Goal: Information Seeking & Learning: Learn about a topic

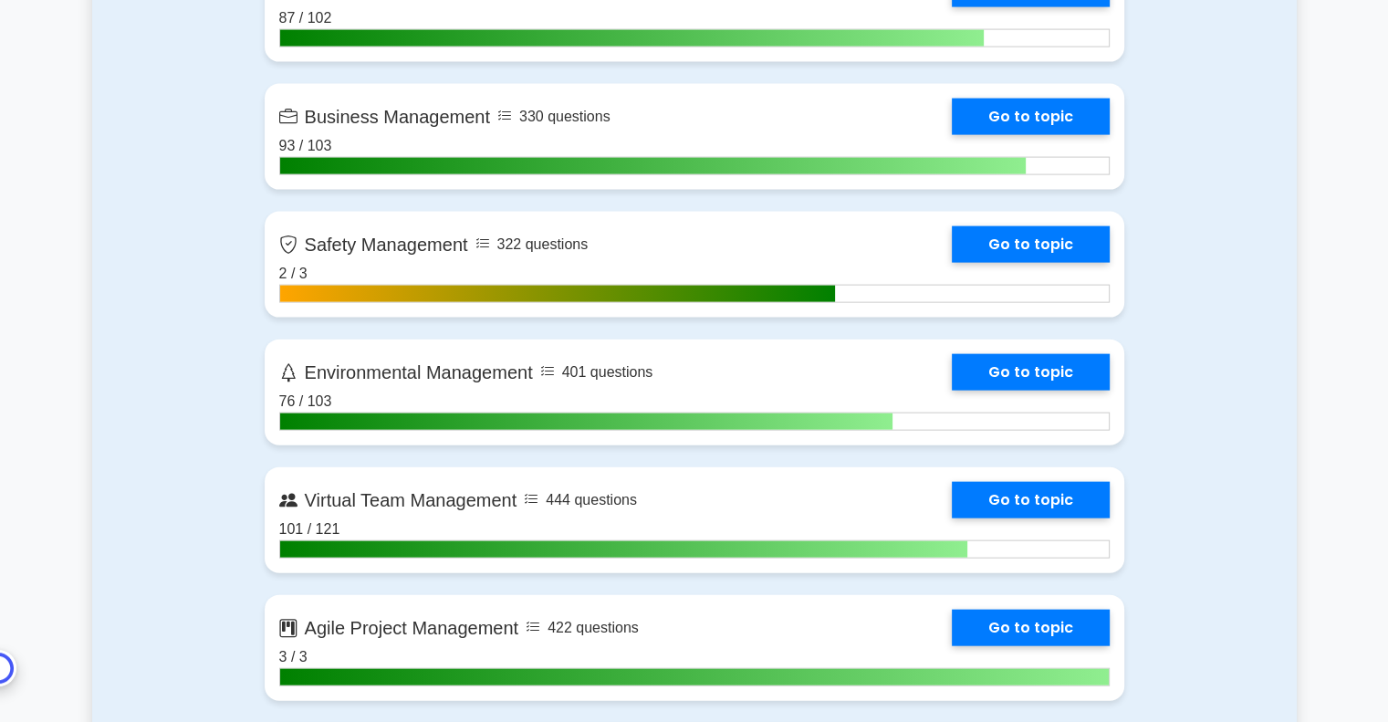
scroll to position [4014, 0]
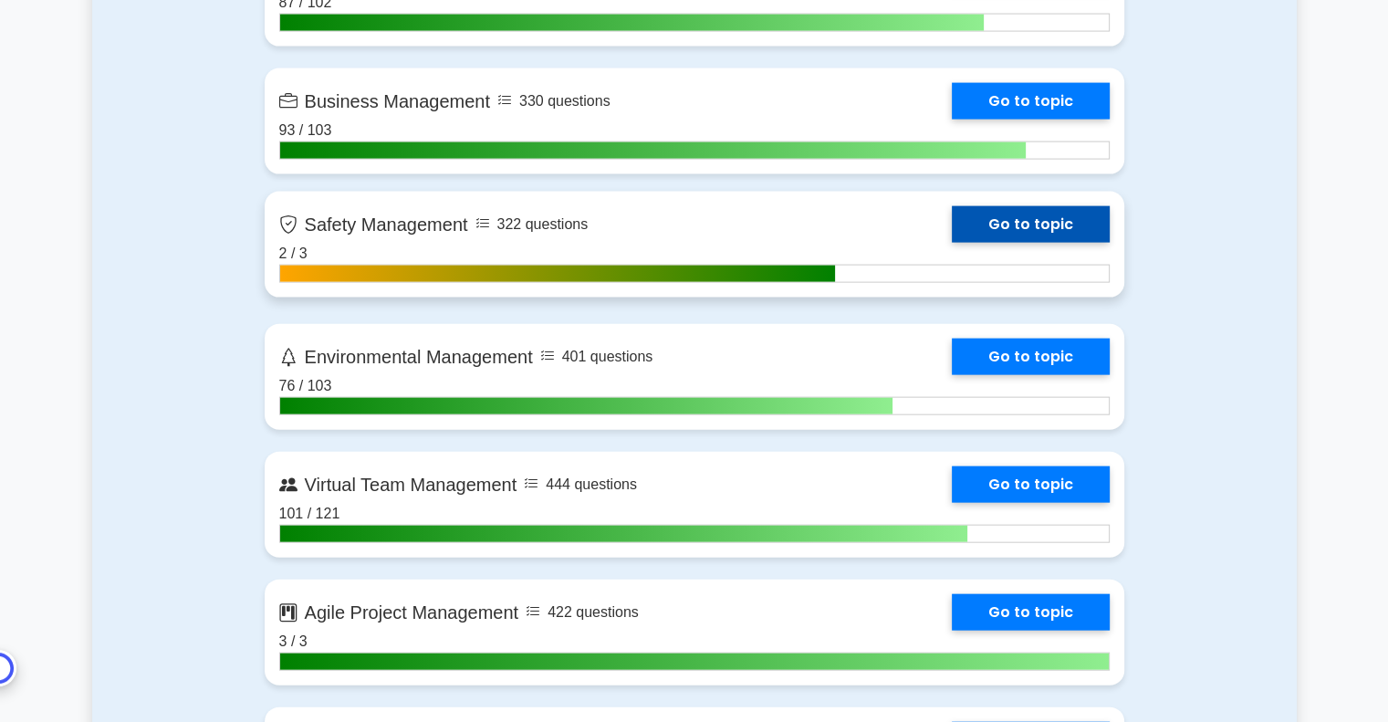
click at [1014, 221] on link "Go to topic" at bounding box center [1030, 224] width 158 height 36
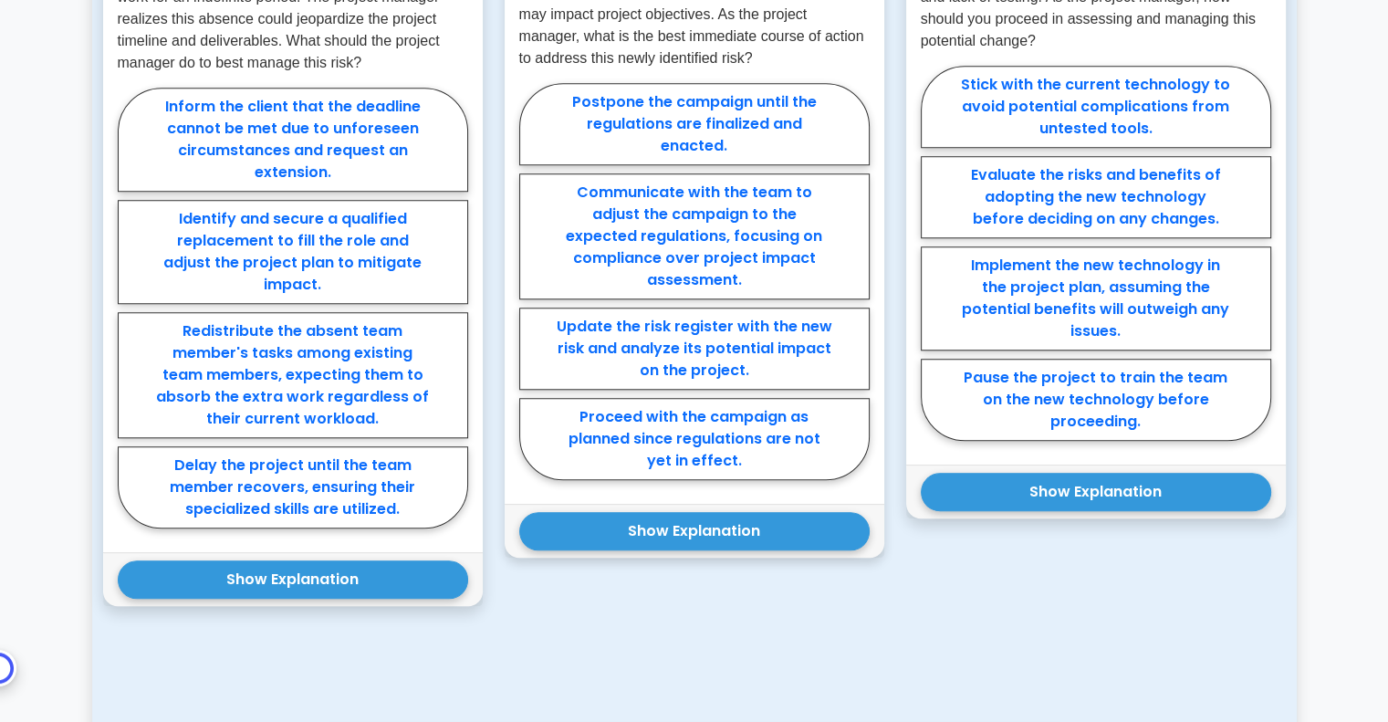
scroll to position [1733, 0]
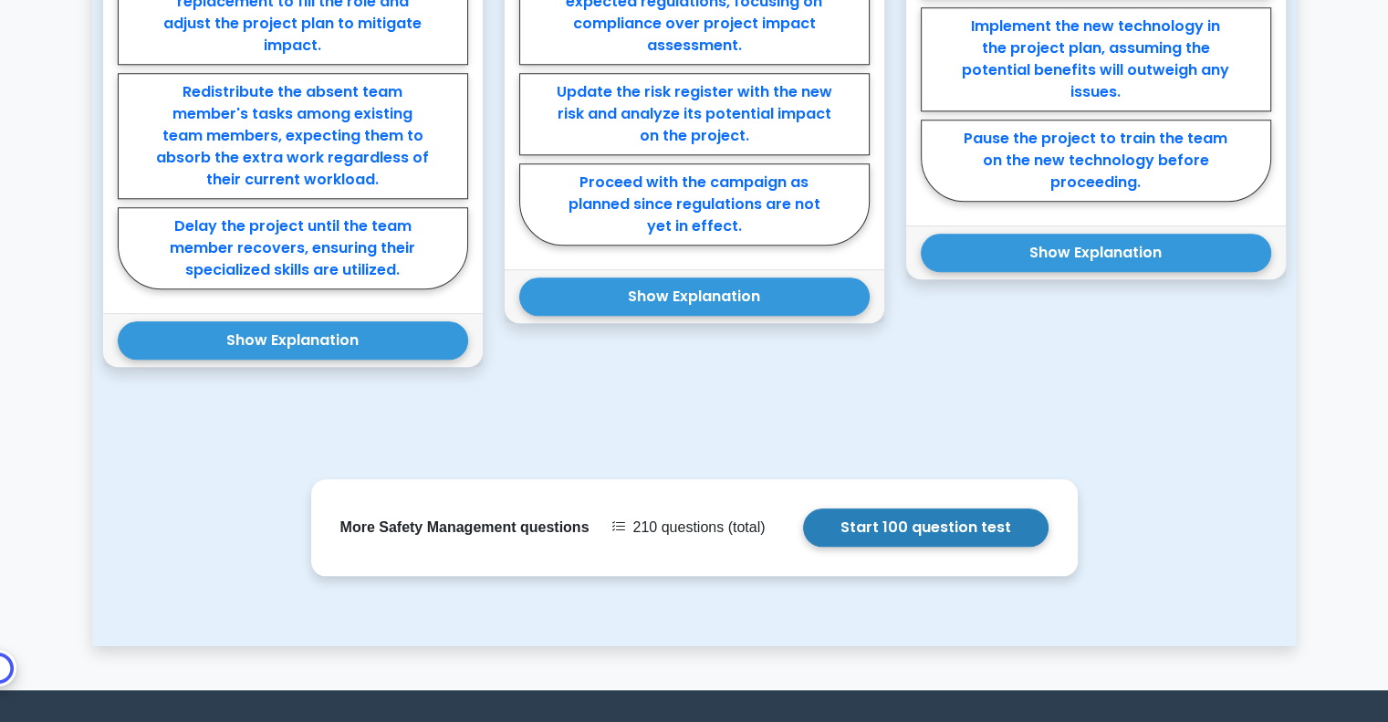
click at [870, 508] on link "Start 100 question test" at bounding box center [925, 527] width 245 height 38
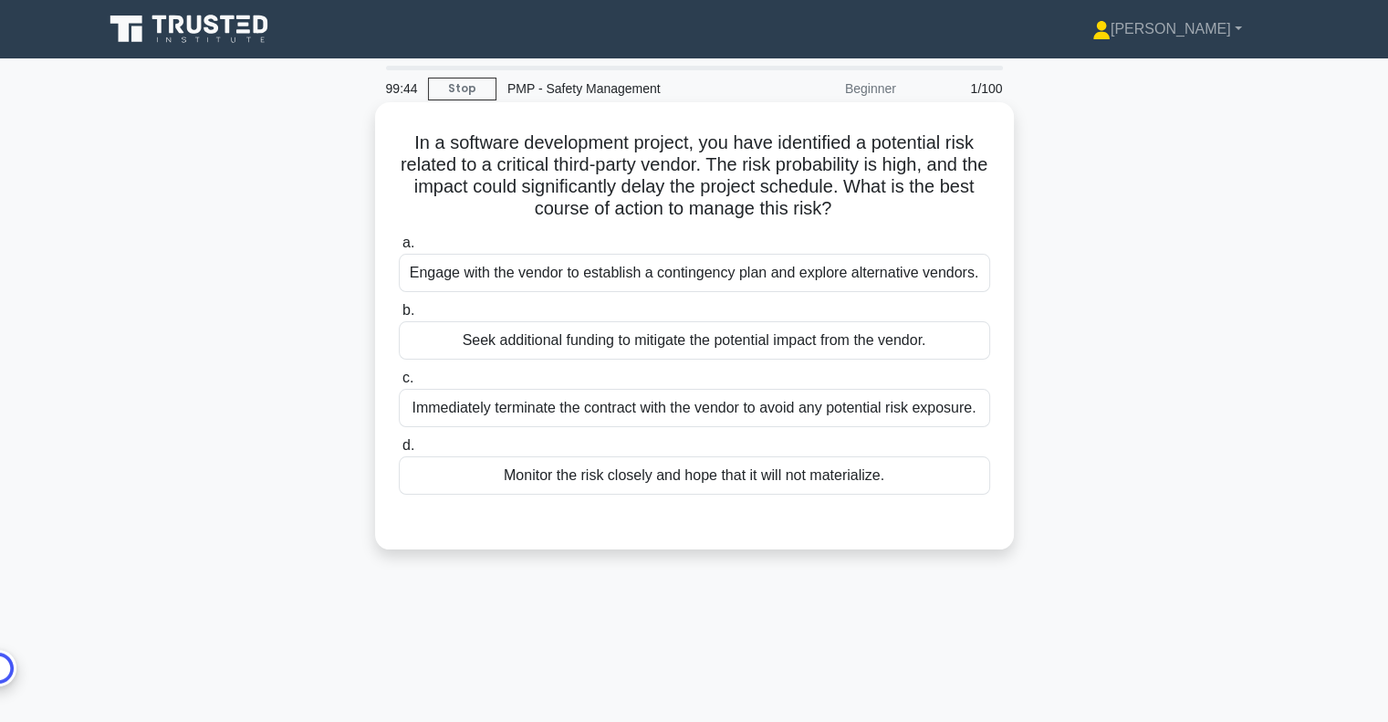
click at [743, 287] on div "Engage with the vendor to establish a contingency plan and explore alternative …" at bounding box center [694, 273] width 591 height 38
click at [399, 249] on input "a. Engage with the vendor to establish a contingency plan and explore alternati…" at bounding box center [399, 243] width 0 height 12
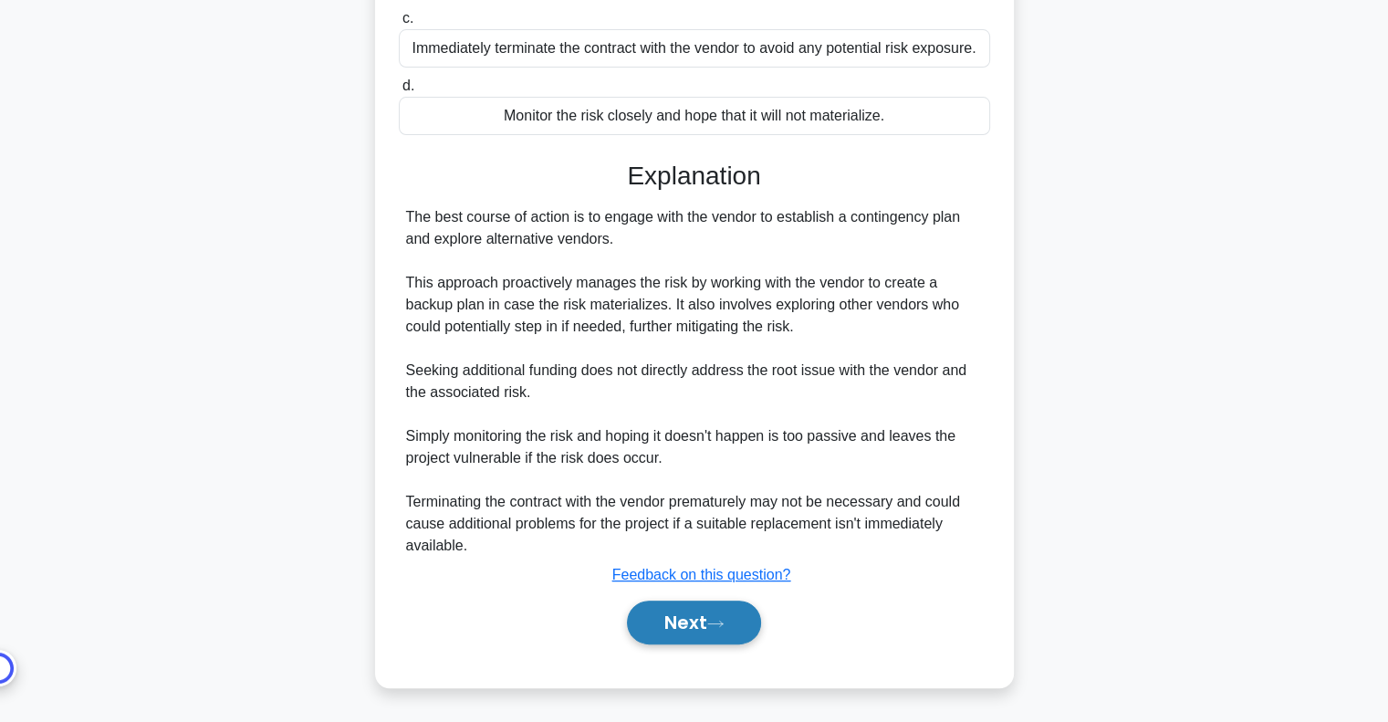
click at [744, 619] on button "Next" at bounding box center [694, 622] width 134 height 44
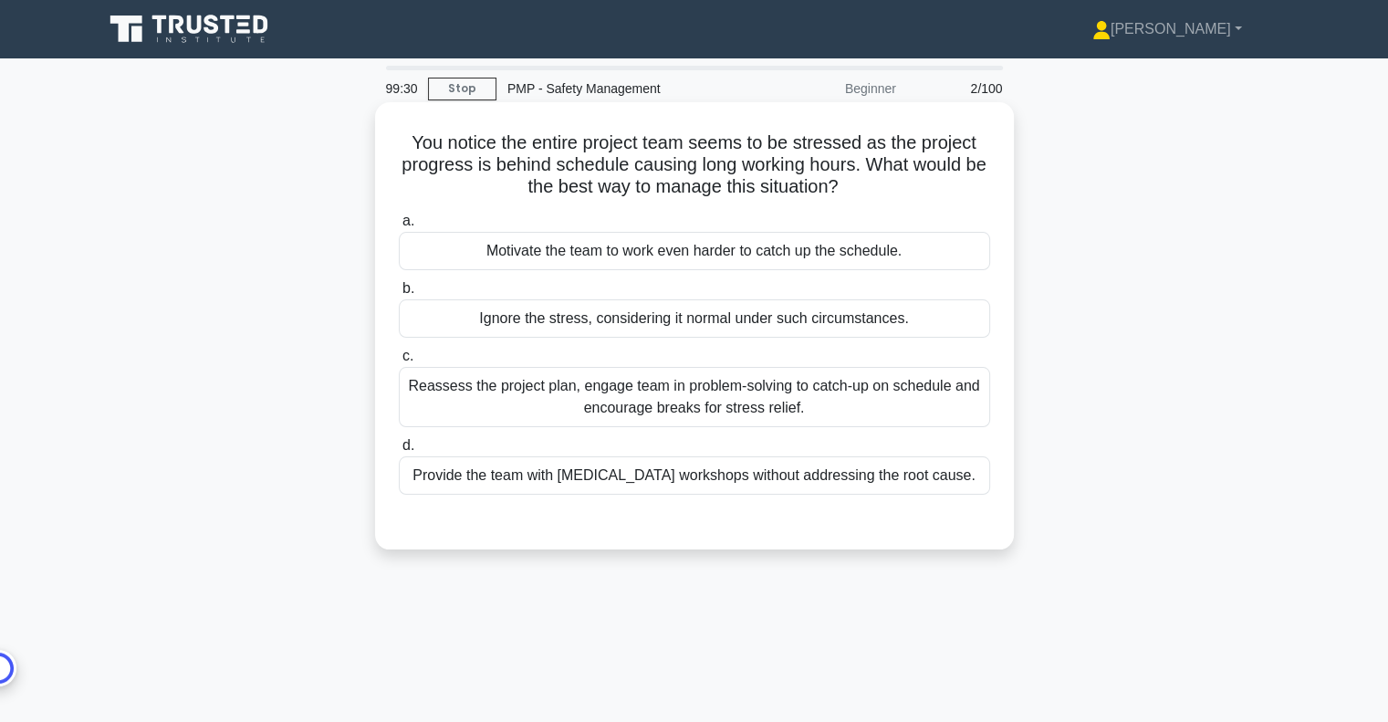
click at [804, 404] on div "Reassess the project plan, engage team in problem-solving to catch-up on schedu…" at bounding box center [694, 397] width 591 height 60
click at [399, 362] on input "c. Reassess the project plan, engage team in problem-solving to catch-up on sch…" at bounding box center [399, 356] width 0 height 12
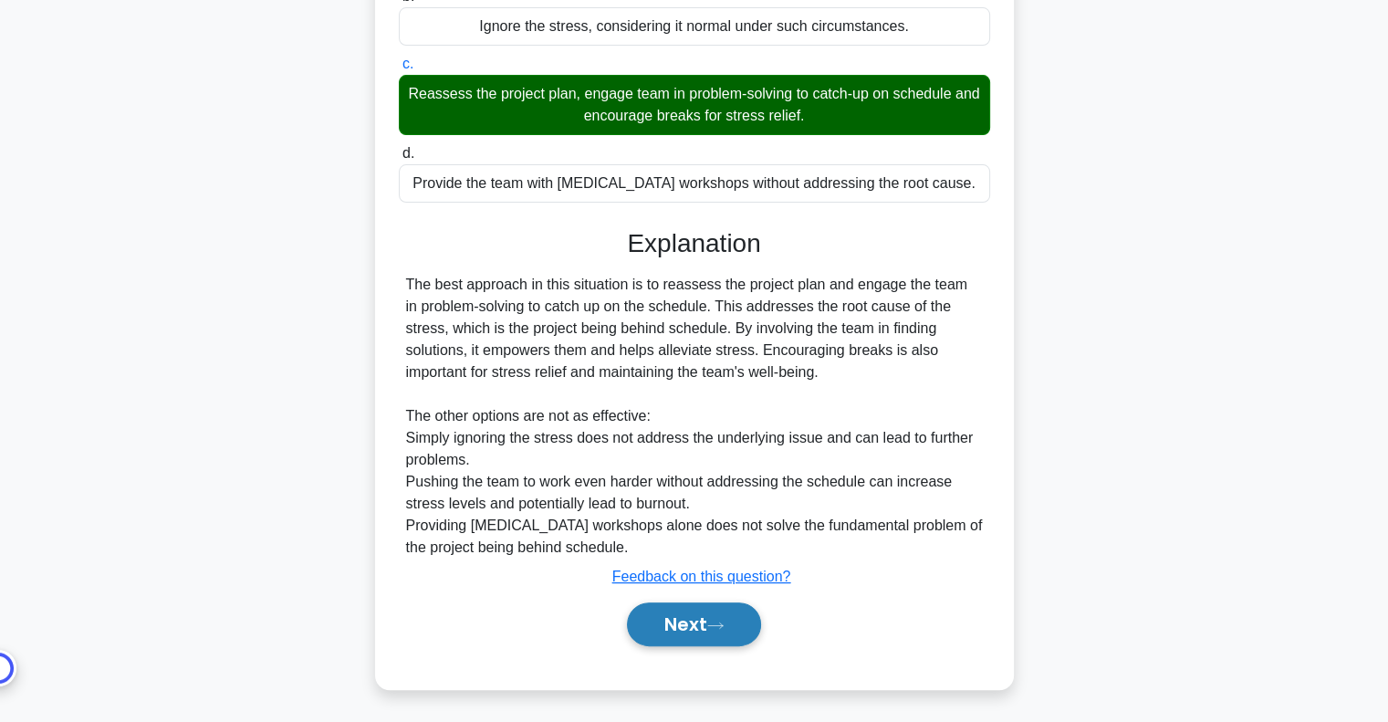
click at [733, 631] on button "Next" at bounding box center [694, 624] width 134 height 44
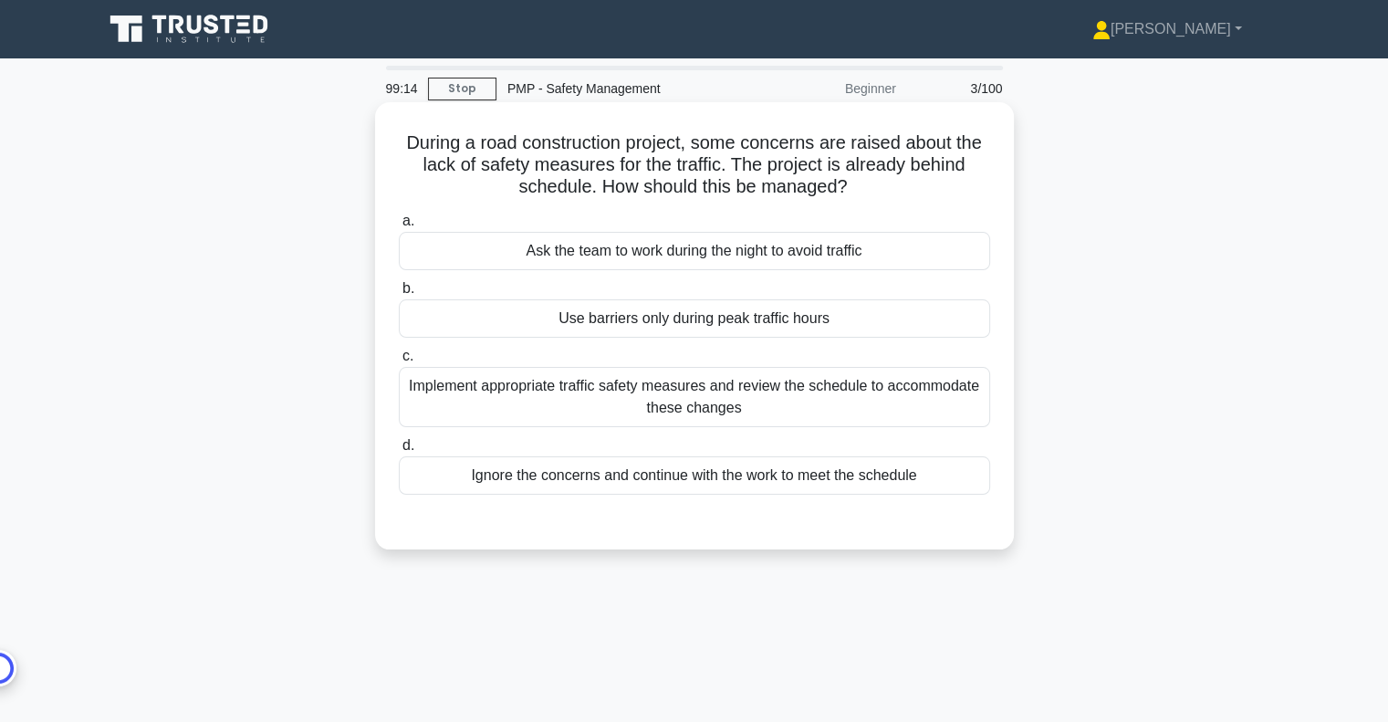
click at [805, 384] on div "Implement appropriate traffic safety measures and review the schedule to accomm…" at bounding box center [694, 397] width 591 height 60
click at [399, 362] on input "c. Implement appropriate traffic safety measures and review the schedule to acc…" at bounding box center [399, 356] width 0 height 12
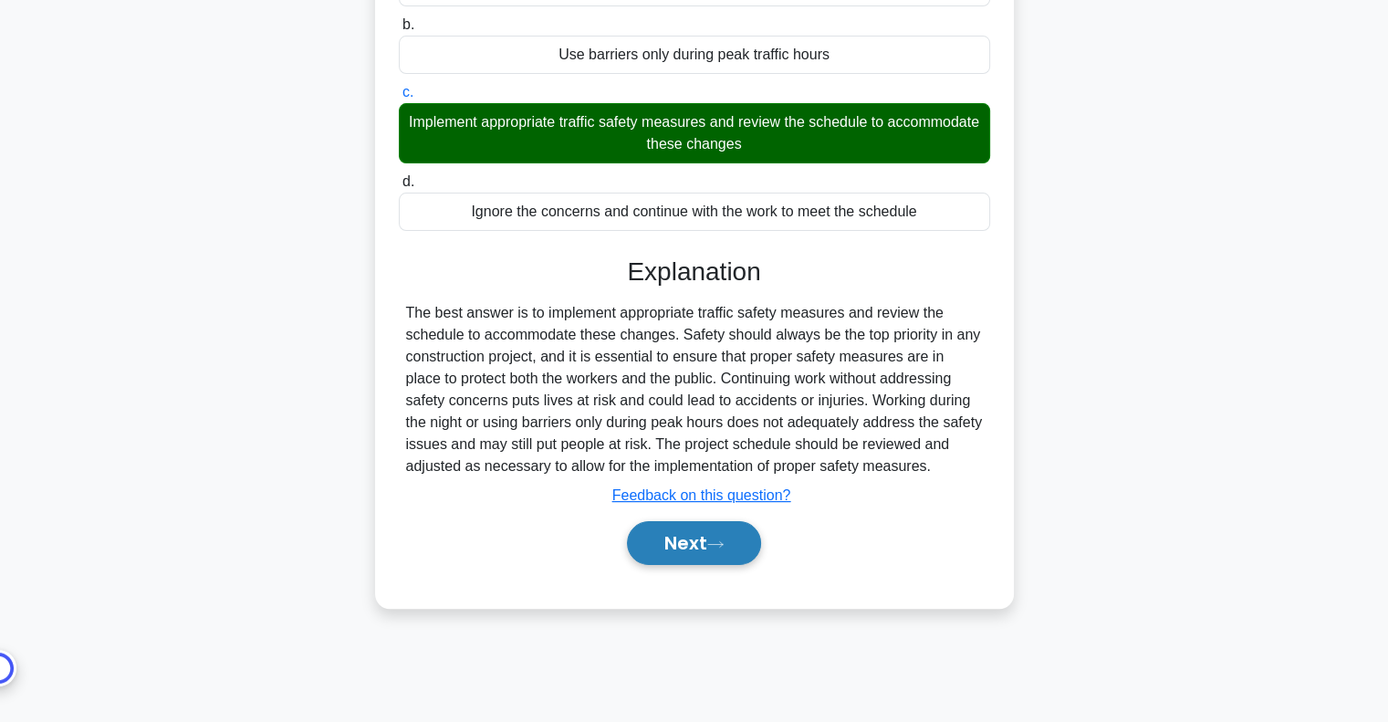
click at [675, 535] on button "Next" at bounding box center [694, 543] width 134 height 44
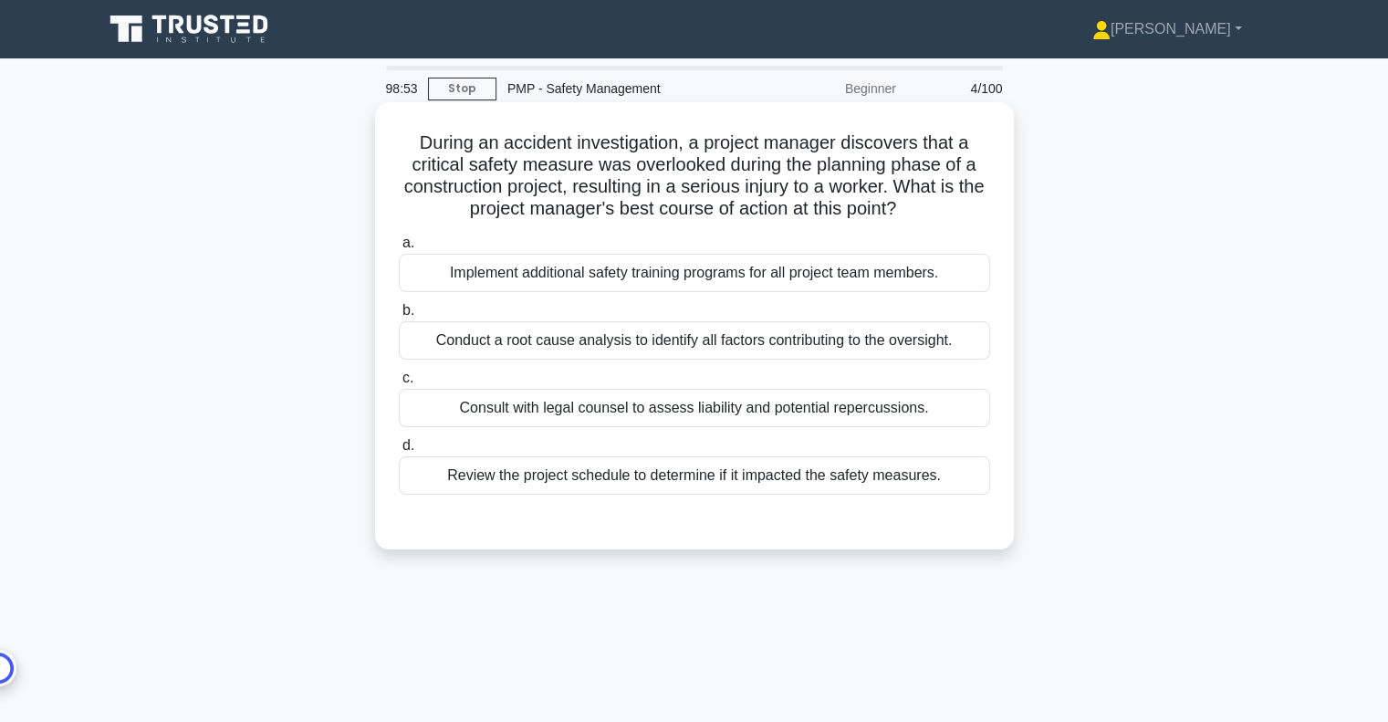
click at [847, 347] on div "Conduct a root cause analysis to identify all factors contributing to the overs…" at bounding box center [694, 340] width 591 height 38
click at [399, 317] on input "b. Conduct a root cause analysis to identify all factors contributing to the ov…" at bounding box center [399, 311] width 0 height 12
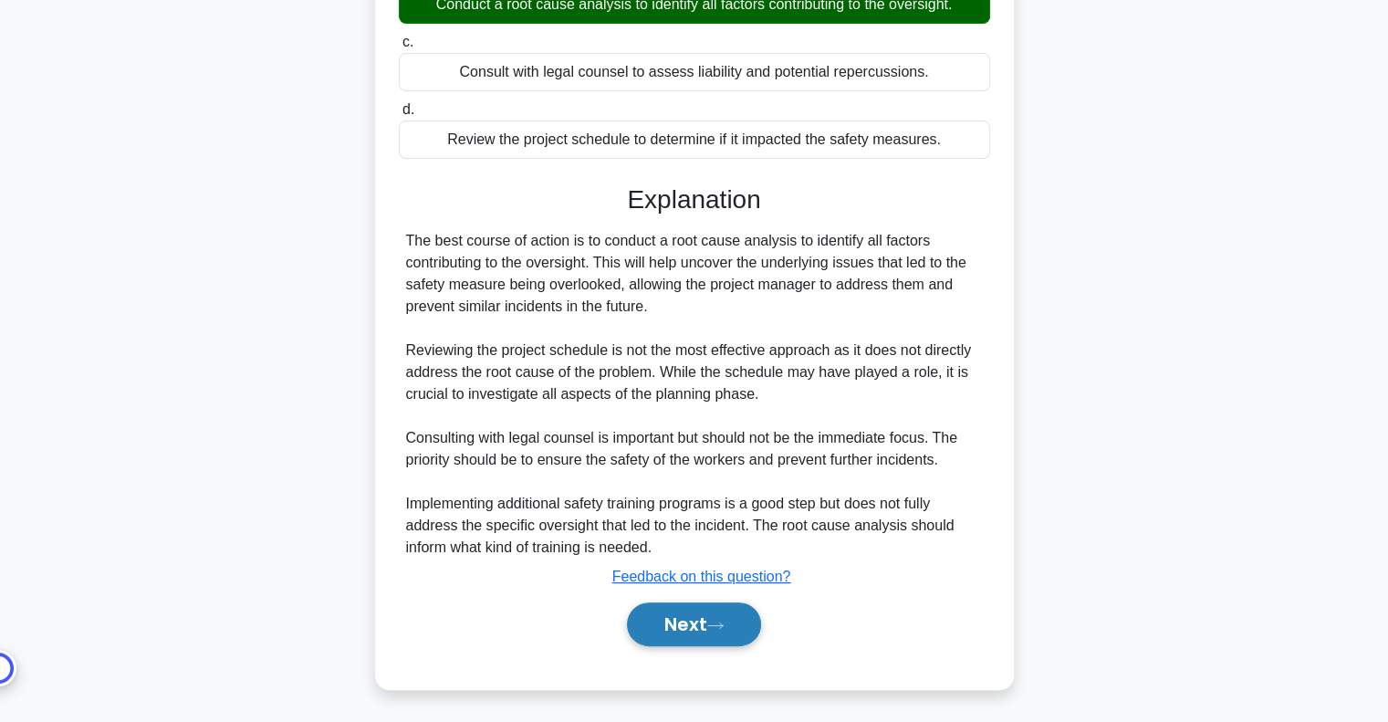
click at [704, 619] on button "Next" at bounding box center [694, 624] width 134 height 44
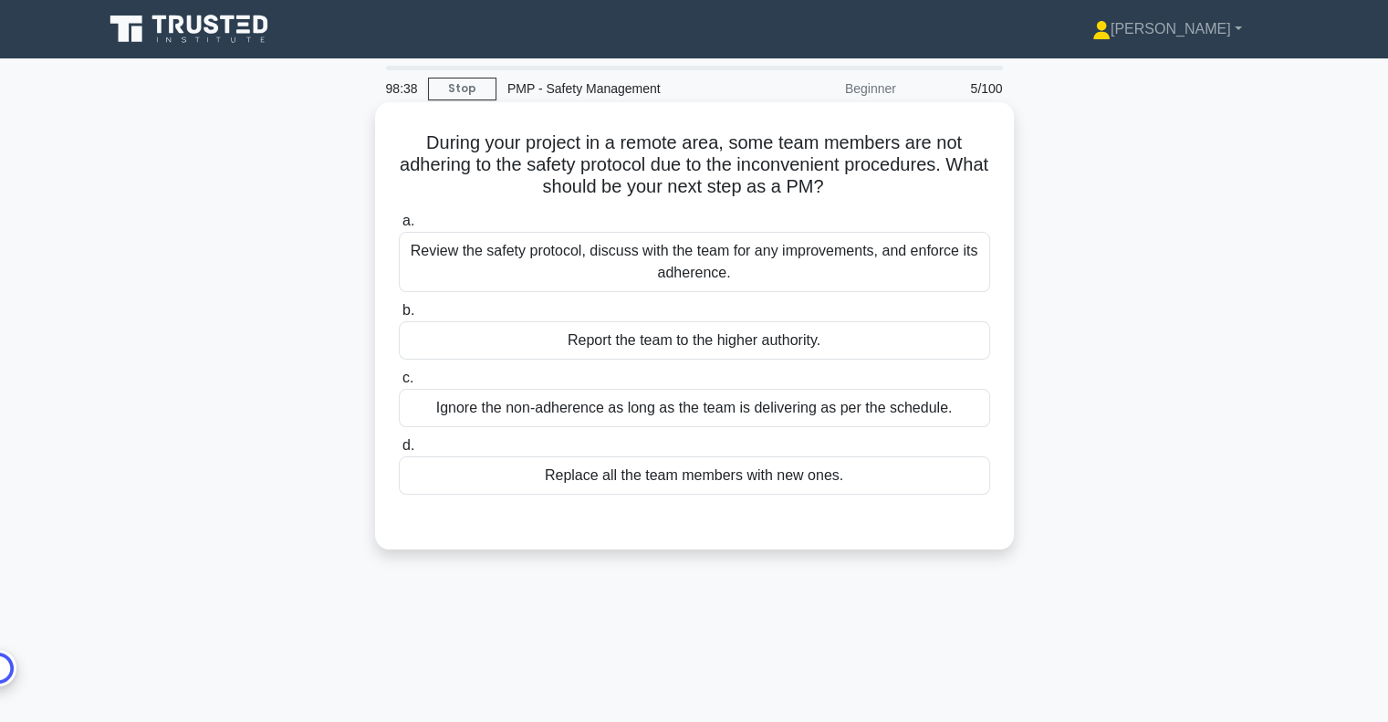
click at [825, 261] on div "Review the safety protocol, discuss with the team for any improvements, and enf…" at bounding box center [694, 262] width 591 height 60
click at [399, 227] on input "a. Review the safety protocol, discuss with the team for any improvements, and …" at bounding box center [399, 221] width 0 height 12
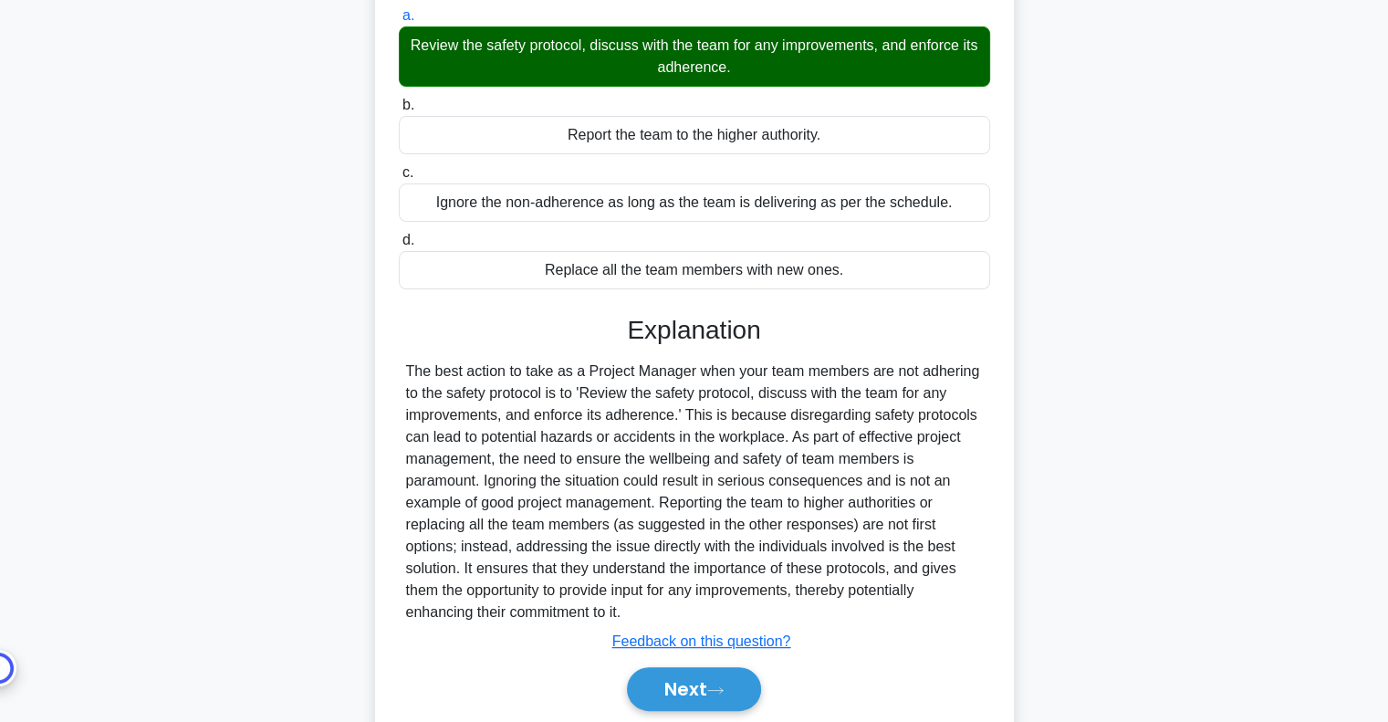
scroll to position [270, 0]
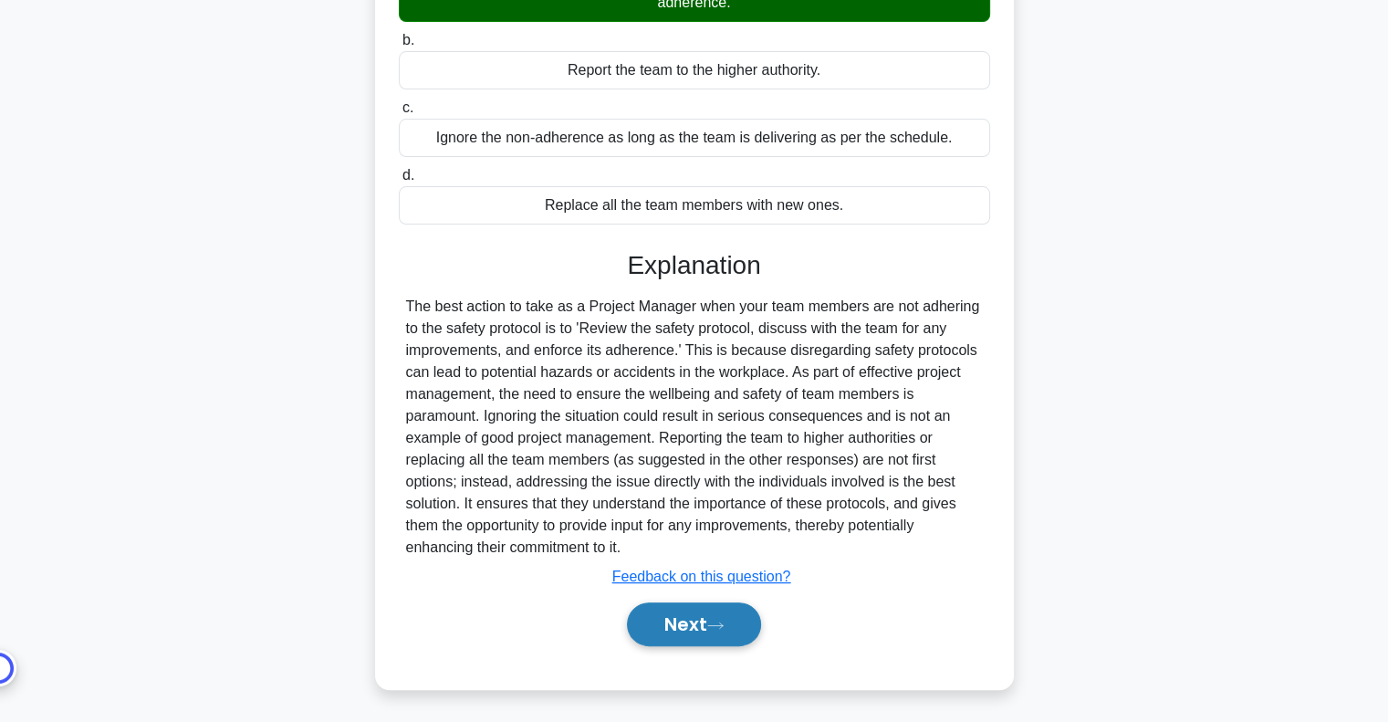
click at [685, 619] on button "Next" at bounding box center [694, 624] width 134 height 44
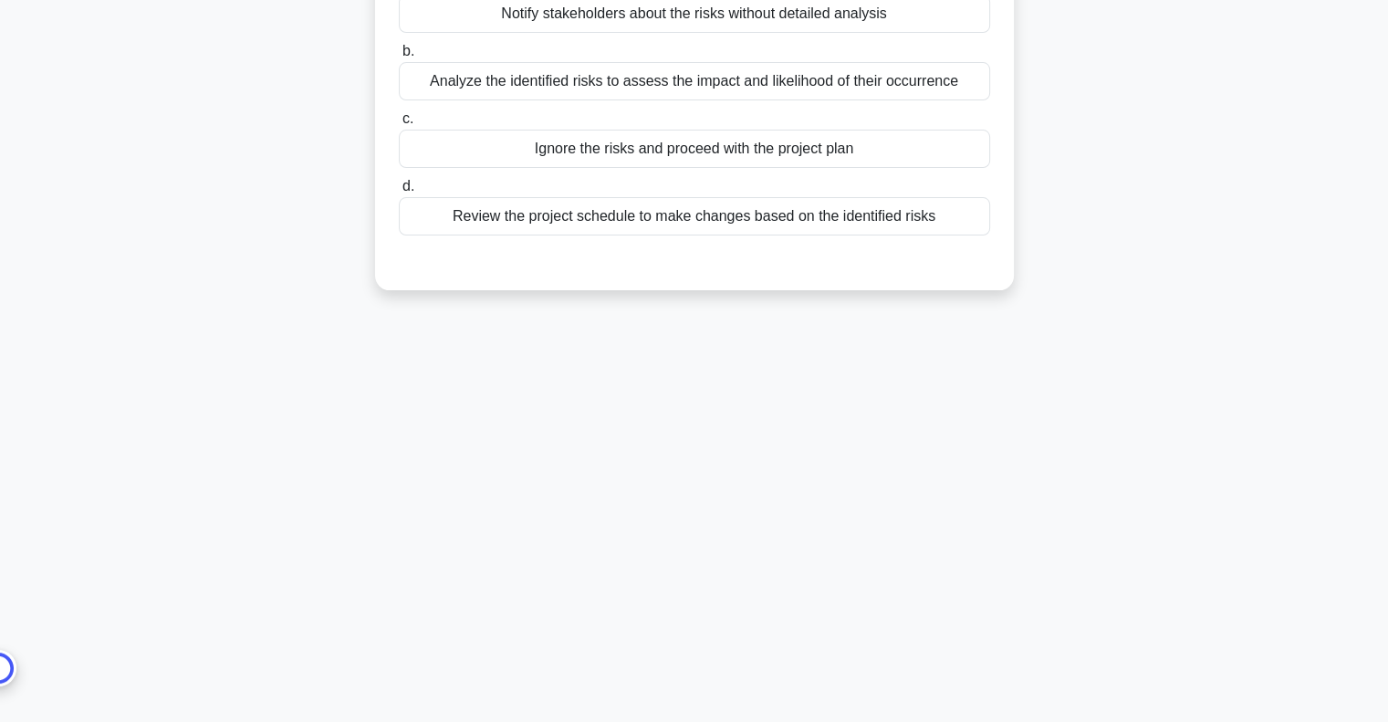
scroll to position [0, 0]
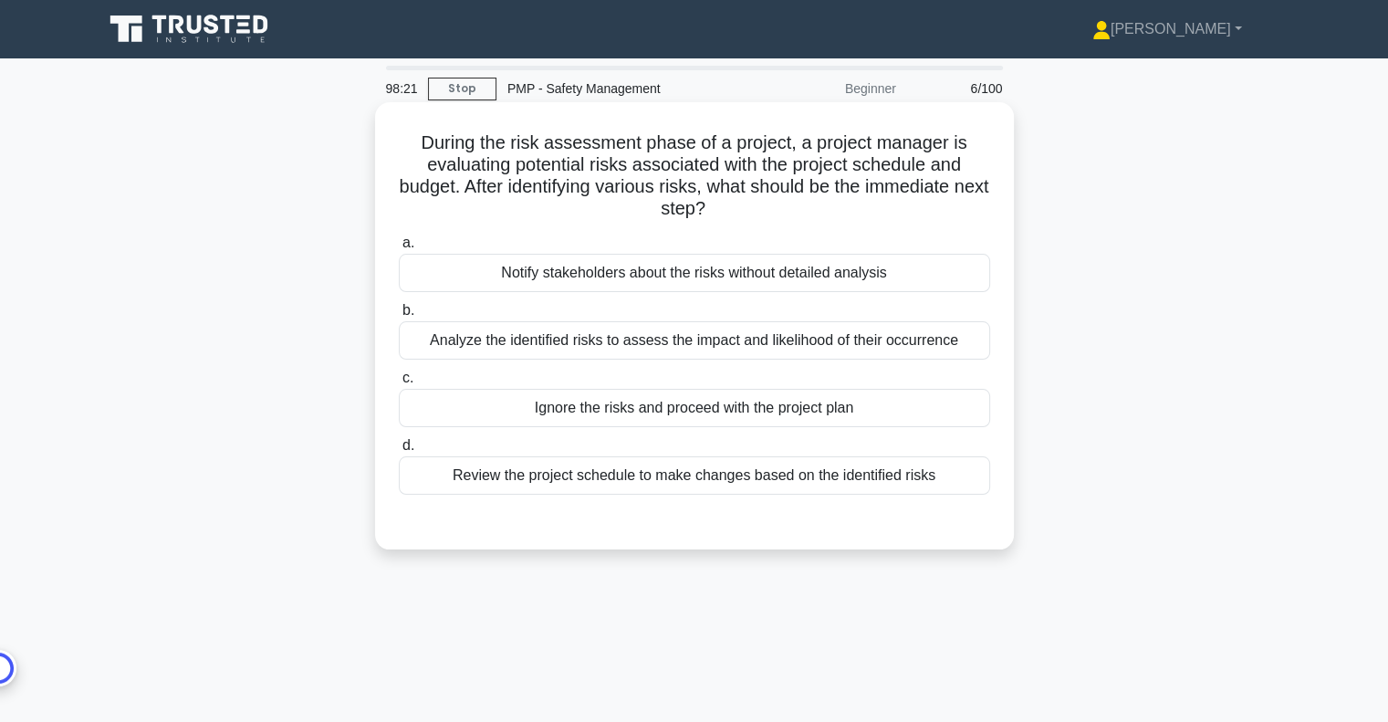
click at [748, 334] on div "Analyze the identified risks to assess the impact and likelihood of their occur…" at bounding box center [694, 340] width 591 height 38
click at [399, 317] on input "b. Analyze the identified risks to assess the impact and likelihood of their oc…" at bounding box center [399, 311] width 0 height 12
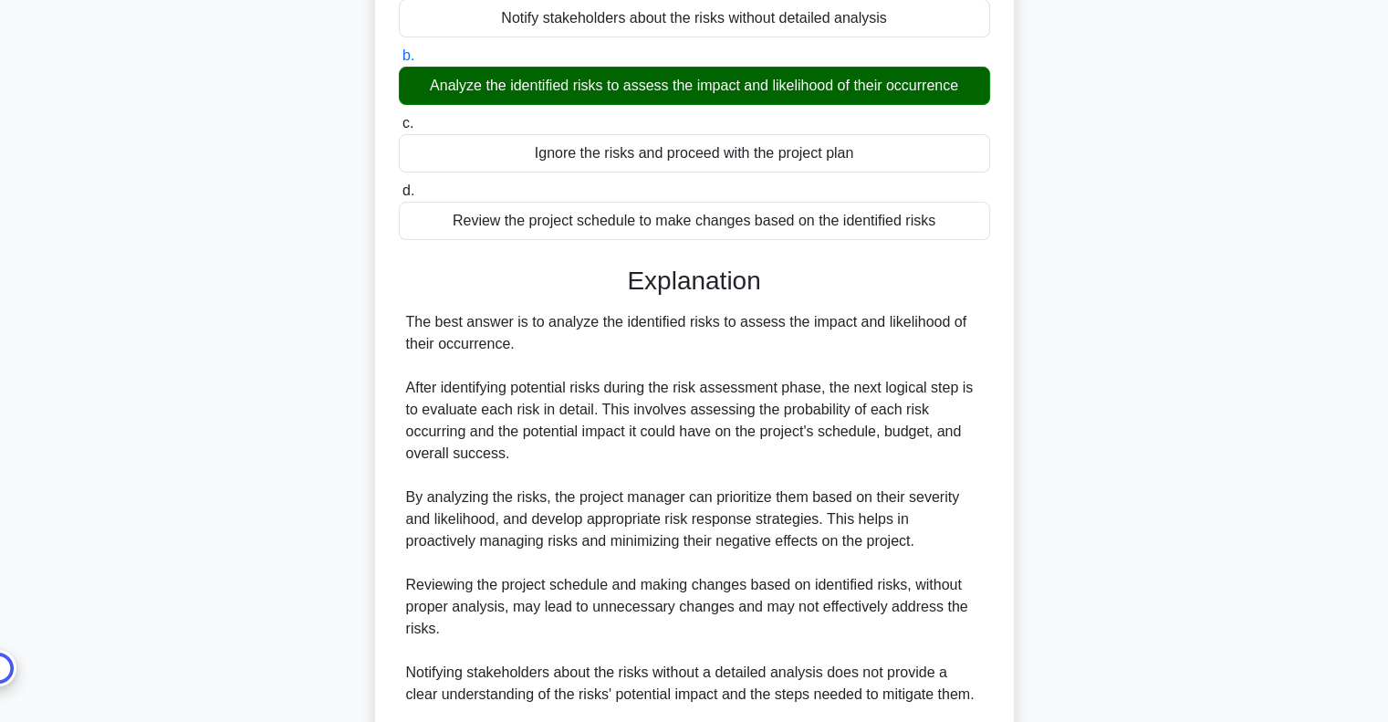
scroll to position [456, 0]
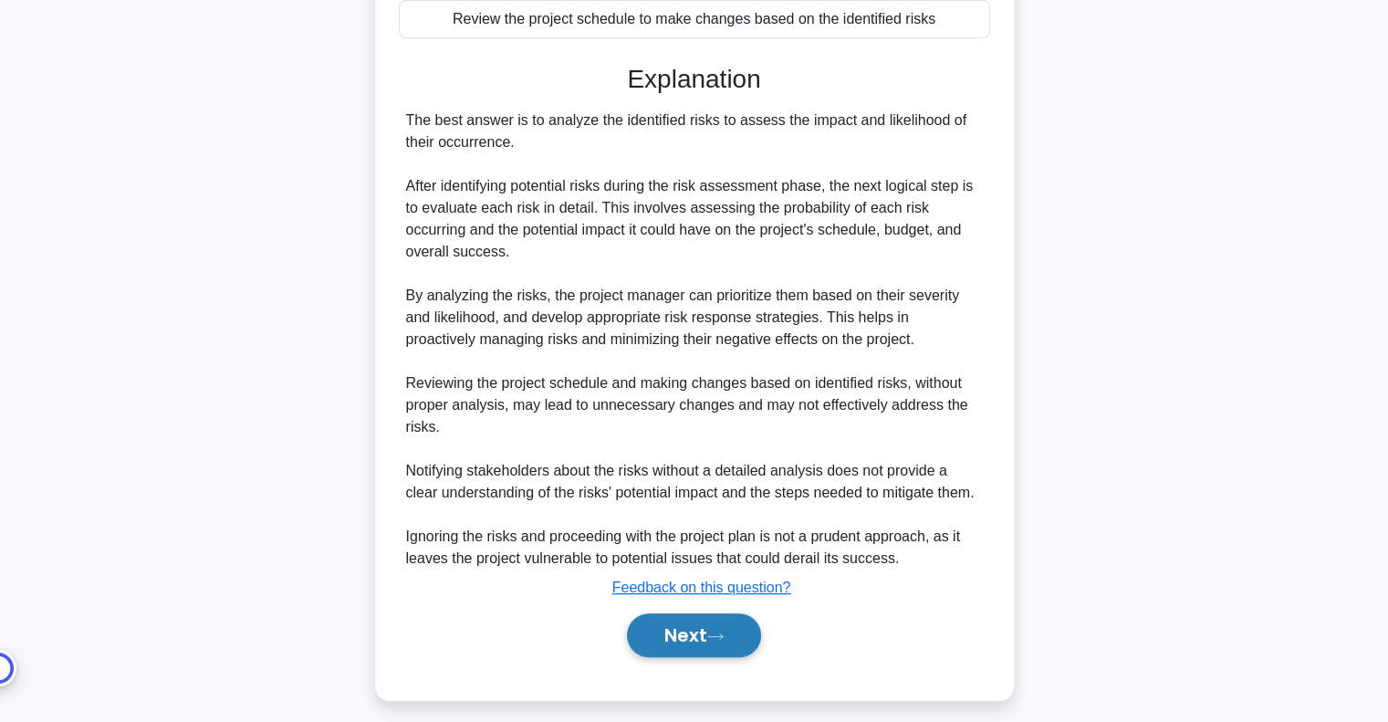
click at [721, 631] on icon at bounding box center [715, 636] width 16 height 10
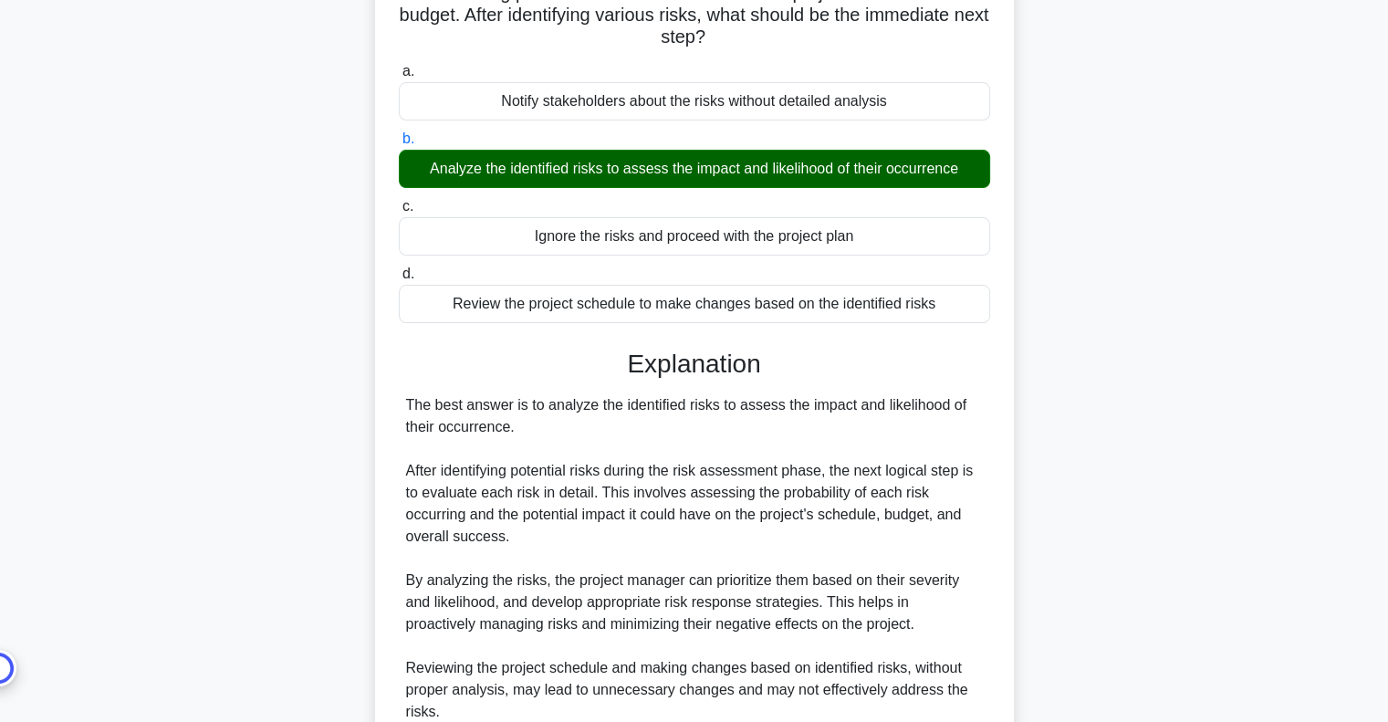
scroll to position [0, 0]
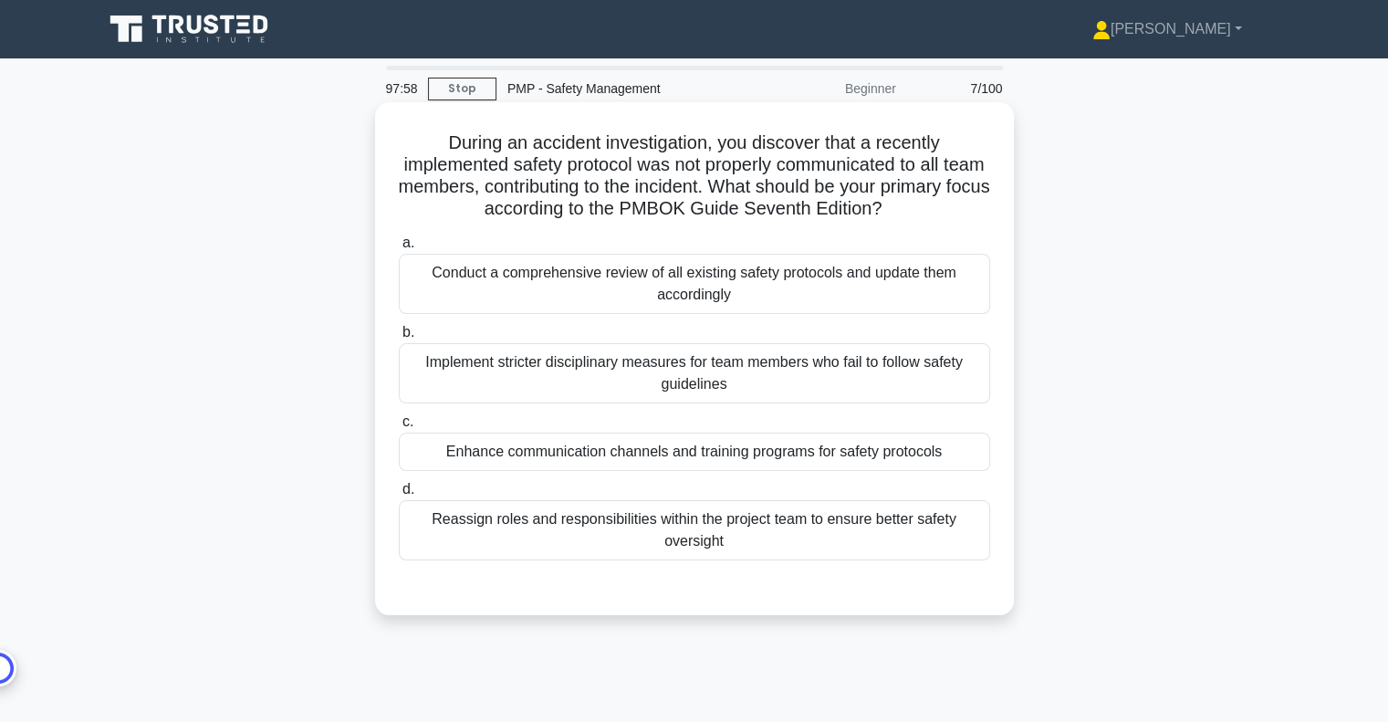
click at [682, 299] on div "Conduct a comprehensive review of all existing safety protocols and update them…" at bounding box center [694, 284] width 591 height 60
click at [399, 249] on input "a. Conduct a comprehensive review of all existing safety protocols and update t…" at bounding box center [399, 243] width 0 height 12
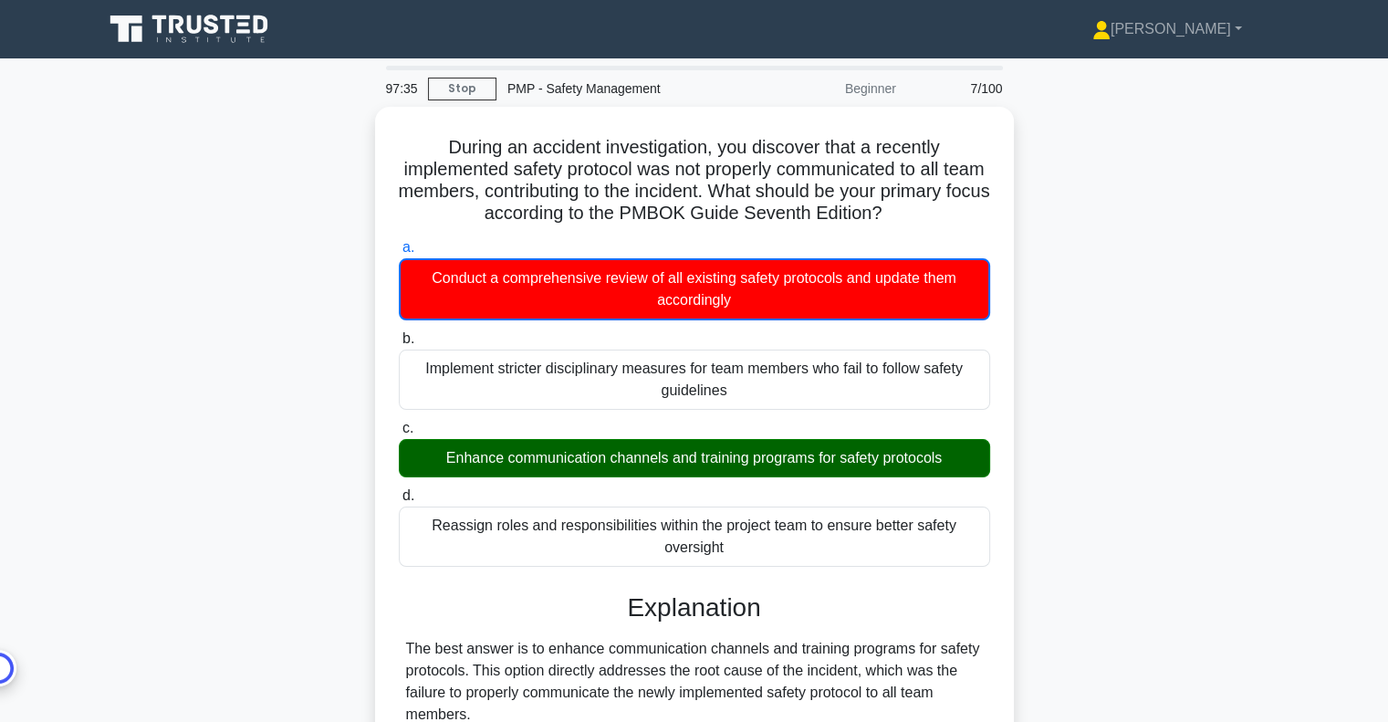
drag, startPoint x: 2039, startPoint y: 3, endPoint x: 1051, endPoint y: 346, distance: 1045.8
click at [1051, 346] on div "During an accident investigation, you discover that a recently implemented safe…" at bounding box center [694, 733] width 1204 height 1253
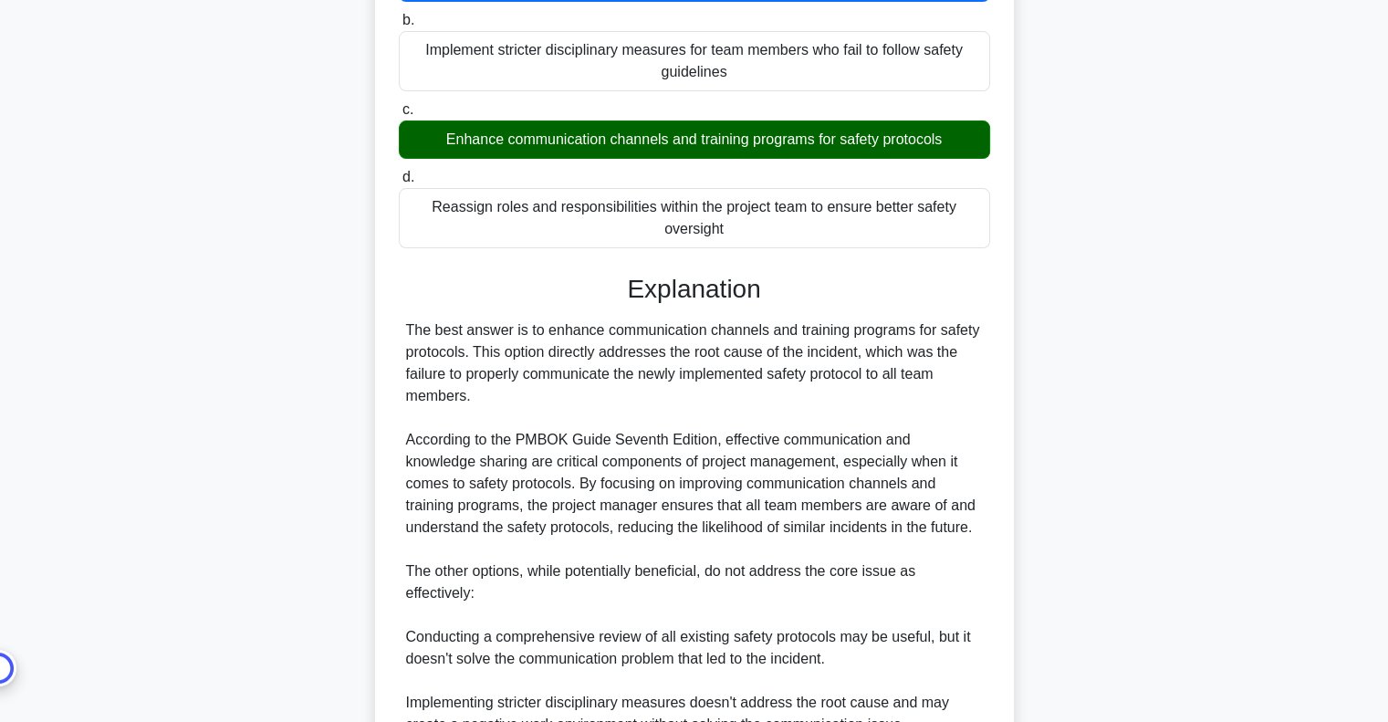
scroll to position [639, 0]
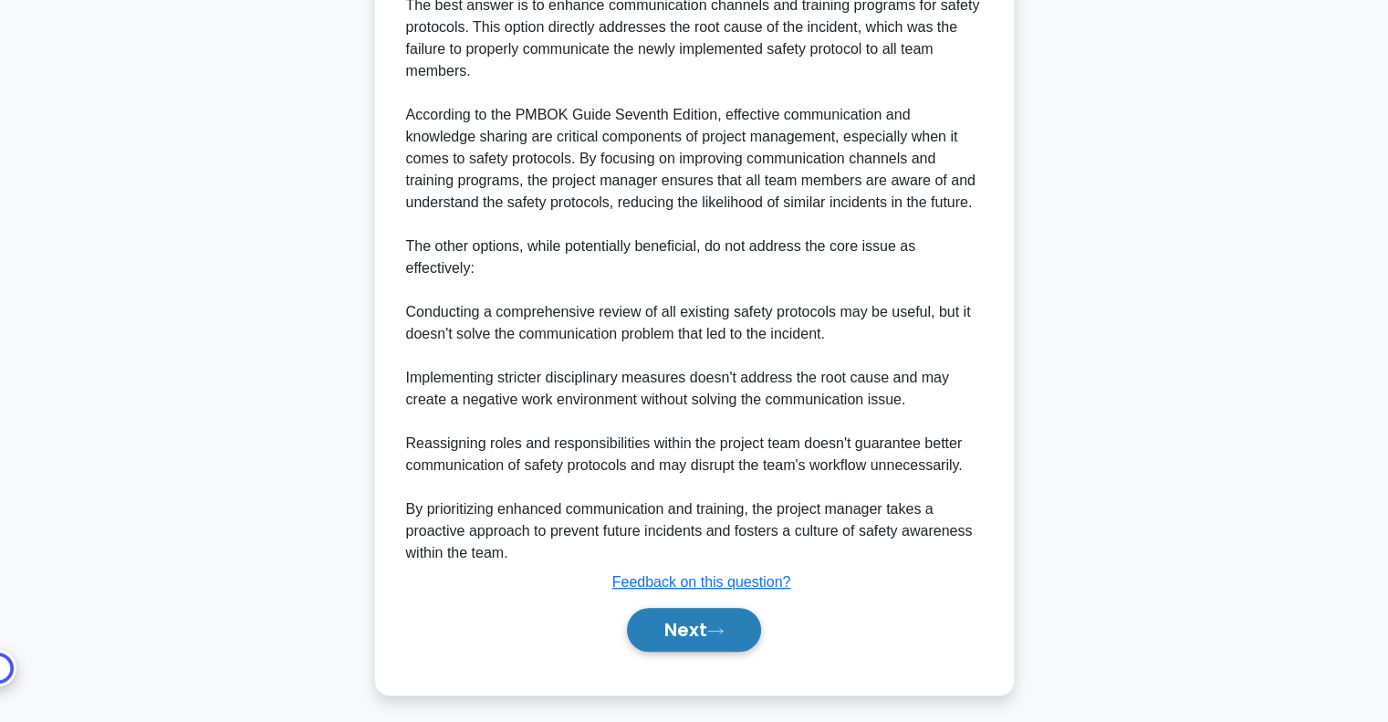
click at [705, 630] on button "Next" at bounding box center [694, 630] width 134 height 44
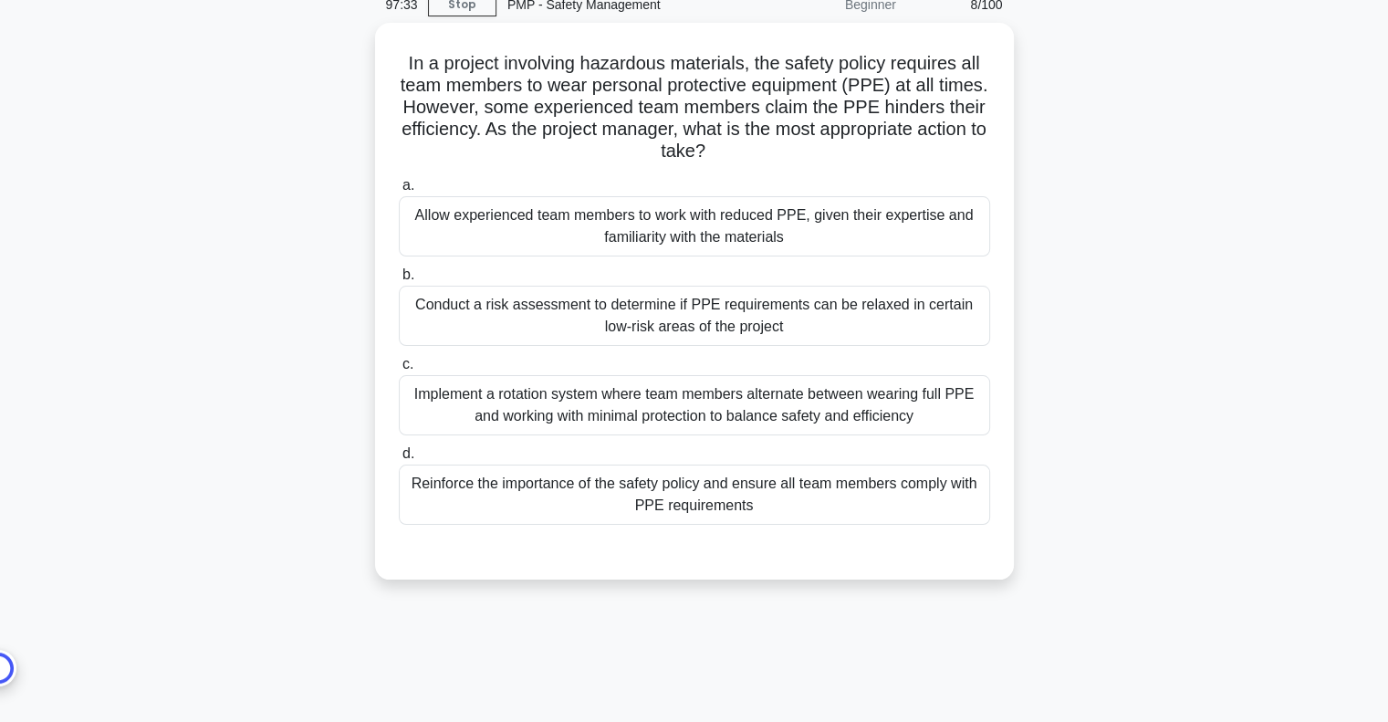
scroll to position [0, 0]
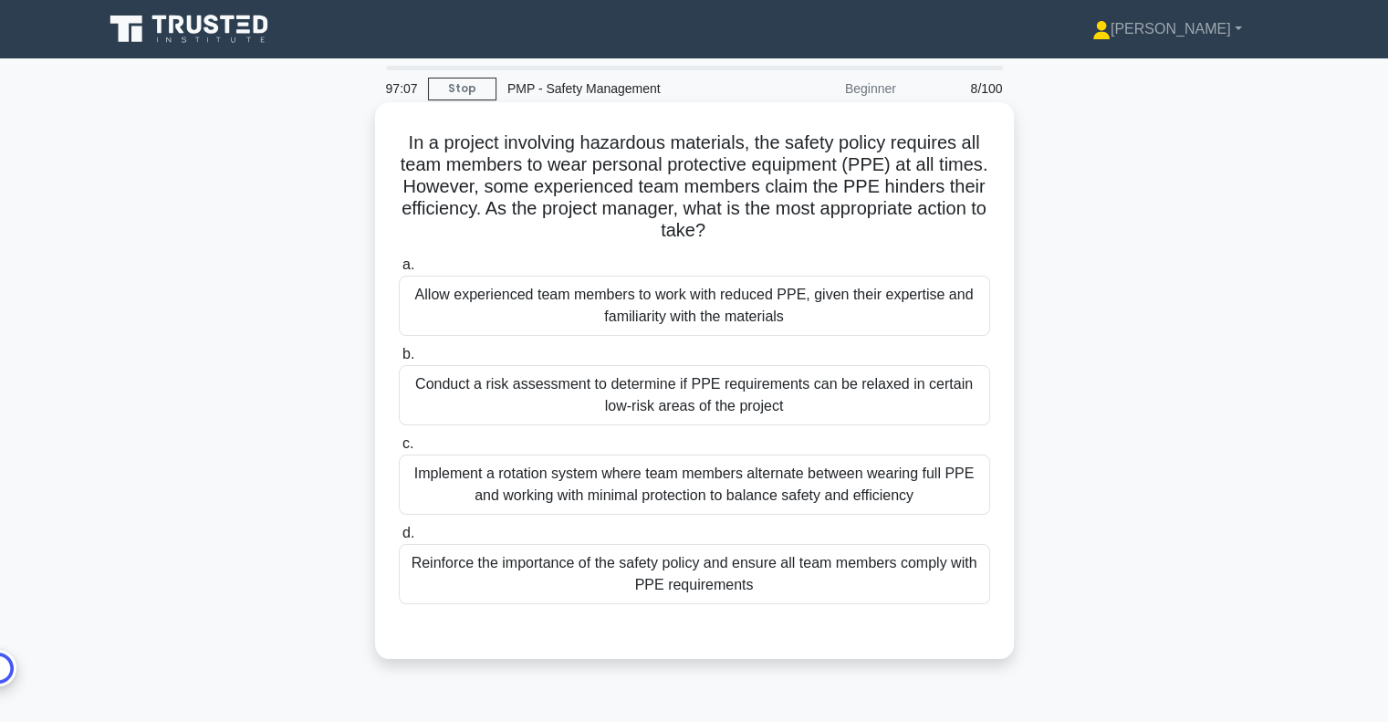
click at [783, 571] on div "Reinforce the importance of the safety policy and ensure all team members compl…" at bounding box center [694, 574] width 591 height 60
click at [399, 539] on input "d. Reinforce the importance of the safety policy and ensure all team members co…" at bounding box center [399, 533] width 0 height 12
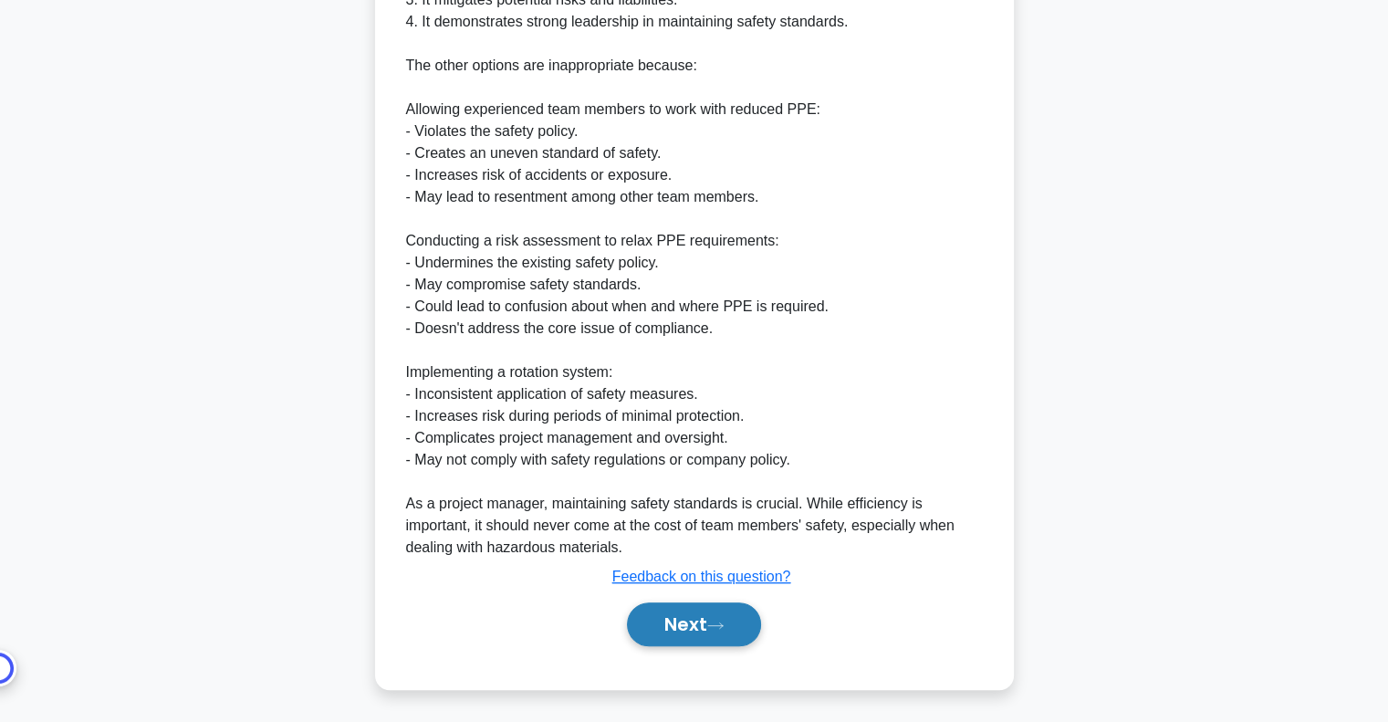
click at [689, 627] on button "Next" at bounding box center [694, 624] width 134 height 44
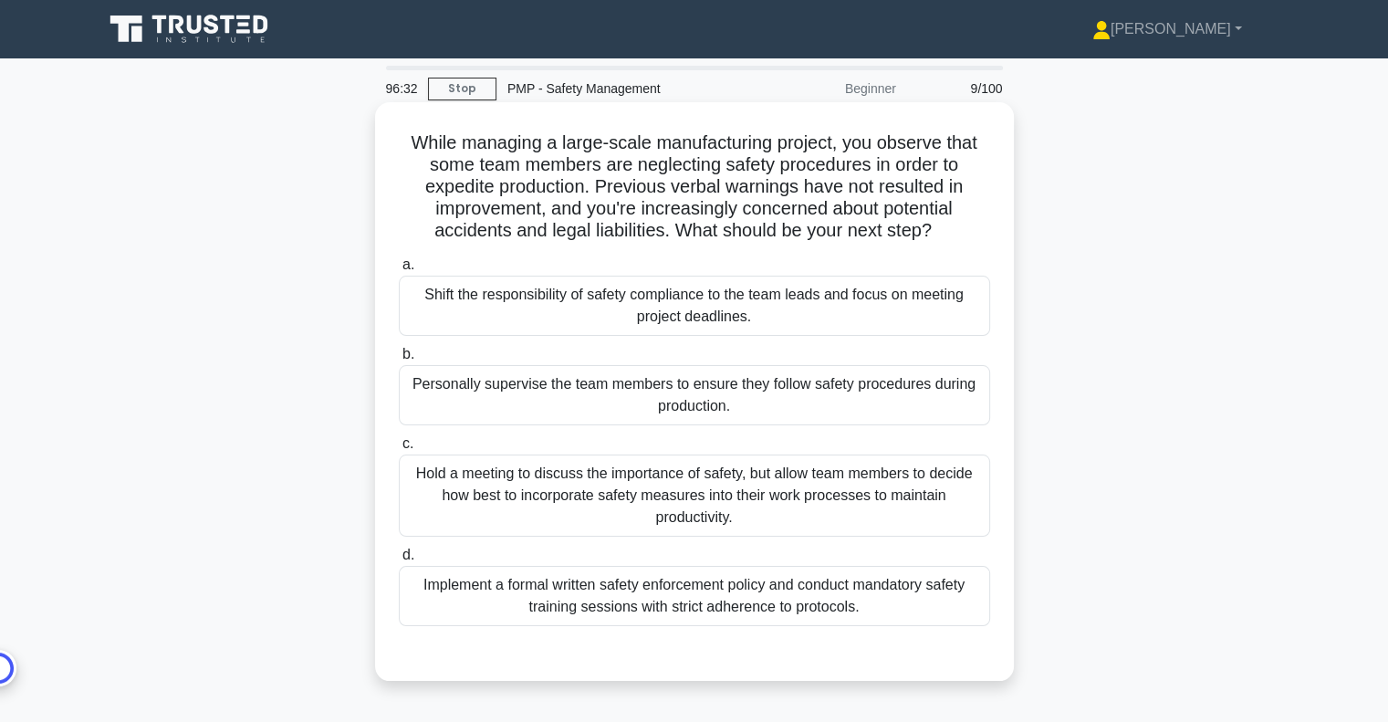
click at [679, 619] on div "Implement a formal written safety enforcement policy and conduct mandatory safe…" at bounding box center [694, 596] width 591 height 60
click at [399, 561] on input "d. Implement a formal written safety enforcement policy and conduct mandatory s…" at bounding box center [399, 555] width 0 height 12
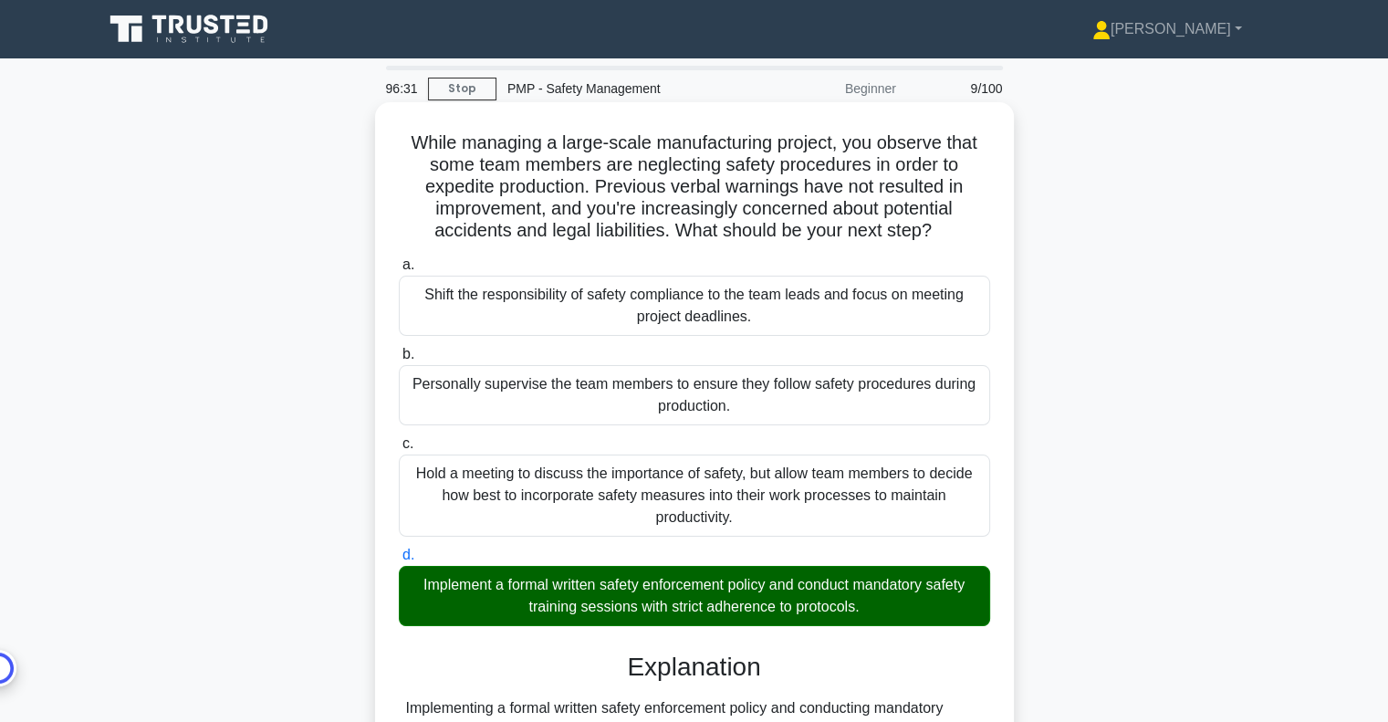
scroll to position [292, 0]
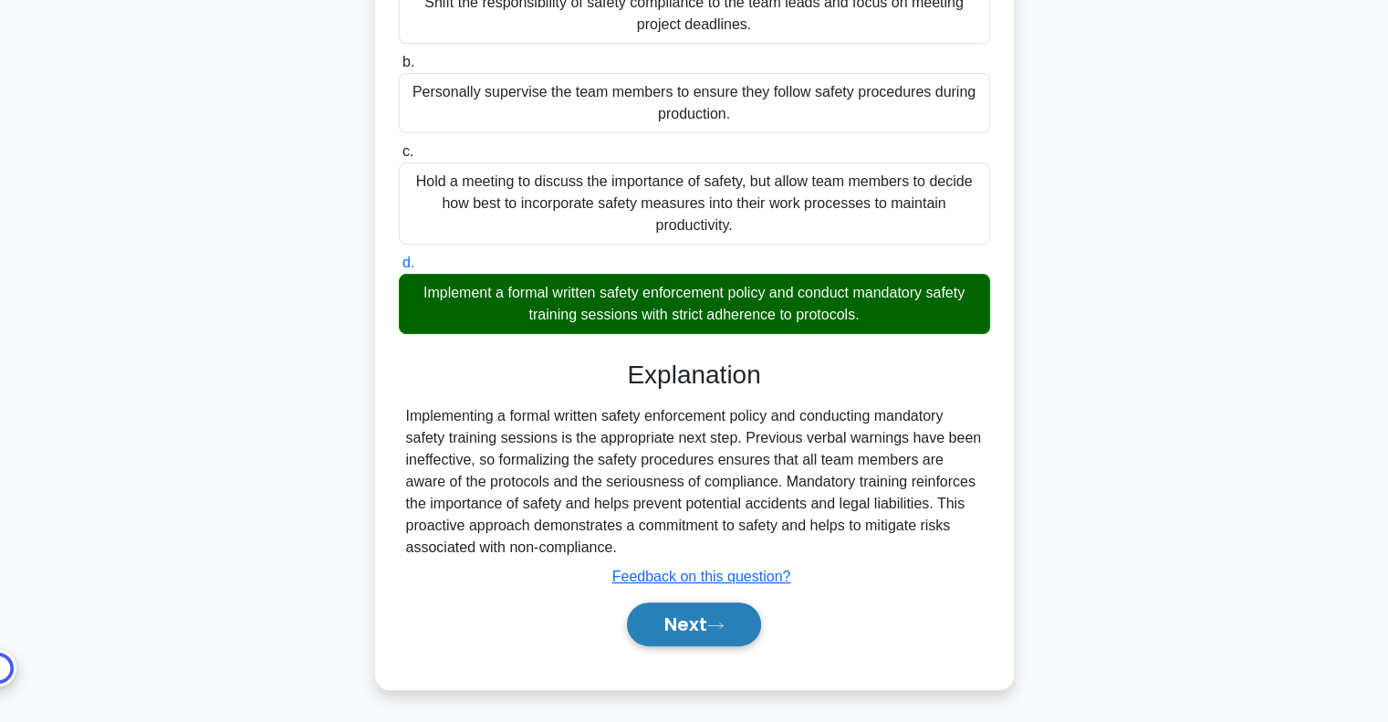
click at [682, 616] on button "Next" at bounding box center [694, 624] width 134 height 44
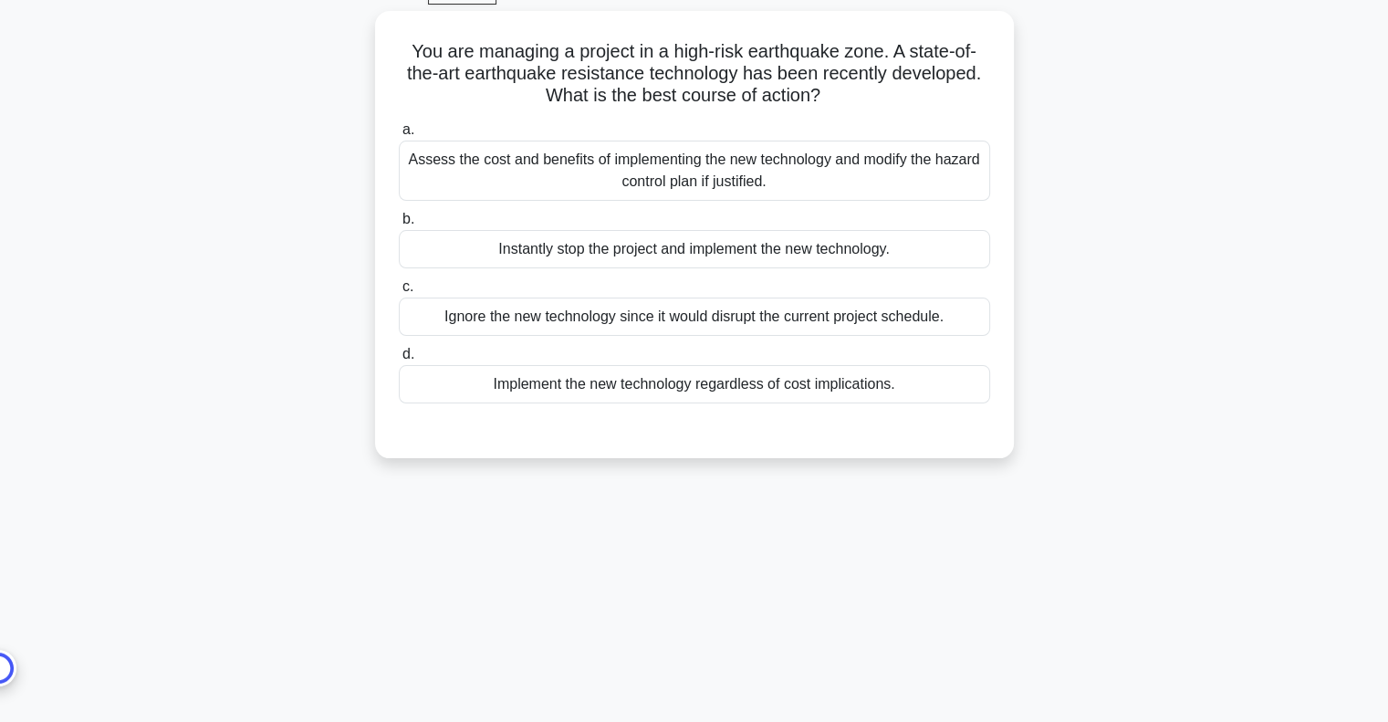
scroll to position [0, 0]
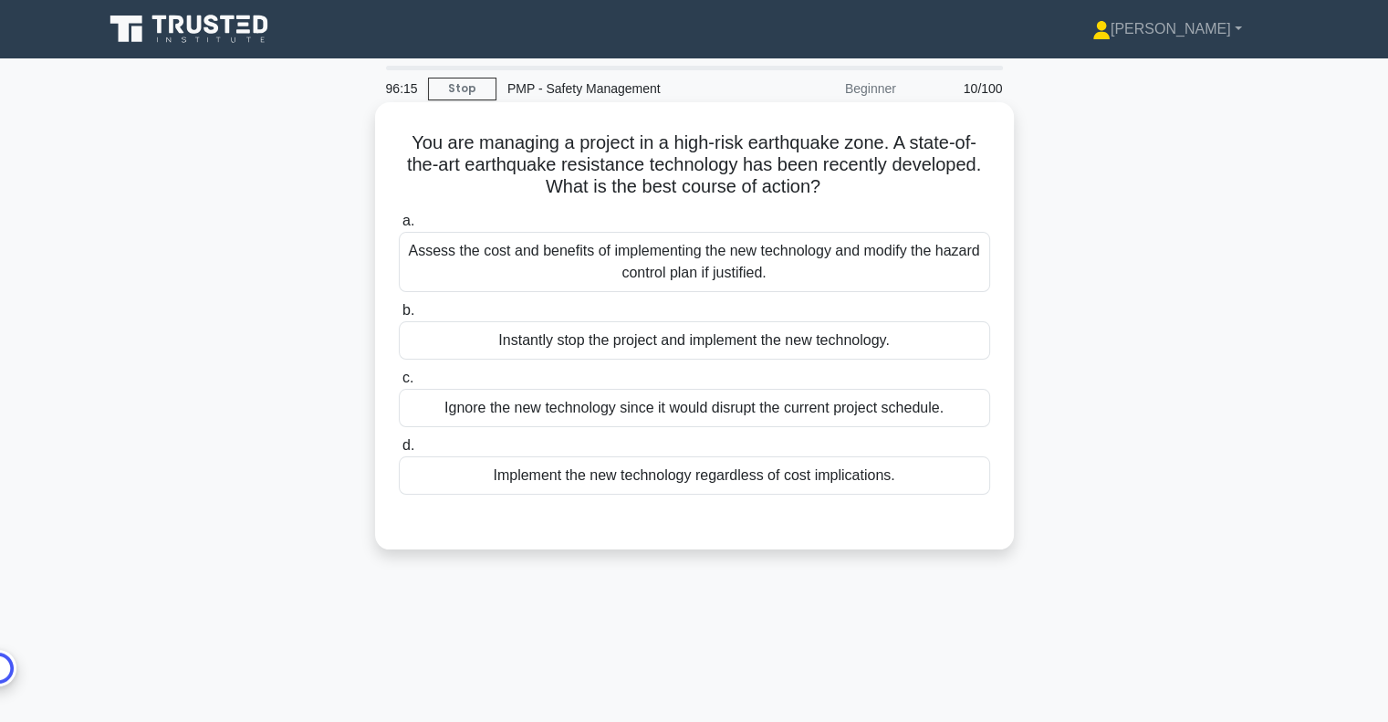
click at [770, 262] on div "Assess the cost and benefits of implementing the new technology and modify the …" at bounding box center [694, 262] width 591 height 60
click at [399, 227] on input "a. Assess the cost and benefits of implementing the new technology and modify t…" at bounding box center [399, 221] width 0 height 12
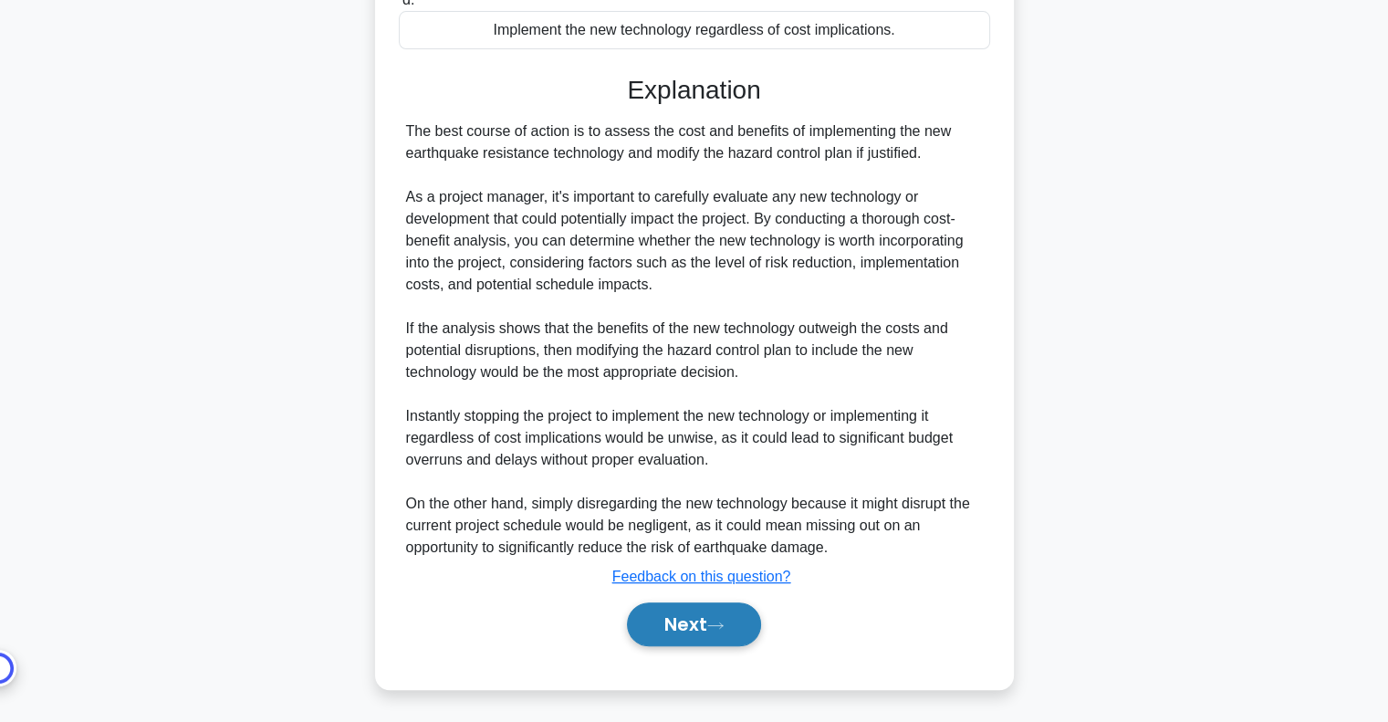
click at [695, 615] on button "Next" at bounding box center [694, 624] width 134 height 44
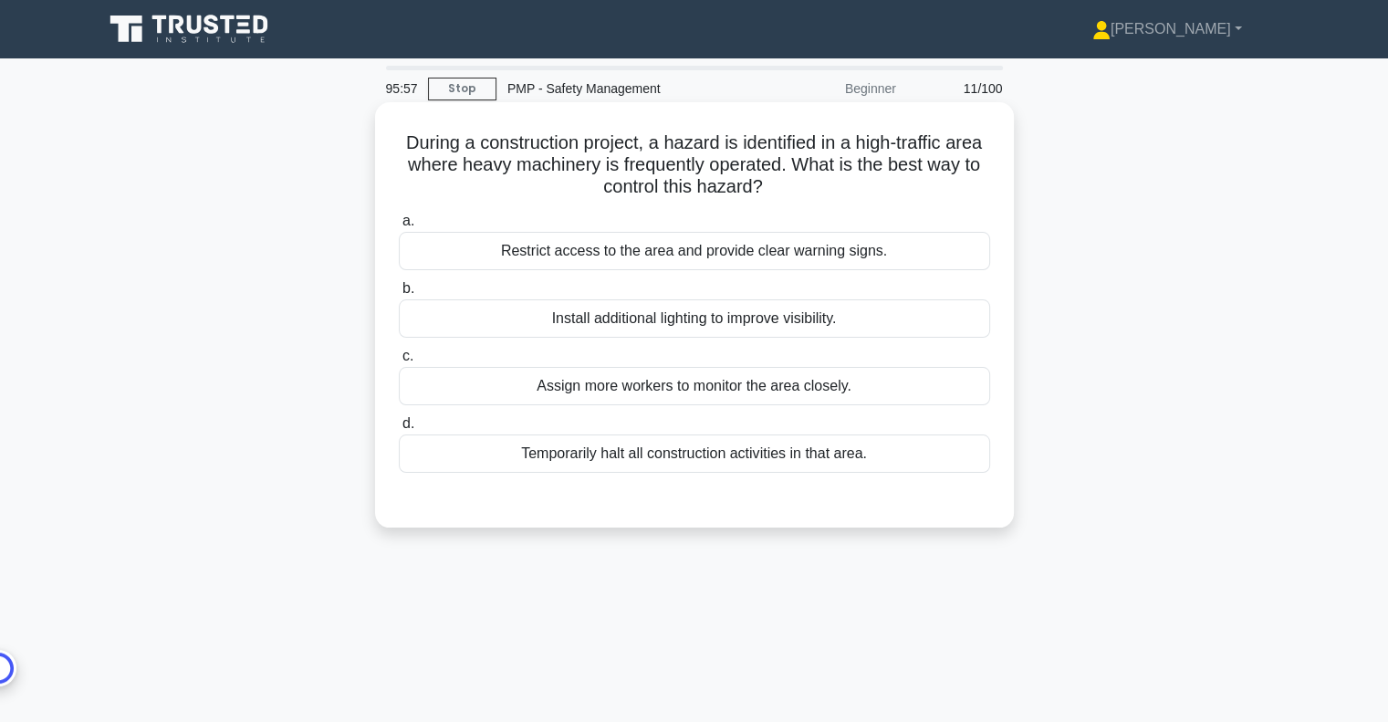
click at [821, 258] on div "Restrict access to the area and provide clear warning signs." at bounding box center [694, 251] width 591 height 38
click at [399, 227] on input "a. Restrict access to the area and provide clear warning signs." at bounding box center [399, 221] width 0 height 12
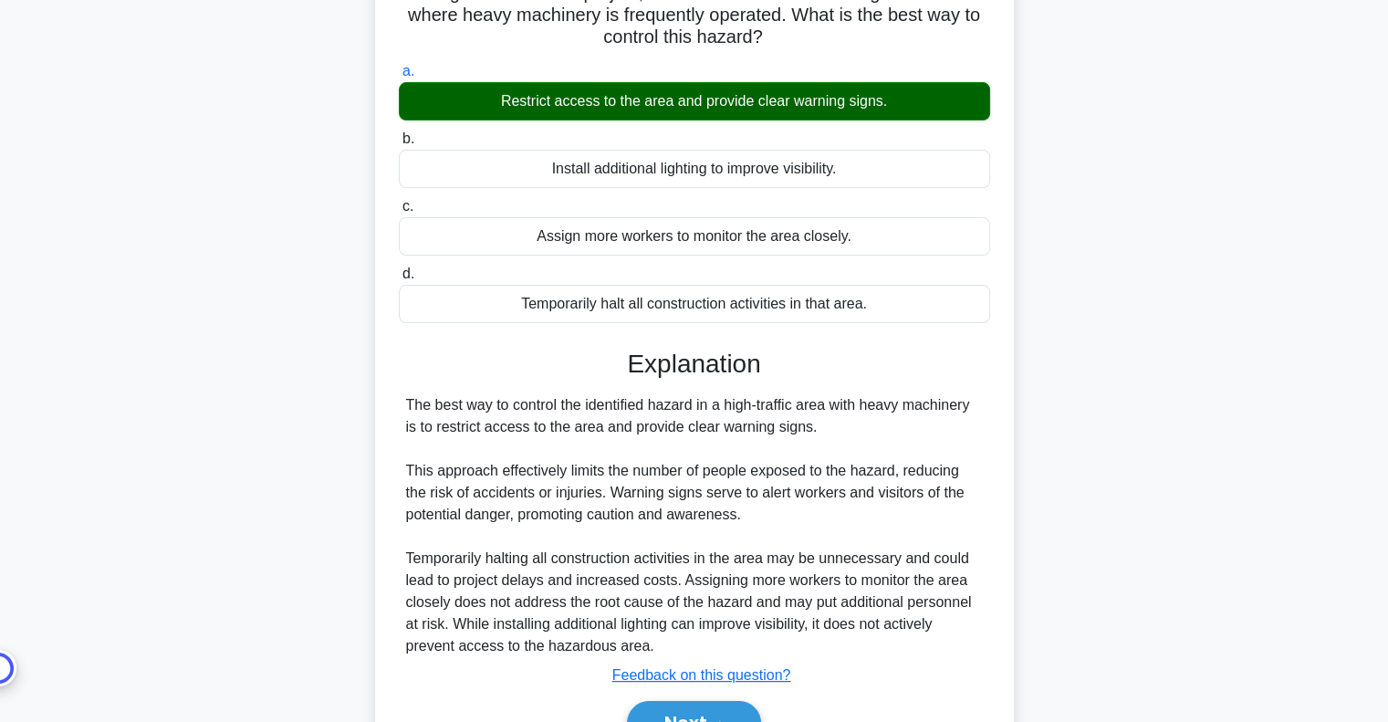
scroll to position [264, 0]
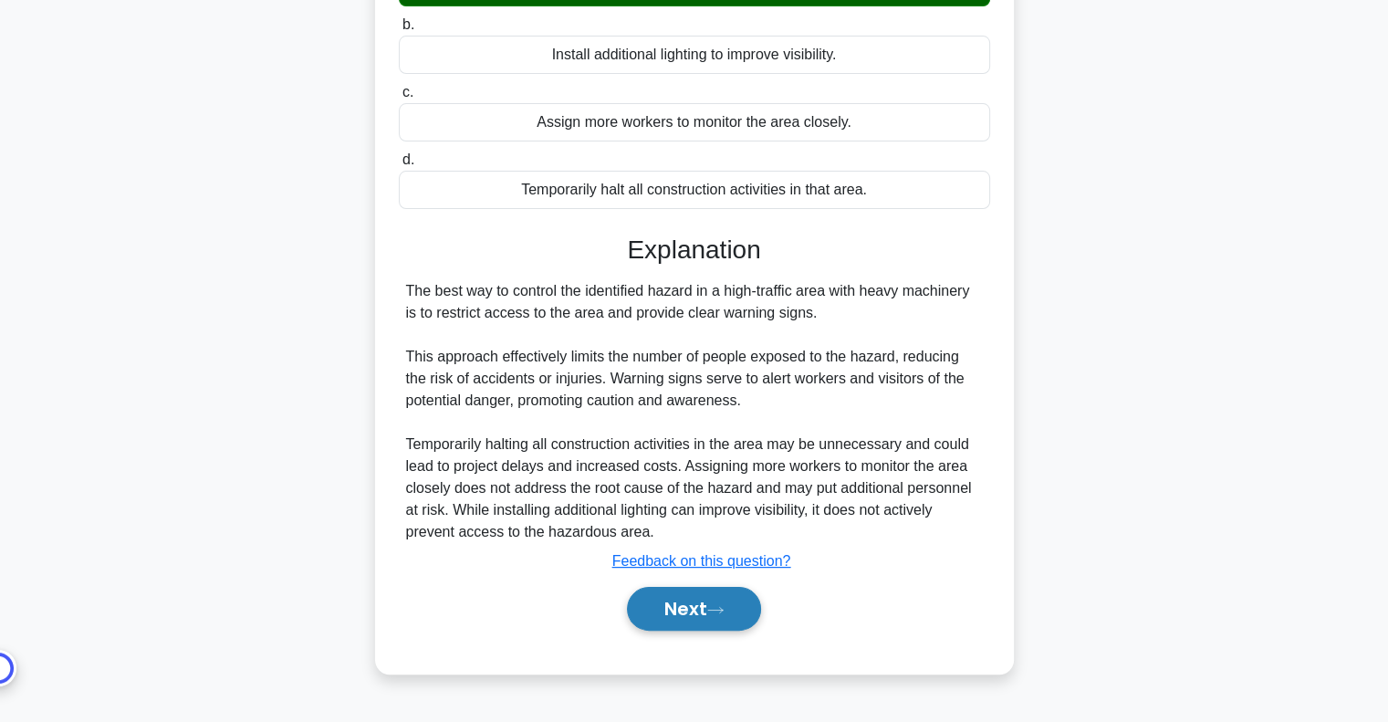
drag, startPoint x: 661, startPoint y: 619, endPoint x: 740, endPoint y: 587, distance: 84.4
click at [662, 619] on button "Next" at bounding box center [694, 609] width 134 height 44
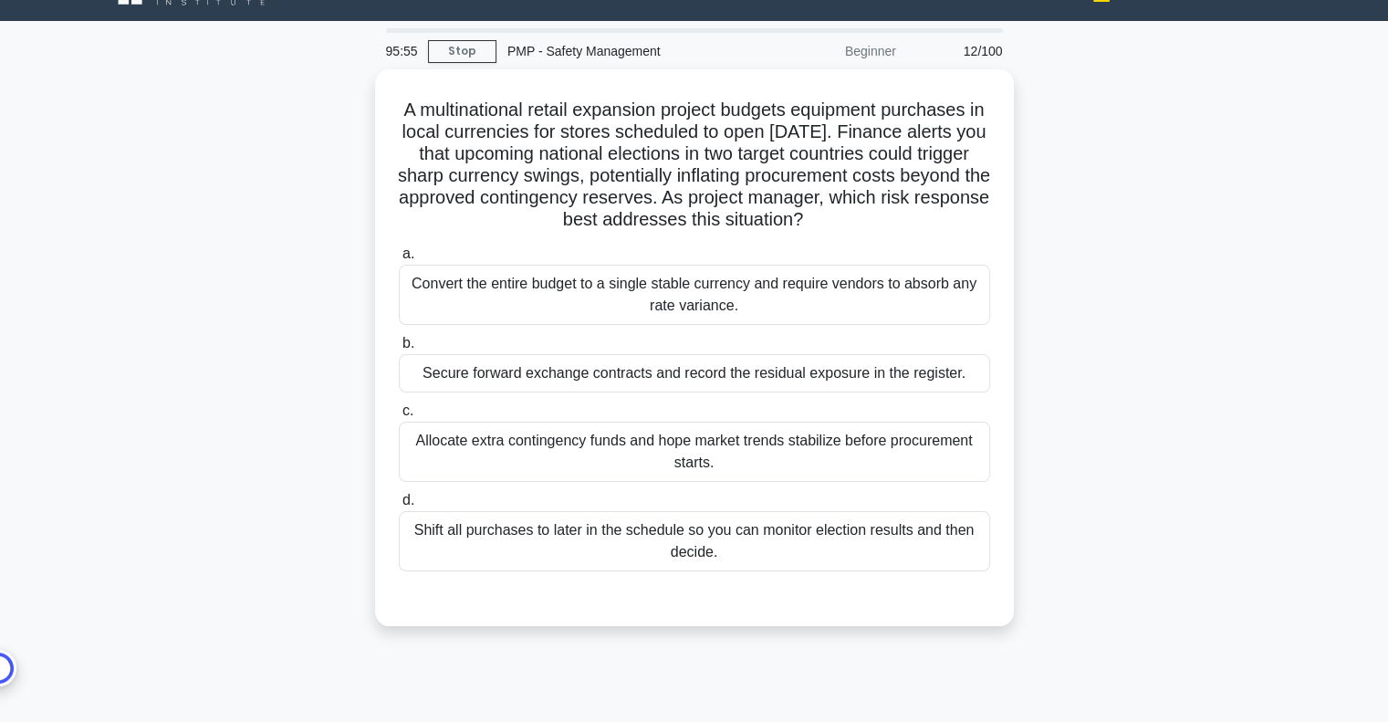
scroll to position [0, 0]
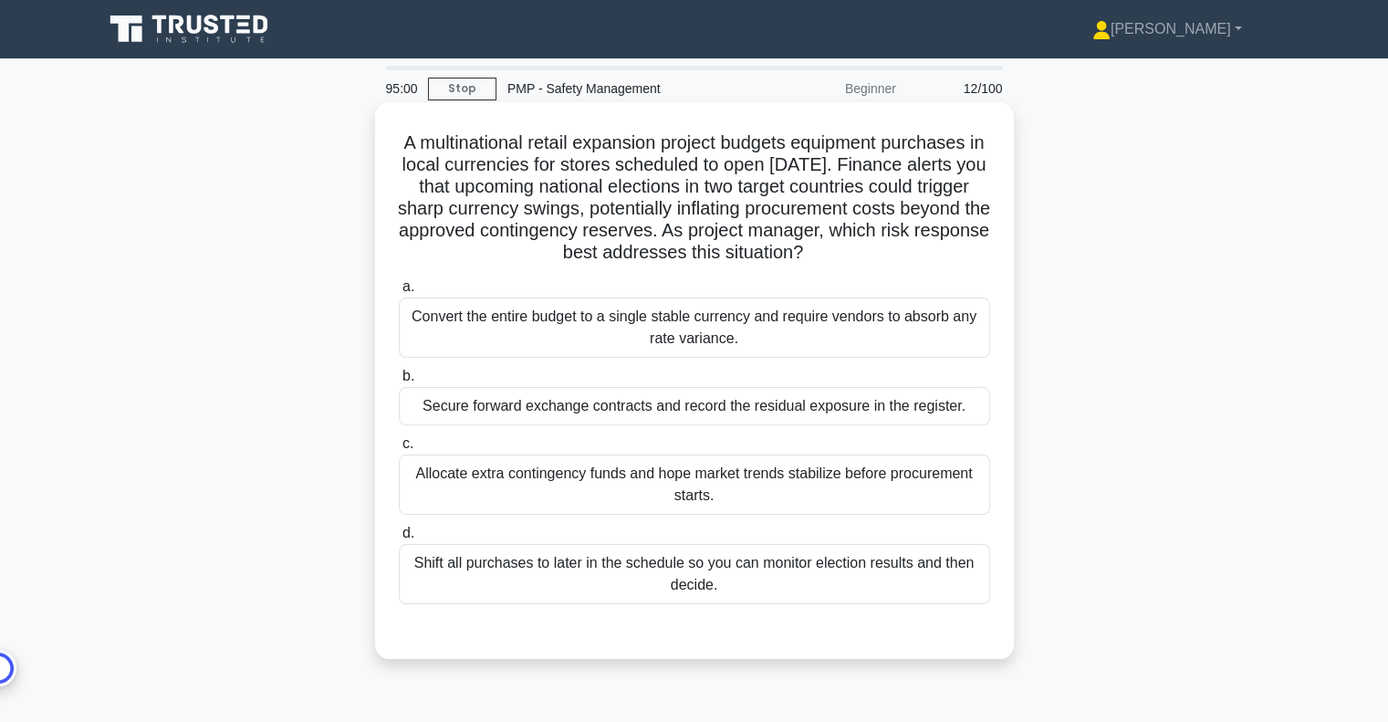
click at [803, 403] on div "Secure forward exchange contracts and record the residual exposure in the regis…" at bounding box center [694, 406] width 591 height 38
click at [399, 382] on input "b. Secure forward exchange contracts and record the residual exposure in the re…" at bounding box center [399, 376] width 0 height 12
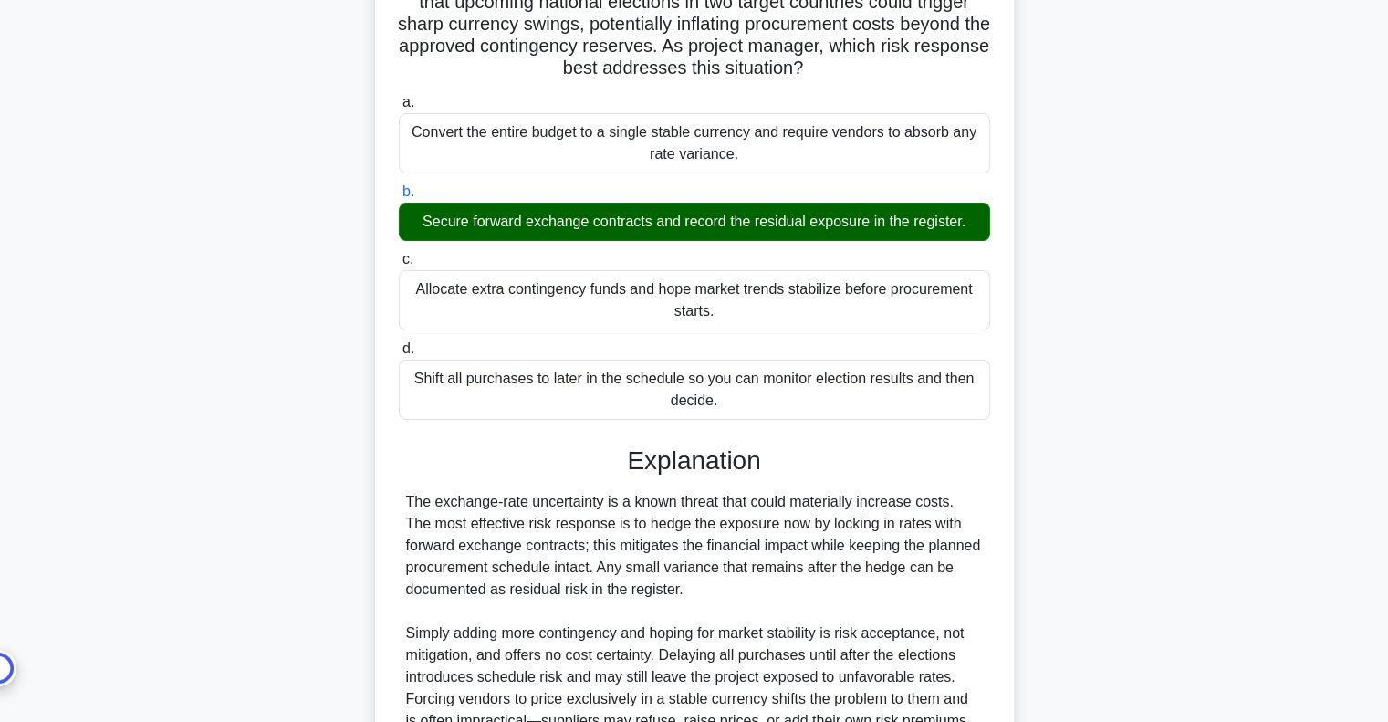
scroll to position [379, 0]
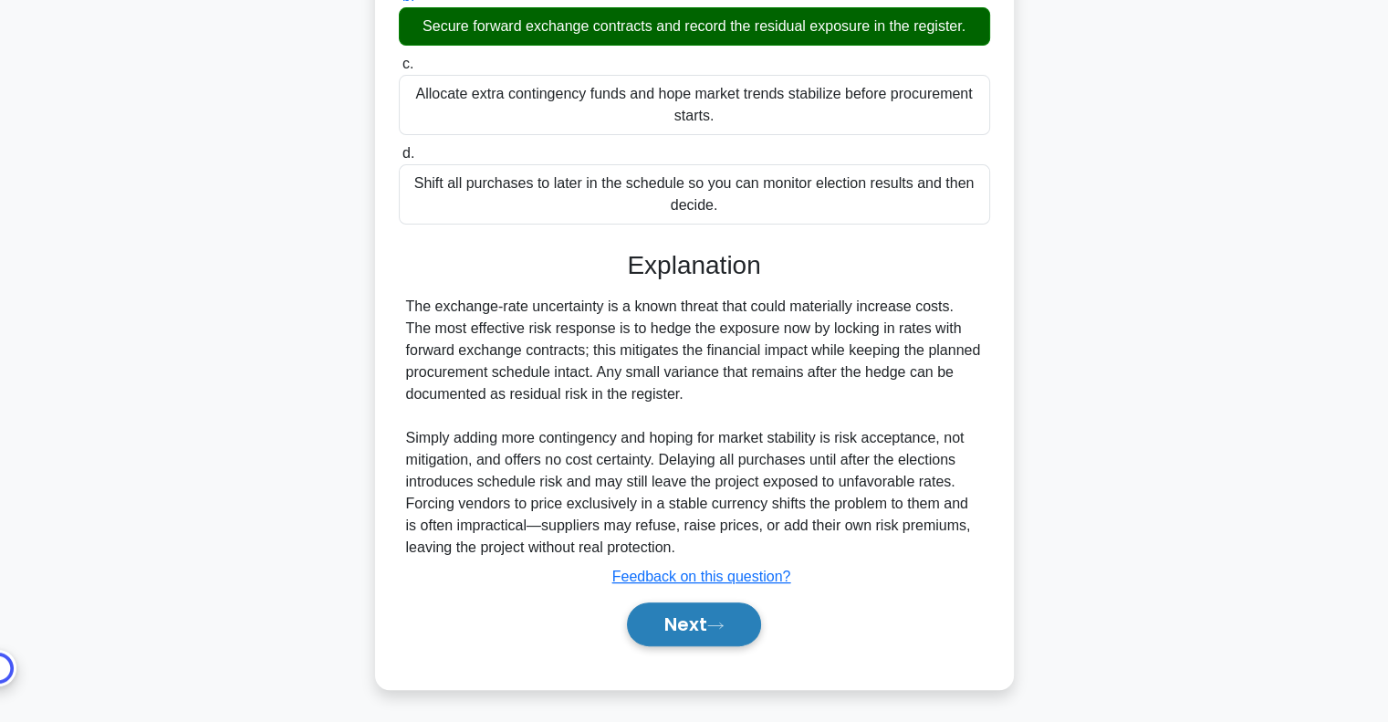
click at [700, 613] on button "Next" at bounding box center [694, 624] width 134 height 44
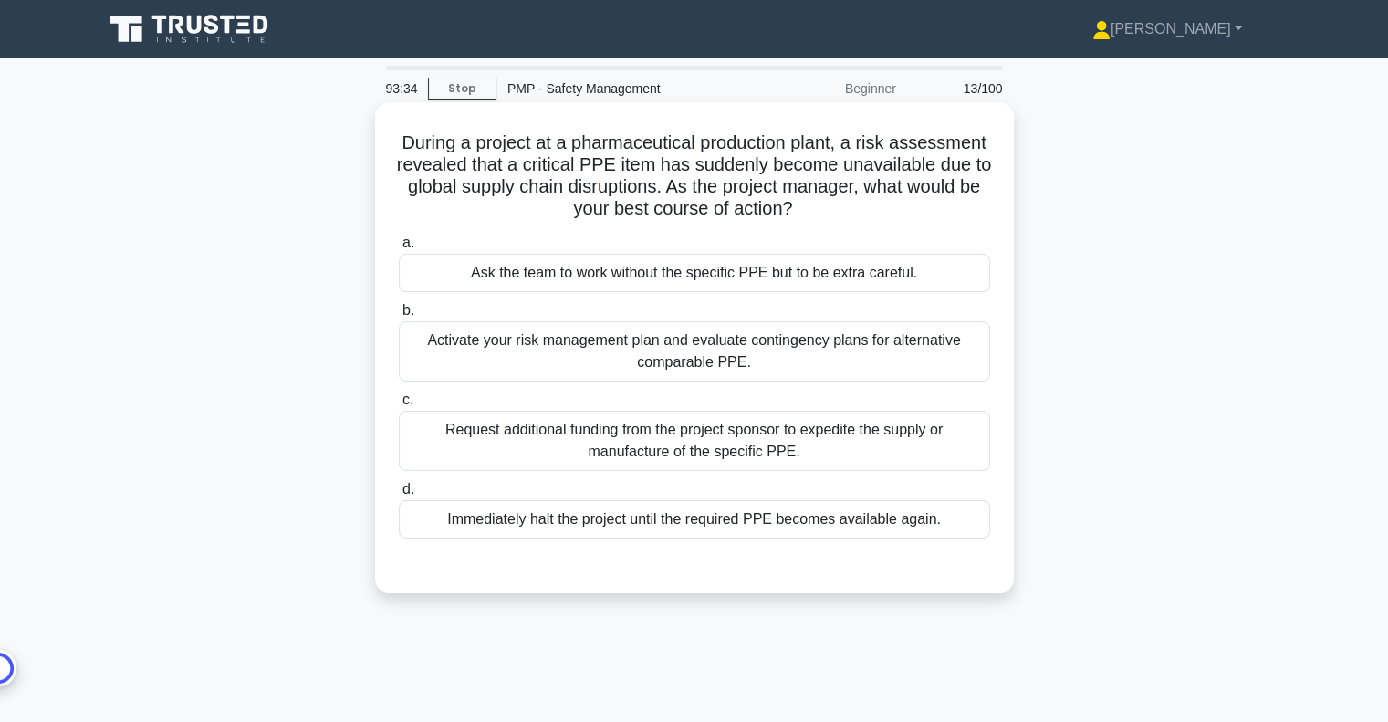
click at [827, 338] on div "Activate your risk management plan and evaluate contingency plans for alternati…" at bounding box center [694, 351] width 591 height 60
click at [399, 317] on input "b. Activate your risk management plan and evaluate contingency plans for altern…" at bounding box center [399, 311] width 0 height 12
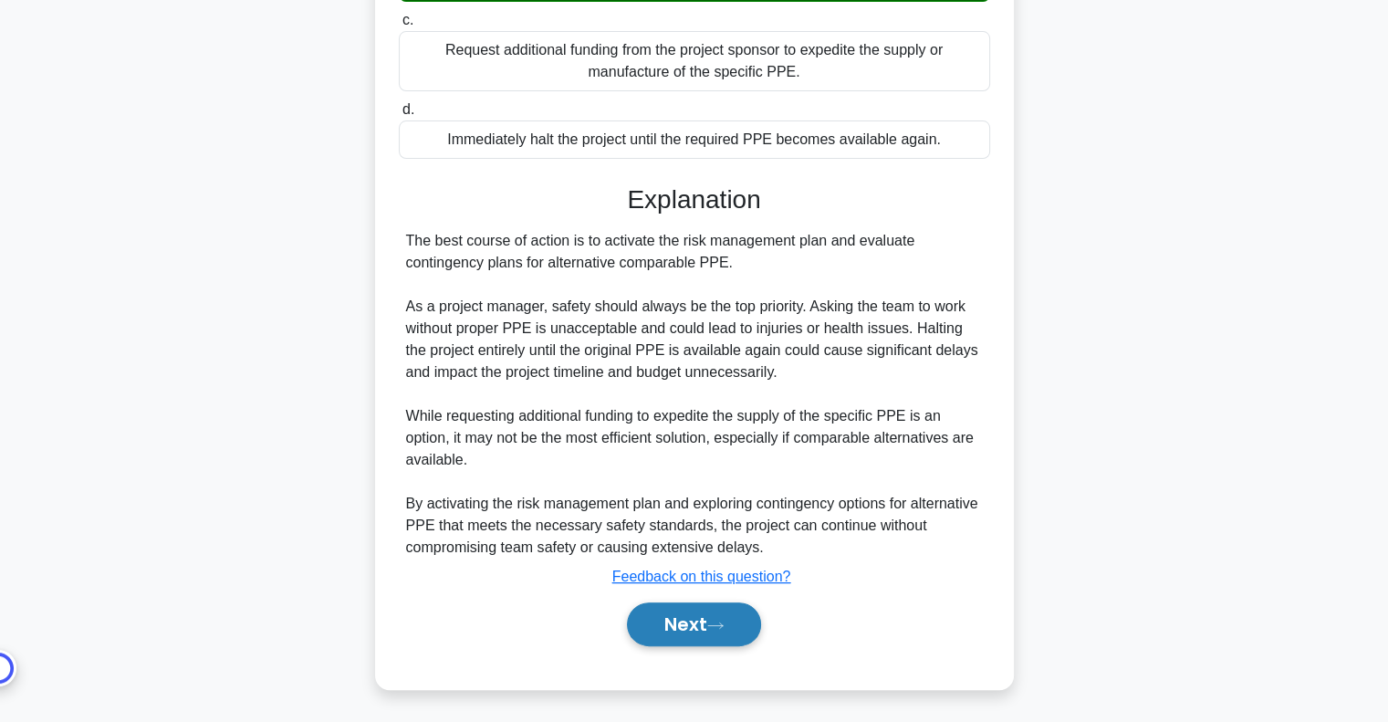
click at [713, 623] on icon at bounding box center [715, 625] width 16 height 10
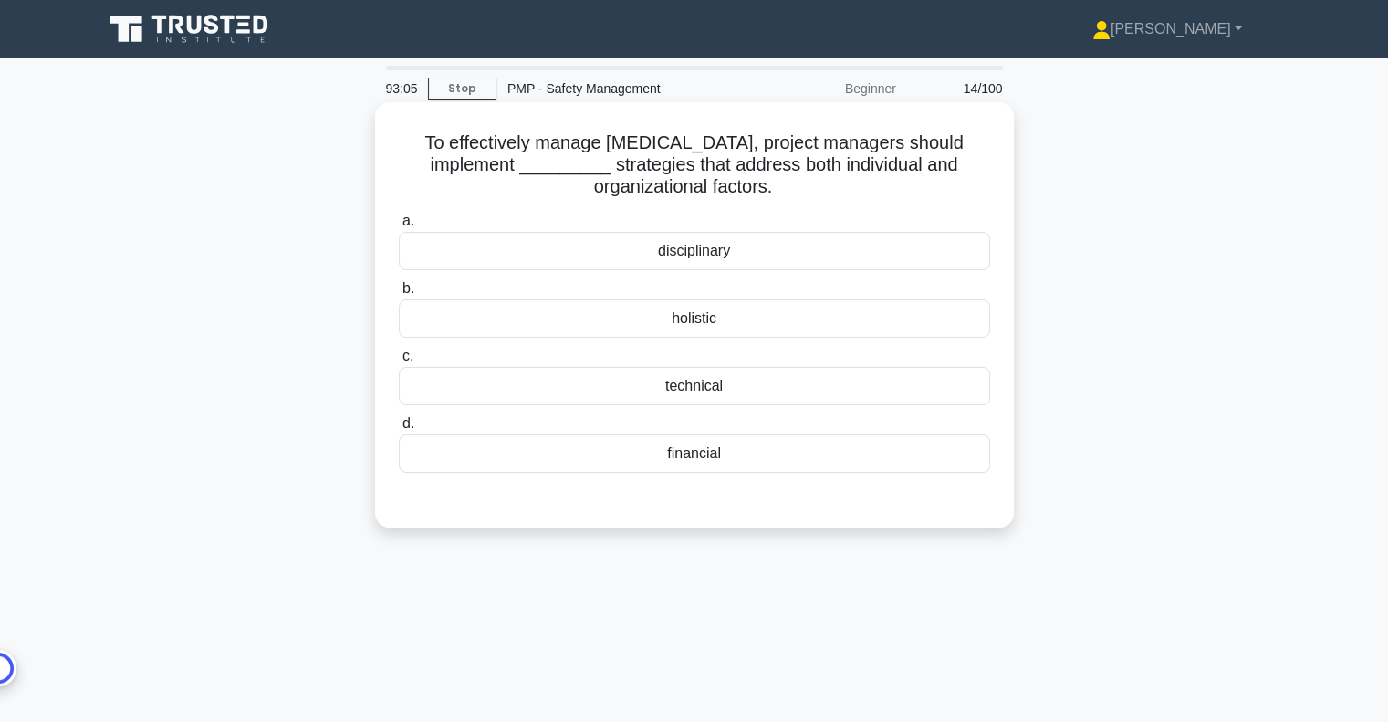
click at [700, 324] on div "holistic" at bounding box center [694, 318] width 591 height 38
click at [399, 295] on input "b. holistic" at bounding box center [399, 289] width 0 height 12
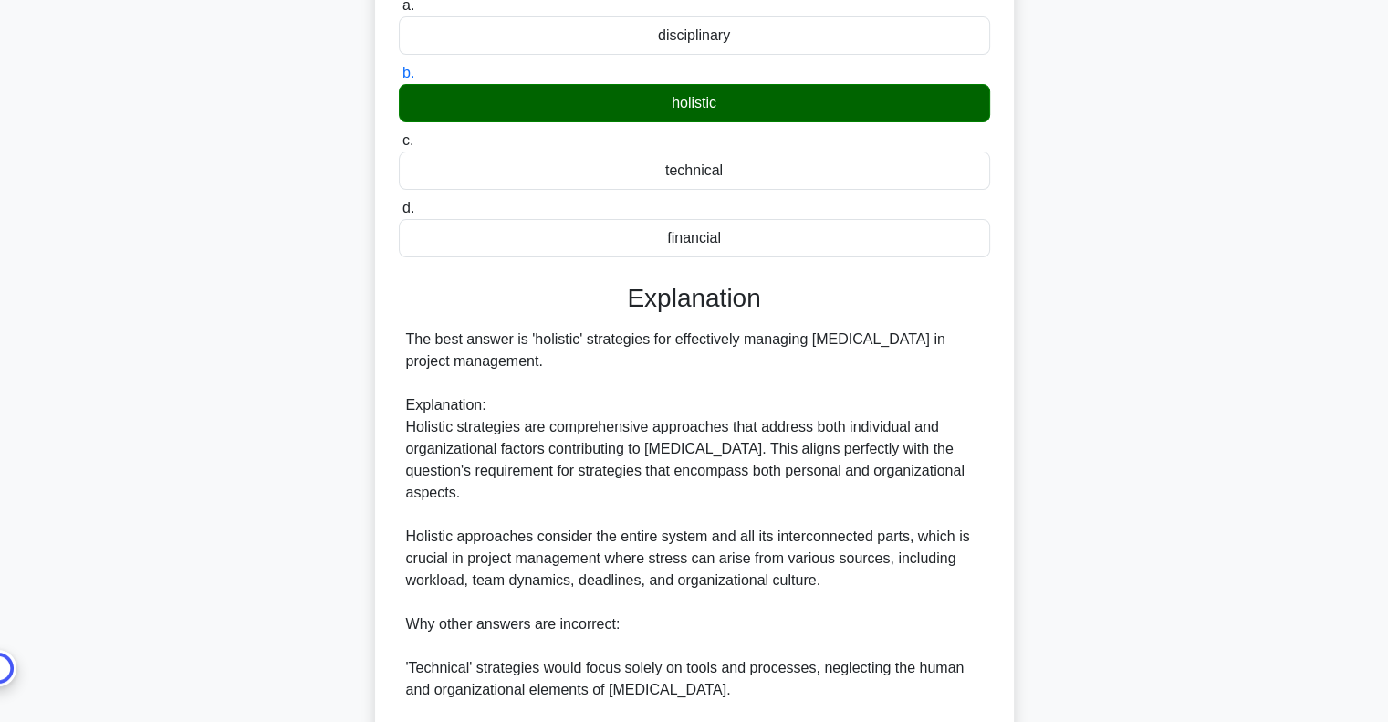
scroll to position [598, 0]
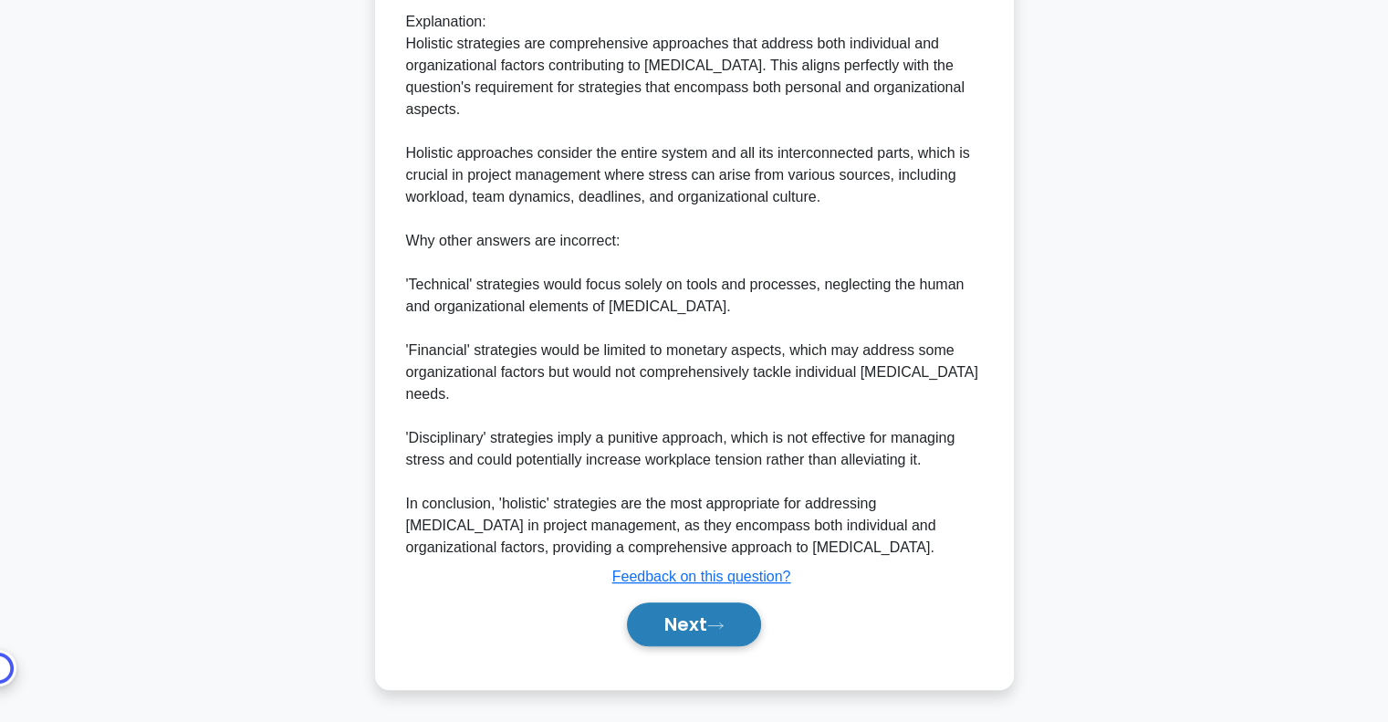
click at [670, 630] on button "Next" at bounding box center [694, 624] width 134 height 44
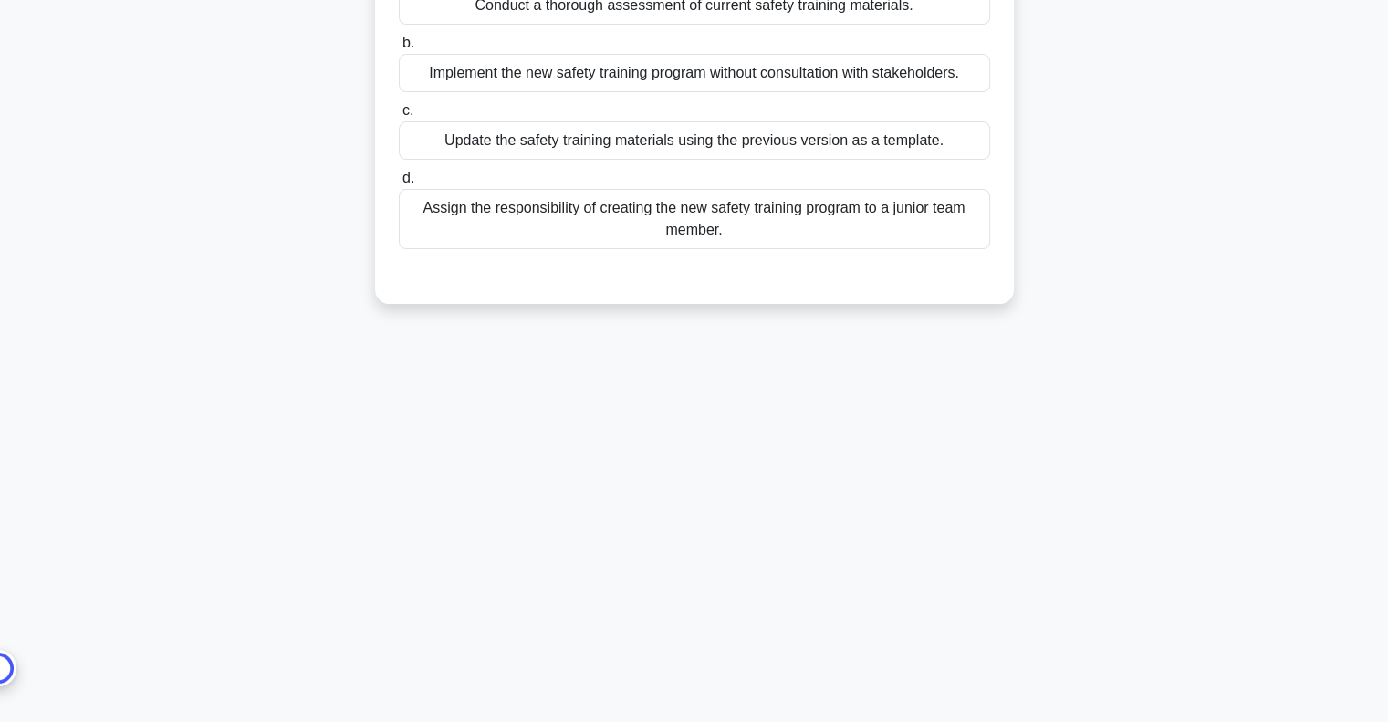
scroll to position [51, 0]
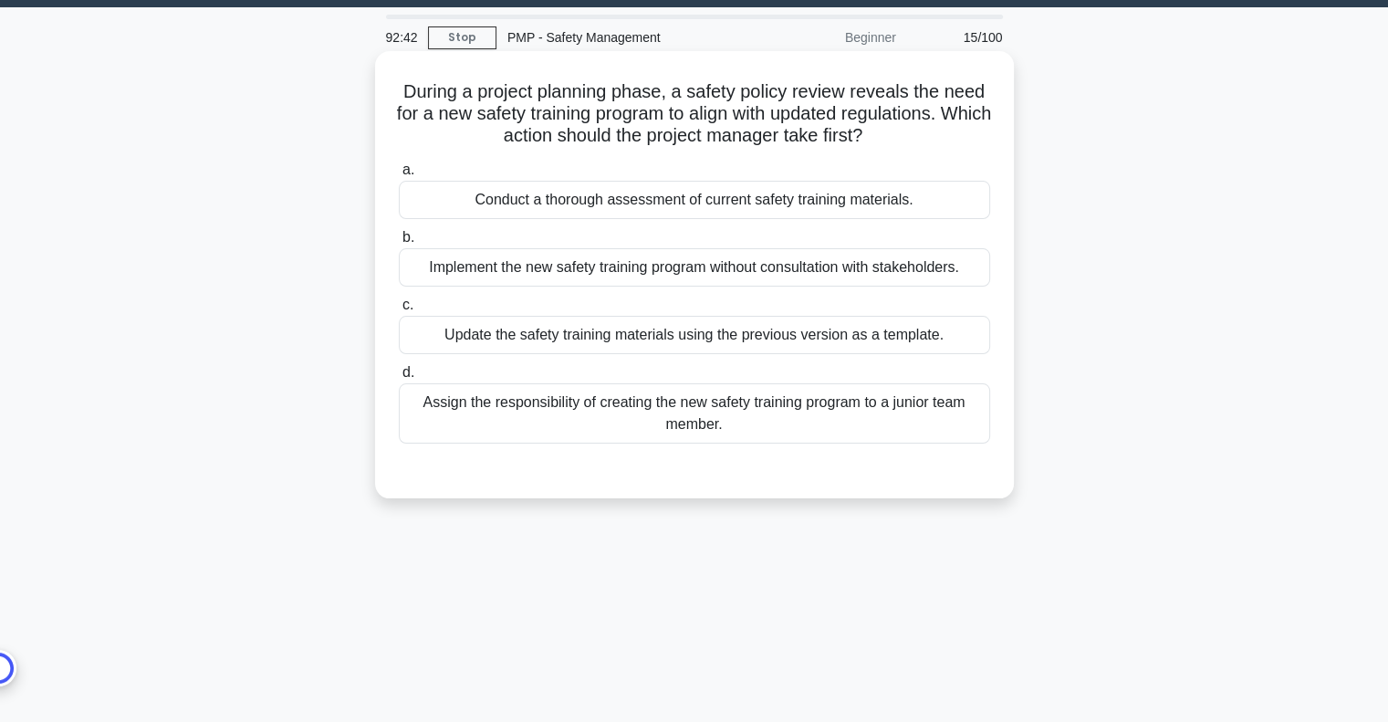
click at [803, 207] on div "Conduct a thorough assessment of current safety training materials." at bounding box center [694, 200] width 591 height 38
click at [399, 176] on input "a. Conduct a thorough assessment of current safety training materials." at bounding box center [399, 170] width 0 height 12
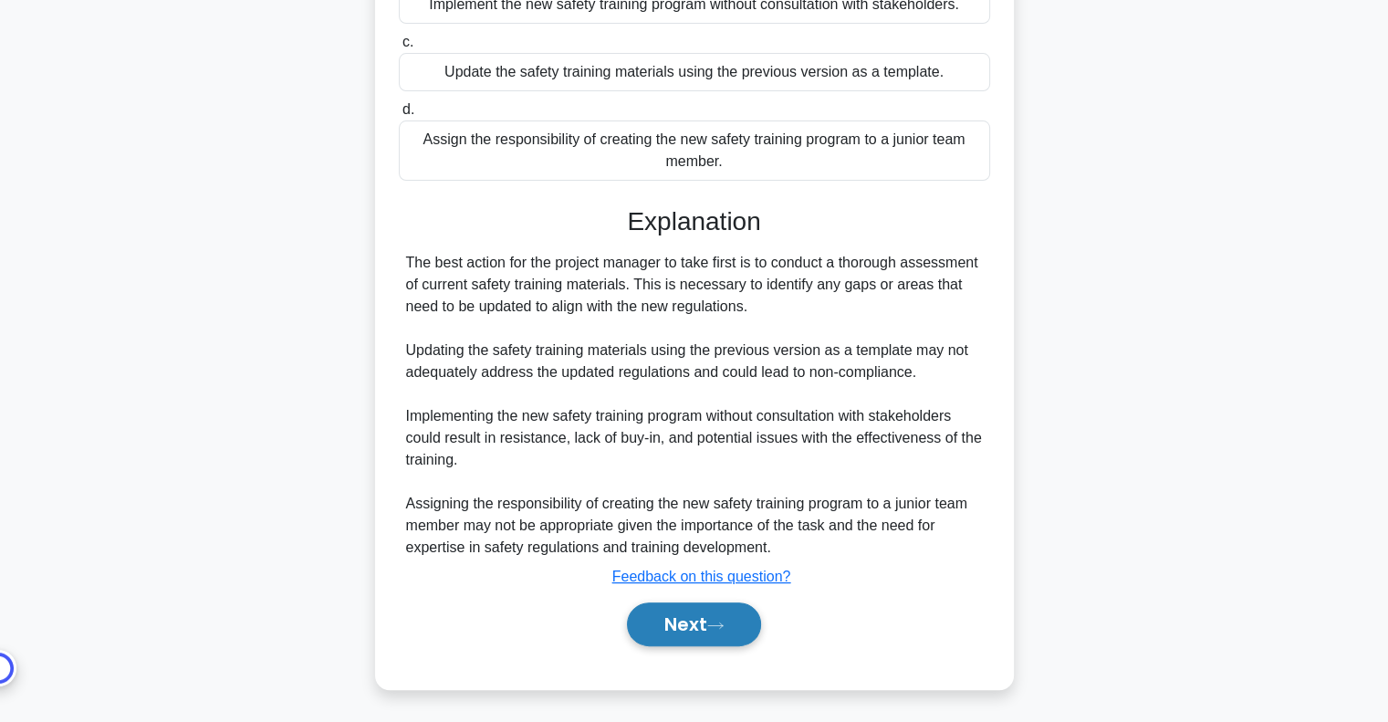
click at [721, 623] on icon at bounding box center [715, 625] width 16 height 10
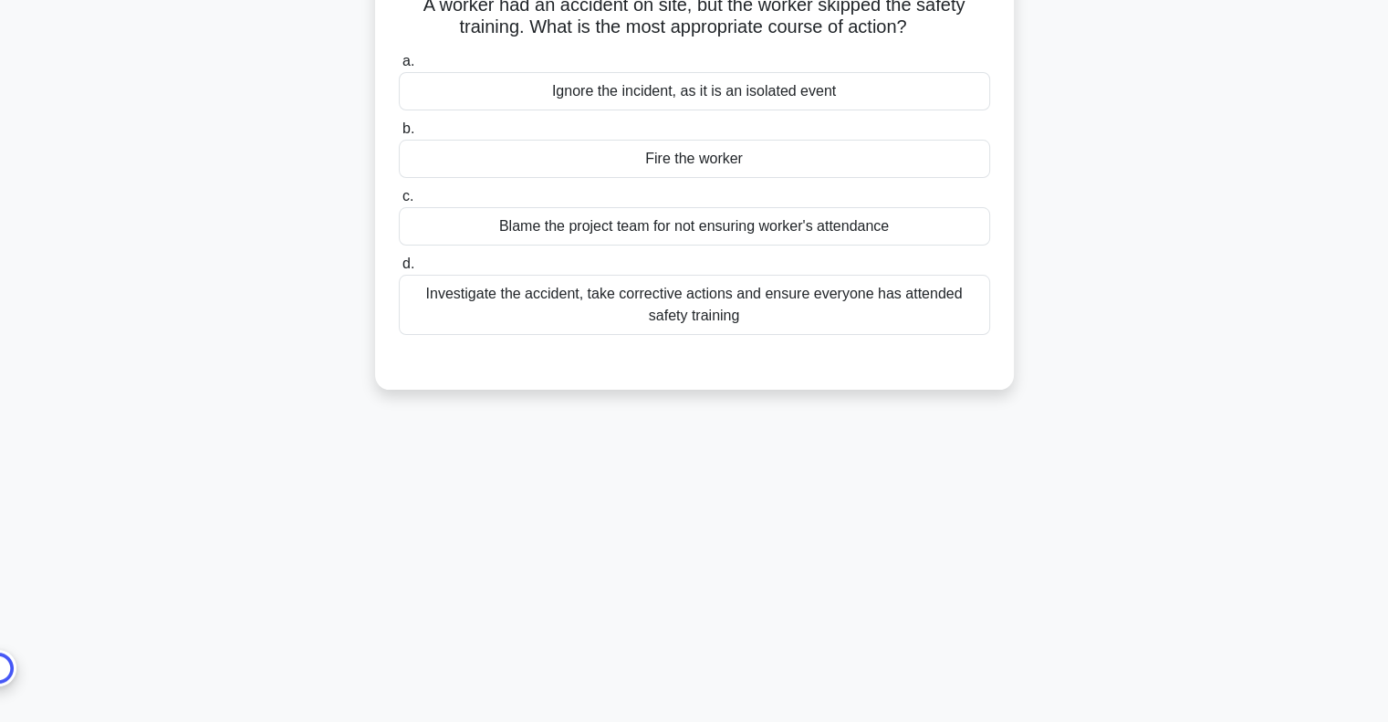
scroll to position [0, 0]
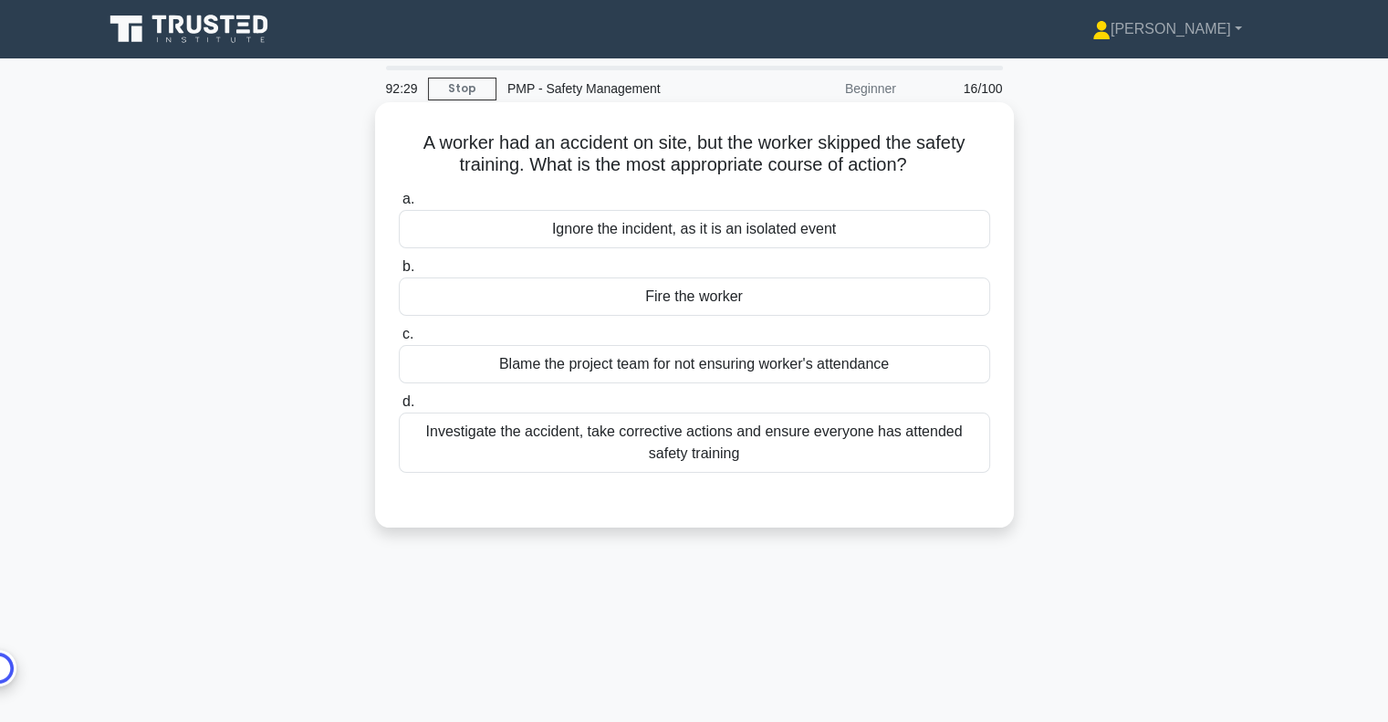
click at [795, 444] on div "Investigate the accident, take corrective actions and ensure everyone has atten…" at bounding box center [694, 442] width 591 height 60
click at [399, 408] on input "d. Investigate the accident, take corrective actions and ensure everyone has at…" at bounding box center [399, 402] width 0 height 12
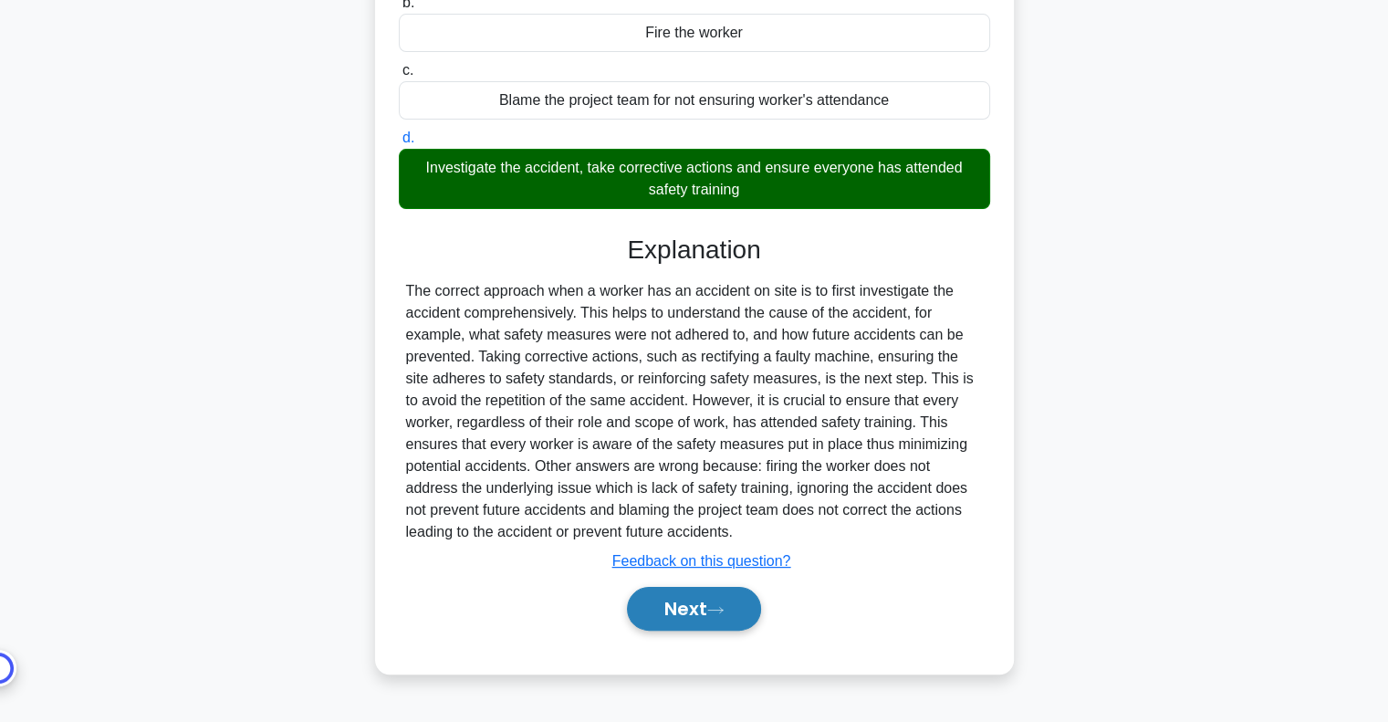
click at [726, 618] on button "Next" at bounding box center [694, 609] width 134 height 44
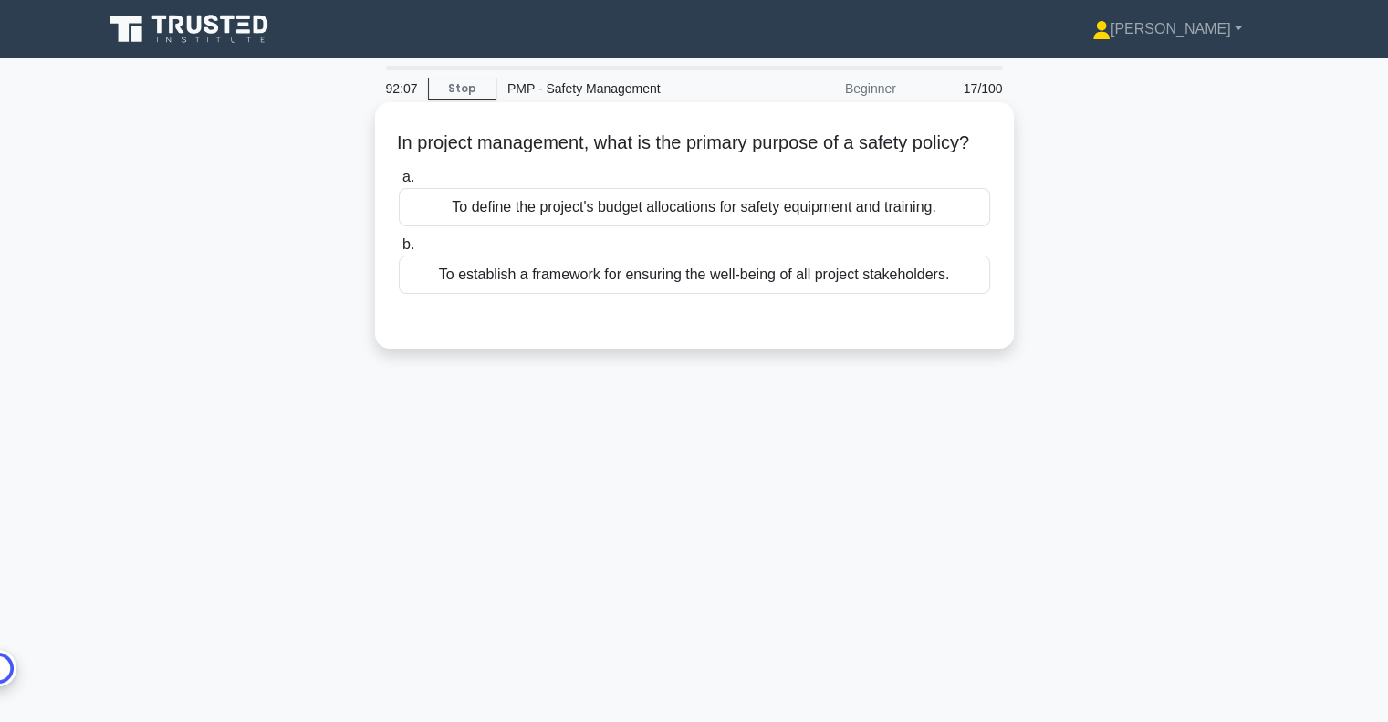
click at [785, 293] on div "To establish a framework for ensuring the well-being of all project stakeholder…" at bounding box center [694, 274] width 591 height 38
click at [399, 251] on input "b. To establish a framework for ensuring the well-being of all project stakehol…" at bounding box center [399, 245] width 0 height 12
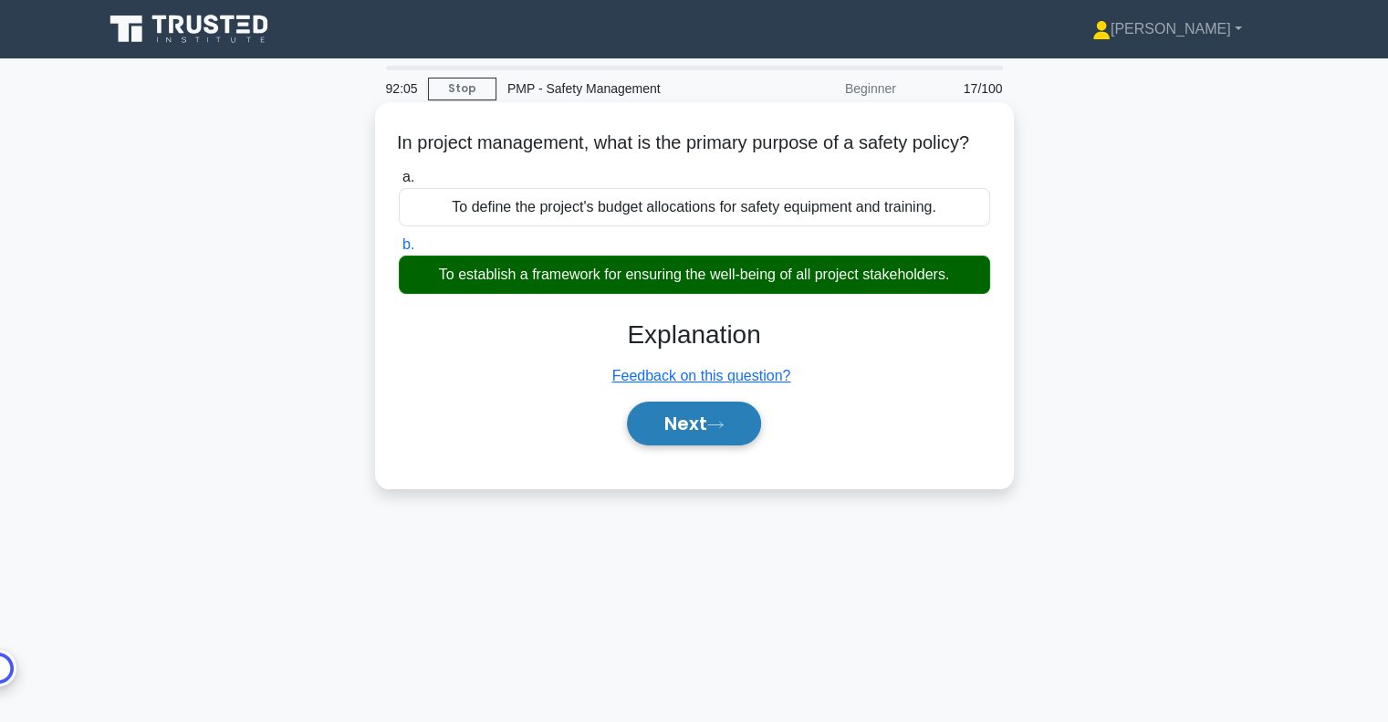
click at [701, 445] on button "Next" at bounding box center [694, 423] width 134 height 44
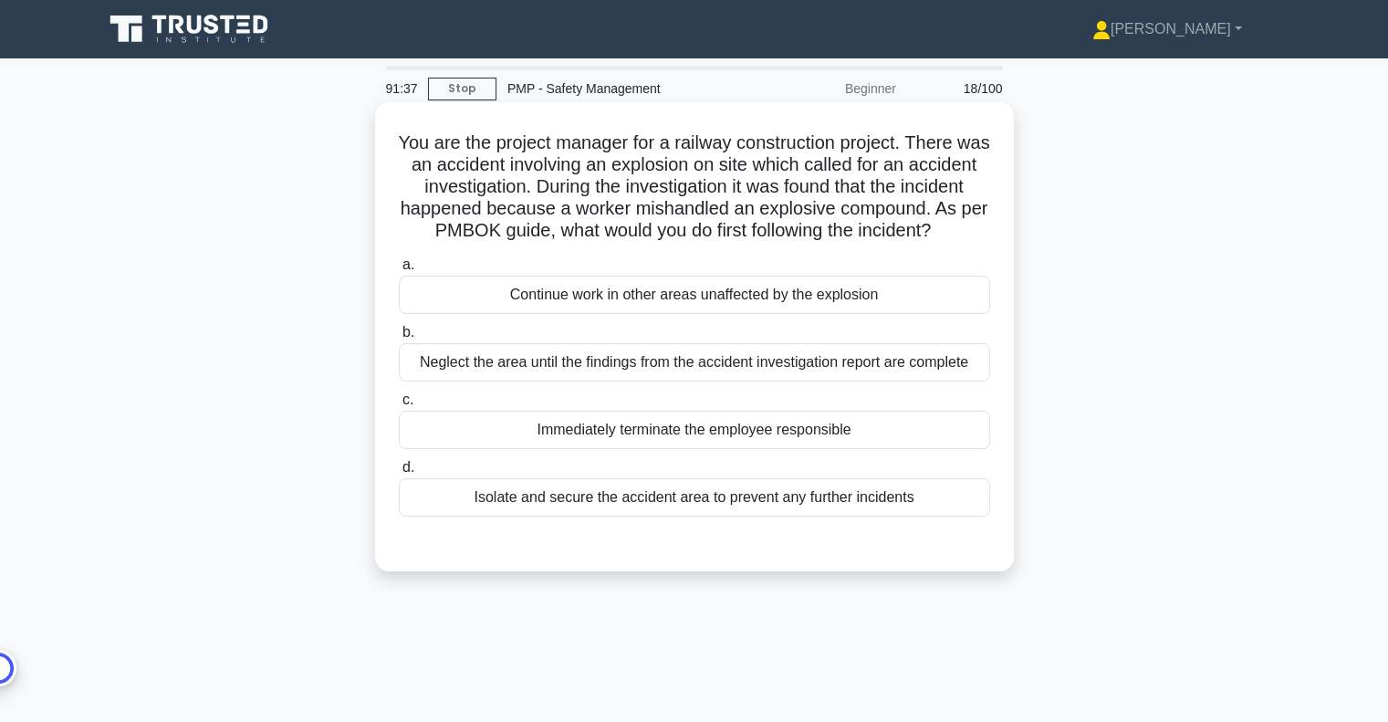
click at [858, 516] on div "Isolate and secure the accident area to prevent any further incidents" at bounding box center [694, 497] width 591 height 38
click at [399, 473] on input "d. Isolate and secure the accident area to prevent any further incidents" at bounding box center [399, 468] width 0 height 12
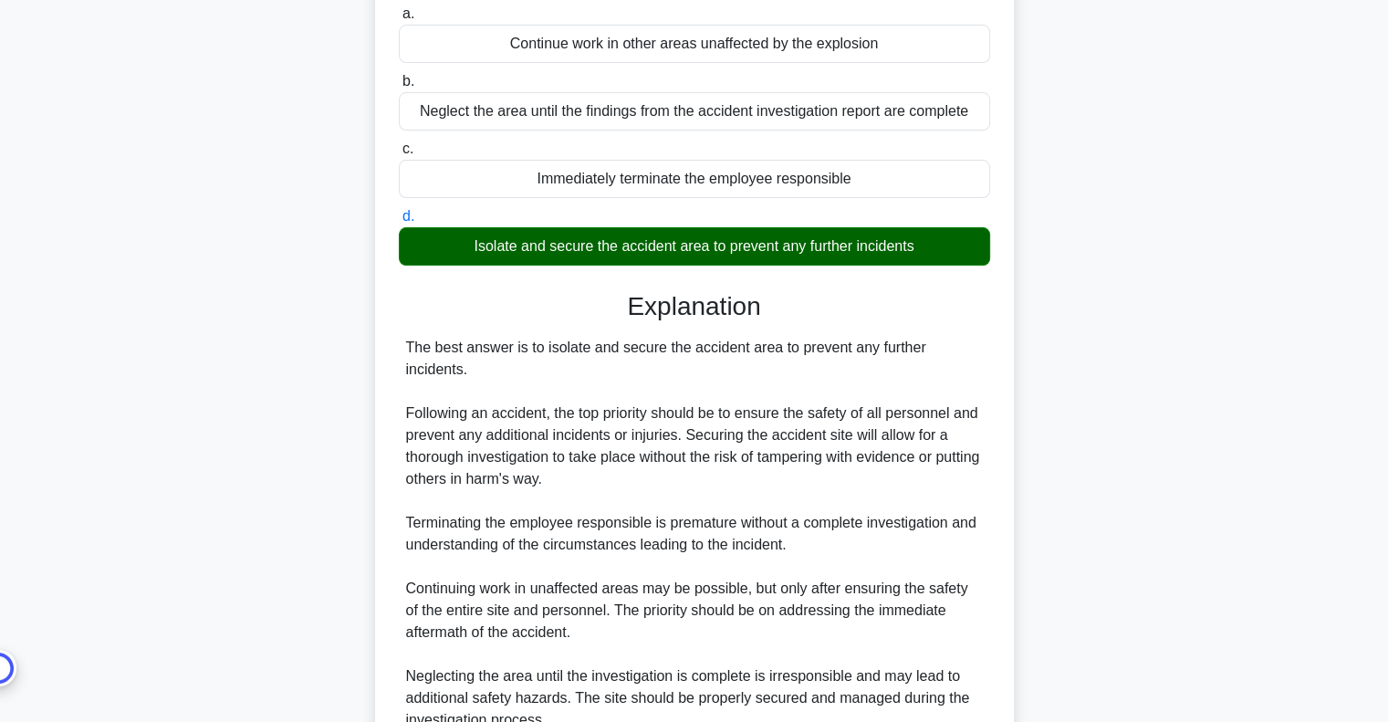
scroll to position [445, 0]
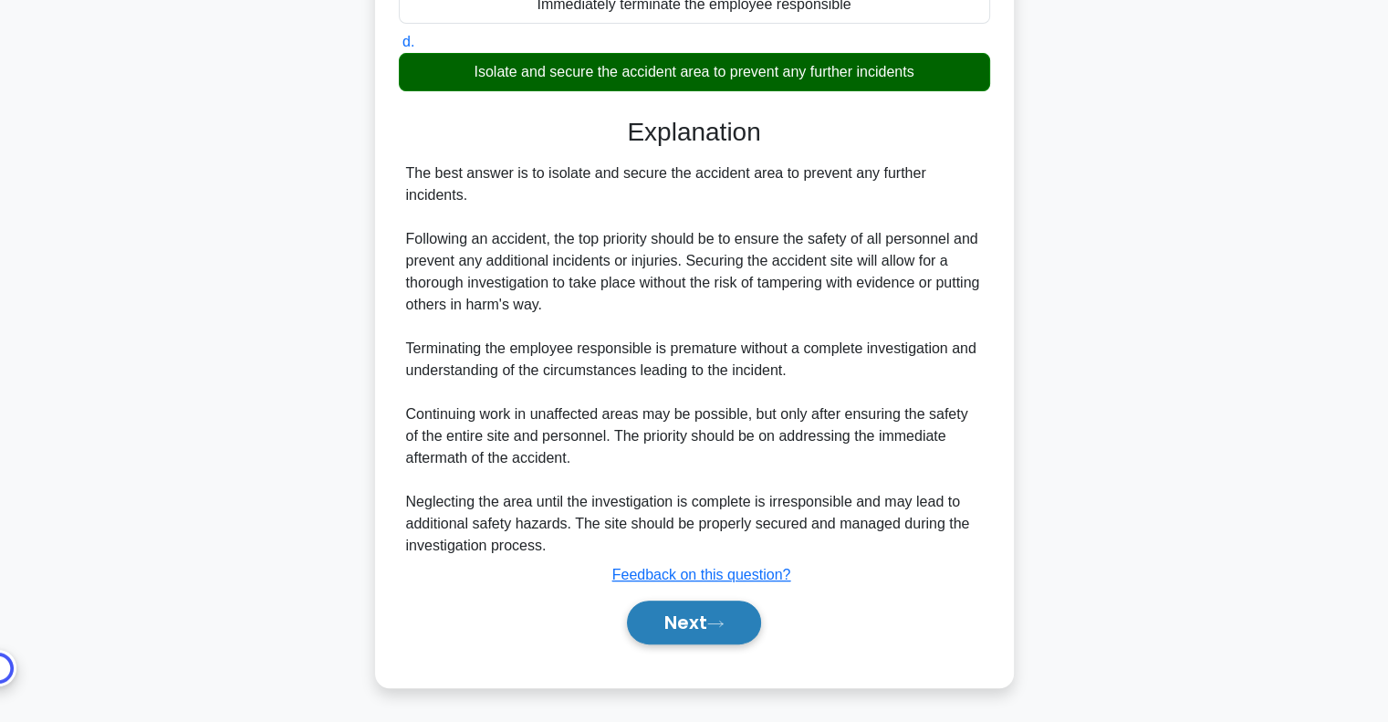
click at [748, 628] on button "Next" at bounding box center [694, 622] width 134 height 44
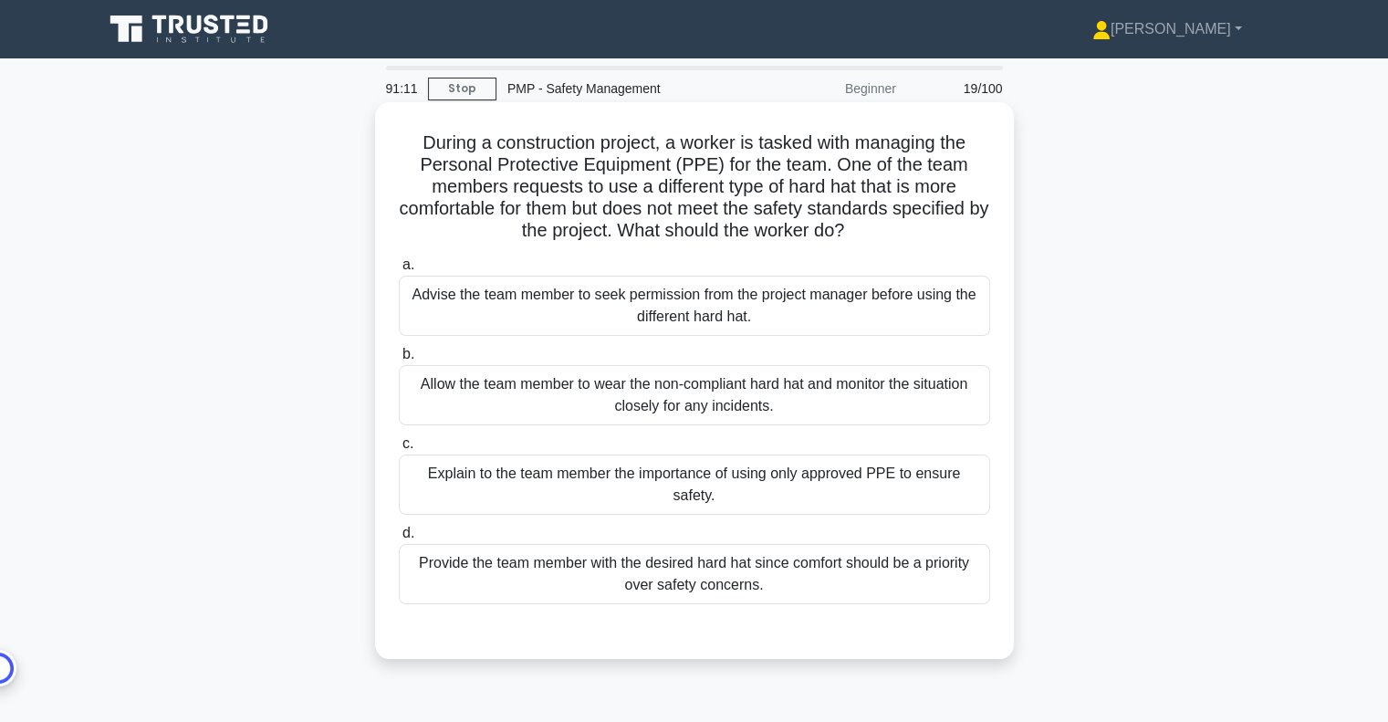
click at [788, 479] on div "Explain to the team member the importance of using only approved PPE to ensure …" at bounding box center [694, 484] width 591 height 60
click at [399, 450] on input "c. Explain to the team member the importance of using only approved PPE to ensu…" at bounding box center [399, 444] width 0 height 12
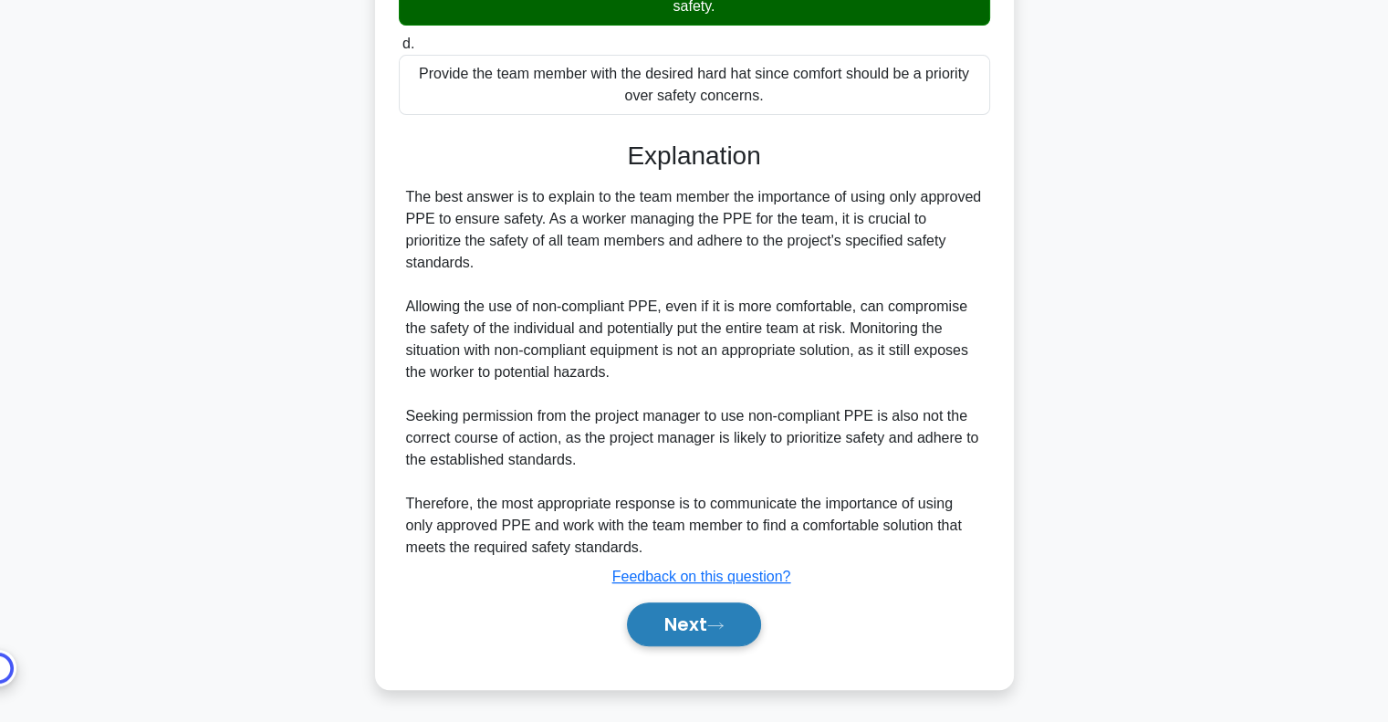
click at [695, 634] on button "Next" at bounding box center [694, 624] width 134 height 44
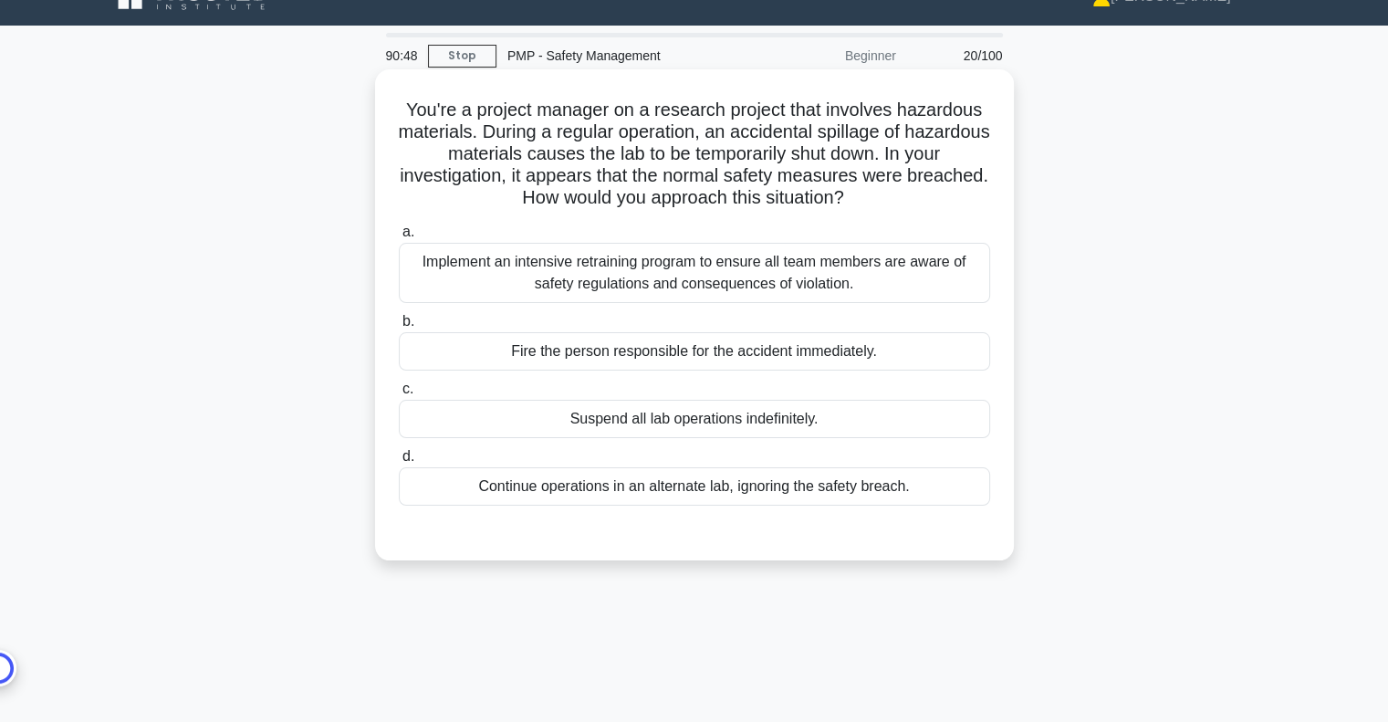
click at [763, 282] on div "Implement an intensive retraining program to ensure all team members are aware …" at bounding box center [694, 273] width 591 height 60
click at [399, 238] on input "a. Implement an intensive retraining program to ensure all team members are awa…" at bounding box center [399, 232] width 0 height 12
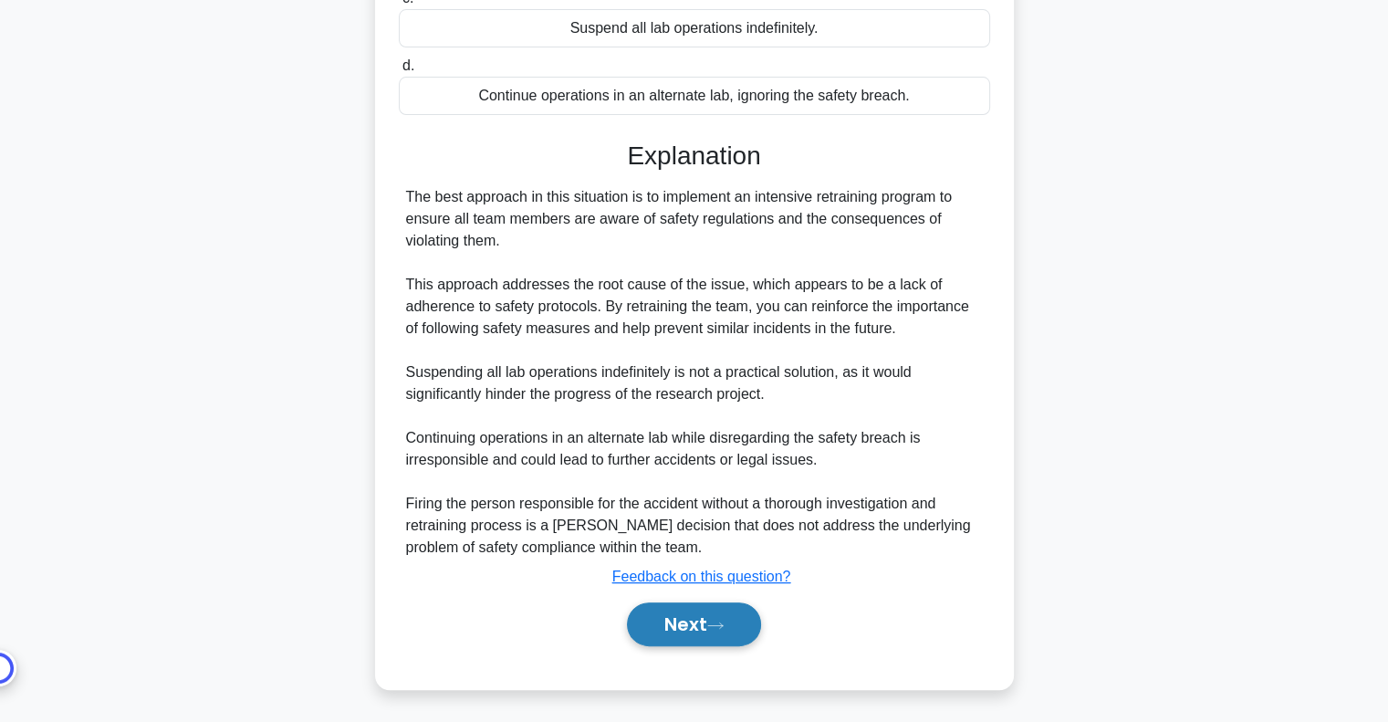
click at [724, 617] on button "Next" at bounding box center [694, 624] width 134 height 44
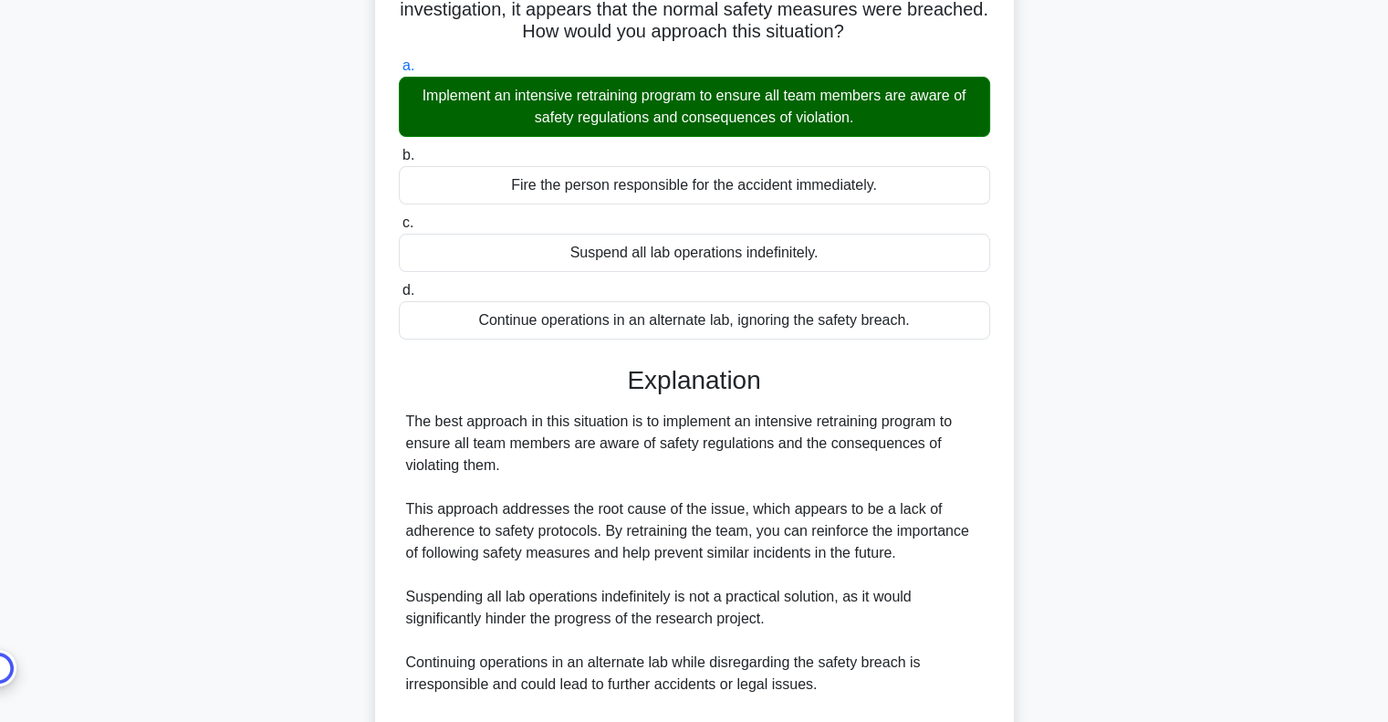
scroll to position [0, 0]
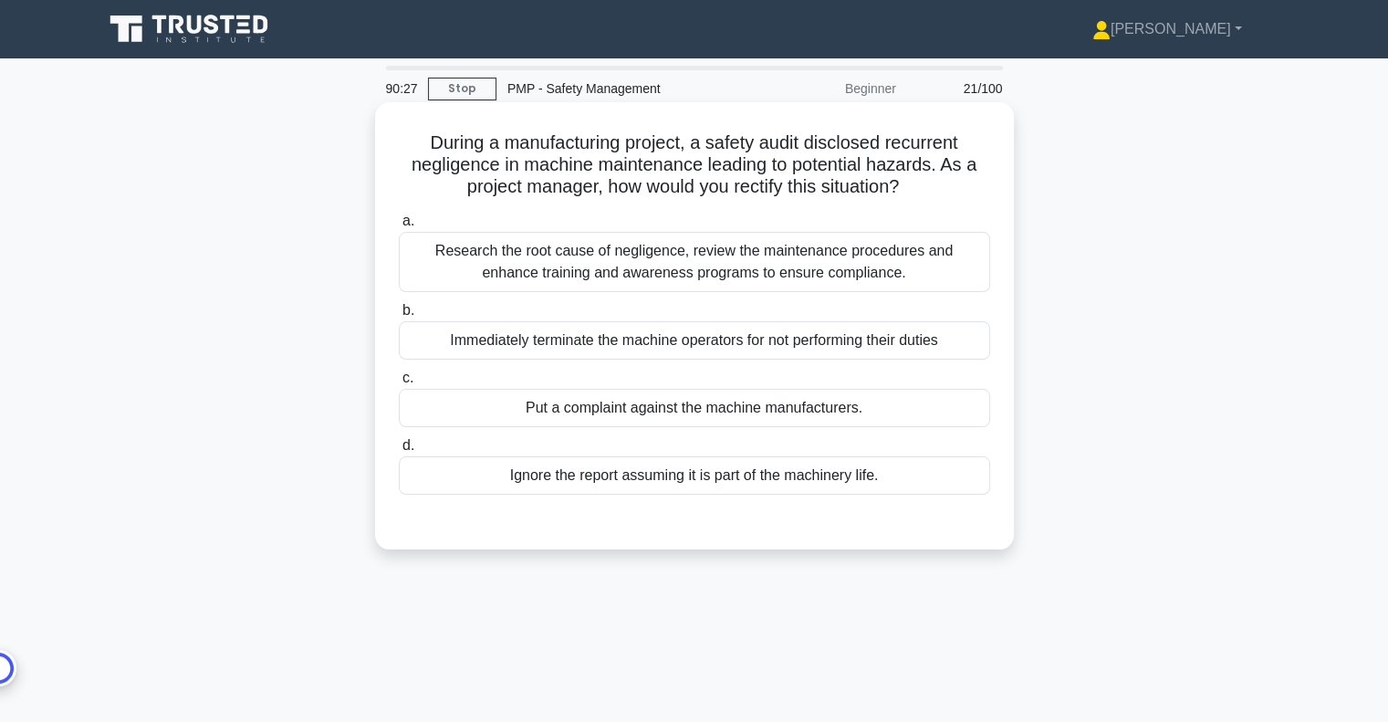
click at [531, 258] on div "Research the root cause of negligence, review the maintenance procedures and en…" at bounding box center [694, 262] width 591 height 60
click at [399, 227] on input "a. Research the root cause of negligence, review the maintenance procedures and…" at bounding box center [399, 221] width 0 height 12
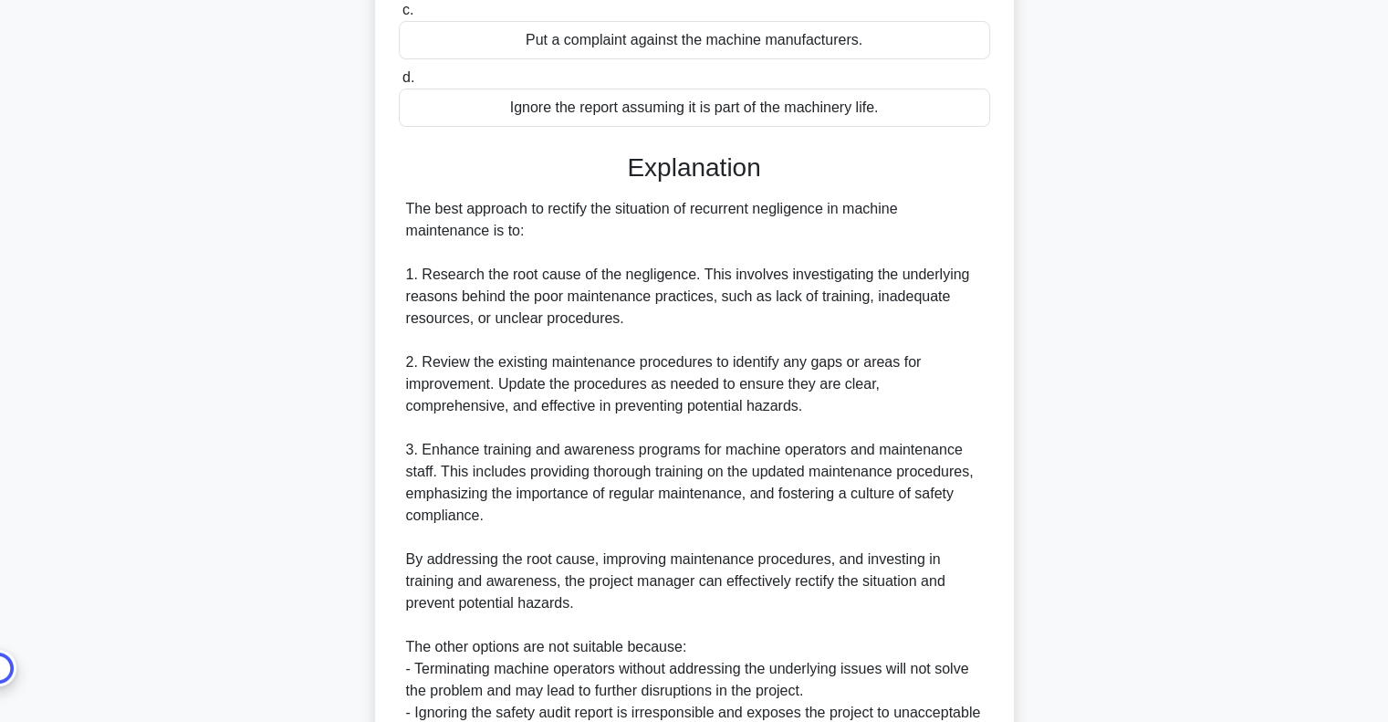
scroll to position [598, 0]
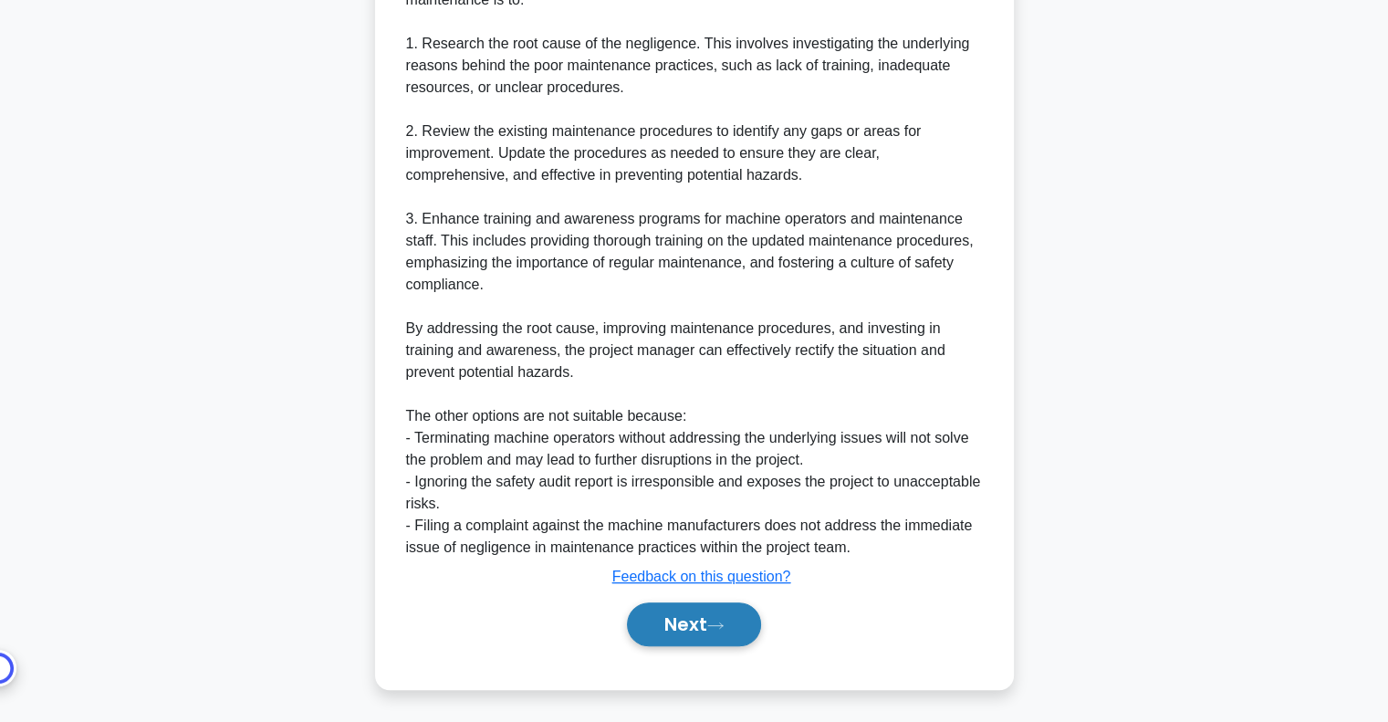
click at [695, 641] on button "Next" at bounding box center [694, 624] width 134 height 44
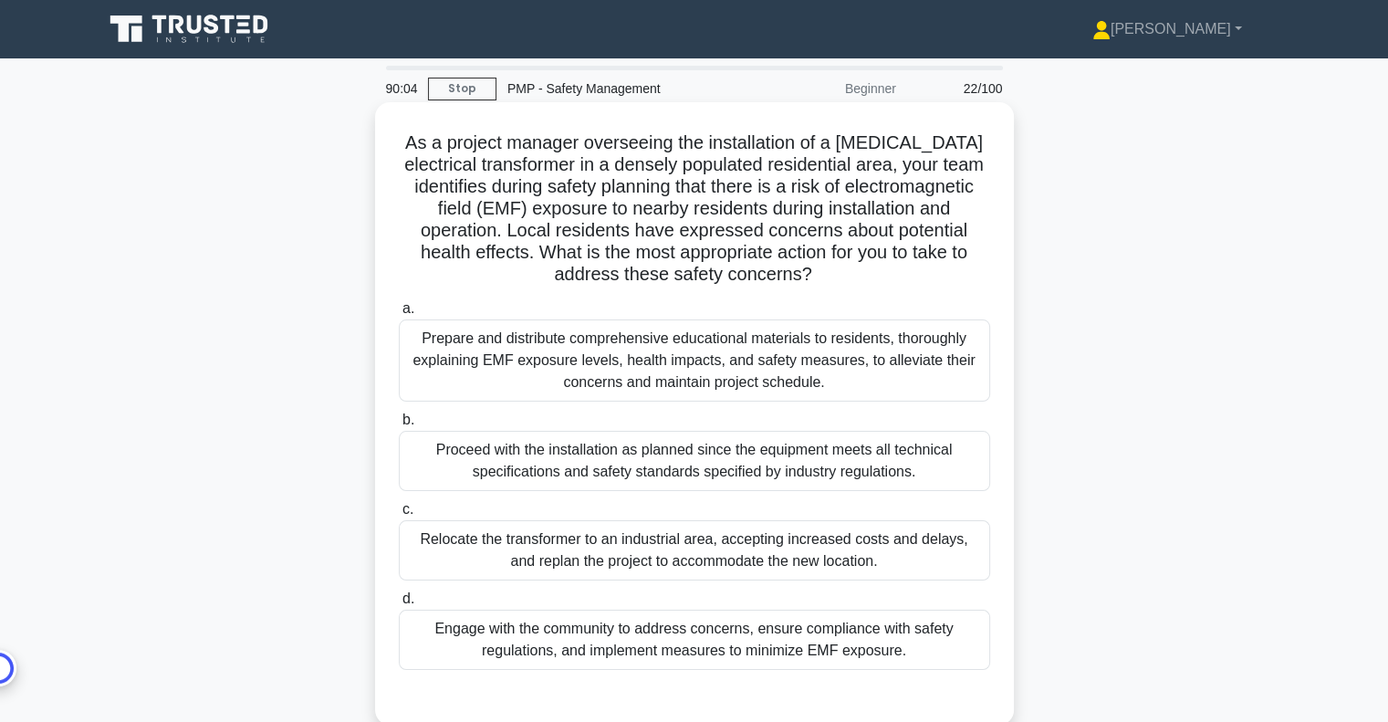
scroll to position [91, 0]
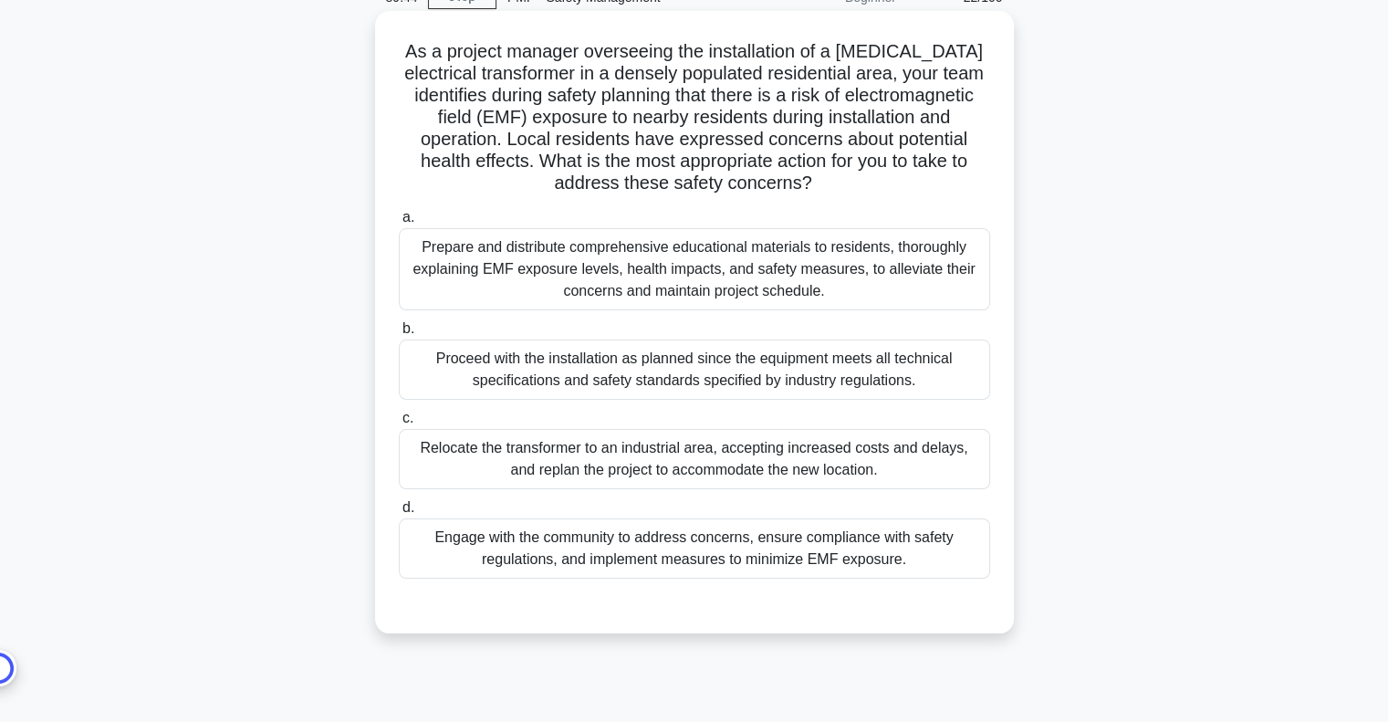
click at [692, 550] on div "Engage with the community to address concerns, ensure compliance with safety re…" at bounding box center [694, 548] width 591 height 60
click at [399, 514] on input "d. Engage with the community to address concerns, ensure compliance with safety…" at bounding box center [399, 508] width 0 height 12
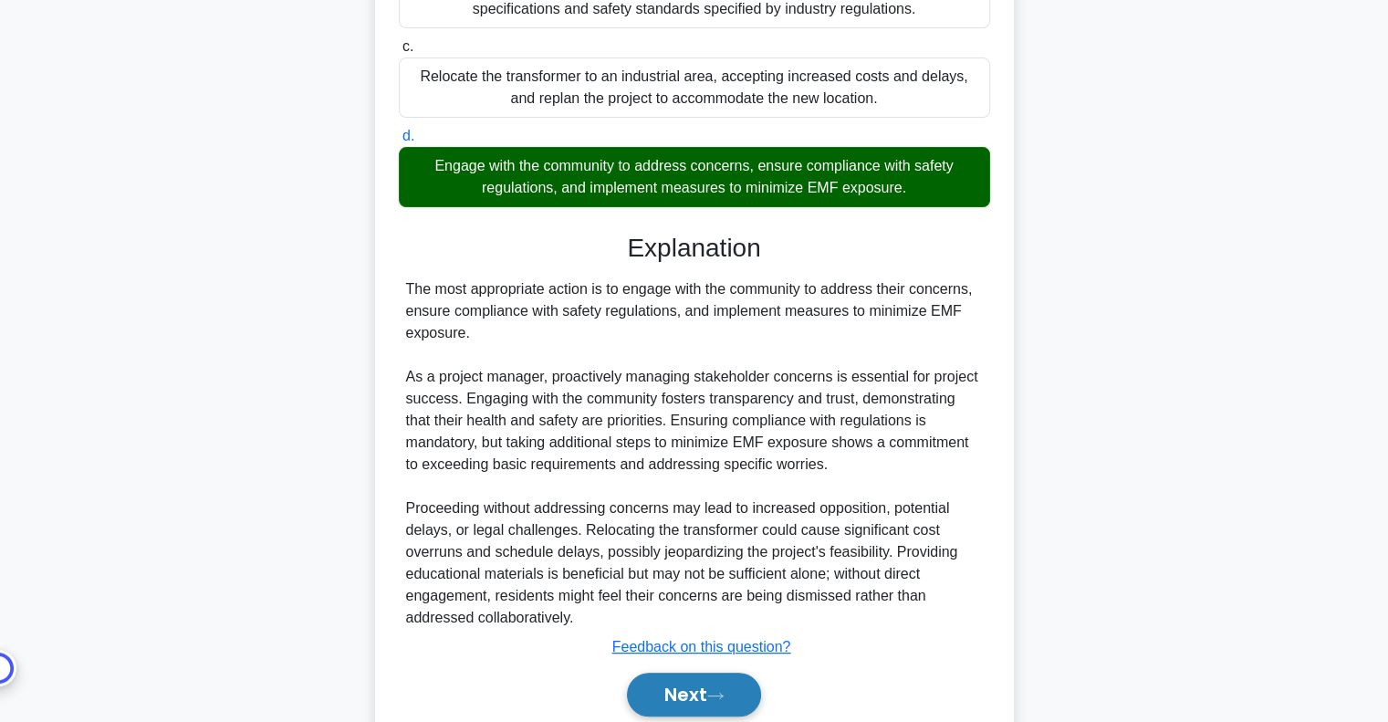
scroll to position [533, 0]
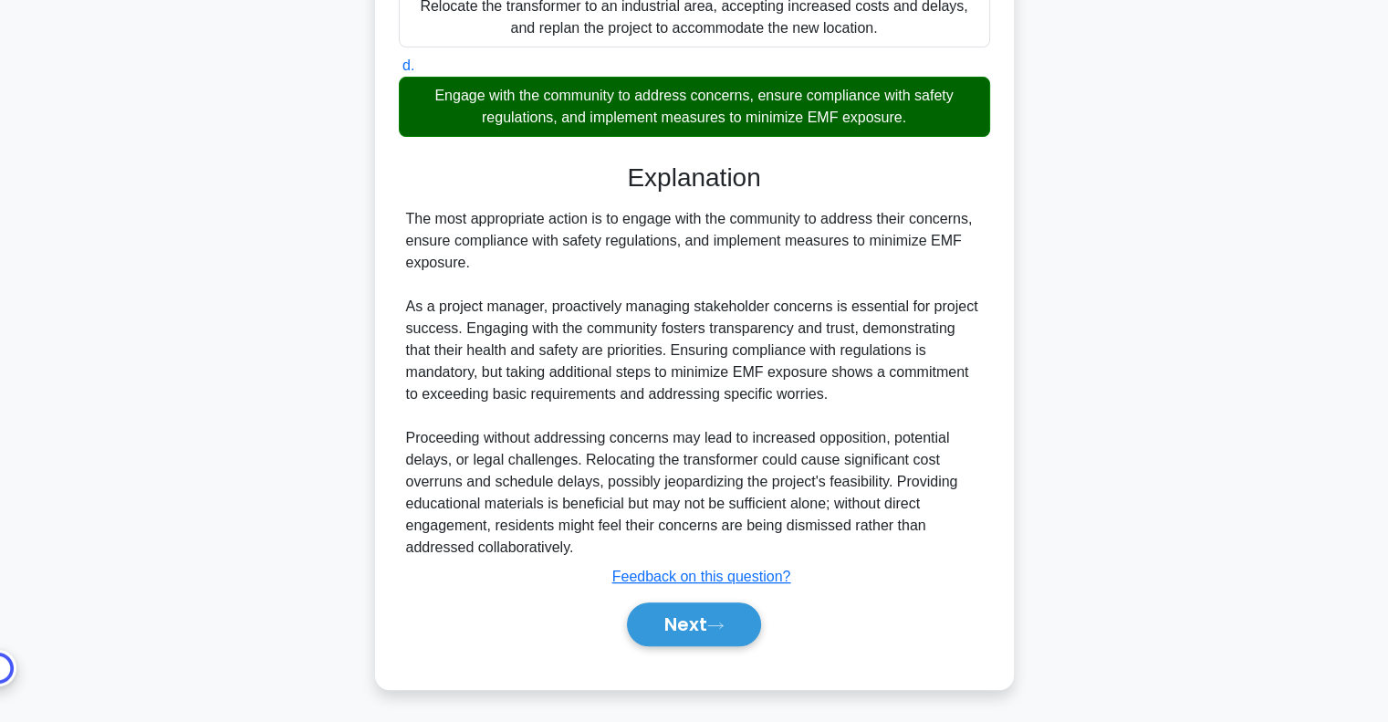
click at [695, 644] on div "Next" at bounding box center [694, 624] width 598 height 44
click at [697, 620] on button "Next" at bounding box center [694, 624] width 134 height 44
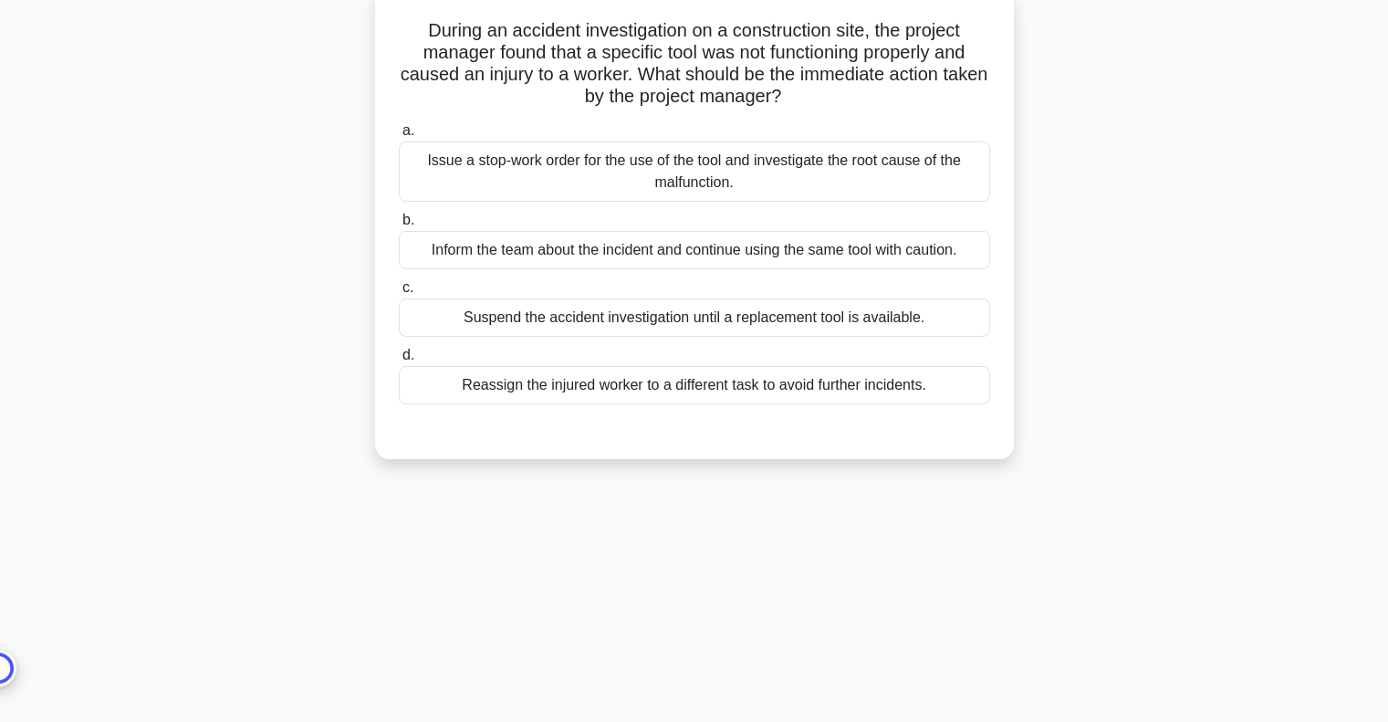
scroll to position [0, 0]
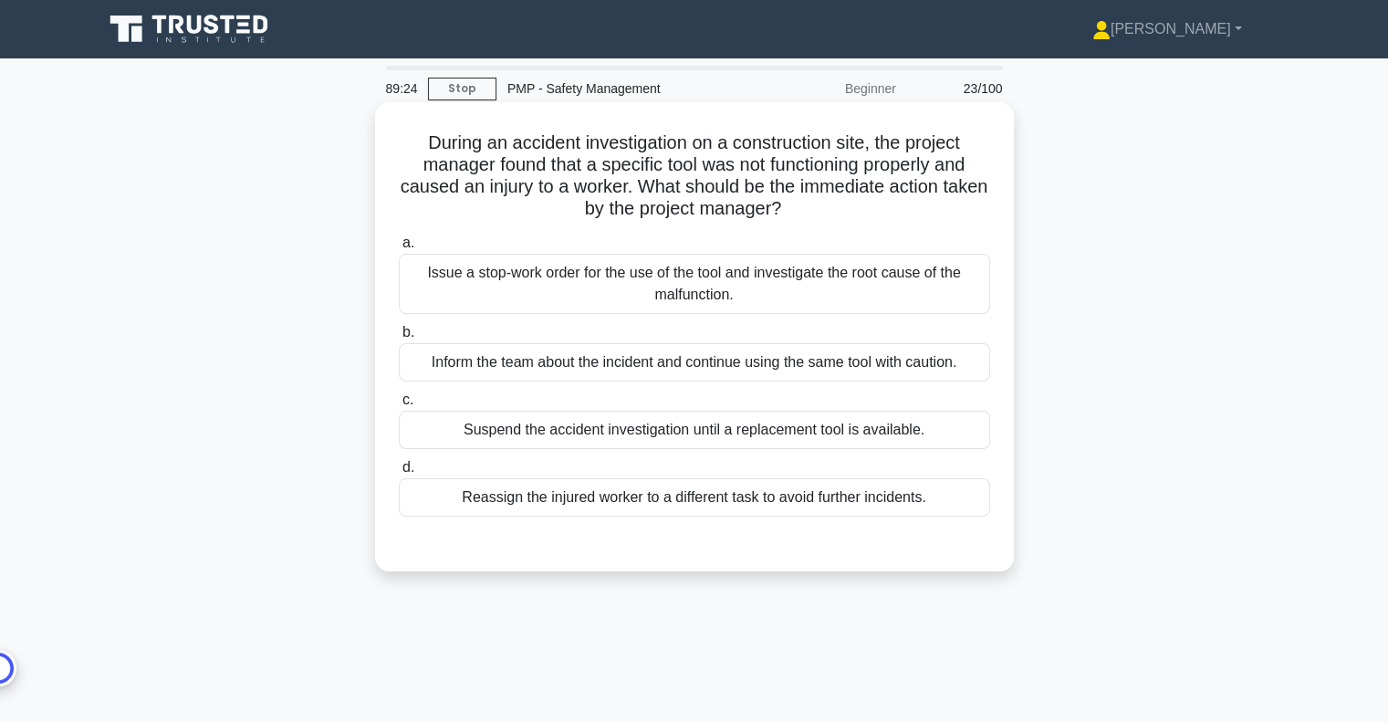
click at [806, 290] on div "Issue a stop-work order for the use of the tool and investigate the root cause …" at bounding box center [694, 284] width 591 height 60
click at [399, 249] on input "a. Issue a stop-work order for the use of the tool and investigate the root cau…" at bounding box center [399, 243] width 0 height 12
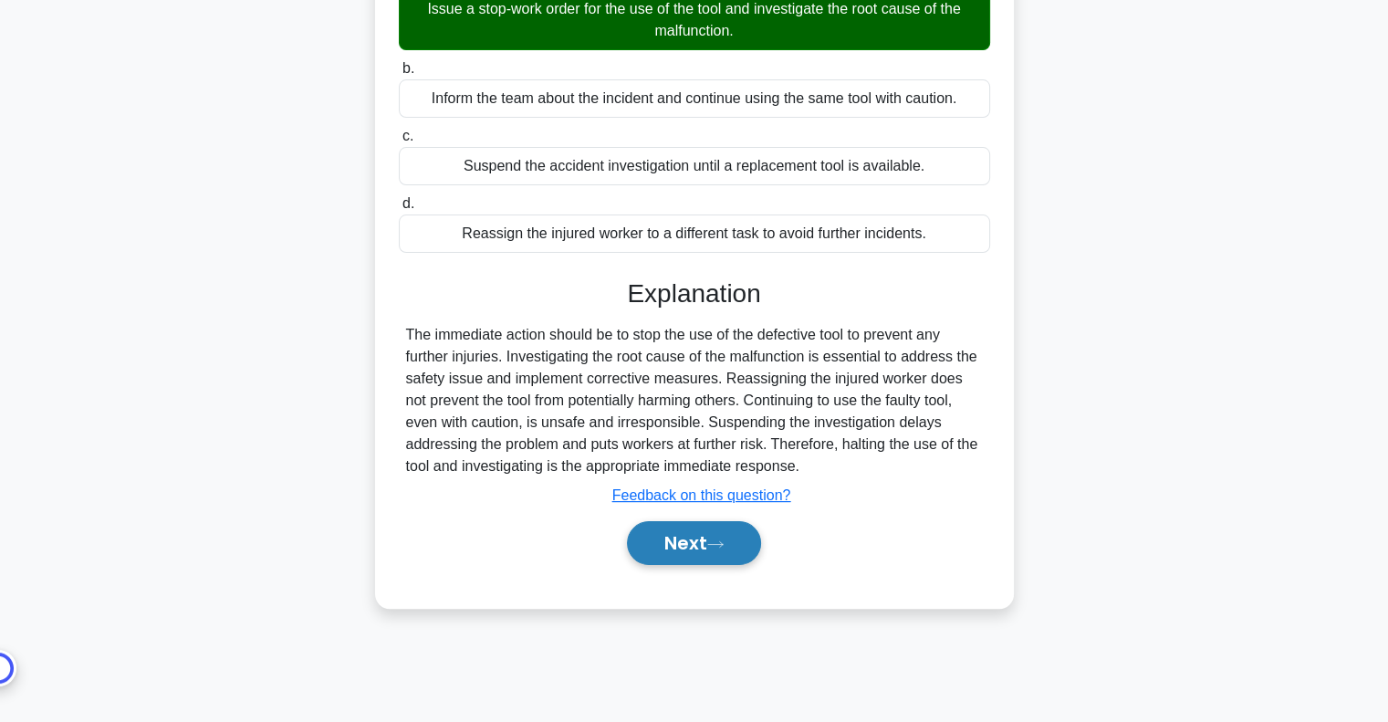
click at [693, 535] on button "Next" at bounding box center [694, 543] width 134 height 44
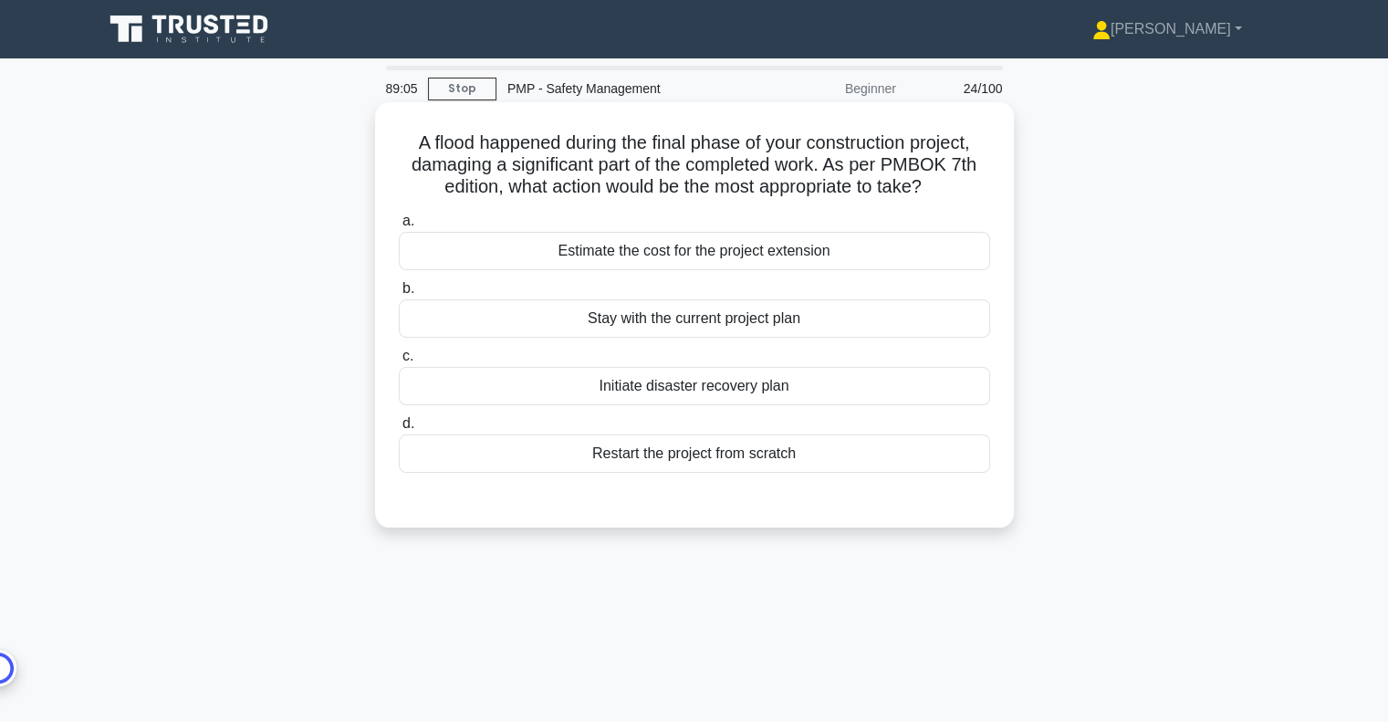
click at [786, 387] on div "Initiate disaster recovery plan" at bounding box center [694, 386] width 591 height 38
click at [399, 362] on input "c. Initiate disaster recovery plan" at bounding box center [399, 356] width 0 height 12
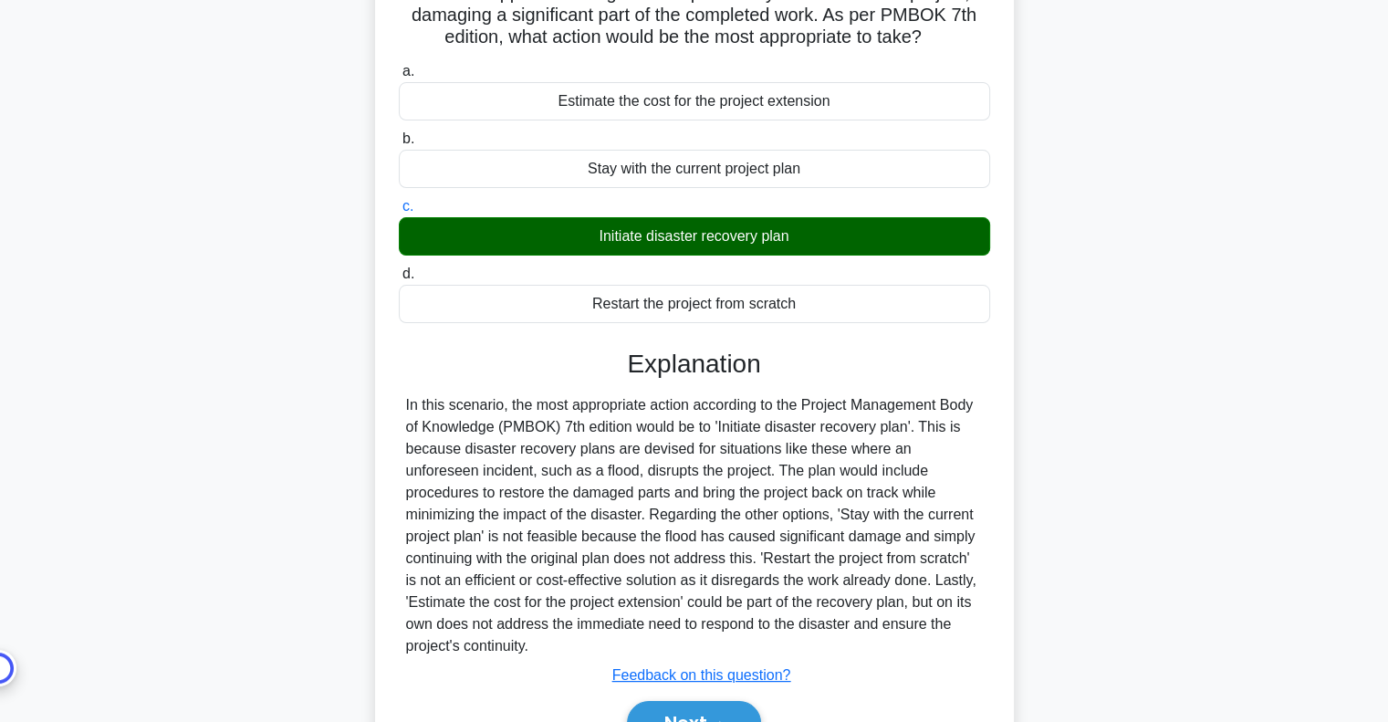
scroll to position [264, 0]
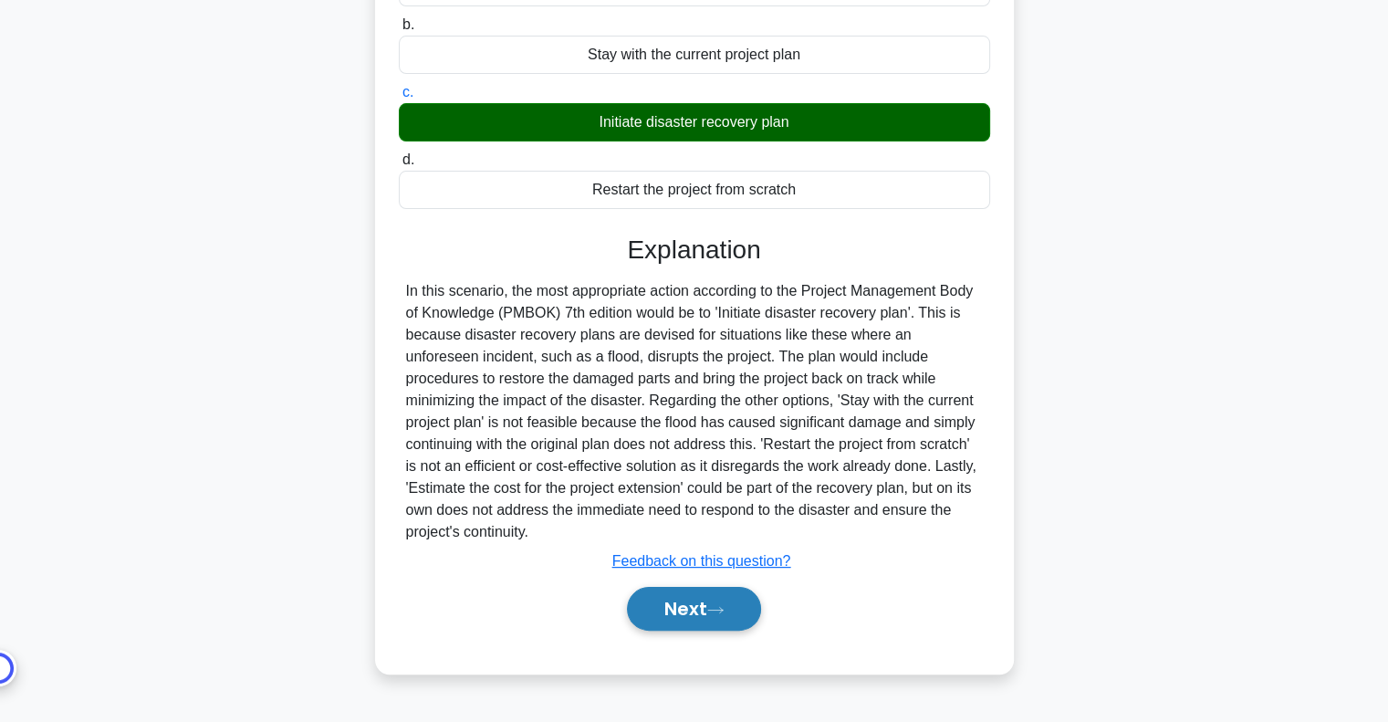
click at [735, 605] on button "Next" at bounding box center [694, 609] width 134 height 44
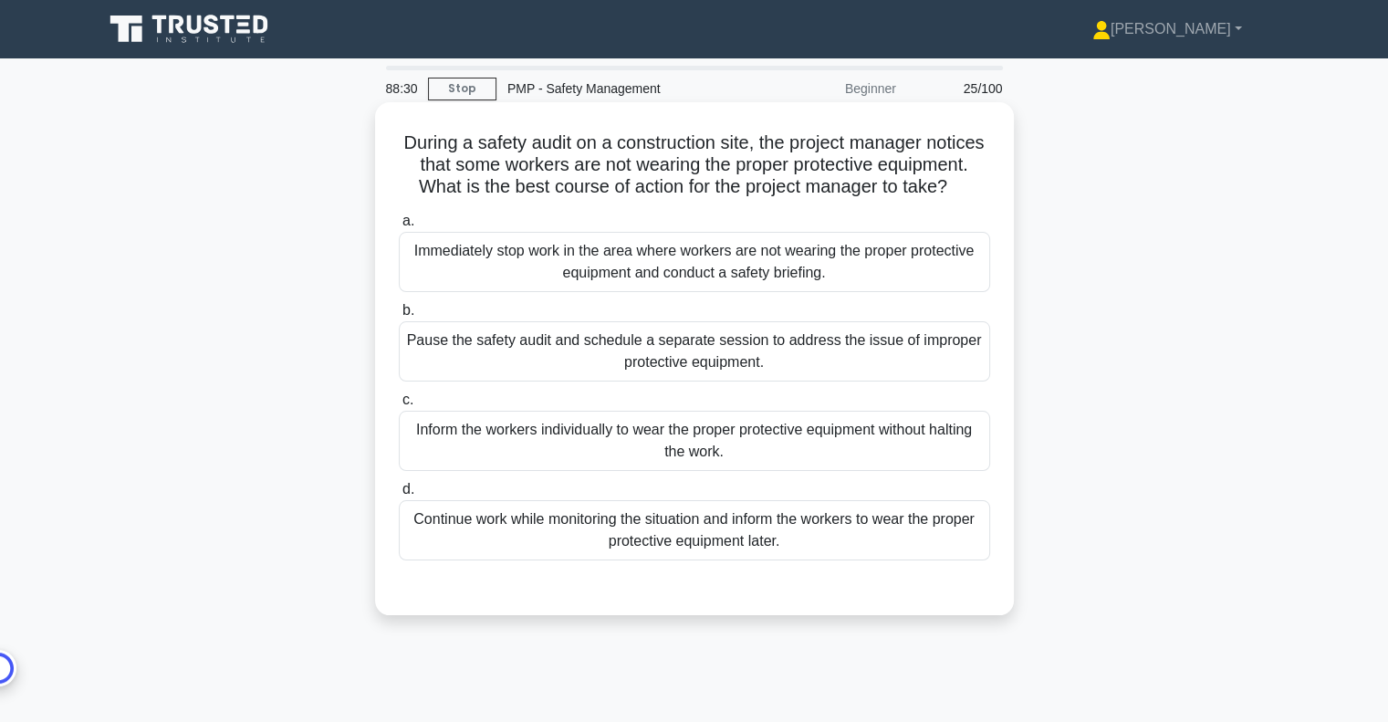
click at [680, 290] on div "Immediately stop work in the area where workers are not wearing the proper prot…" at bounding box center [694, 262] width 591 height 60
click at [399, 227] on input "a. Immediately stop work in the area where workers are not wearing the proper p…" at bounding box center [399, 221] width 0 height 12
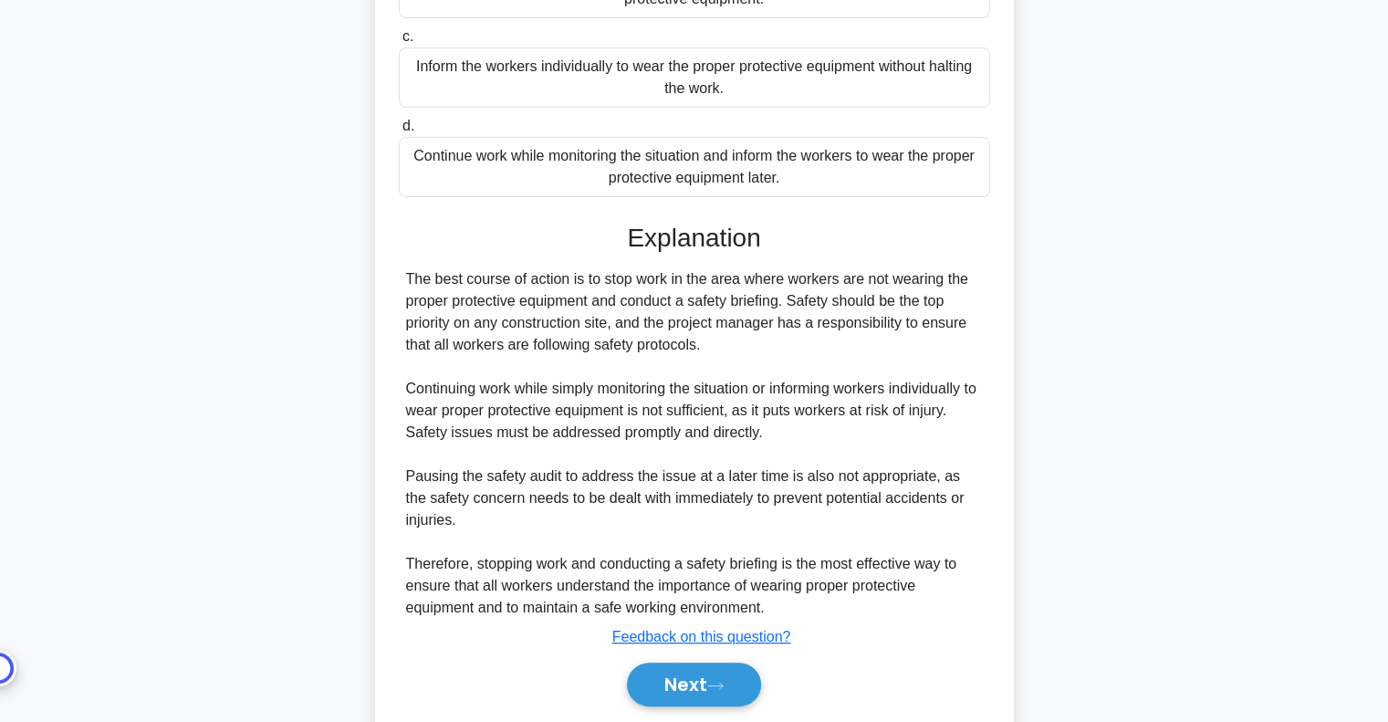
scroll to position [445, 0]
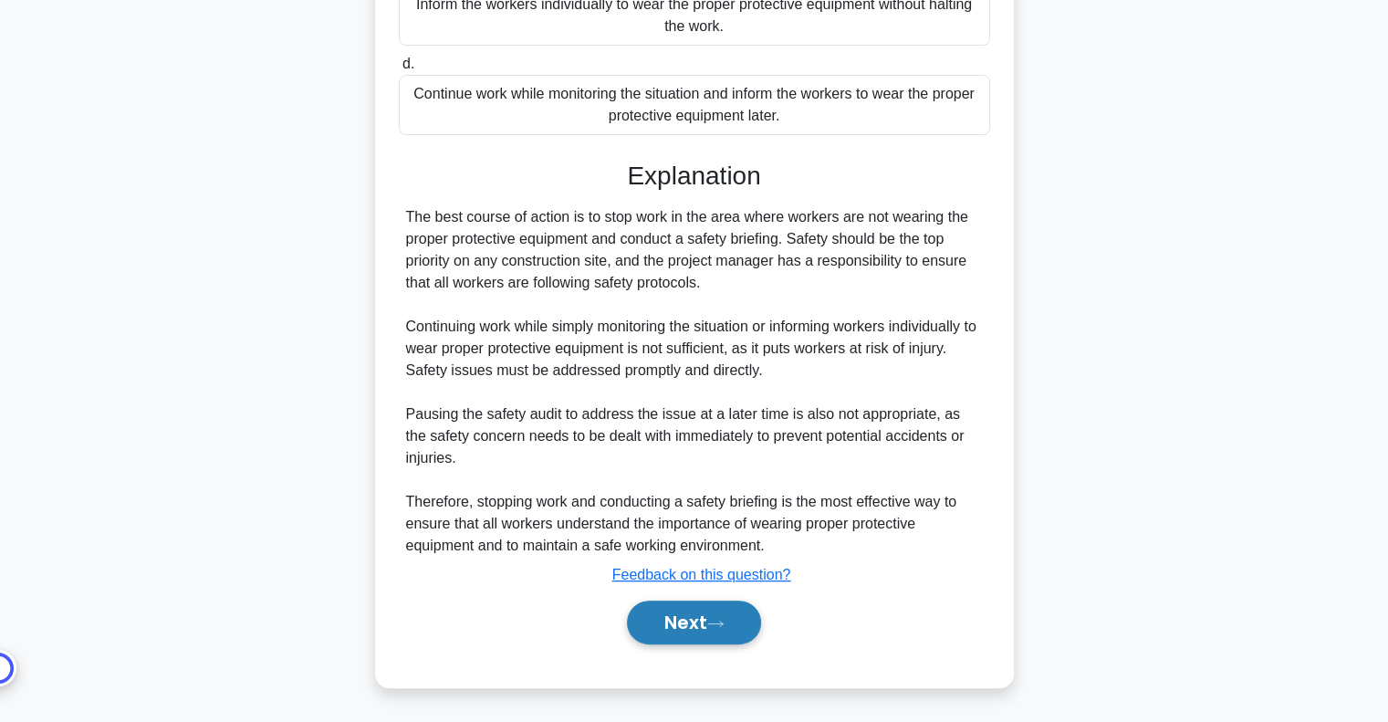
click at [699, 633] on button "Next" at bounding box center [694, 622] width 134 height 44
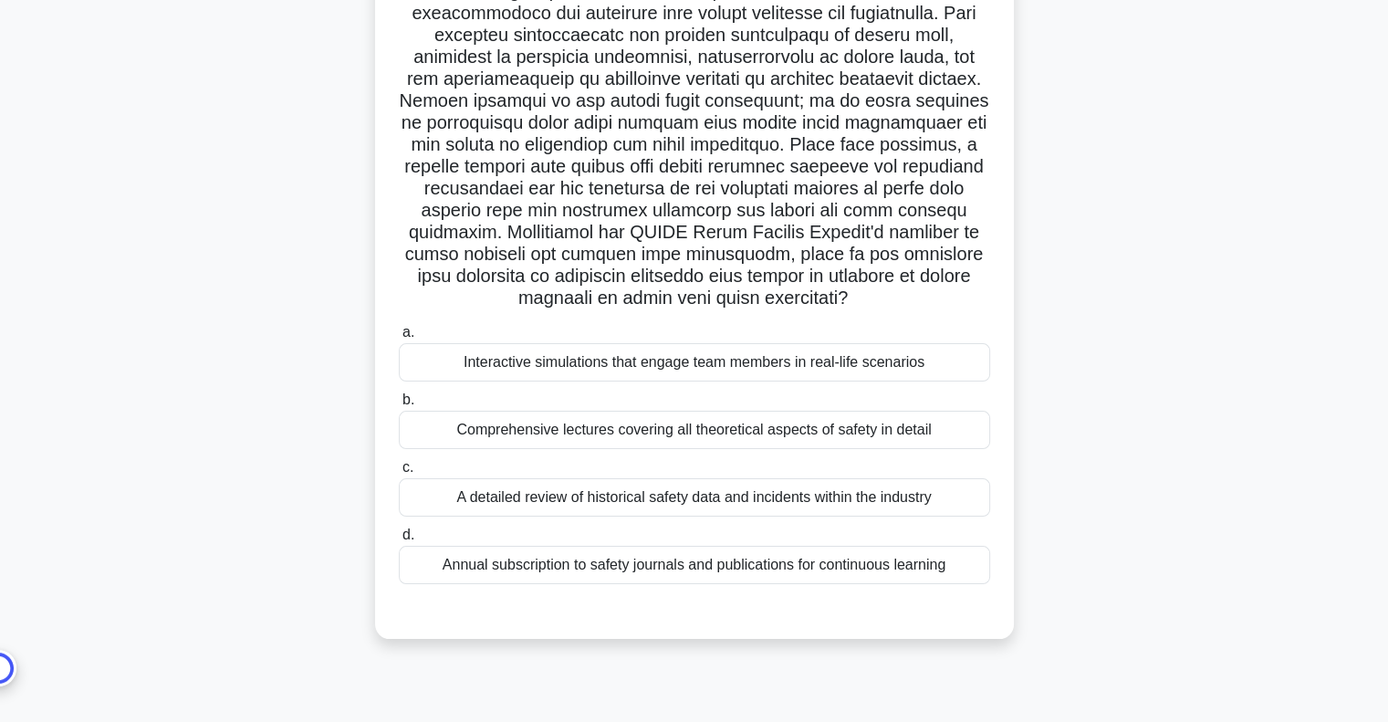
scroll to position [182, 0]
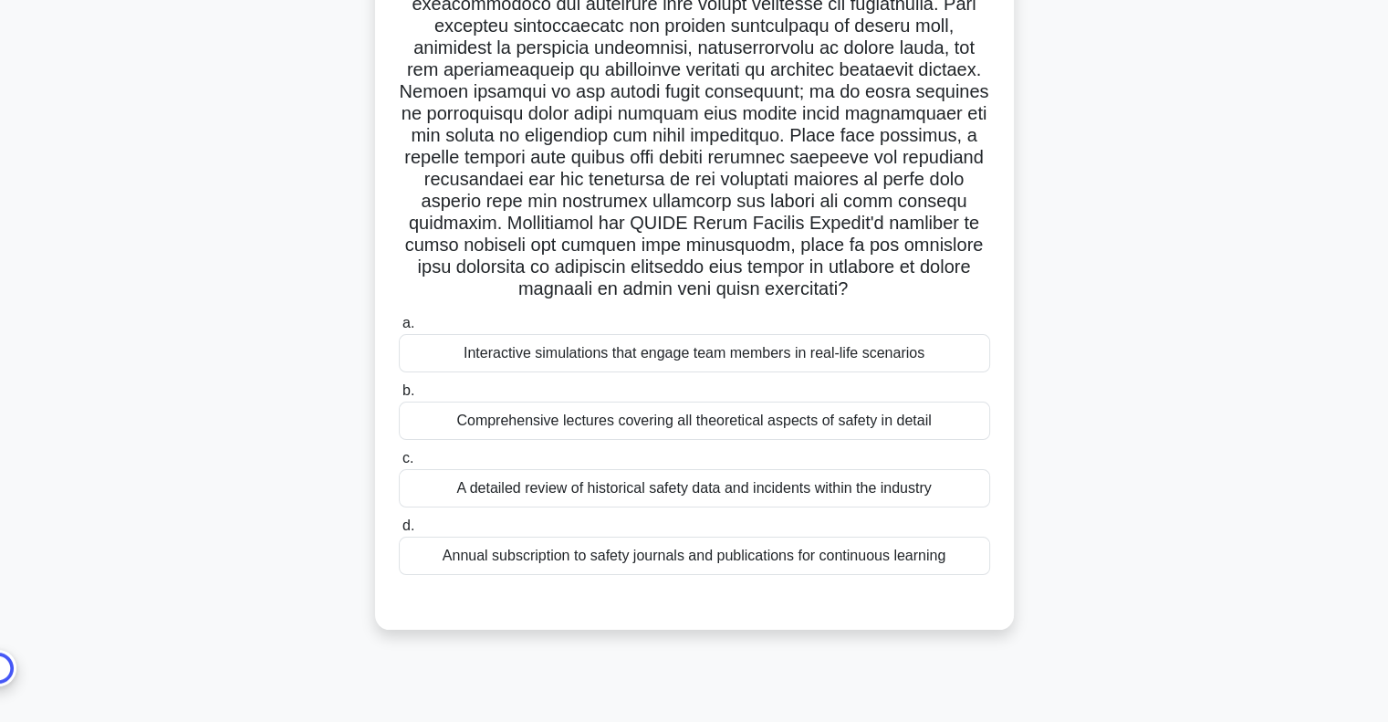
click at [821, 369] on div "Interactive simulations that engage team members in real-life scenarios" at bounding box center [694, 353] width 591 height 38
click at [399, 329] on input "a. Interactive simulations that engage team members in real-life scenarios" at bounding box center [399, 323] width 0 height 12
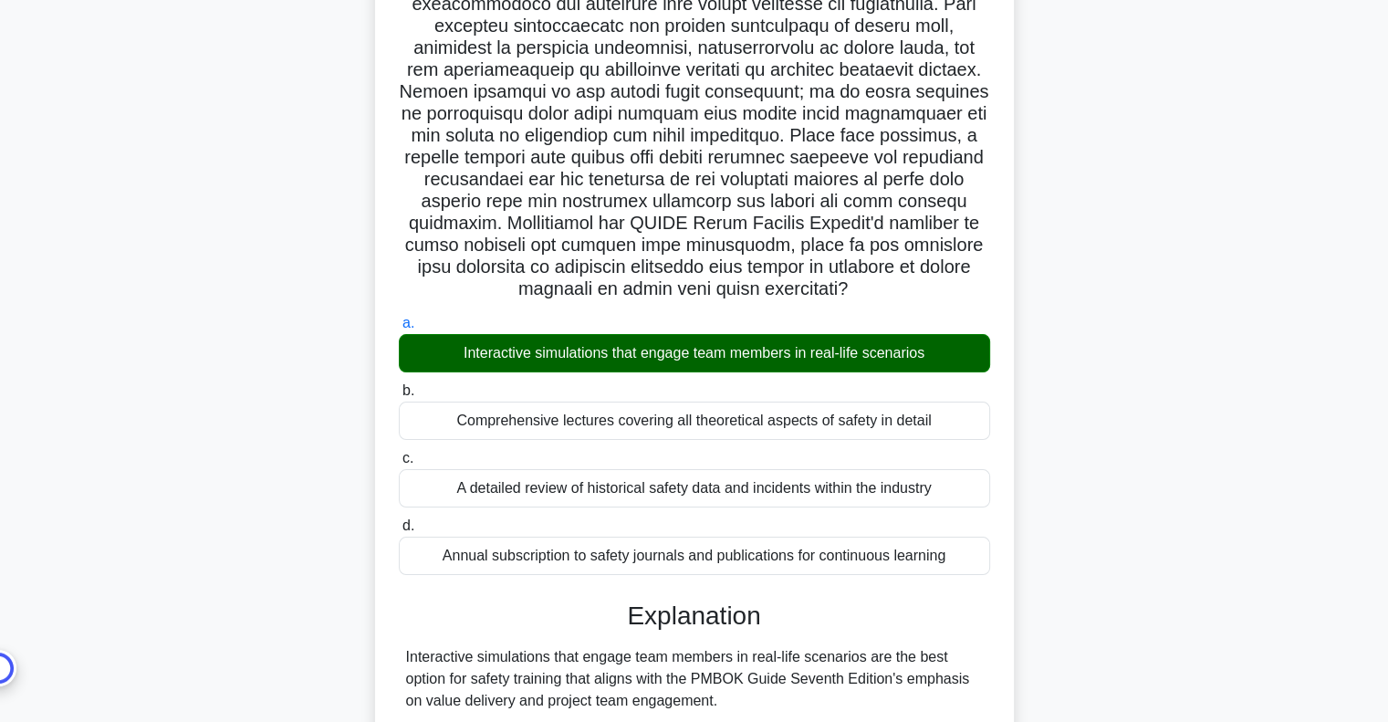
scroll to position [664, 0]
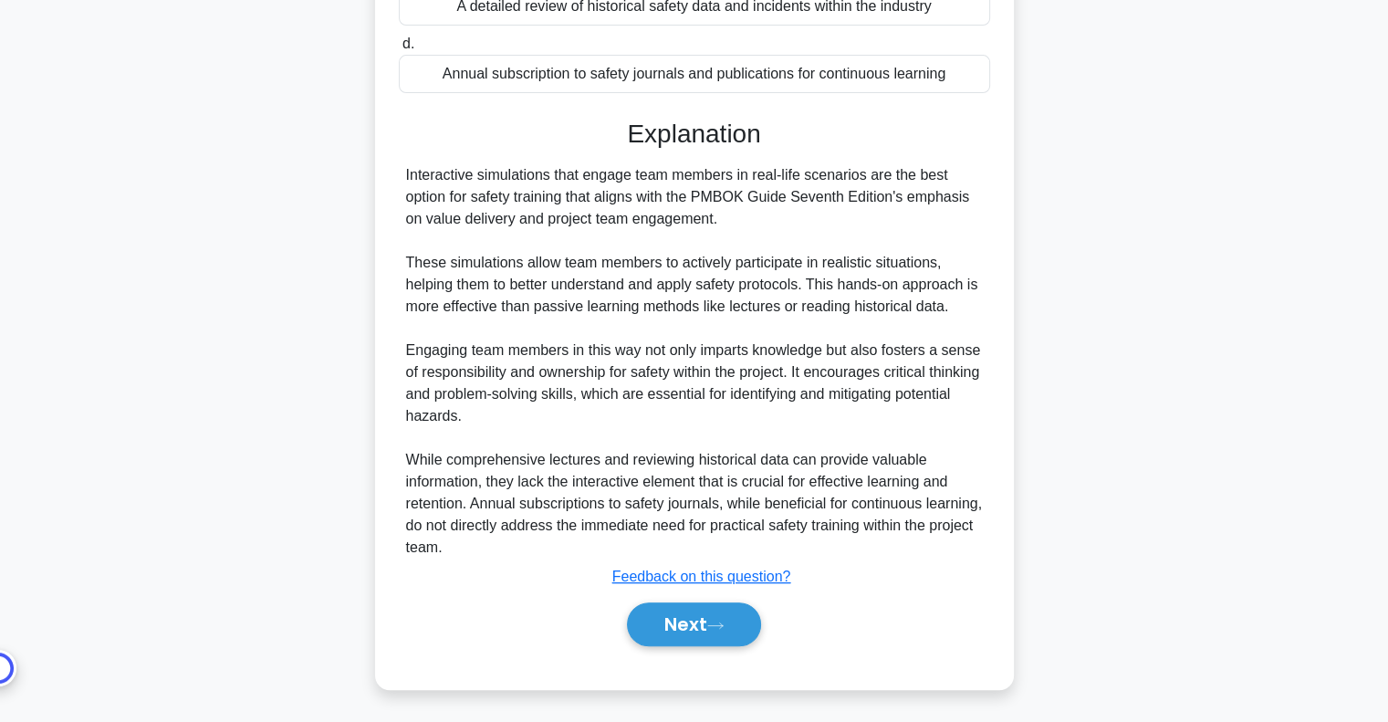
drag, startPoint x: 725, startPoint y: 641, endPoint x: 789, endPoint y: 621, distance: 66.9
click at [725, 641] on button "Next" at bounding box center [694, 624] width 134 height 44
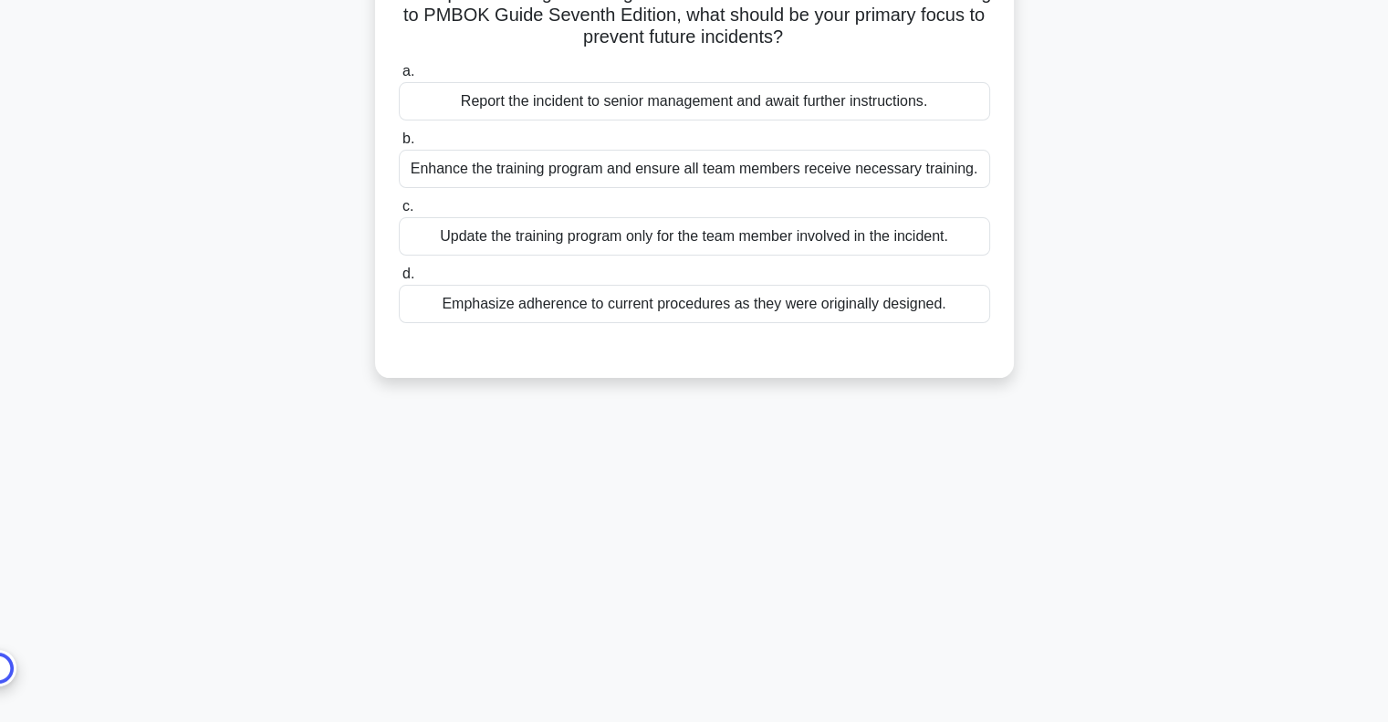
scroll to position [42, 0]
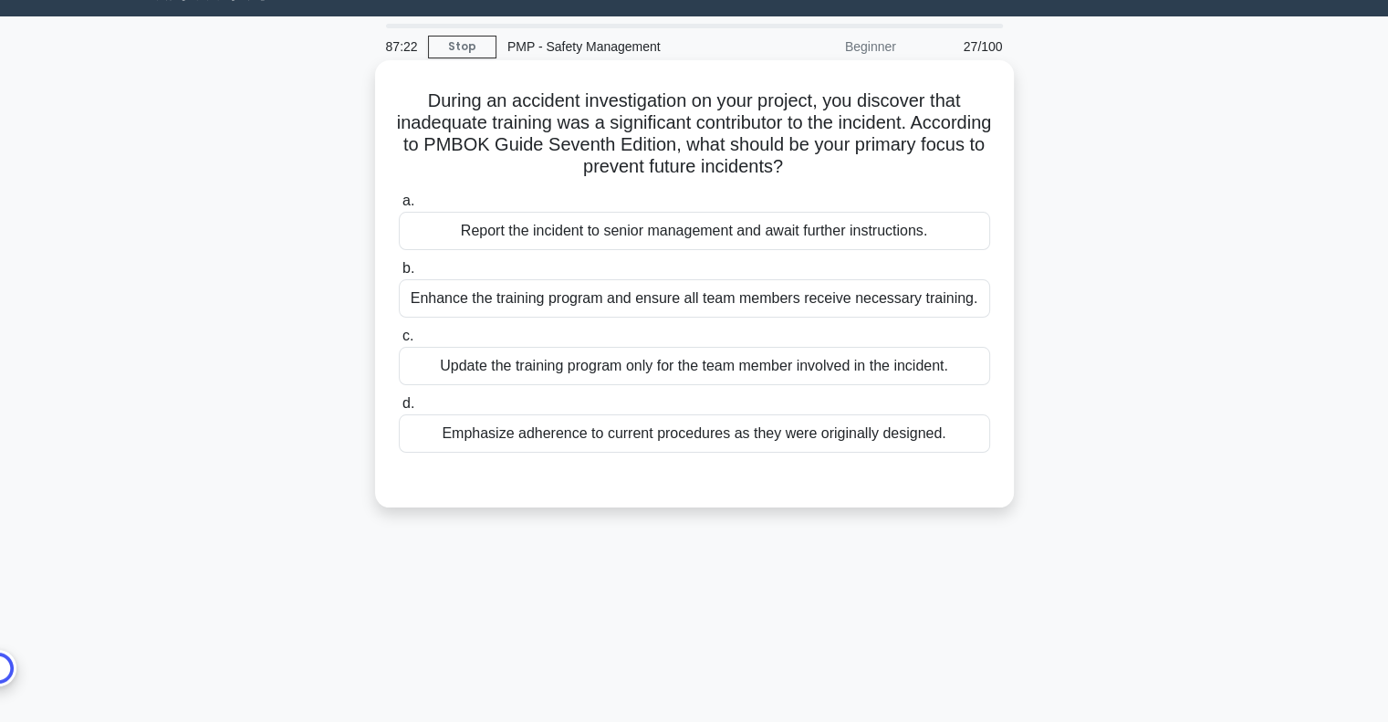
click at [722, 299] on div "Enhance the training program and ensure all team members receive necessary trai…" at bounding box center [694, 298] width 591 height 38
click at [399, 275] on input "b. Enhance the training program and ensure all team members receive necessary t…" at bounding box center [399, 269] width 0 height 12
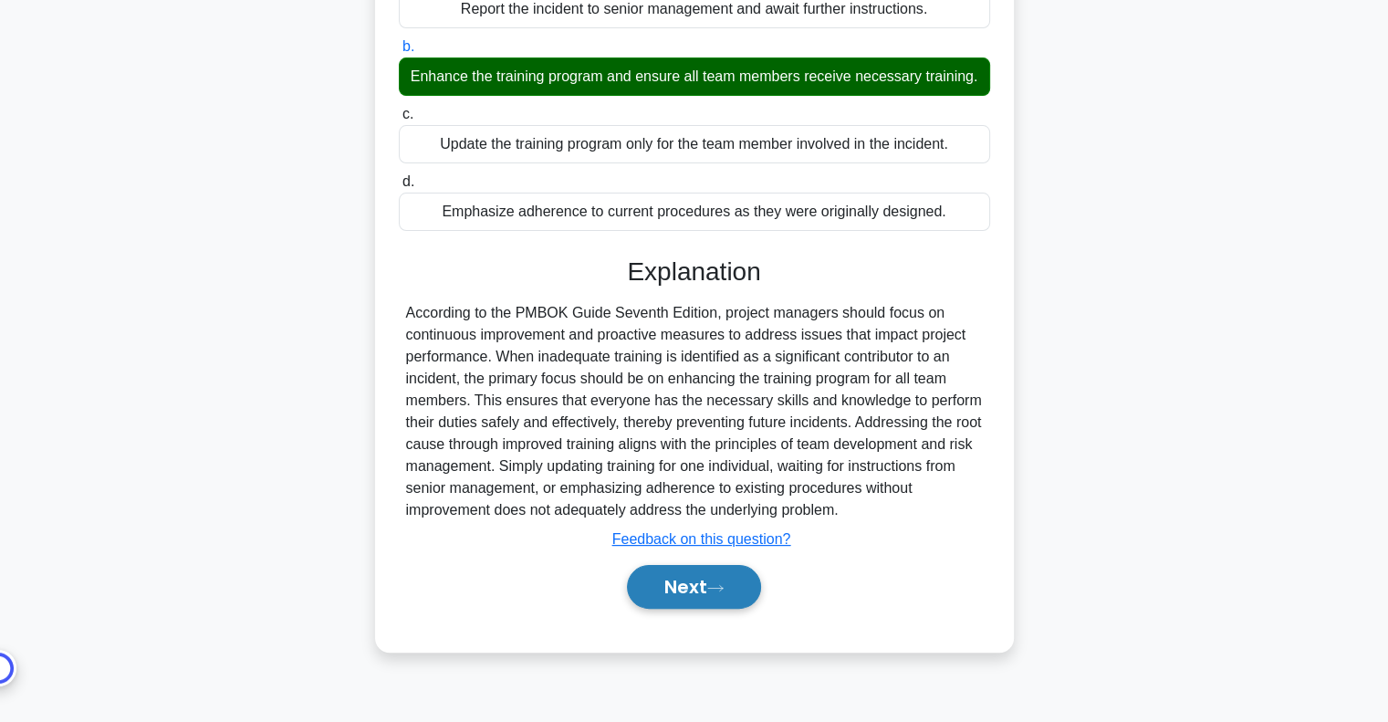
click at [703, 608] on button "Next" at bounding box center [694, 587] width 134 height 44
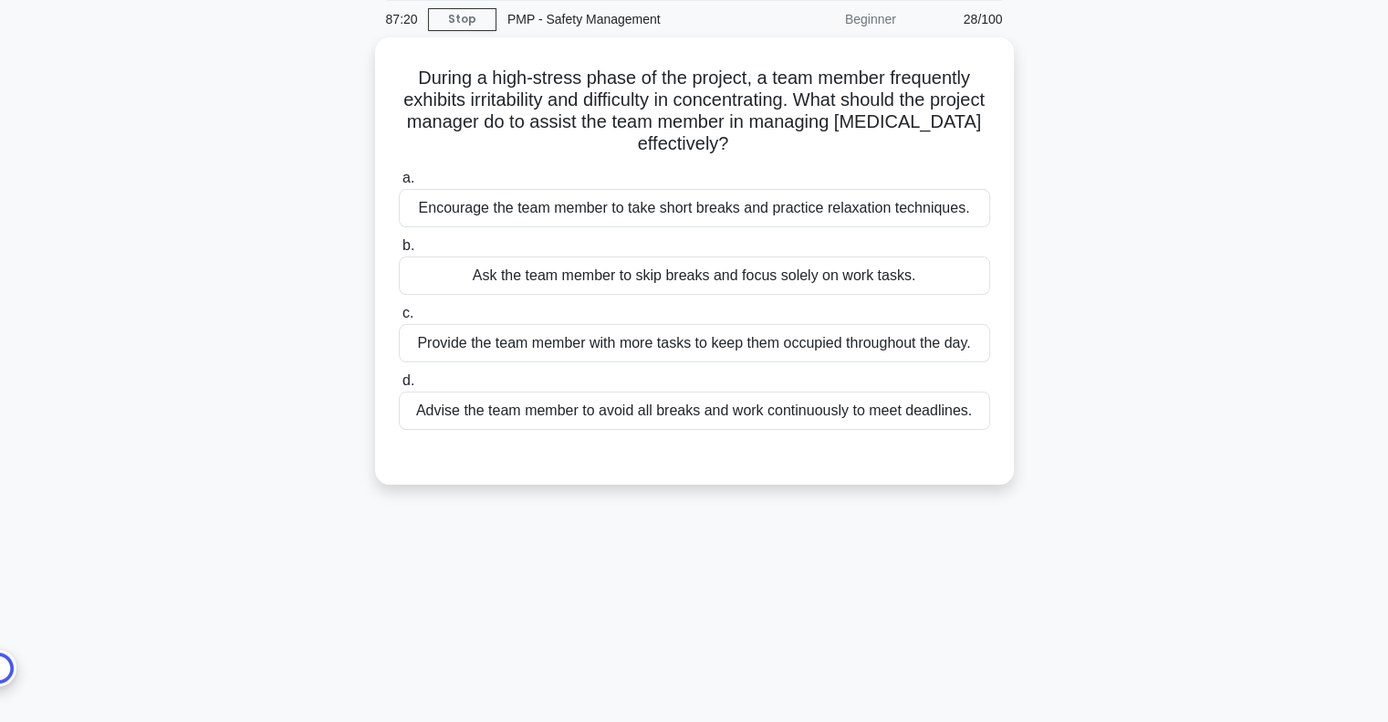
scroll to position [0, 0]
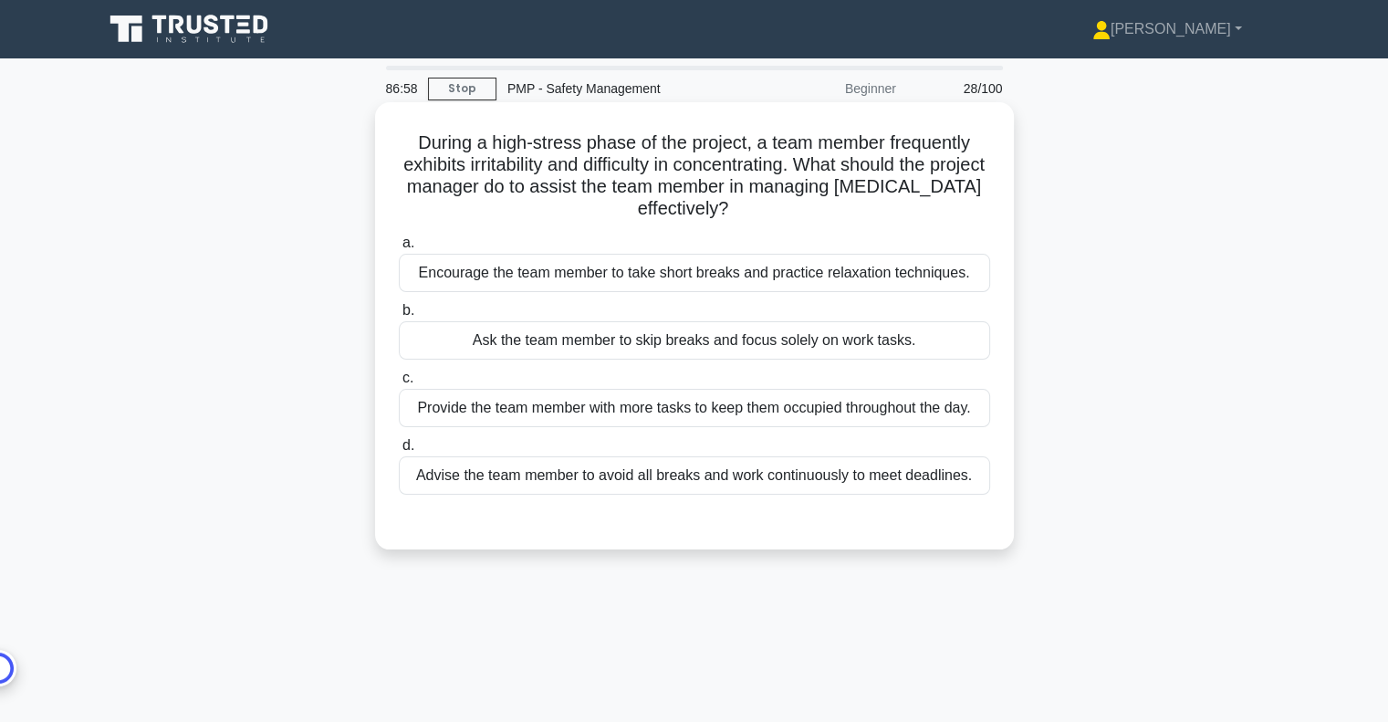
click at [748, 273] on div "Encourage the team member to take short breaks and practice relaxation techniqu…" at bounding box center [694, 273] width 591 height 38
click at [399, 249] on input "a. Encourage the team member to take short breaks and practice relaxation techn…" at bounding box center [399, 243] width 0 height 12
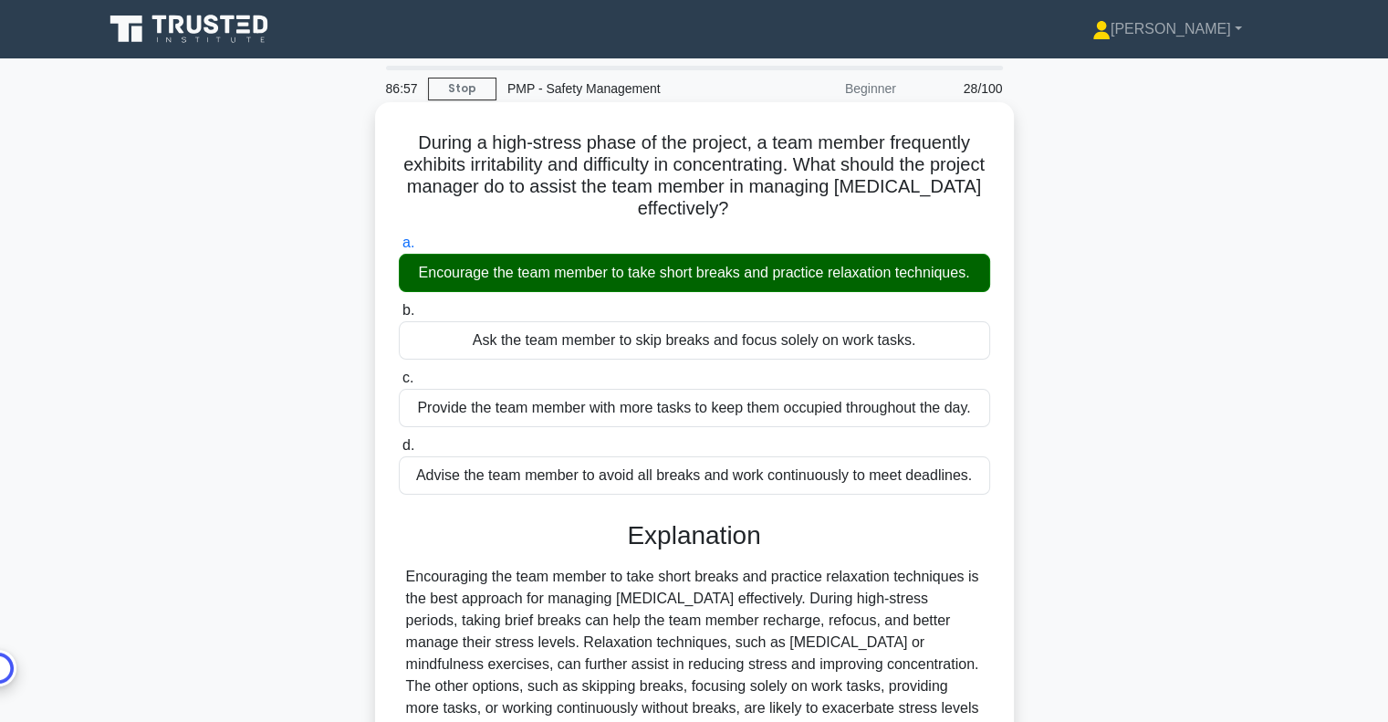
scroll to position [264, 0]
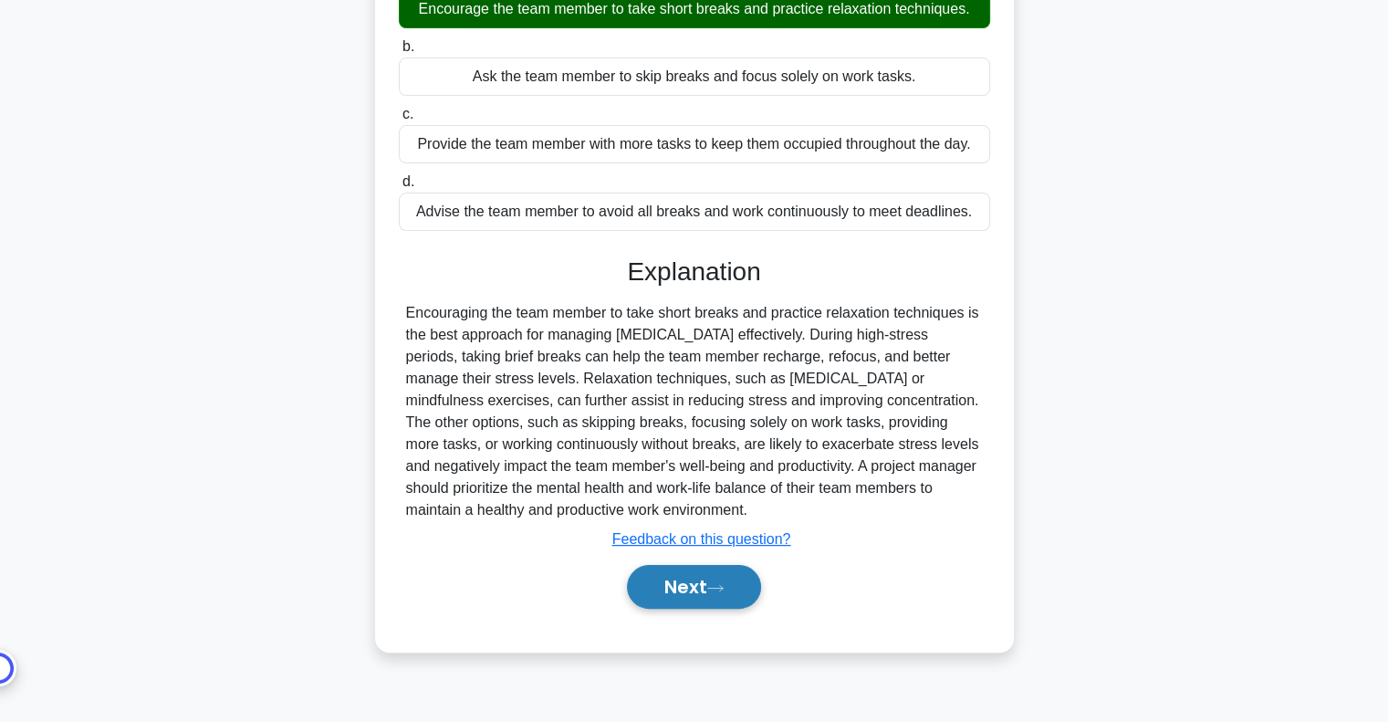
click at [700, 591] on button "Next" at bounding box center [694, 587] width 134 height 44
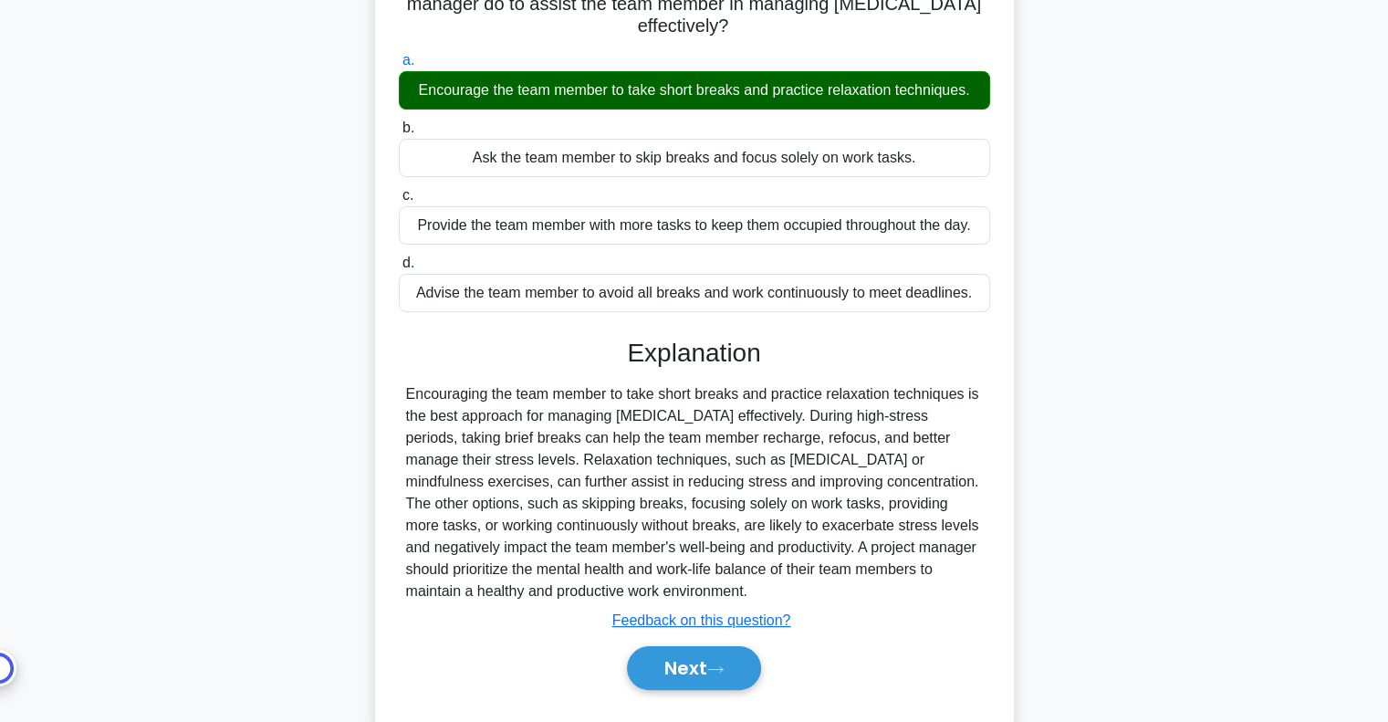
scroll to position [0, 0]
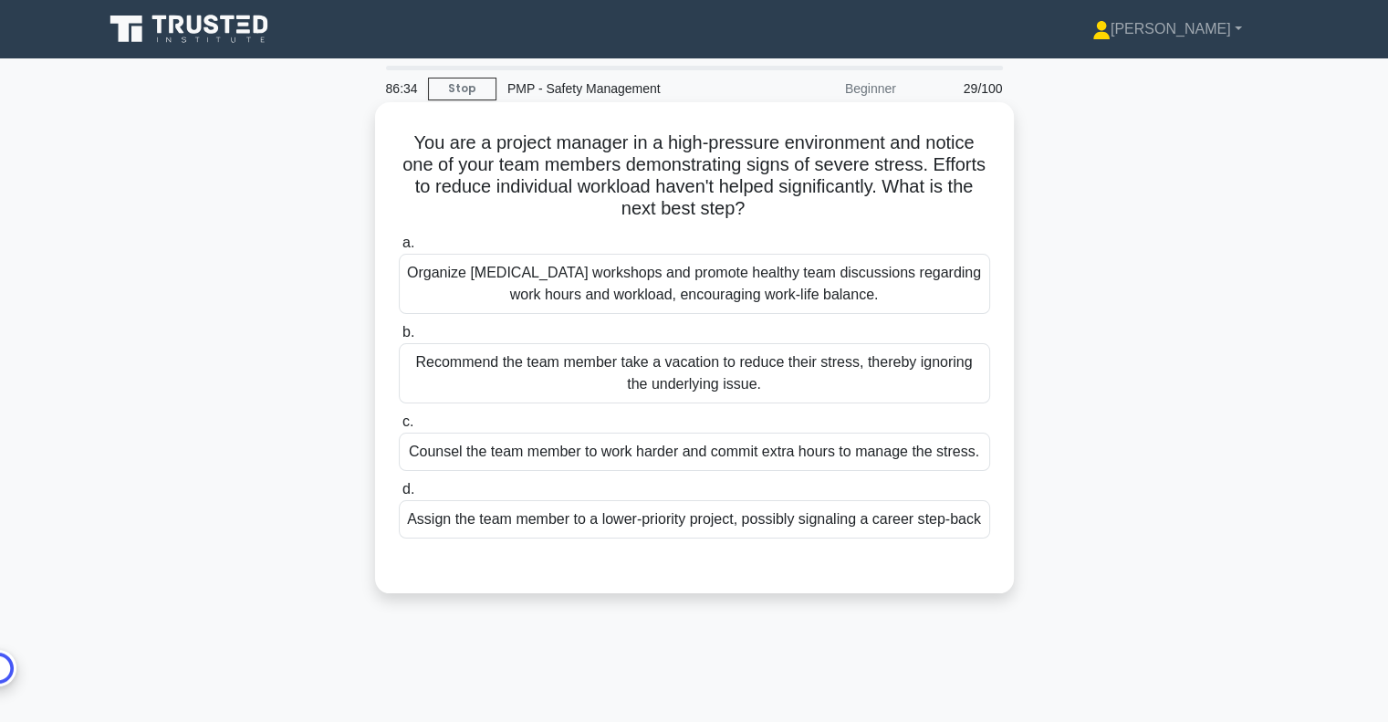
click at [728, 292] on div "Organize Stress Management workshops and promote healthy team discussions regar…" at bounding box center [694, 284] width 591 height 60
click at [399, 249] on input "a. Organize Stress Management workshops and promote healthy team discussions re…" at bounding box center [399, 243] width 0 height 12
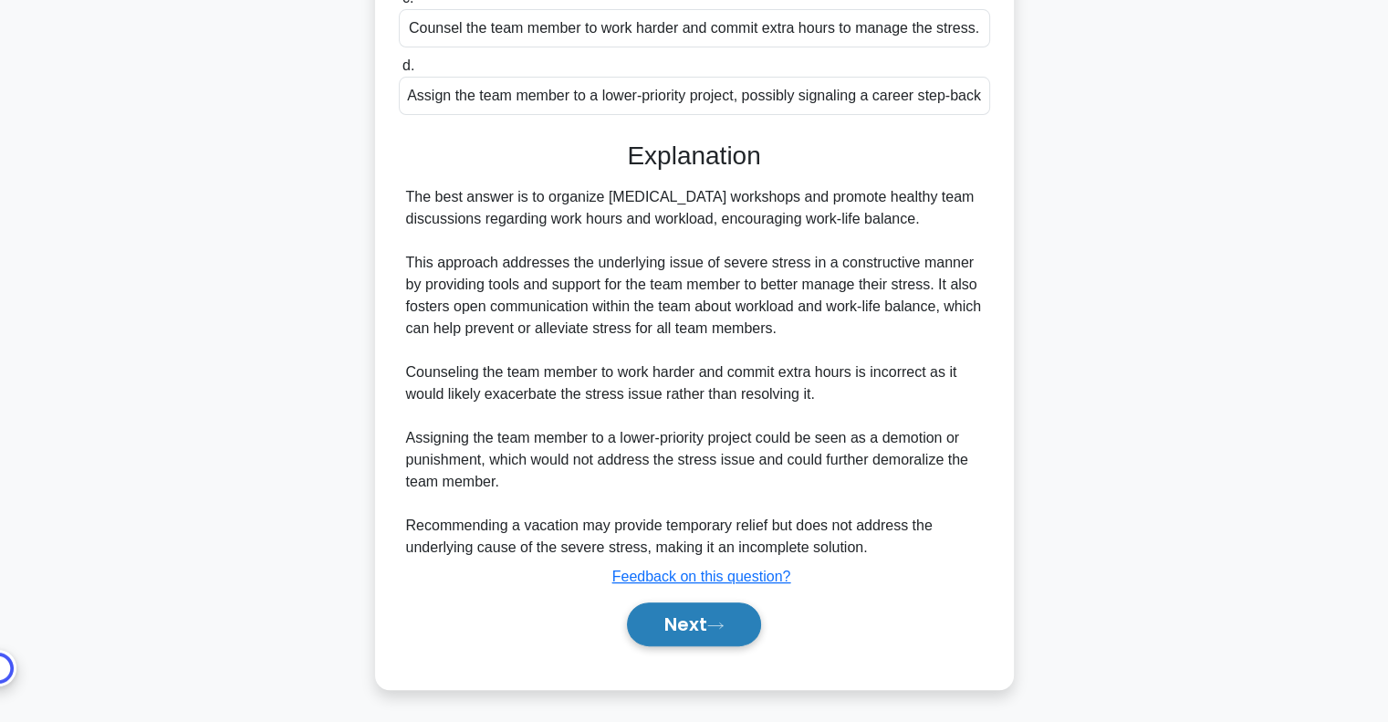
click at [709, 608] on button "Next" at bounding box center [694, 624] width 134 height 44
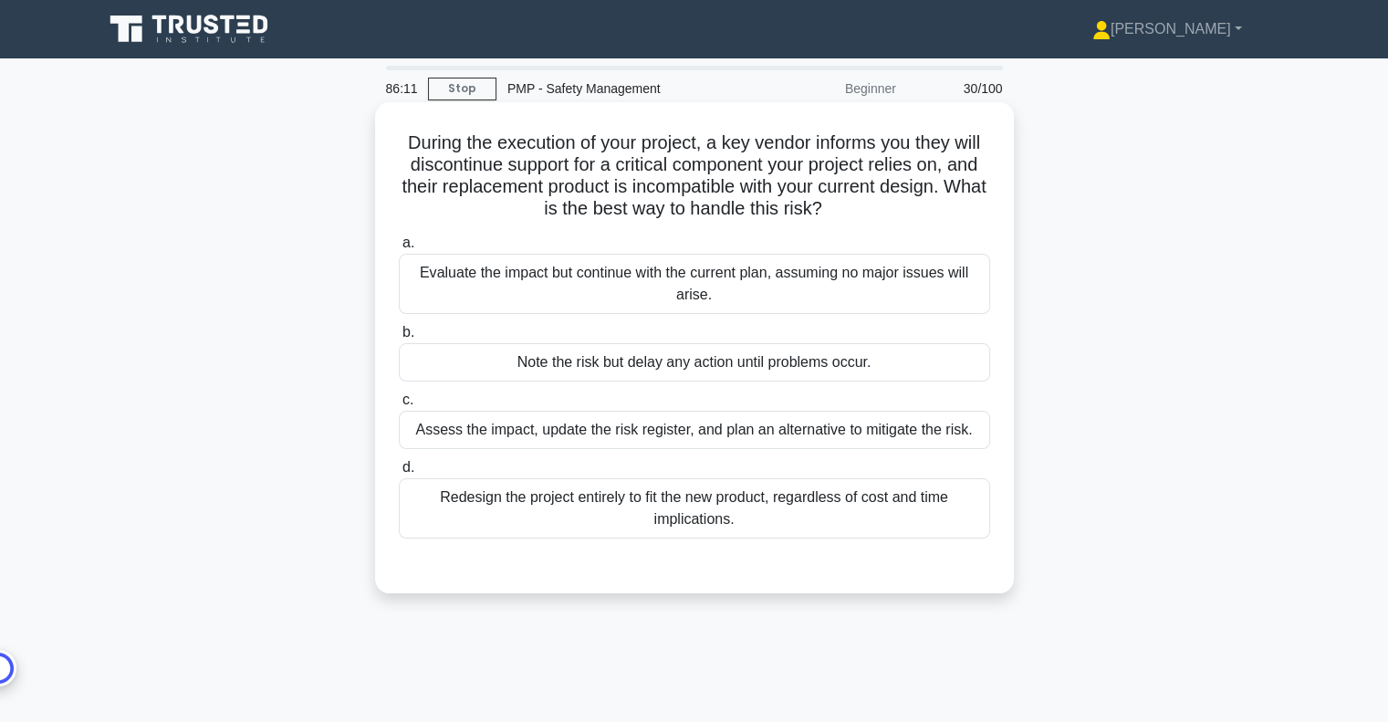
click at [859, 440] on div "Assess the impact, update the risk register, and plan an alternative to mitigat…" at bounding box center [694, 430] width 591 height 38
click at [399, 406] on input "c. Assess the impact, update the risk register, and plan an alternative to miti…" at bounding box center [399, 400] width 0 height 12
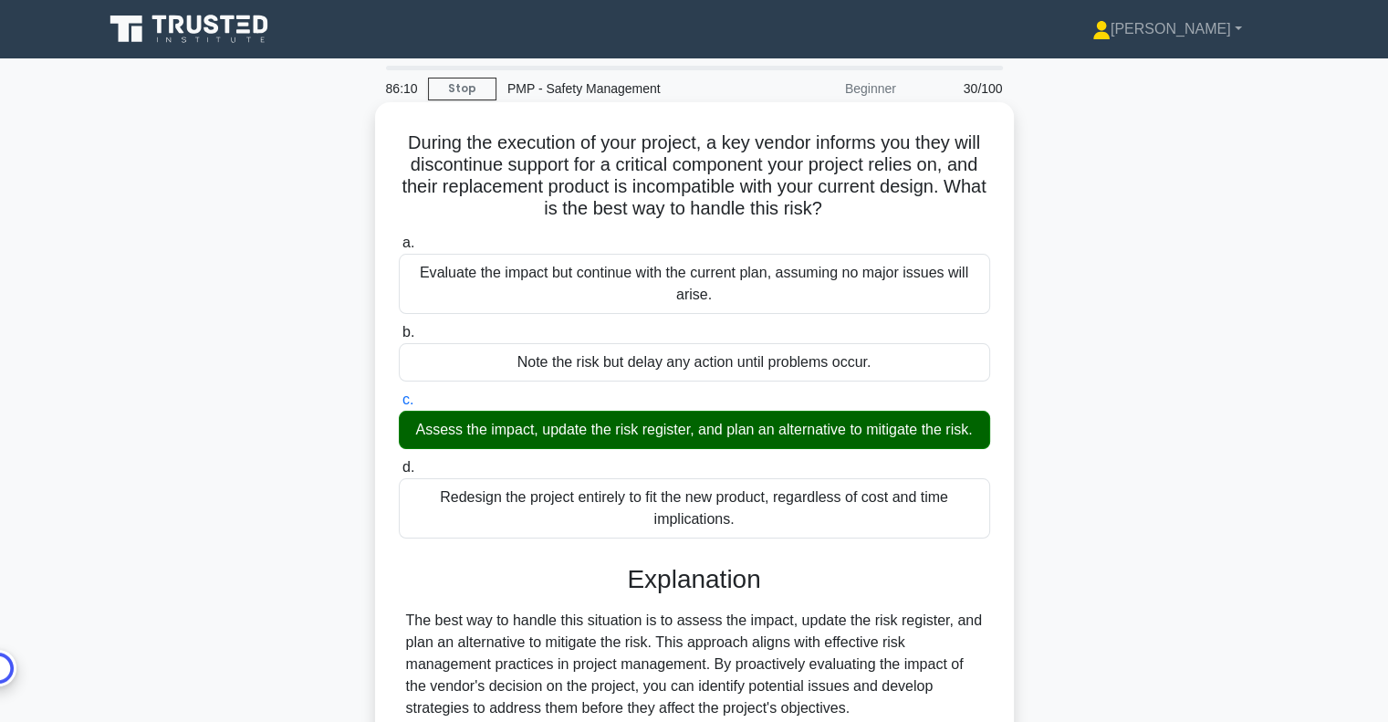
scroll to position [358, 0]
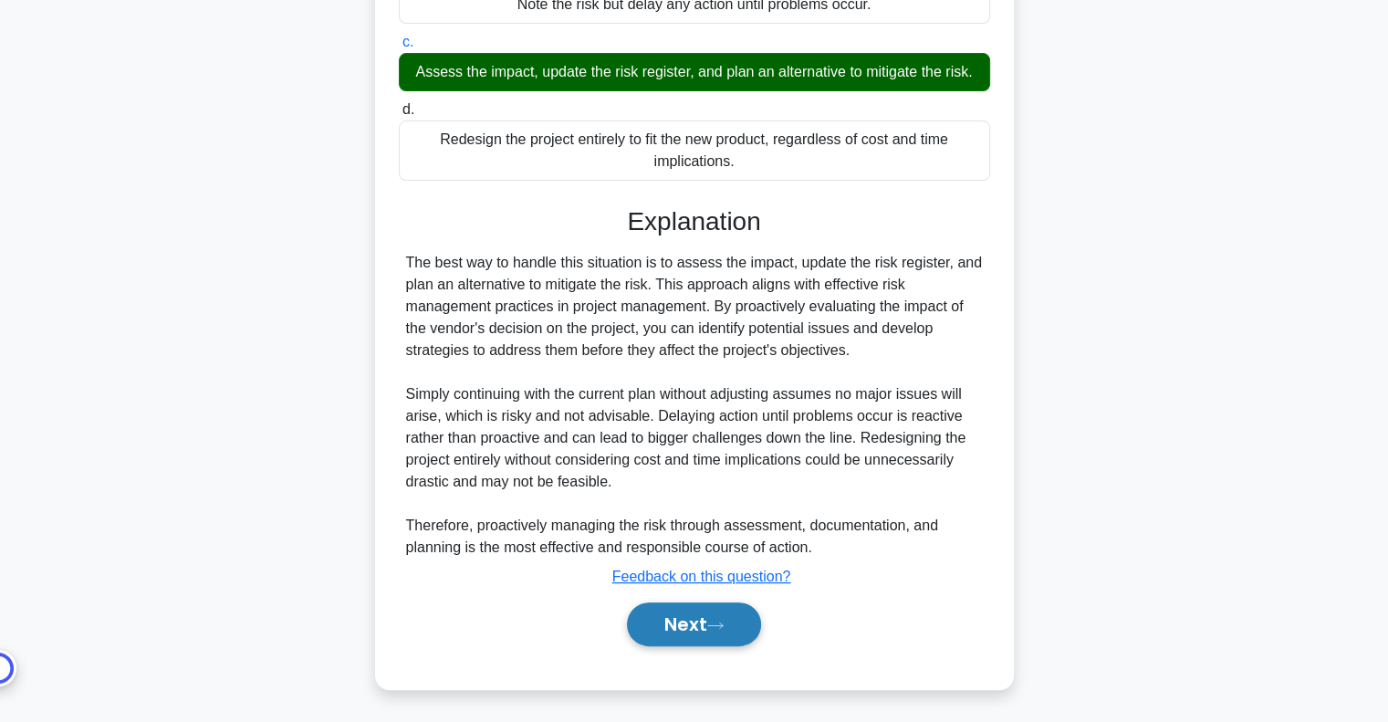
click at [724, 633] on button "Next" at bounding box center [694, 624] width 134 height 44
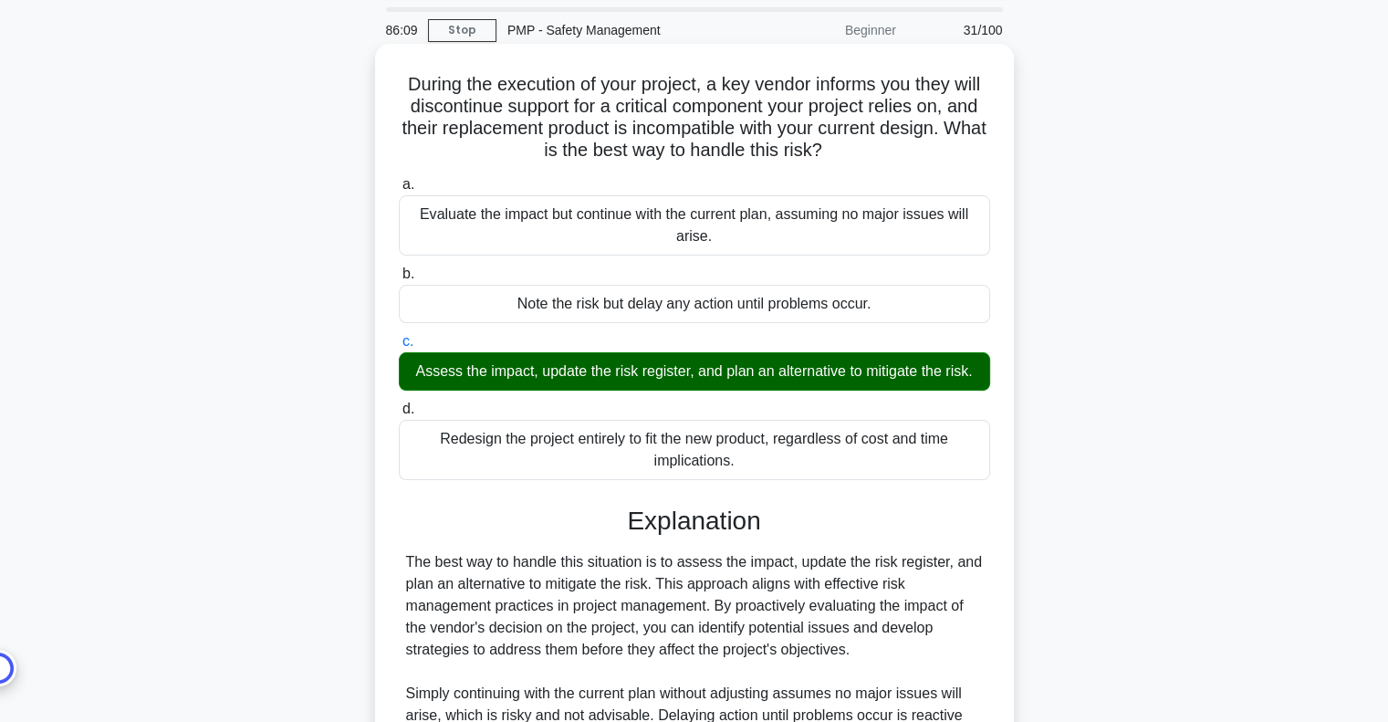
scroll to position [0, 0]
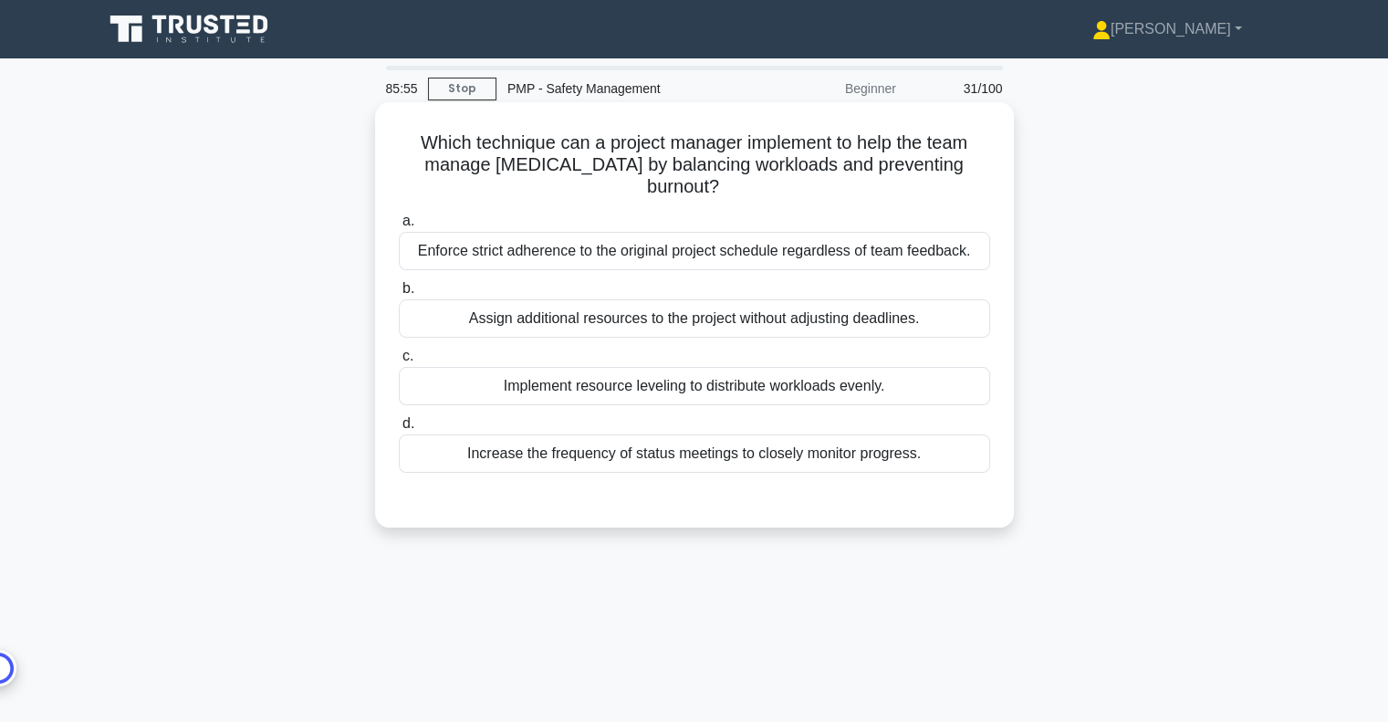
click at [795, 391] on div "Implement resource leveling to distribute workloads evenly." at bounding box center [694, 386] width 591 height 38
click at [399, 362] on input "c. Implement resource leveling to distribute workloads evenly." at bounding box center [399, 356] width 0 height 12
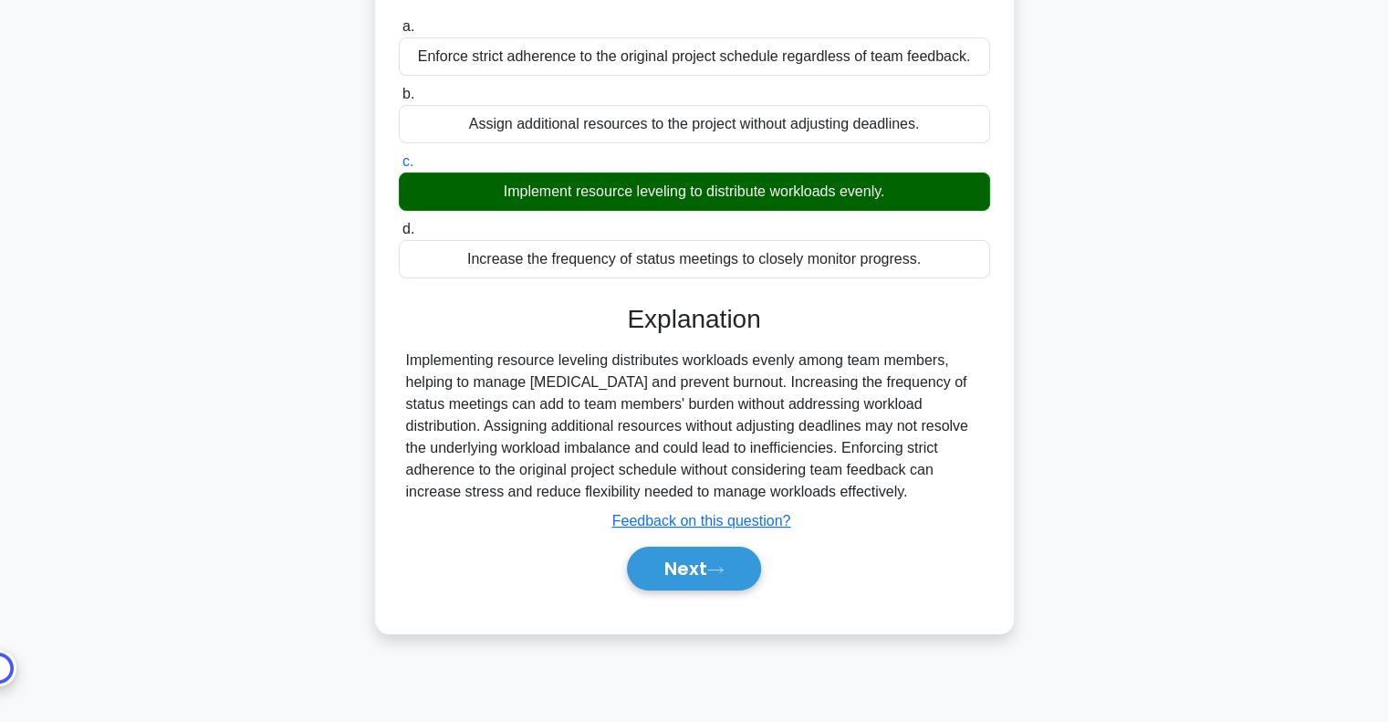
scroll to position [264, 0]
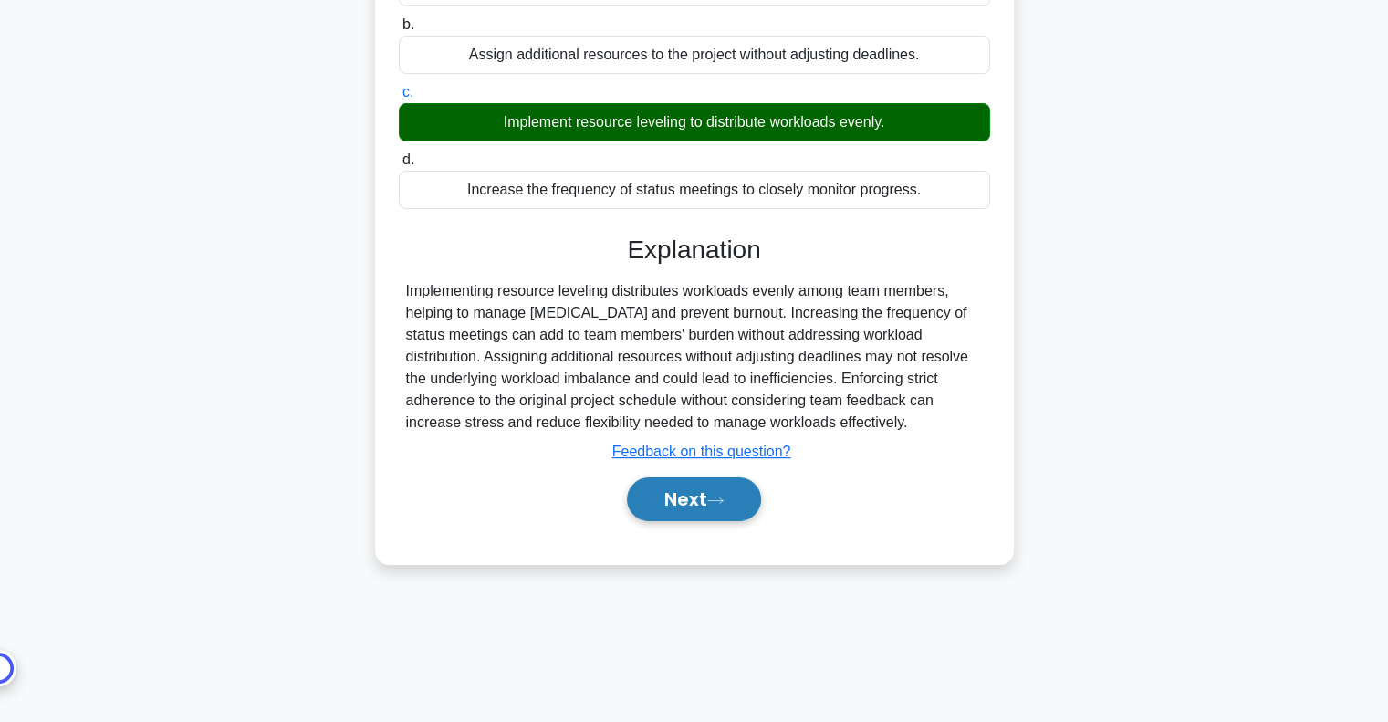
click at [707, 495] on button "Next" at bounding box center [694, 499] width 134 height 44
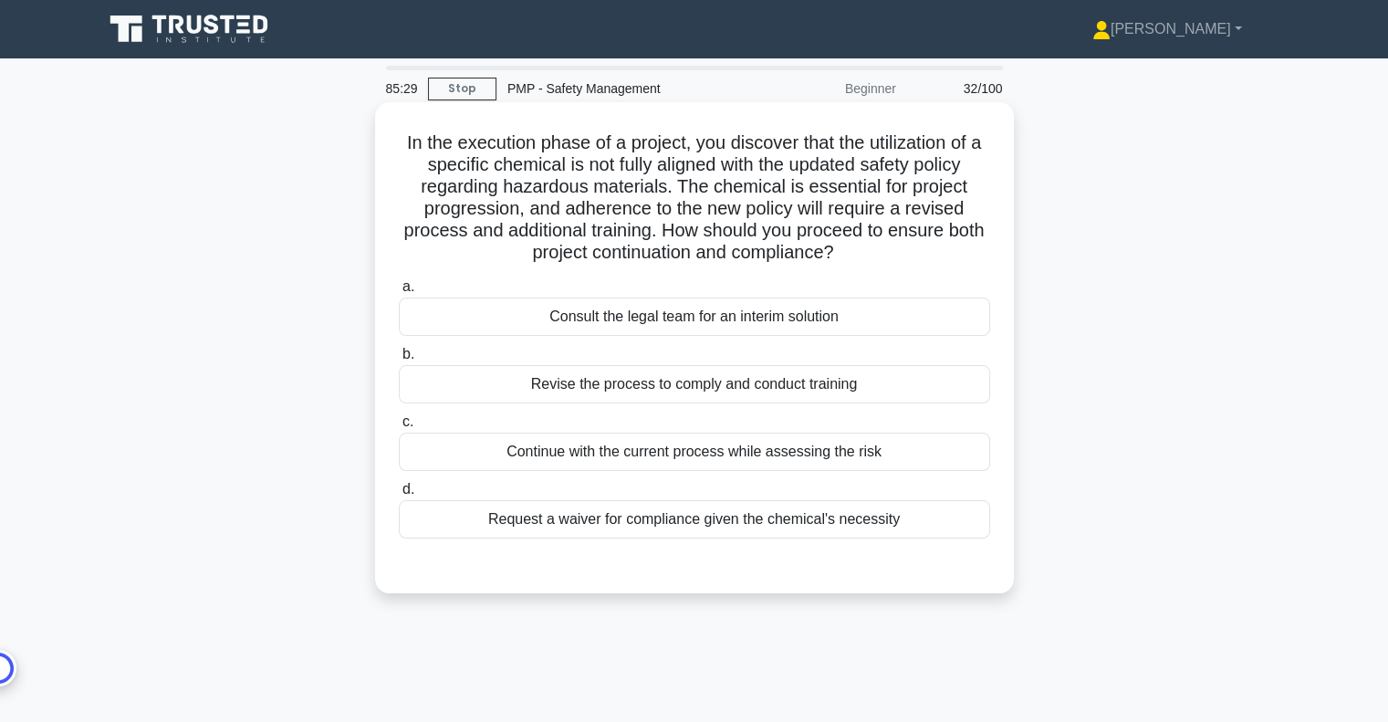
click at [826, 381] on div "Revise the process to comply and conduct training" at bounding box center [694, 384] width 591 height 38
click at [399, 360] on input "b. Revise the process to comply and conduct training" at bounding box center [399, 354] width 0 height 12
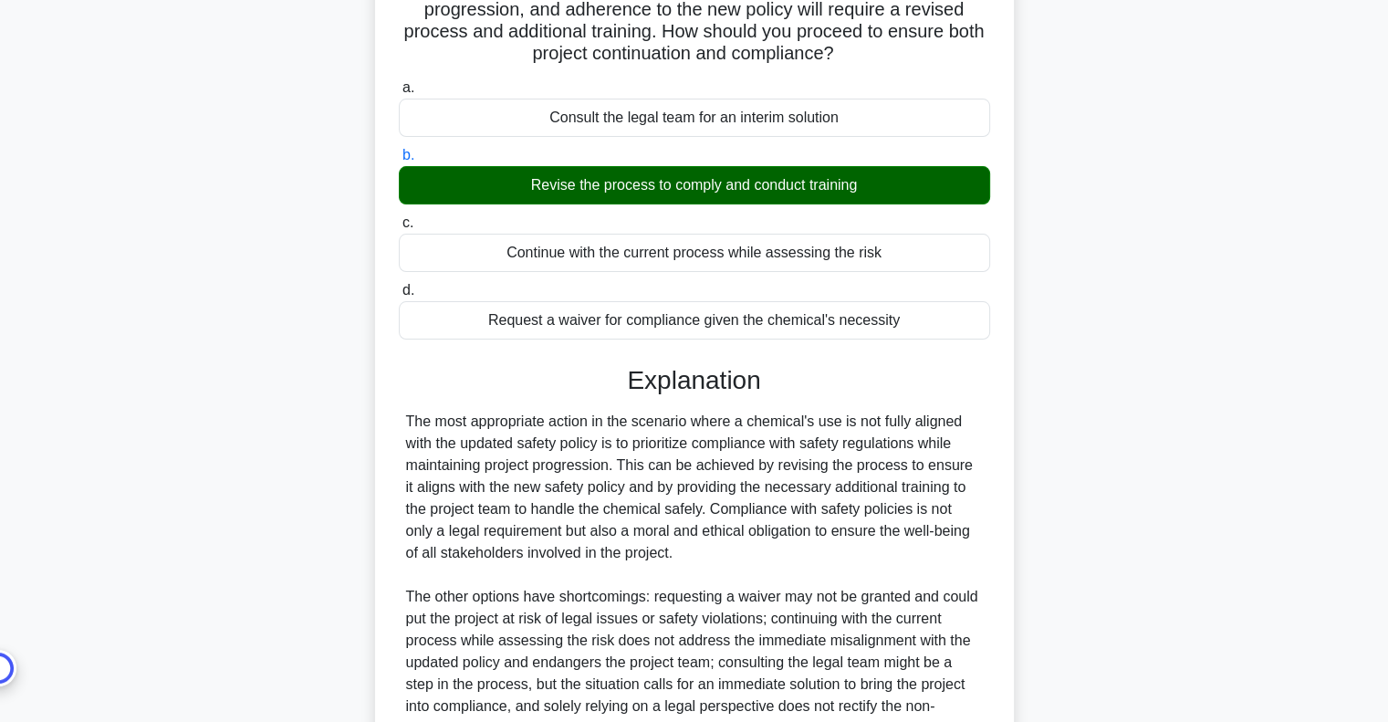
scroll to position [379, 0]
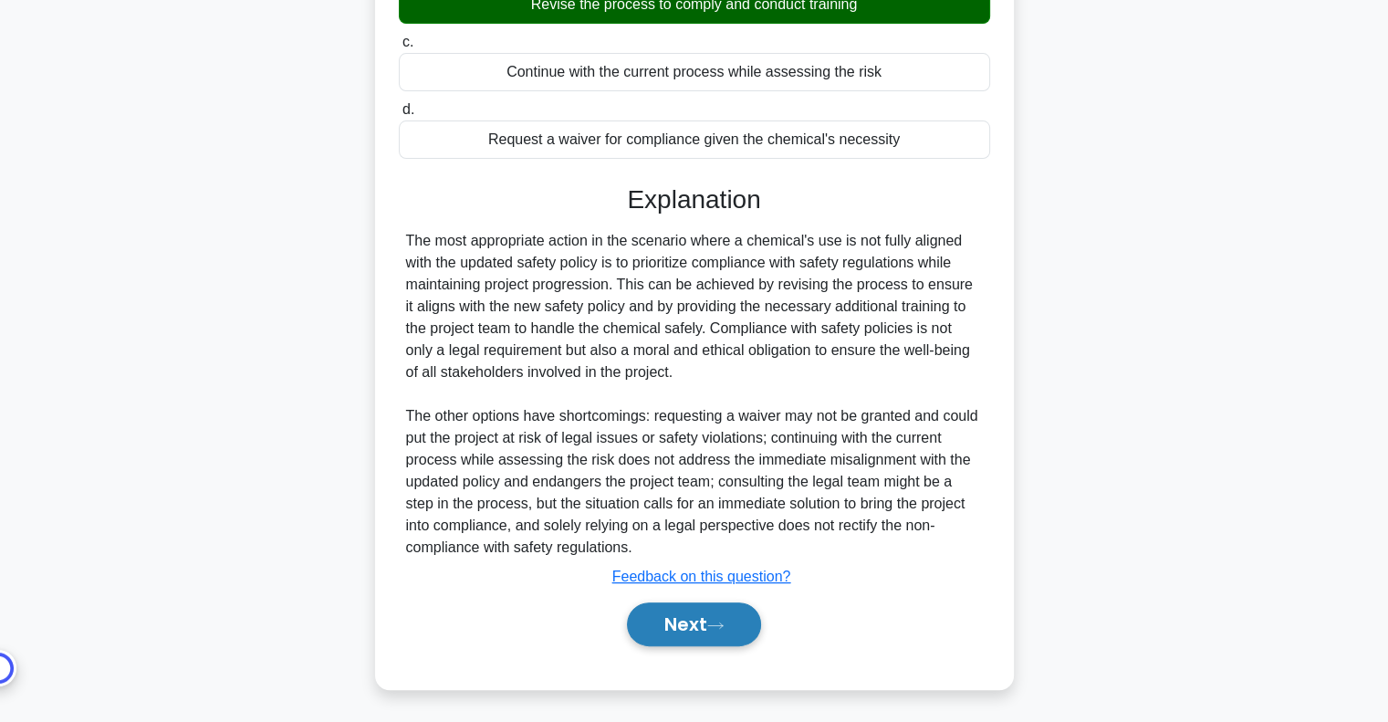
click at [690, 620] on button "Next" at bounding box center [694, 624] width 134 height 44
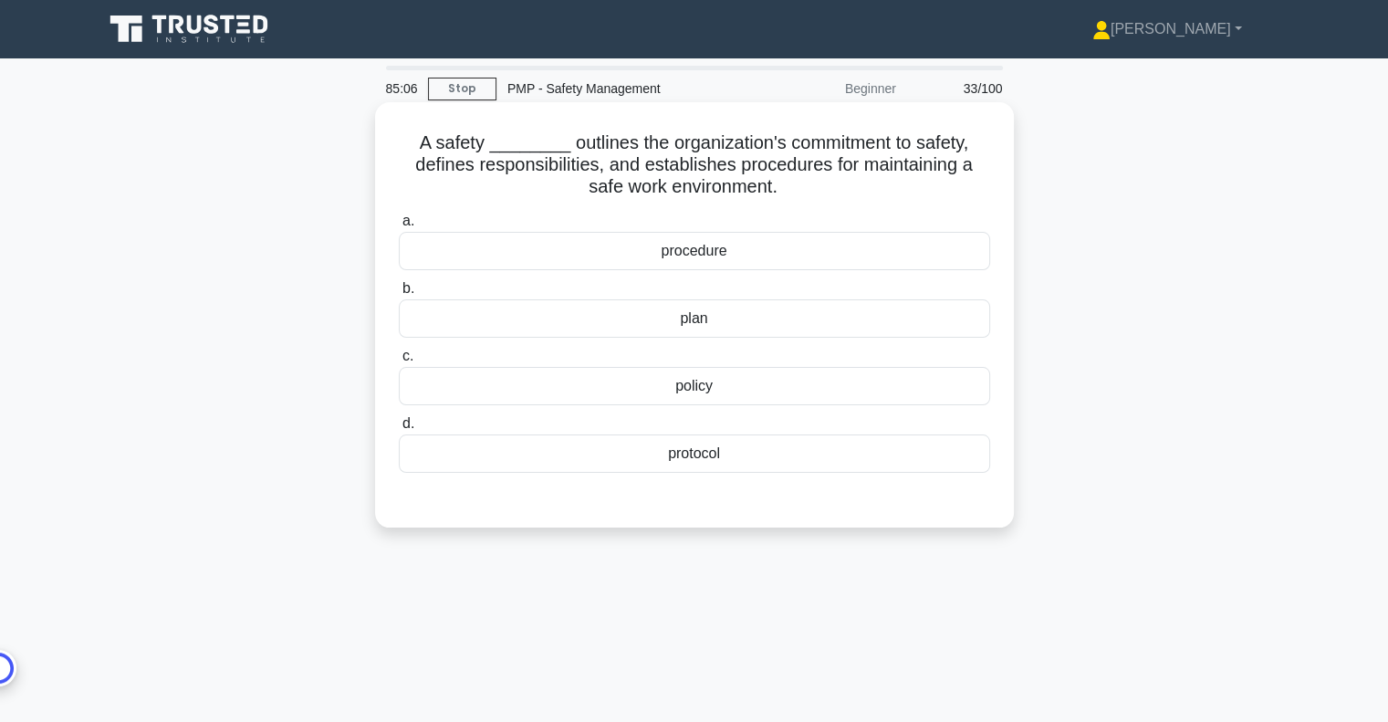
click at [721, 379] on div "policy" at bounding box center [694, 386] width 591 height 38
click at [399, 362] on input "c. policy" at bounding box center [399, 356] width 0 height 12
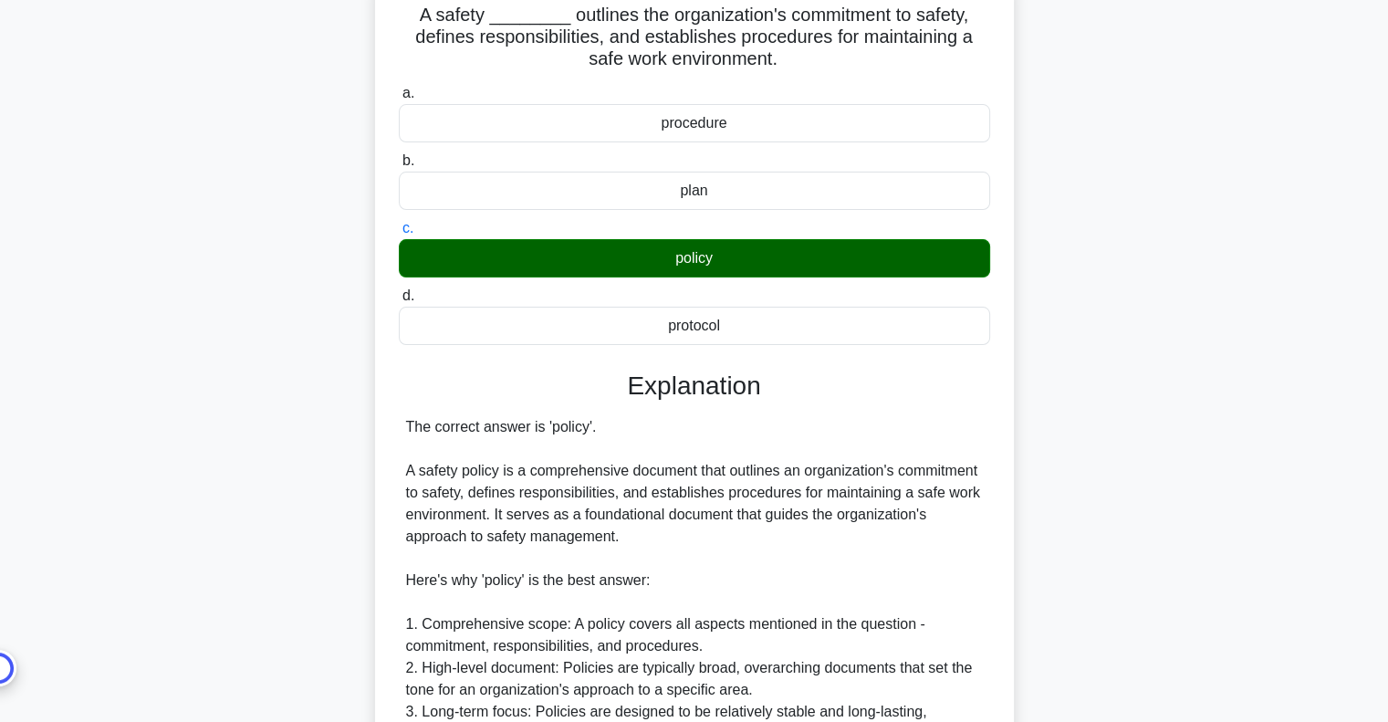
scroll to position [547, 0]
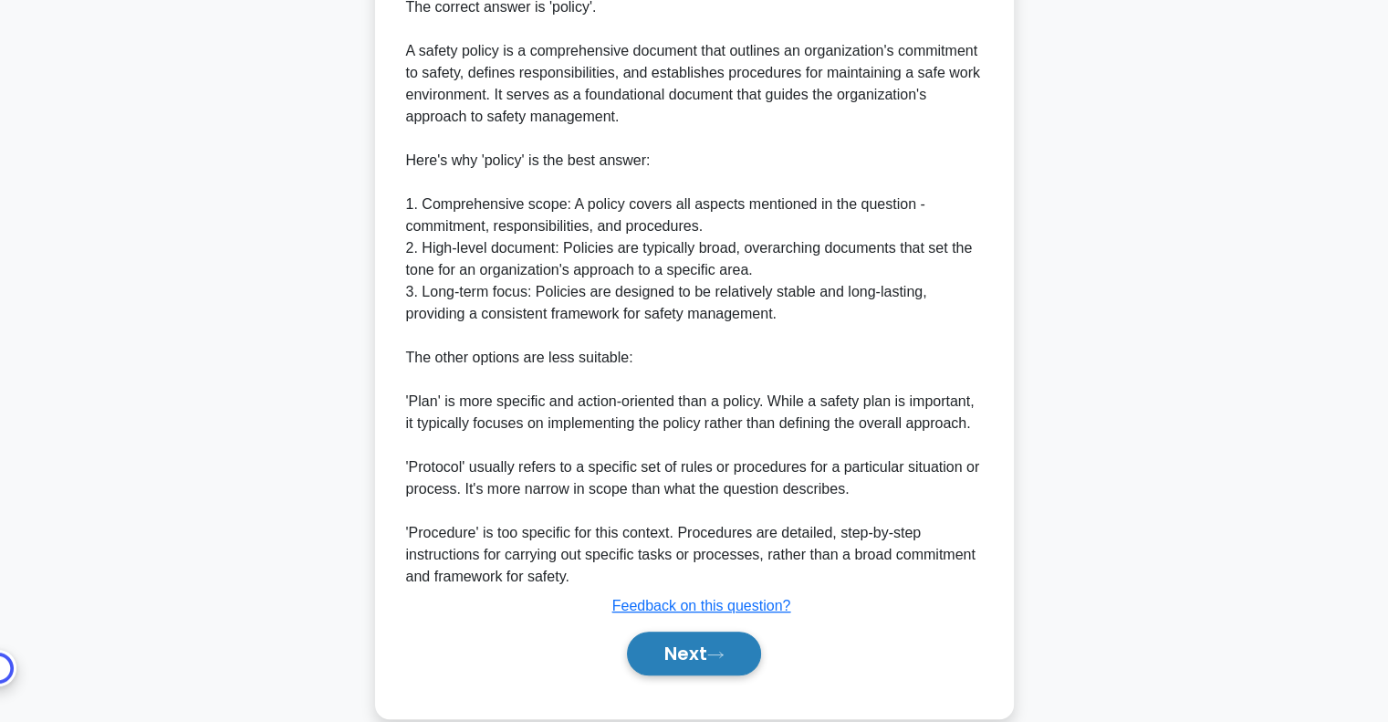
click at [705, 656] on button "Next" at bounding box center [694, 653] width 134 height 44
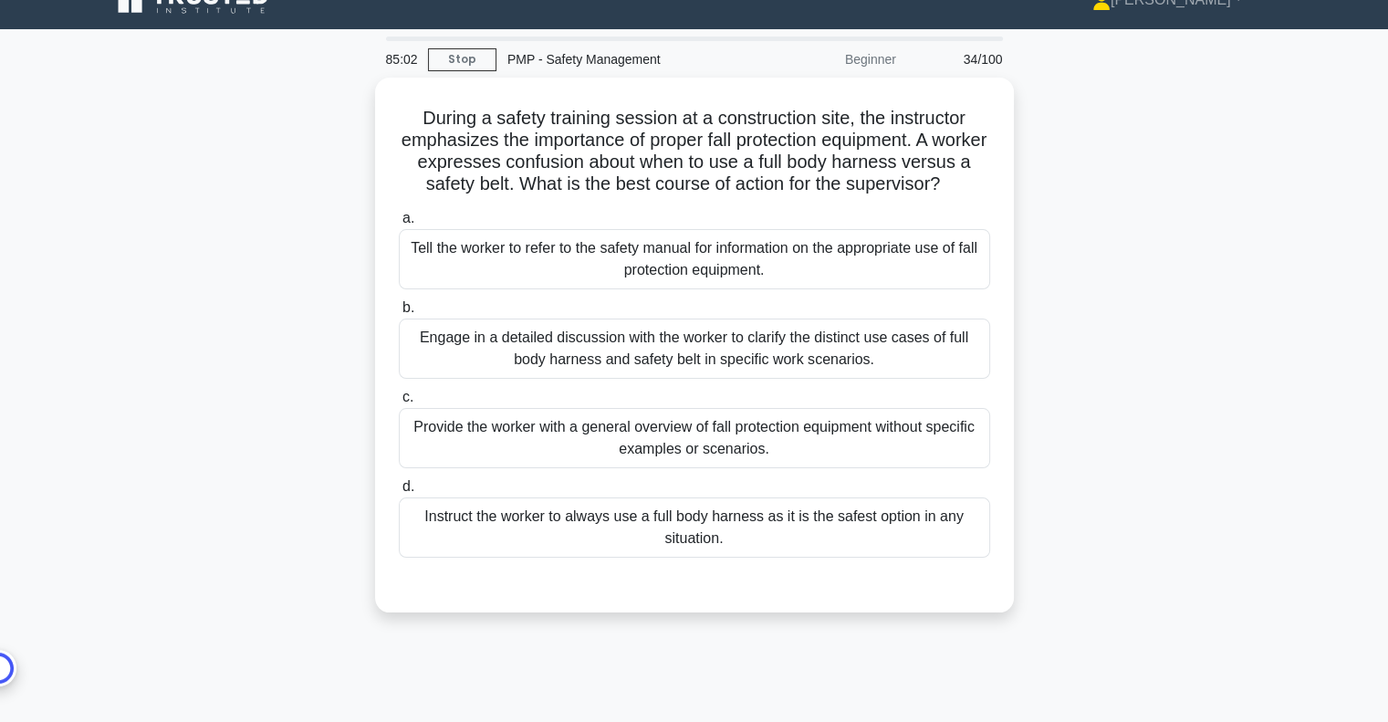
scroll to position [0, 0]
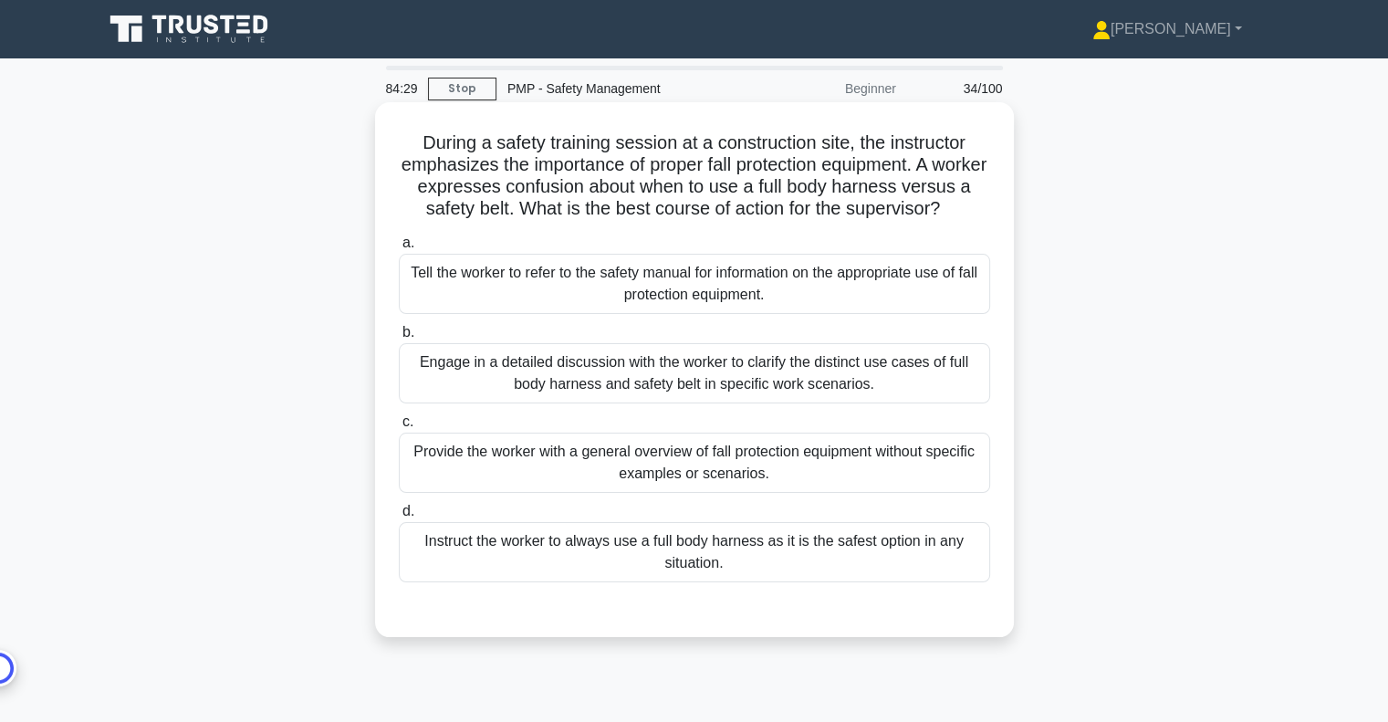
click at [799, 403] on div "Engage in a detailed discussion with the worker to clarify the distinct use cas…" at bounding box center [694, 373] width 591 height 60
click at [399, 338] on input "b. Engage in a detailed discussion with the worker to clarify the distinct use …" at bounding box center [399, 333] width 0 height 12
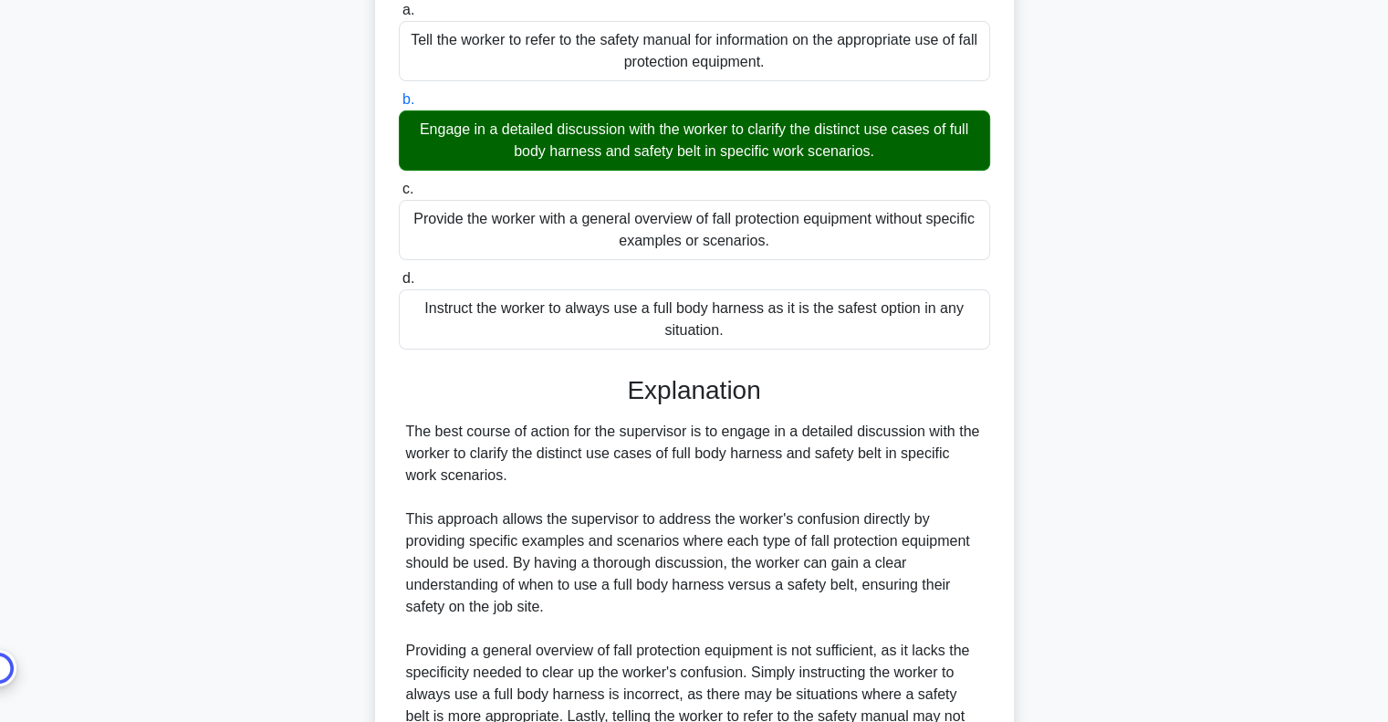
scroll to position [467, 0]
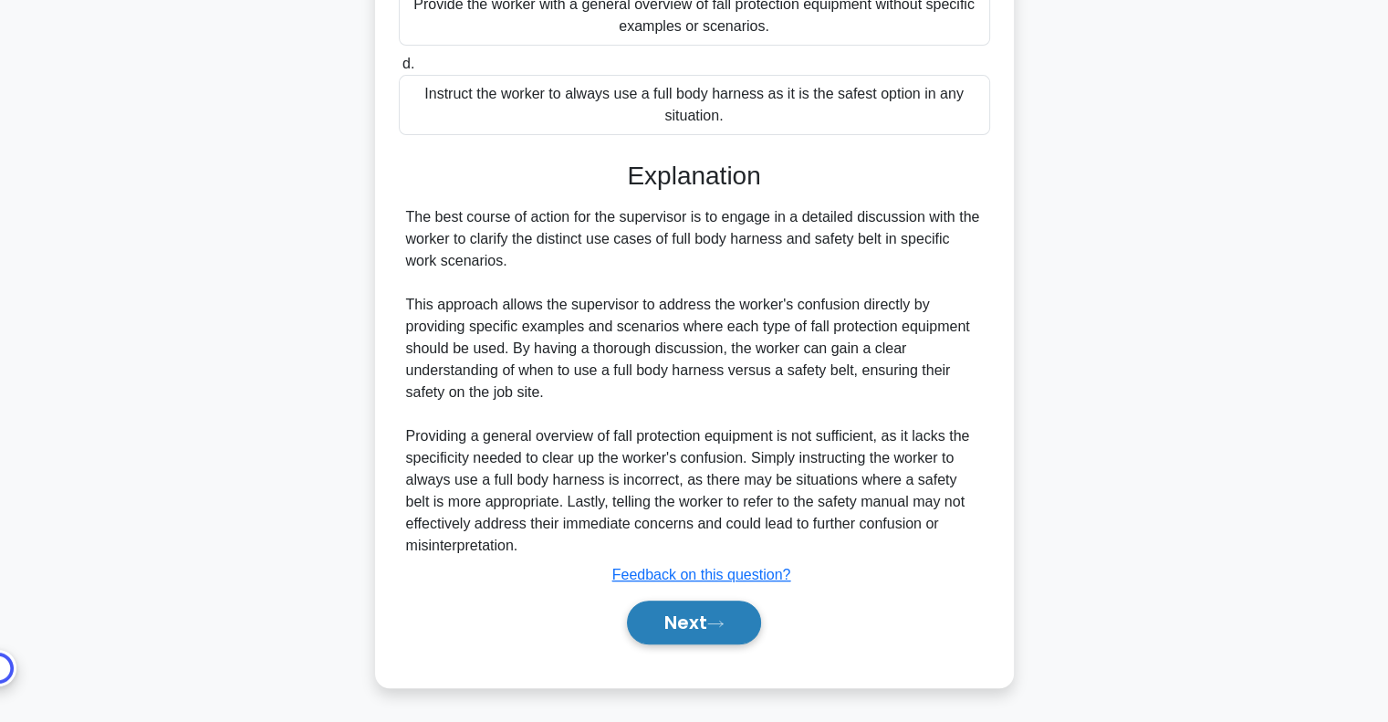
click at [737, 638] on button "Next" at bounding box center [694, 622] width 134 height 44
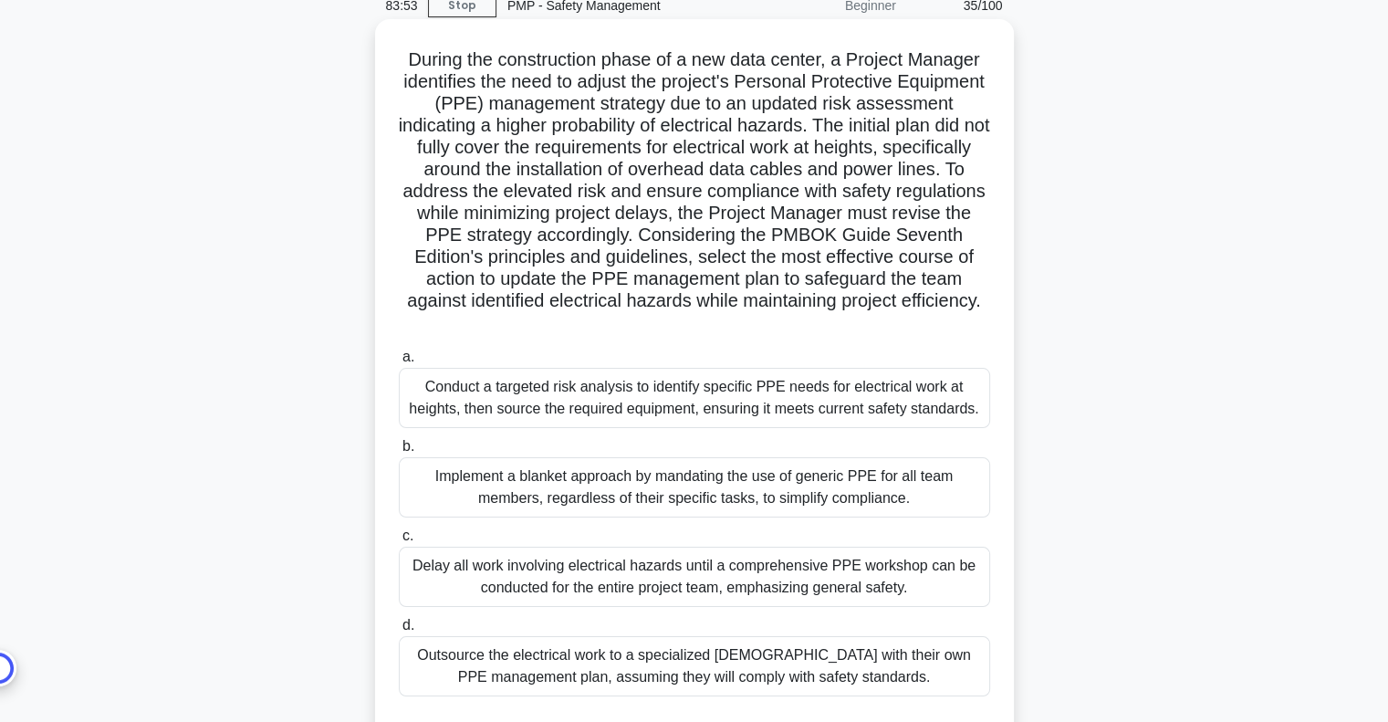
scroll to position [182, 0]
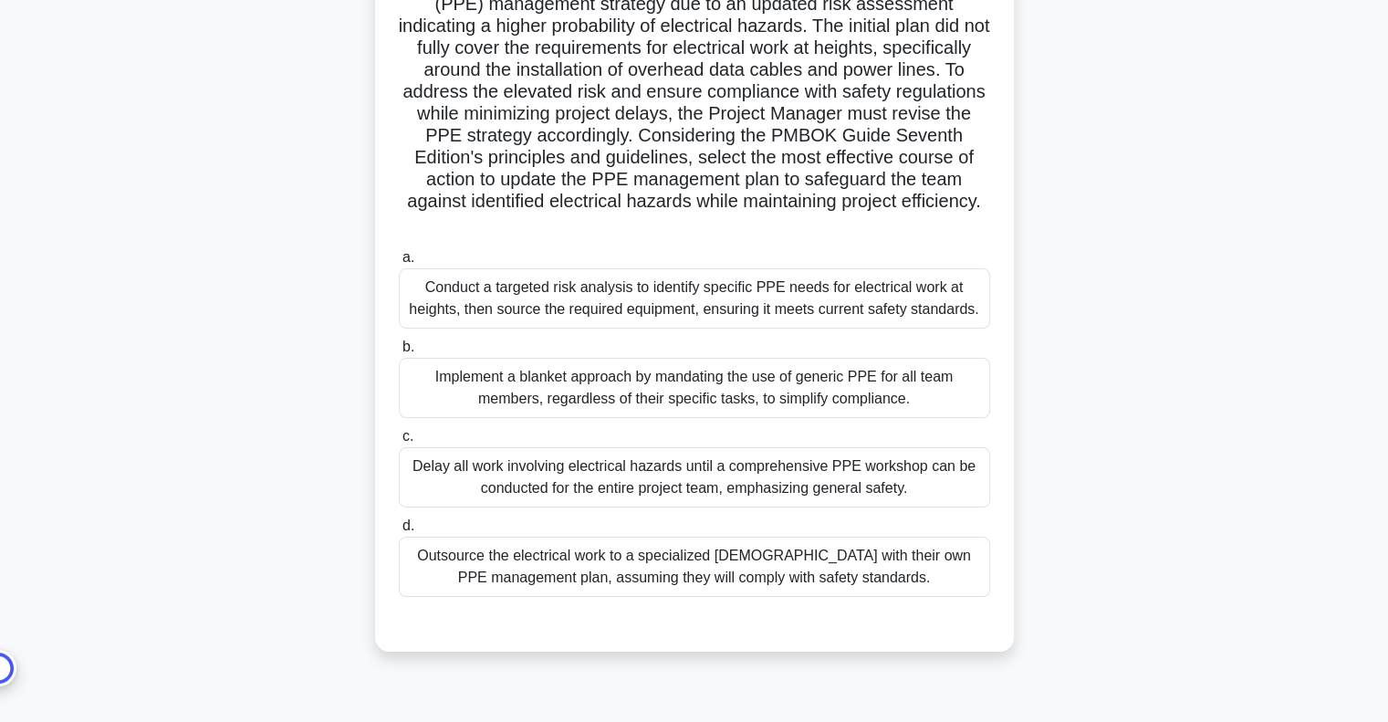
click at [816, 280] on div "Conduct a targeted risk analysis to identify specific PPE needs for electrical …" at bounding box center [694, 298] width 591 height 60
click at [399, 264] on input "a. Conduct a targeted risk analysis to identify specific PPE needs for electric…" at bounding box center [399, 258] width 0 height 12
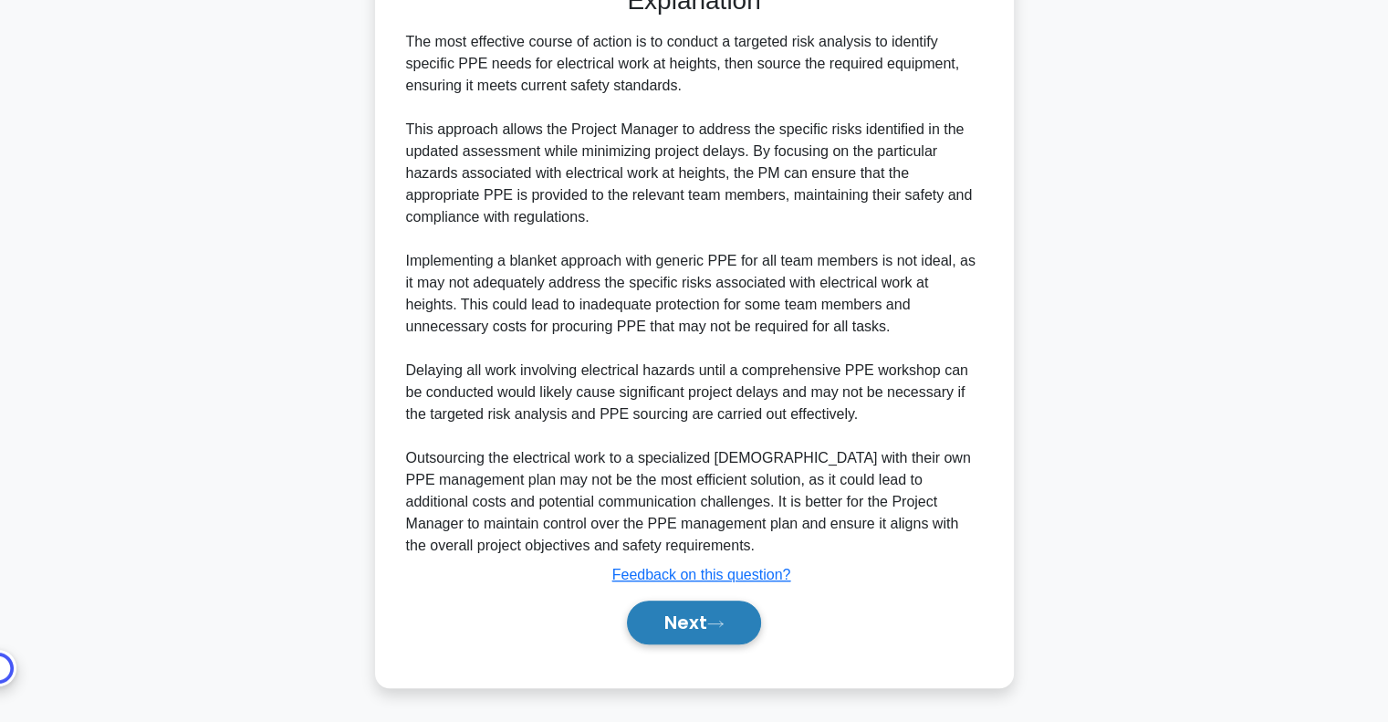
click at [674, 623] on button "Next" at bounding box center [694, 622] width 134 height 44
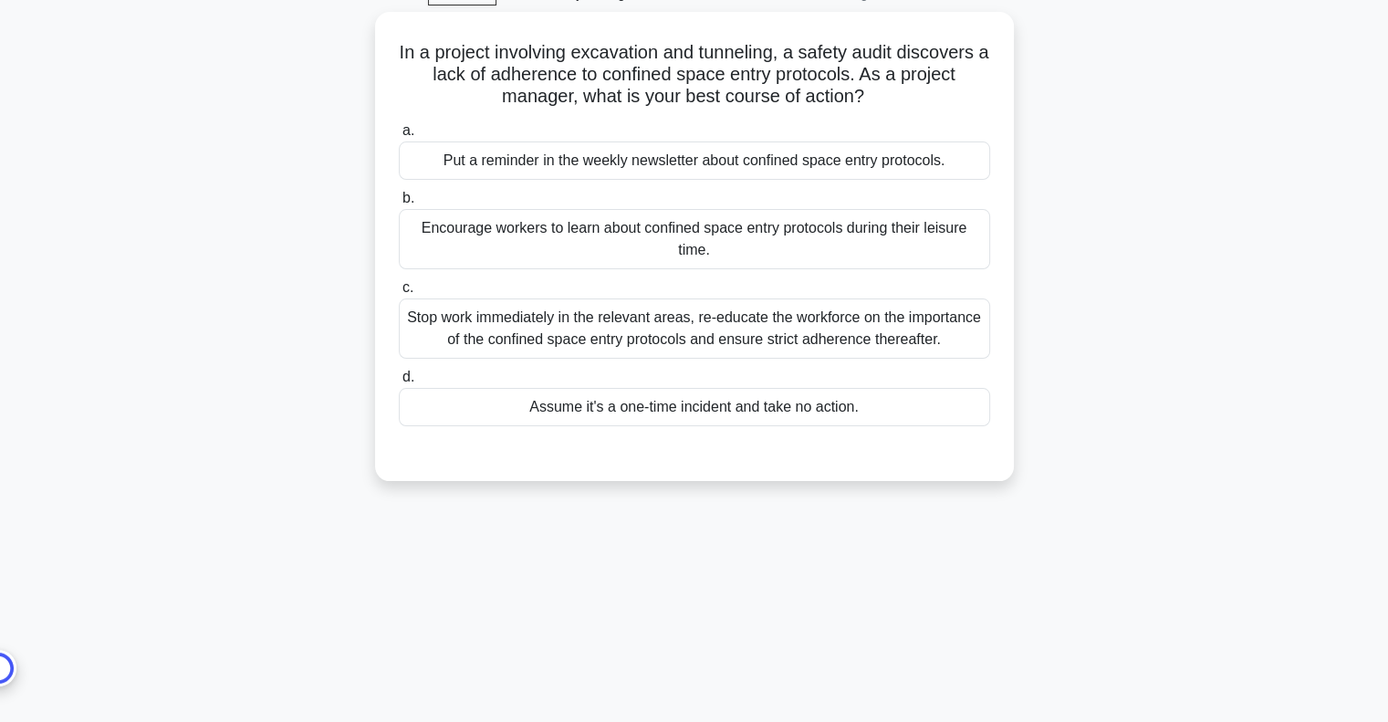
scroll to position [0, 0]
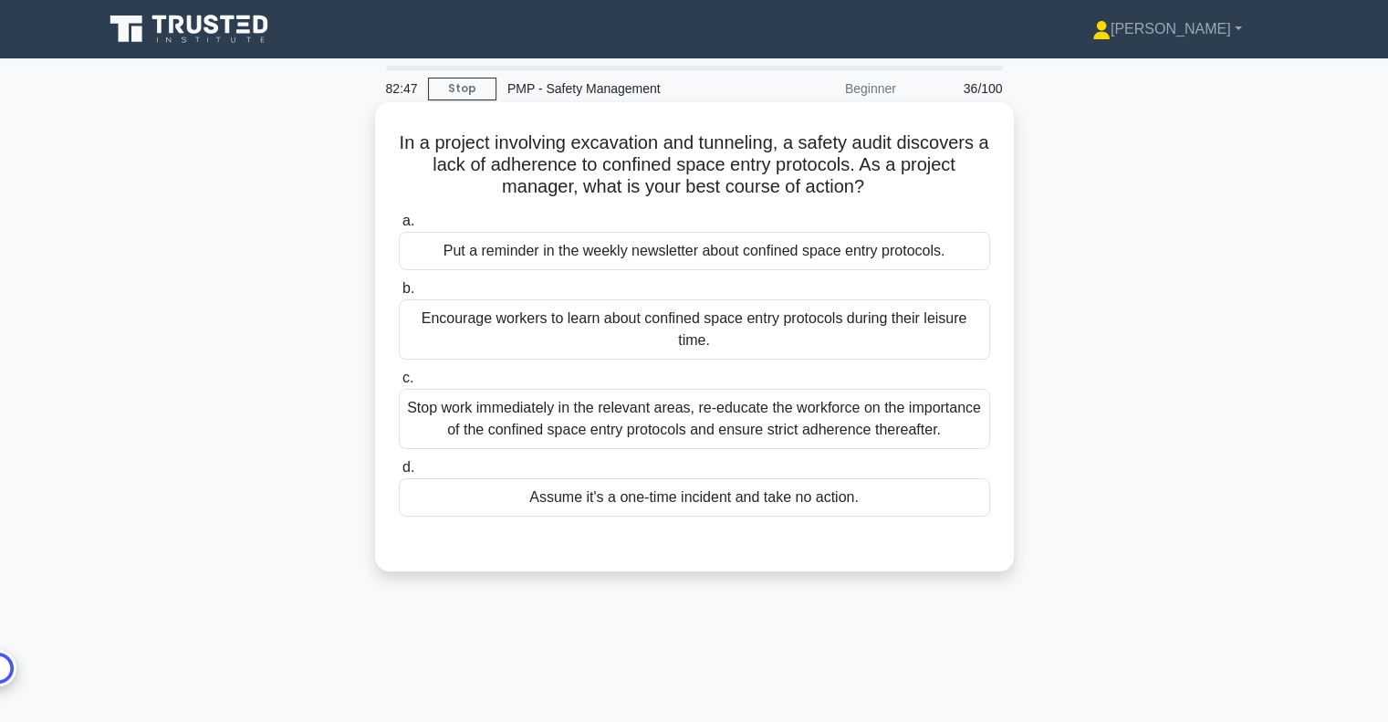
click at [851, 419] on div "Stop work immediately in the relevant areas, re-educate the workforce on the im…" at bounding box center [694, 419] width 591 height 60
click at [399, 384] on input "c. Stop work immediately in the relevant areas, re-educate the workforce on the…" at bounding box center [399, 378] width 0 height 12
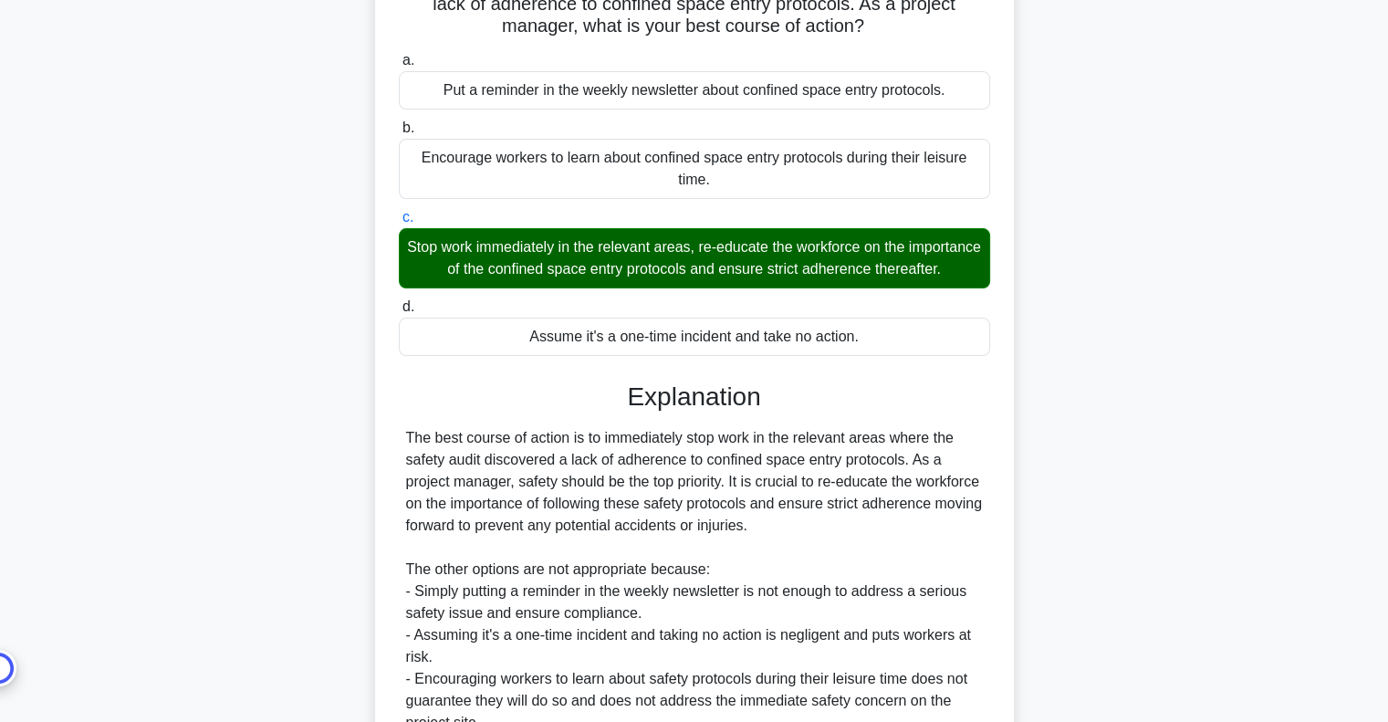
scroll to position [274, 0]
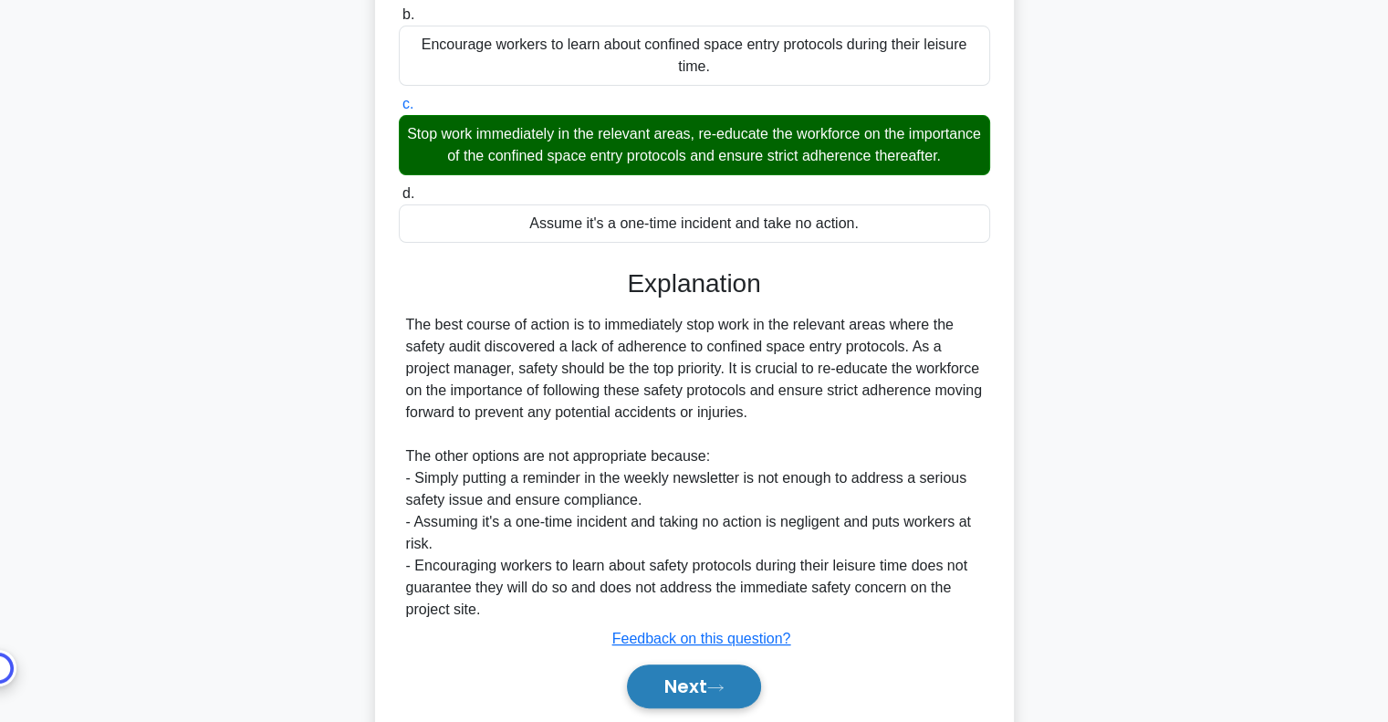
click at [686, 692] on button "Next" at bounding box center [694, 686] width 134 height 44
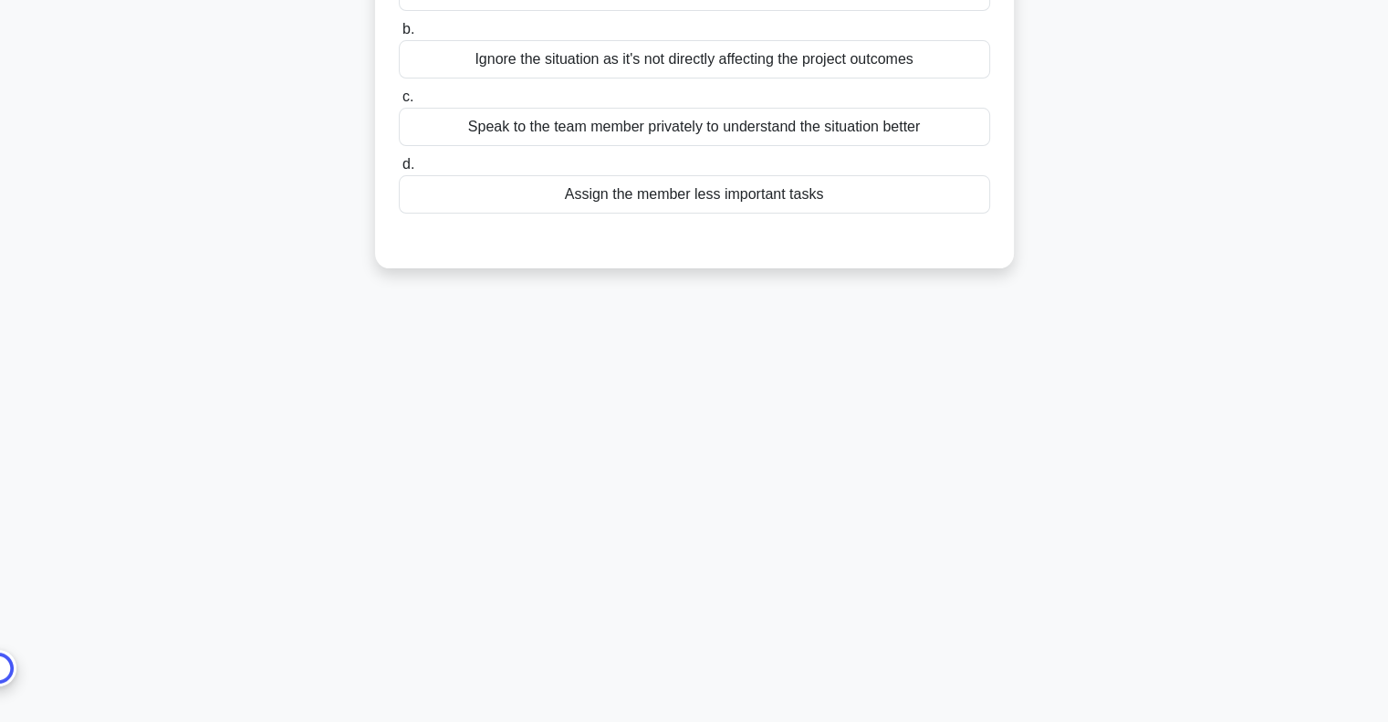
scroll to position [0, 0]
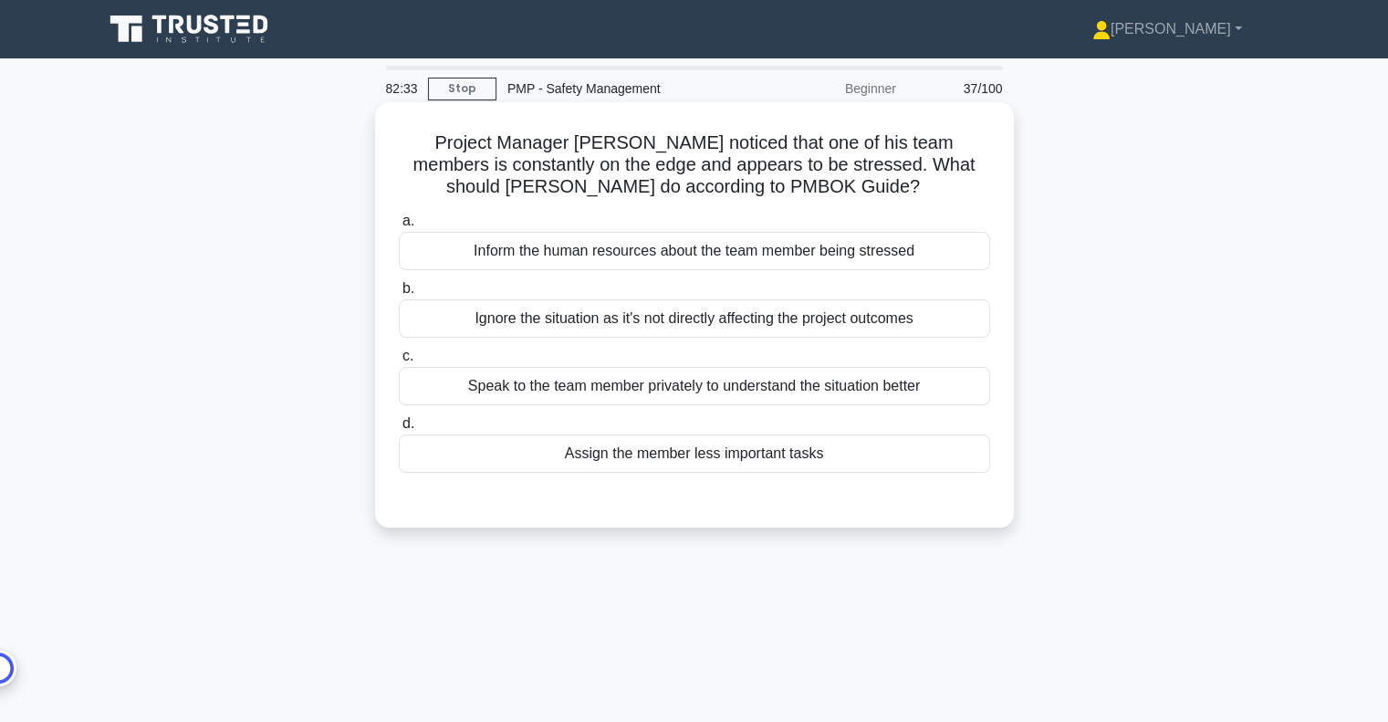
click at [907, 390] on div "Speak to the team member privately to understand the situation better" at bounding box center [694, 386] width 591 height 38
click at [399, 362] on input "c. Speak to the team member privately to understand the situation better" at bounding box center [399, 356] width 0 height 12
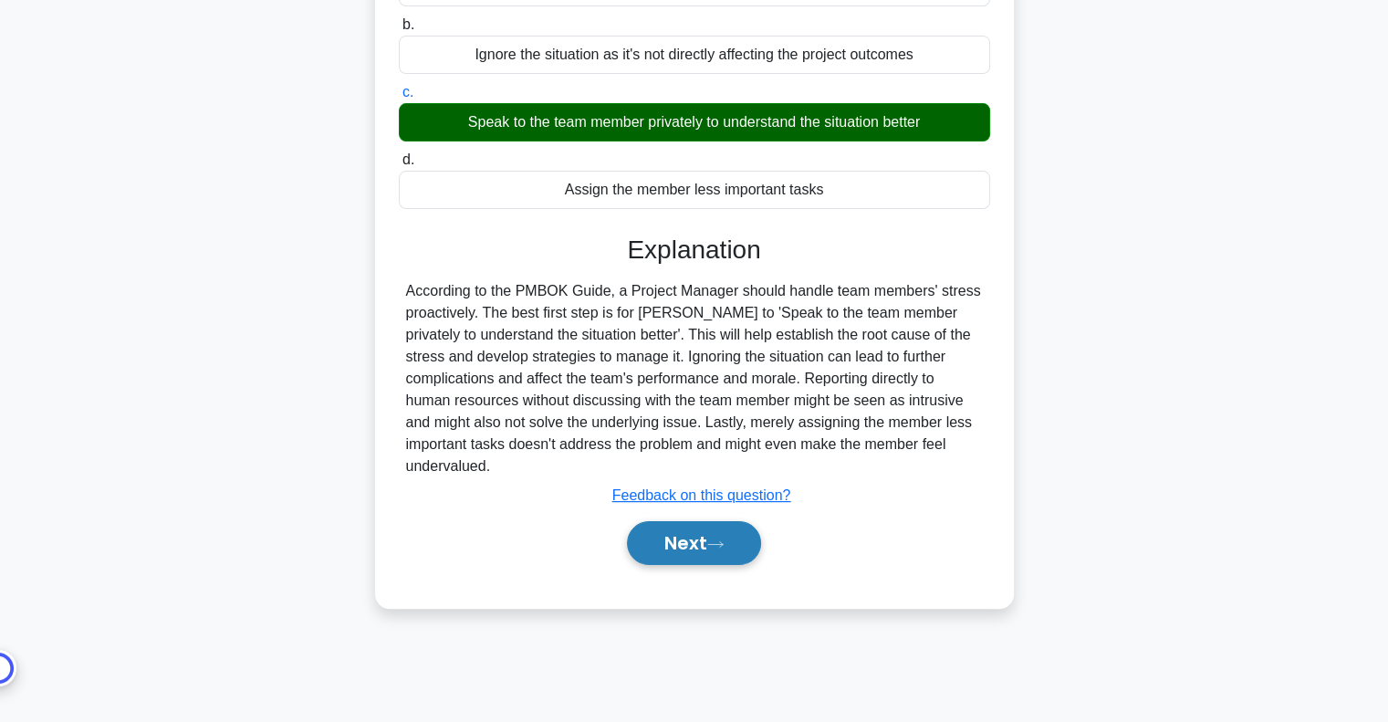
click at [721, 539] on icon at bounding box center [715, 544] width 16 height 10
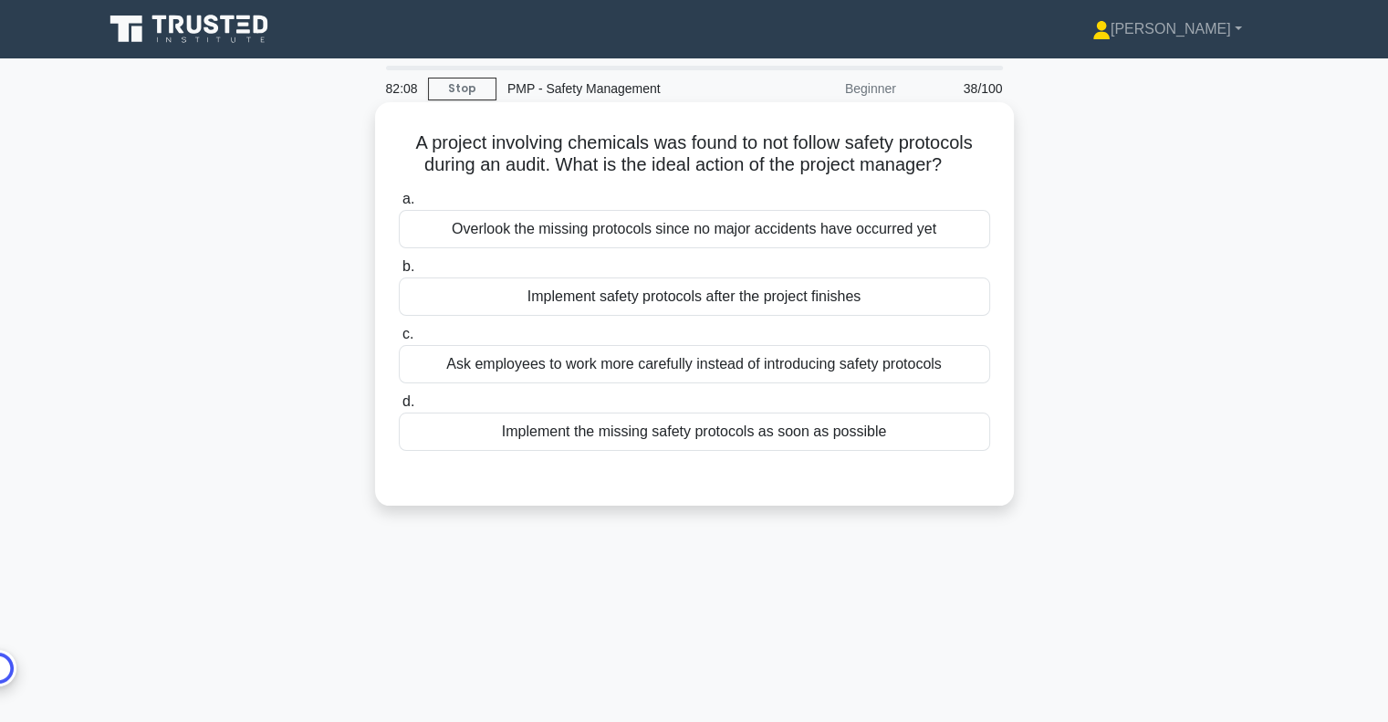
click at [875, 424] on div "Implement the missing safety protocols as soon as possible" at bounding box center [694, 431] width 591 height 38
click at [399, 408] on input "d. Implement the missing safety protocols as soon as possible" at bounding box center [399, 402] width 0 height 12
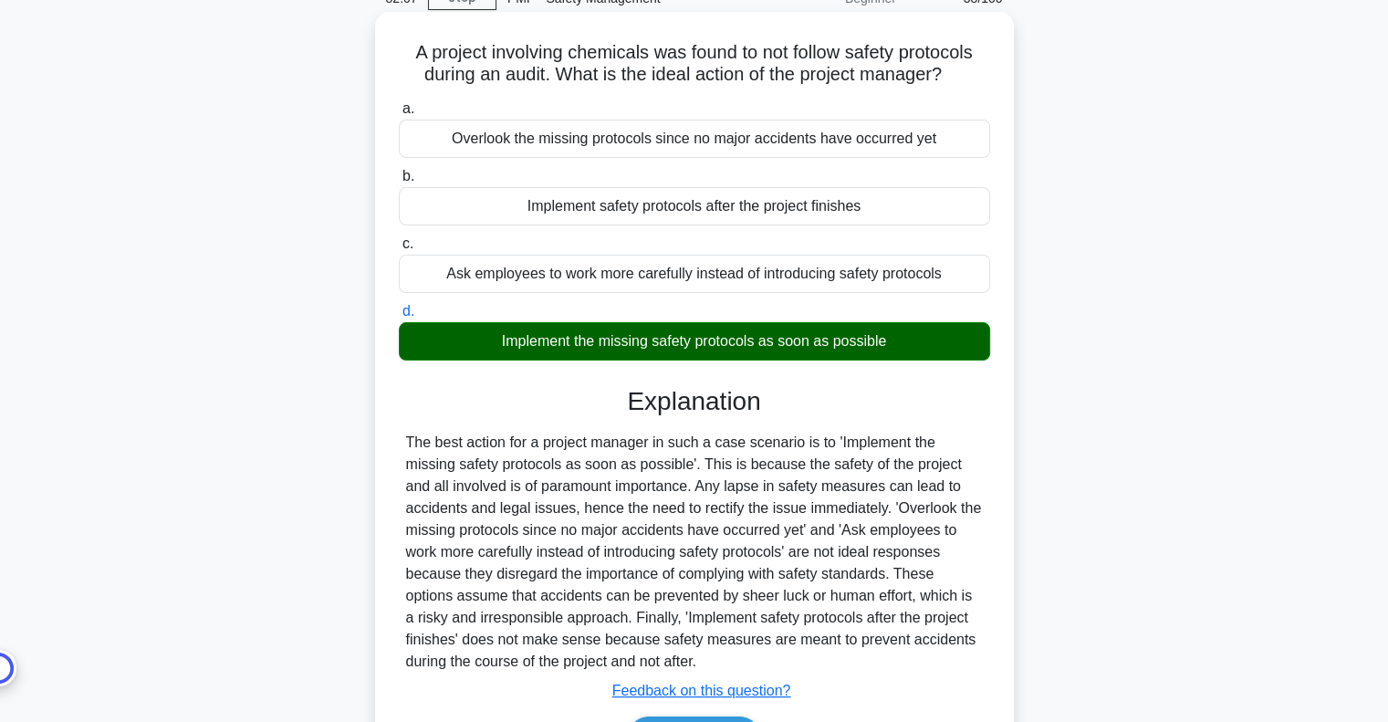
scroll to position [264, 0]
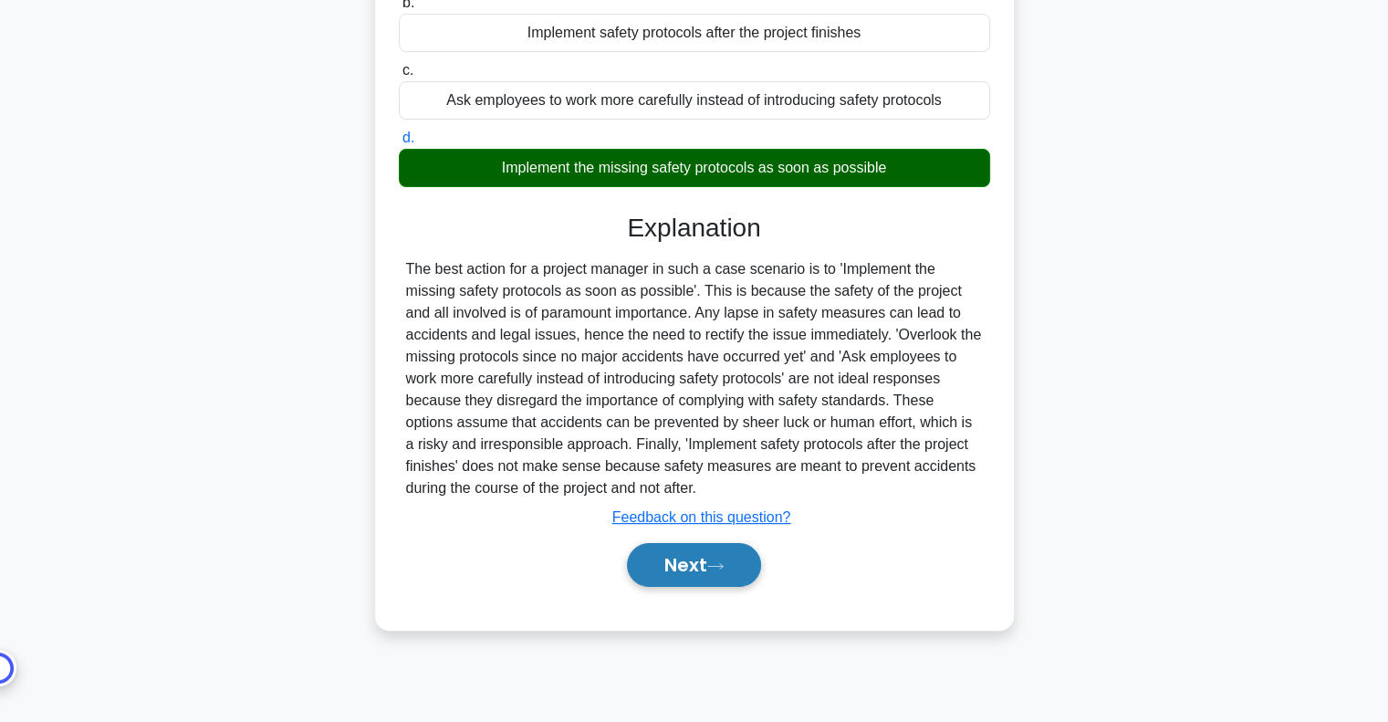
click at [726, 570] on button "Next" at bounding box center [694, 565] width 134 height 44
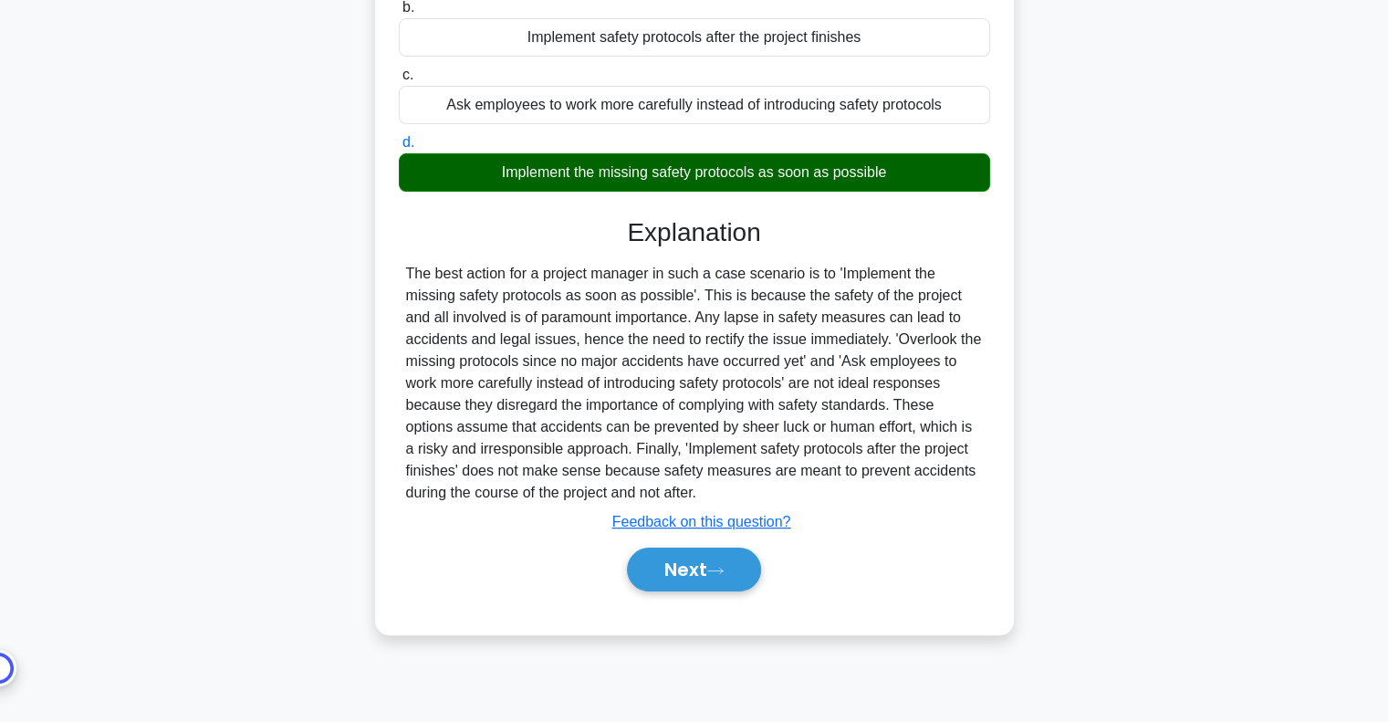
scroll to position [0, 0]
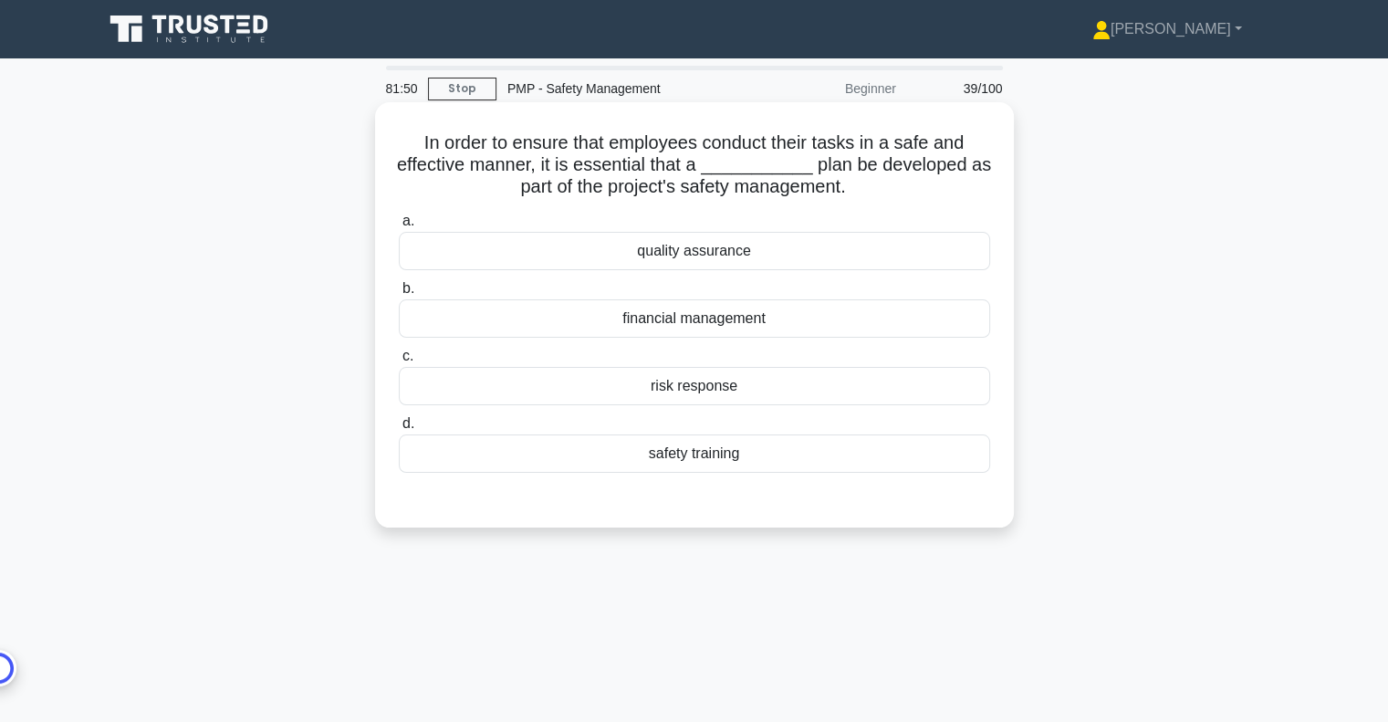
click at [733, 455] on div "safety training" at bounding box center [694, 453] width 591 height 38
click at [399, 430] on input "d. safety training" at bounding box center [399, 424] width 0 height 12
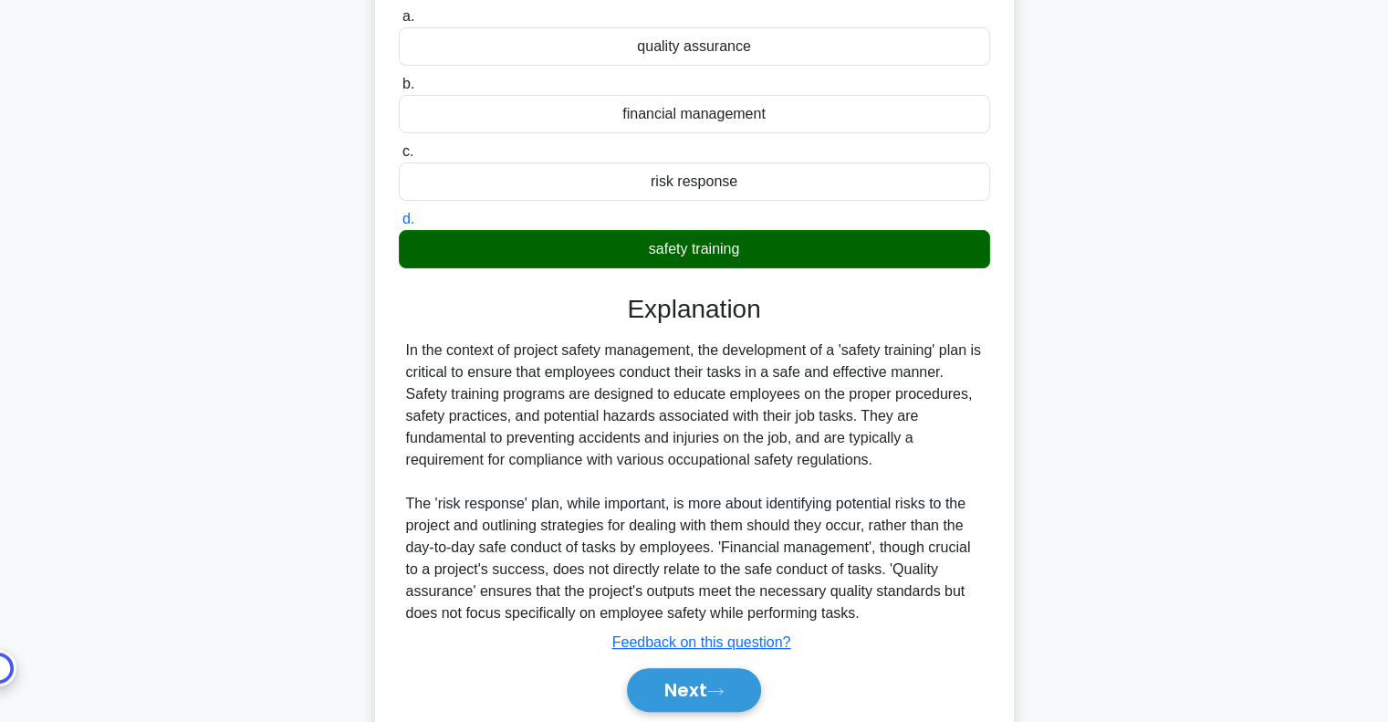
scroll to position [270, 0]
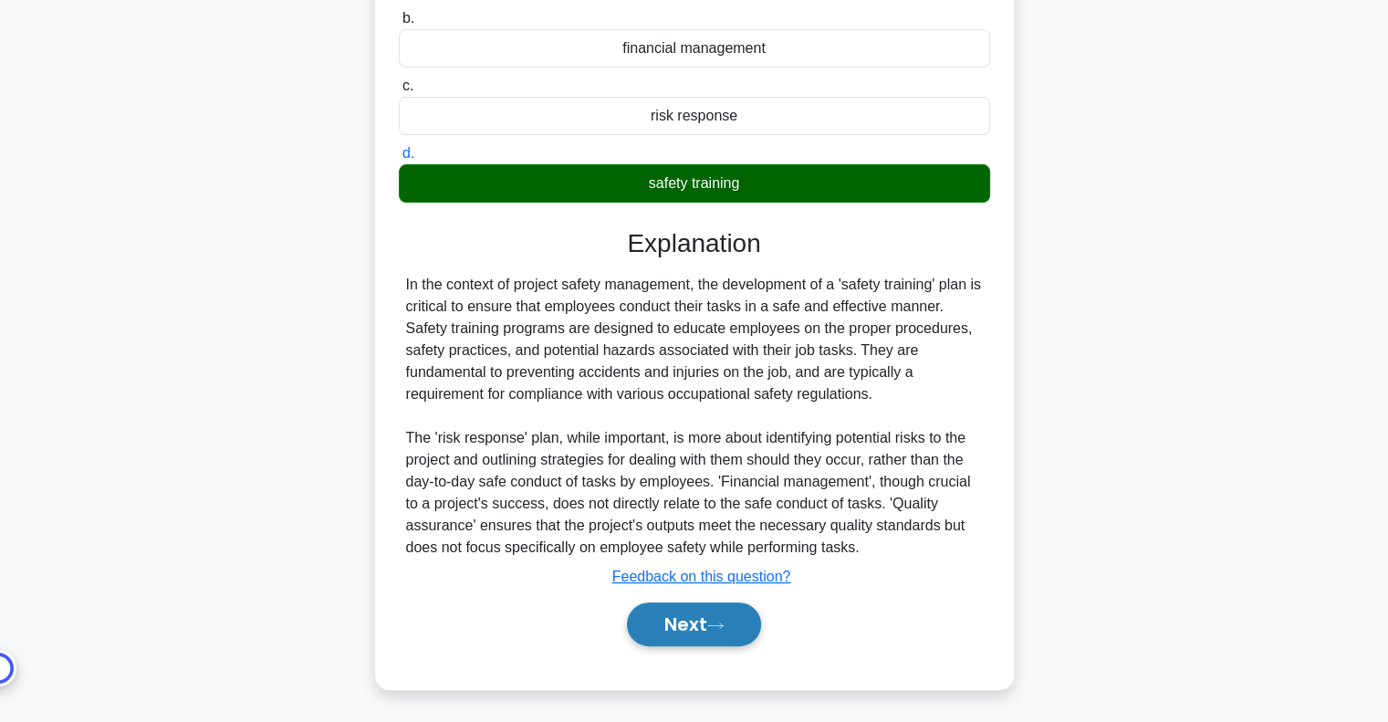
click at [722, 622] on icon at bounding box center [715, 624] width 15 height 5
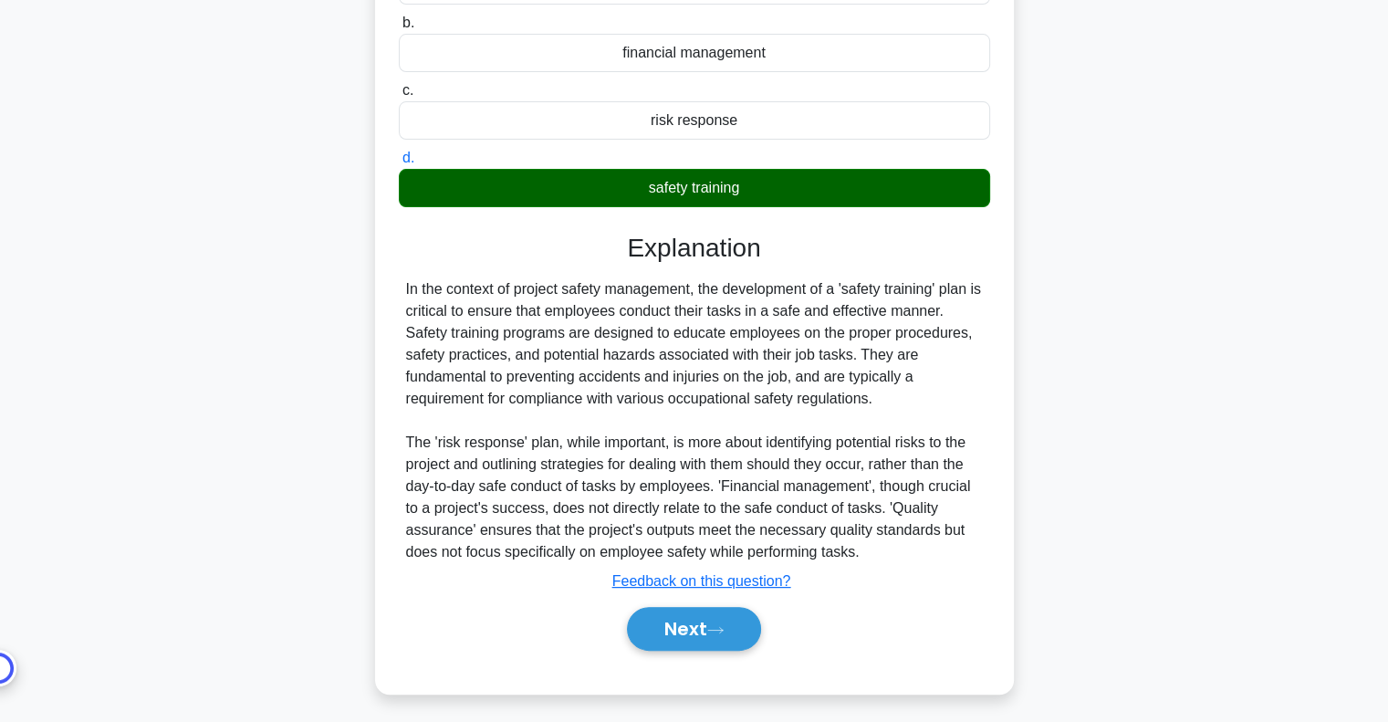
scroll to position [0, 0]
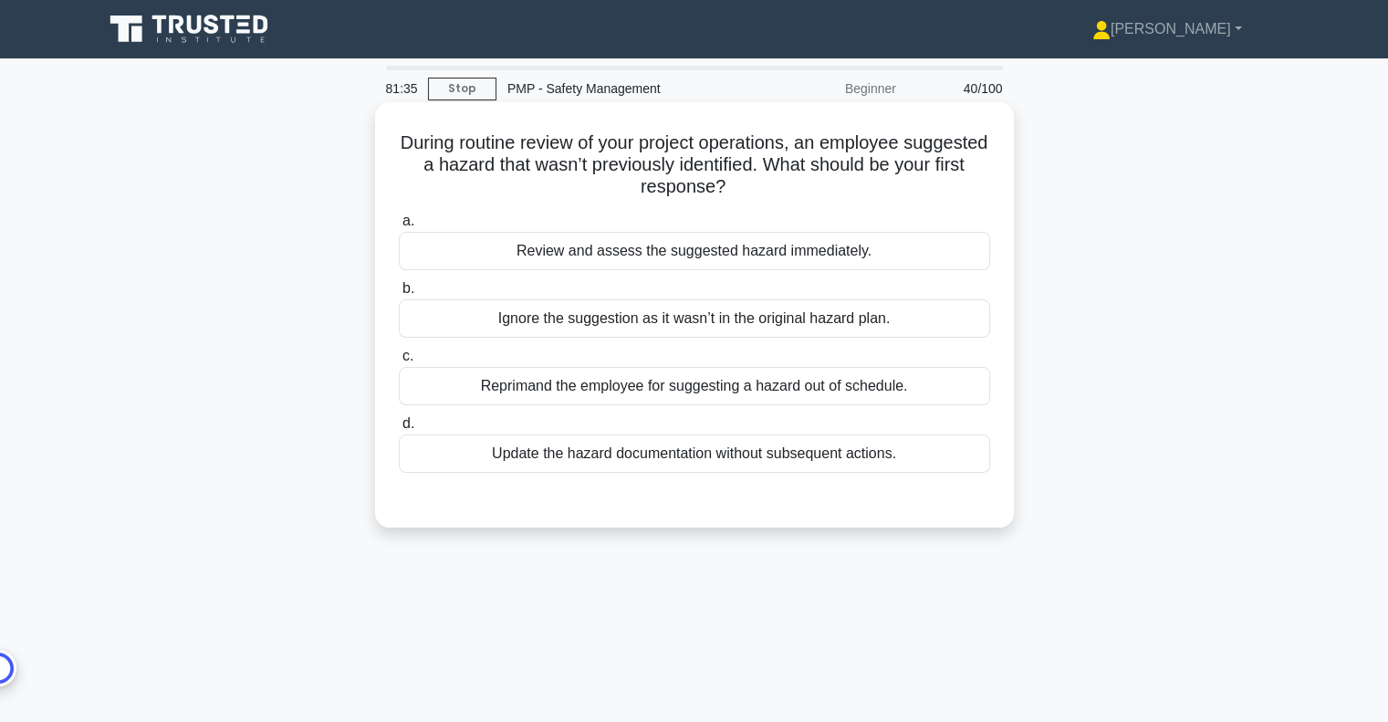
click at [818, 251] on div "Review and assess the suggested hazard immediately." at bounding box center [694, 251] width 591 height 38
click at [399, 227] on input "a. Review and assess the suggested hazard immediately." at bounding box center [399, 221] width 0 height 12
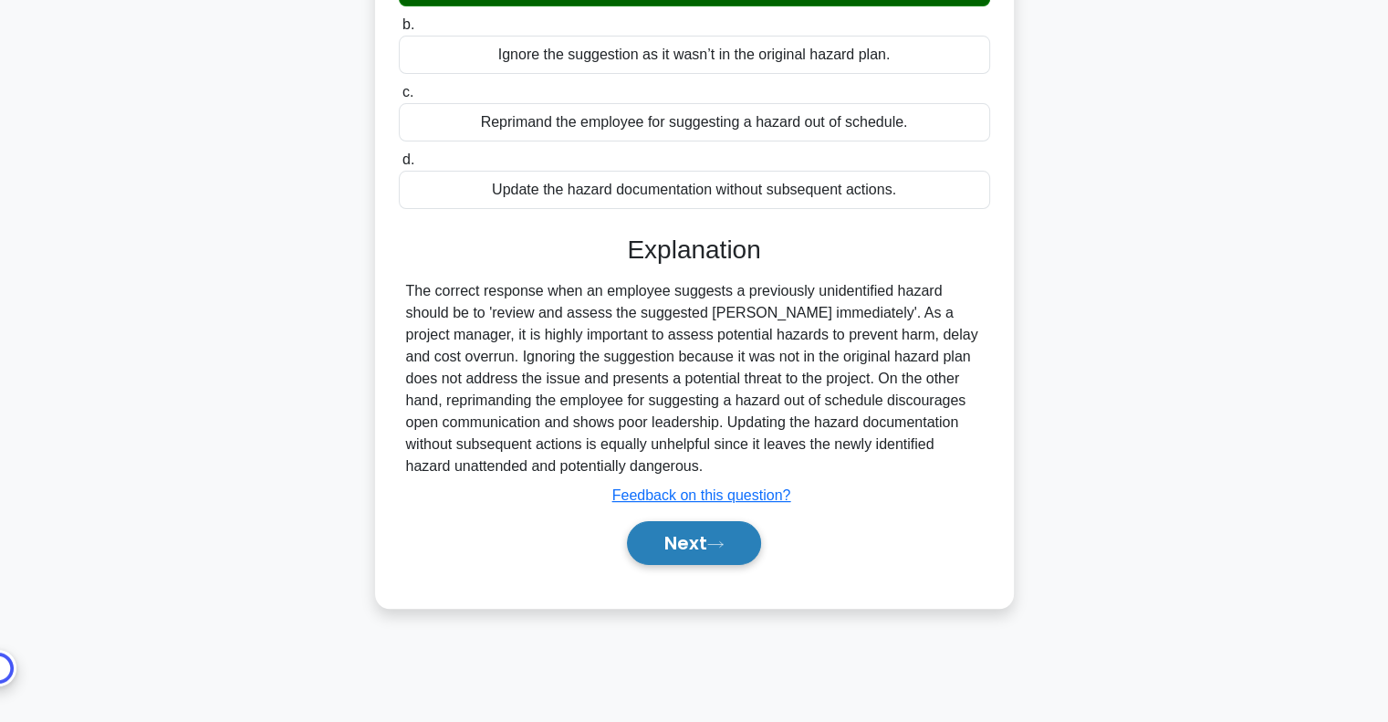
click at [730, 550] on button "Next" at bounding box center [694, 543] width 134 height 44
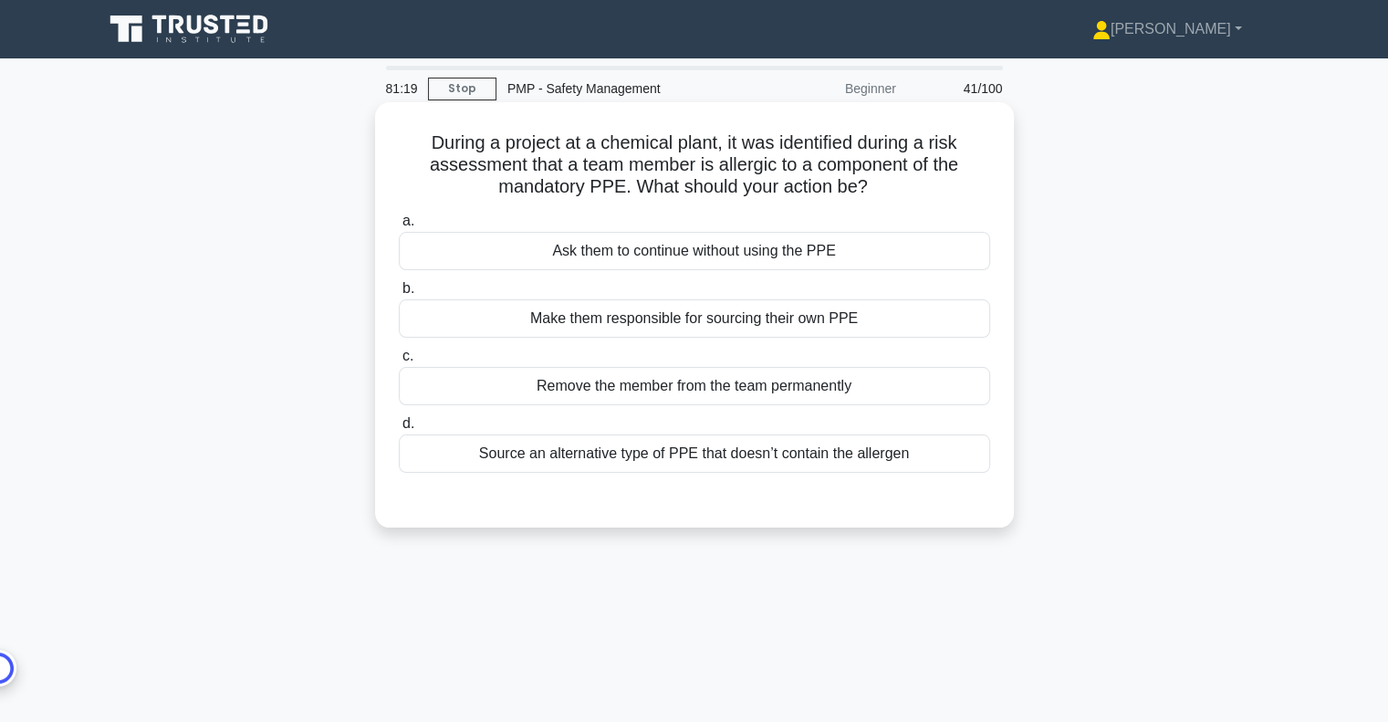
click at [781, 459] on div "Source an alternative type of PPE that doesn’t contain the allergen" at bounding box center [694, 453] width 591 height 38
click at [399, 430] on input "d. Source an alternative type of PPE that doesn’t contain the allergen" at bounding box center [399, 424] width 0 height 12
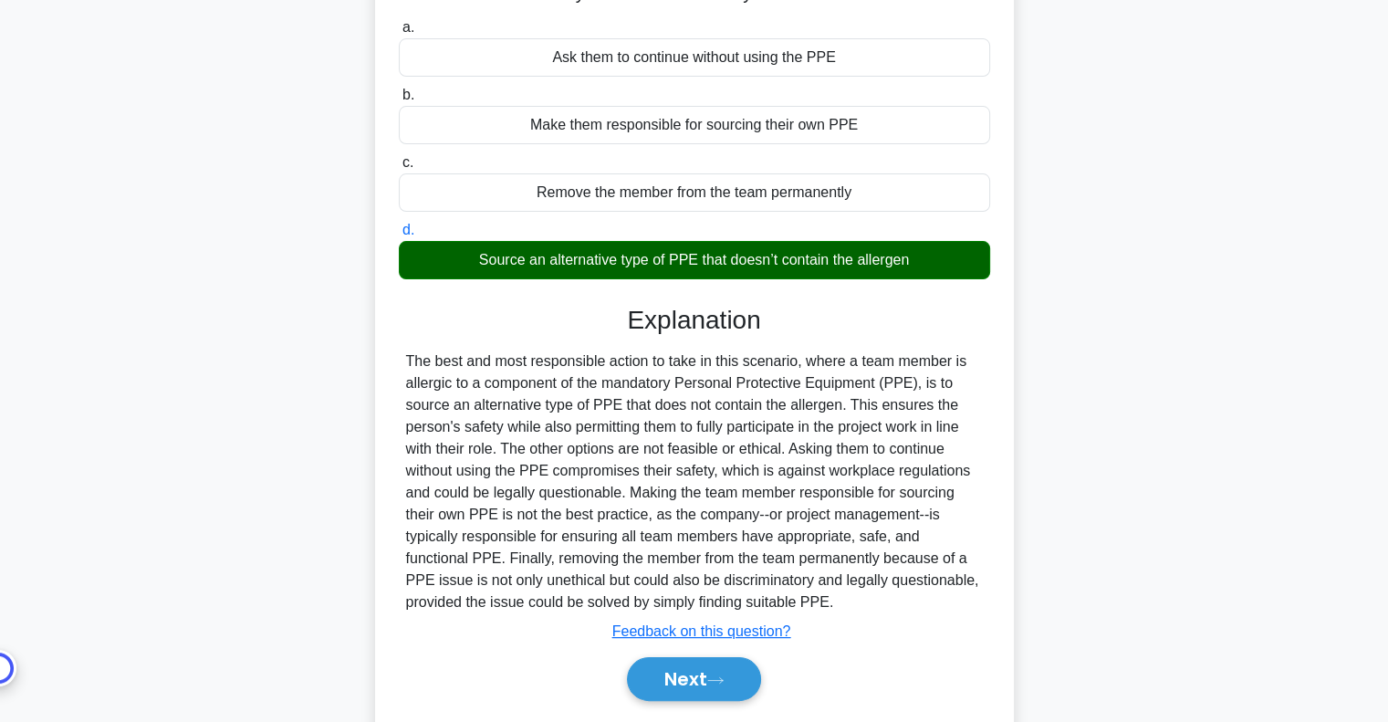
scroll to position [264, 0]
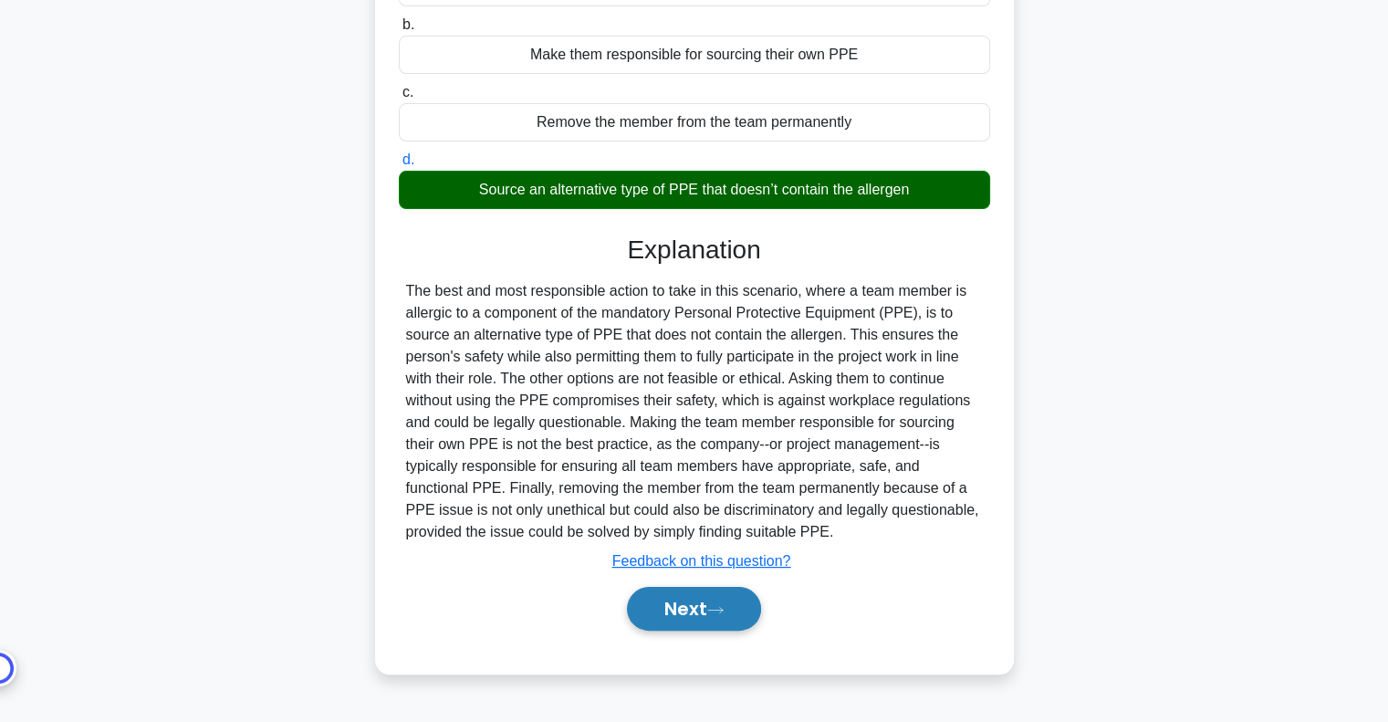
click at [722, 607] on icon at bounding box center [715, 610] width 16 height 10
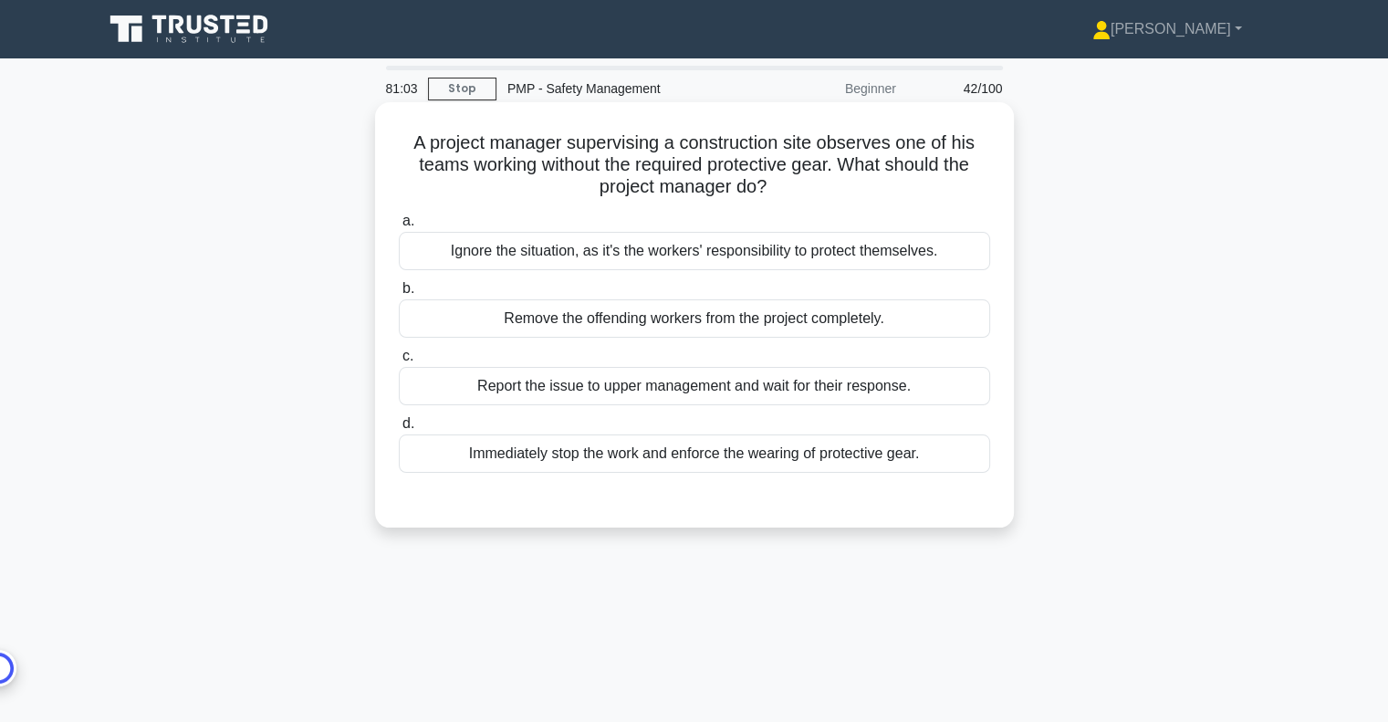
click at [865, 451] on div "Immediately stop the work and enforce the wearing of protective gear." at bounding box center [694, 453] width 591 height 38
click at [399, 430] on input "d. Immediately stop the work and enforce the wearing of protective gear." at bounding box center [399, 424] width 0 height 12
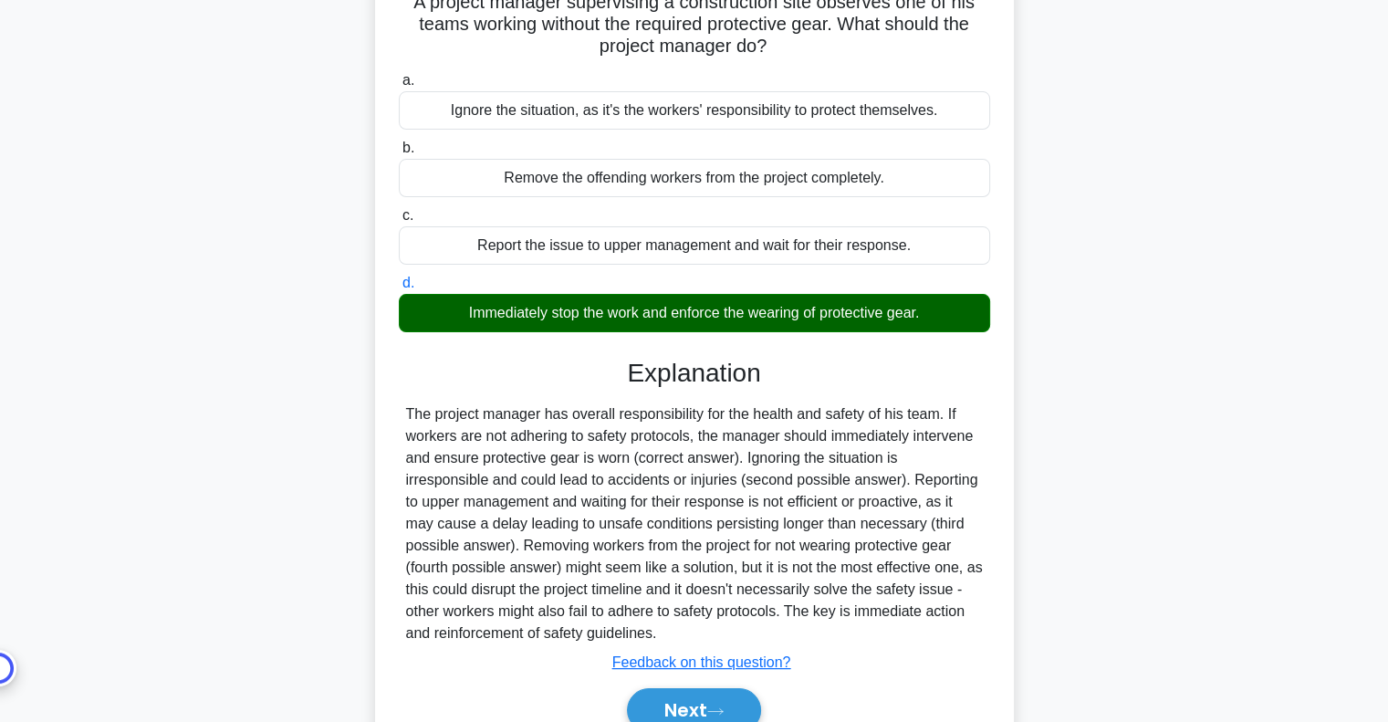
scroll to position [264, 0]
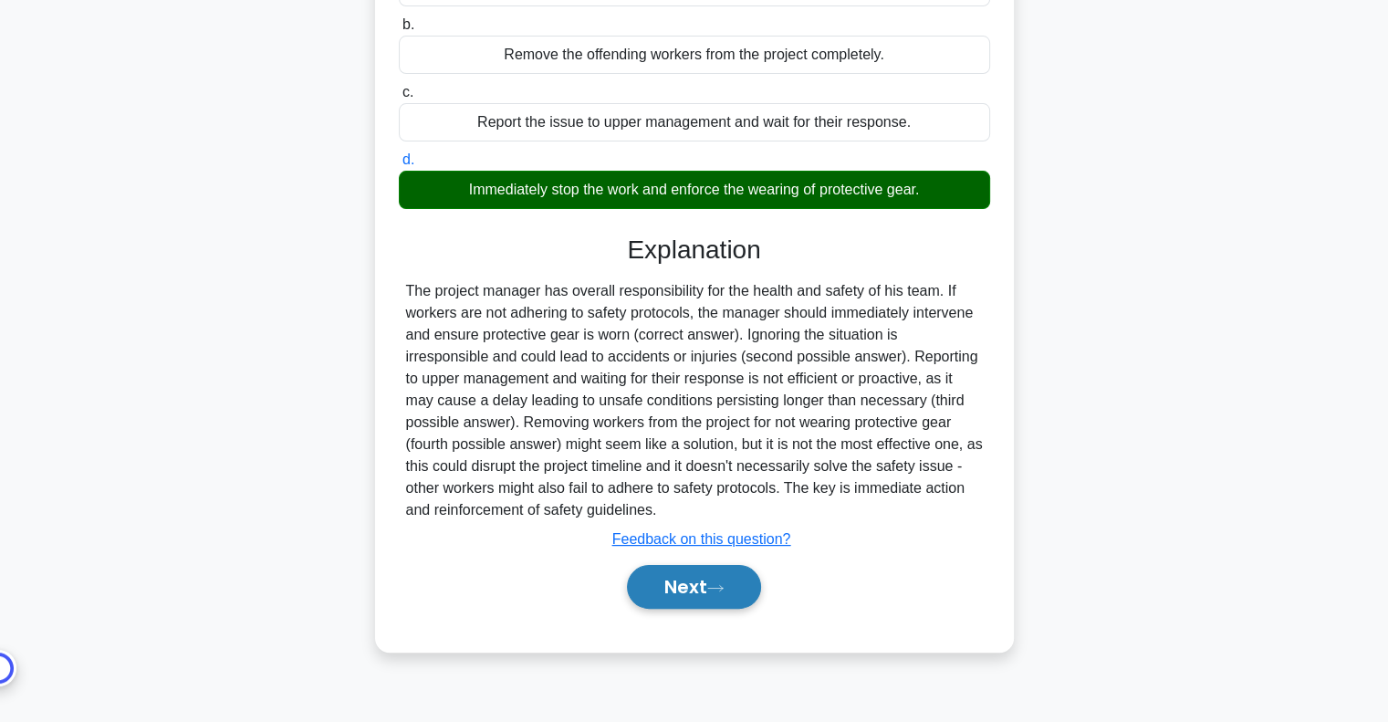
click at [722, 587] on icon at bounding box center [715, 588] width 16 height 10
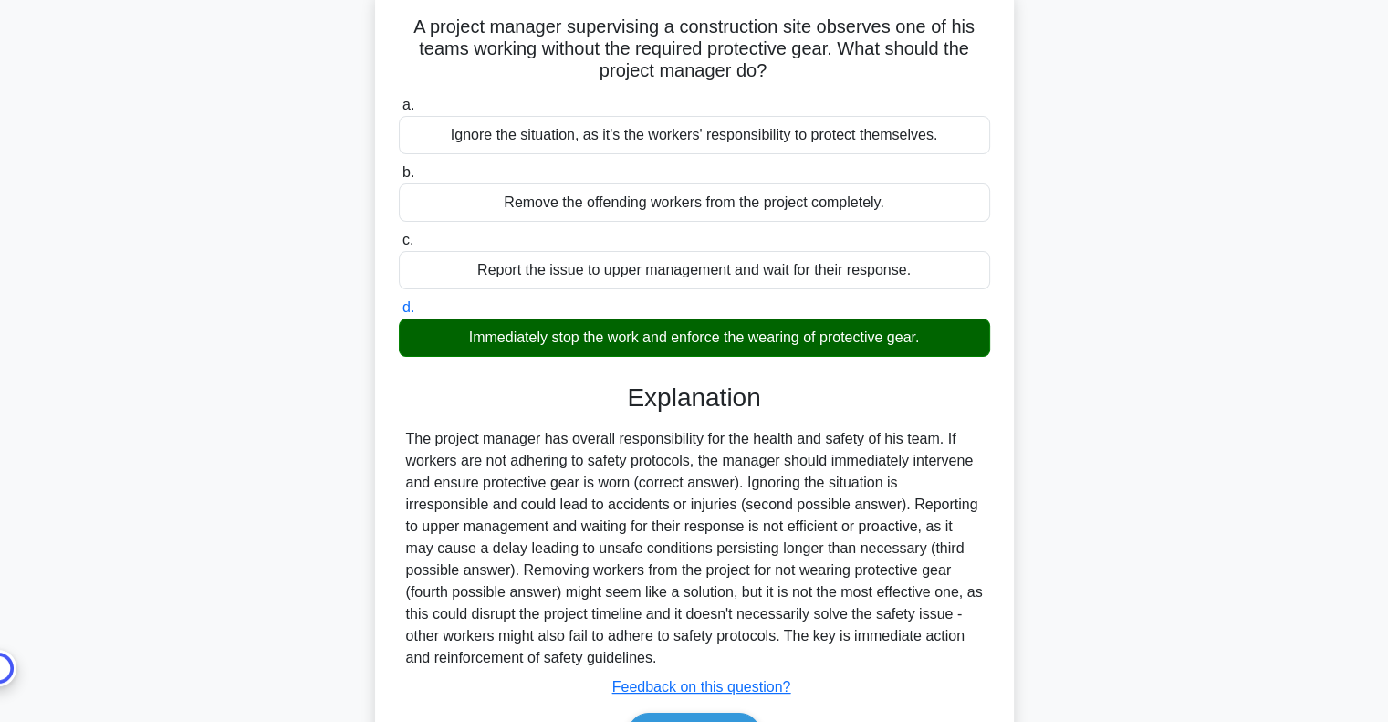
scroll to position [0, 0]
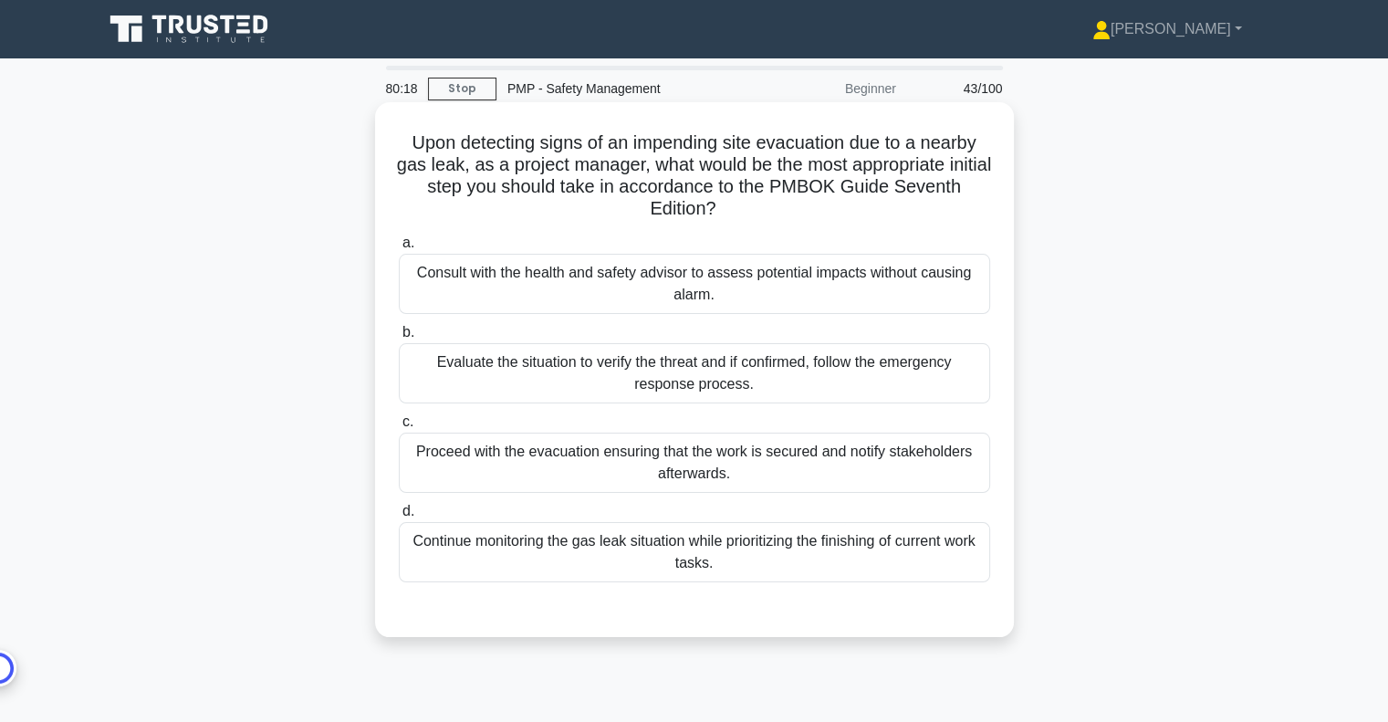
click at [602, 393] on div "Evaluate the situation to verify the threat and if confirmed, follow the emerge…" at bounding box center [694, 373] width 591 height 60
click at [399, 338] on input "b. Evaluate the situation to verify the threat and if confirmed, follow the eme…" at bounding box center [399, 333] width 0 height 12
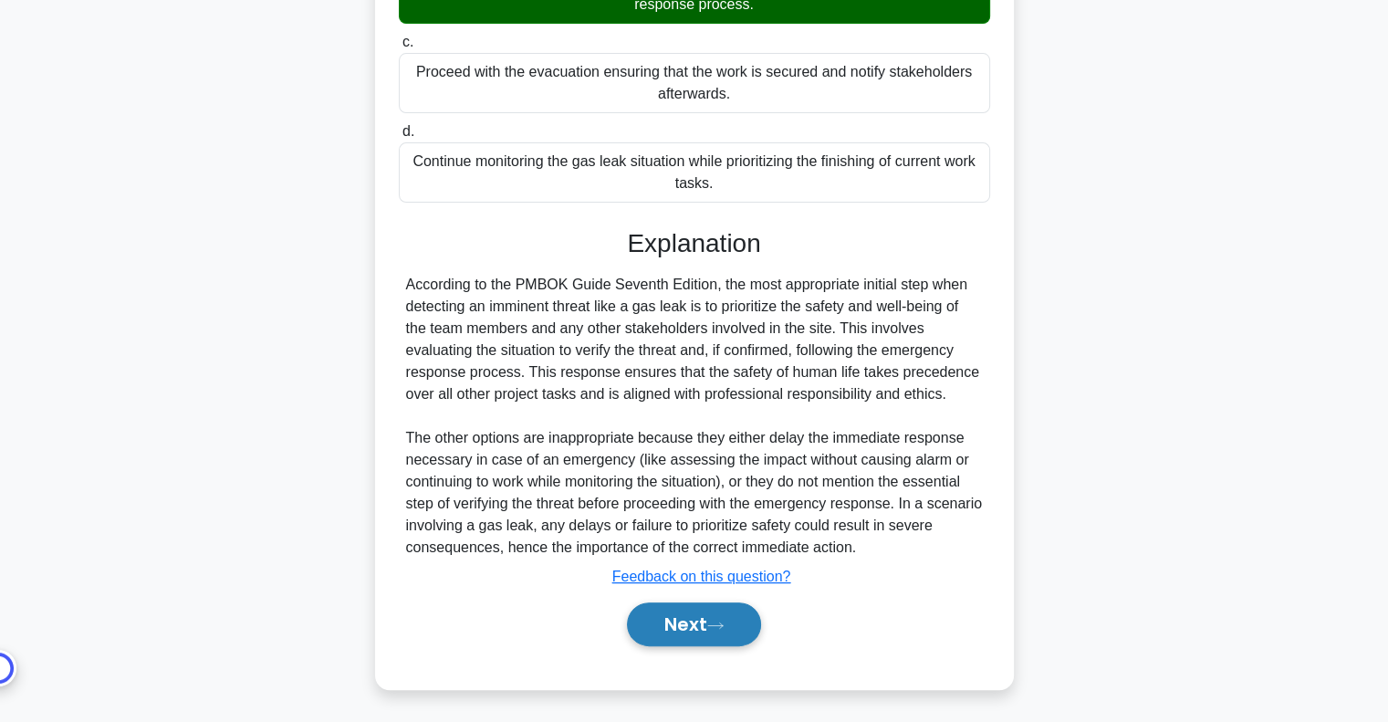
click at [712, 623] on icon at bounding box center [715, 625] width 16 height 10
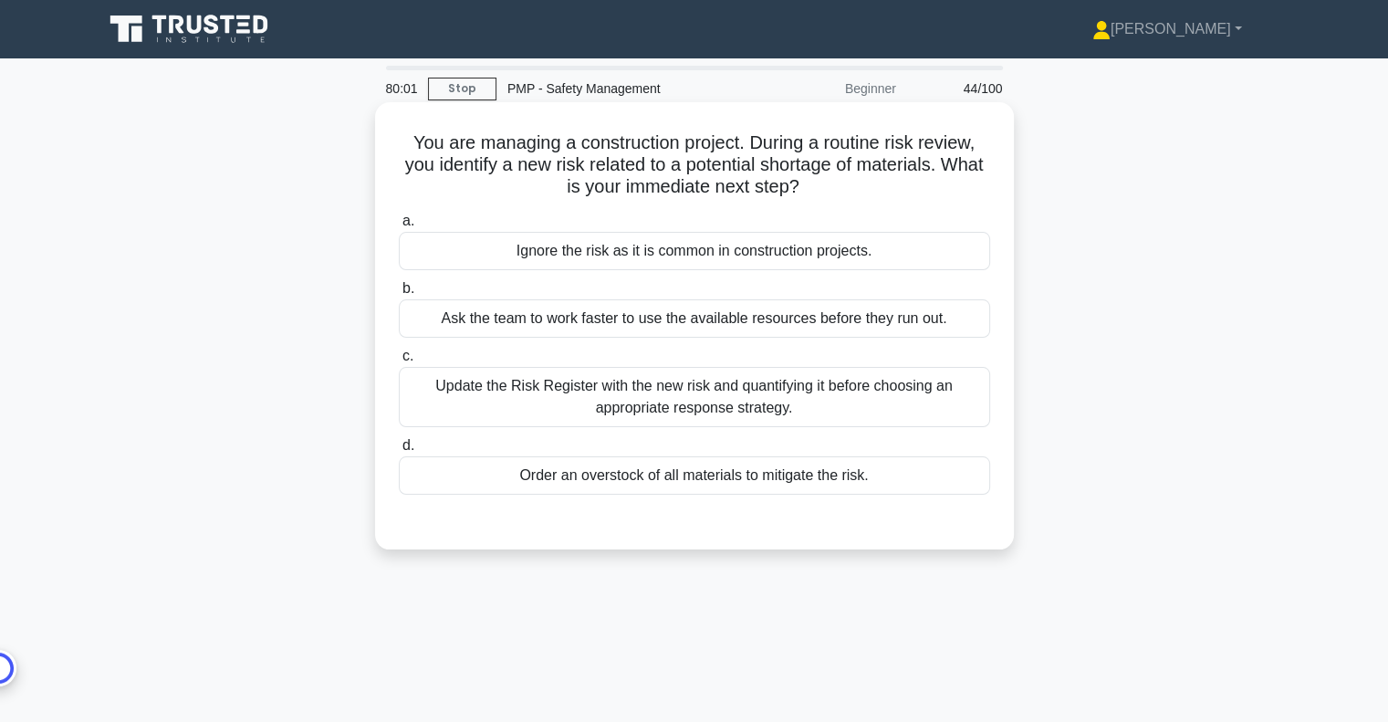
click at [803, 395] on div "Update the Risk Register with the new risk and quantifying it before choosing a…" at bounding box center [694, 397] width 591 height 60
click at [399, 362] on input "c. Update the Risk Register with the new risk and quantifying it before choosin…" at bounding box center [399, 356] width 0 height 12
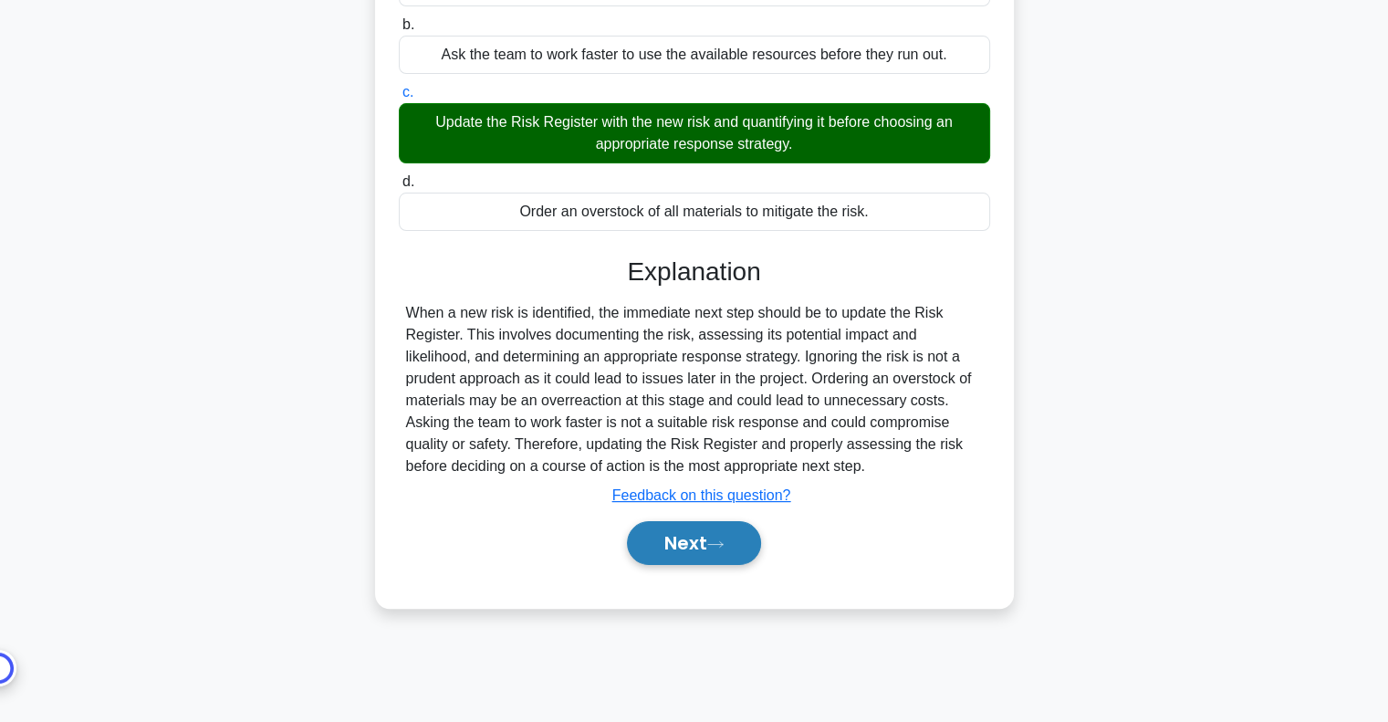
click at [715, 543] on icon at bounding box center [715, 544] width 16 height 10
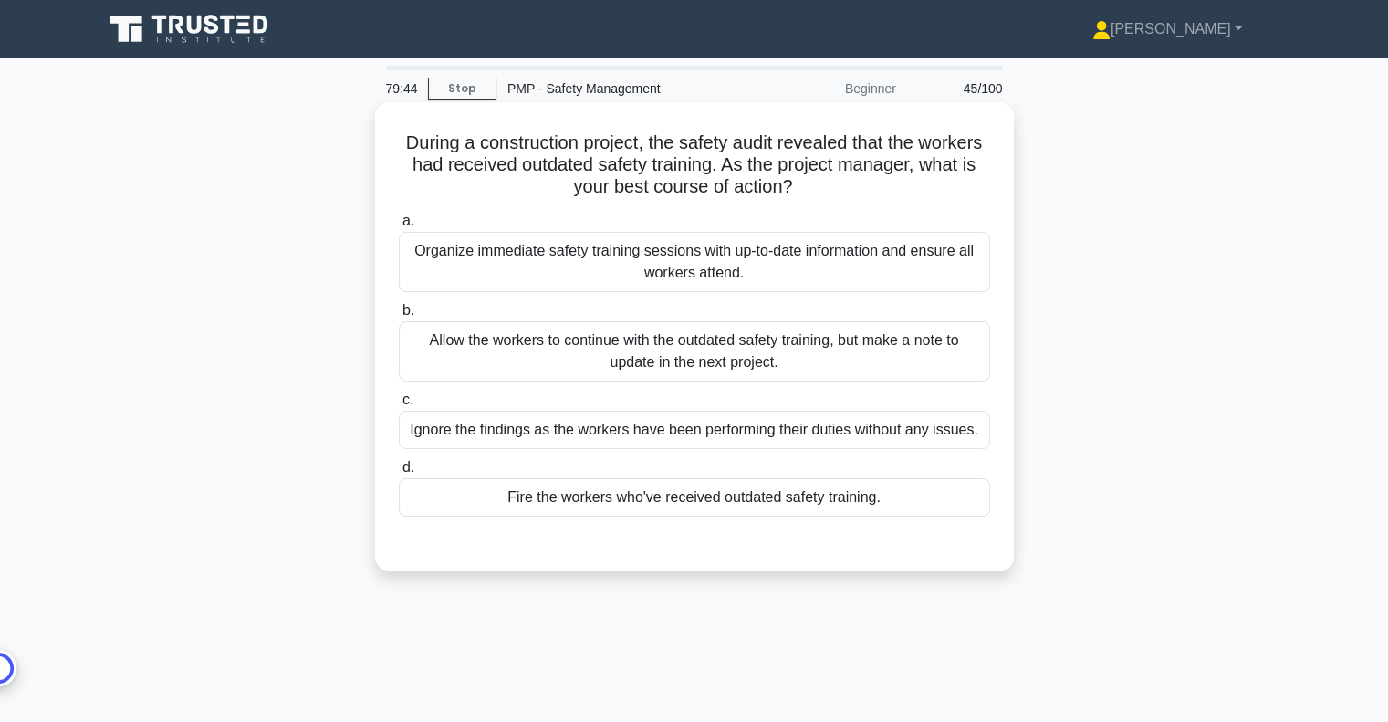
click at [717, 276] on div "Organize immediate safety training sessions with up-to-date information and ens…" at bounding box center [694, 262] width 591 height 60
click at [399, 227] on input "a. Organize immediate safety training sessions with up-to-date information and …" at bounding box center [399, 221] width 0 height 12
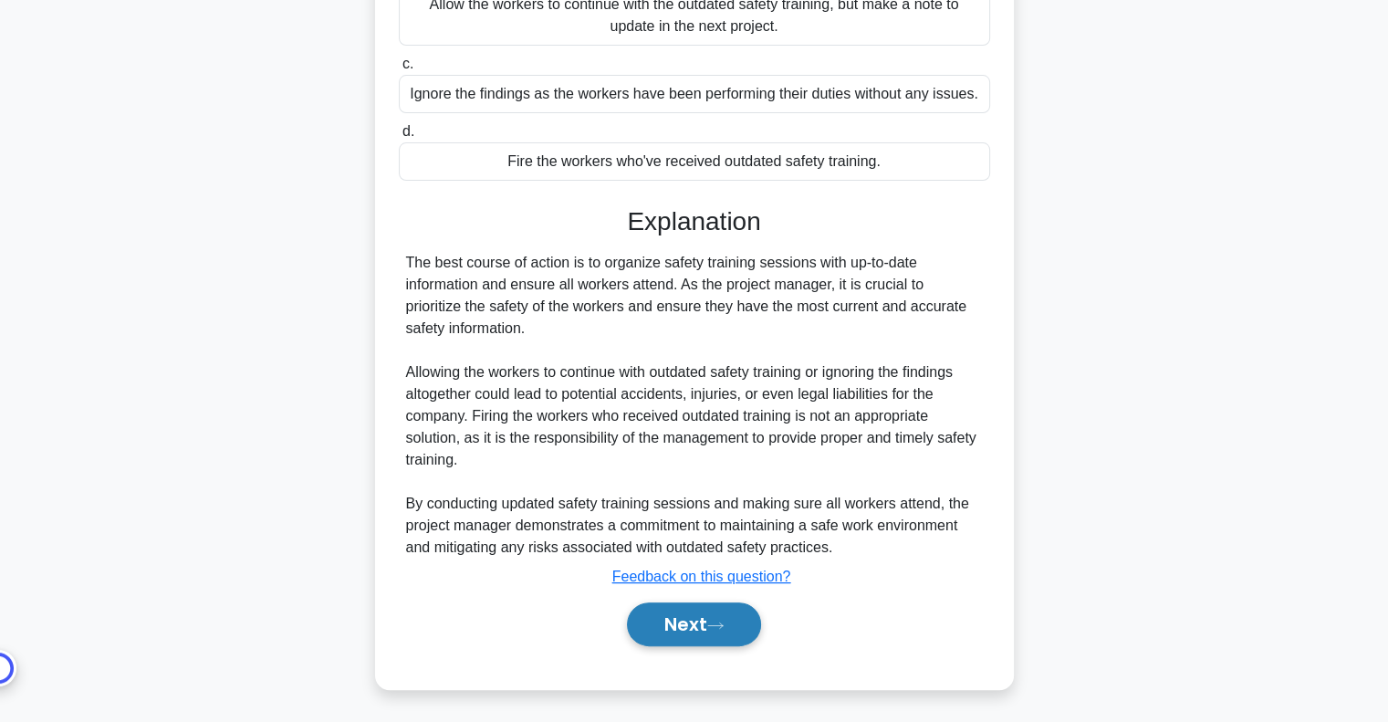
click at [712, 637] on button "Next" at bounding box center [694, 624] width 134 height 44
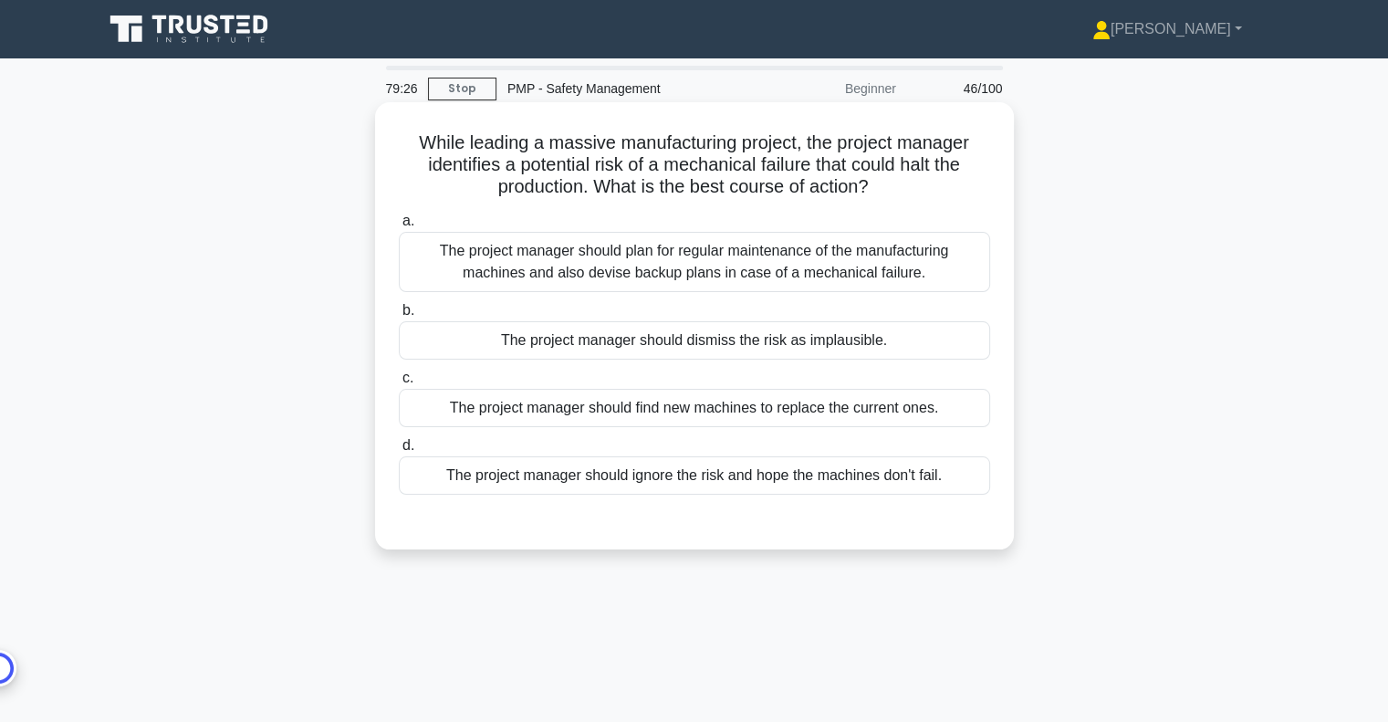
click at [757, 271] on div "The project manager should plan for regular maintenance of the manufacturing ma…" at bounding box center [694, 262] width 591 height 60
click at [399, 227] on input "a. The project manager should plan for regular maintenance of the manufacturing…" at bounding box center [399, 221] width 0 height 12
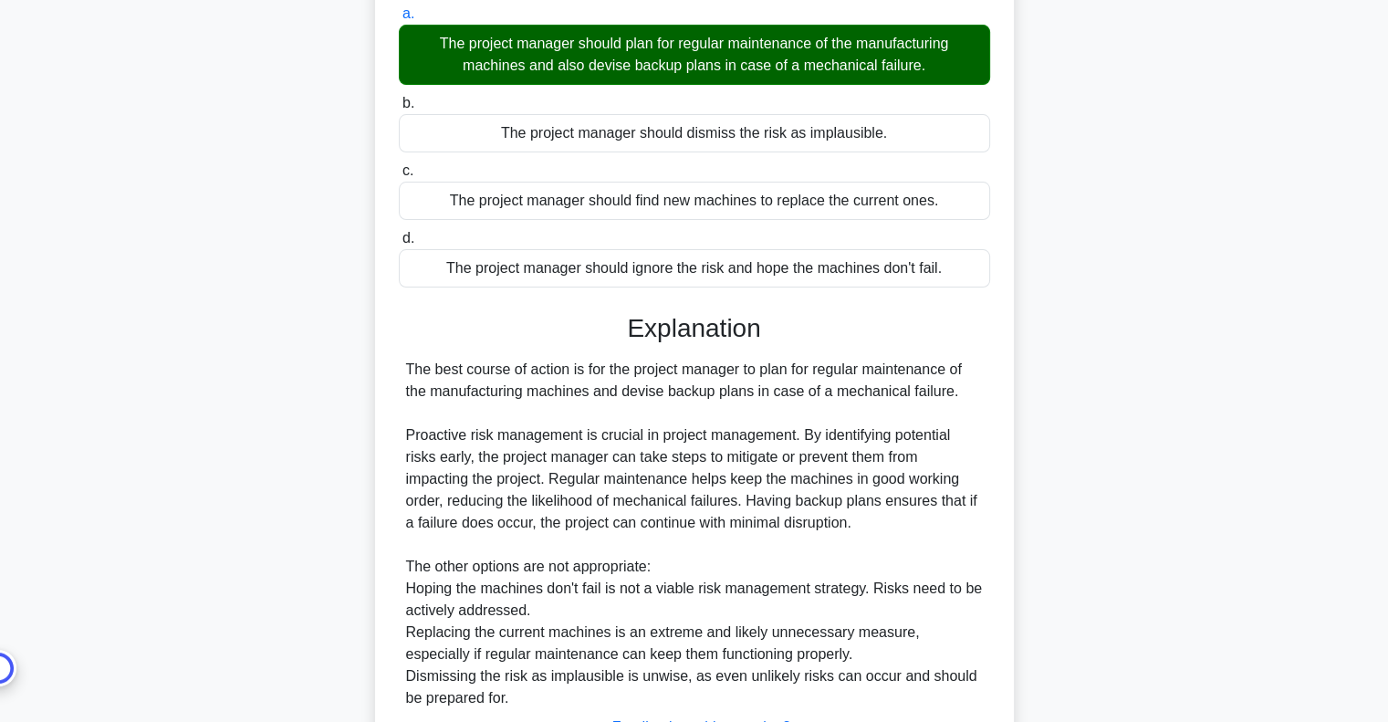
scroll to position [358, 0]
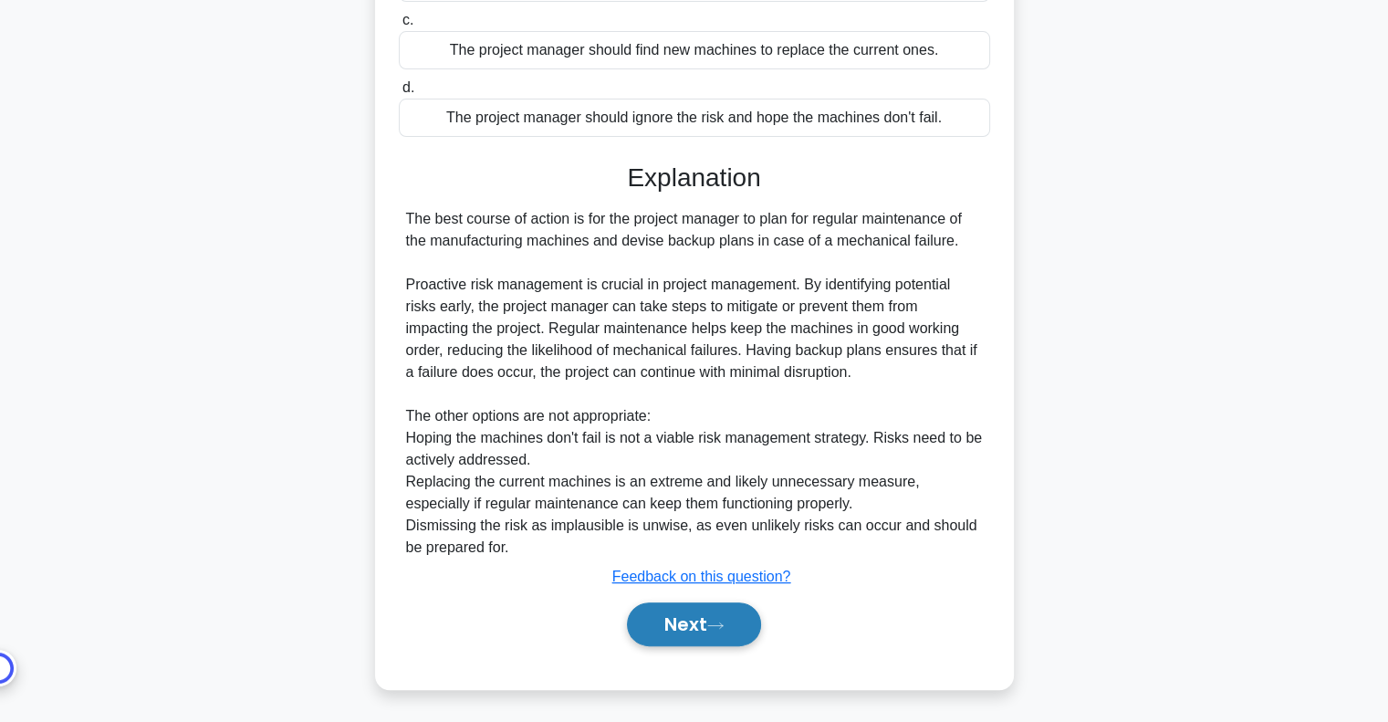
click at [671, 623] on button "Next" at bounding box center [694, 624] width 134 height 44
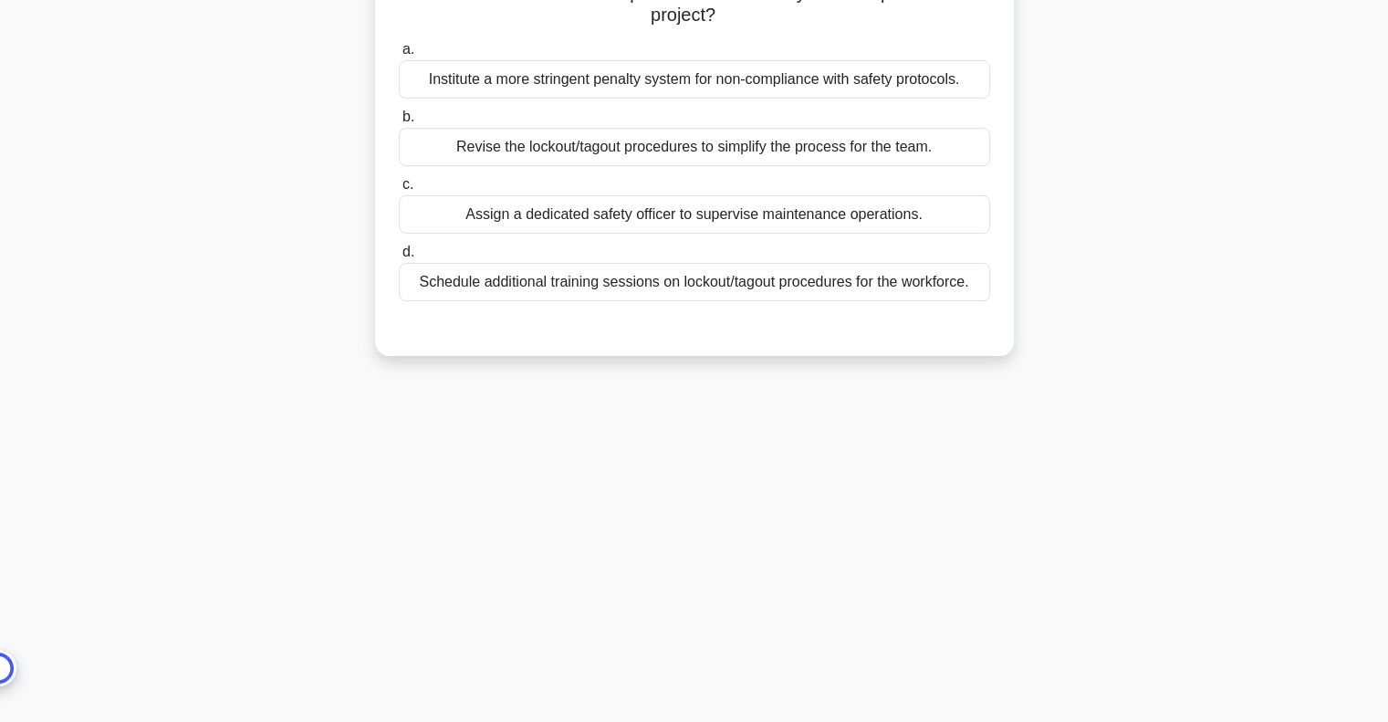
scroll to position [0, 0]
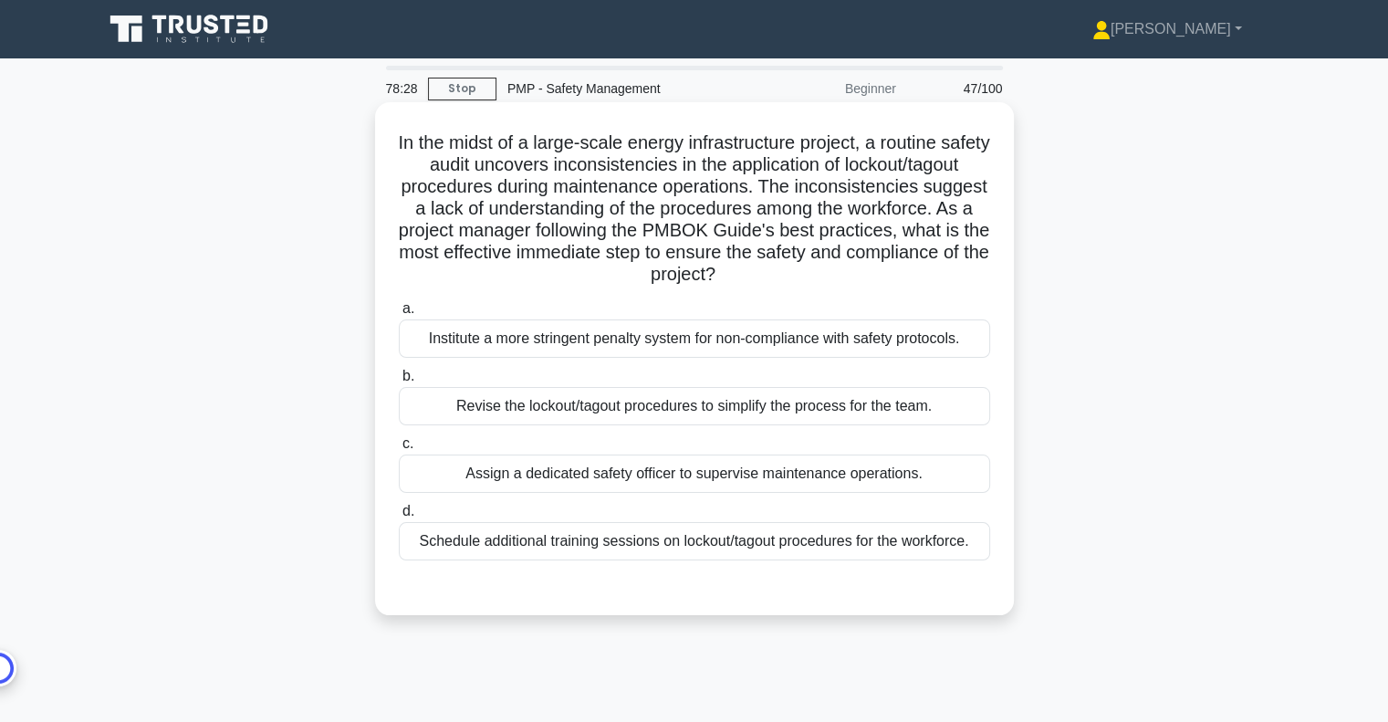
click at [563, 535] on div "Schedule additional training sessions on lockout/tagout procedures for the work…" at bounding box center [694, 541] width 591 height 38
click at [399, 517] on input "d. Schedule additional training sessions on lockout/tagout procedures for the w…" at bounding box center [399, 511] width 0 height 12
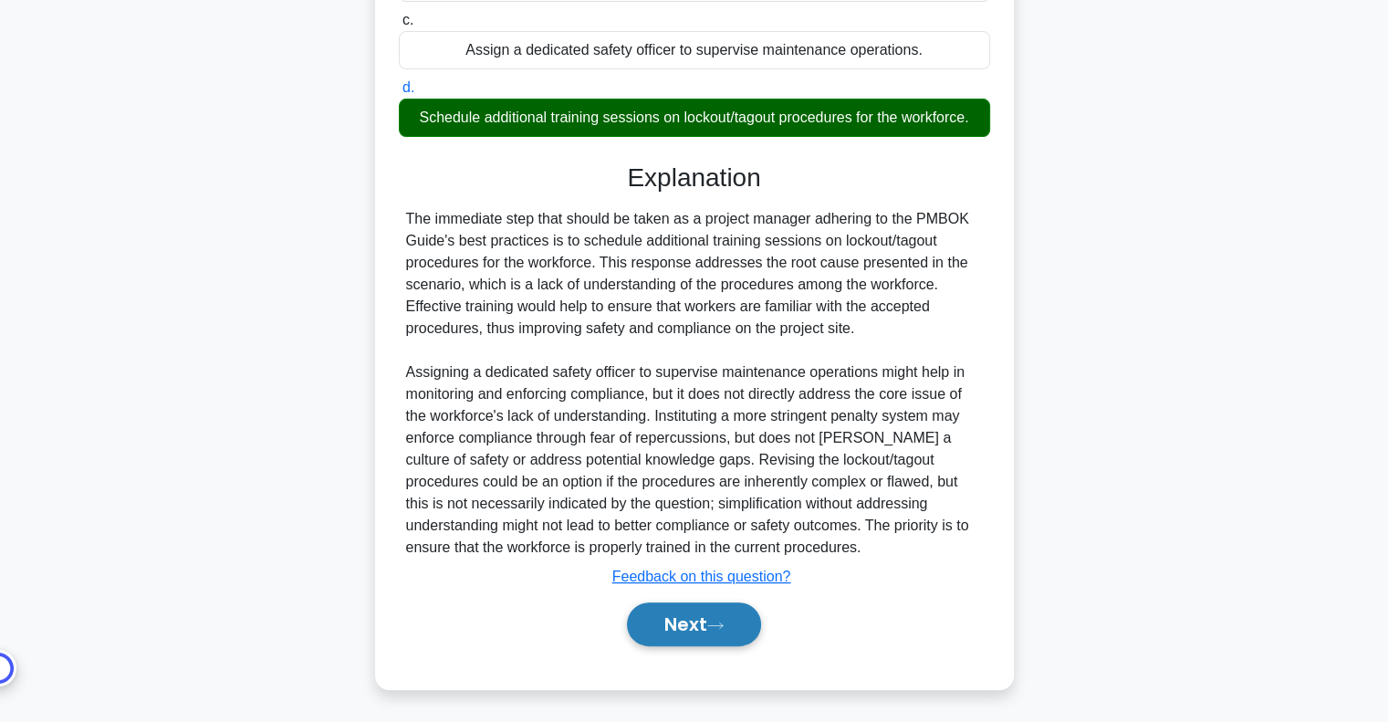
click at [689, 613] on button "Next" at bounding box center [694, 624] width 134 height 44
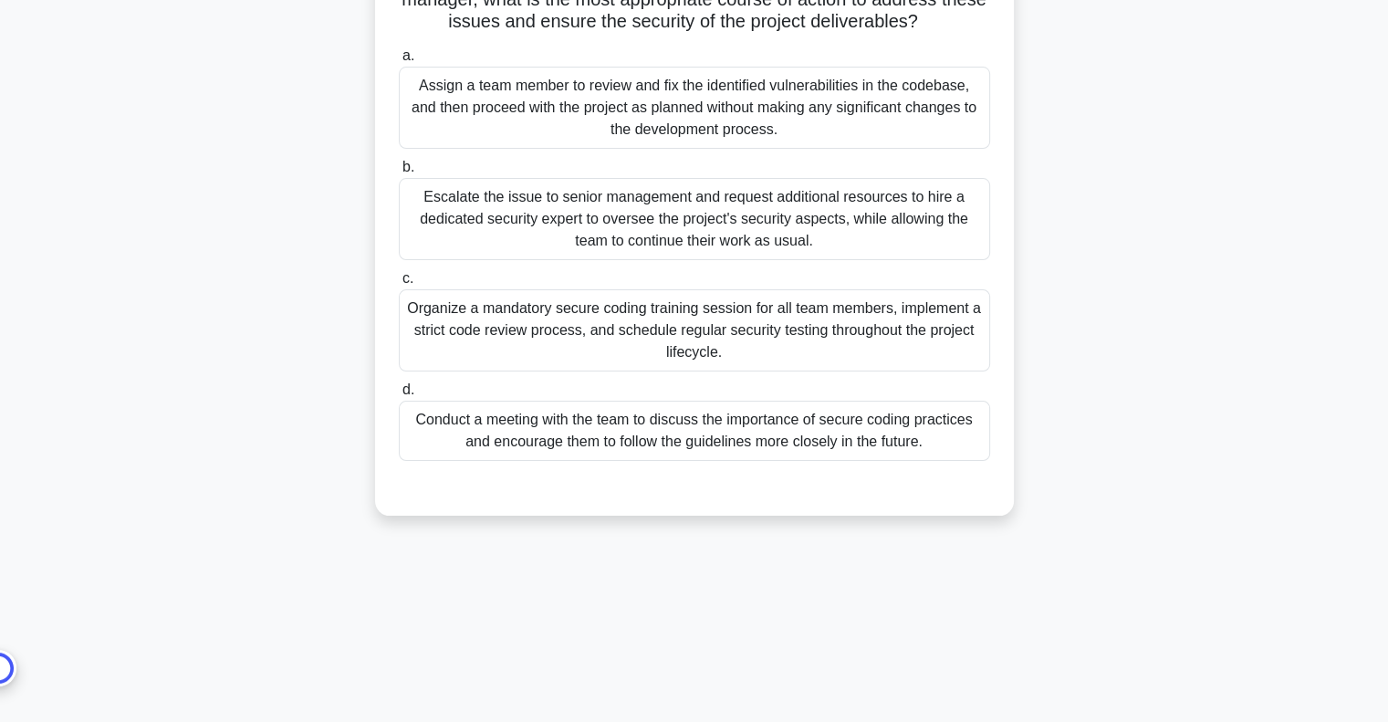
scroll to position [58, 0]
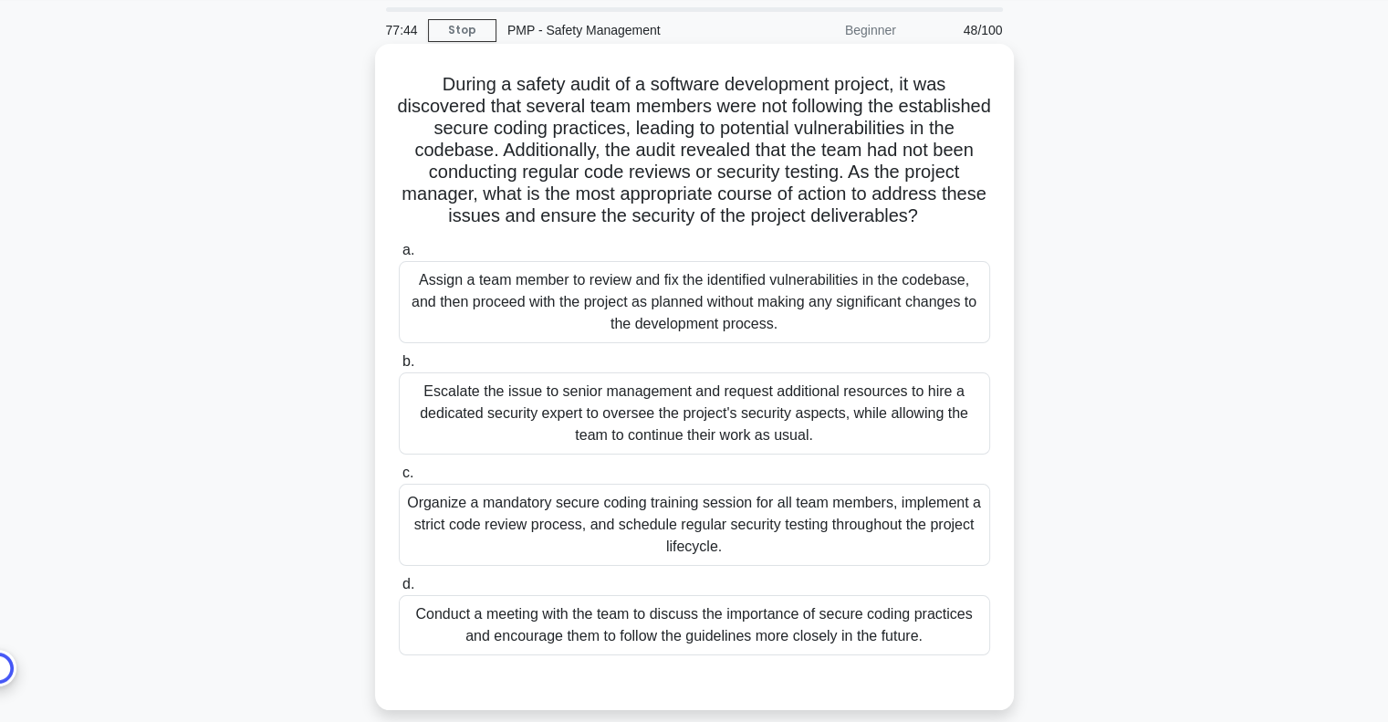
click at [758, 632] on div "Conduct a meeting with the team to discuss the importance of secure coding prac…" at bounding box center [694, 625] width 591 height 60
click at [399, 590] on input "d. Conduct a meeting with the team to discuss the importance of secure coding p…" at bounding box center [399, 584] width 0 height 12
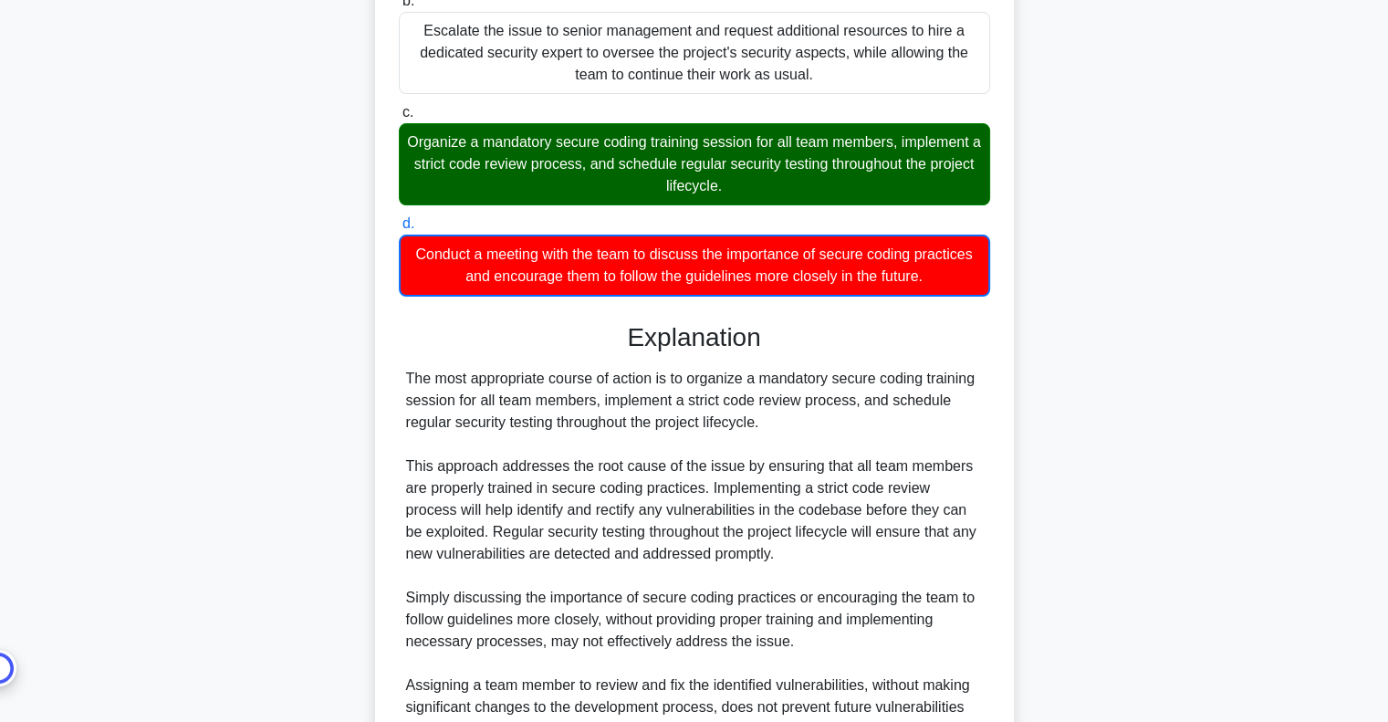
scroll to position [0, 0]
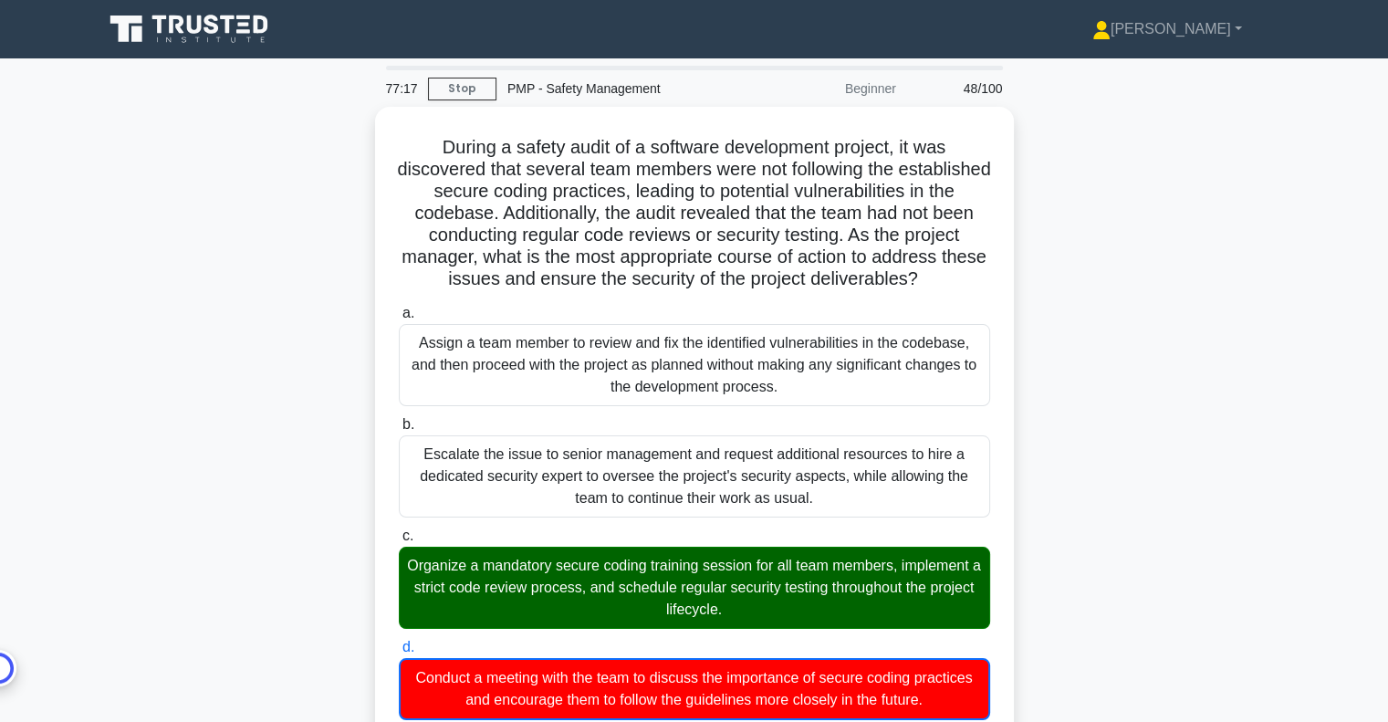
drag, startPoint x: 2642, startPoint y: 18, endPoint x: 1099, endPoint y: 305, distance: 1569.0
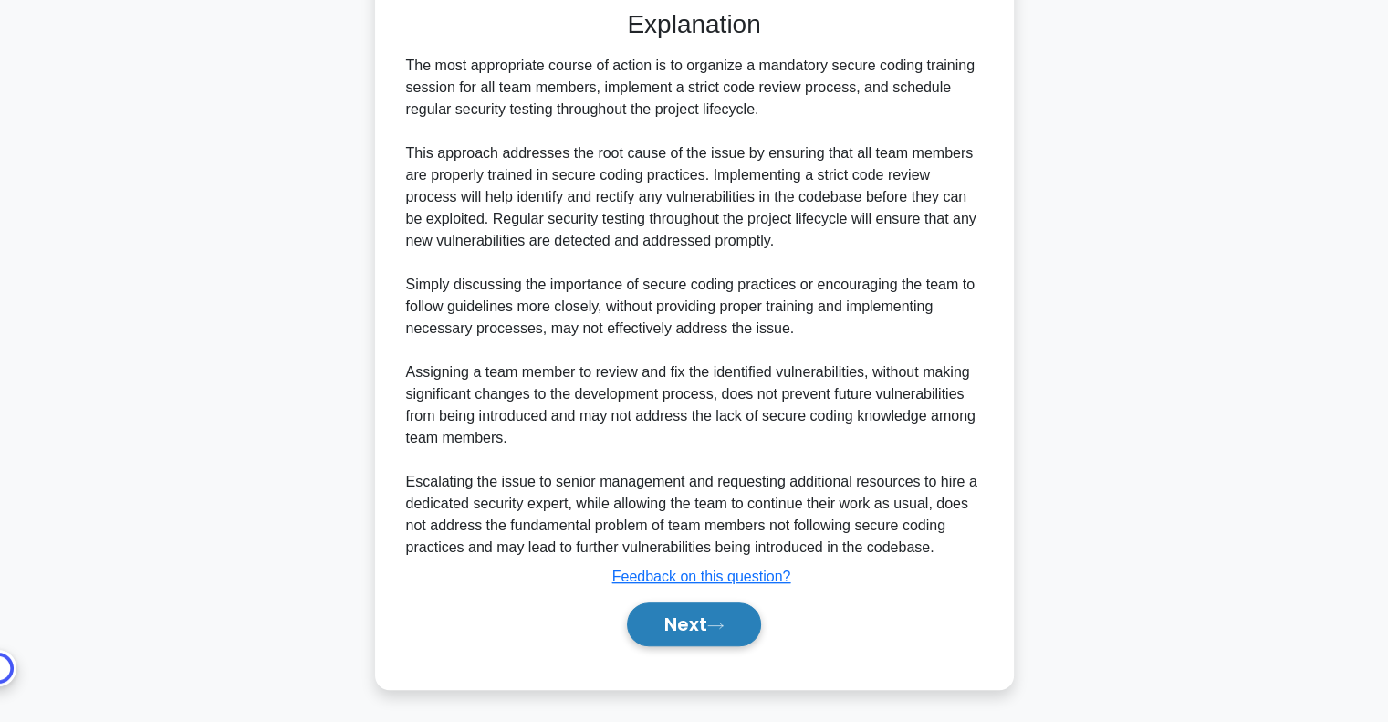
click at [744, 617] on button "Next" at bounding box center [694, 624] width 134 height 44
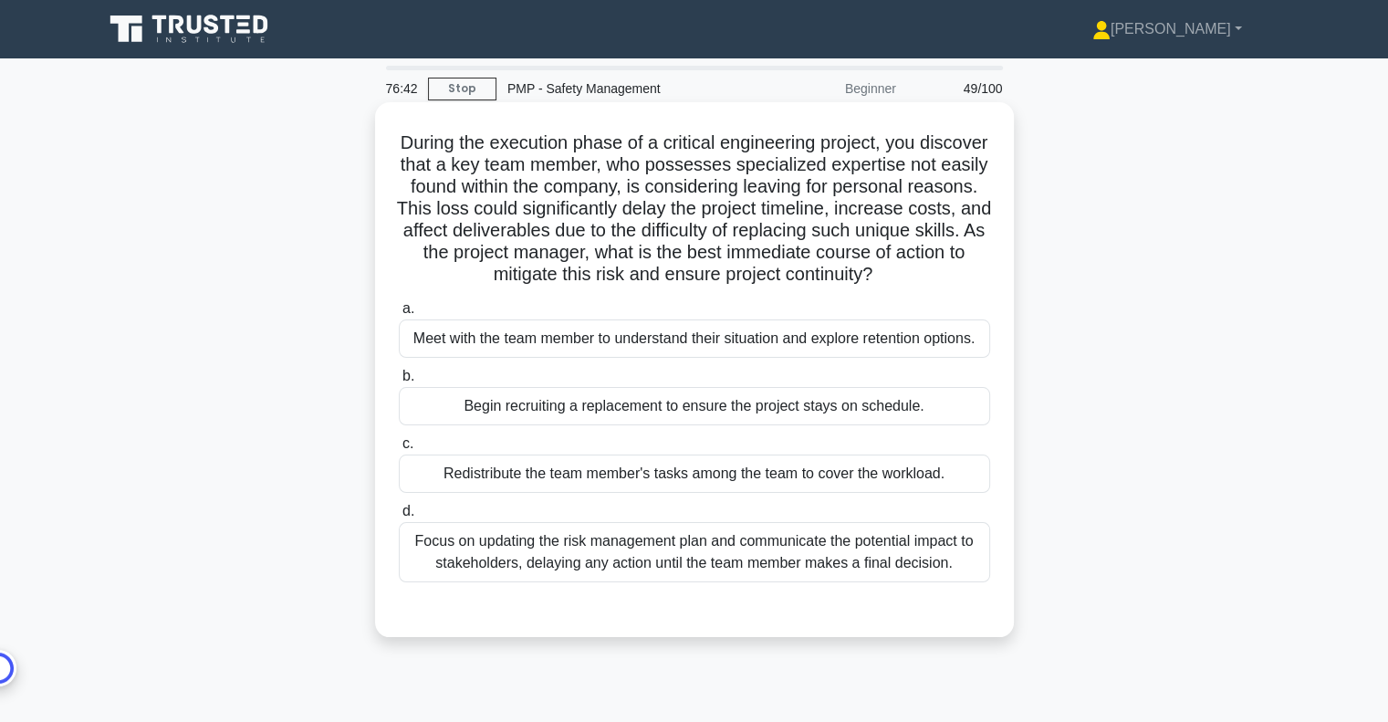
click at [680, 548] on div "Focus on updating the risk management plan and communicate the potential impact…" at bounding box center [694, 552] width 591 height 60
click at [399, 517] on input "d. Focus on updating the risk management plan and communicate the potential imp…" at bounding box center [399, 511] width 0 height 12
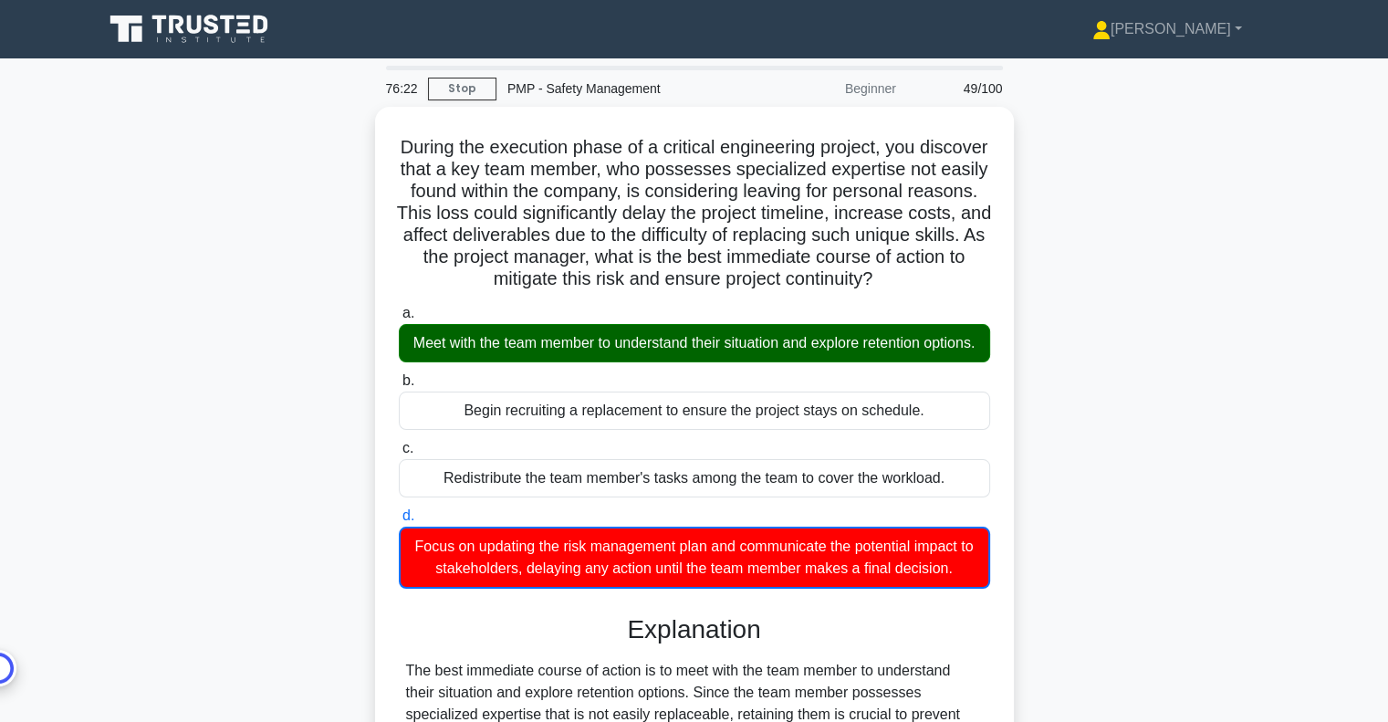
drag, startPoint x: 2035, startPoint y: 0, endPoint x: 1069, endPoint y: 315, distance: 1016.0
click at [1069, 315] on div "During the execution phase of a critical engineering project, you discover that…" at bounding box center [694, 613] width 1204 height 1012
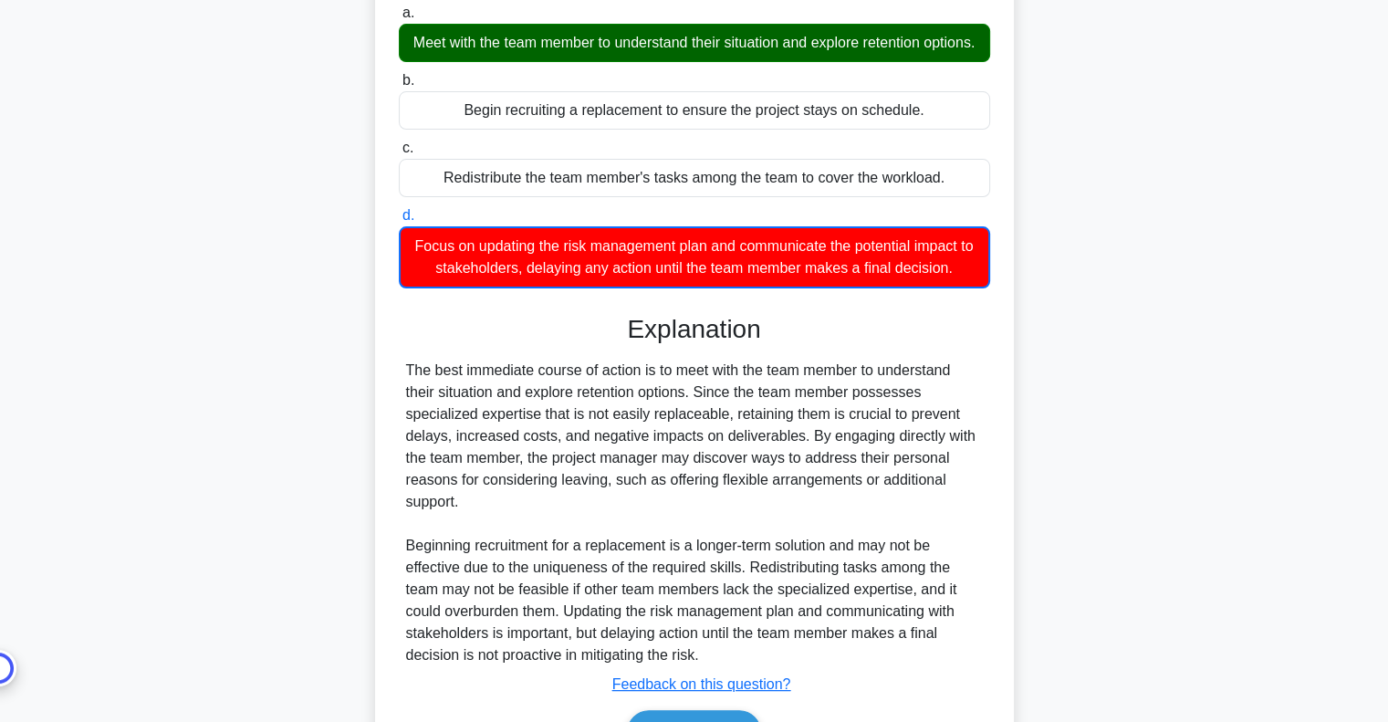
scroll to position [425, 0]
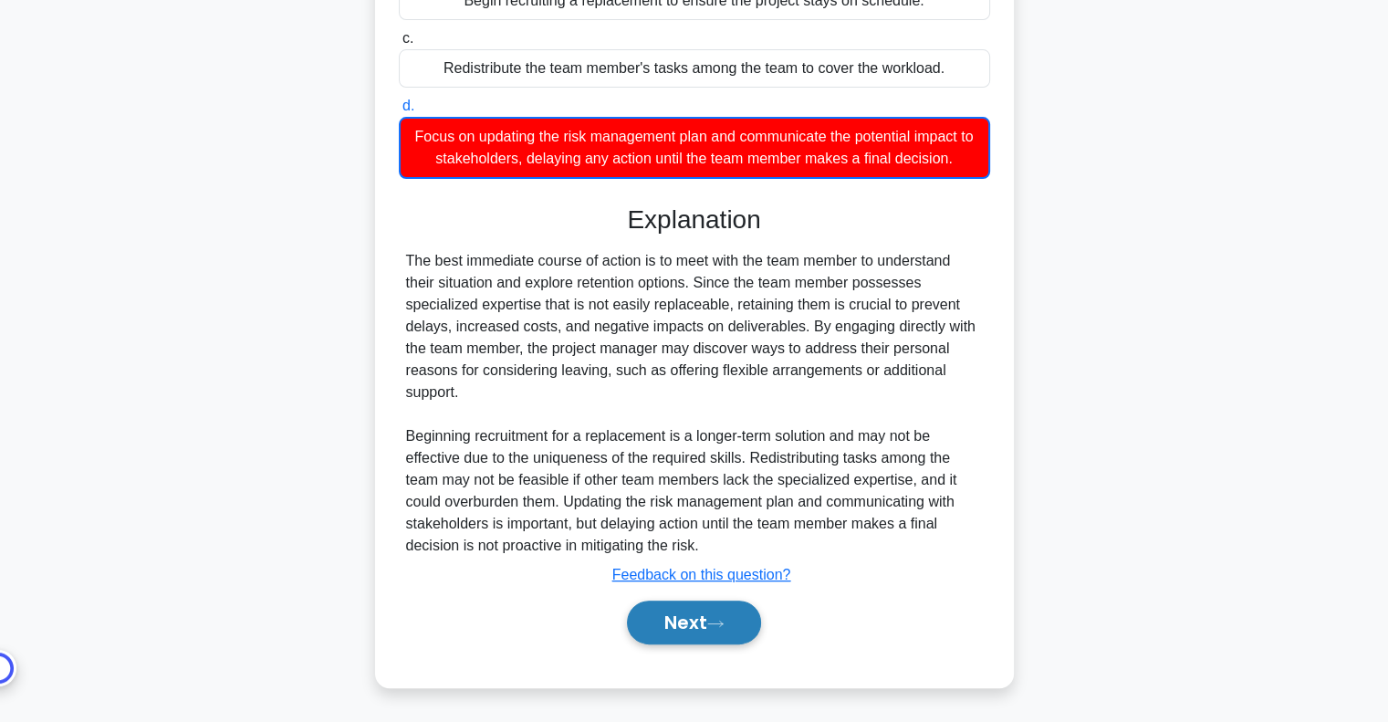
click at [715, 630] on button "Next" at bounding box center [694, 622] width 134 height 44
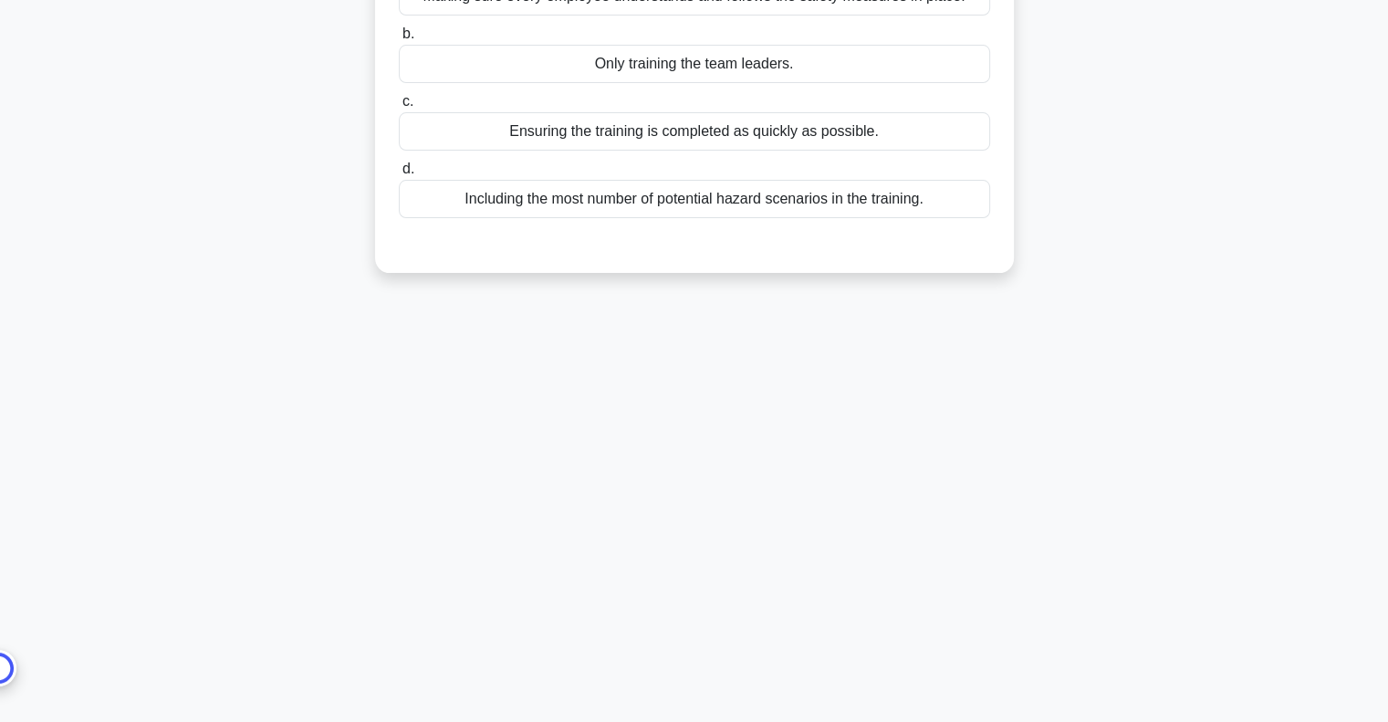
scroll to position [0, 0]
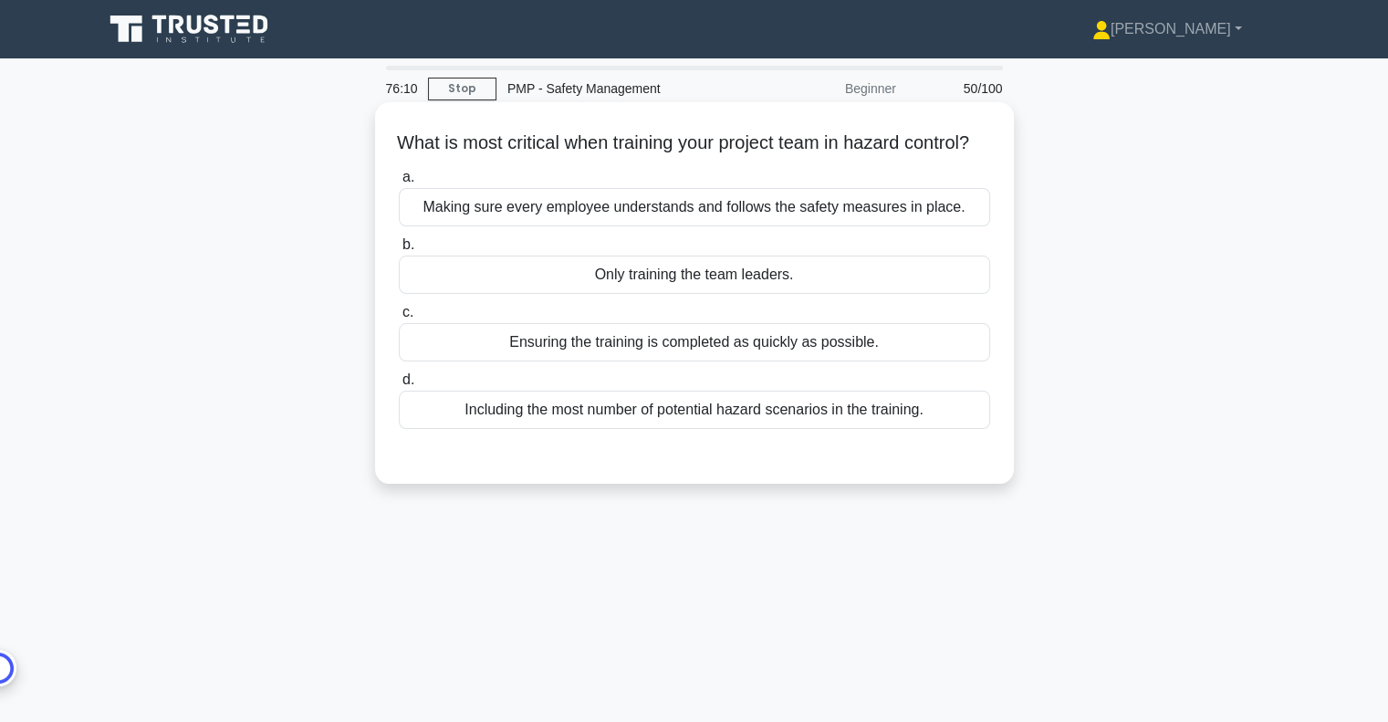
click at [733, 226] on div "Making sure every employee understands and follows the safety measures in place." at bounding box center [694, 207] width 591 height 38
click at [399, 183] on input "a. Making sure every employee understands and follows the safety measures in pl…" at bounding box center [399, 178] width 0 height 12
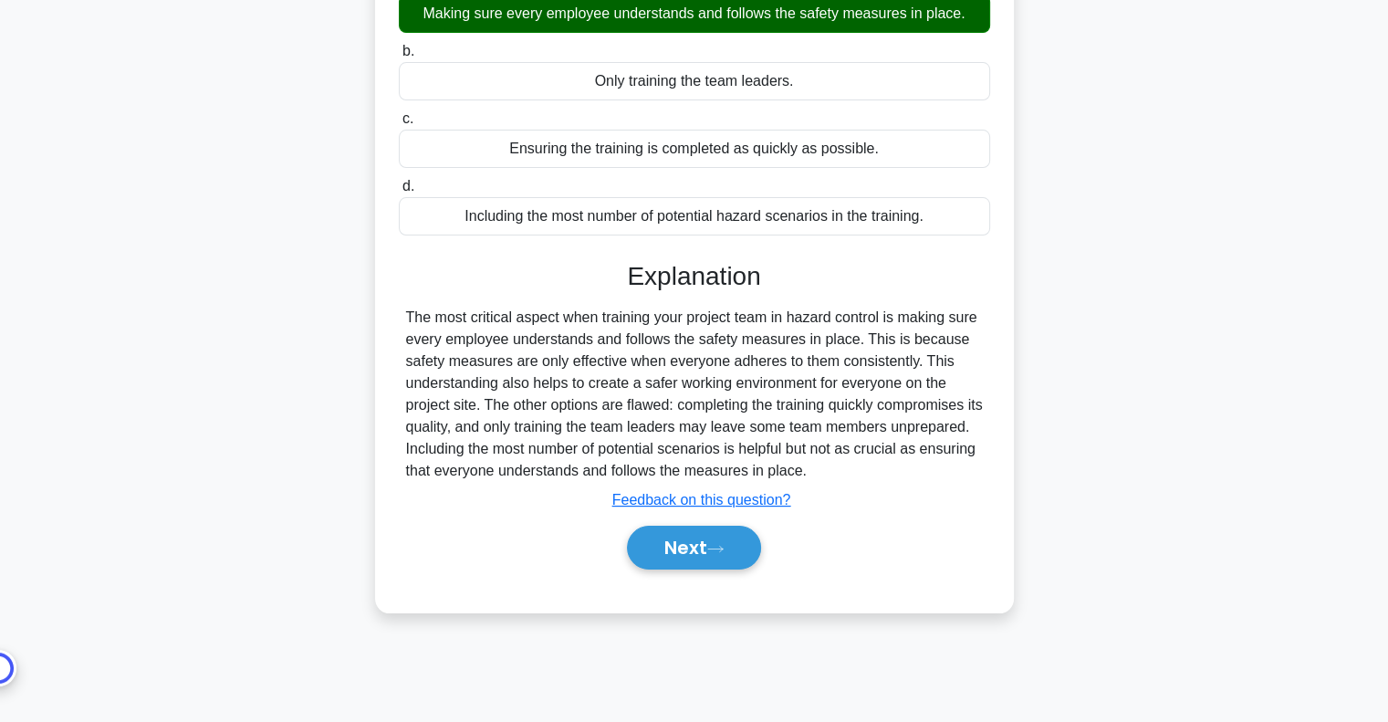
scroll to position [264, 0]
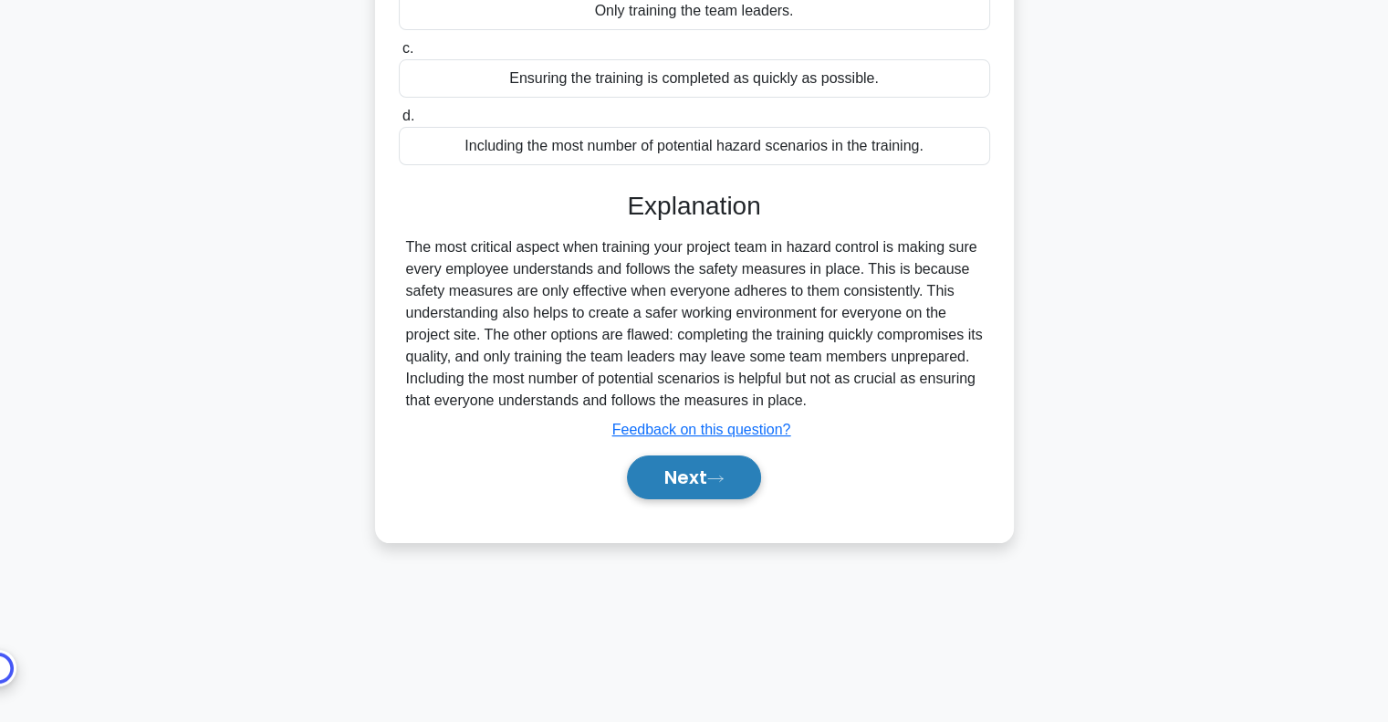
click at [721, 483] on icon at bounding box center [715, 478] width 16 height 10
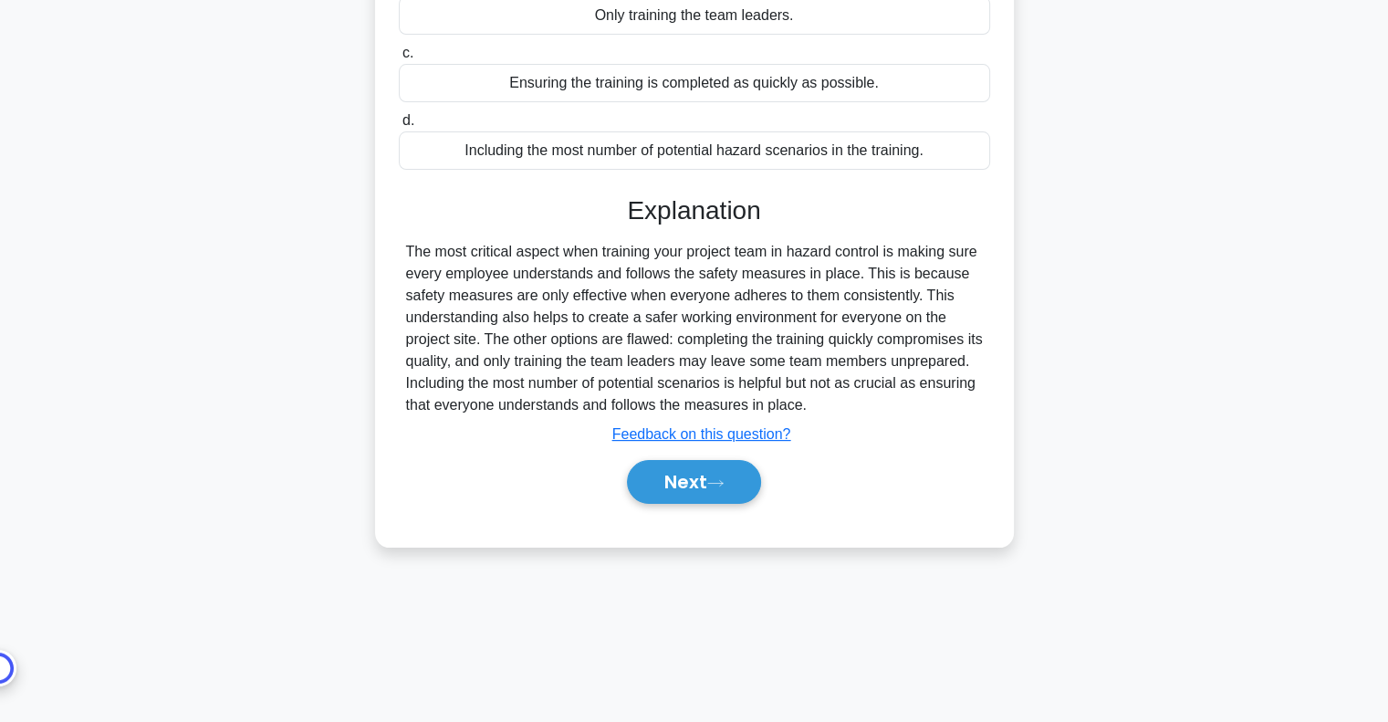
scroll to position [0, 0]
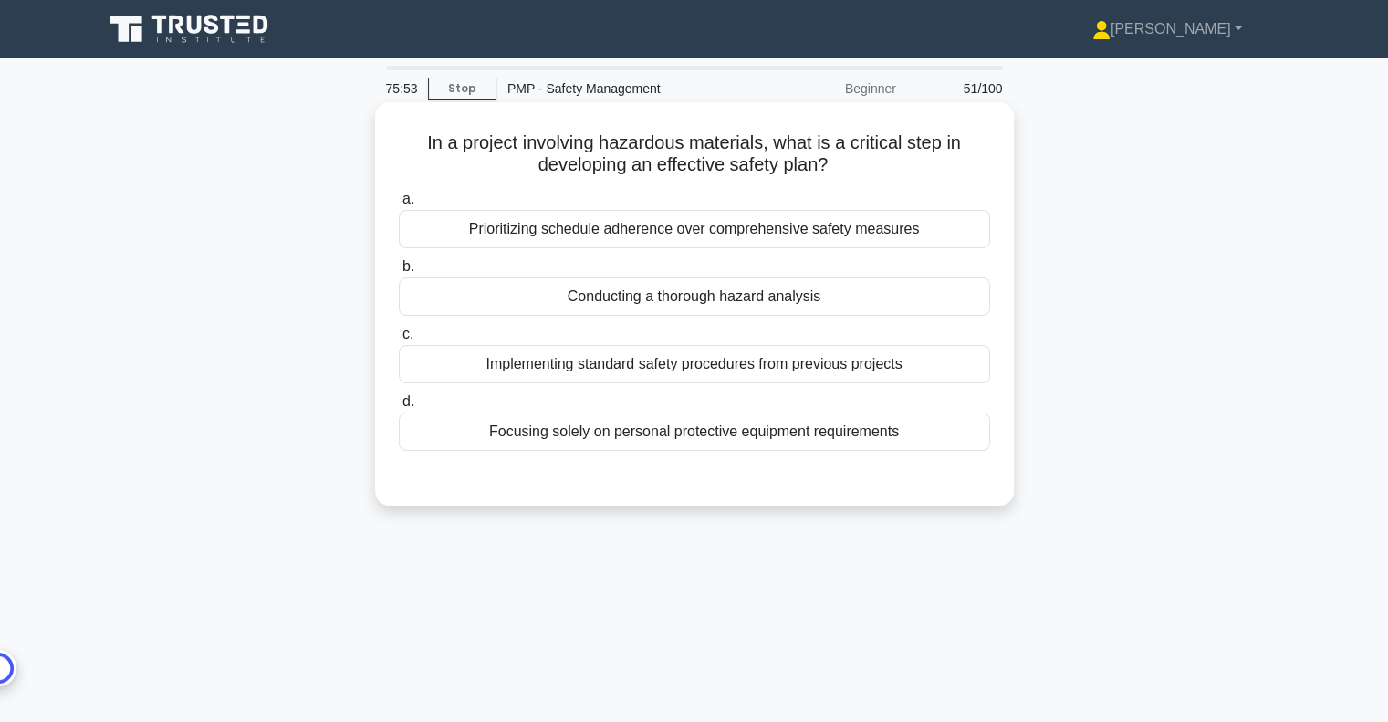
click at [854, 309] on div "Conducting a thorough hazard analysis" at bounding box center [694, 296] width 591 height 38
click at [399, 273] on input "b. Conducting a thorough hazard analysis" at bounding box center [399, 267] width 0 height 12
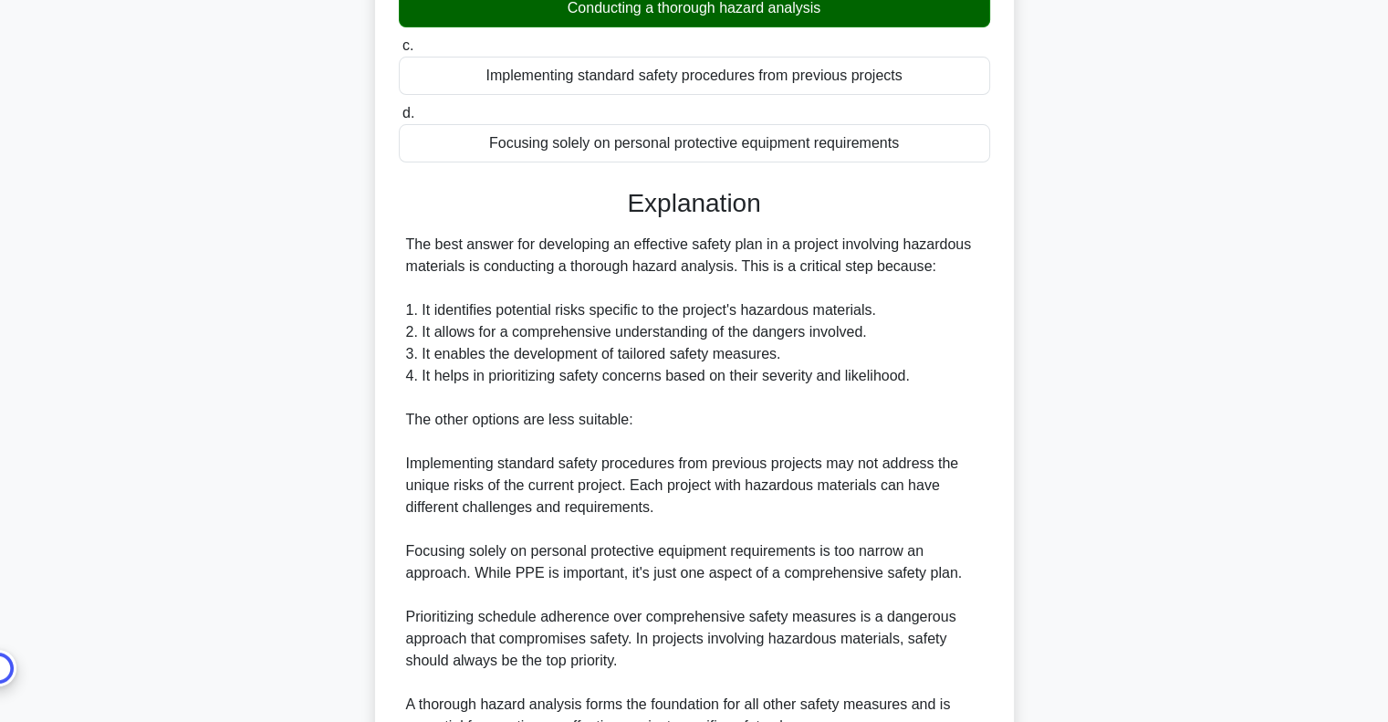
scroll to position [467, 0]
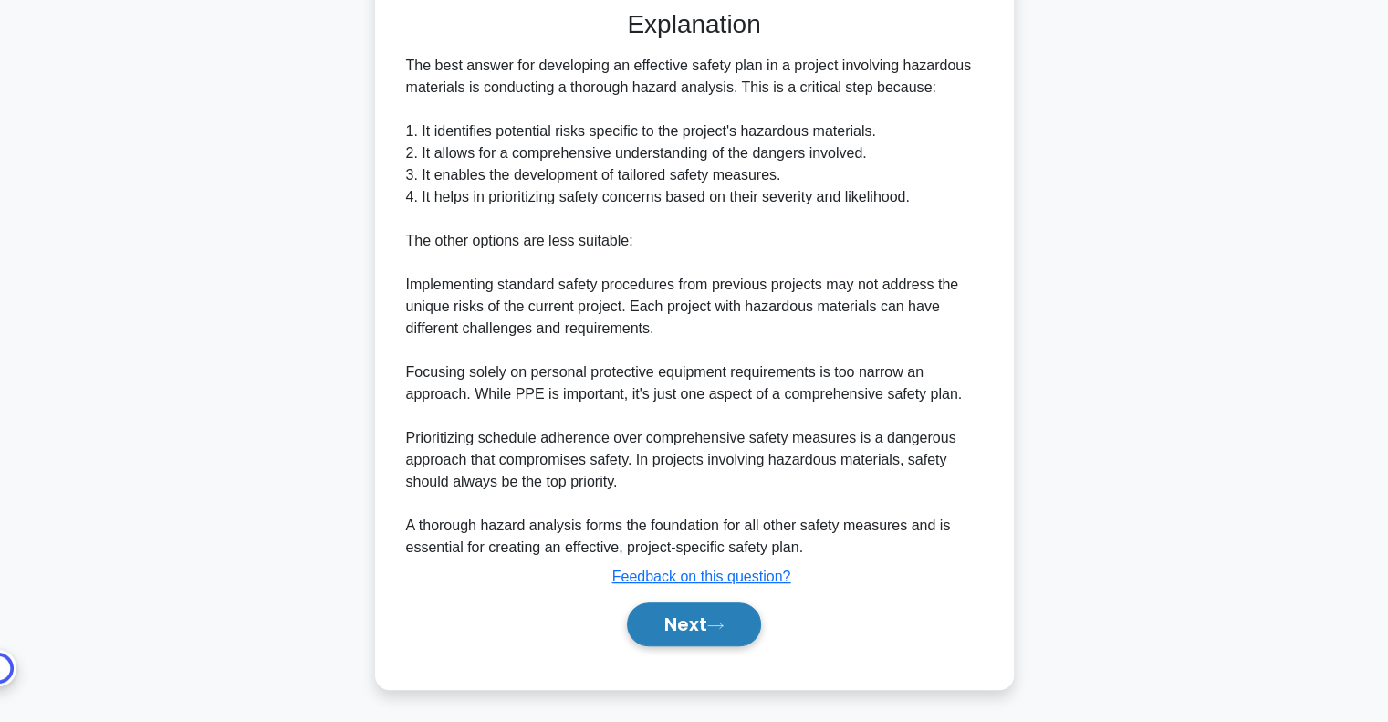
click at [747, 617] on button "Next" at bounding box center [694, 624] width 134 height 44
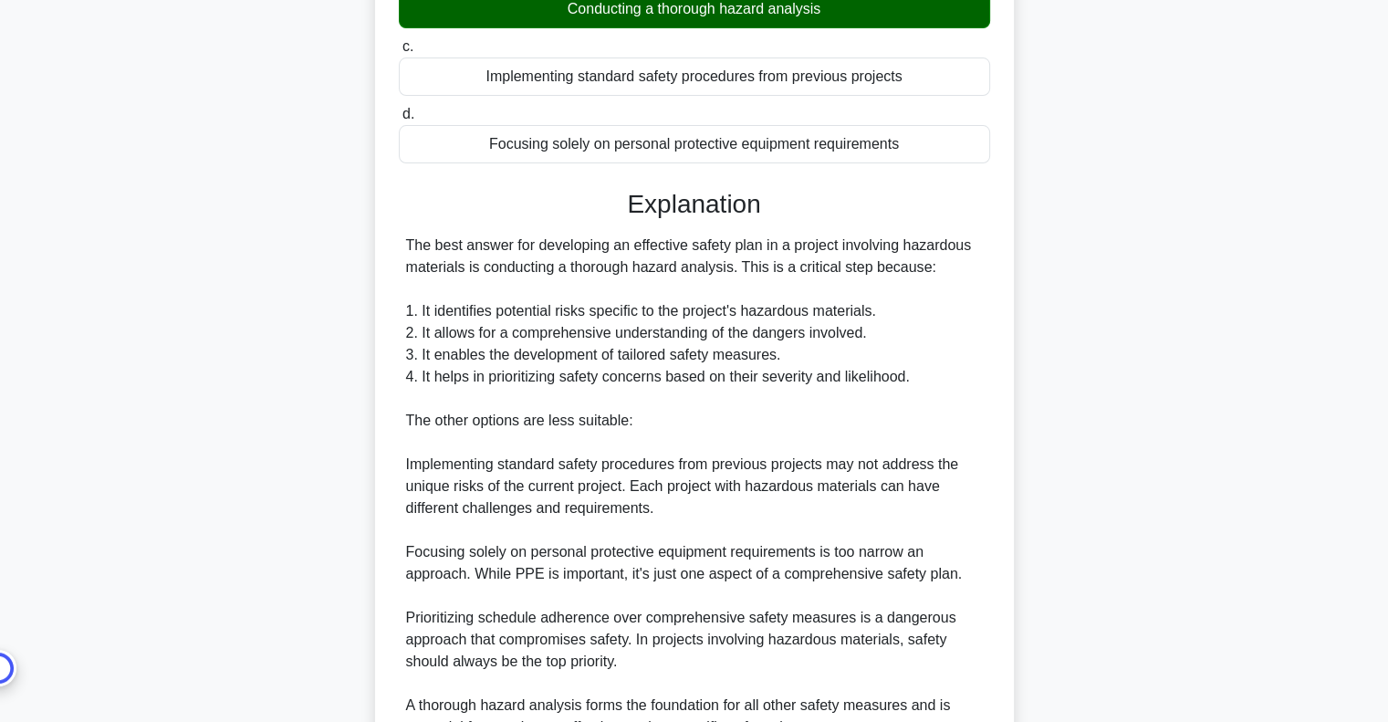
scroll to position [11, 0]
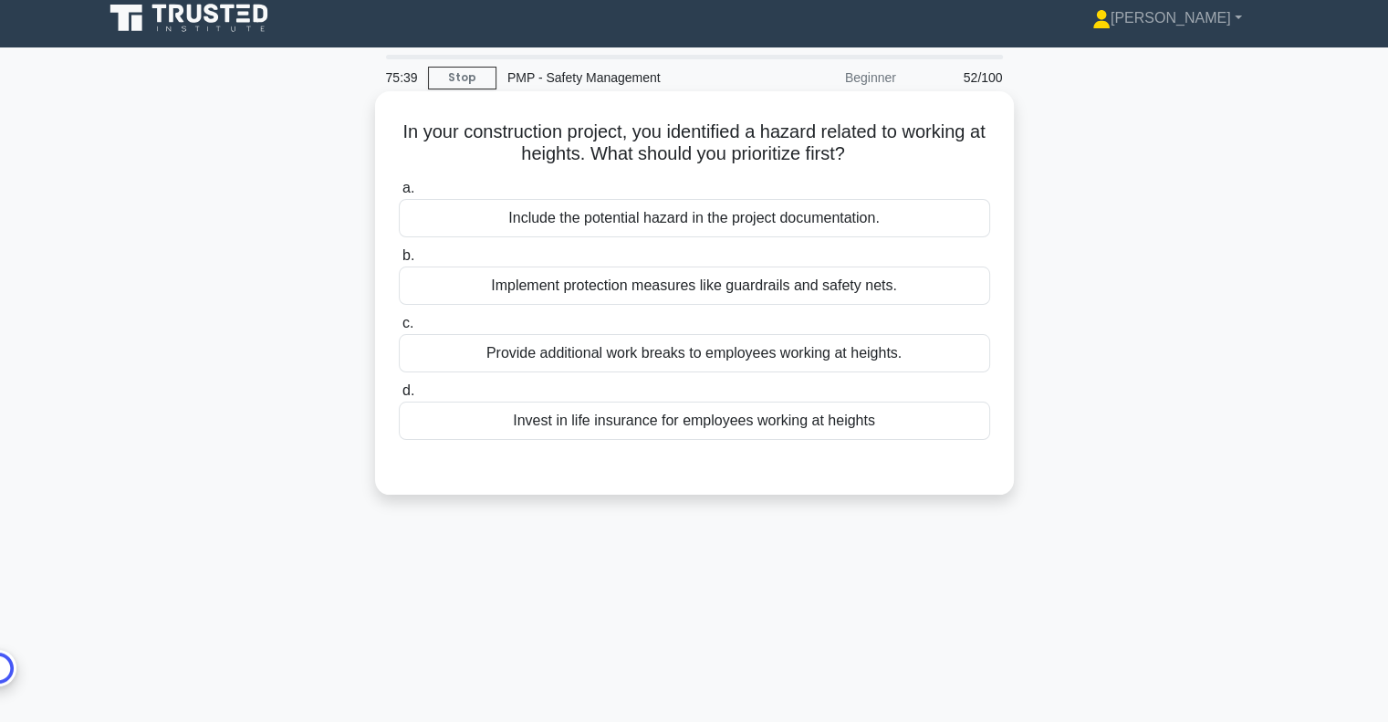
click at [693, 286] on div "Implement protection measures like guardrails and safety nets." at bounding box center [694, 285] width 591 height 38
click at [399, 262] on input "b. Implement protection measures like guardrails and safety nets." at bounding box center [399, 256] width 0 height 12
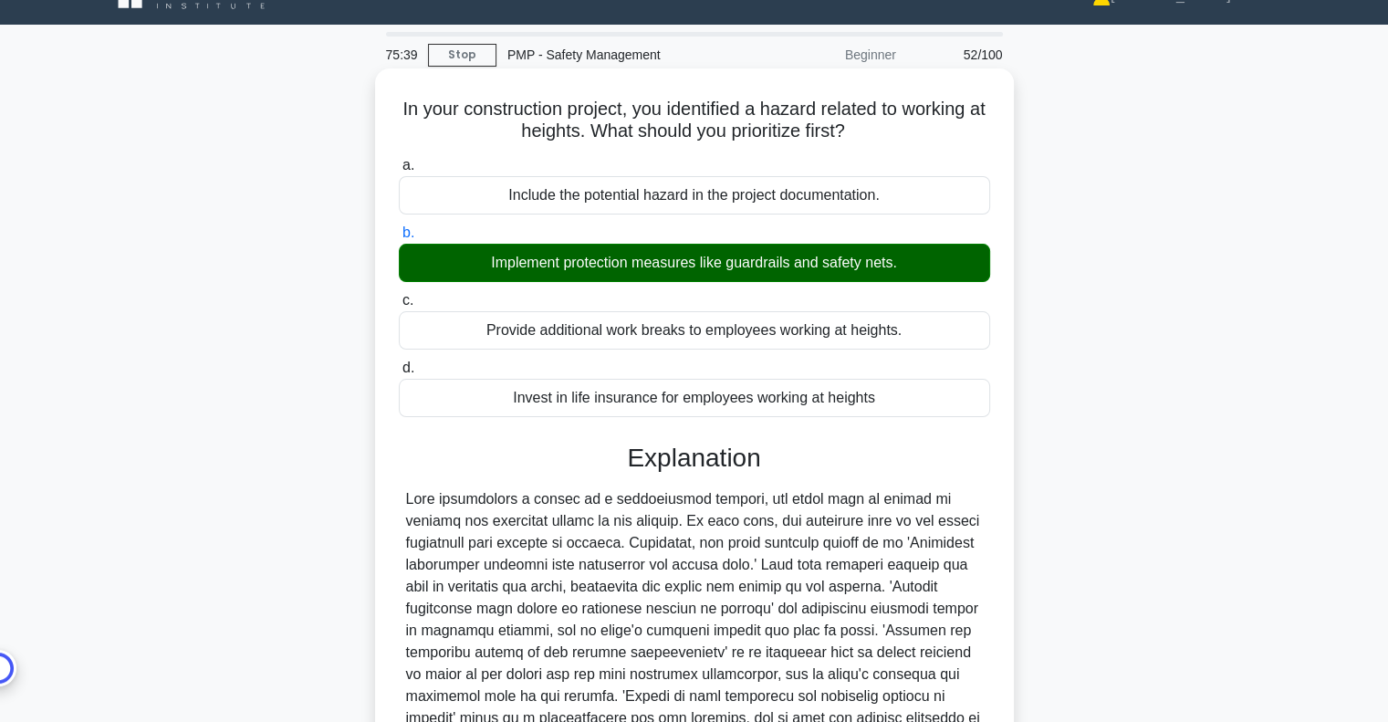
scroll to position [264, 0]
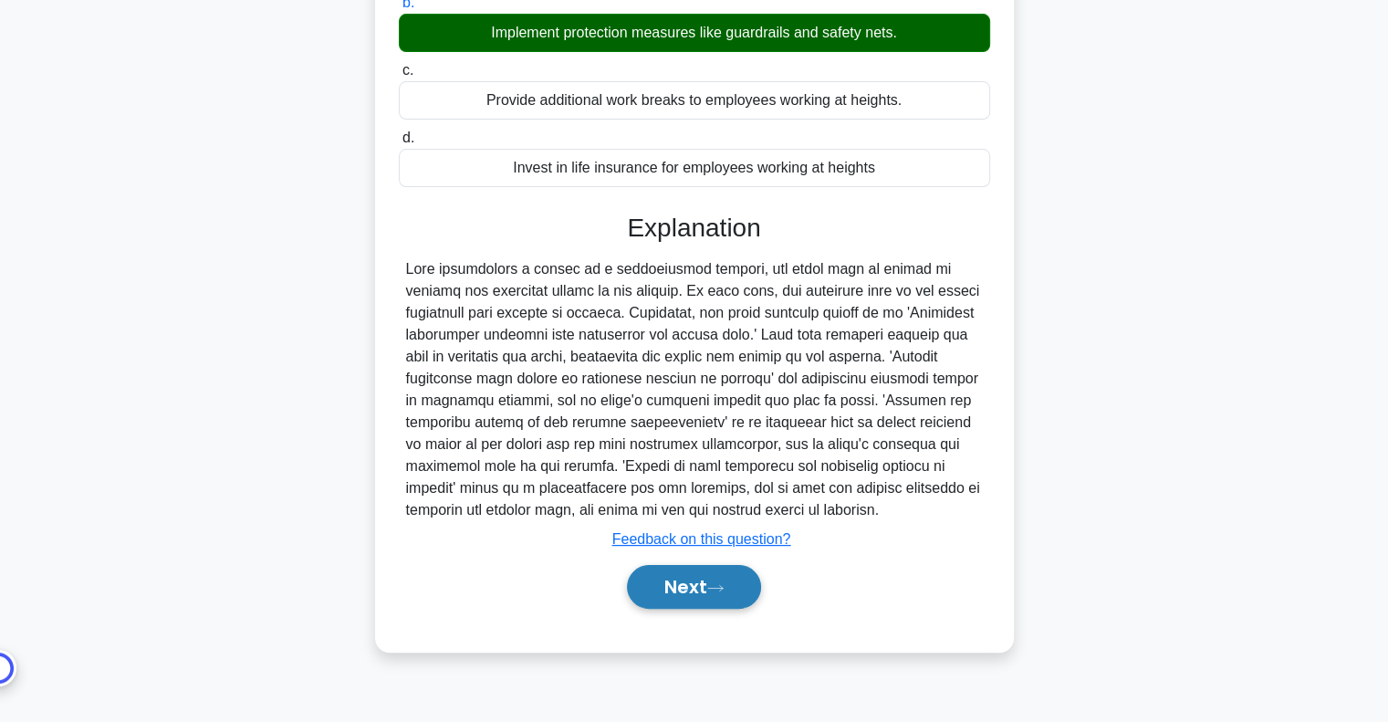
click at [690, 593] on button "Next" at bounding box center [694, 587] width 134 height 44
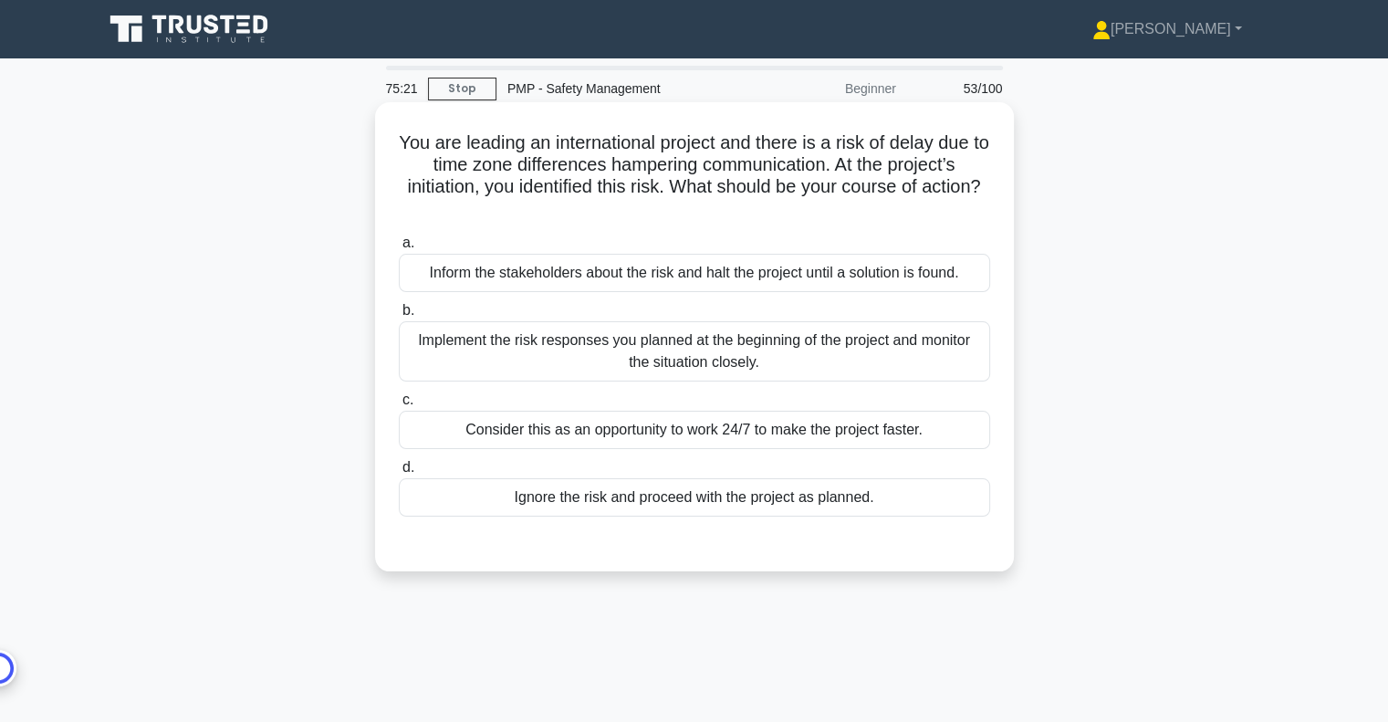
click at [693, 350] on div "Implement the risk responses you planned at the beginning of the project and mo…" at bounding box center [694, 351] width 591 height 60
click at [399, 317] on input "b. Implement the risk responses you planned at the beginning of the project and…" at bounding box center [399, 311] width 0 height 12
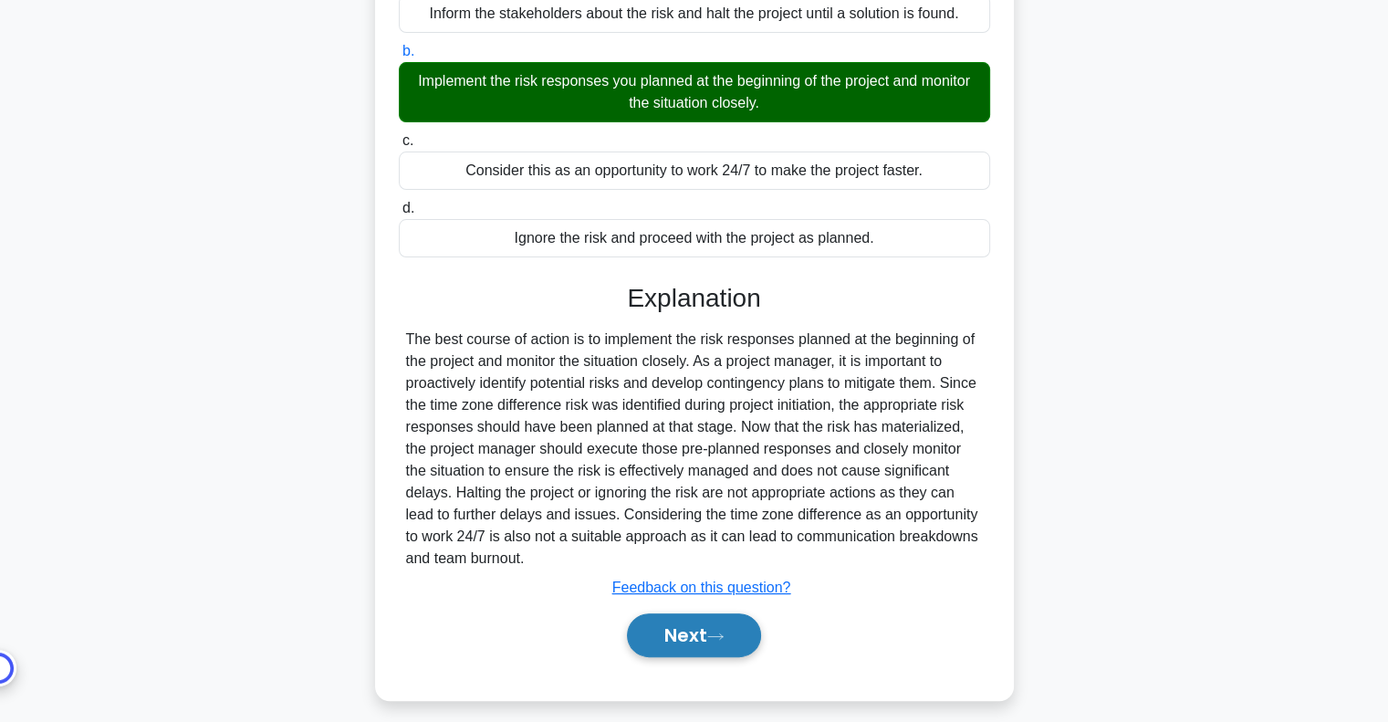
scroll to position [270, 0]
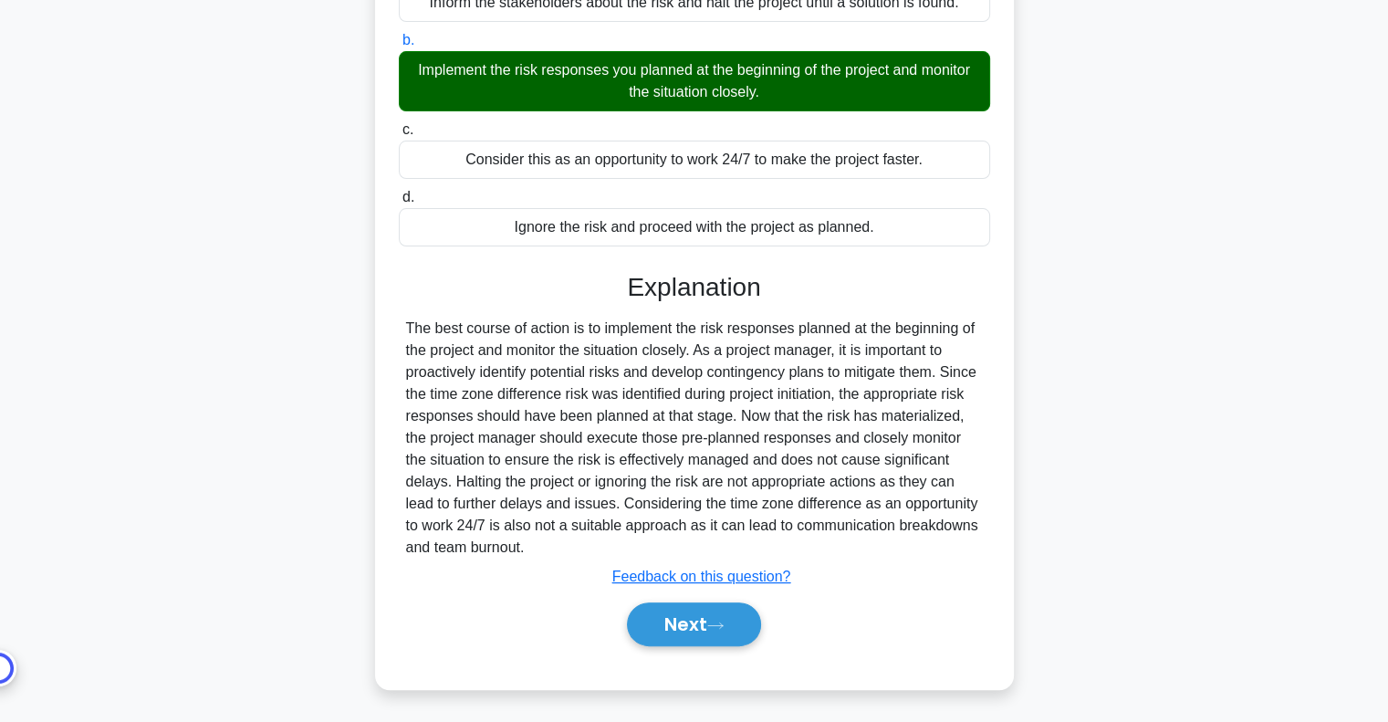
click at [710, 598] on div "Next" at bounding box center [694, 624] width 591 height 58
click at [734, 616] on button "Next" at bounding box center [694, 624] width 134 height 44
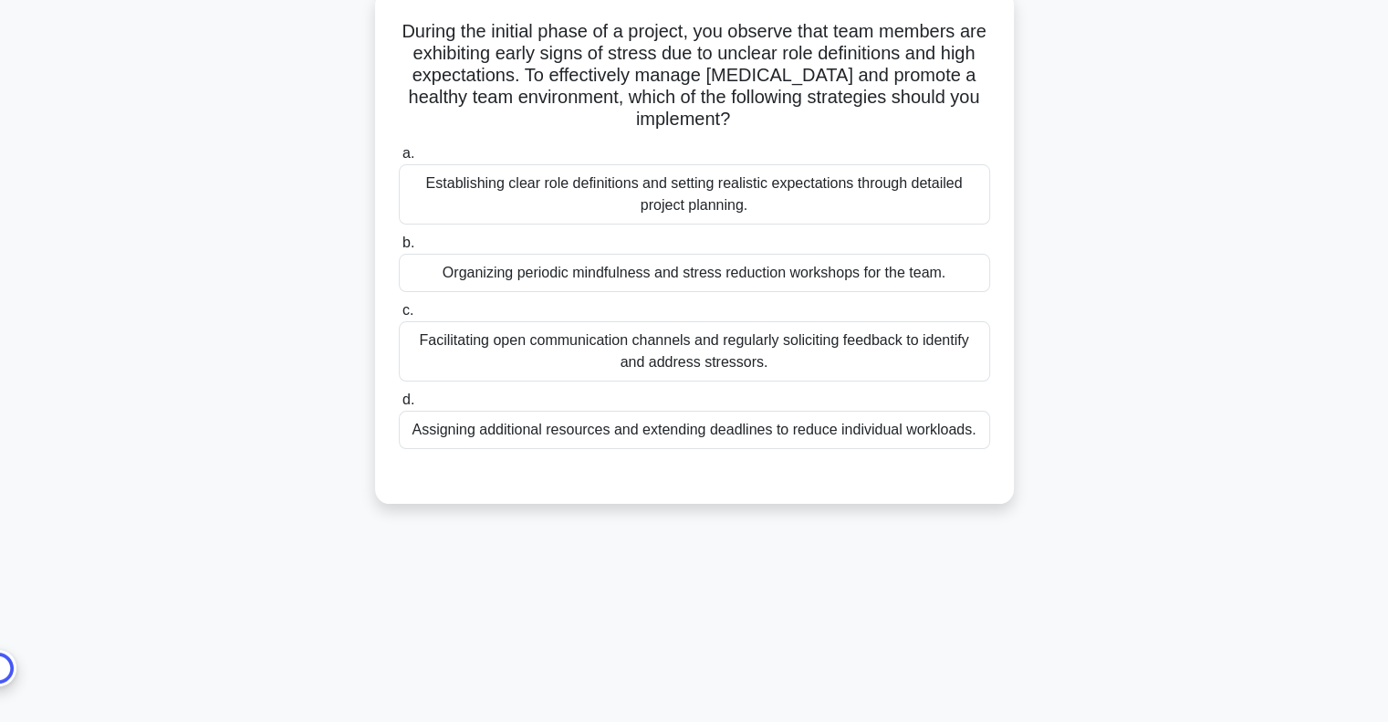
scroll to position [0, 0]
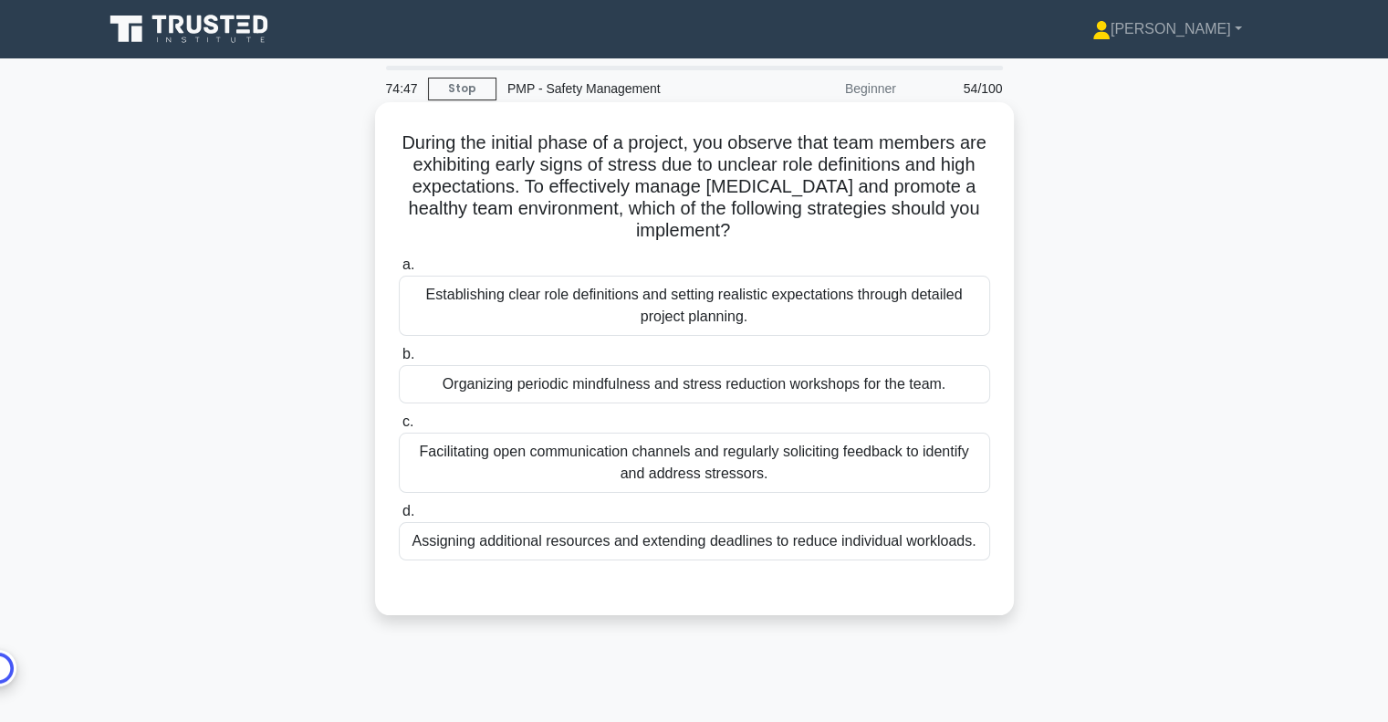
click at [715, 316] on div "Establishing clear role definitions and setting realistic expectations through …" at bounding box center [694, 305] width 591 height 60
click at [399, 271] on input "a. Establishing clear role definitions and setting realistic expectations throu…" at bounding box center [399, 265] width 0 height 12
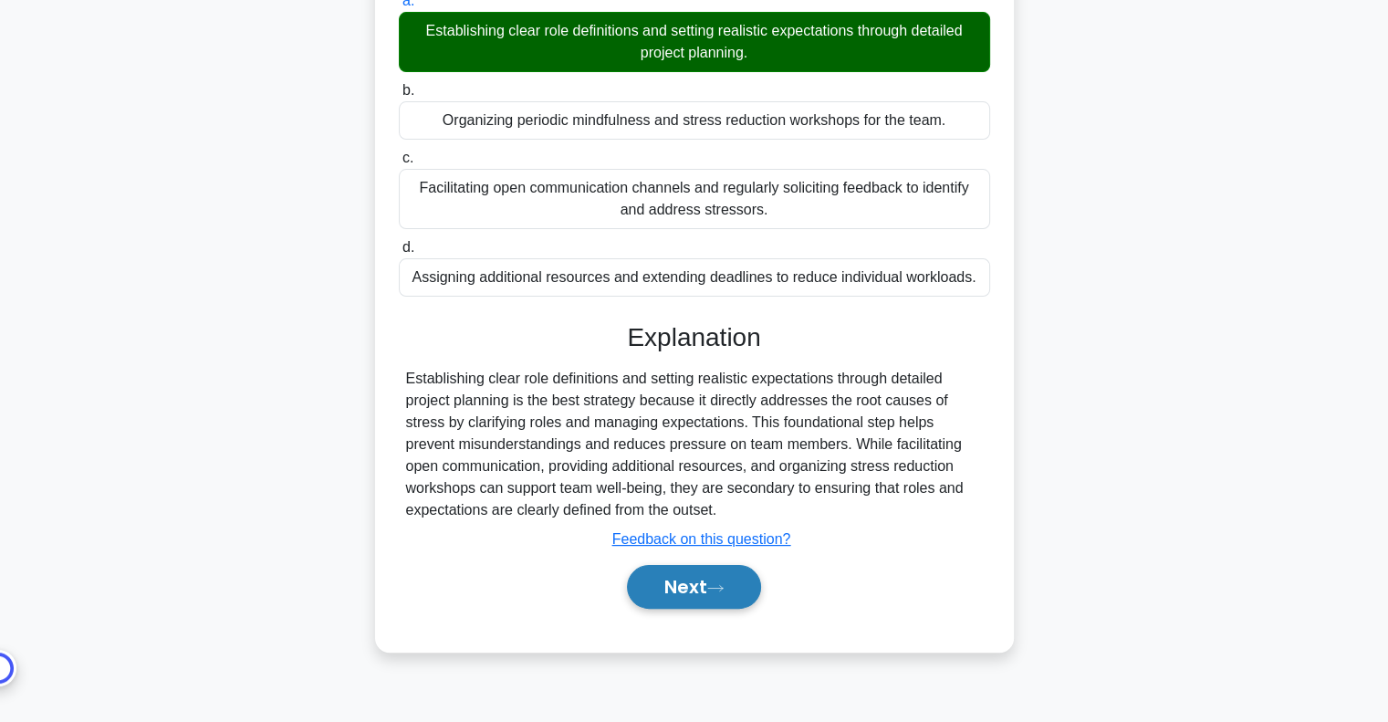
click at [701, 576] on button "Next" at bounding box center [694, 587] width 134 height 44
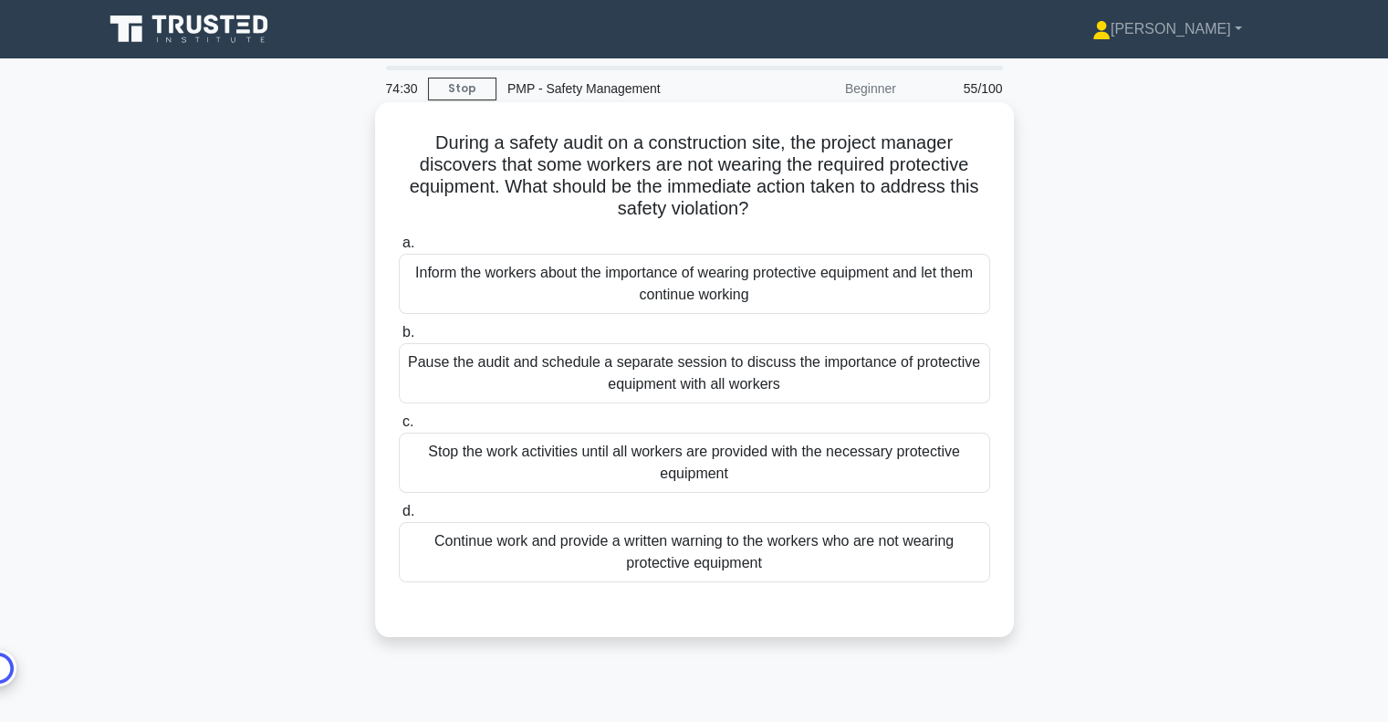
click at [780, 283] on div "Inform the workers about the importance of wearing protective equipment and let…" at bounding box center [694, 284] width 591 height 60
click at [399, 249] on input "a. Inform the workers about the importance of wearing protective equipment and …" at bounding box center [399, 243] width 0 height 12
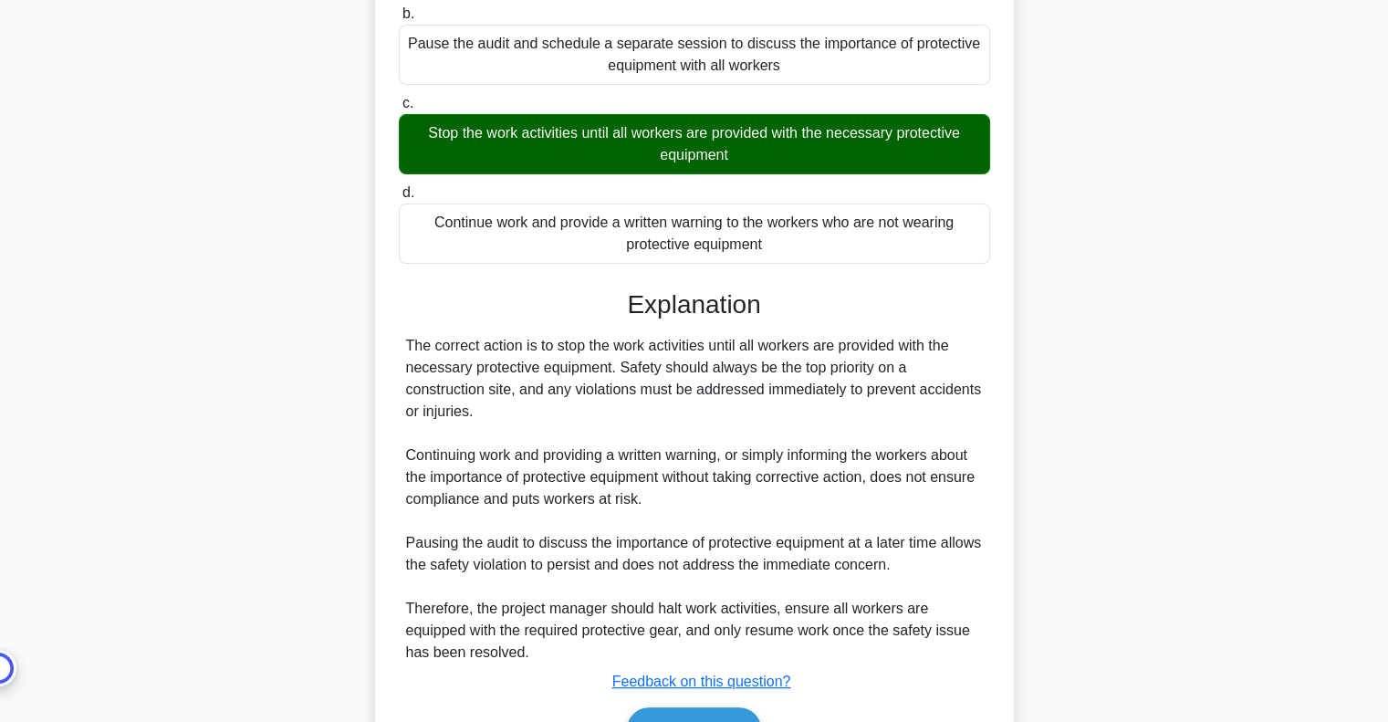
scroll to position [365, 0]
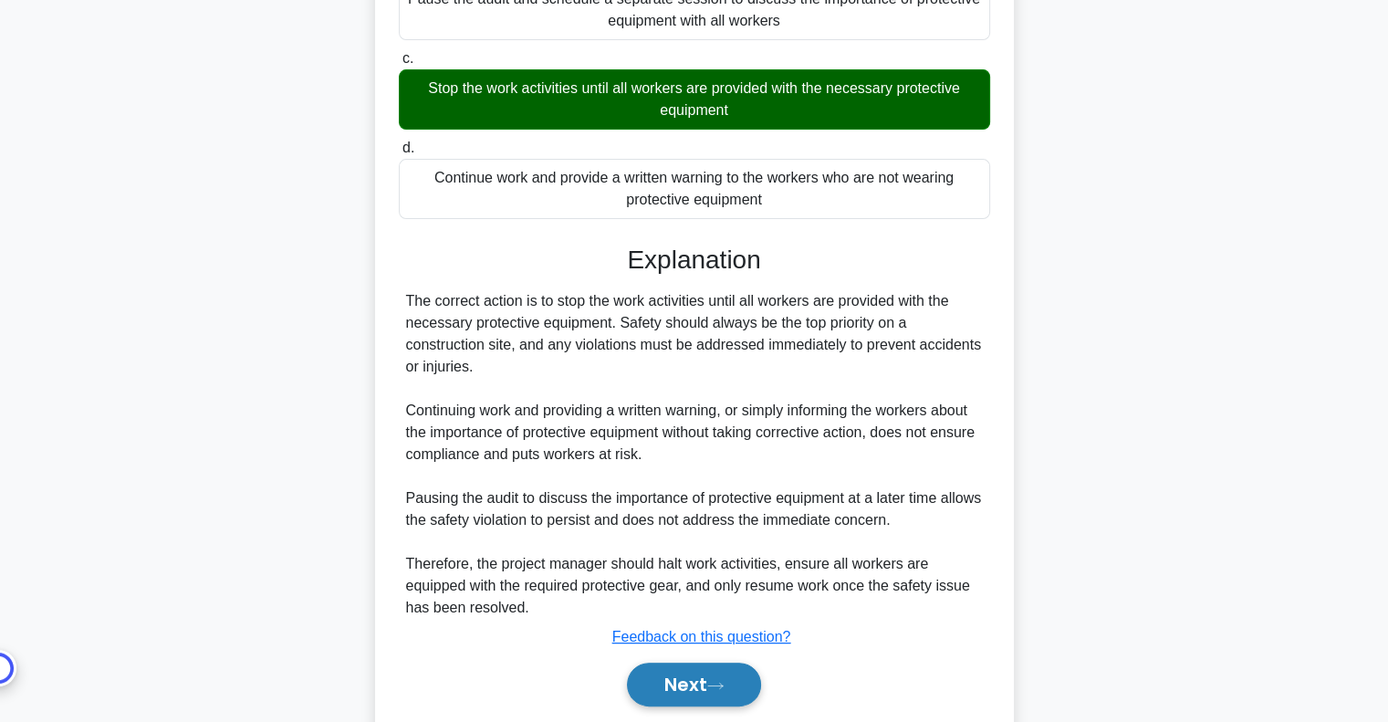
click at [665, 697] on button "Next" at bounding box center [694, 684] width 134 height 44
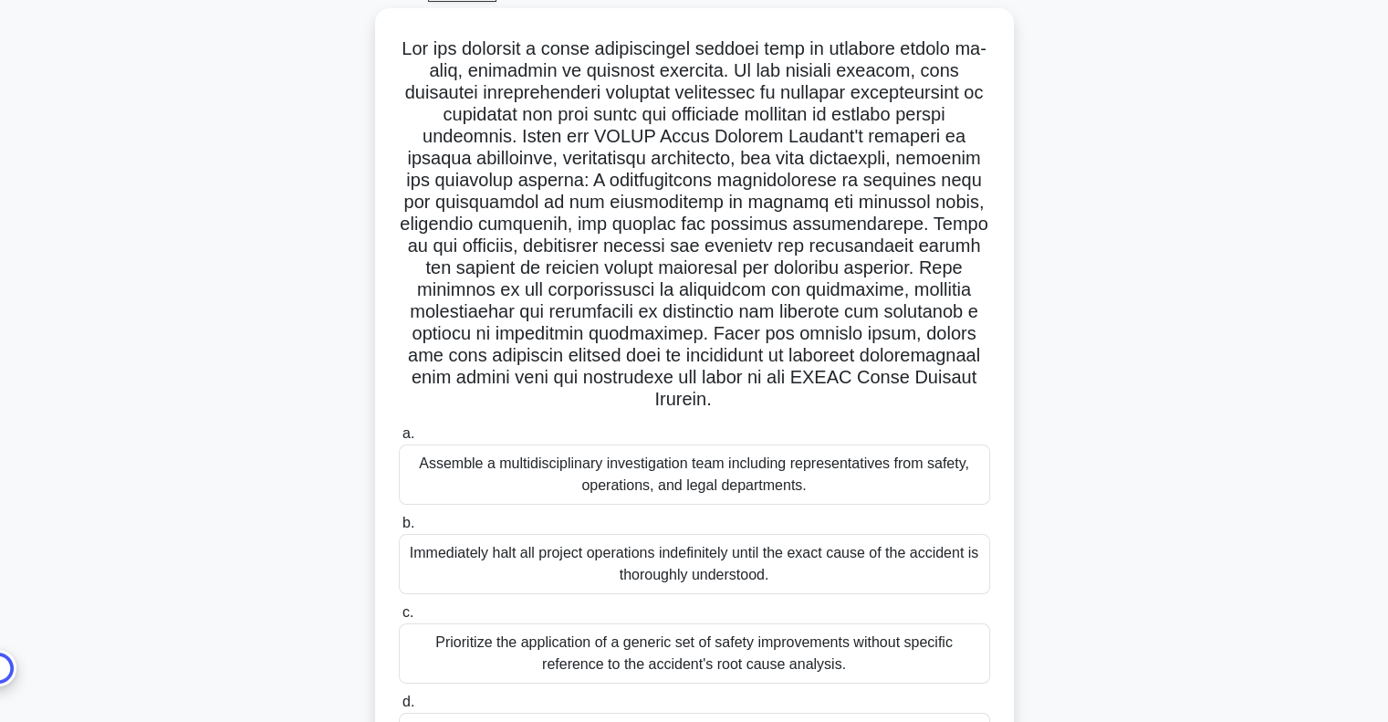
scroll to position [264, 0]
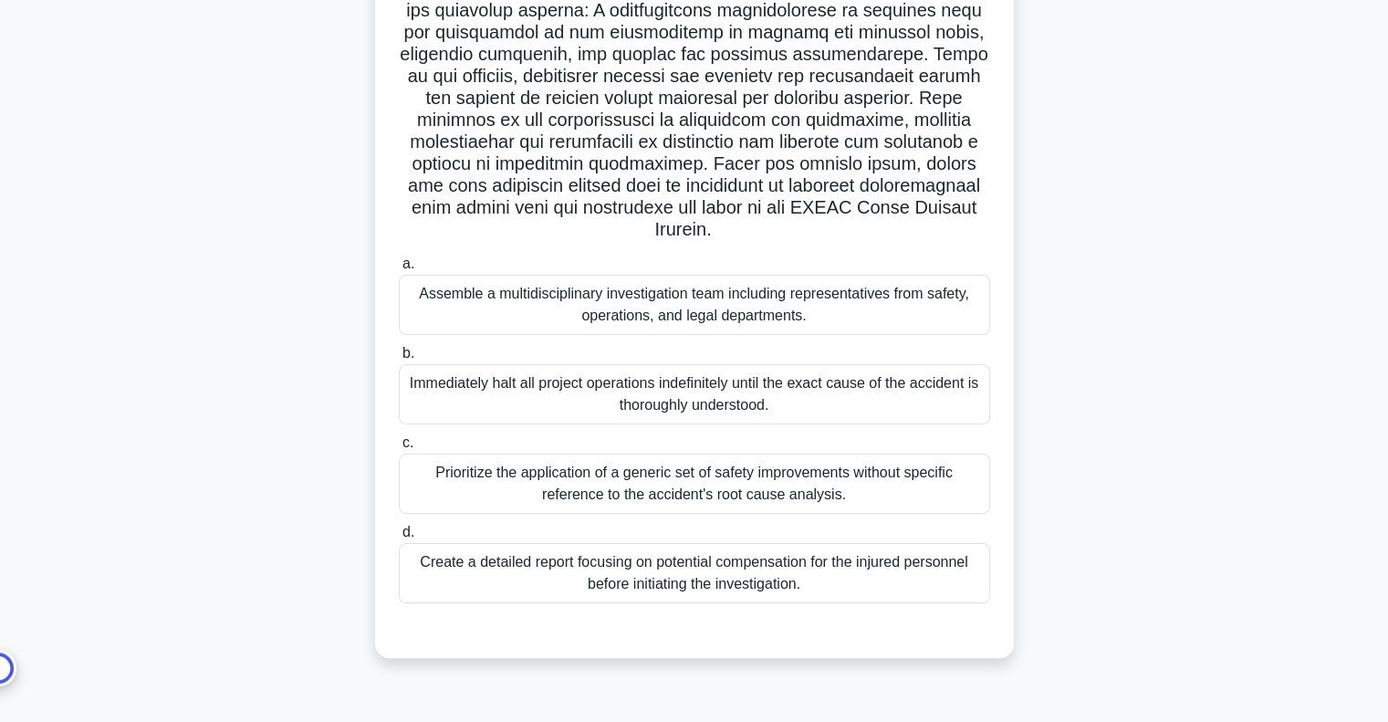
click at [777, 303] on div "Assemble a multidisciplinary investigation team including representatives from …" at bounding box center [694, 305] width 591 height 60
click at [399, 270] on input "a. Assemble a multidisciplinary investigation team including representatives fr…" at bounding box center [399, 264] width 0 height 12
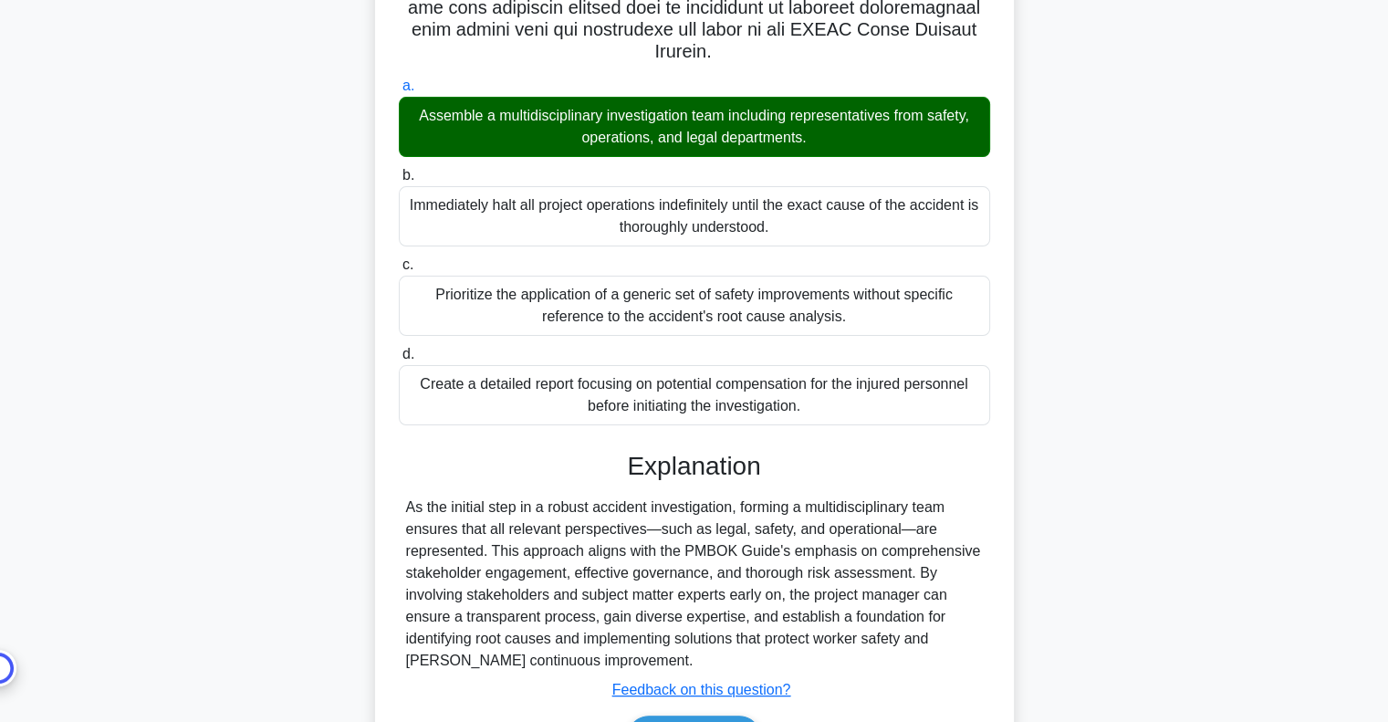
scroll to position [555, 0]
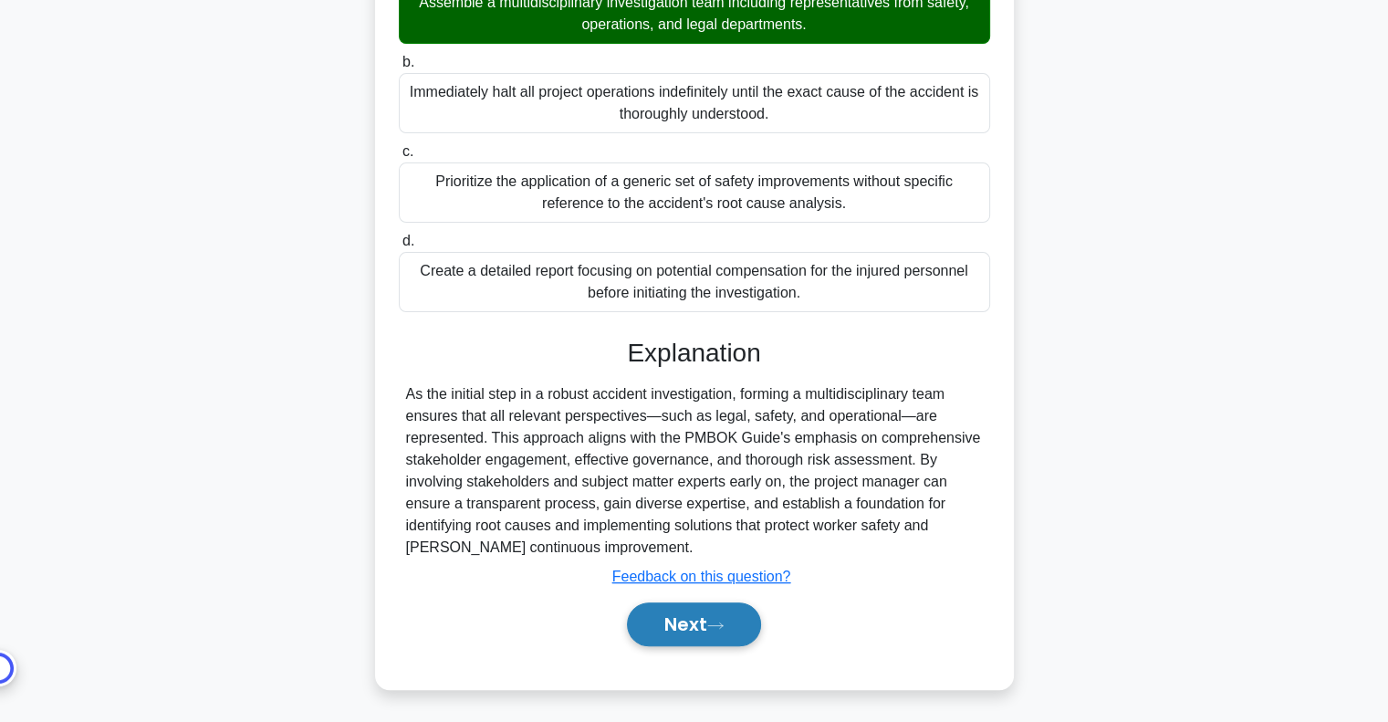
click at [697, 630] on button "Next" at bounding box center [694, 624] width 134 height 44
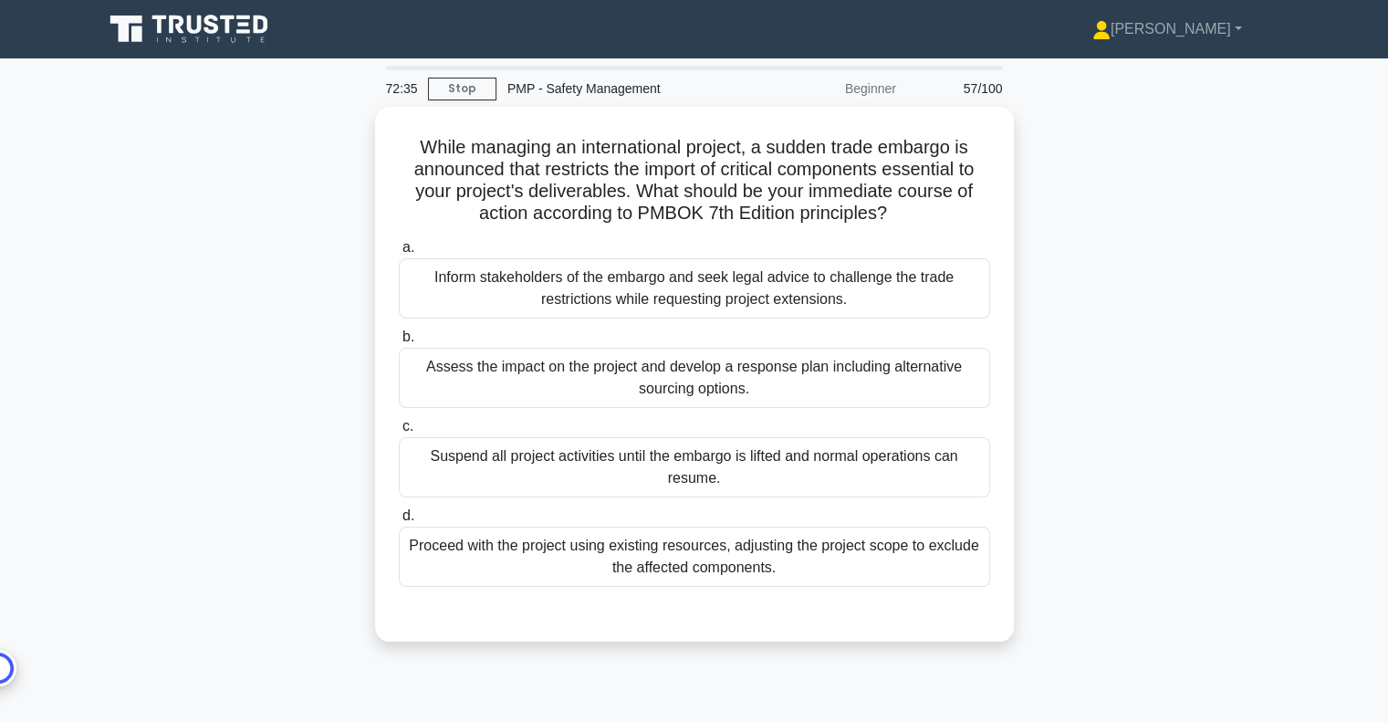
scroll to position [0, 0]
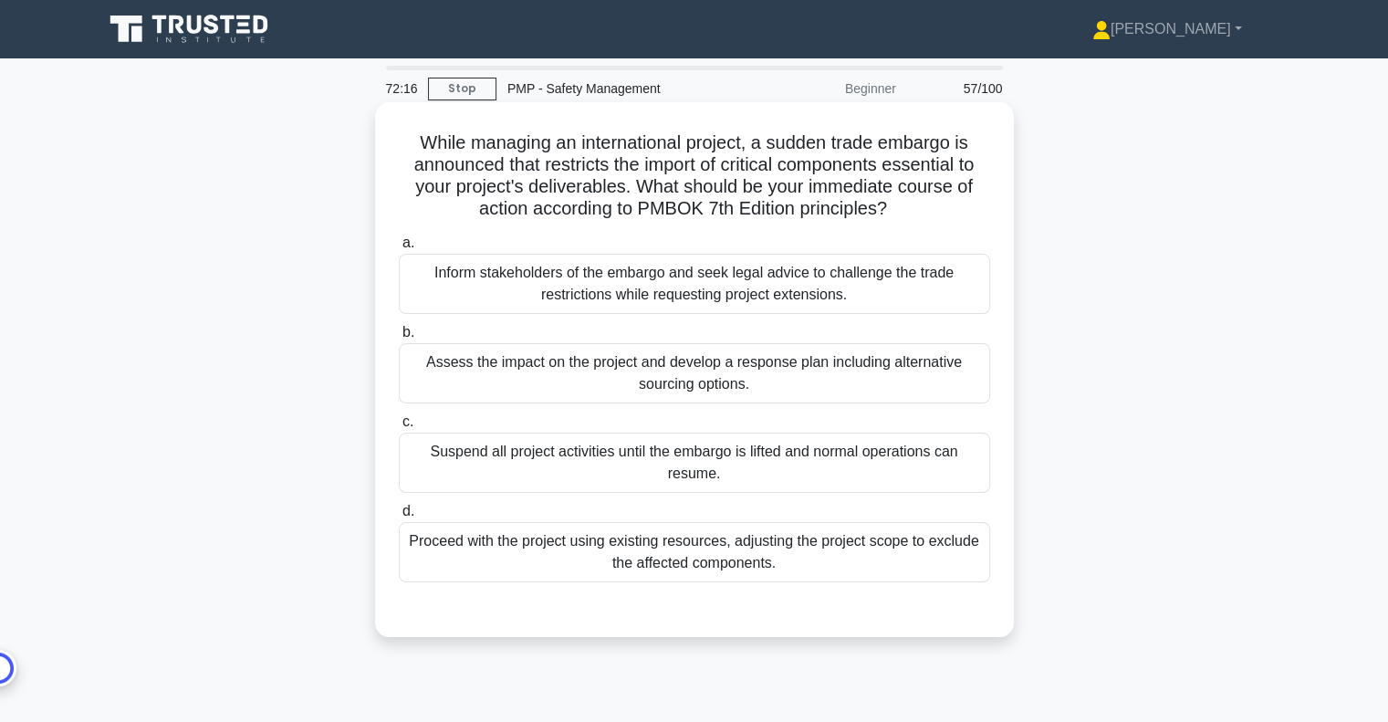
click at [808, 380] on div "Assess the impact on the project and develop a response plan including alternat…" at bounding box center [694, 373] width 591 height 60
click at [399, 338] on input "b. Assess the impact on the project and develop a response plan including alter…" at bounding box center [399, 333] width 0 height 12
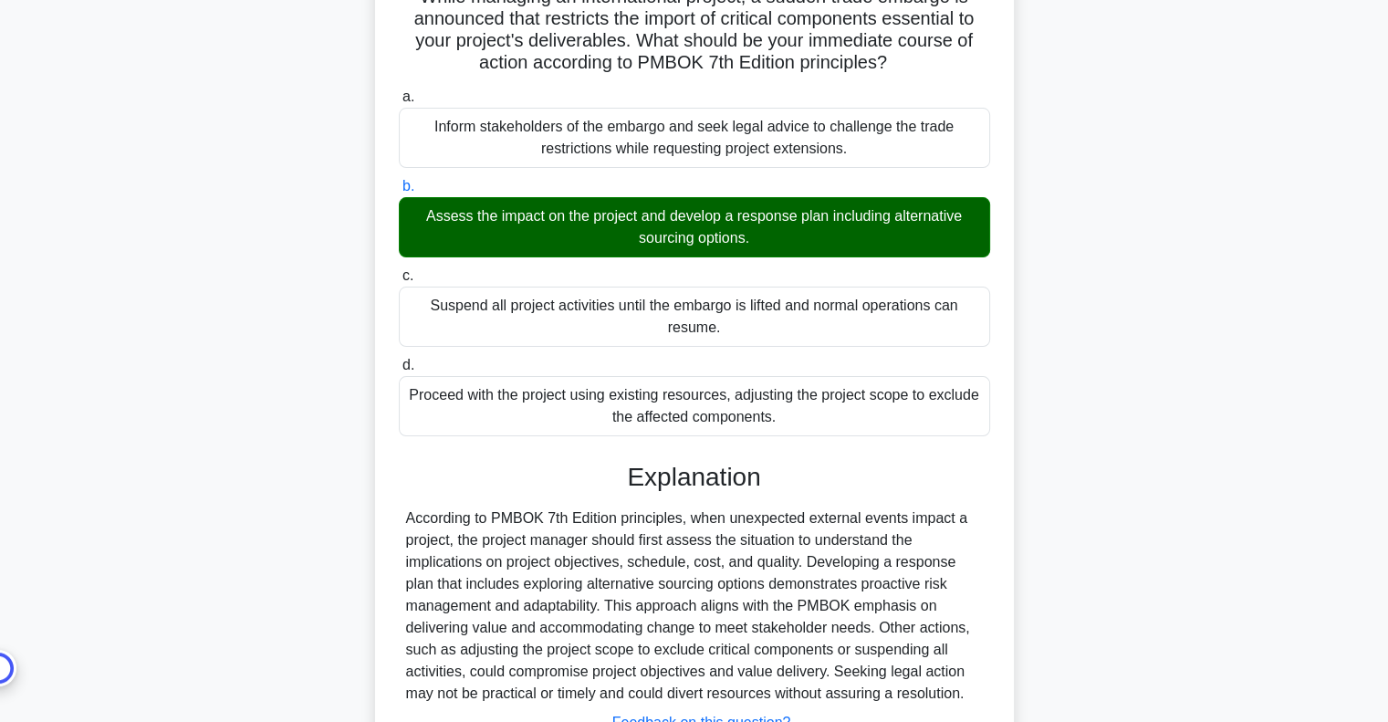
scroll to position [292, 0]
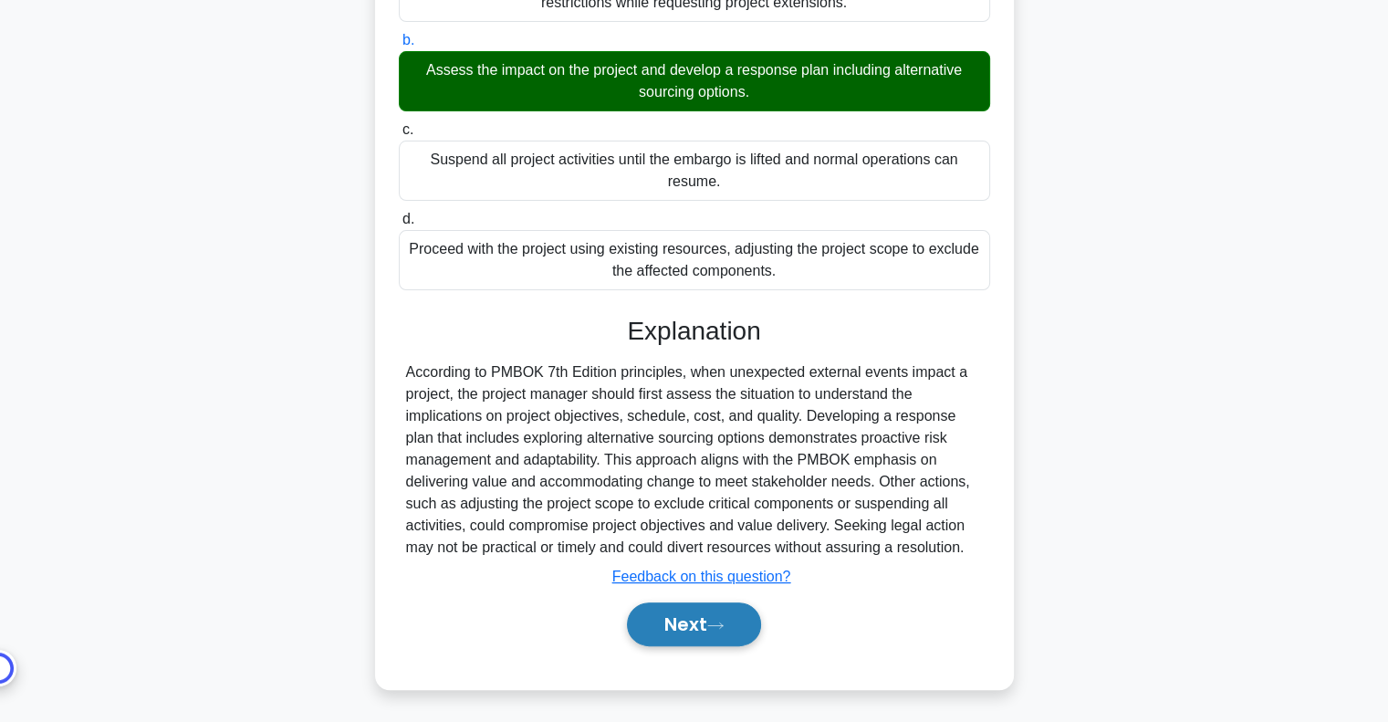
click at [741, 631] on button "Next" at bounding box center [694, 624] width 134 height 44
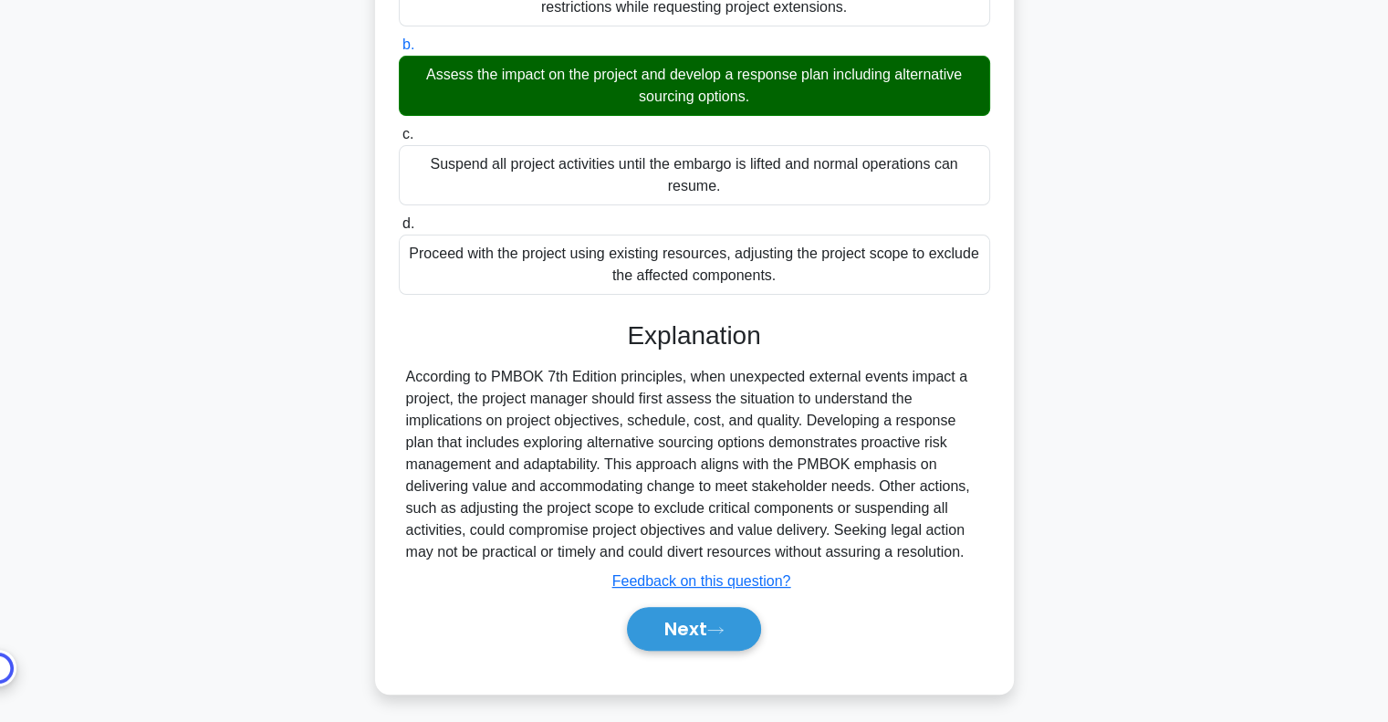
scroll to position [0, 0]
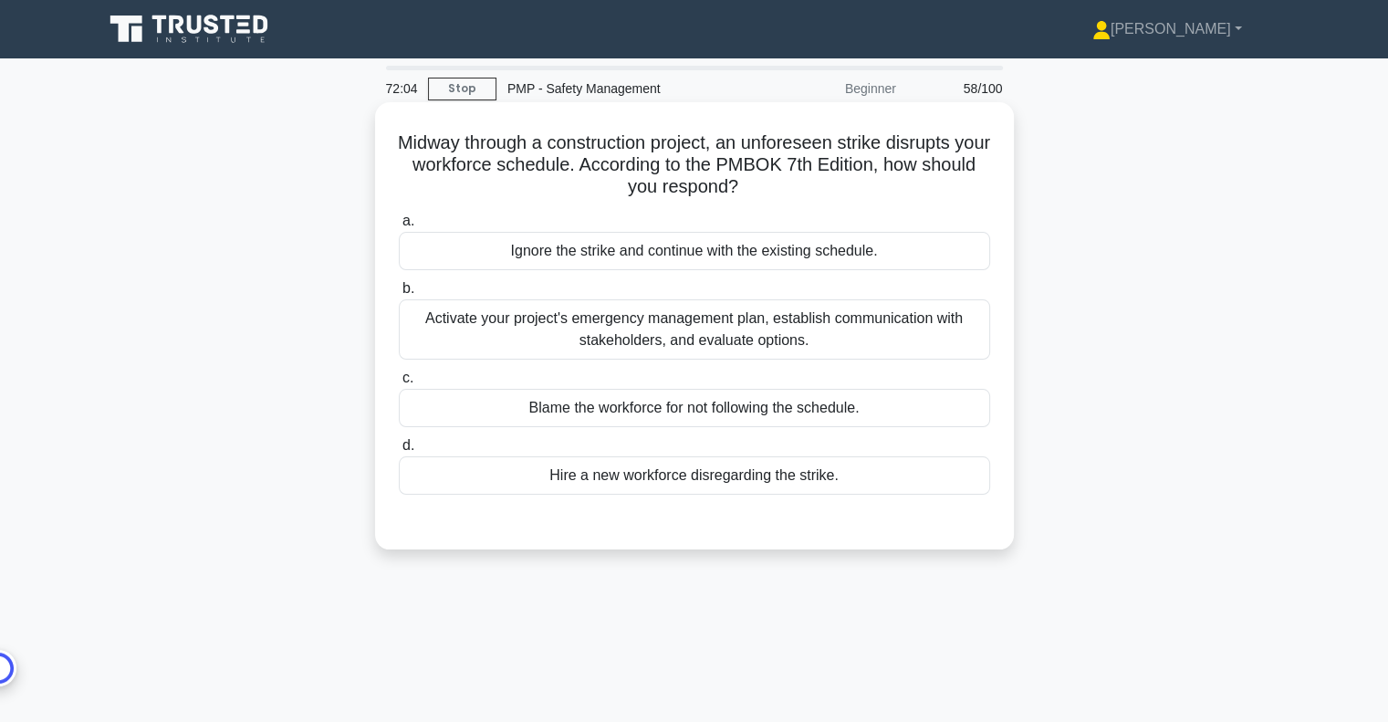
click at [826, 334] on div "Activate your project's emergency management plan, establish communication with…" at bounding box center [694, 329] width 591 height 60
click at [399, 295] on input "b. Activate your project's emergency management plan, establish communication w…" at bounding box center [399, 289] width 0 height 12
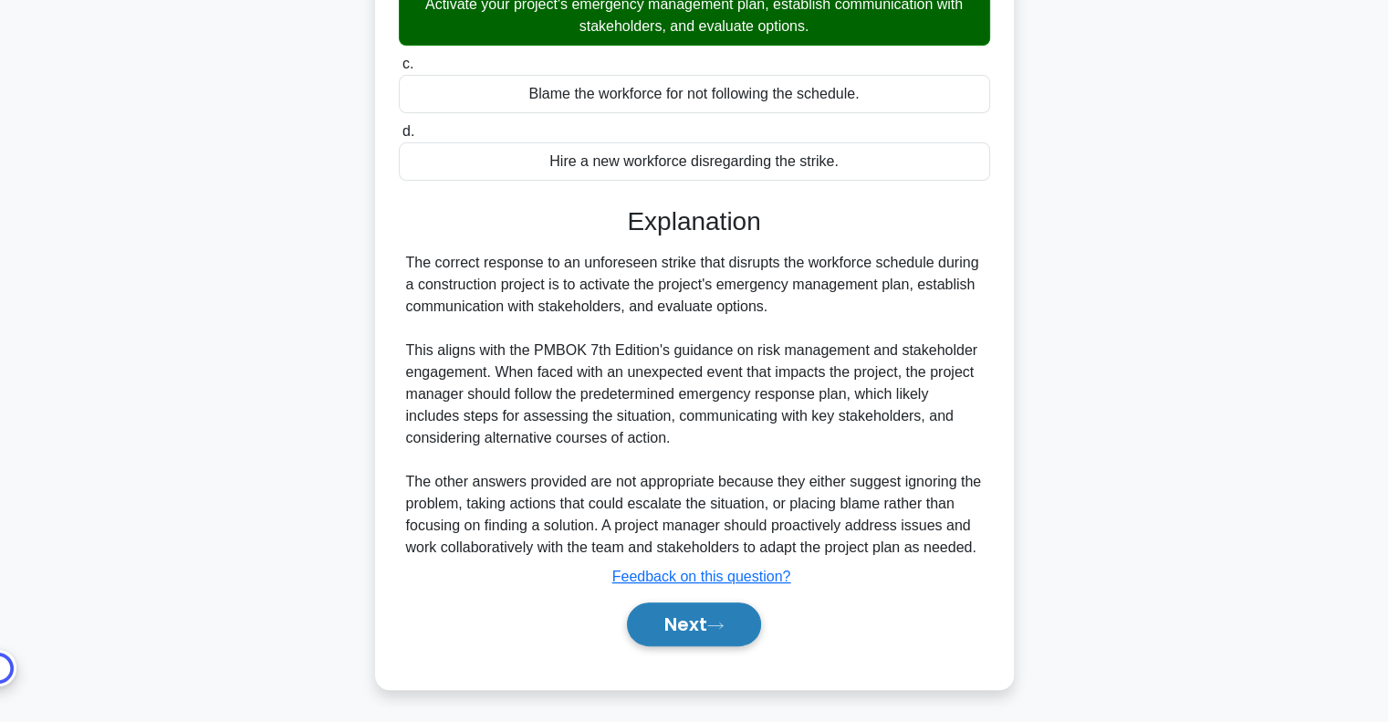
click at [731, 623] on button "Next" at bounding box center [694, 624] width 134 height 44
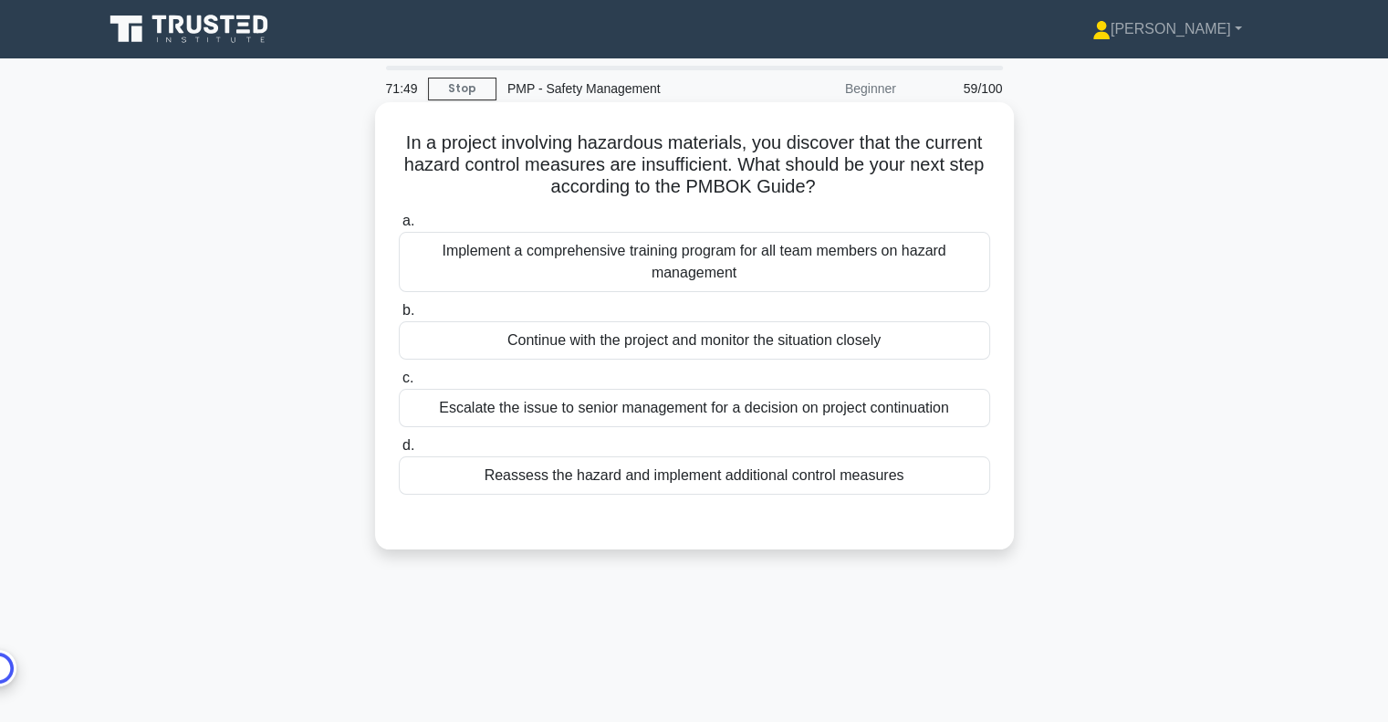
click at [847, 272] on div "Implement a comprehensive training program for all team members on hazard manag…" at bounding box center [694, 262] width 591 height 60
click at [399, 227] on input "a. Implement a comprehensive training program for all team members on hazard ma…" at bounding box center [399, 221] width 0 height 12
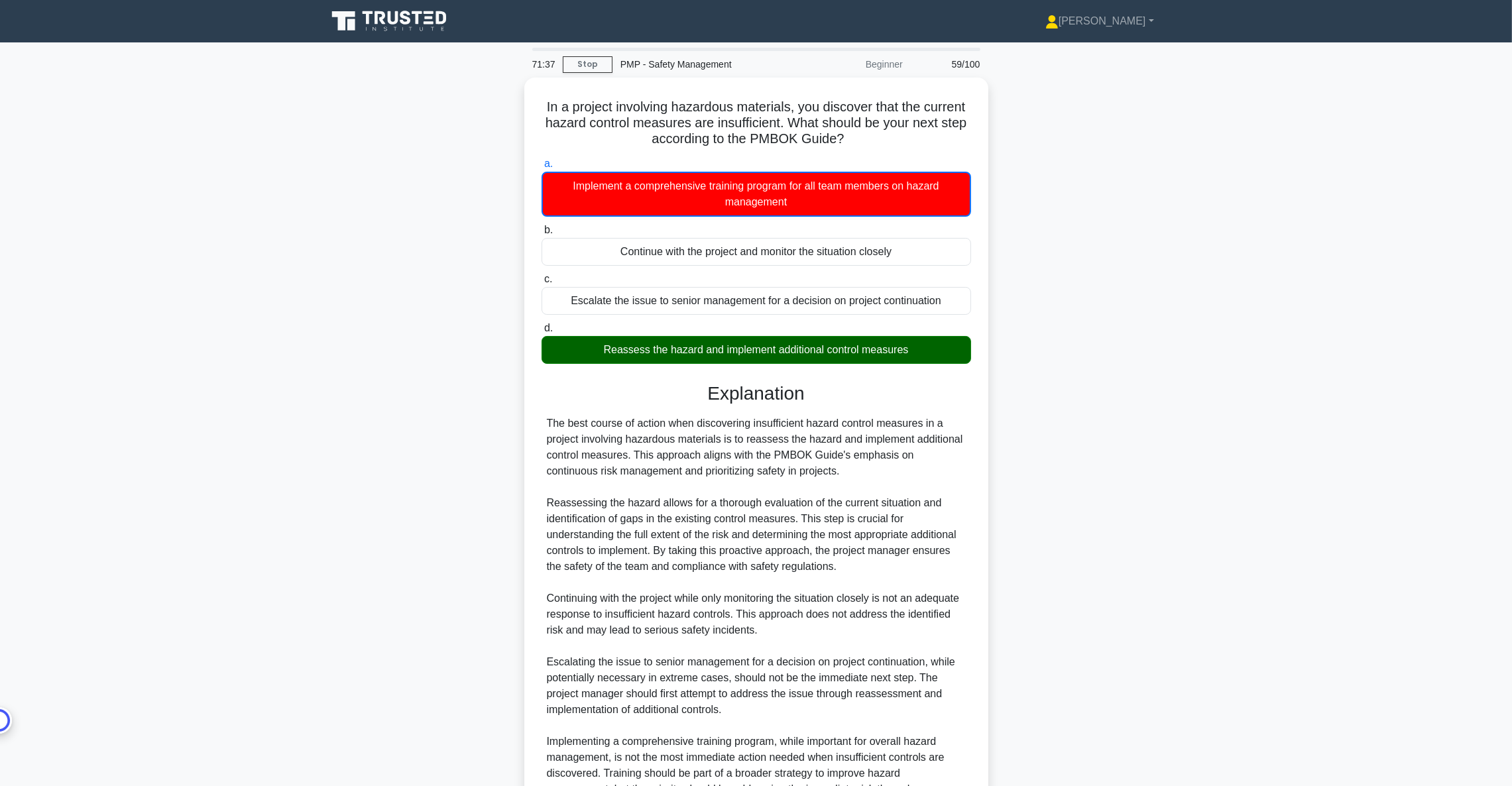
drag, startPoint x: 899, startPoint y: 0, endPoint x: 1139, endPoint y: 328, distance: 406.4
click at [1008, 328] on div "In a project involving hazardous materials, you discover that the current hazar…" at bounding box center [756, 501] width 875 height 846
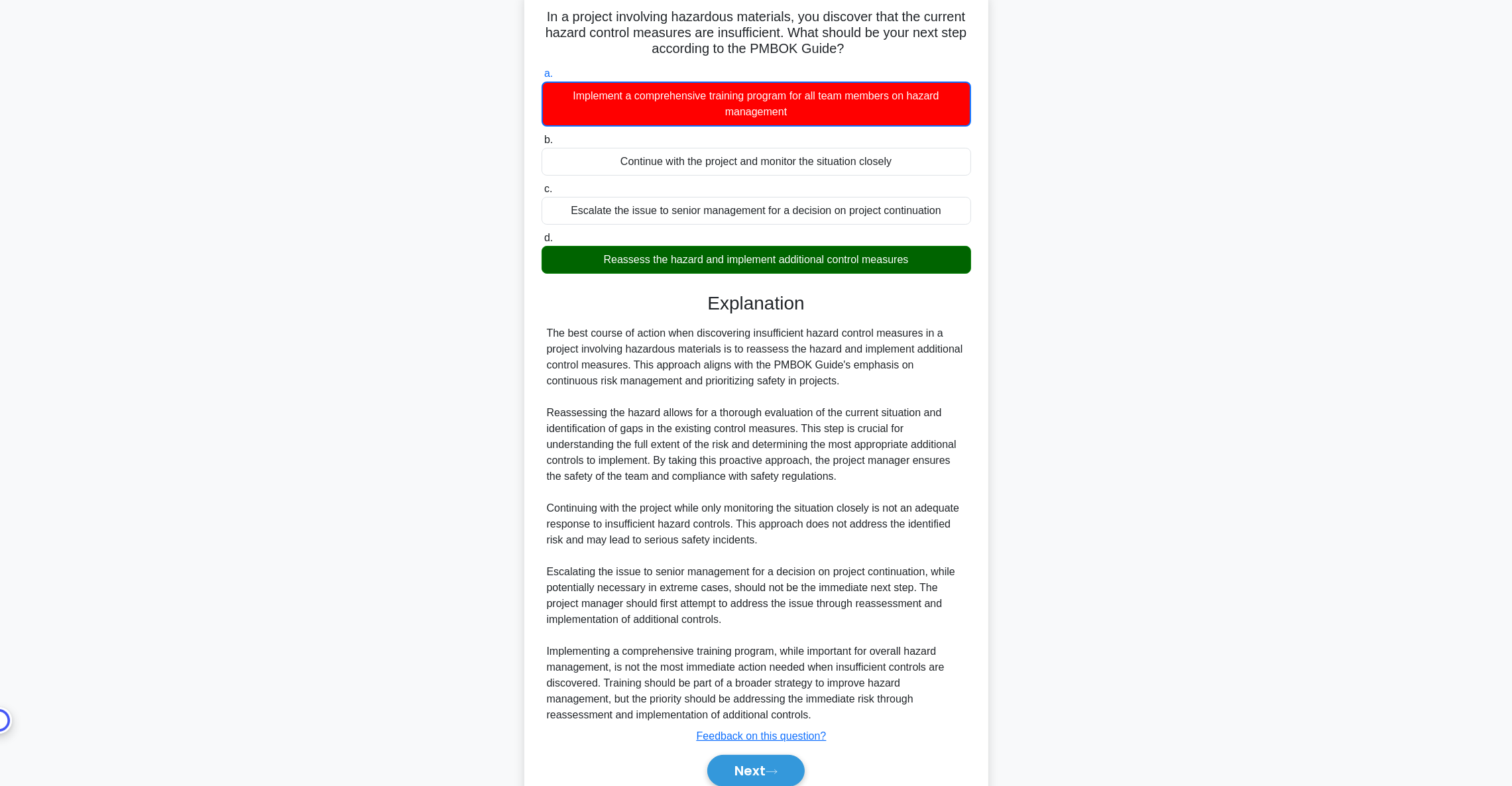
scroll to position [83, 0]
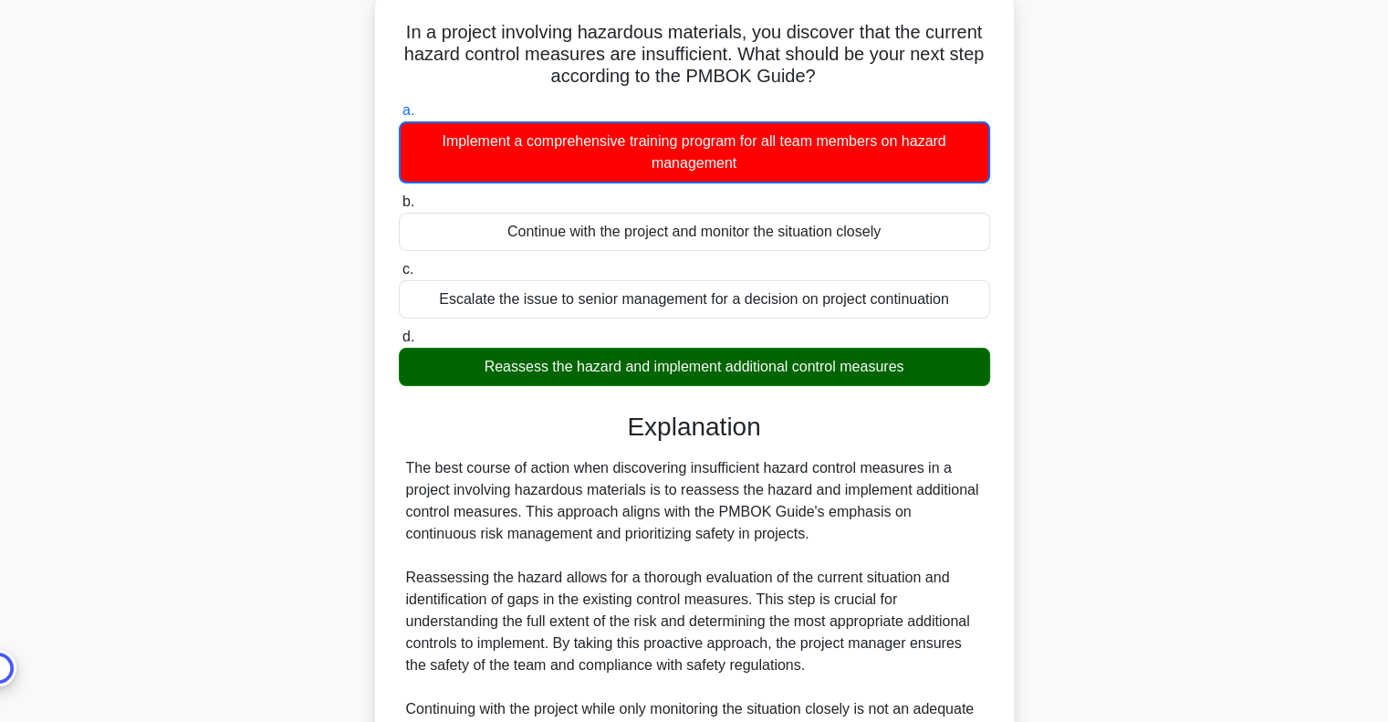
drag, startPoint x: 2022, startPoint y: 13, endPoint x: 1078, endPoint y: 340, distance: 999.4
click at [1076, 340] on div "In a project involving hazardous materials, you discover that the current hazar…" at bounding box center [694, 574] width 1204 height 1165
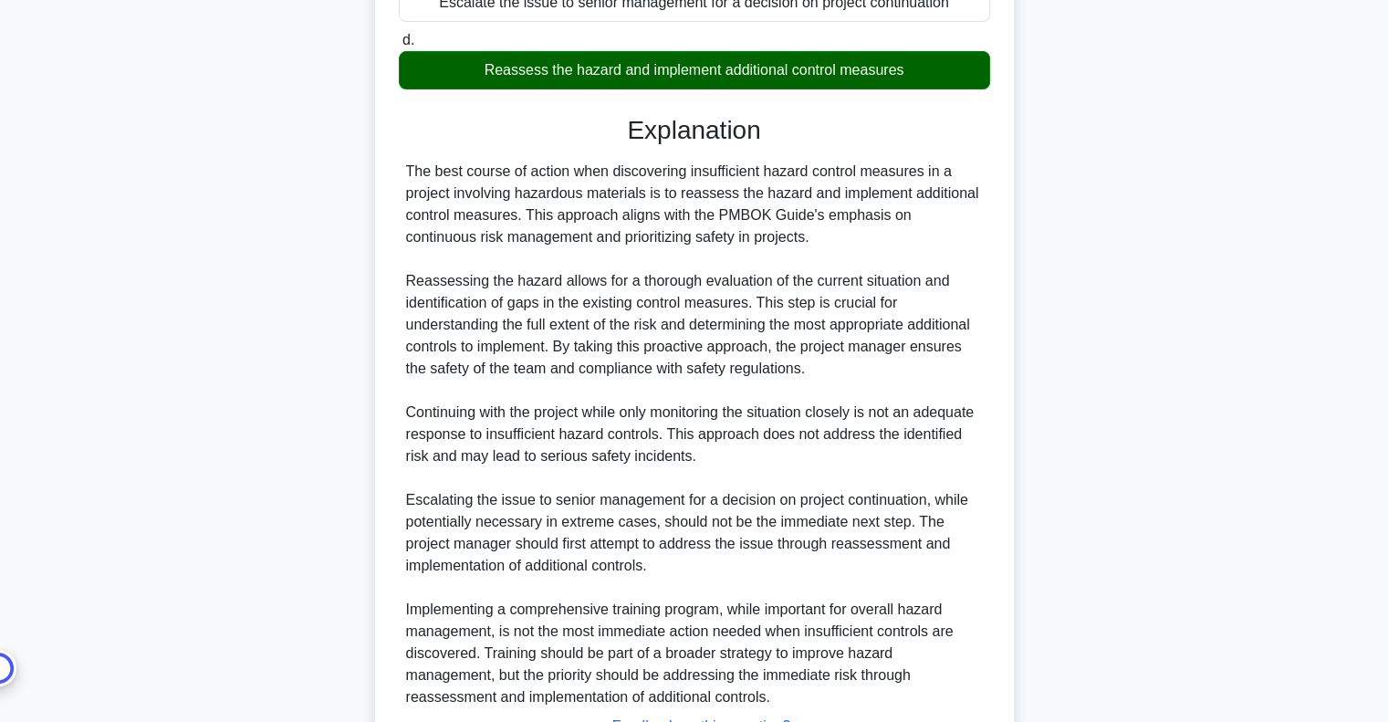
scroll to position [556, 0]
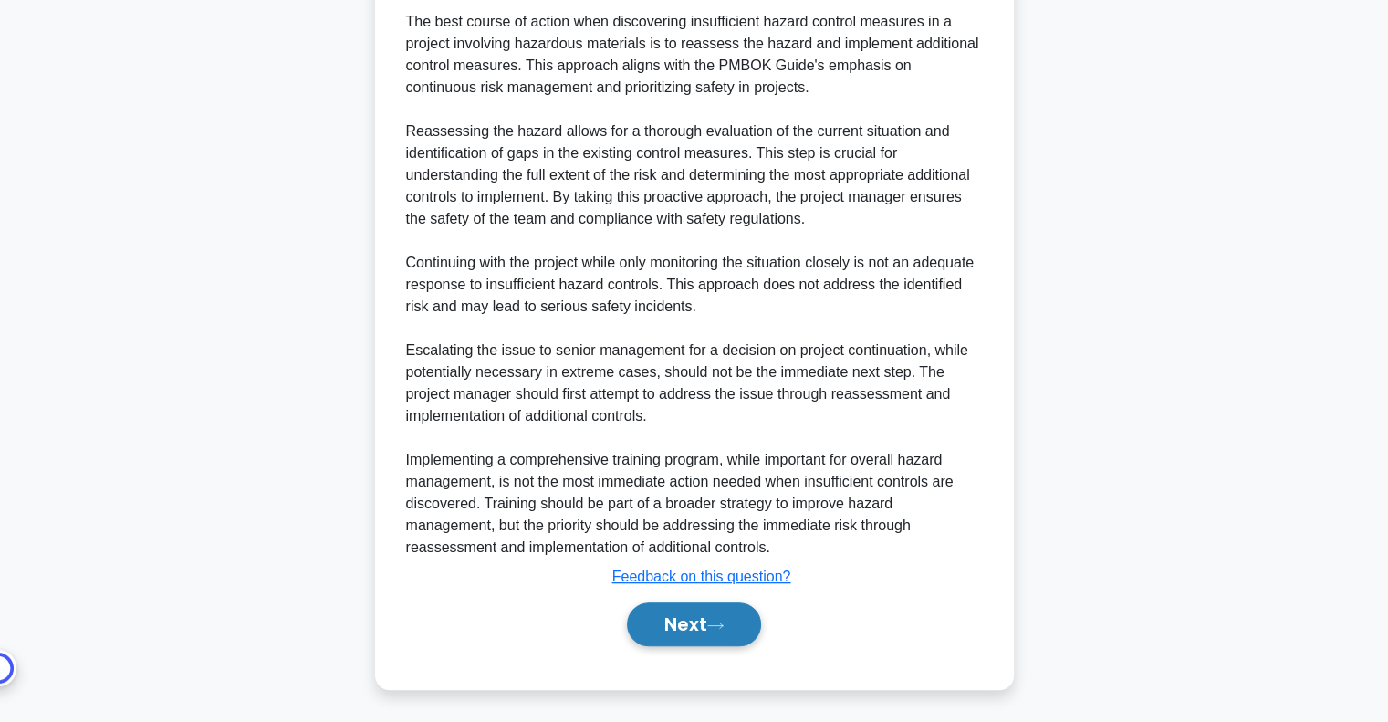
click at [705, 625] on button "Next" at bounding box center [694, 624] width 134 height 44
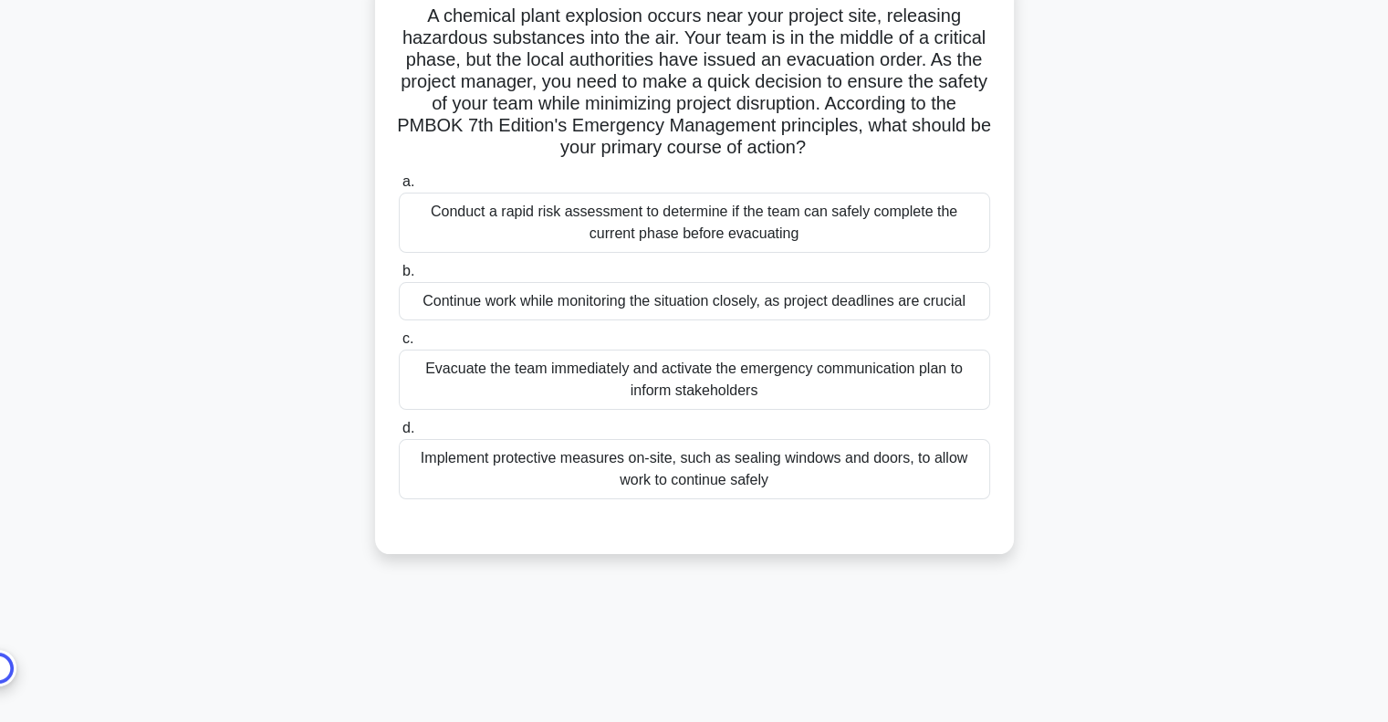
scroll to position [0, 0]
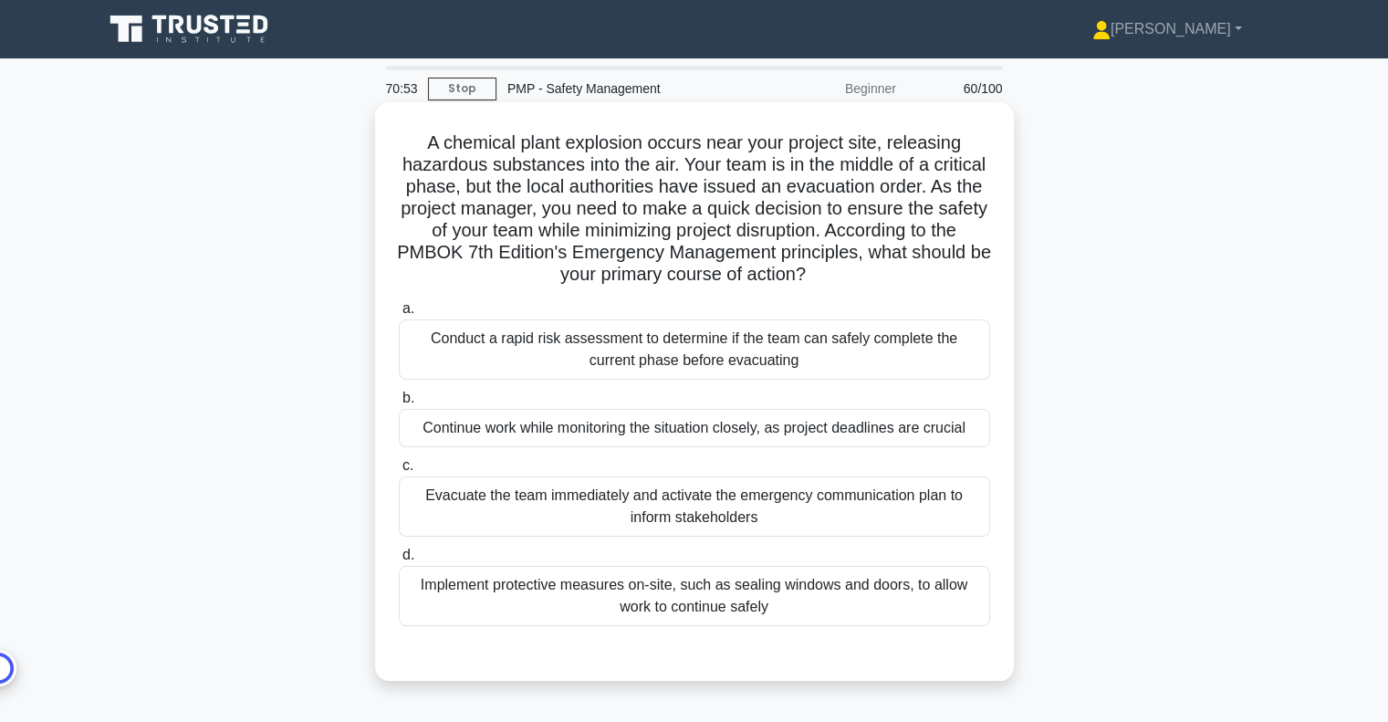
click at [723, 343] on div "Conduct a rapid risk assessment to determine if the team can safely complete th…" at bounding box center [694, 349] width 591 height 60
click at [399, 315] on input "a. Conduct a rapid risk assessment to determine if the team can safely complete…" at bounding box center [399, 309] width 0 height 12
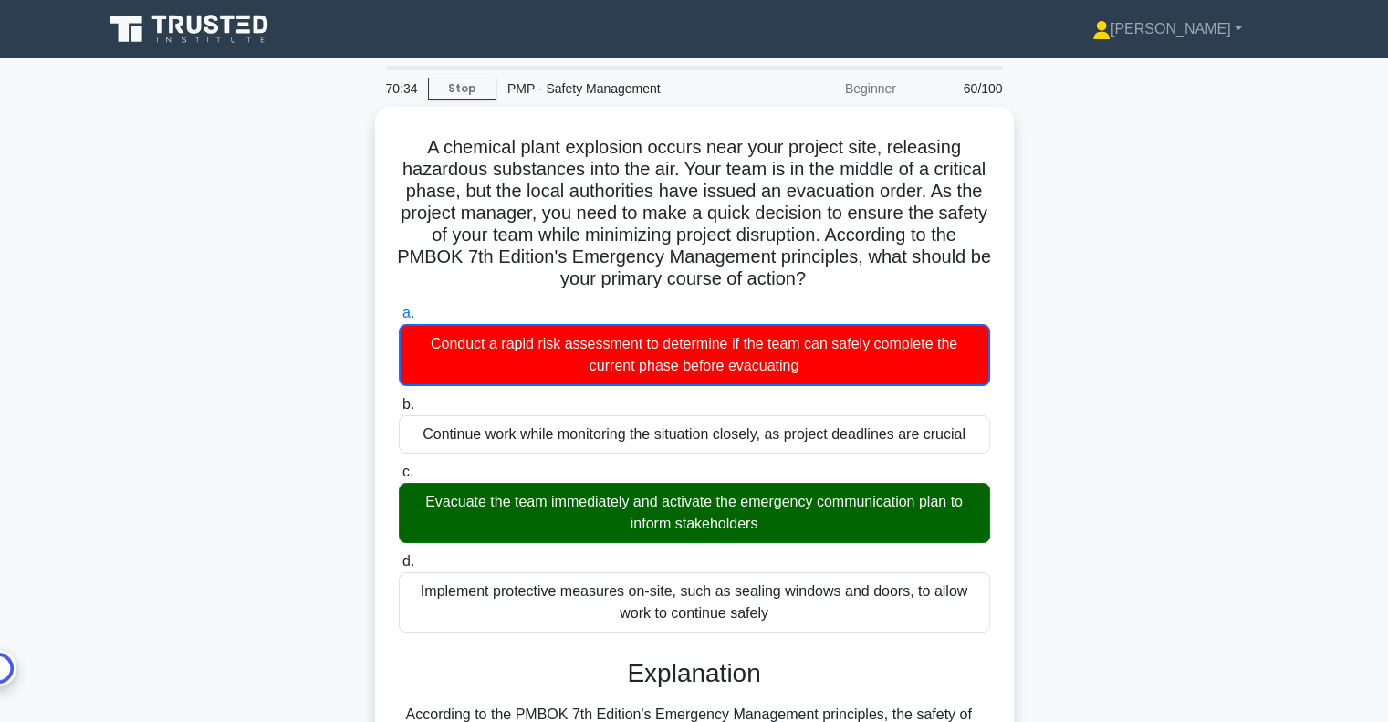
drag, startPoint x: 1830, startPoint y: 0, endPoint x: 1074, endPoint y: 291, distance: 810.3
click at [1074, 291] on div "A chemical plant explosion occurs near your project site, releasing hazardous s…" at bounding box center [694, 558] width 1204 height 902
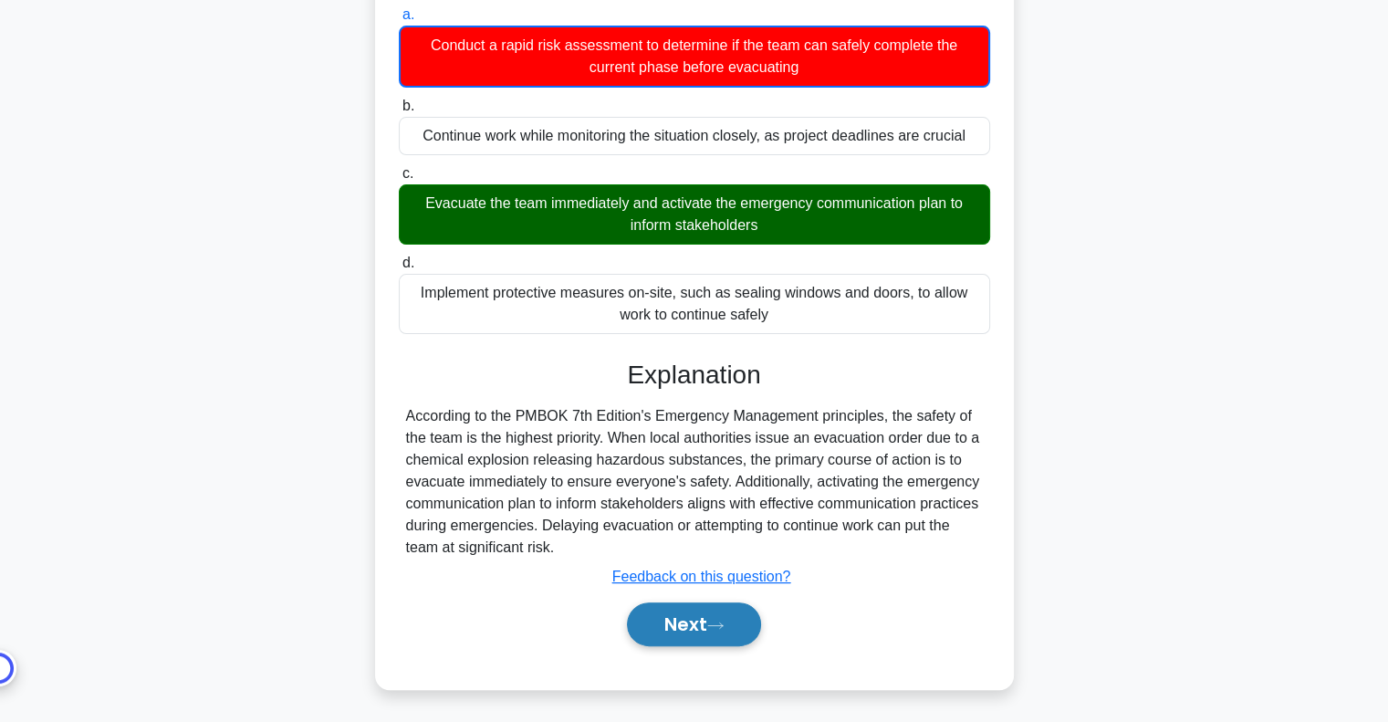
click at [710, 623] on button "Next" at bounding box center [694, 624] width 134 height 44
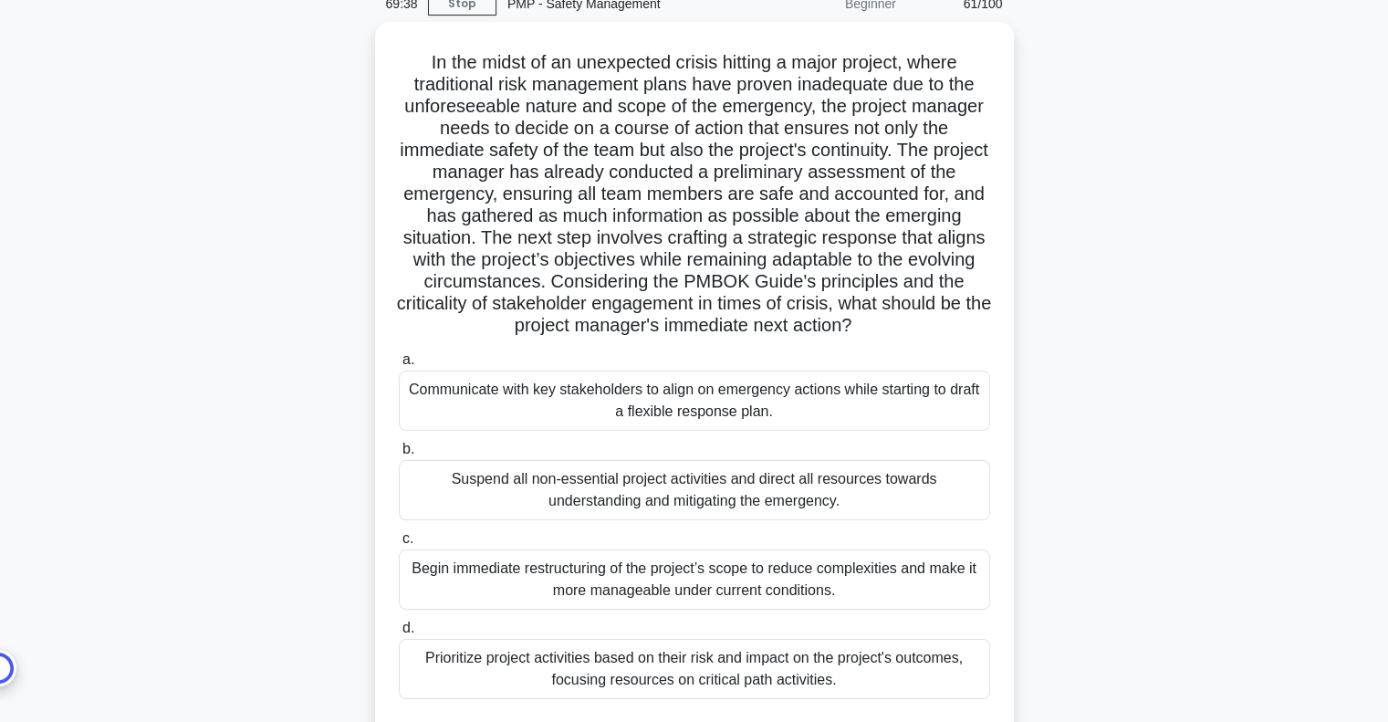
scroll to position [81, 0]
click at [743, 384] on div "Communicate with key stakeholders to align on emergency actions while starting …" at bounding box center [694, 399] width 591 height 60
click at [399, 365] on input "a. Communicate with key stakeholders to align on emergency actions while starti…" at bounding box center [399, 359] width 0 height 12
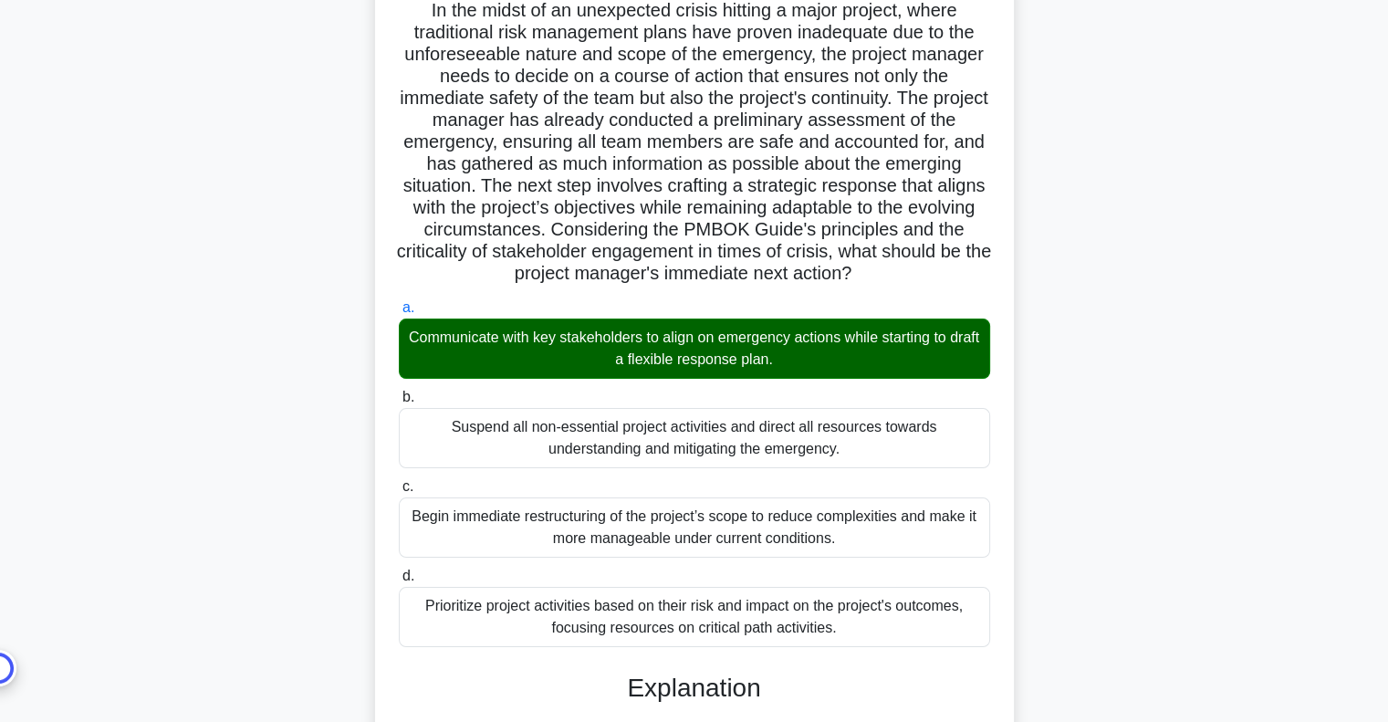
scroll to position [629, 0]
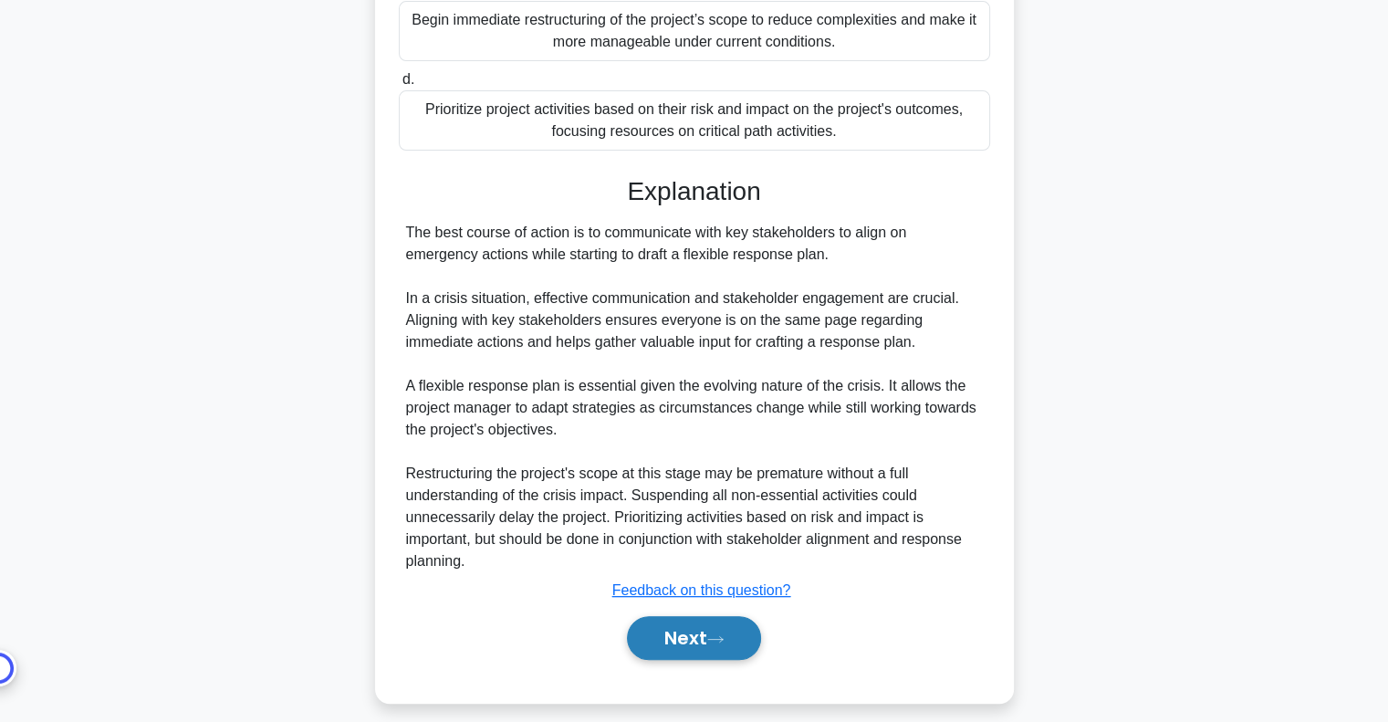
click at [679, 641] on button "Next" at bounding box center [694, 638] width 134 height 44
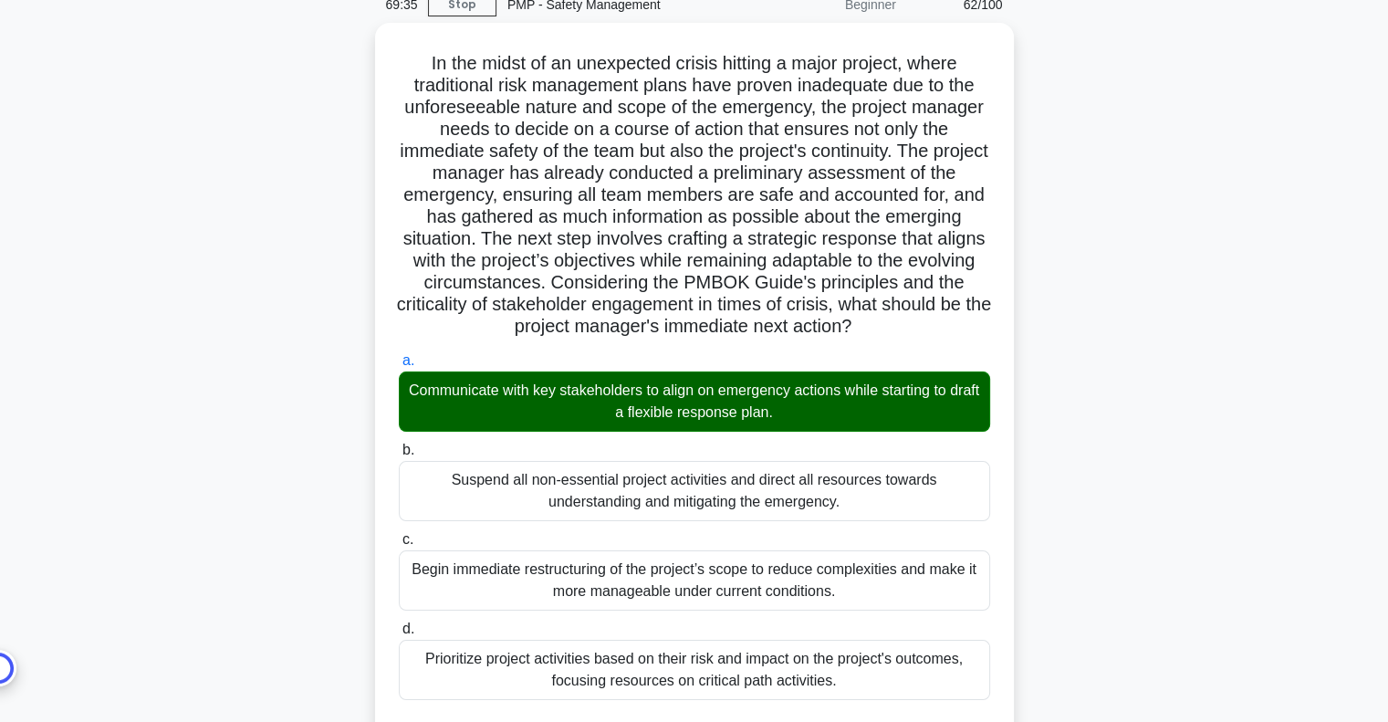
scroll to position [0, 0]
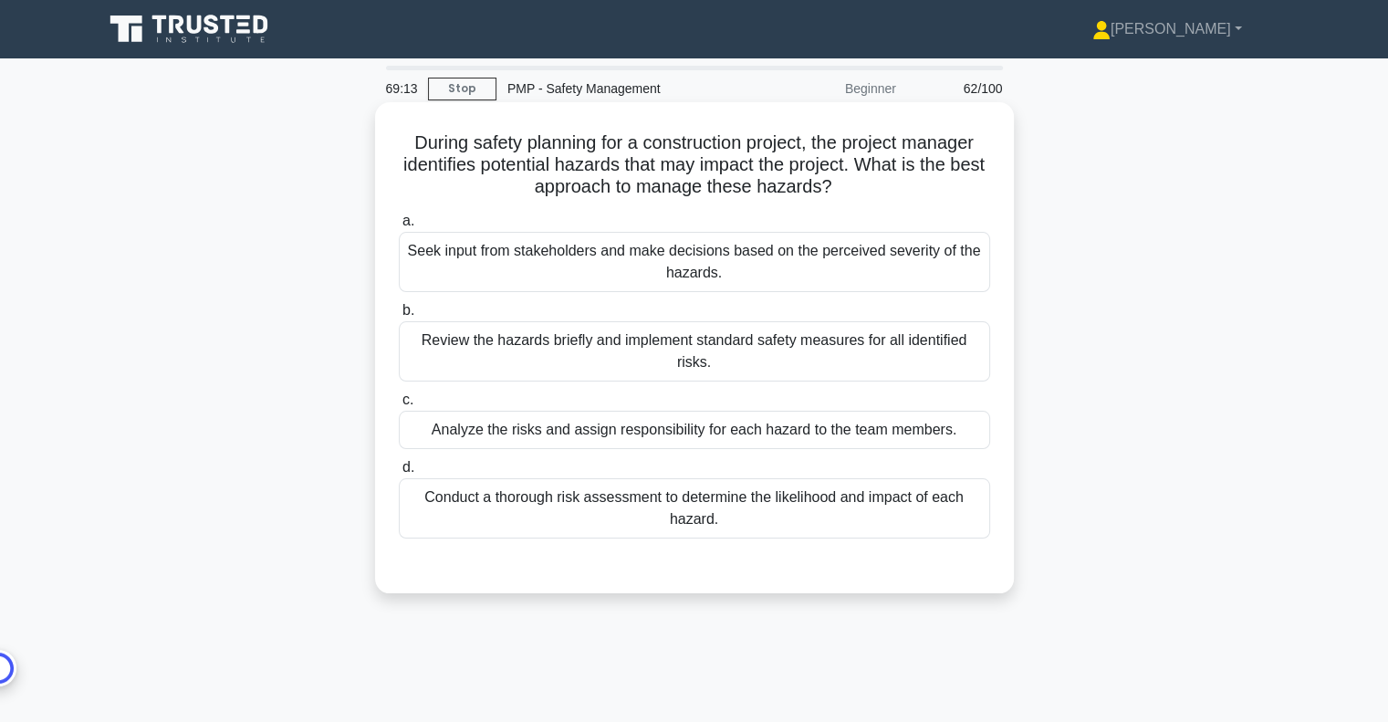
click at [741, 520] on div "Conduct a thorough risk assessment to determine the likelihood and impact of ea…" at bounding box center [694, 508] width 591 height 60
click at [399, 473] on input "d. Conduct a thorough risk assessment to determine the likelihood and impact of…" at bounding box center [399, 468] width 0 height 12
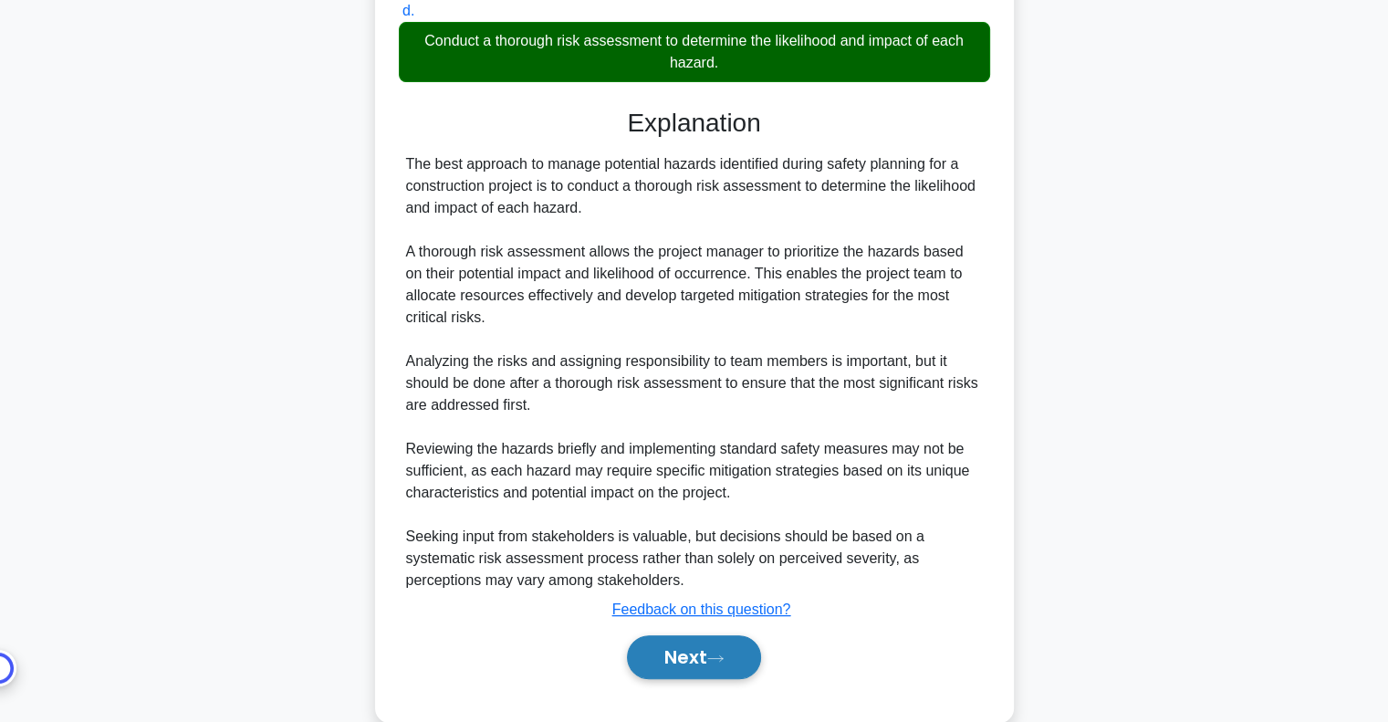
click at [732, 659] on button "Next" at bounding box center [694, 657] width 134 height 44
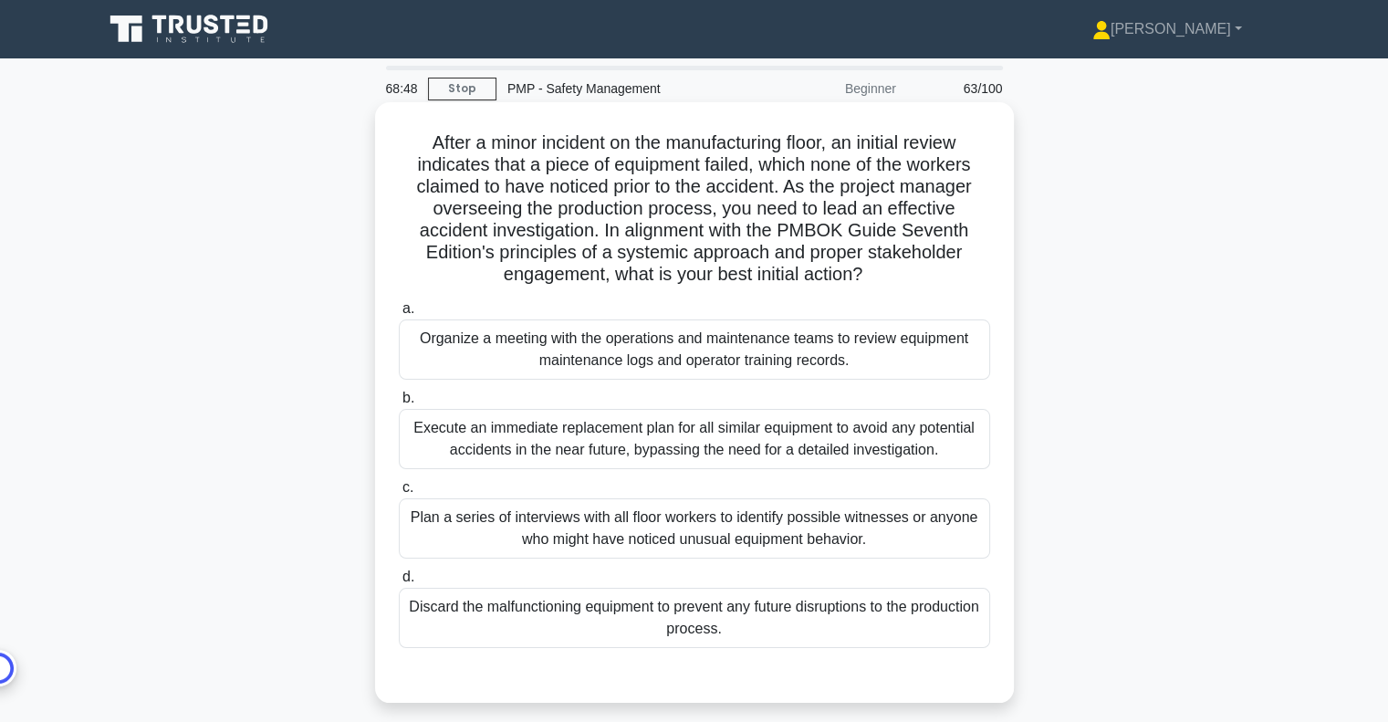
click at [814, 354] on div "Organize a meeting with the operations and maintenance teams to review equipmen…" at bounding box center [694, 349] width 591 height 60
click at [399, 315] on input "a. Organize a meeting with the operations and maintenance teams to review equip…" at bounding box center [399, 309] width 0 height 12
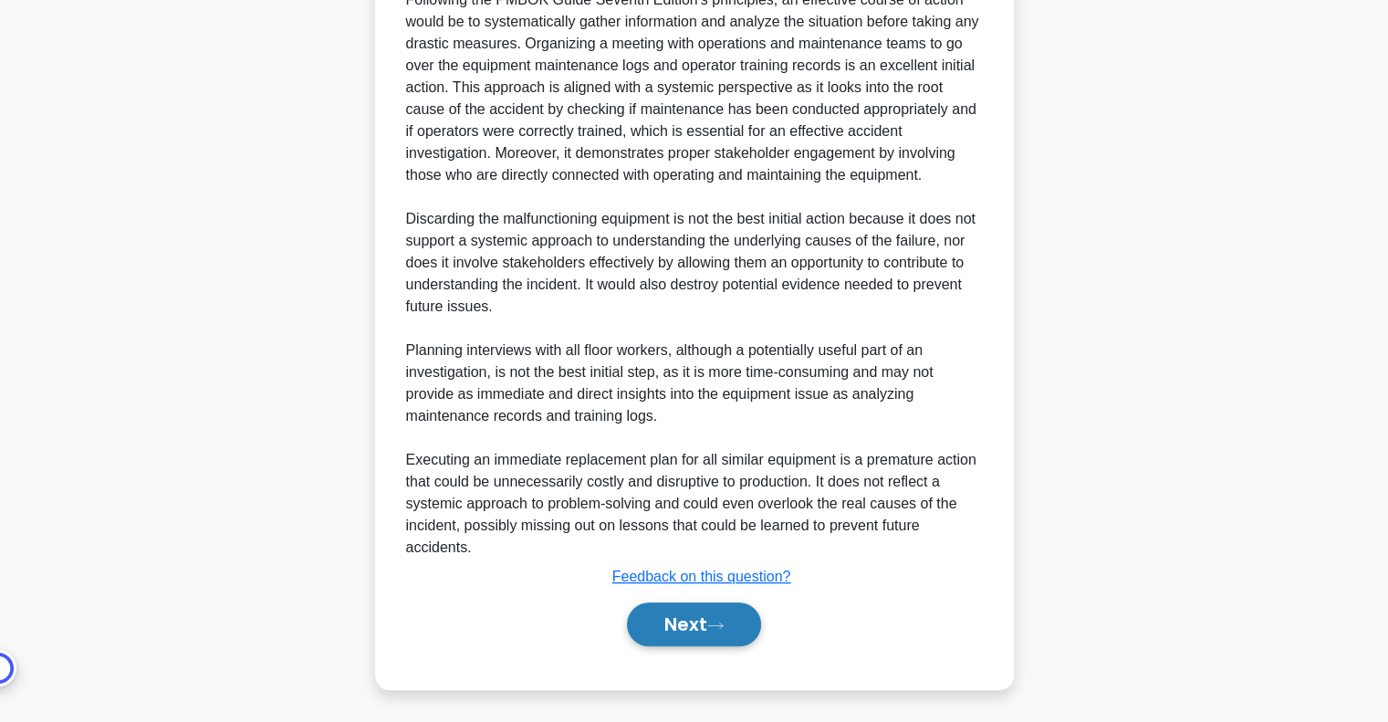
click at [691, 627] on button "Next" at bounding box center [694, 624] width 134 height 44
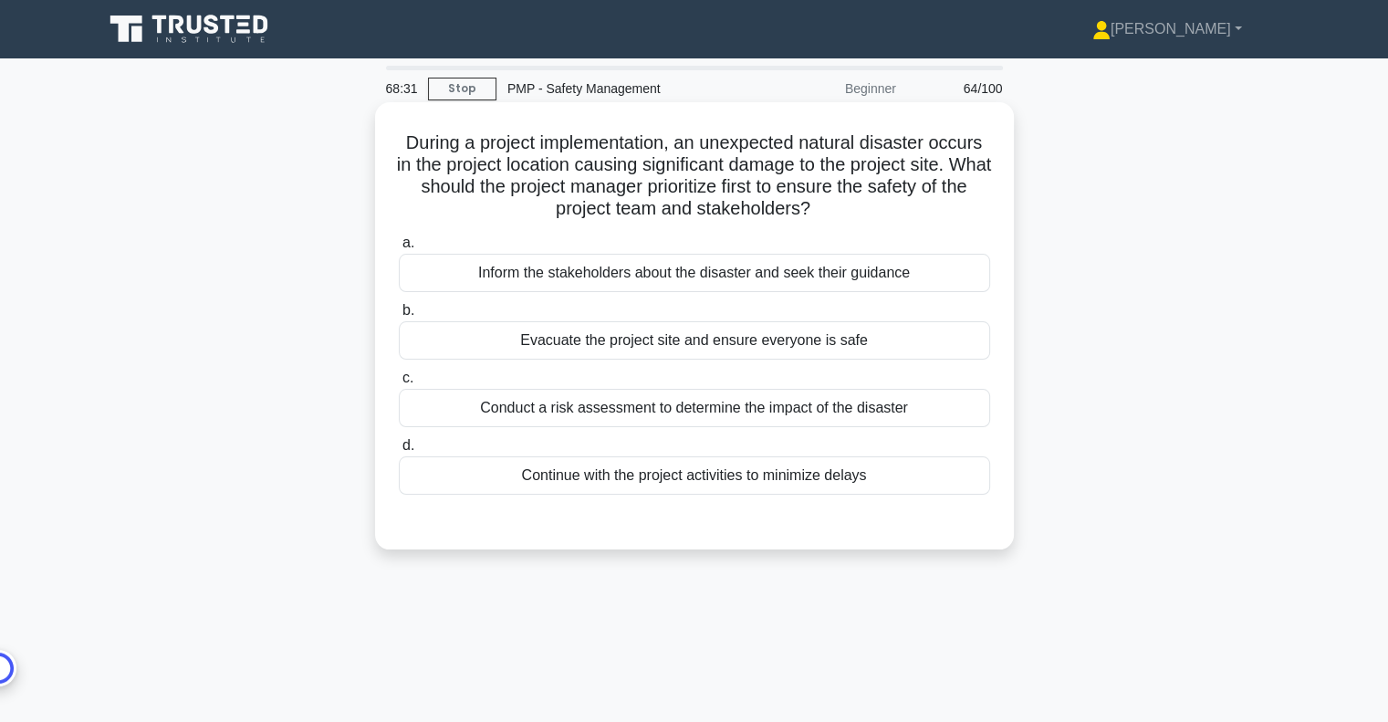
click at [799, 342] on div "Evacuate the project site and ensure everyone is safe" at bounding box center [694, 340] width 591 height 38
click at [399, 317] on input "b. Evacuate the project site and ensure everyone is safe" at bounding box center [399, 311] width 0 height 12
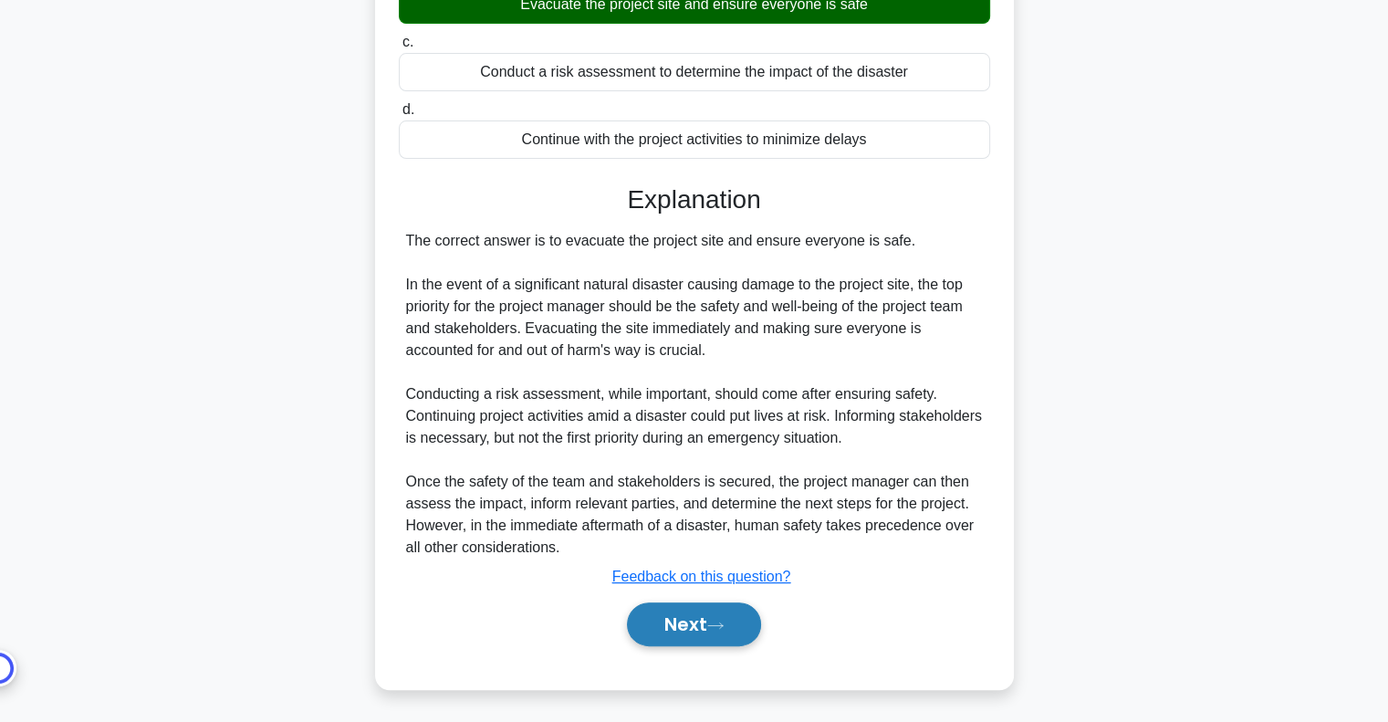
drag, startPoint x: 693, startPoint y: 621, endPoint x: 711, endPoint y: 602, distance: 25.8
click at [693, 621] on button "Next" at bounding box center [694, 624] width 134 height 44
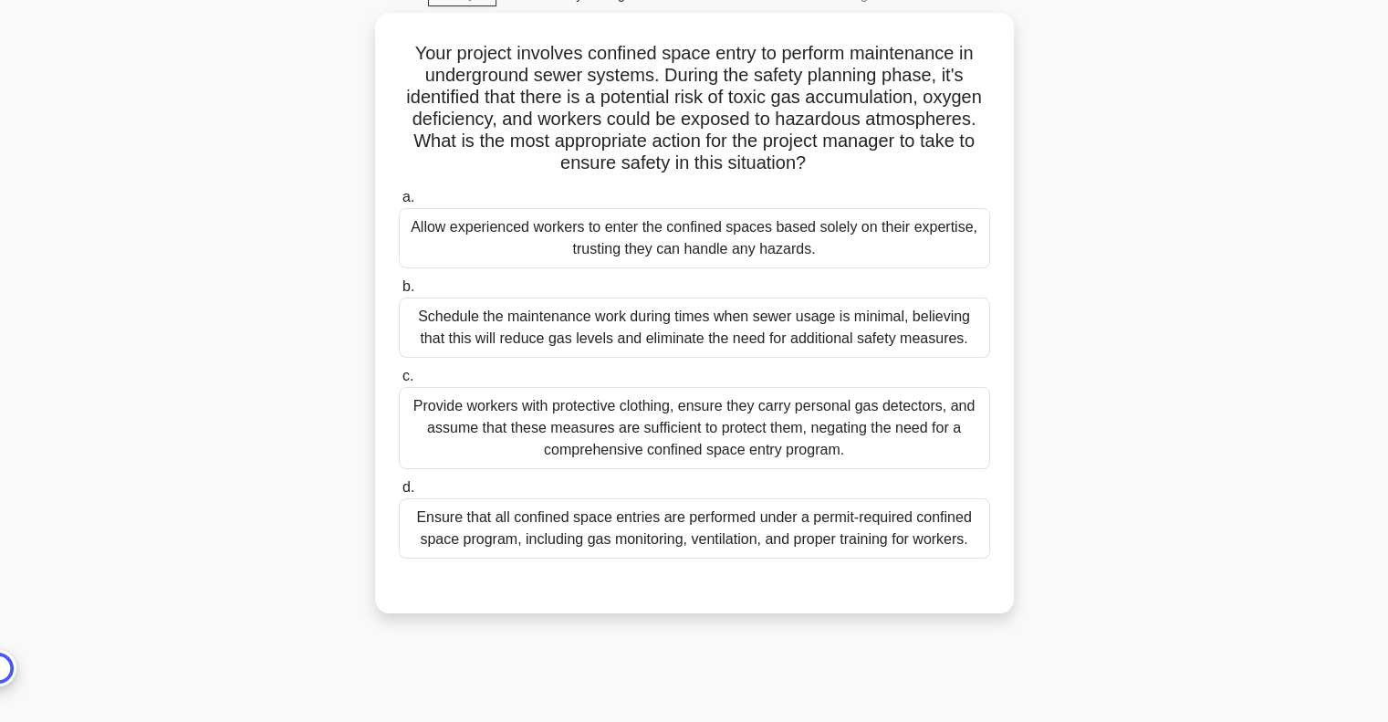
scroll to position [182, 0]
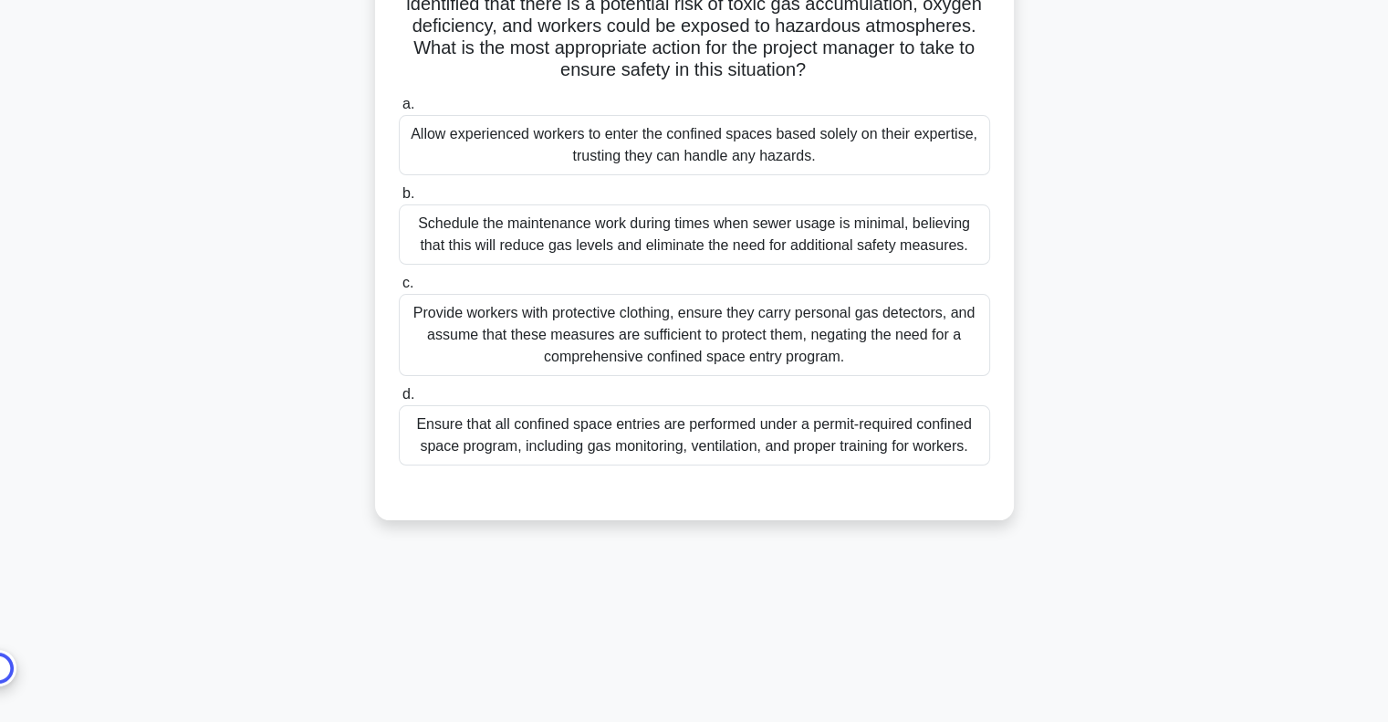
click at [774, 440] on div "Ensure that all confined space entries are performed under a permit-required co…" at bounding box center [694, 435] width 591 height 60
click at [399, 400] on input "d. Ensure that all confined space entries are performed under a permit-required…" at bounding box center [399, 395] width 0 height 12
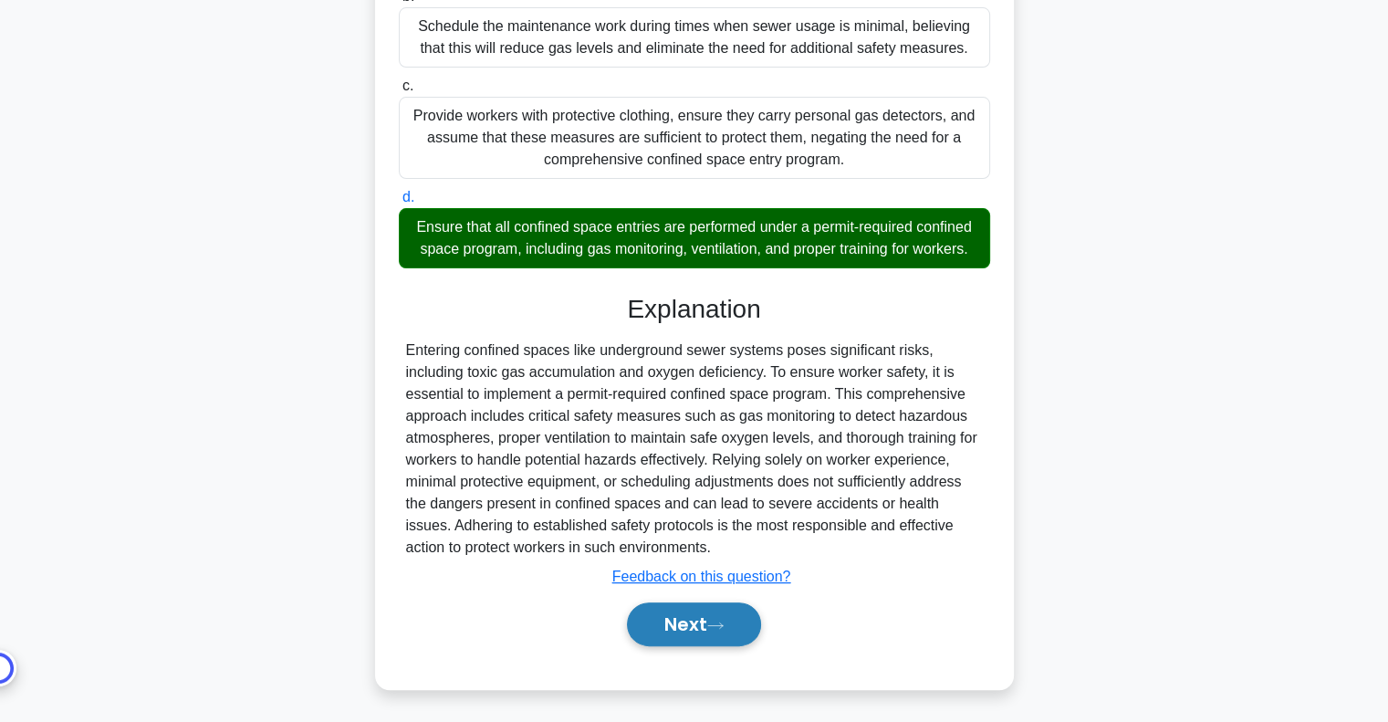
click at [660, 612] on button "Next" at bounding box center [694, 624] width 134 height 44
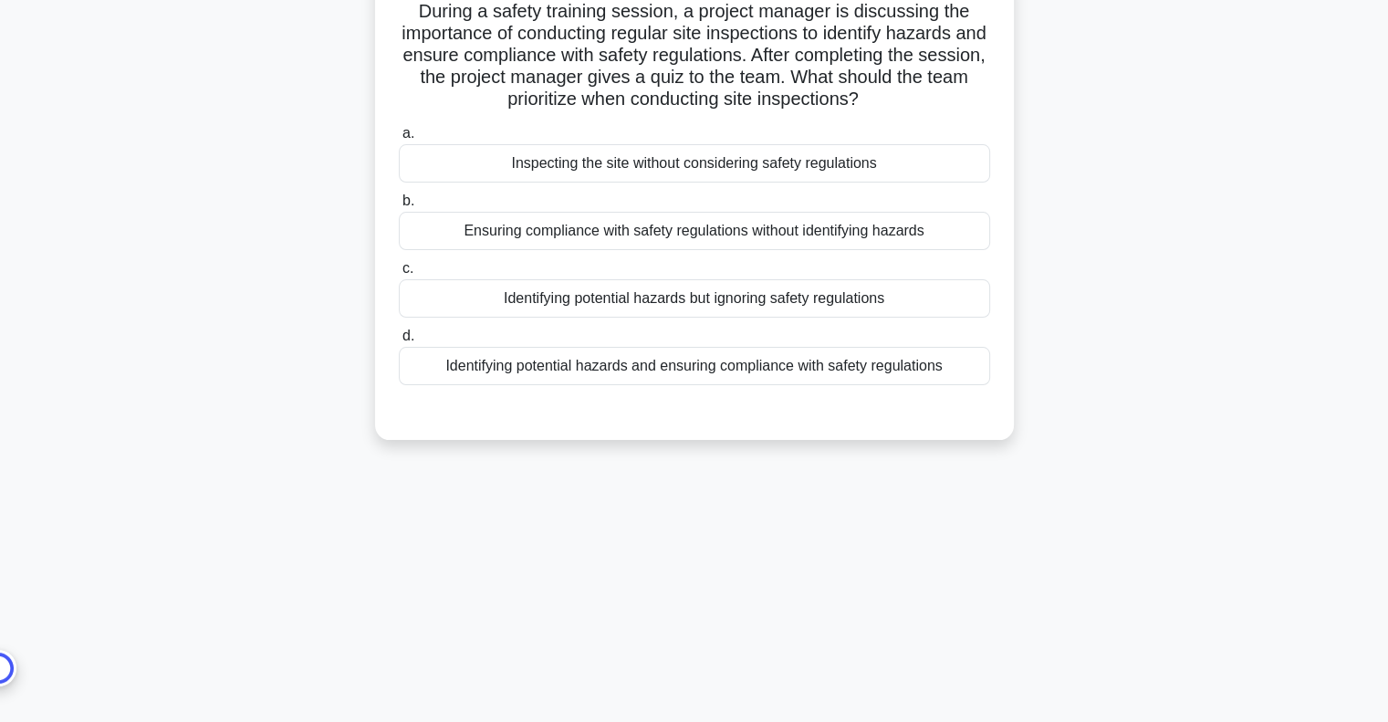
scroll to position [0, 0]
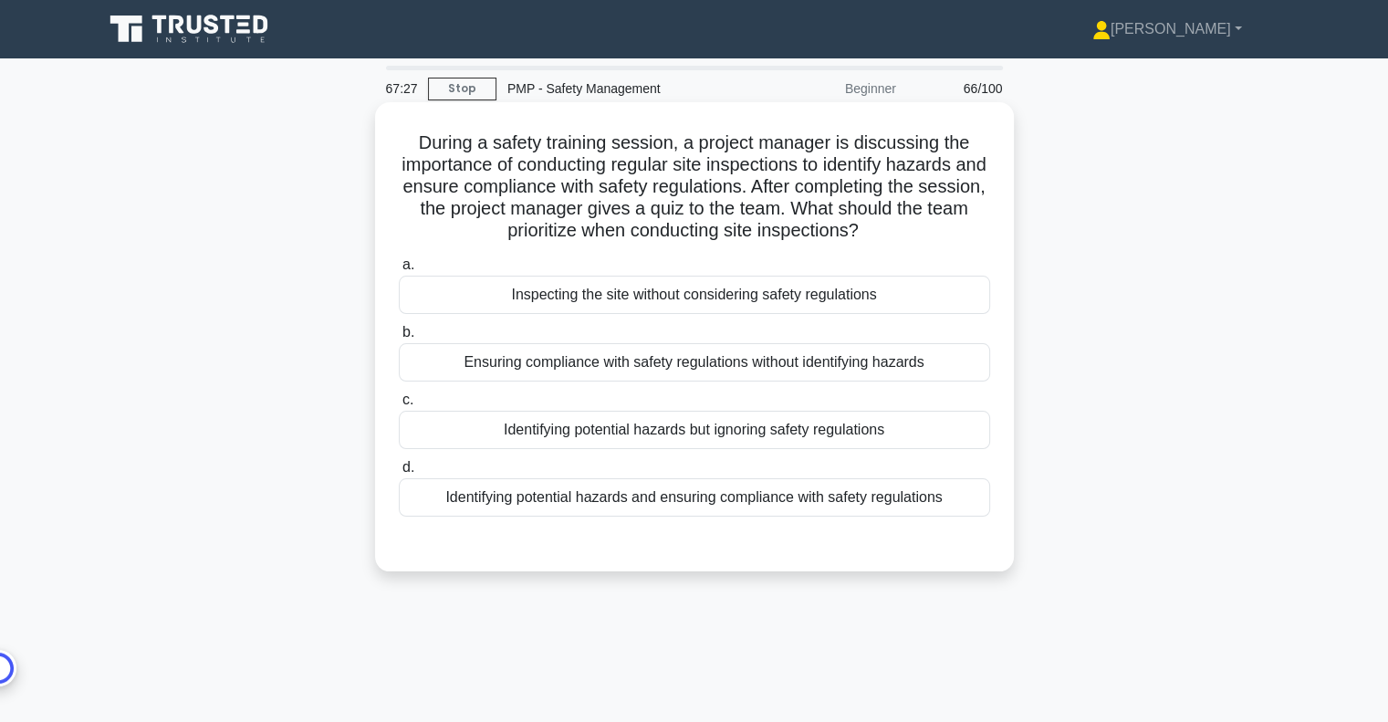
click at [880, 496] on div "Identifying potential hazards and ensuring compliance with safety regulations" at bounding box center [694, 497] width 591 height 38
click at [399, 473] on input "d. Identifying potential hazards and ensuring compliance with safety regulations" at bounding box center [399, 468] width 0 height 12
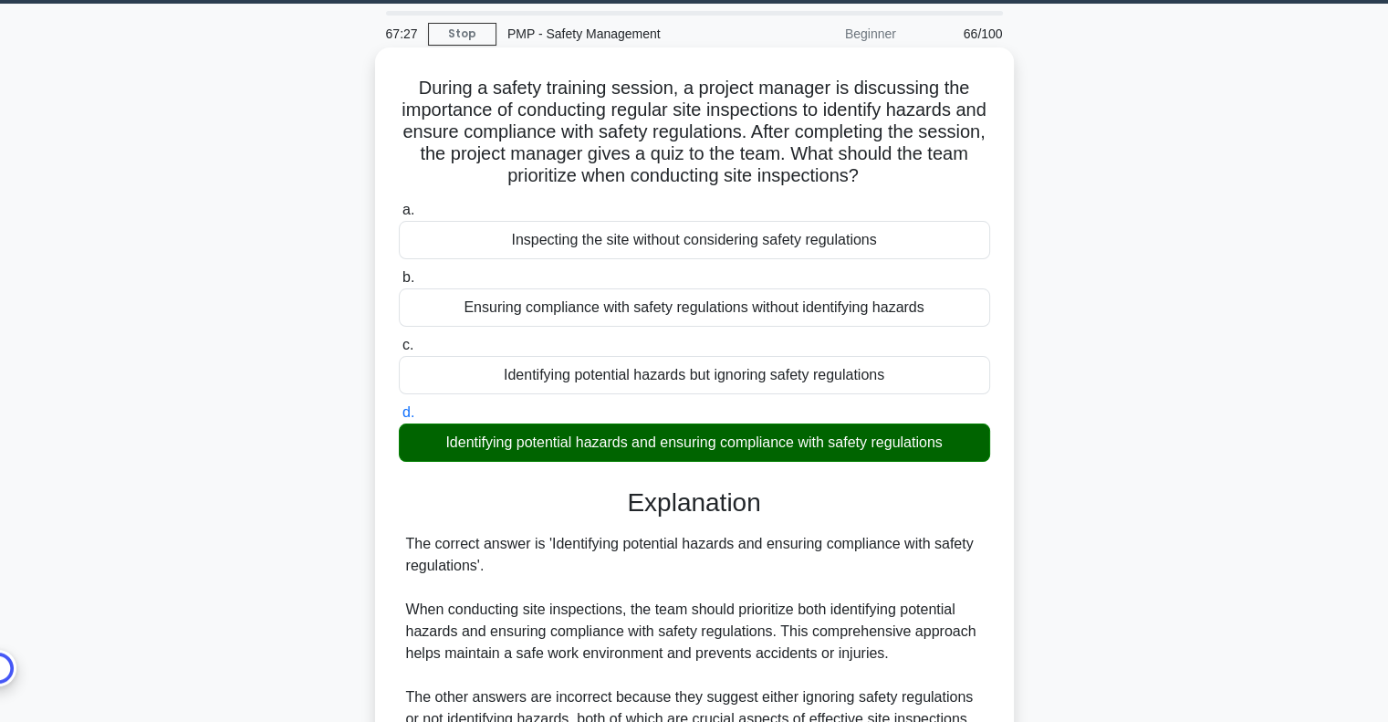
scroll to position [270, 0]
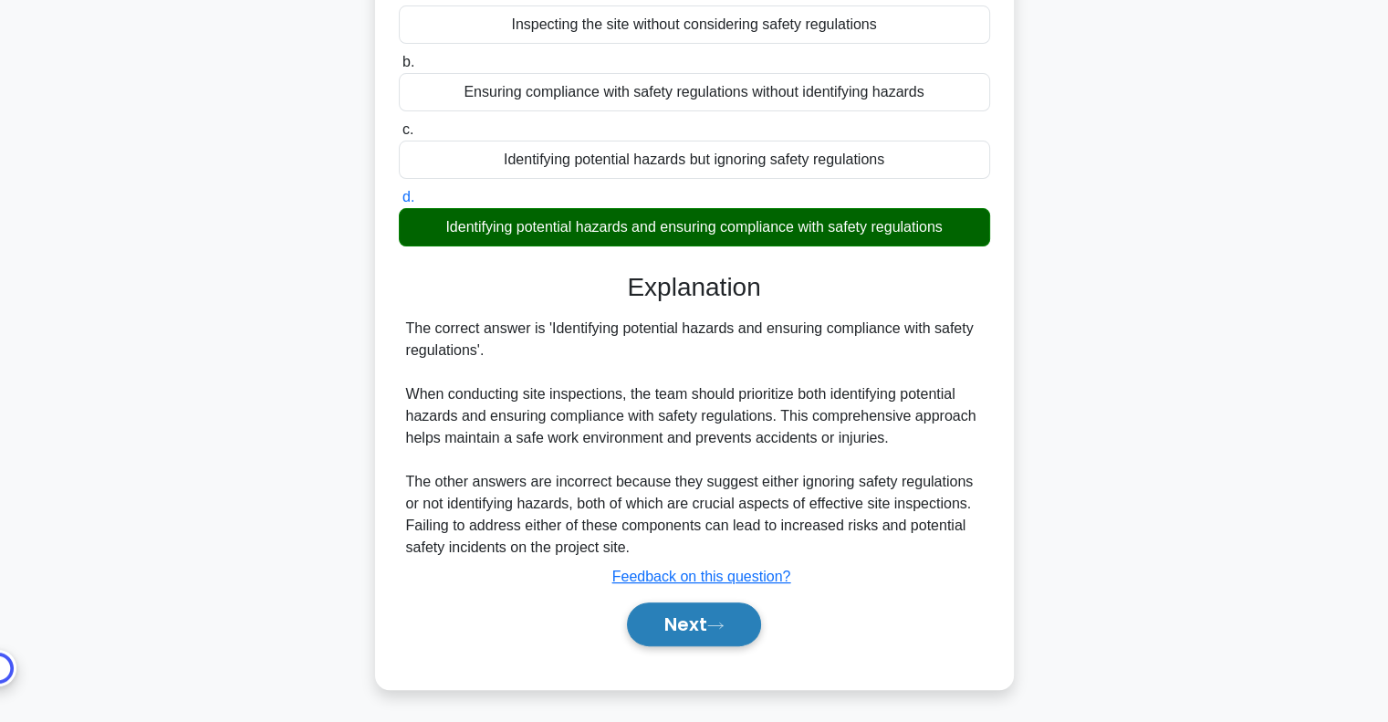
click at [708, 630] on button "Next" at bounding box center [694, 624] width 134 height 44
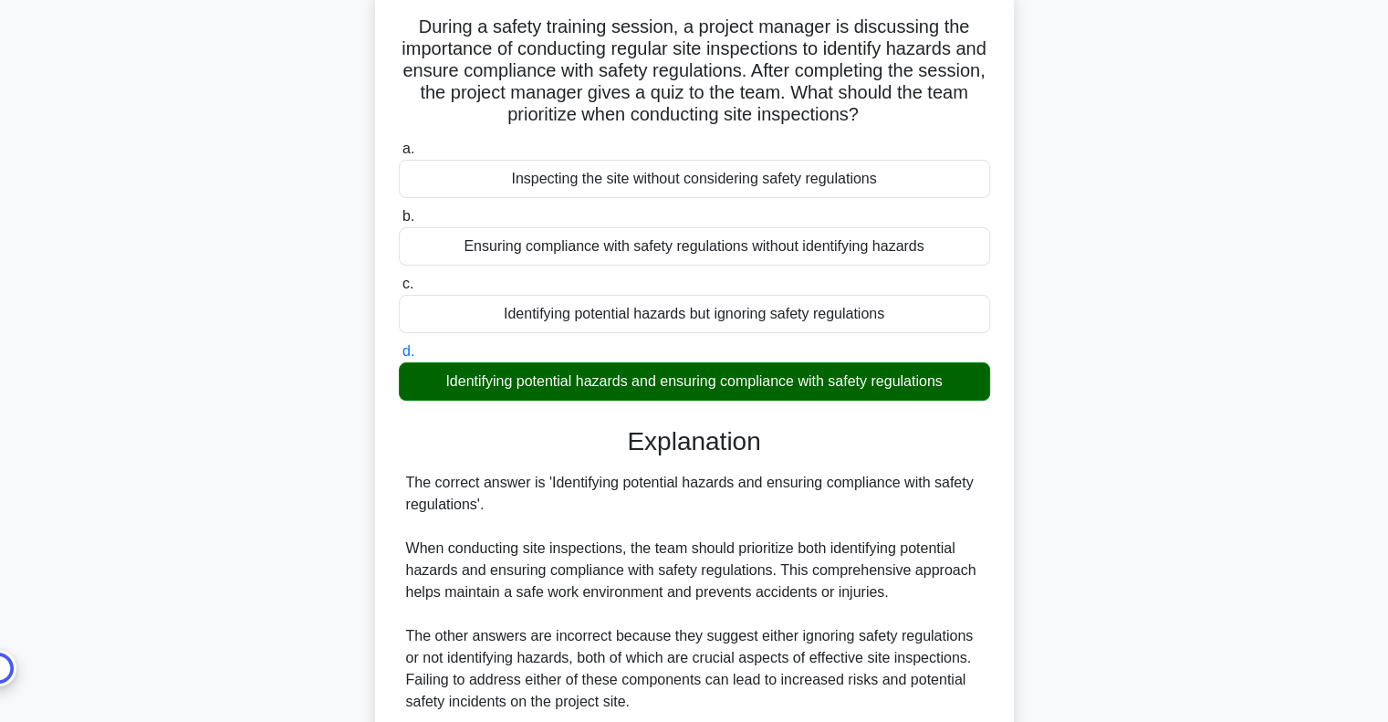
scroll to position [0, 0]
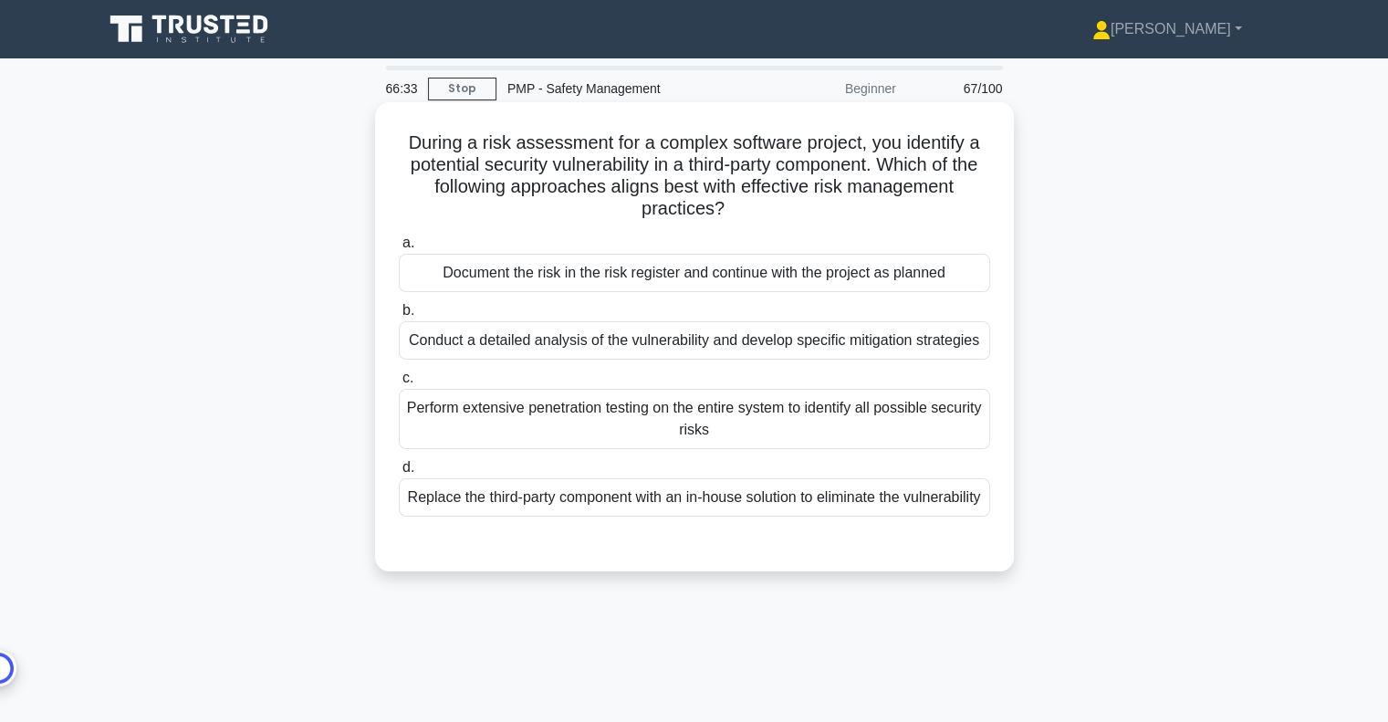
click at [624, 344] on div "Conduct a detailed analysis of the vulnerability and develop specific mitigatio…" at bounding box center [694, 340] width 591 height 38
click at [399, 317] on input "b. Conduct a detailed analysis of the vulnerability and develop specific mitiga…" at bounding box center [399, 311] width 0 height 12
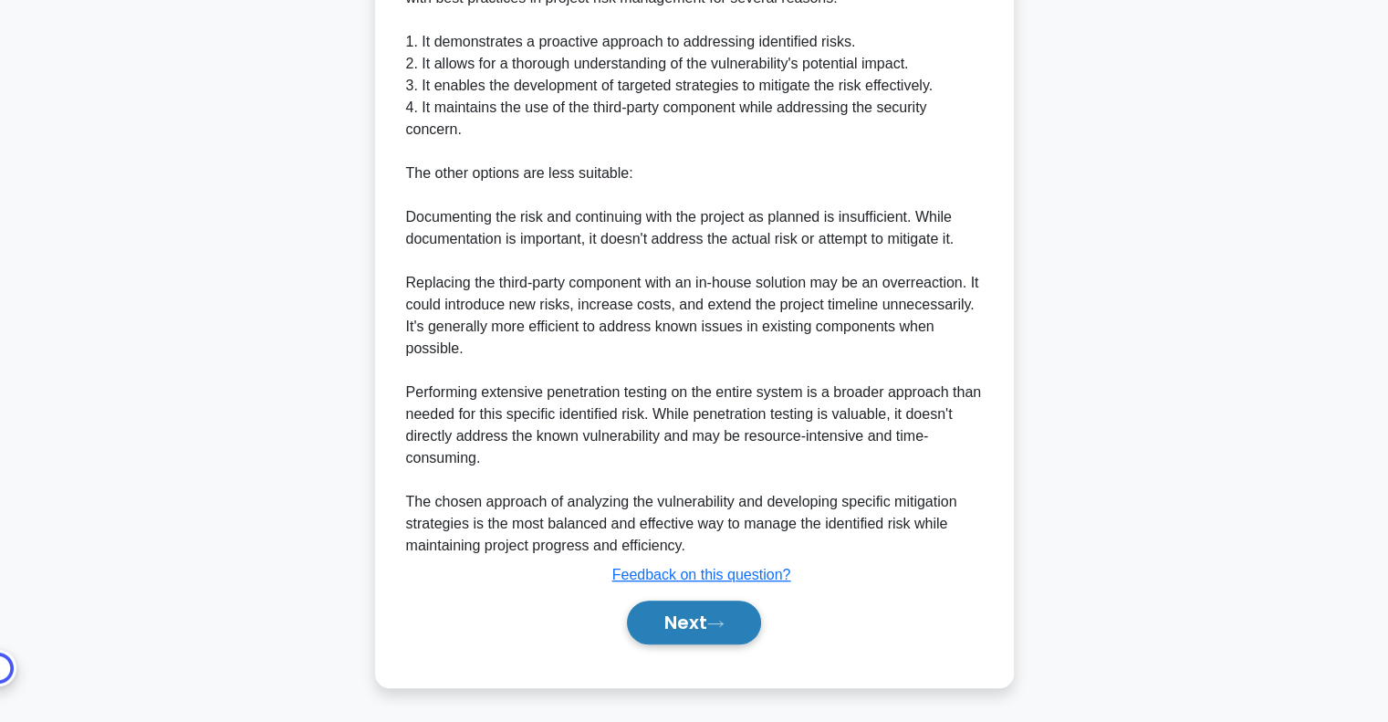
click at [679, 630] on button "Next" at bounding box center [694, 622] width 134 height 44
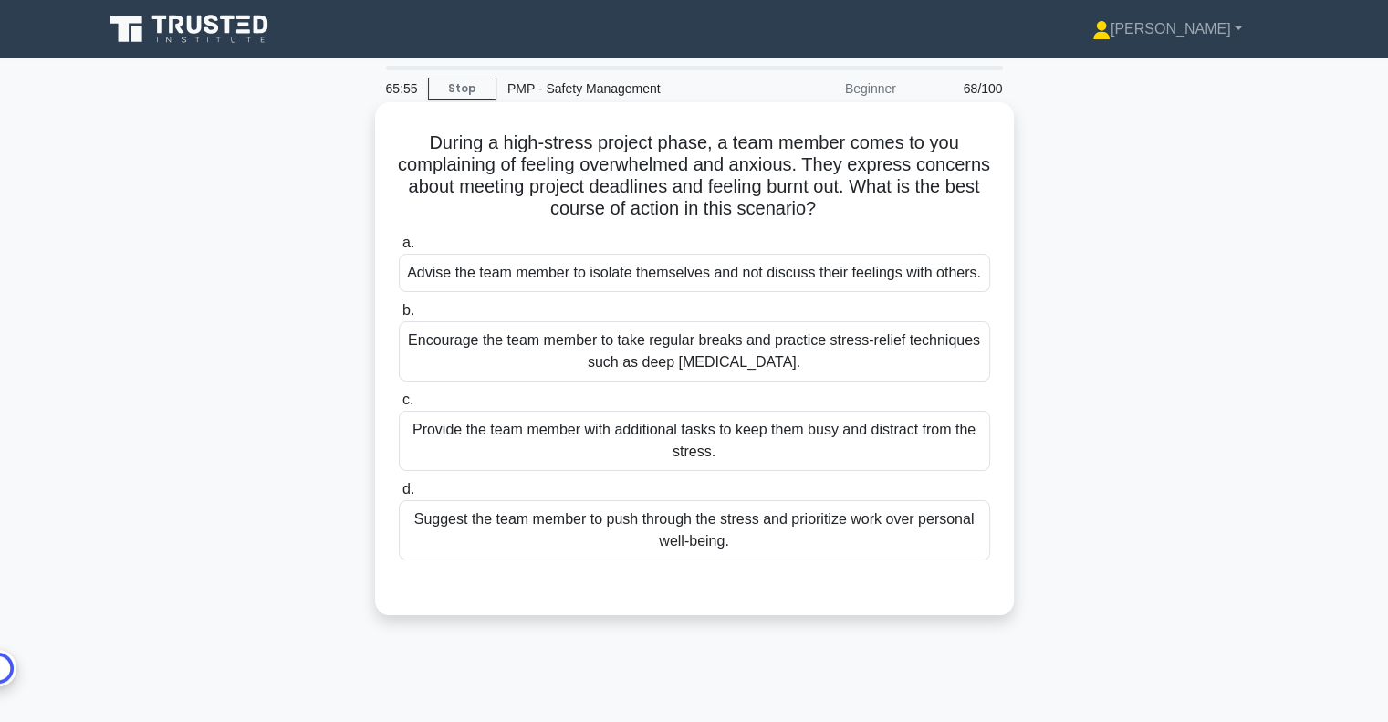
click at [820, 324] on div "Encourage the team member to take regular breaks and practice stress-relief tec…" at bounding box center [694, 351] width 591 height 60
click at [399, 317] on input "b. Encourage the team member to take regular breaks and practice stress-relief …" at bounding box center [399, 311] width 0 height 12
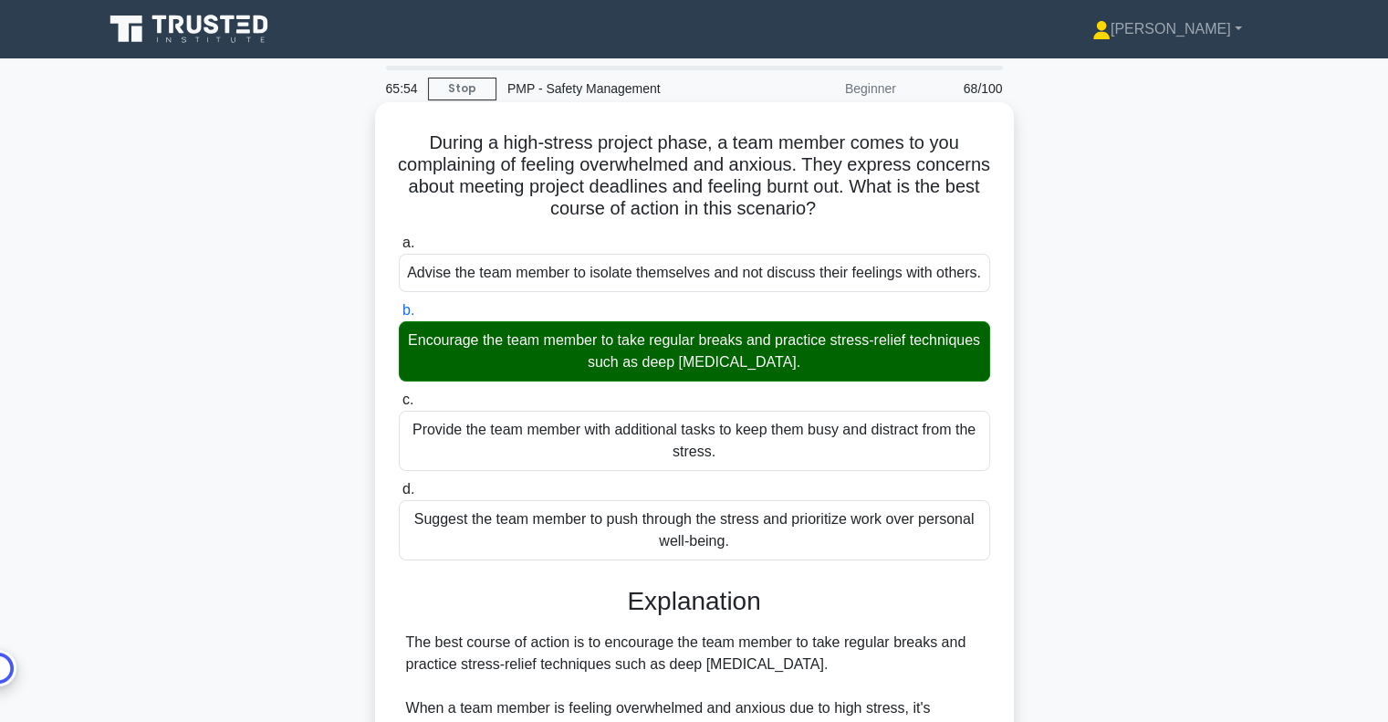
scroll to position [445, 0]
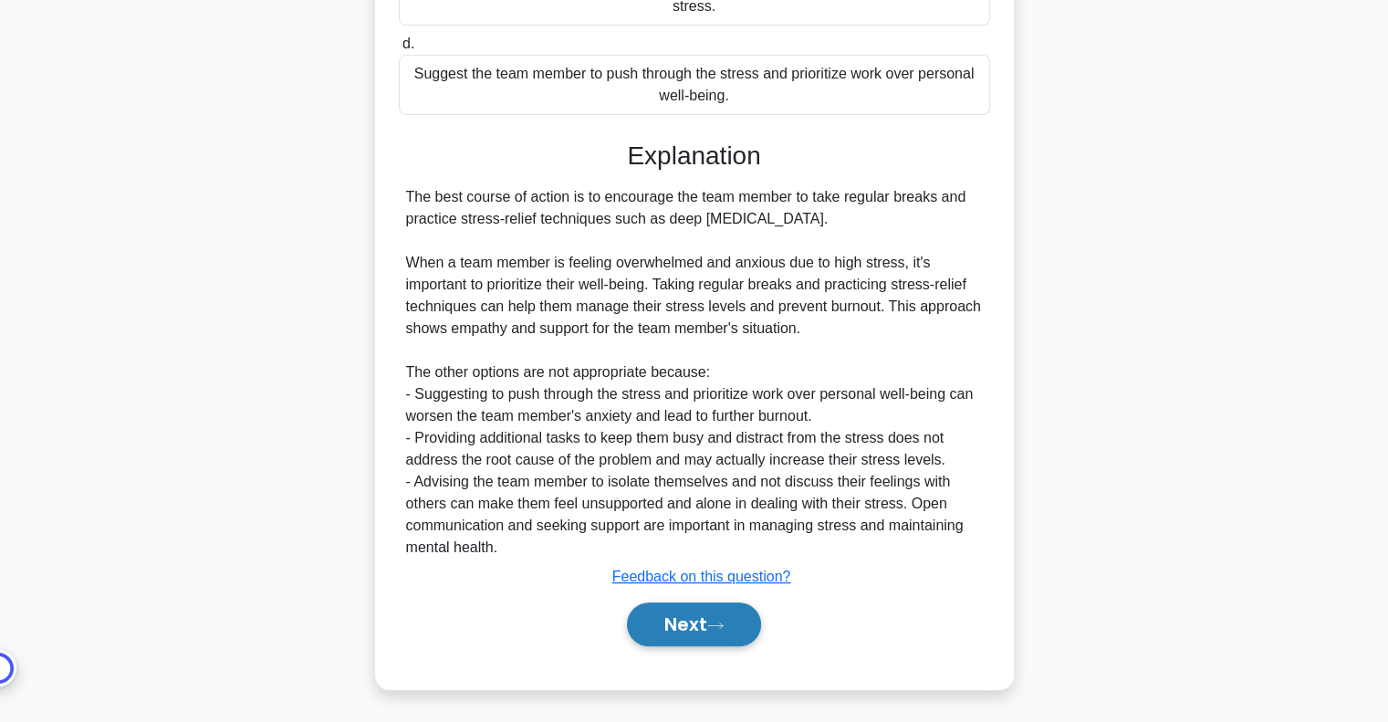
click at [741, 631] on button "Next" at bounding box center [694, 624] width 134 height 44
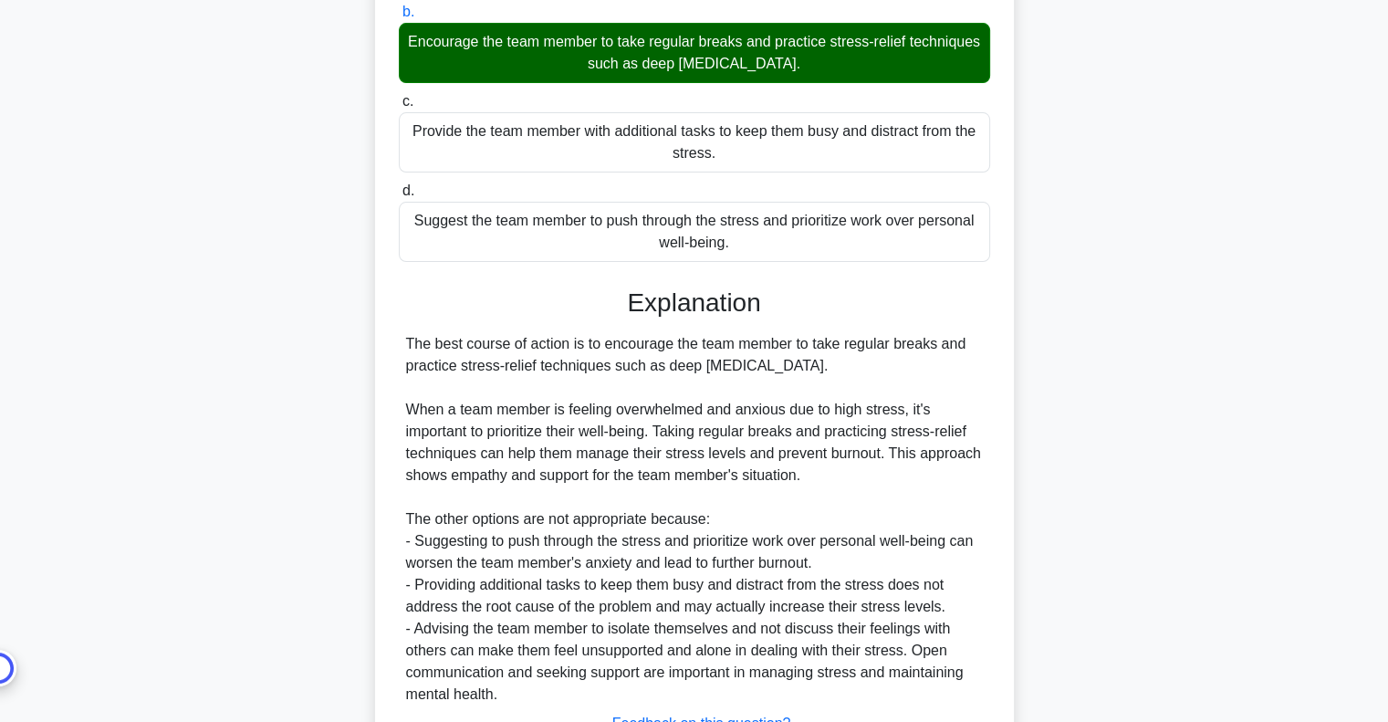
scroll to position [0, 0]
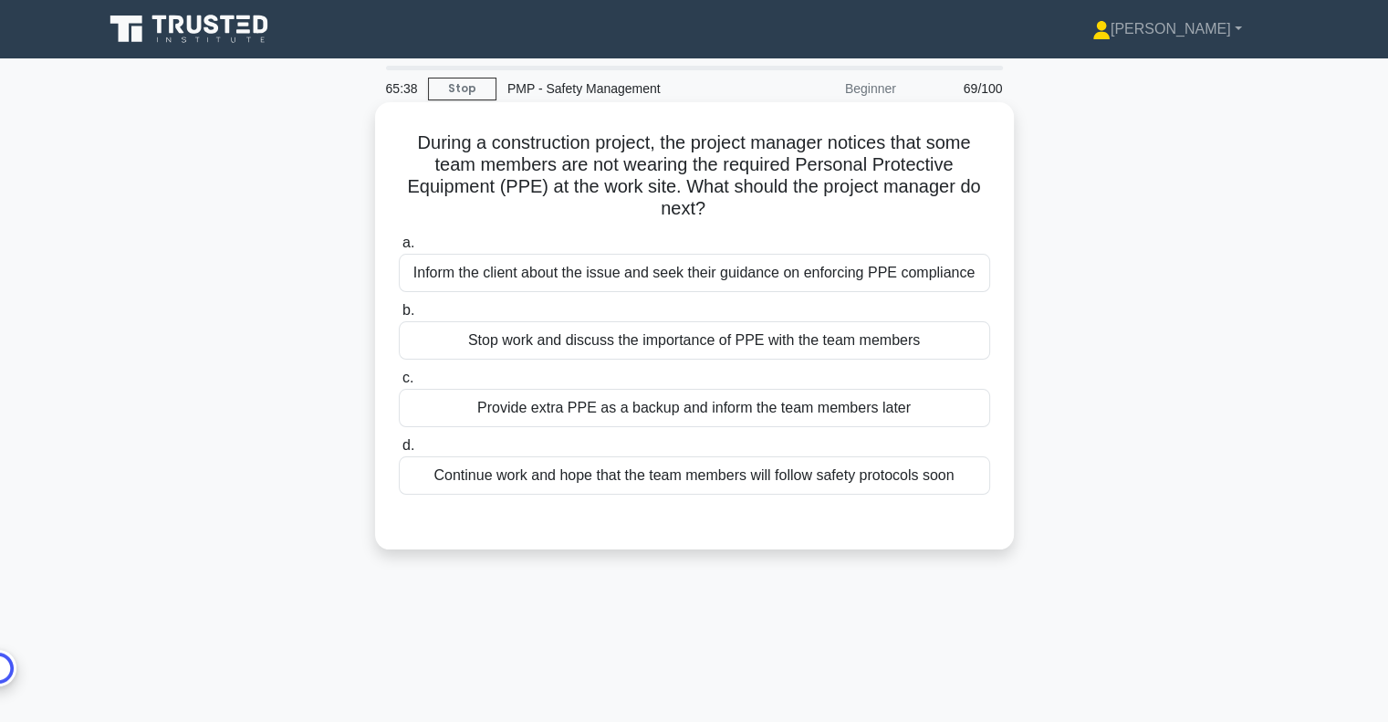
click at [675, 416] on div "Provide extra PPE as a backup and inform the team members later" at bounding box center [694, 408] width 591 height 38
click at [399, 384] on input "c. Provide extra PPE as a backup and inform the team members later" at bounding box center [399, 378] width 0 height 12
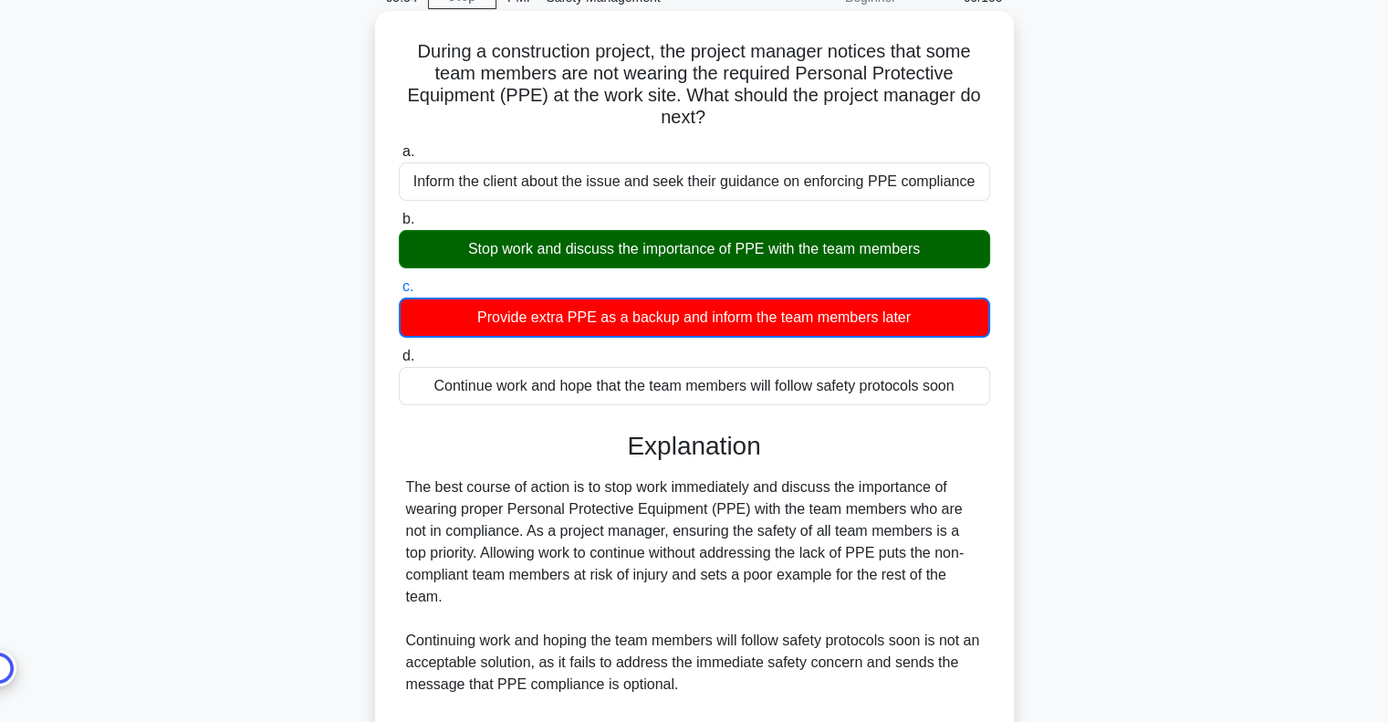
scroll to position [403, 0]
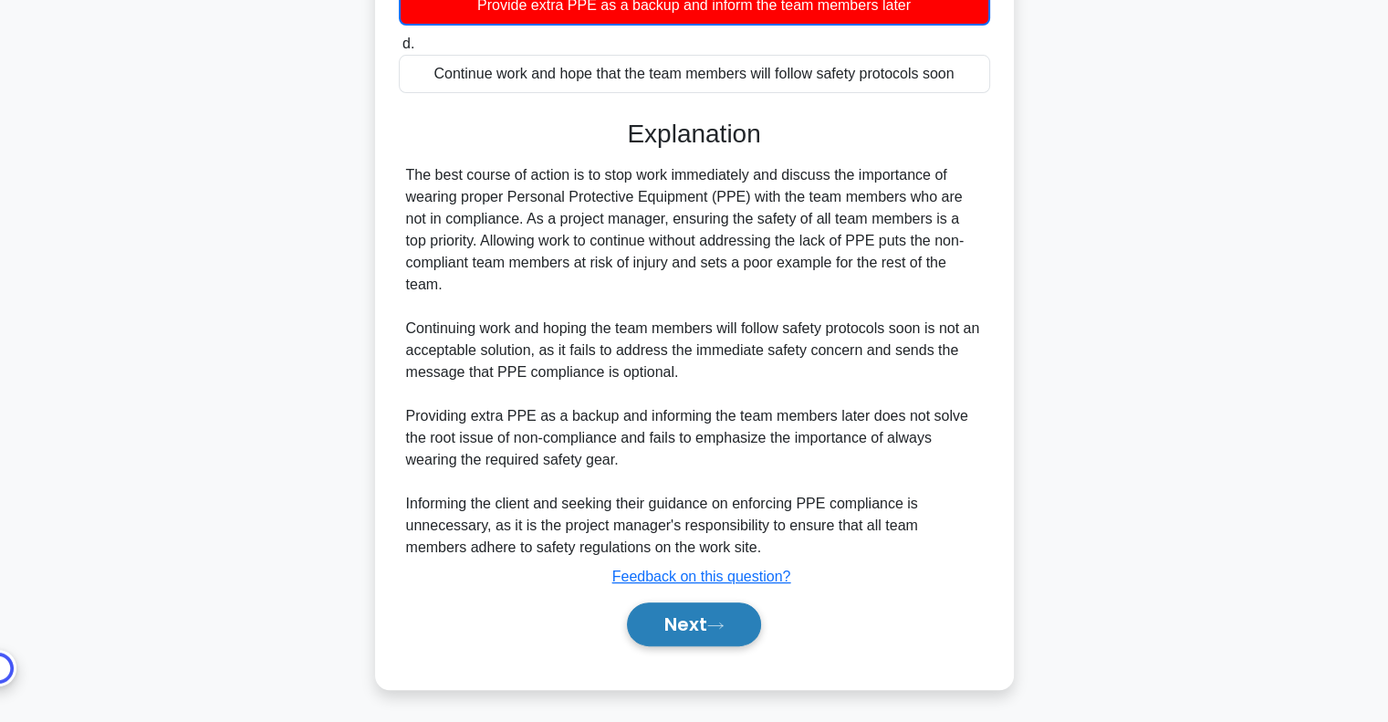
click at [754, 626] on button "Next" at bounding box center [694, 624] width 134 height 44
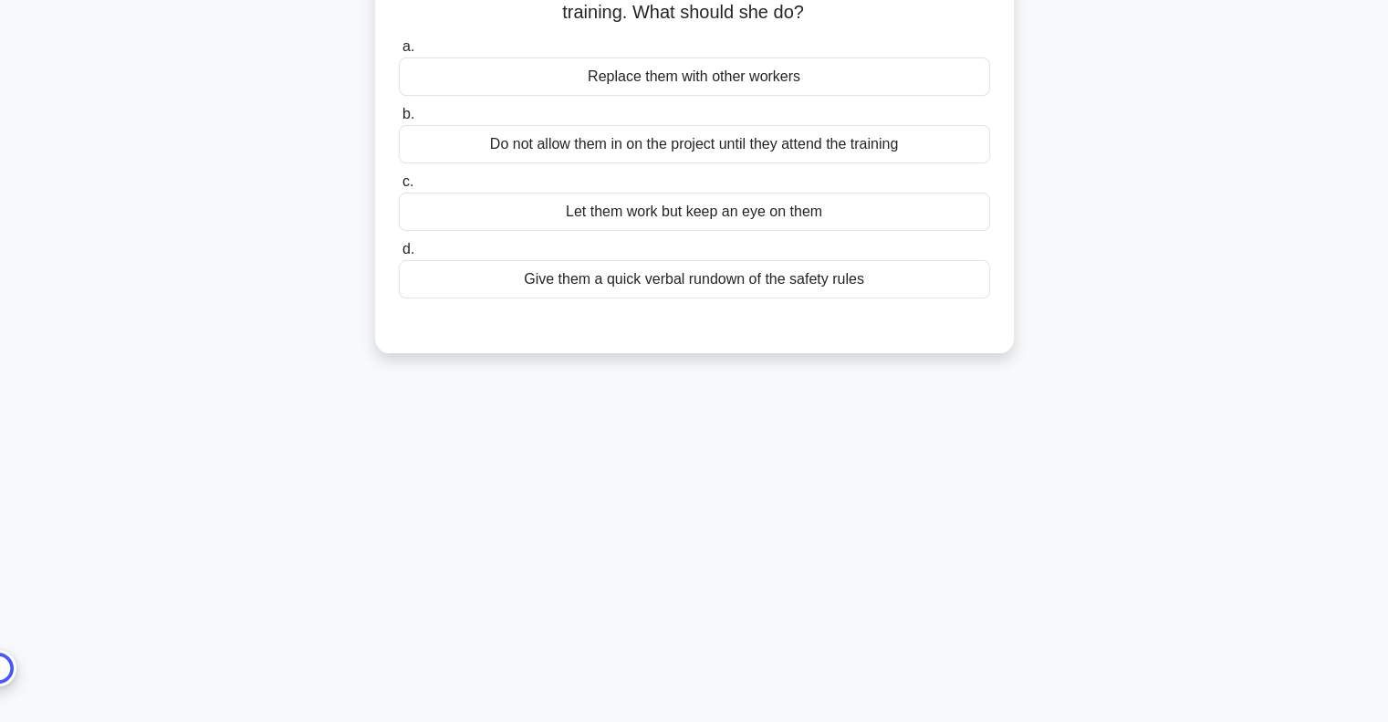
scroll to position [0, 0]
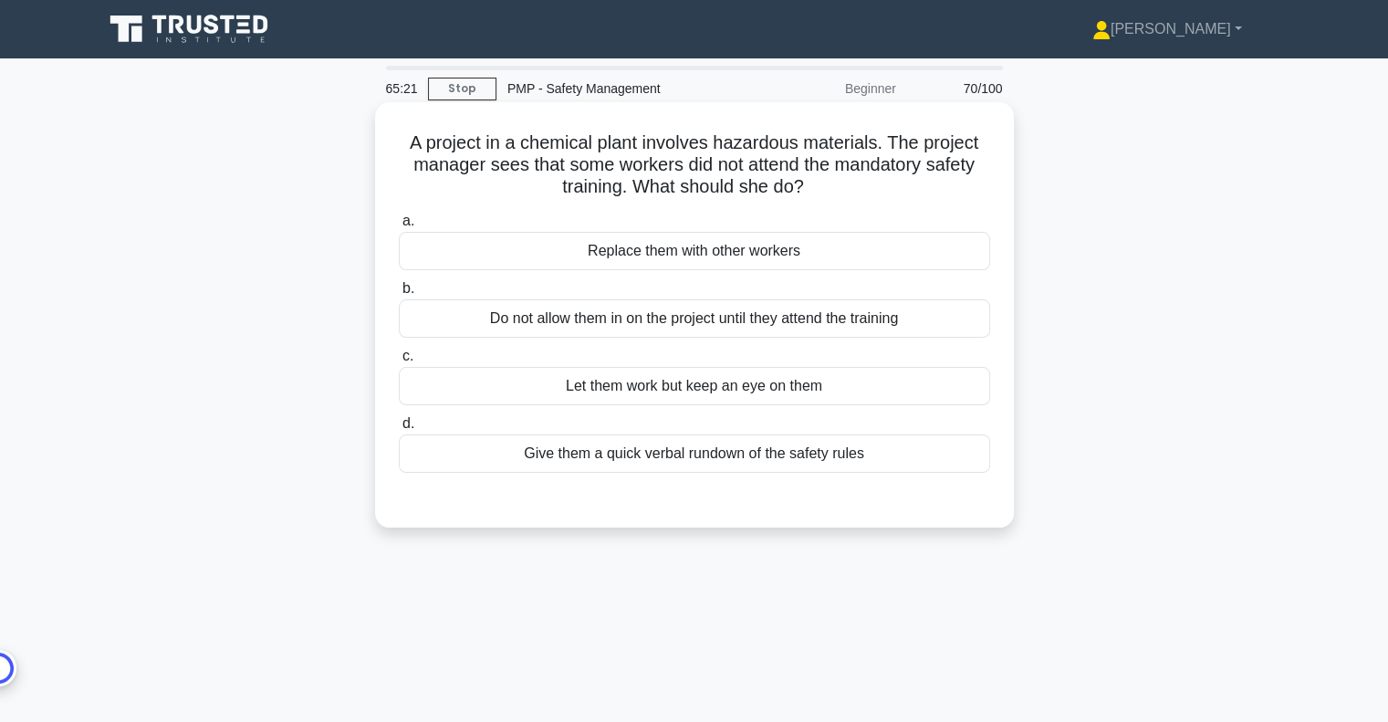
click at [847, 455] on div "Give them a quick verbal rundown of the safety rules" at bounding box center [694, 453] width 591 height 38
click at [399, 430] on input "d. Give them a quick verbal rundown of the safety rules" at bounding box center [399, 424] width 0 height 12
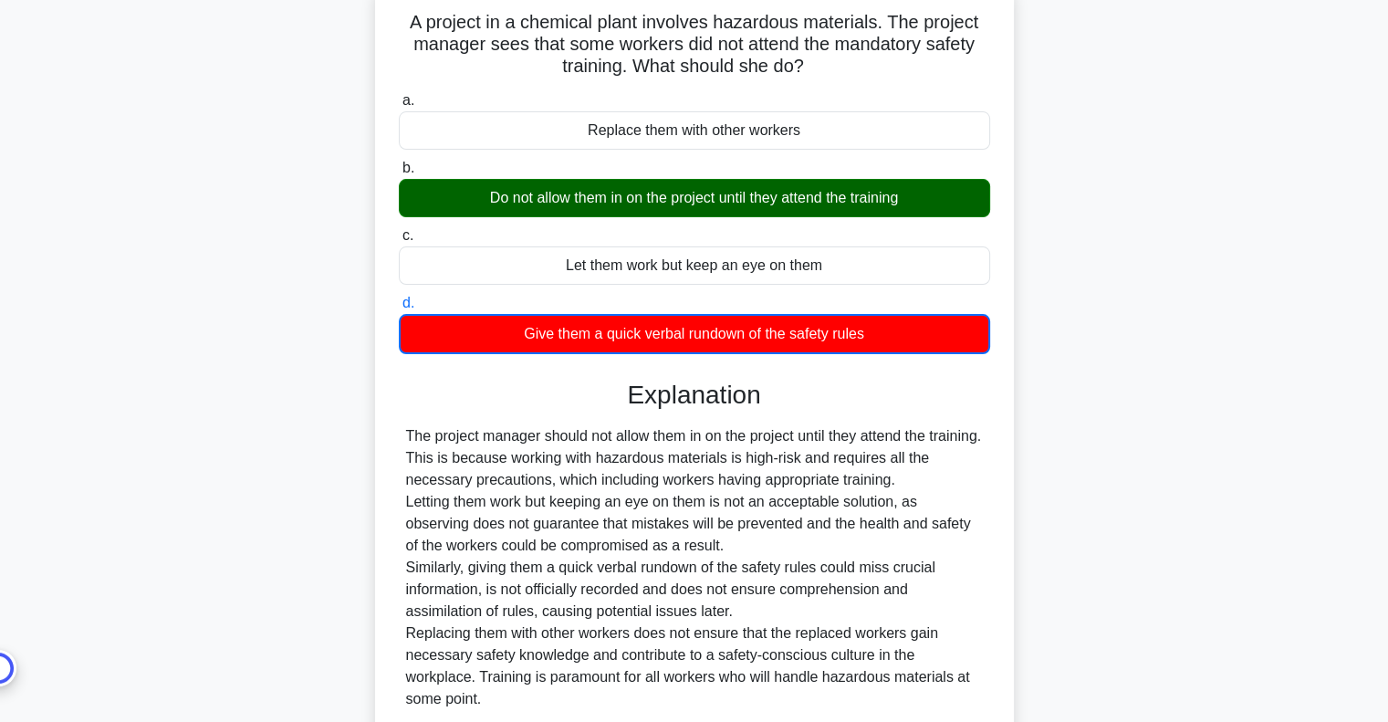
scroll to position [272, 0]
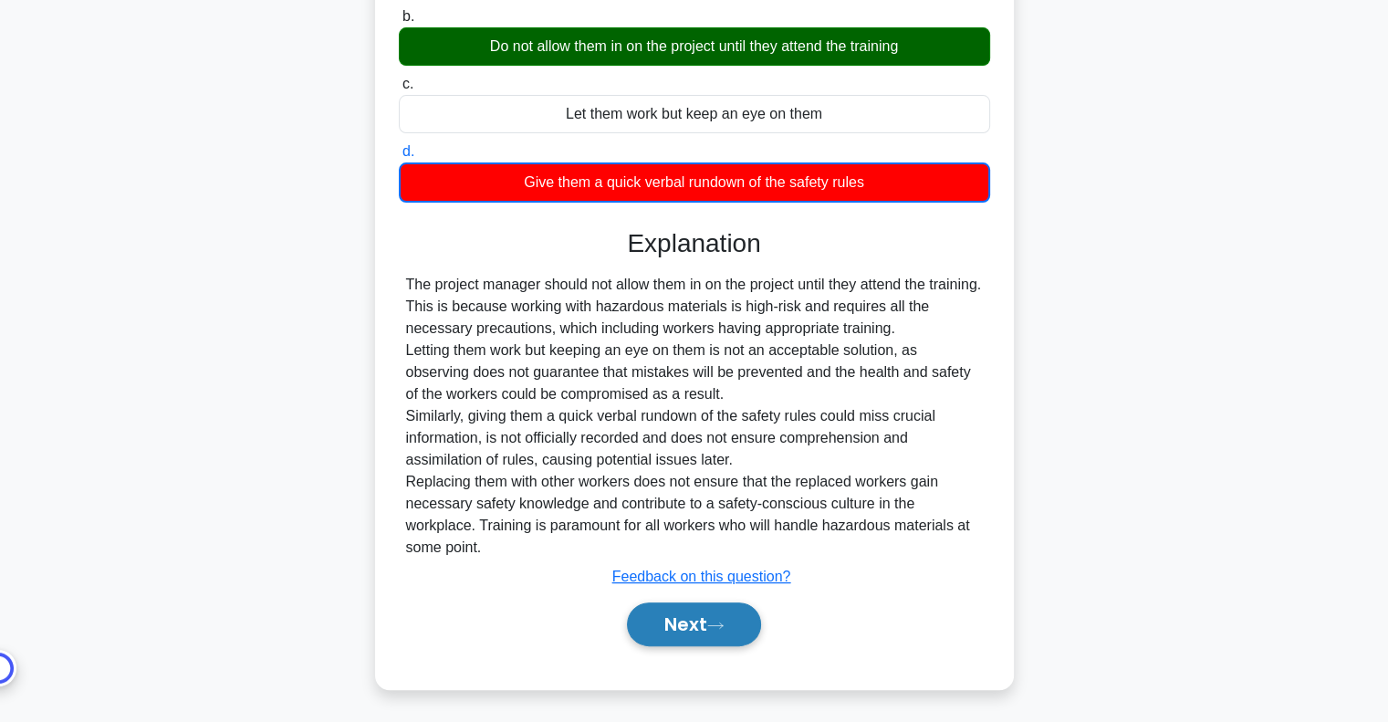
click at [708, 624] on button "Next" at bounding box center [694, 624] width 134 height 44
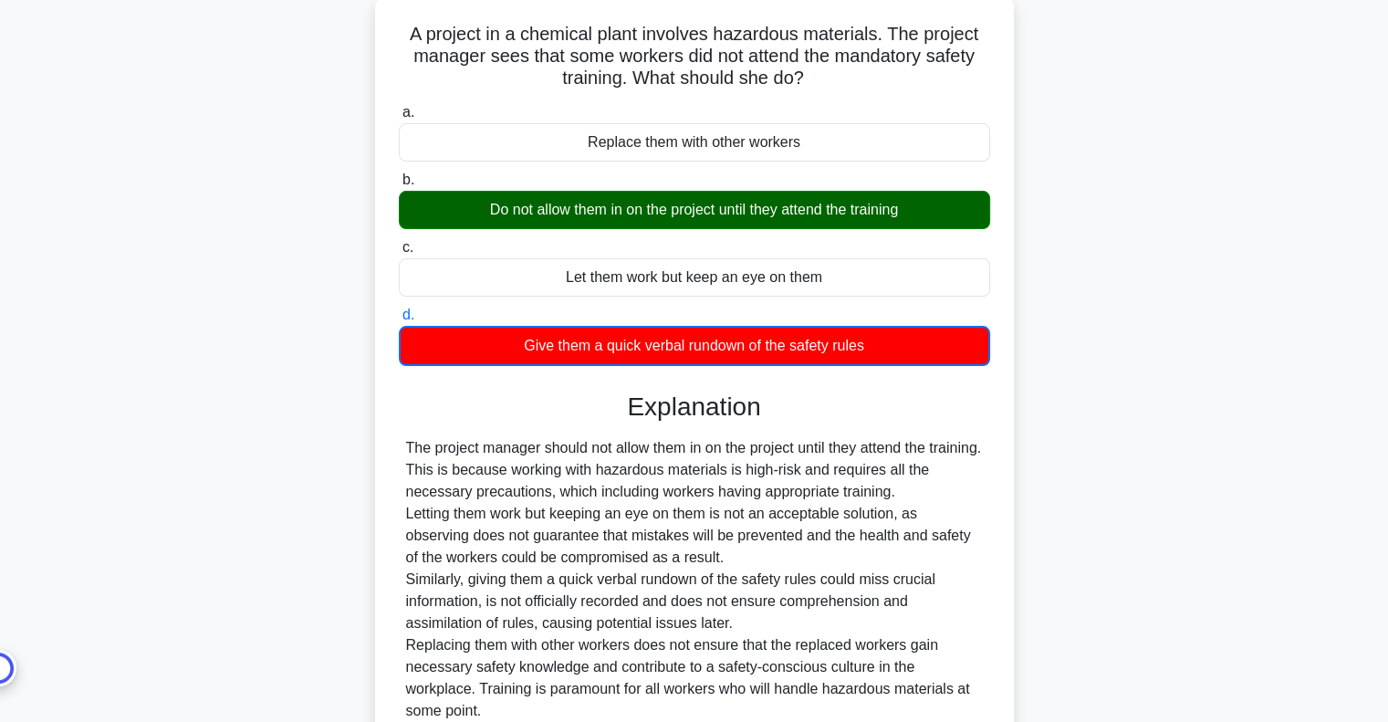
scroll to position [0, 0]
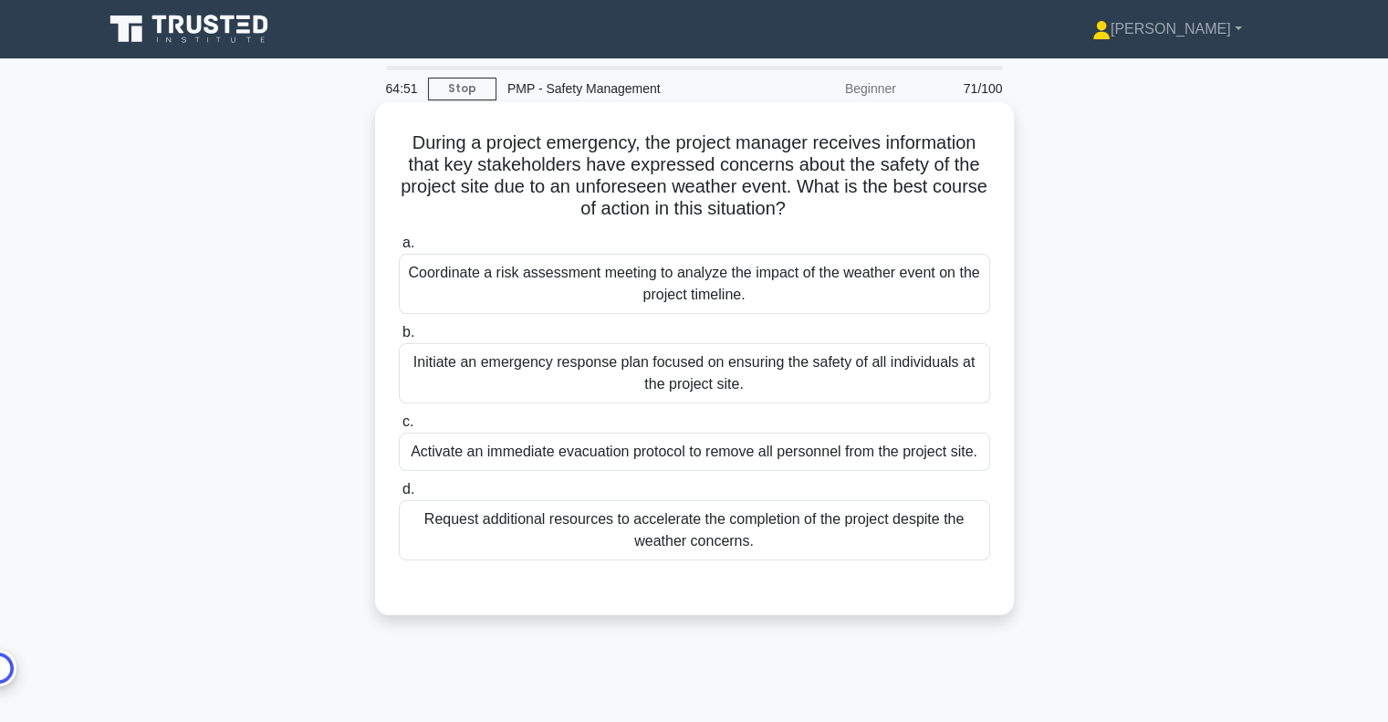
click at [872, 447] on div "Activate an immediate evacuation protocol to remove all personnel from the proj…" at bounding box center [694, 451] width 591 height 38
click at [399, 428] on input "c. Activate an immediate evacuation protocol to remove all personnel from the p…" at bounding box center [399, 422] width 0 height 12
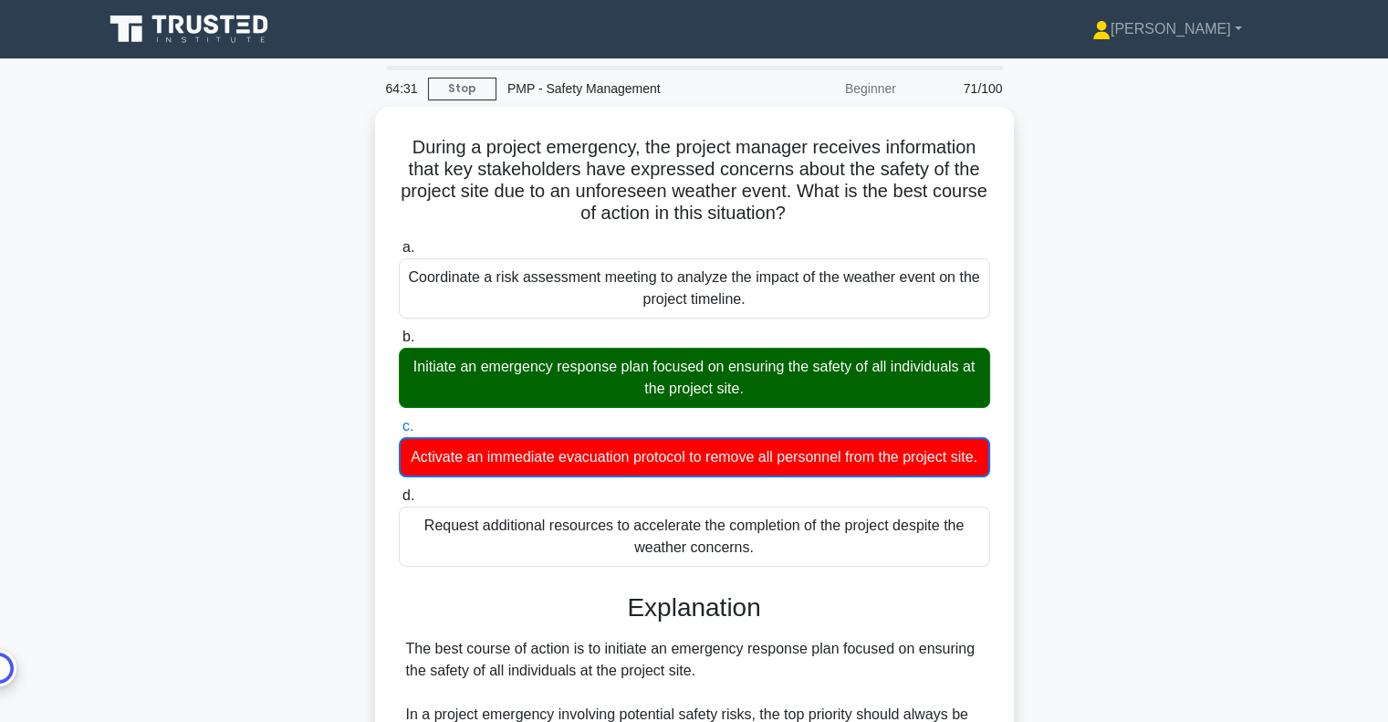
drag, startPoint x: 2732, startPoint y: 2, endPoint x: 1073, endPoint y: 320, distance: 1689.6
click at [1073, 320] on div "During a project emergency, the project manager receives information that key s…" at bounding box center [694, 722] width 1204 height 1231
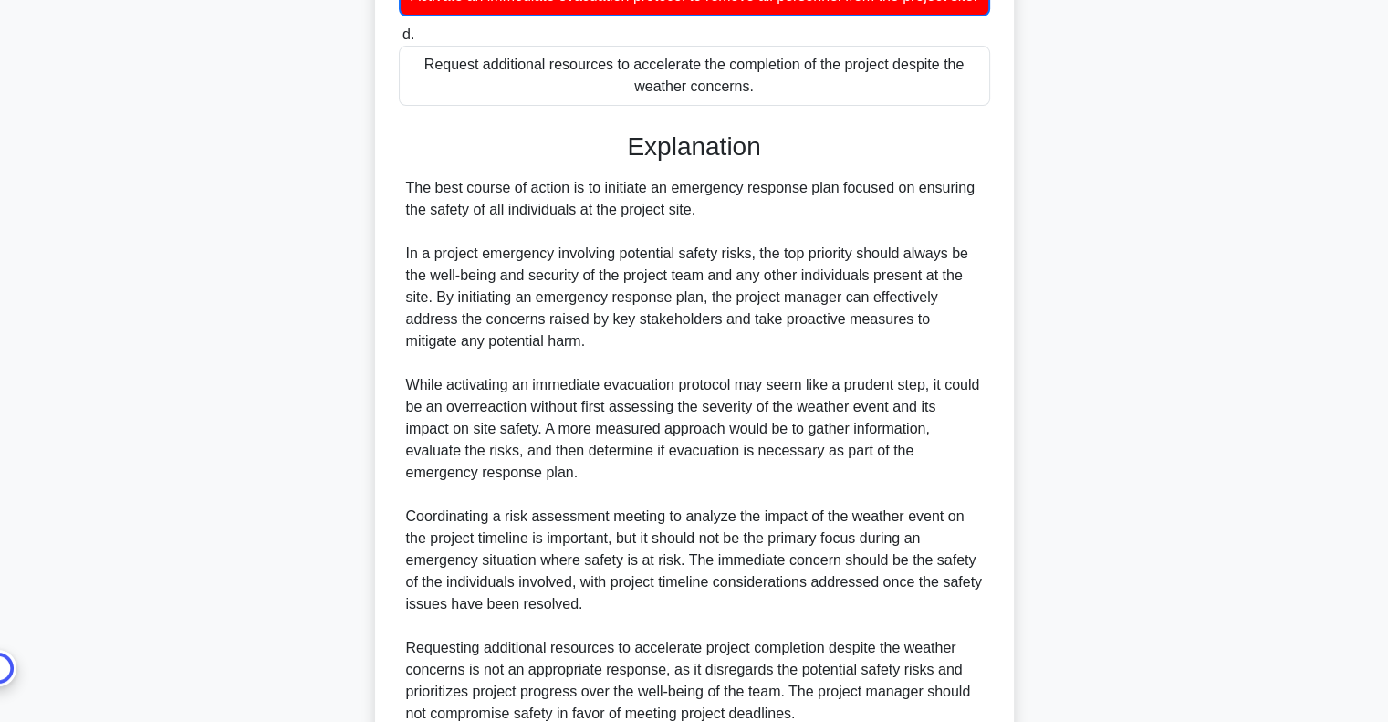
scroll to position [639, 0]
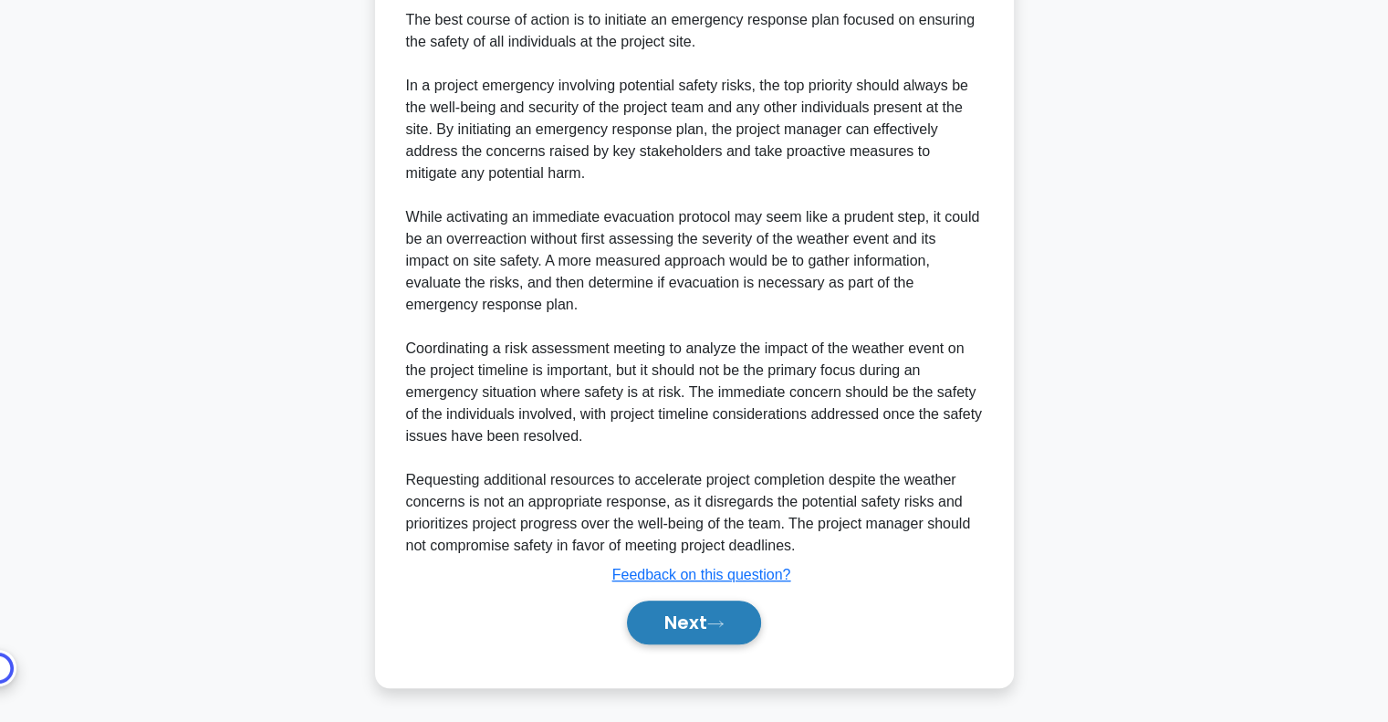
click at [740, 641] on button "Next" at bounding box center [694, 622] width 134 height 44
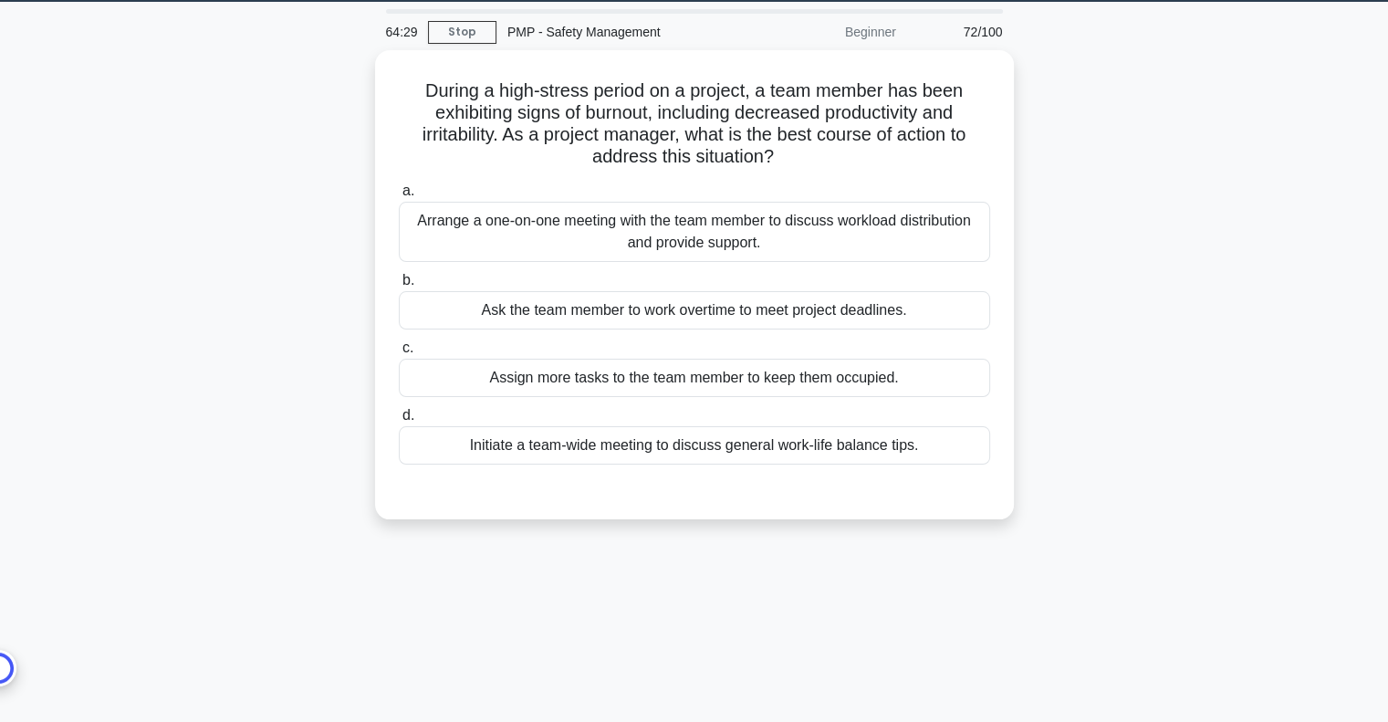
scroll to position [0, 0]
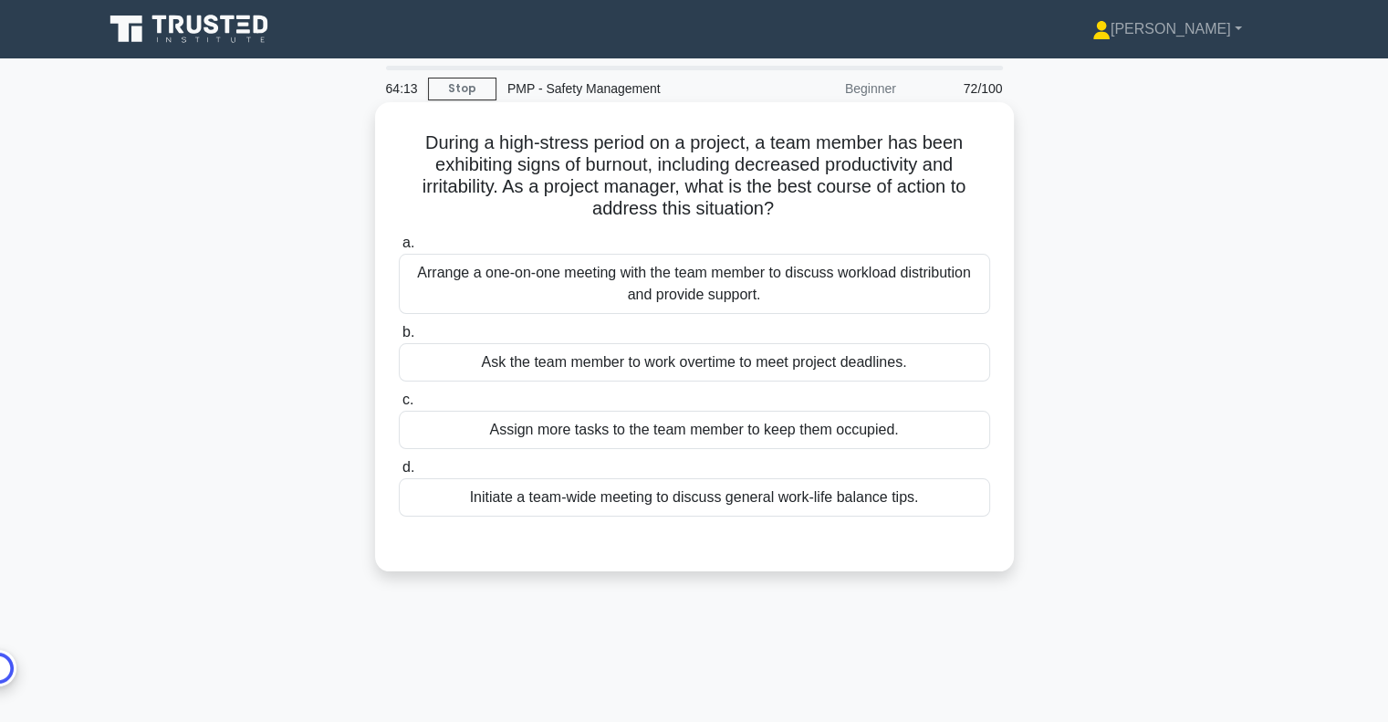
click at [757, 289] on div "Arrange a one-on-one meeting with the team member to discuss workload distribut…" at bounding box center [694, 284] width 591 height 60
click at [399, 249] on input "a. Arrange a one-on-one meeting with the team member to discuss workload distri…" at bounding box center [399, 243] width 0 height 12
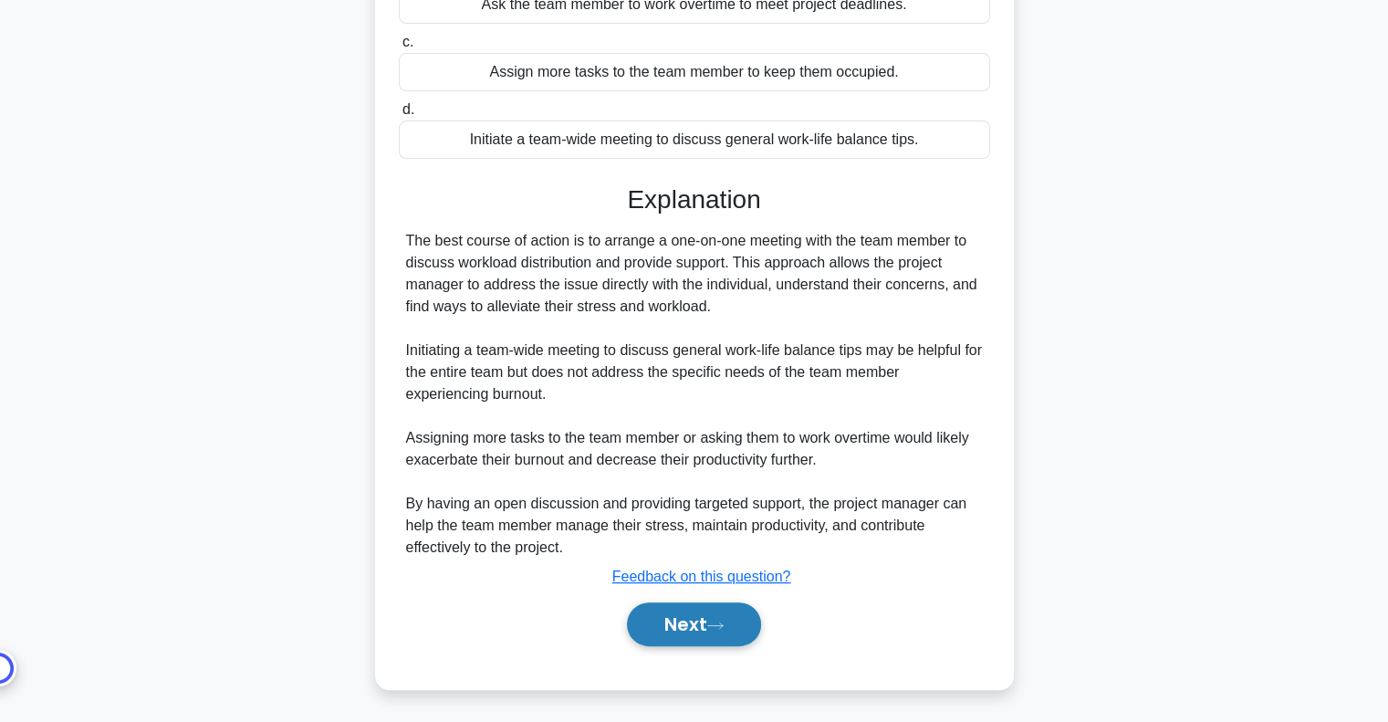
click at [733, 619] on button "Next" at bounding box center [694, 624] width 134 height 44
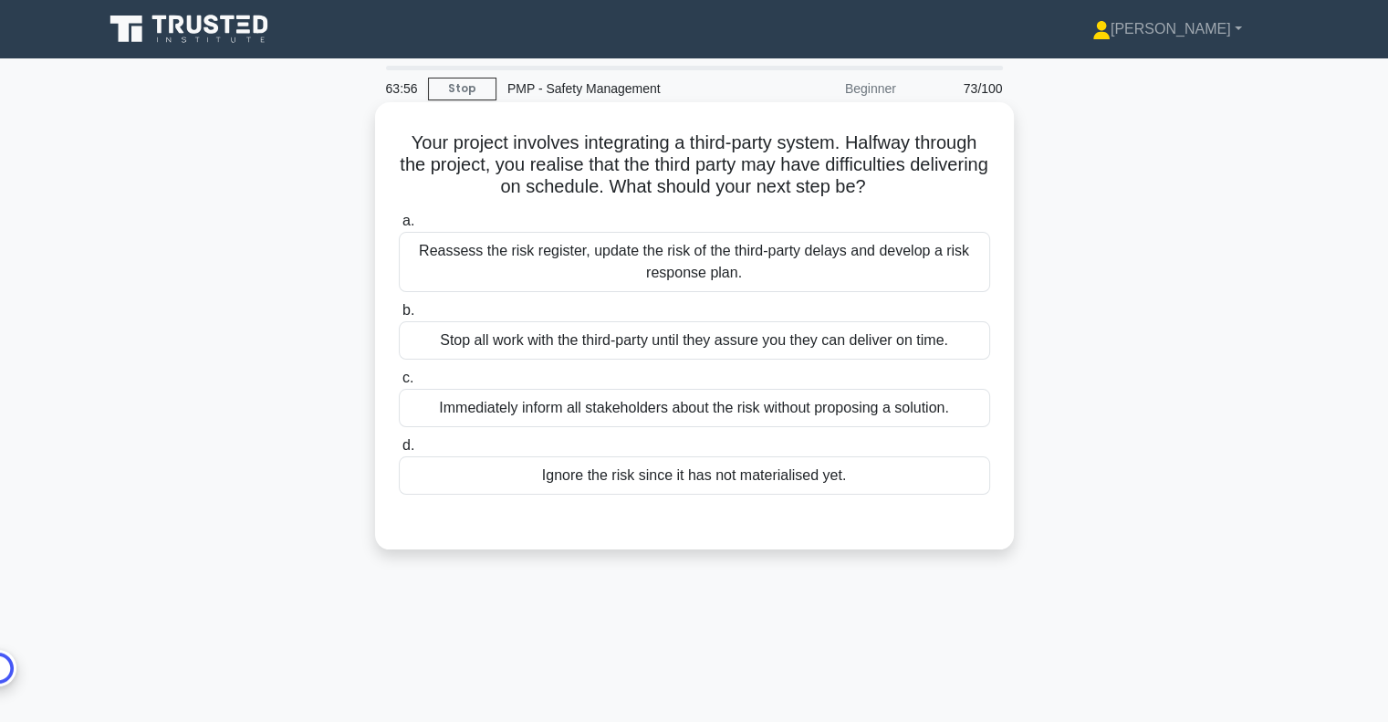
click at [887, 276] on div "Reassess the risk register, update the risk of the third-party delays and devel…" at bounding box center [694, 262] width 591 height 60
click at [399, 227] on input "a. Reassess the risk register, update the risk of the third-party delays and de…" at bounding box center [399, 221] width 0 height 12
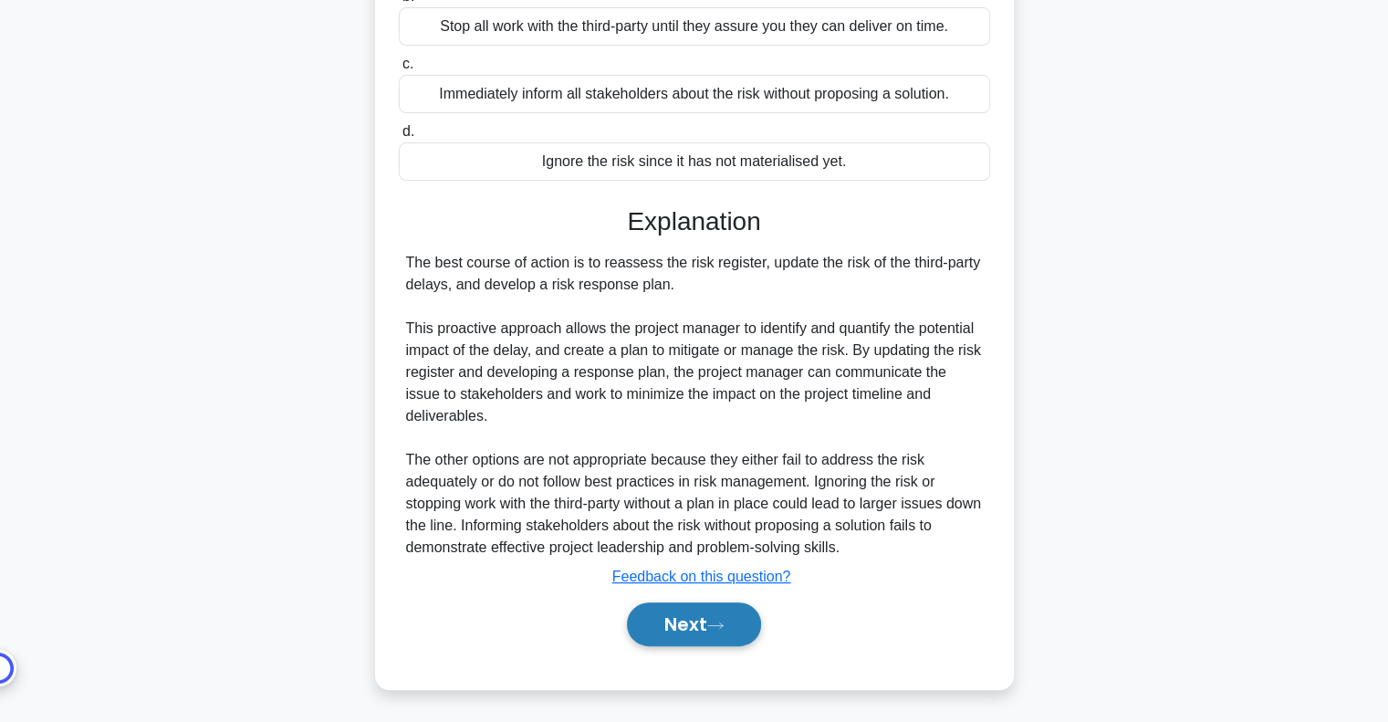
click at [729, 636] on button "Next" at bounding box center [694, 624] width 134 height 44
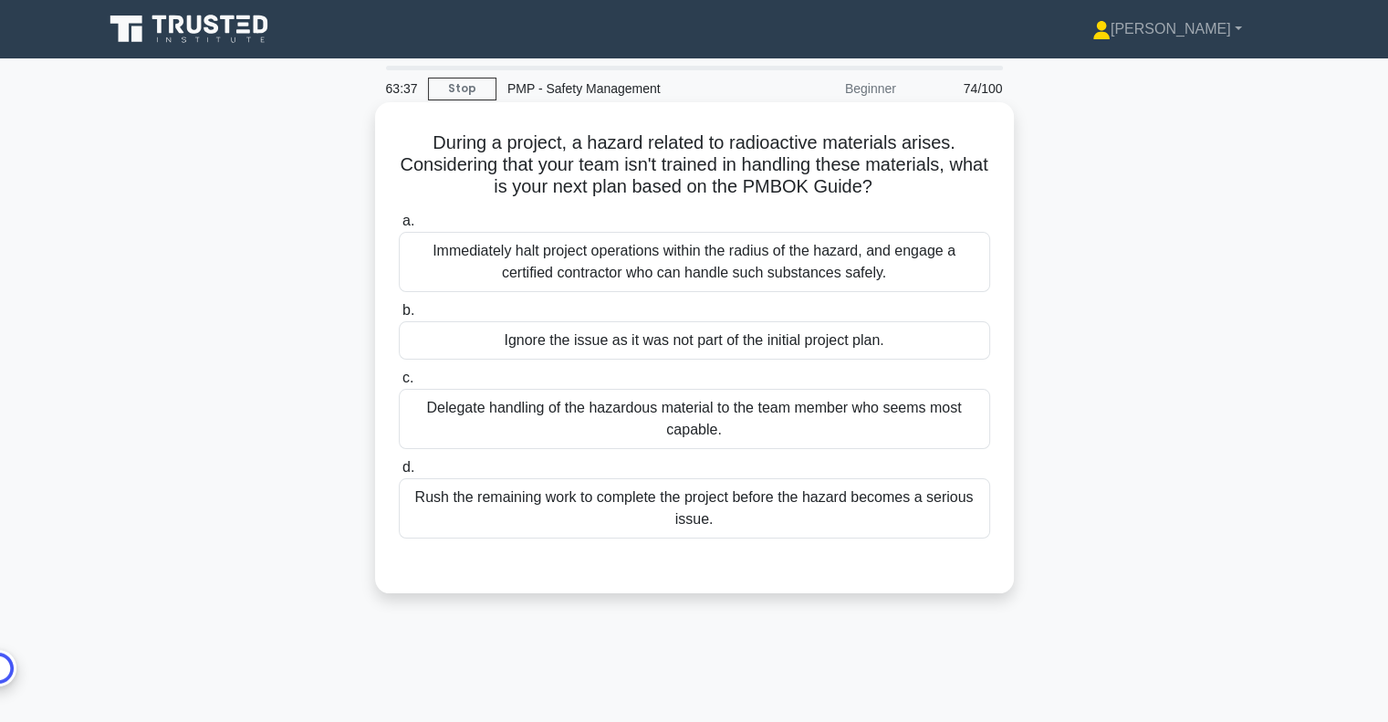
click at [887, 268] on div "Immediately halt project operations within the radius of the hazard, and engage…" at bounding box center [694, 262] width 591 height 60
click at [399, 227] on input "a. Immediately halt project operations within the radius of the hazard, and eng…" at bounding box center [399, 221] width 0 height 12
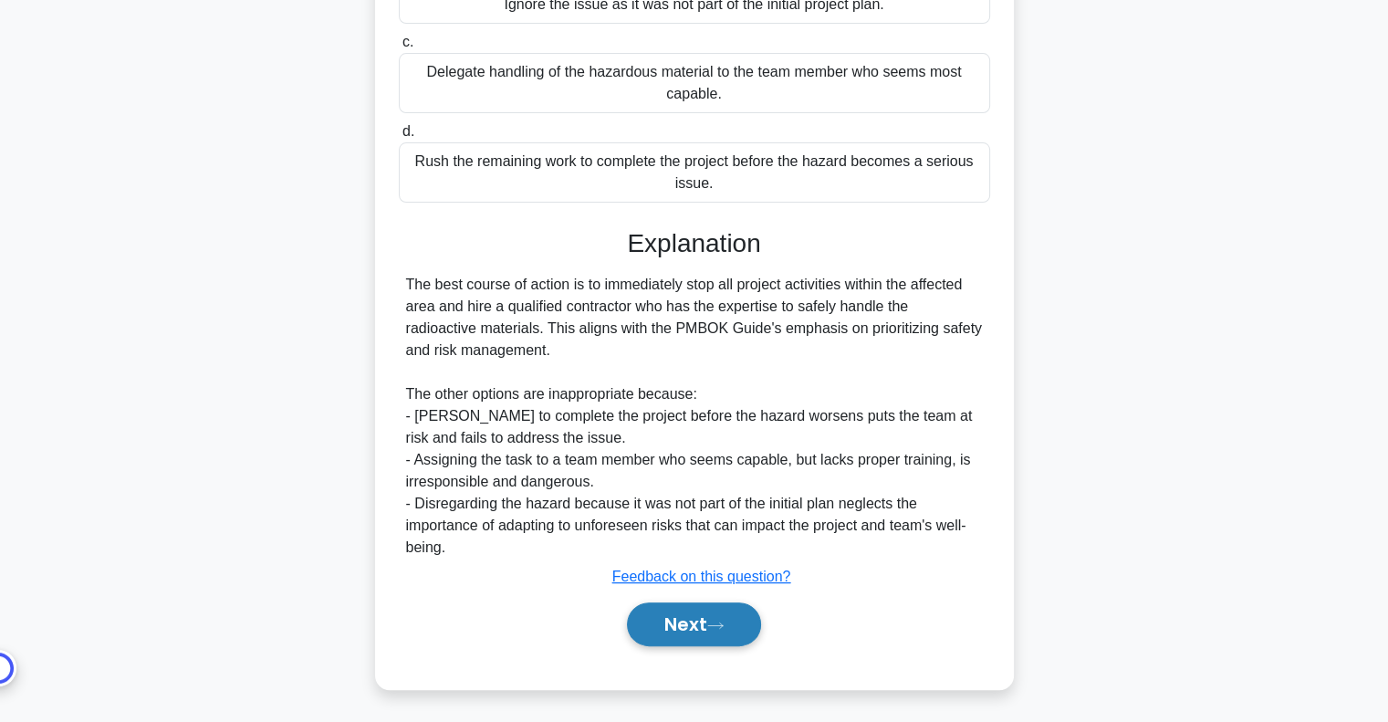
click at [732, 629] on button "Next" at bounding box center [694, 624] width 134 height 44
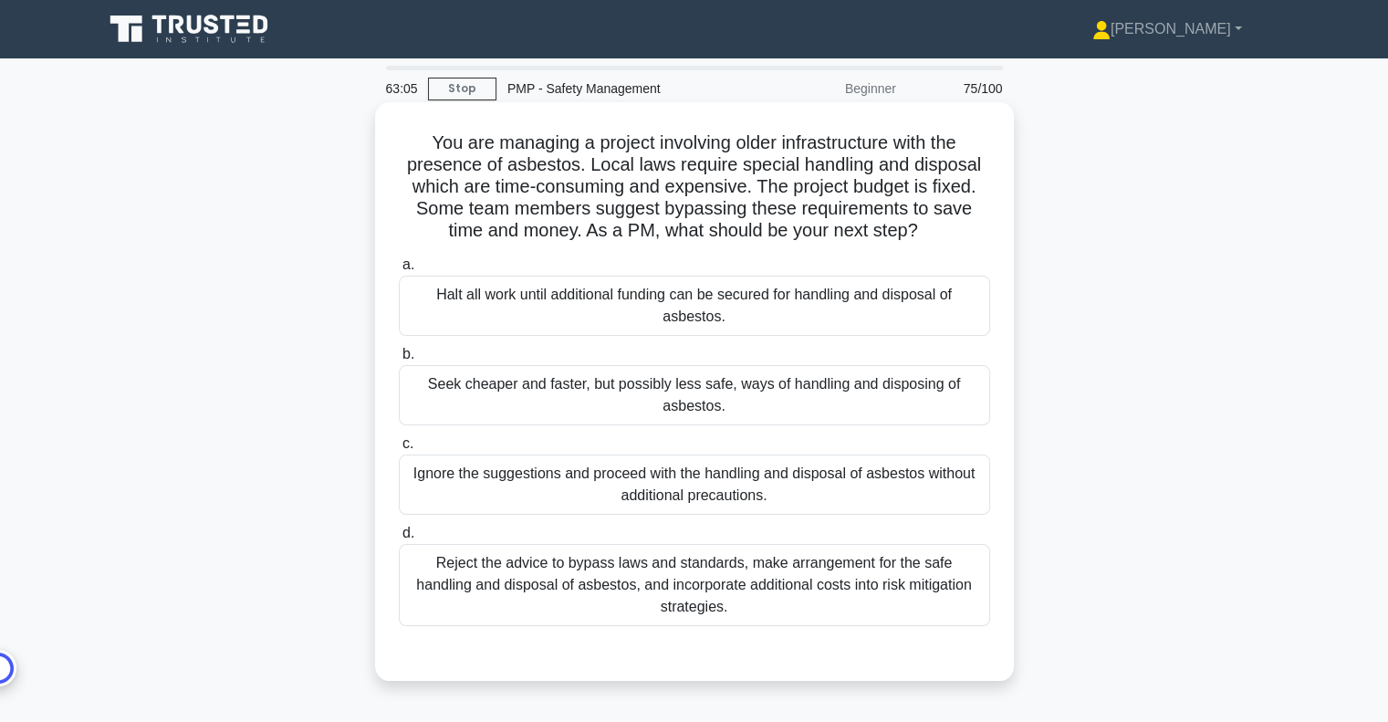
click at [799, 577] on div "Reject the advice to bypass laws and standards, make arrangement for the safe h…" at bounding box center [694, 585] width 591 height 82
click at [399, 539] on input "d. Reject the advice to bypass laws and standards, make arrangement for the saf…" at bounding box center [399, 533] width 0 height 12
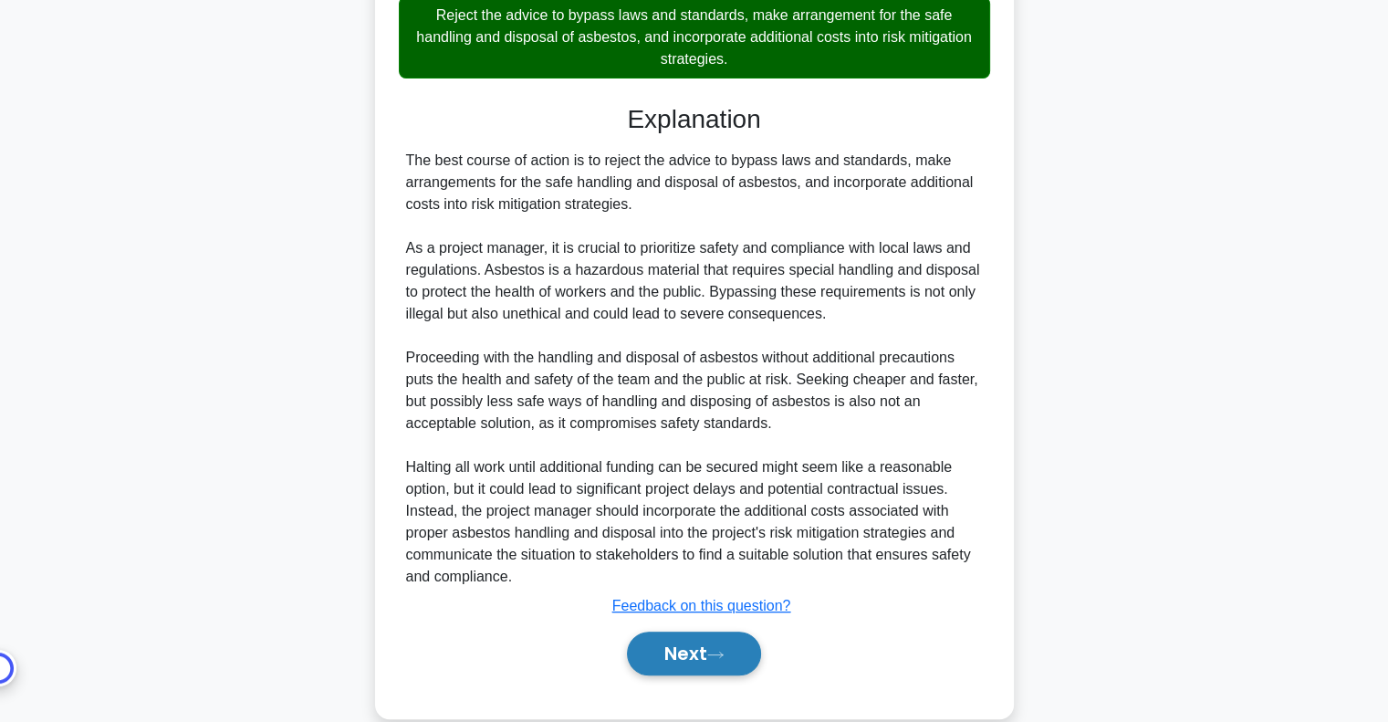
click at [741, 645] on button "Next" at bounding box center [694, 653] width 134 height 44
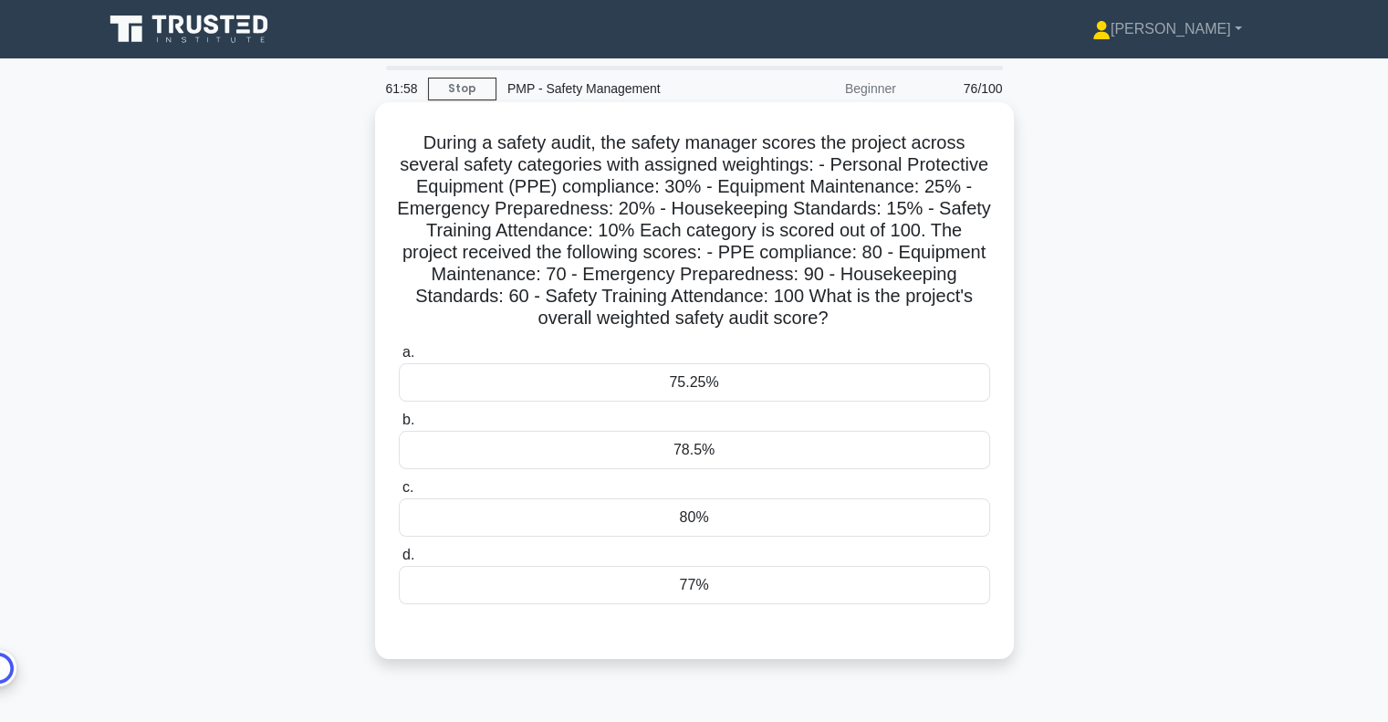
click at [774, 533] on div "80%" at bounding box center [694, 517] width 591 height 38
click at [399, 494] on input "c. 80%" at bounding box center [399, 488] width 0 height 12
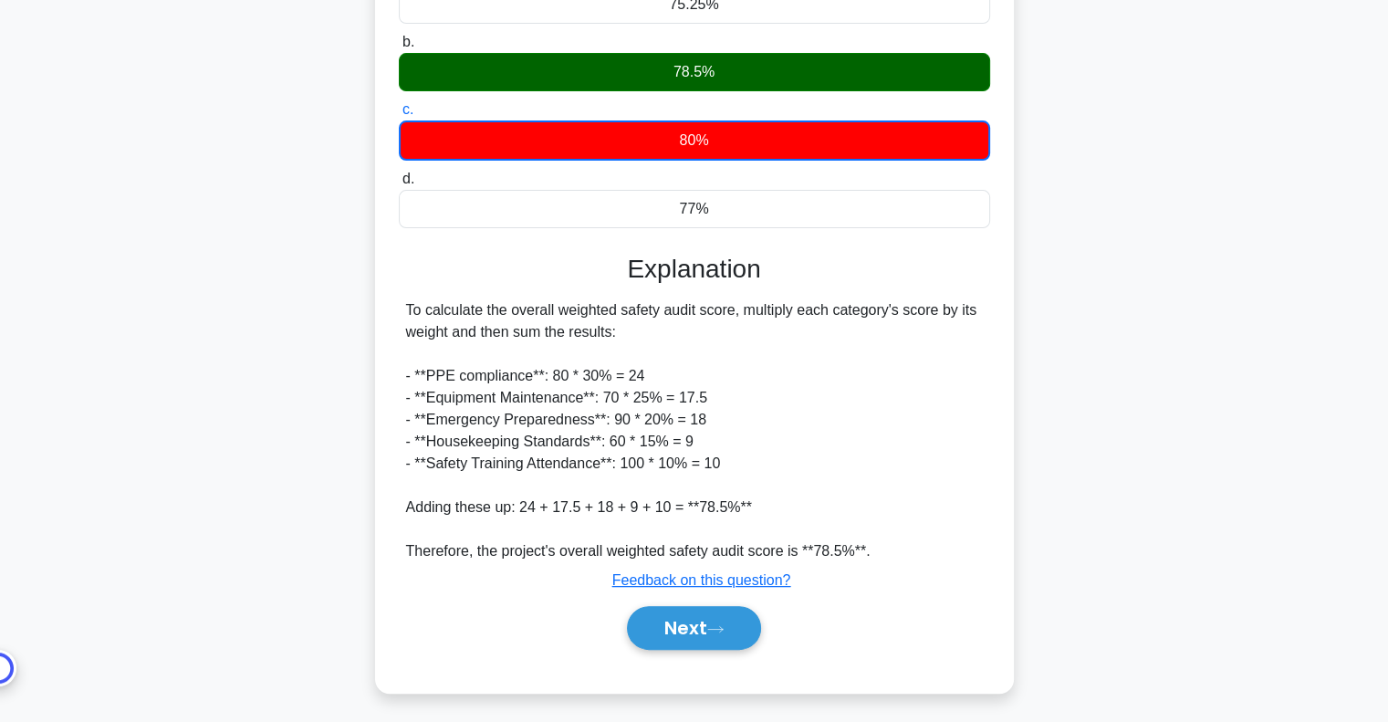
scroll to position [381, 0]
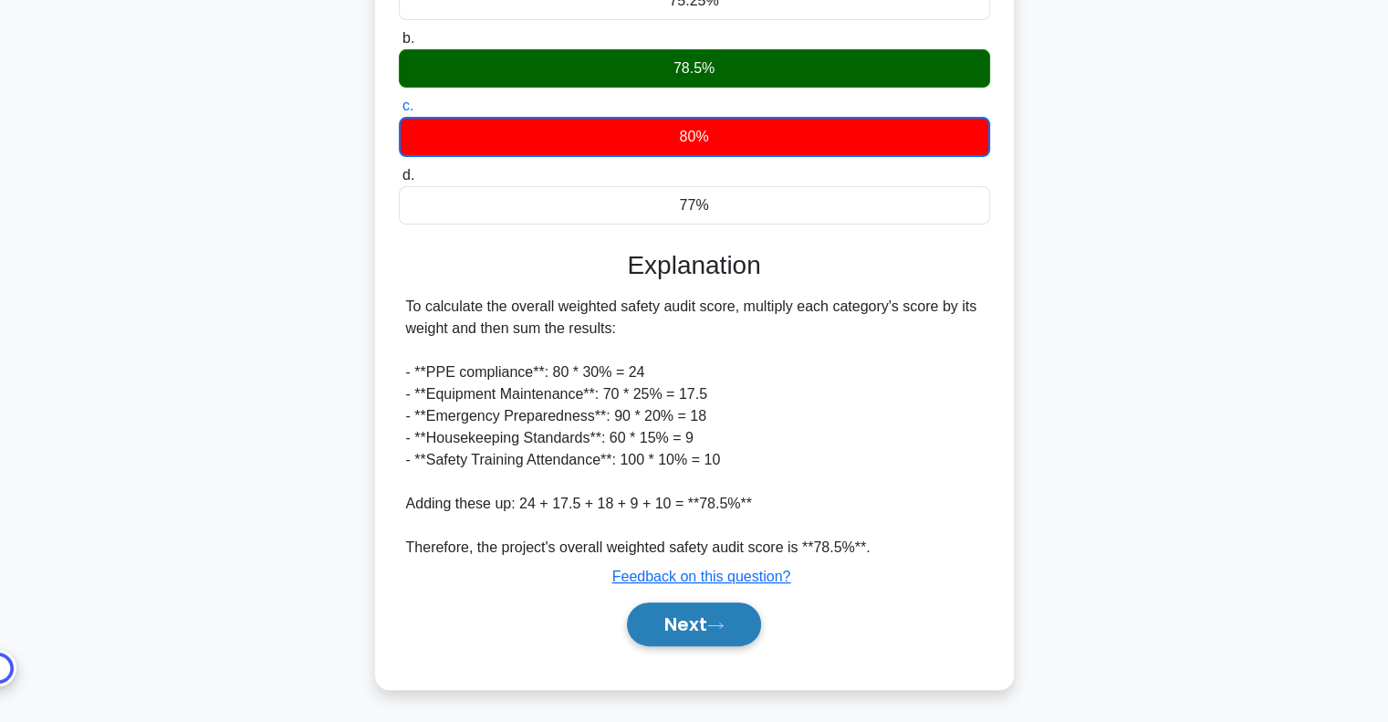
click at [730, 619] on button "Next" at bounding box center [694, 624] width 134 height 44
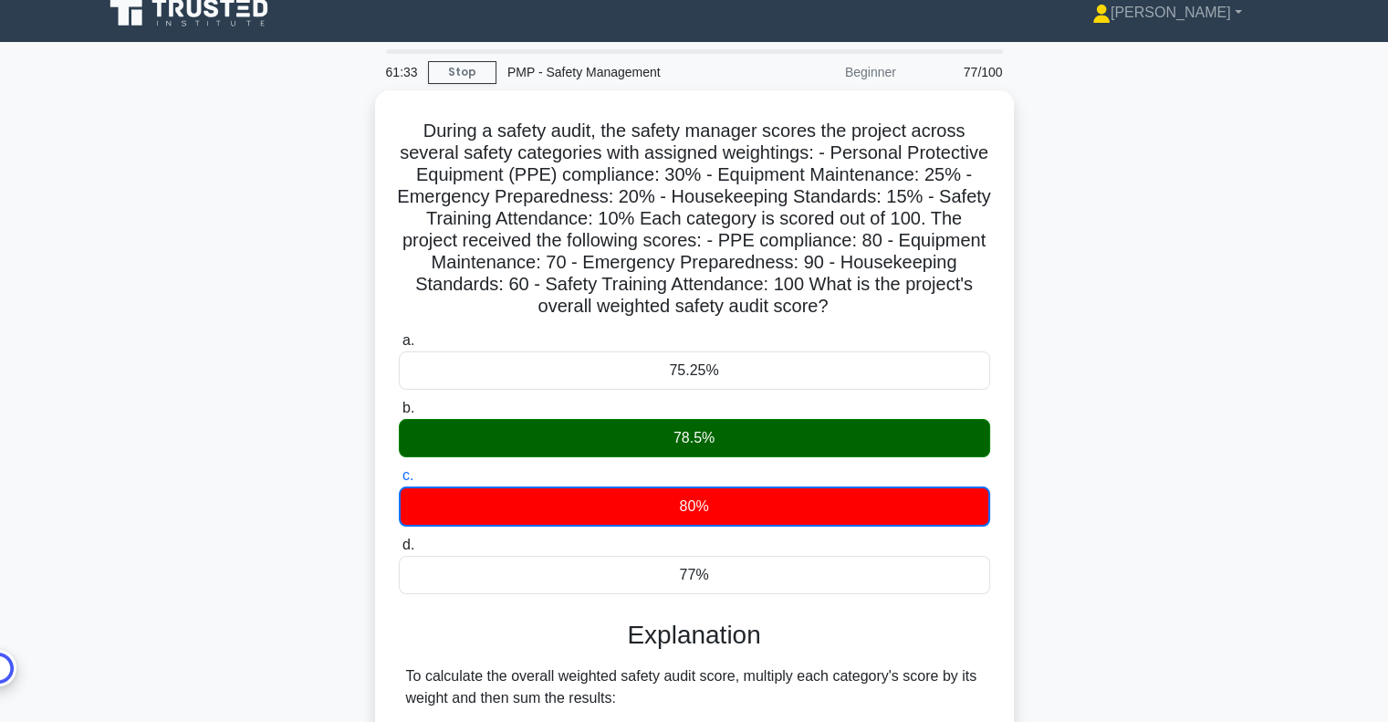
scroll to position [0, 0]
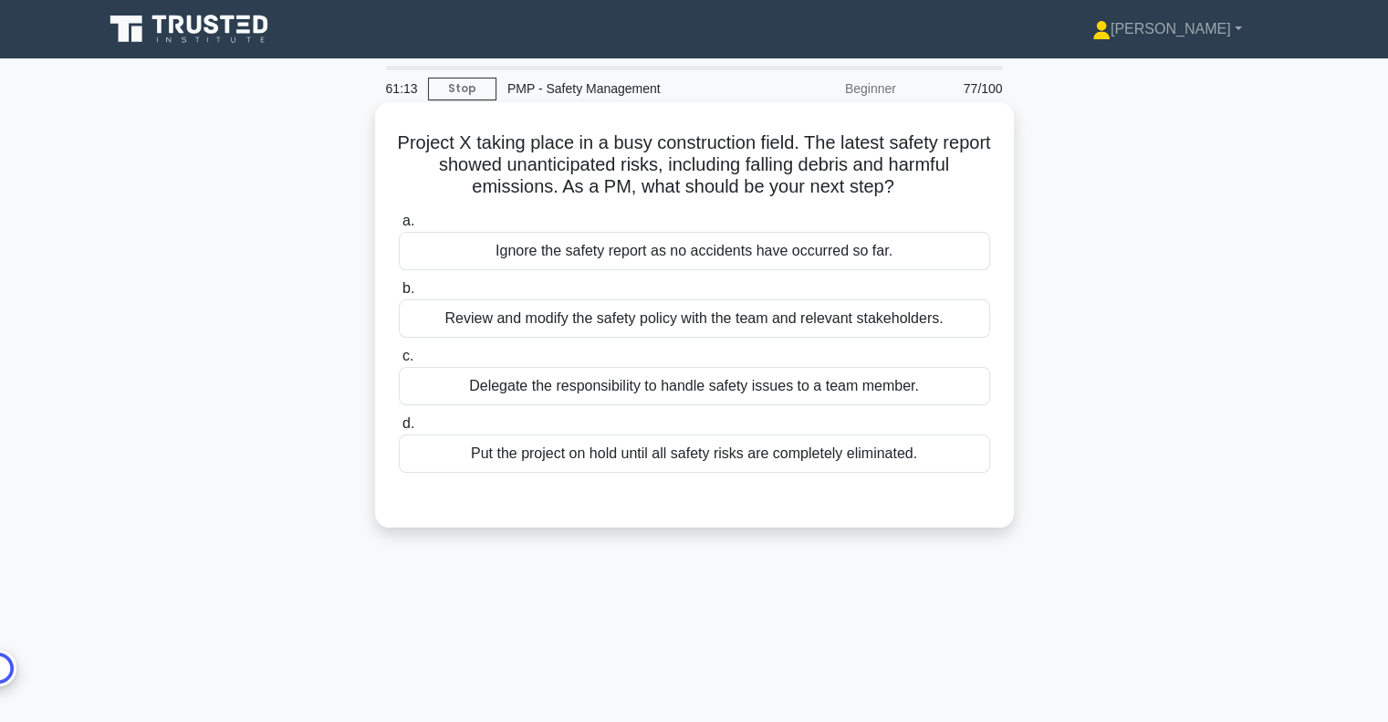
click at [775, 321] on div "Review and modify the safety policy with the team and relevant stakeholders." at bounding box center [694, 318] width 591 height 38
click at [399, 295] on input "b. Review and modify the safety policy with the team and relevant stakeholders." at bounding box center [399, 289] width 0 height 12
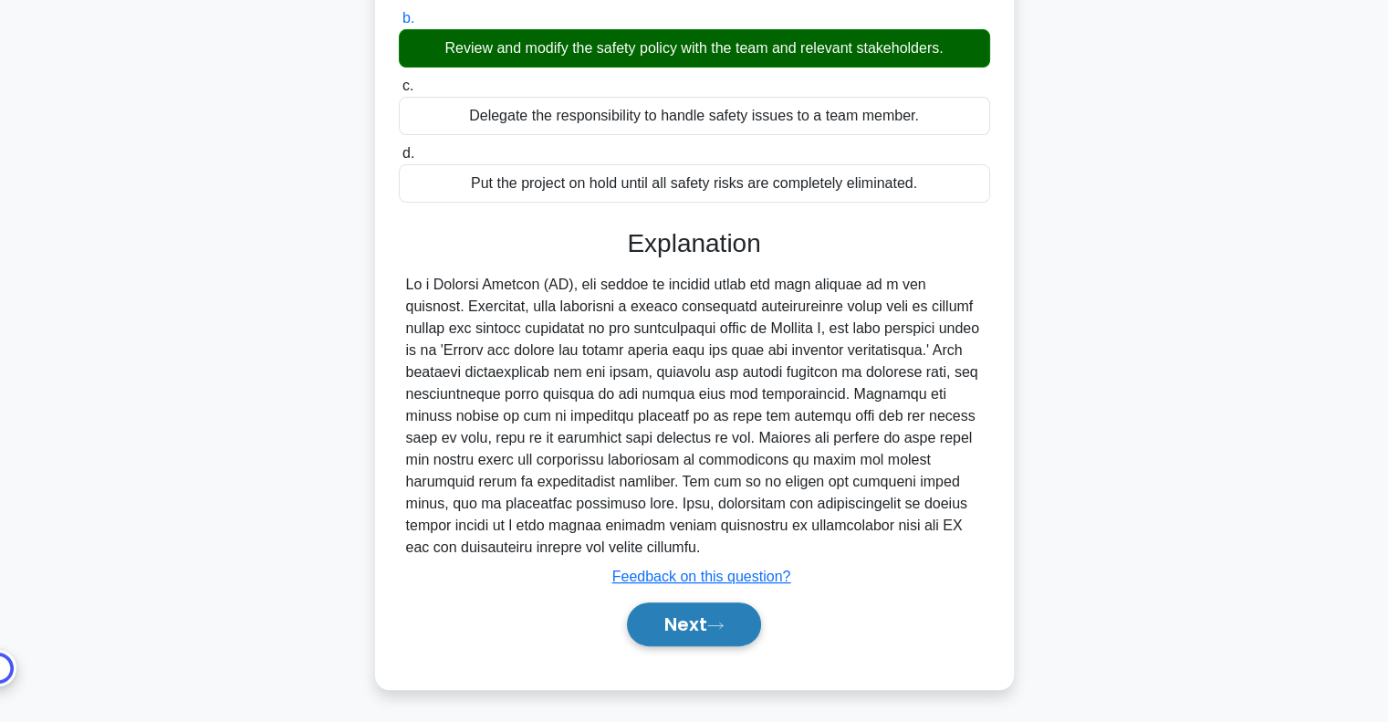
click at [728, 633] on button "Next" at bounding box center [694, 624] width 134 height 44
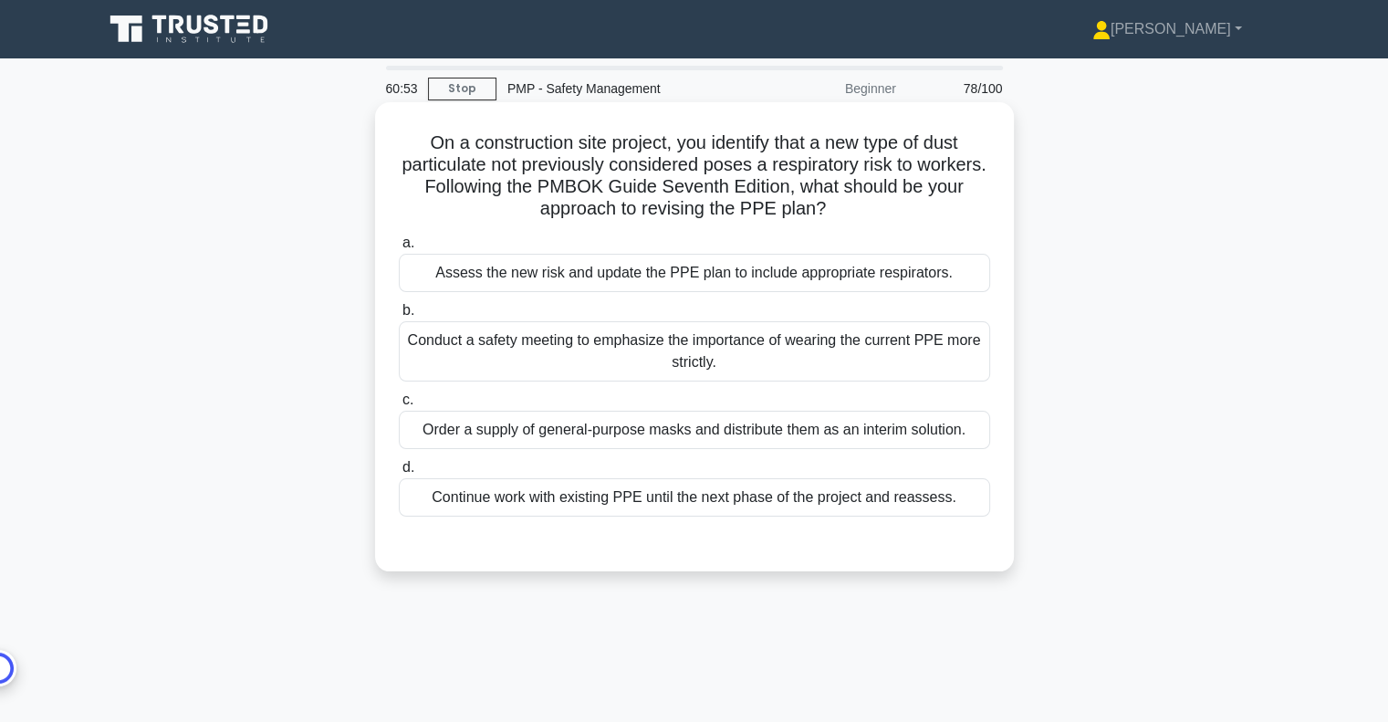
click at [710, 347] on div "Conduct a safety meeting to emphasize the importance of wearing the current PPE…" at bounding box center [694, 351] width 591 height 60
click at [399, 317] on input "b. Conduct a safety meeting to emphasize the importance of wearing the current …" at bounding box center [399, 311] width 0 height 12
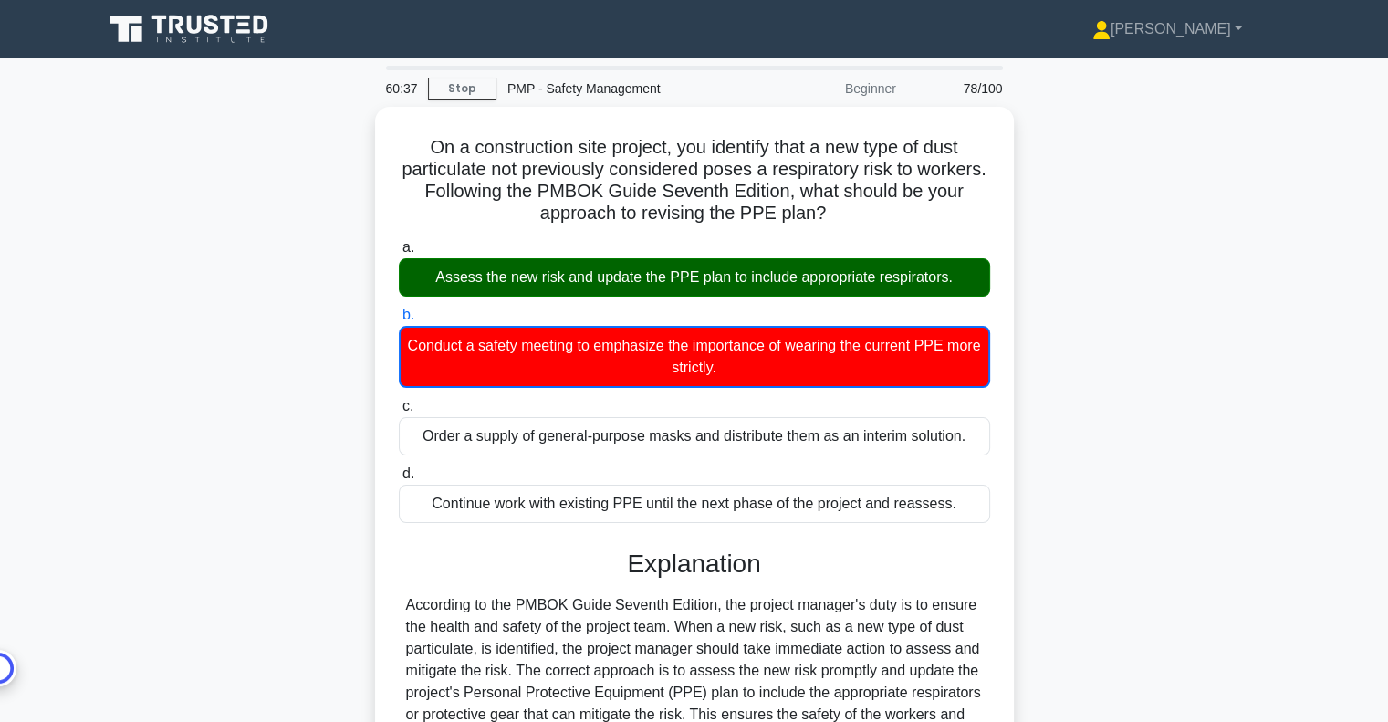
drag, startPoint x: 2050, startPoint y: 3, endPoint x: 1070, endPoint y: 316, distance: 1028.5
click at [1070, 316] on div "On a construction site project, you identify that a new type of dust particulat…" at bounding box center [694, 580] width 1204 height 946
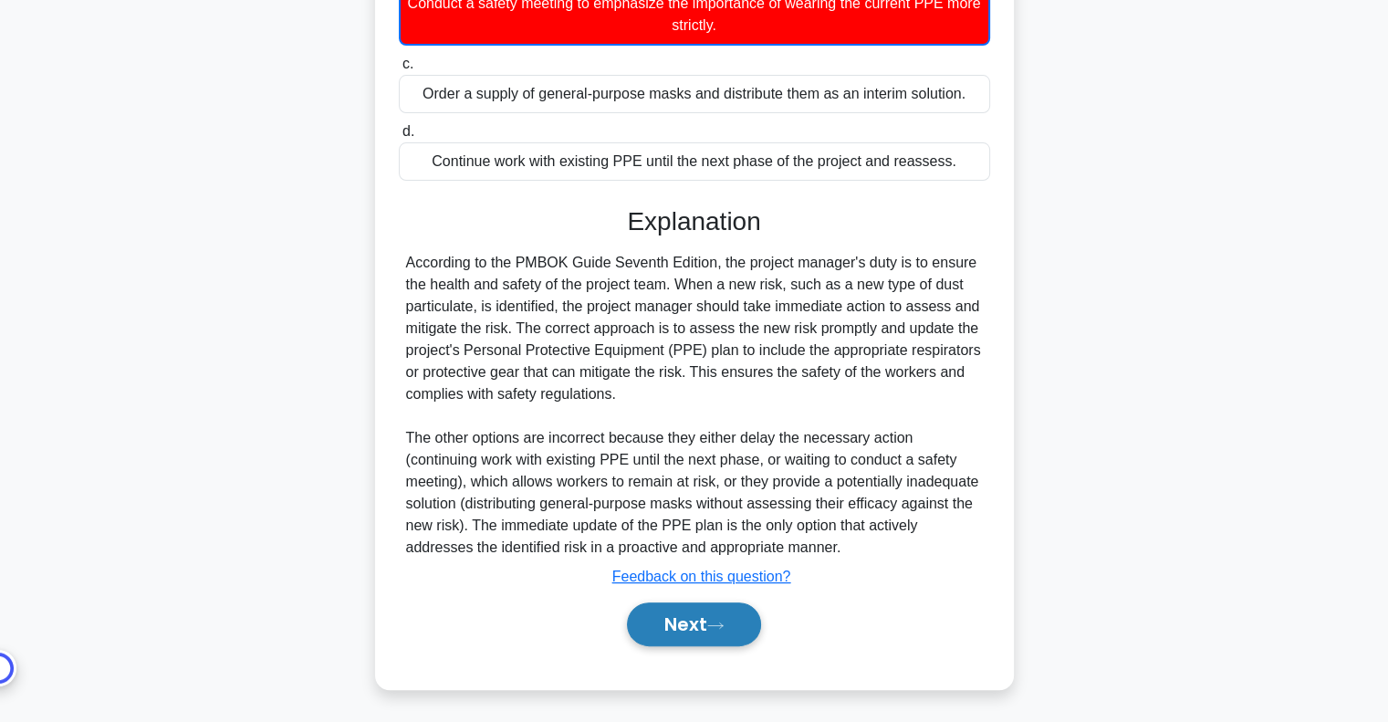
click at [726, 629] on button "Next" at bounding box center [694, 624] width 134 height 44
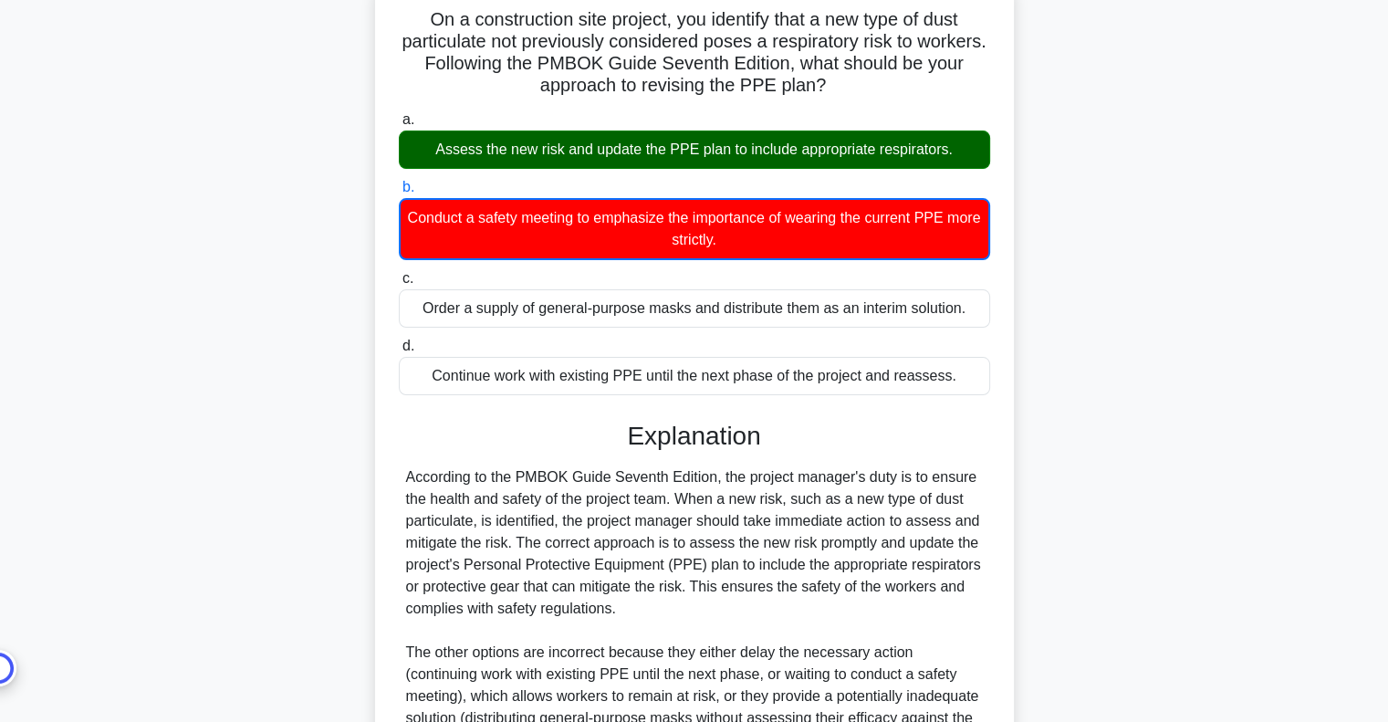
scroll to position [0, 0]
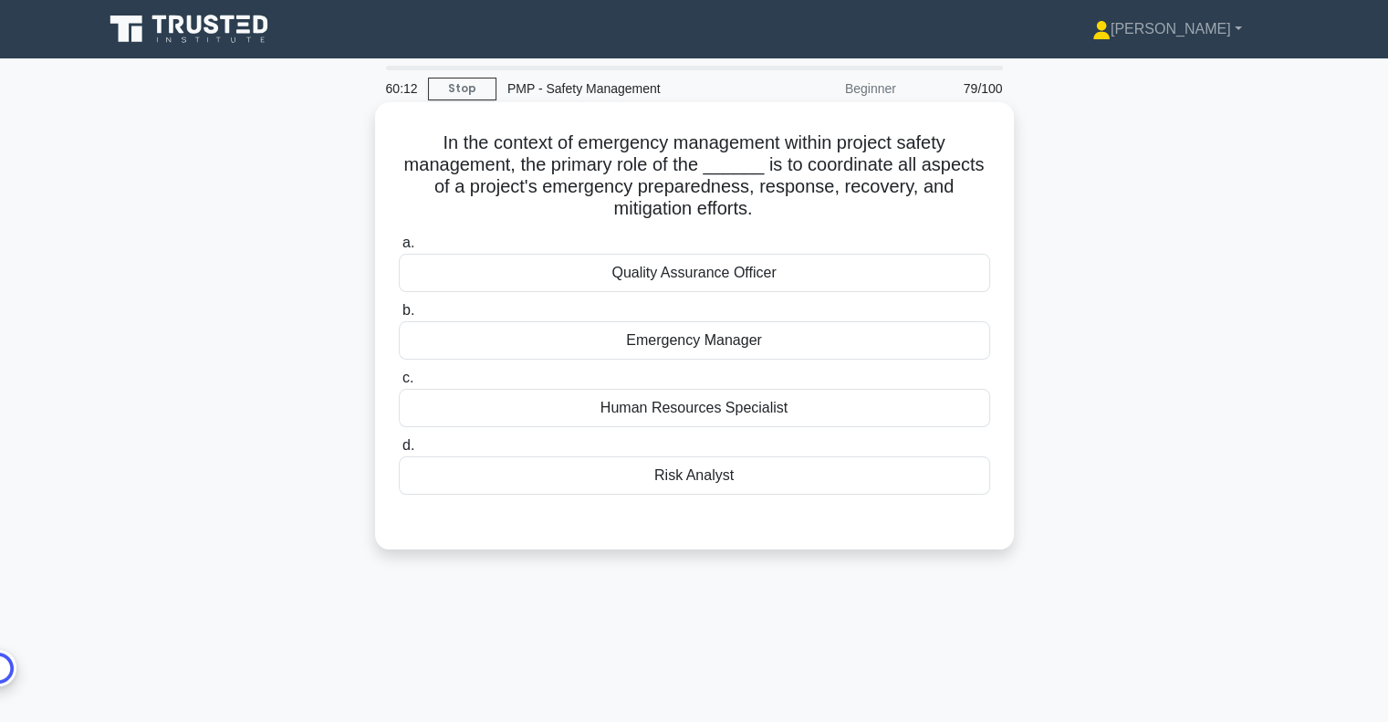
click at [740, 339] on div "Emergency Manager" at bounding box center [694, 340] width 591 height 38
click at [399, 317] on input "b. Emergency Manager" at bounding box center [399, 311] width 0 height 12
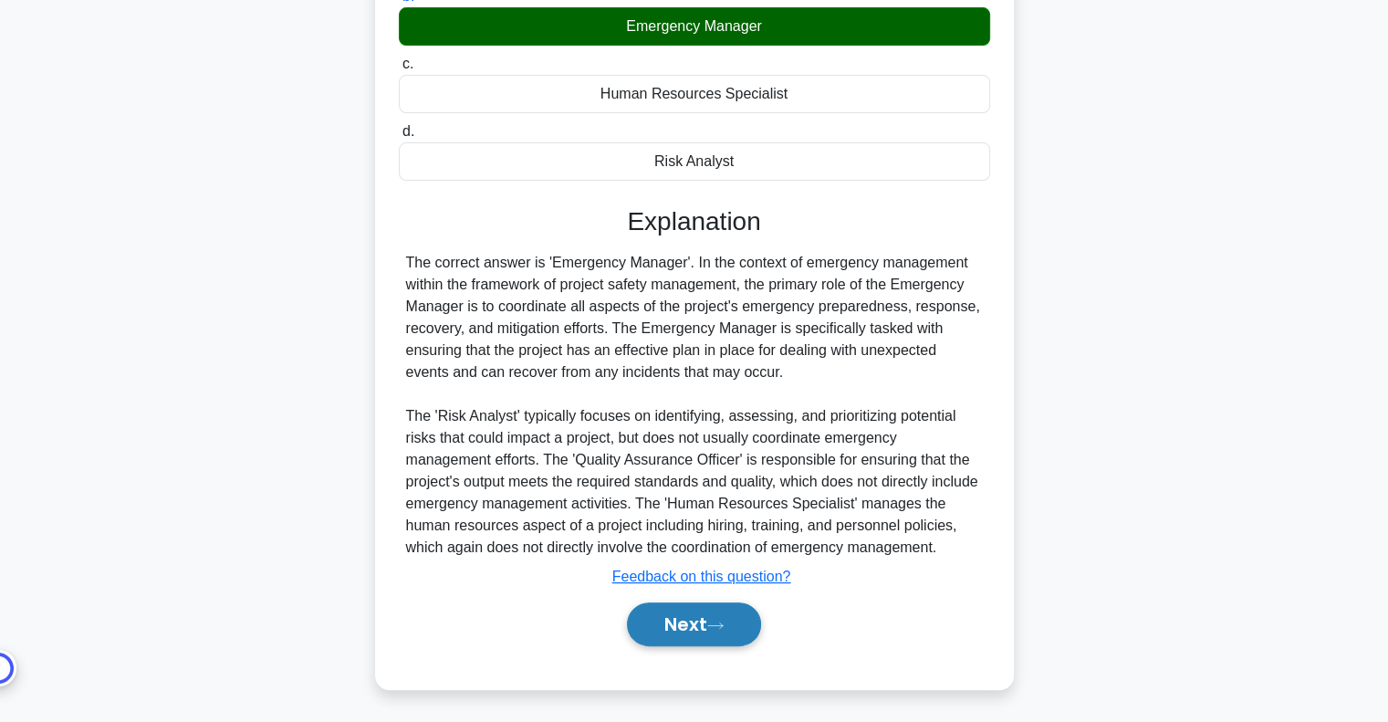
click at [699, 619] on button "Next" at bounding box center [694, 624] width 134 height 44
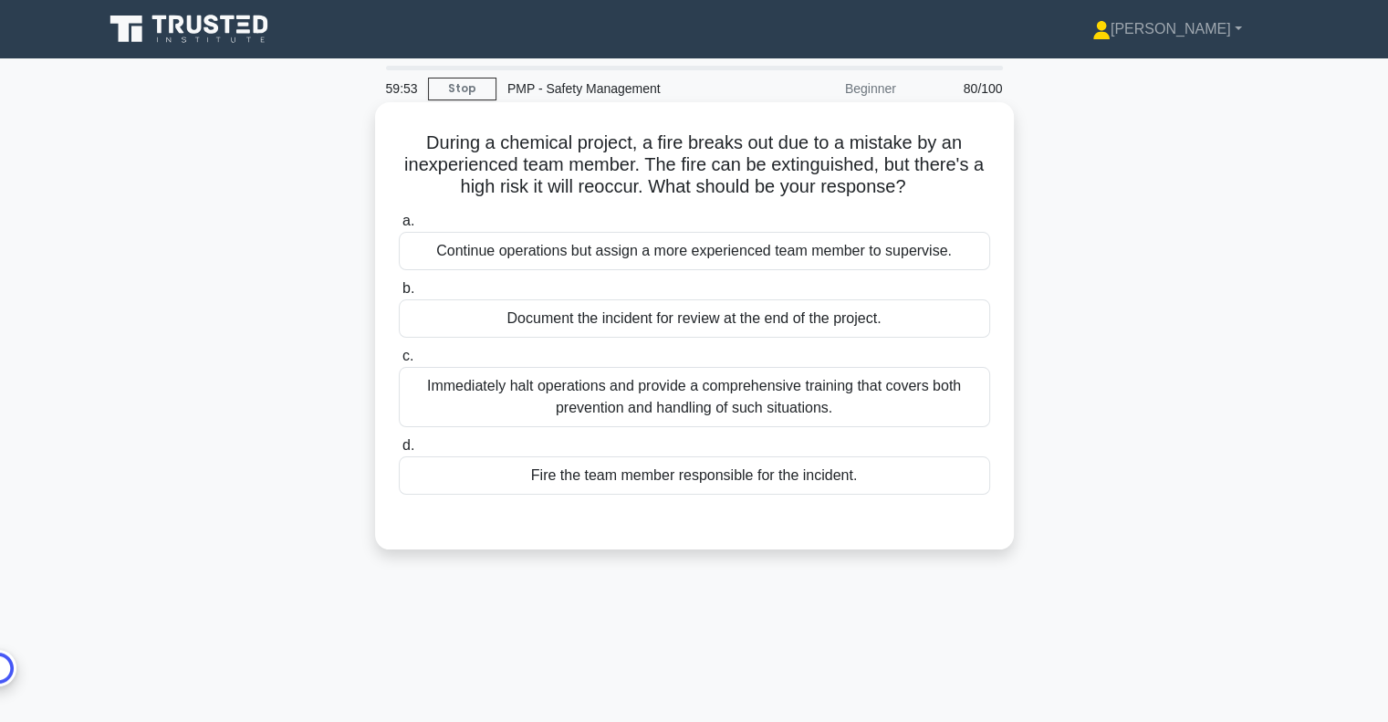
click at [679, 405] on div "Immediately halt operations and provide a comprehensive training that covers bo…" at bounding box center [694, 397] width 591 height 60
click at [399, 362] on input "c. Immediately halt operations and provide a comprehensive training that covers…" at bounding box center [399, 356] width 0 height 12
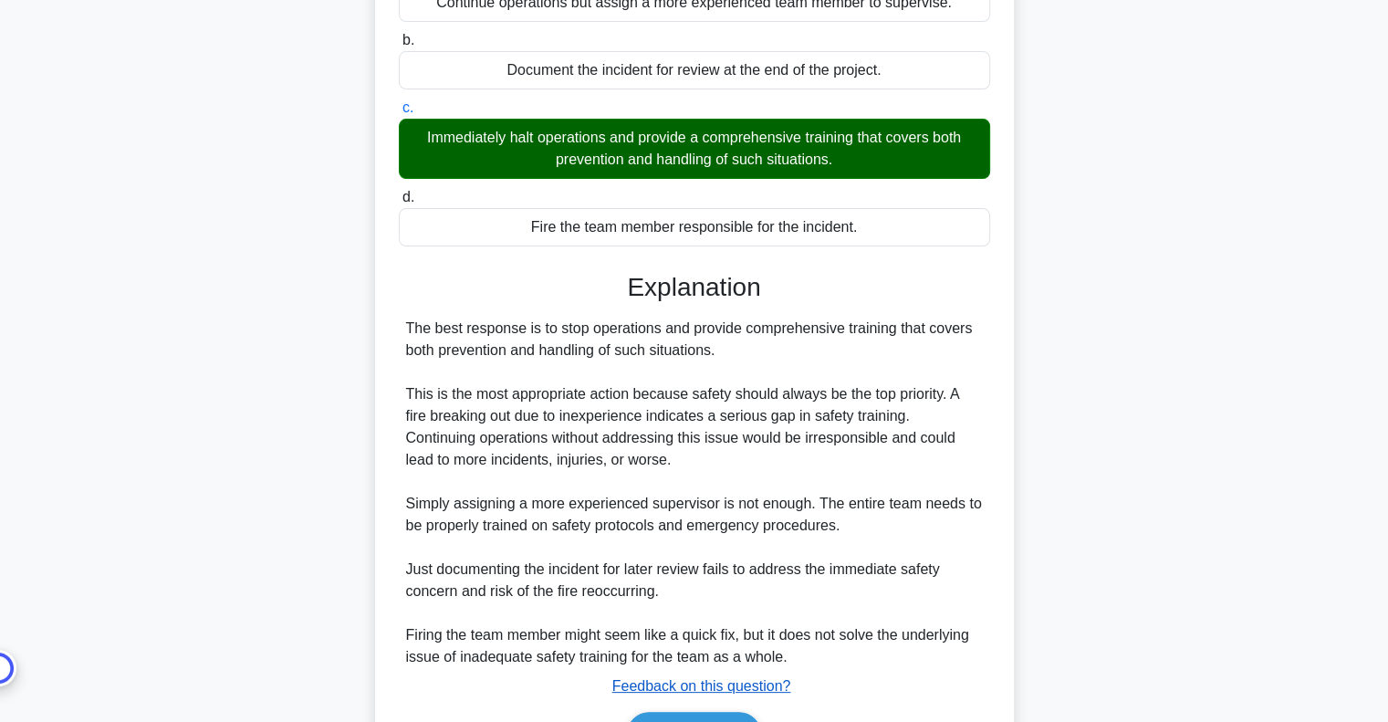
scroll to position [358, 0]
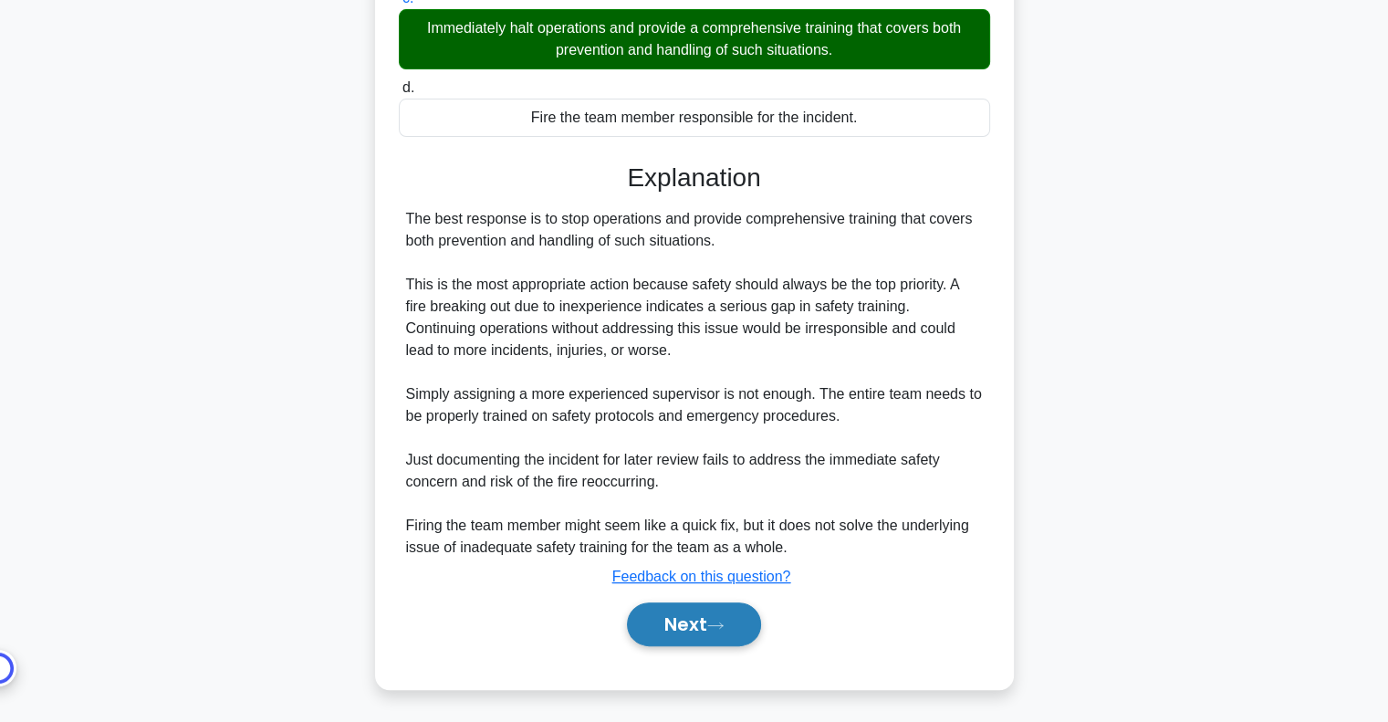
click at [676, 617] on button "Next" at bounding box center [694, 624] width 134 height 44
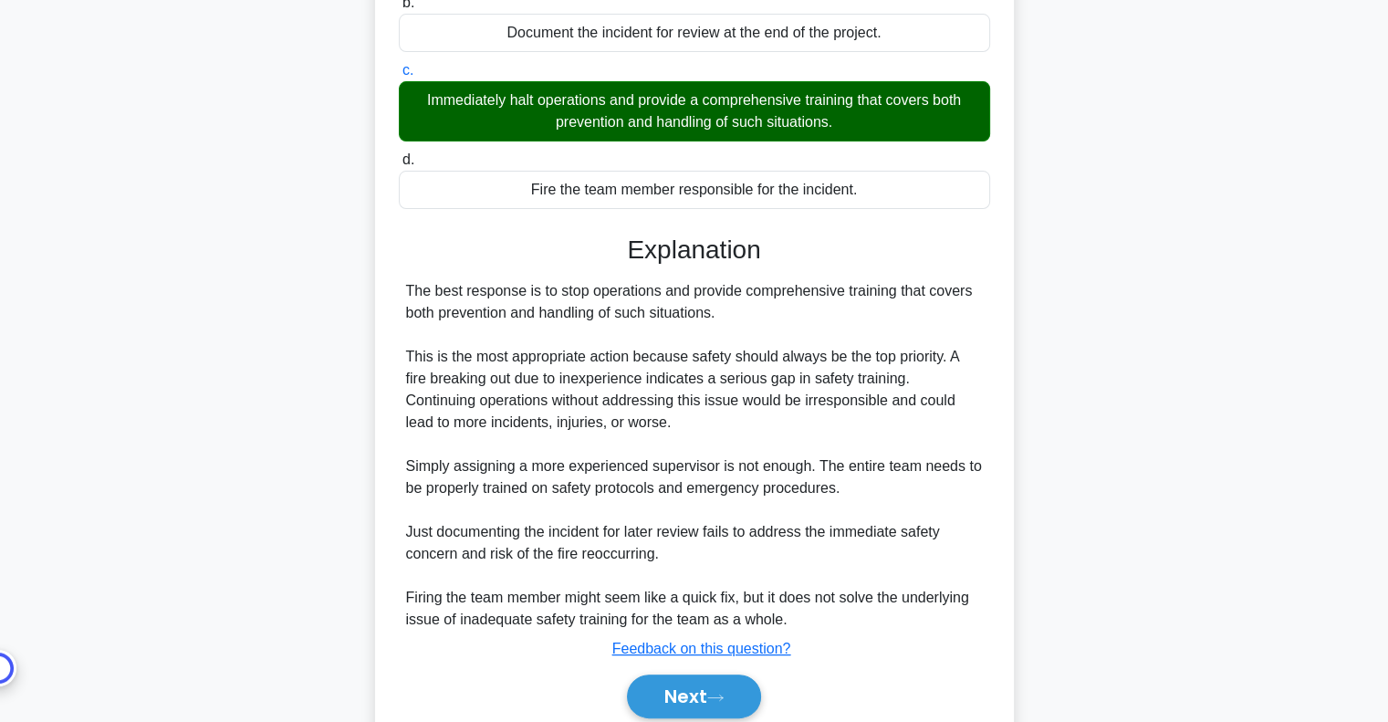
scroll to position [0, 0]
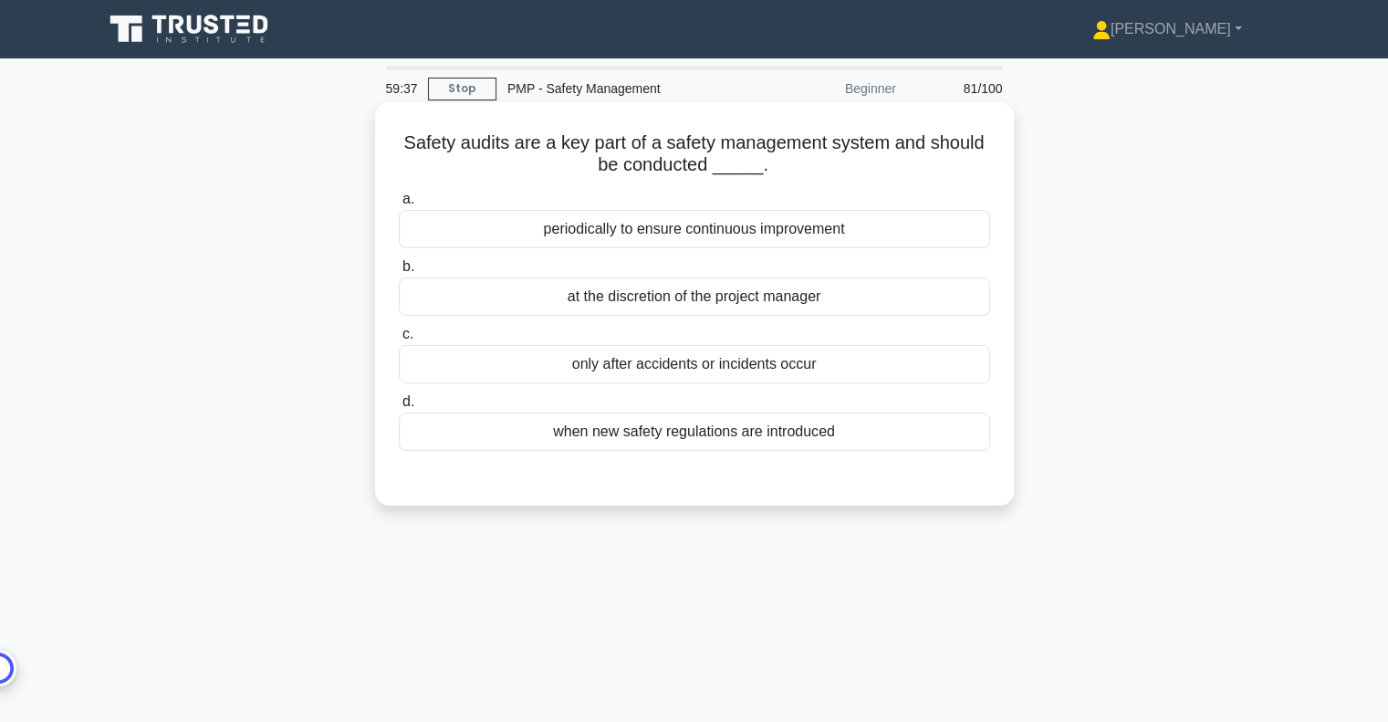
click at [827, 234] on div "periodically to ensure continuous improvement" at bounding box center [694, 229] width 591 height 38
click at [399, 205] on input "a. periodically to ensure continuous improvement" at bounding box center [399, 199] width 0 height 12
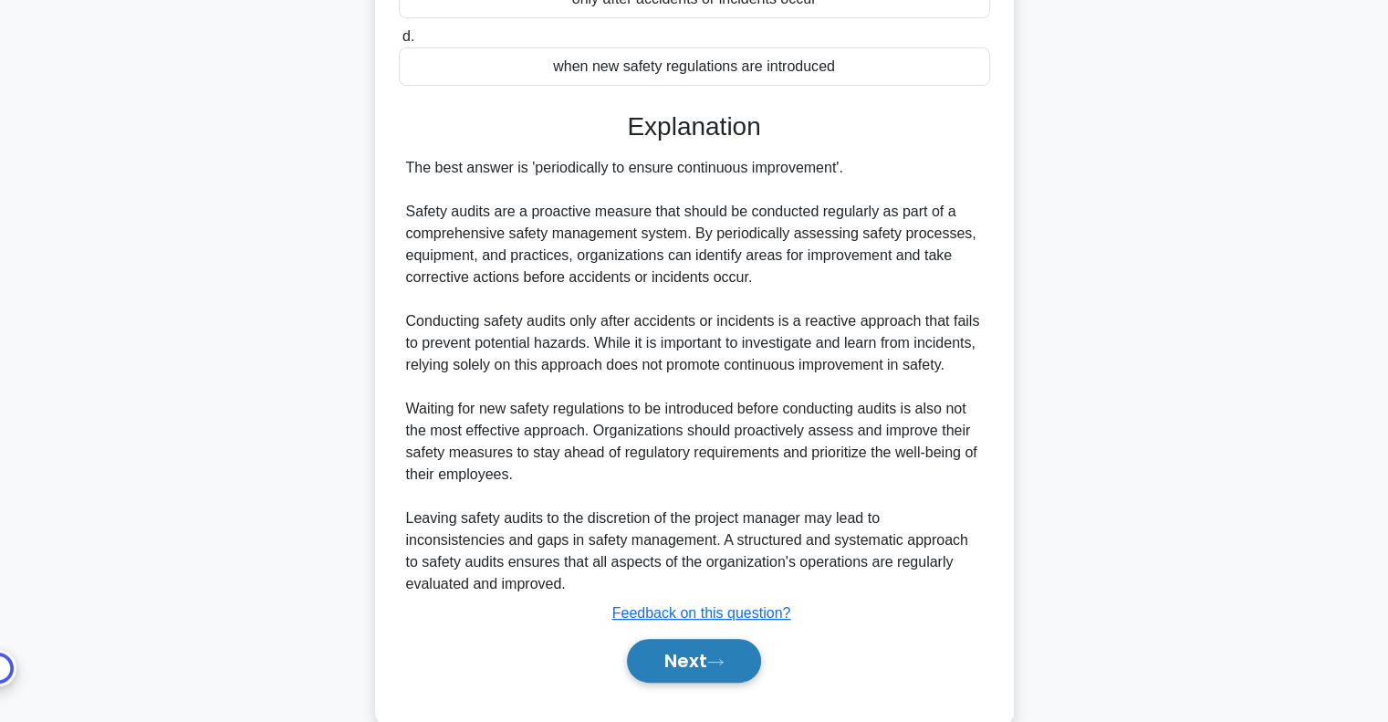
click at [670, 660] on button "Next" at bounding box center [694, 661] width 134 height 44
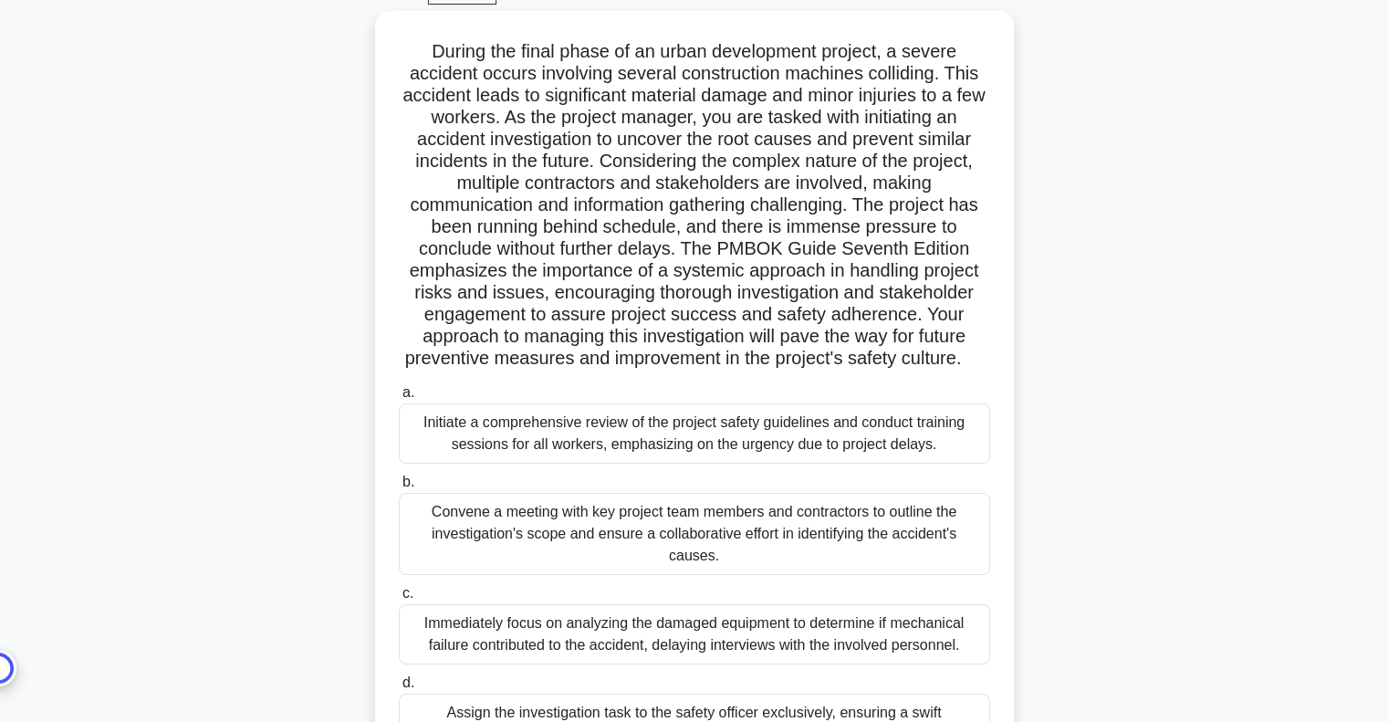
scroll to position [264, 0]
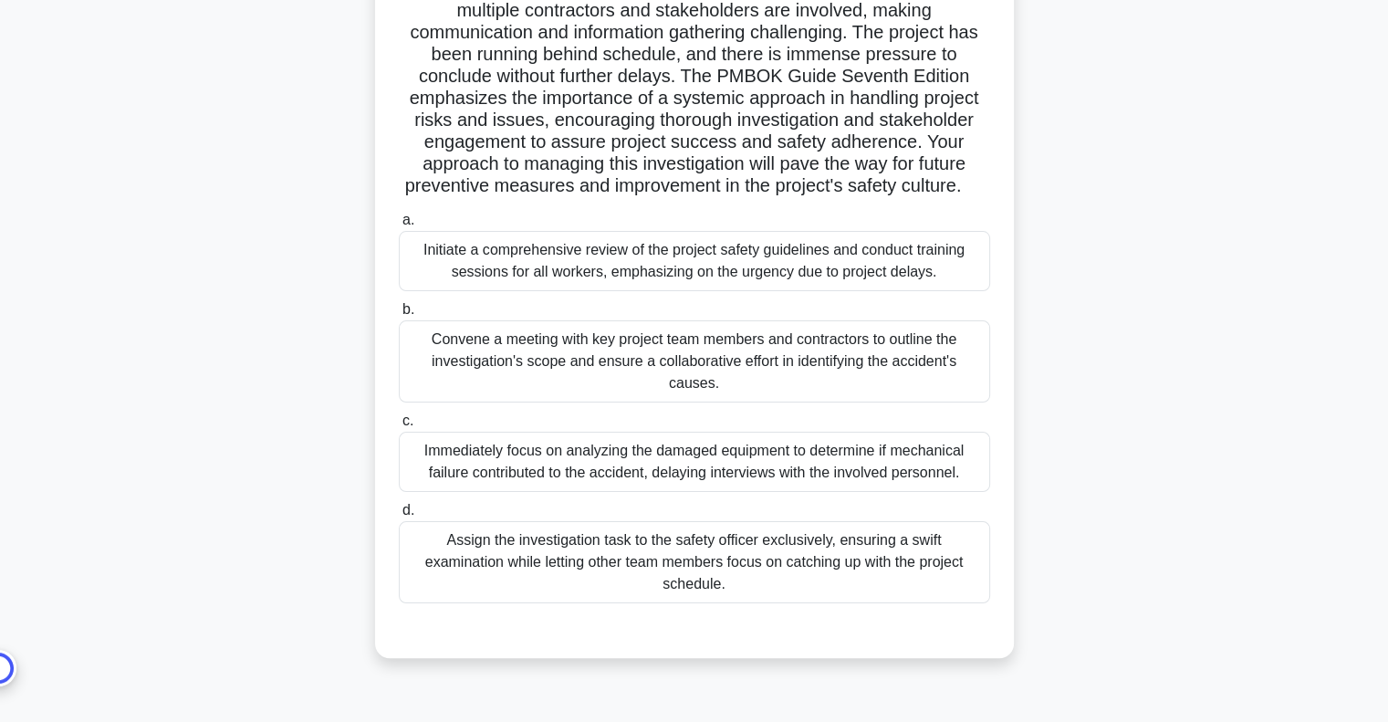
click at [889, 291] on div "Initiate a comprehensive review of the project safety guidelines and conduct tr…" at bounding box center [694, 261] width 591 height 60
click at [399, 226] on input "a. Initiate a comprehensive review of the project safety guidelines and conduct…" at bounding box center [399, 220] width 0 height 12
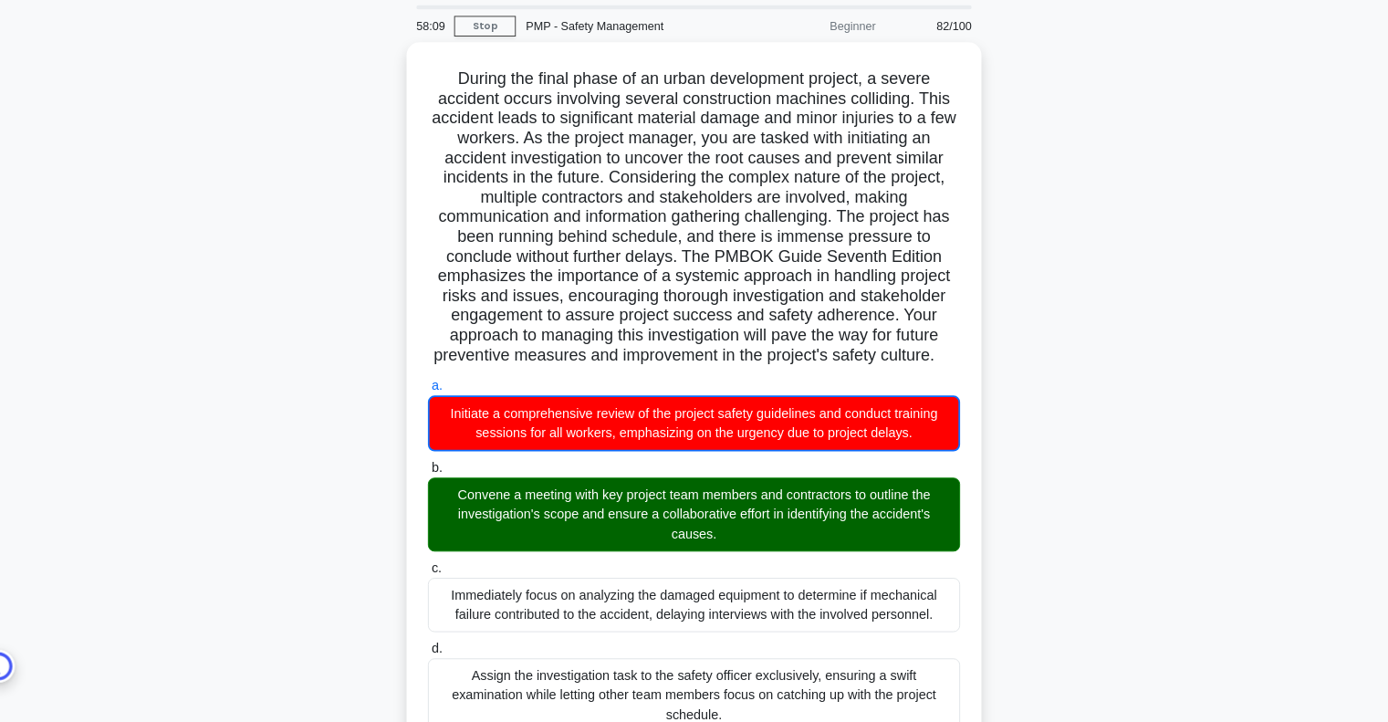
scroll to position [59, 0]
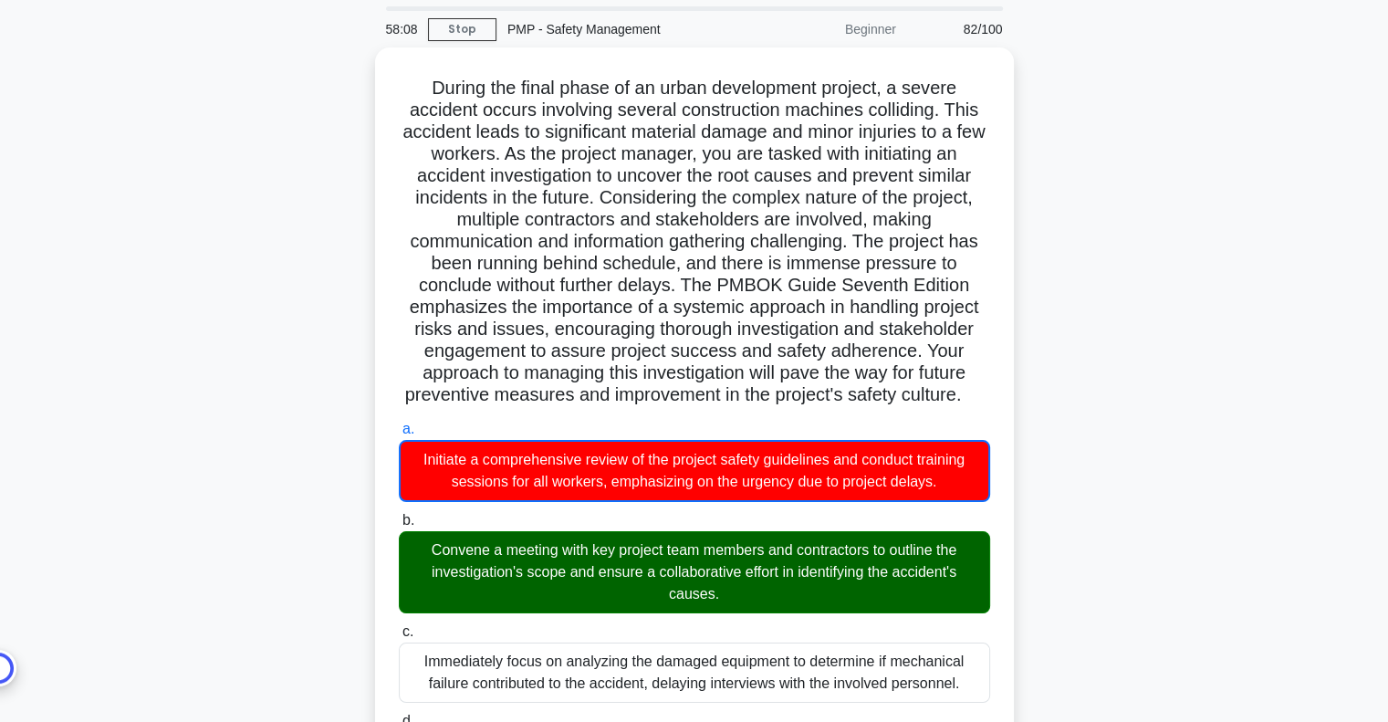
drag, startPoint x: 2728, startPoint y: 2, endPoint x: 1058, endPoint y: 310, distance: 1697.6
click at [1058, 310] on div ".spinner_0XTQ{transform-origin:center;animation:spinner_y6GP .75s linear infini…" at bounding box center [694, 728] width 1204 height 1362
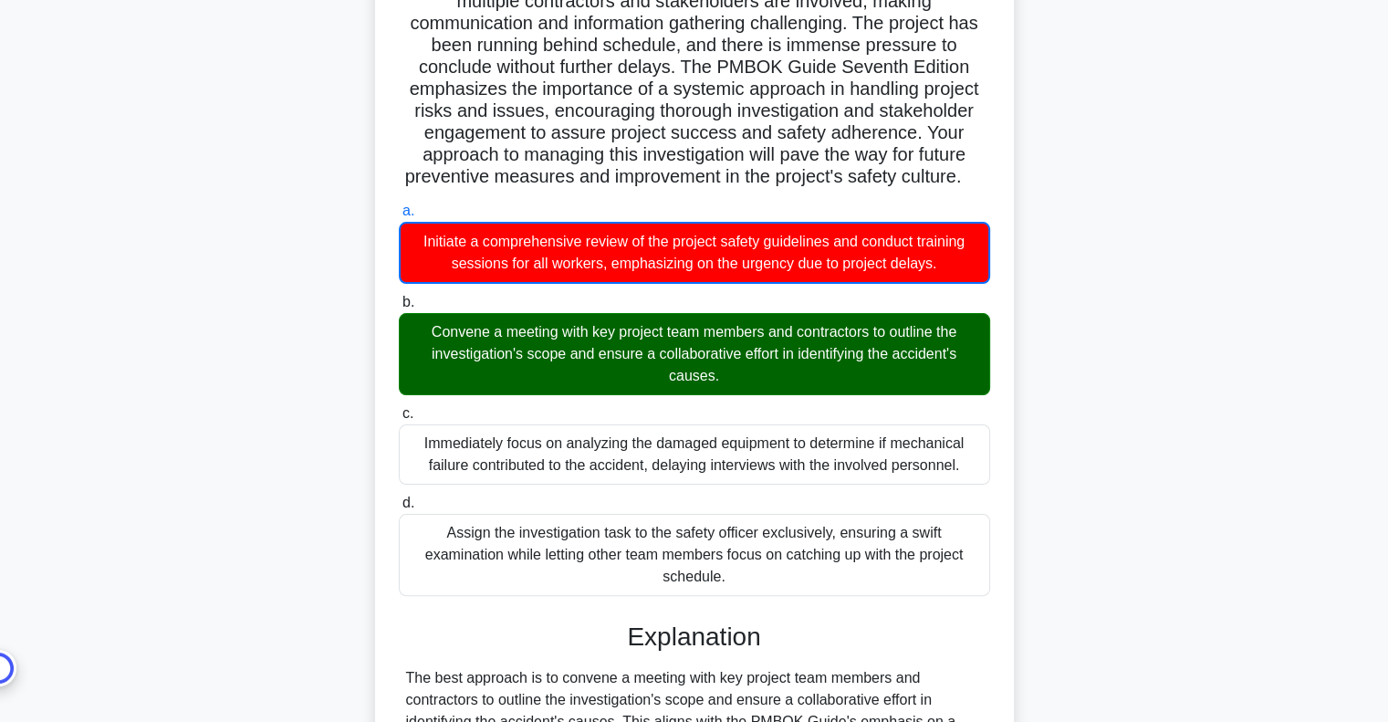
scroll to position [698, 0]
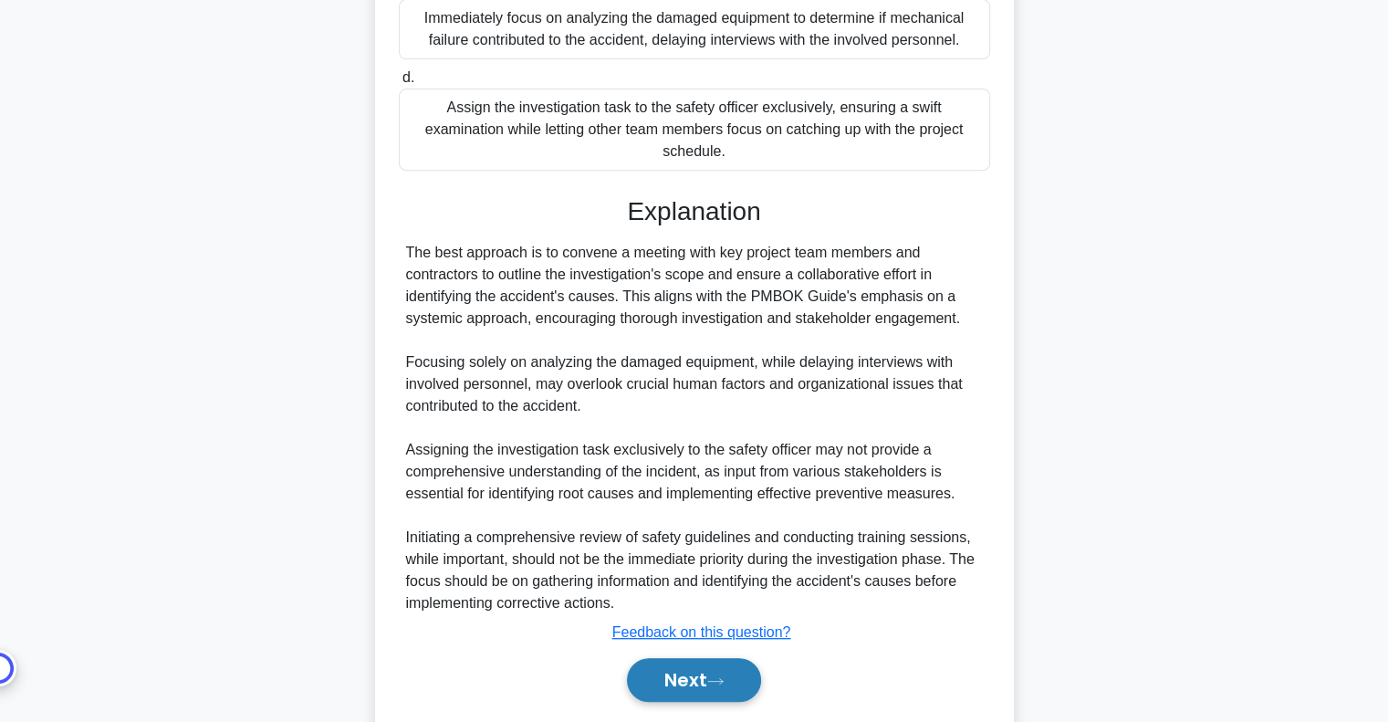
click at [707, 692] on button "Next" at bounding box center [694, 680] width 134 height 44
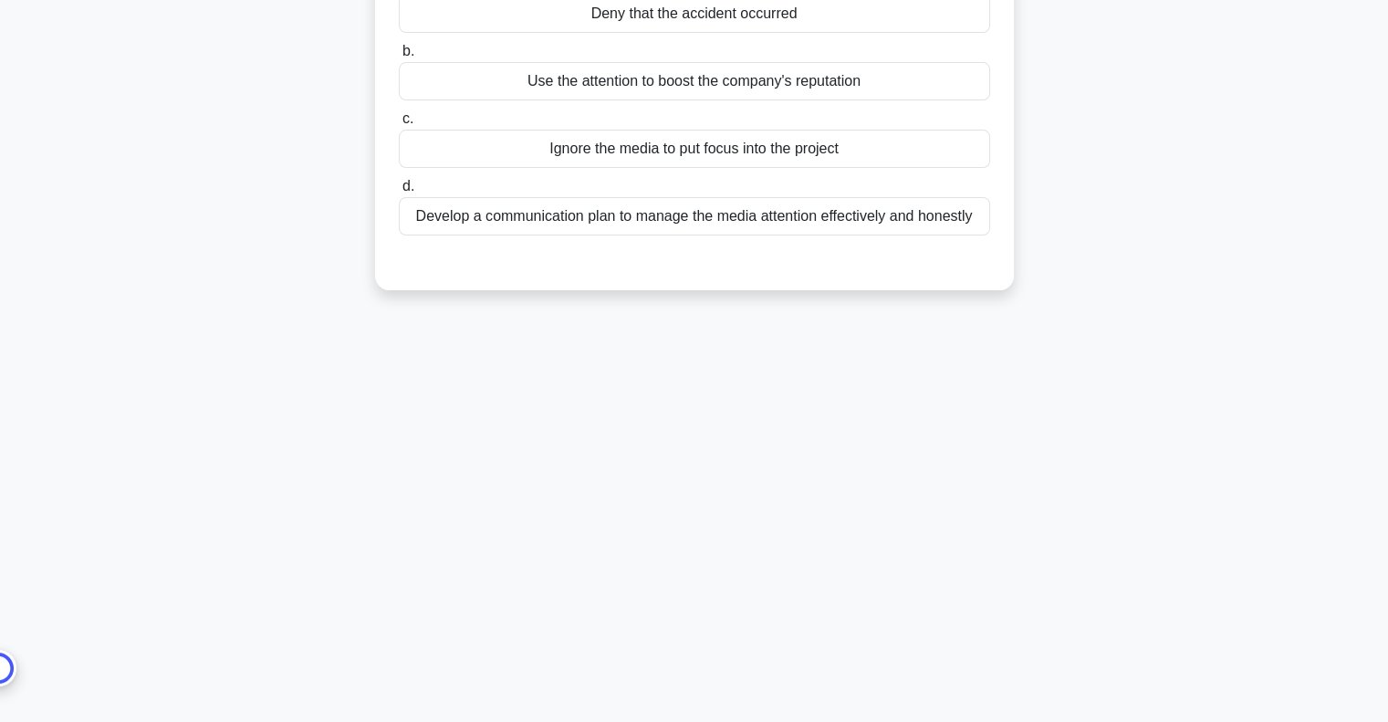
scroll to position [0, 0]
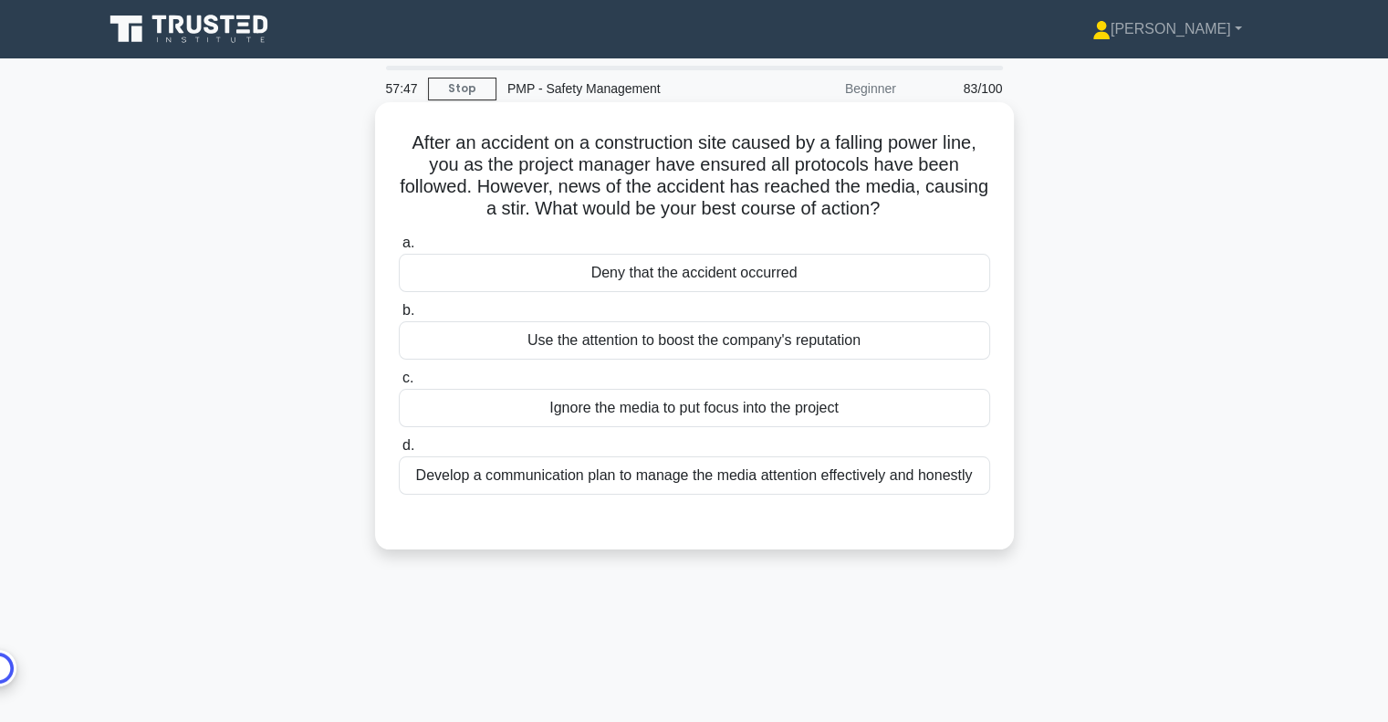
click at [887, 467] on div "Develop a communication plan to manage the media attention effectively and hone…" at bounding box center [694, 475] width 591 height 38
click at [399, 452] on input "d. Develop a communication plan to manage the media attention effectively and h…" at bounding box center [399, 446] width 0 height 12
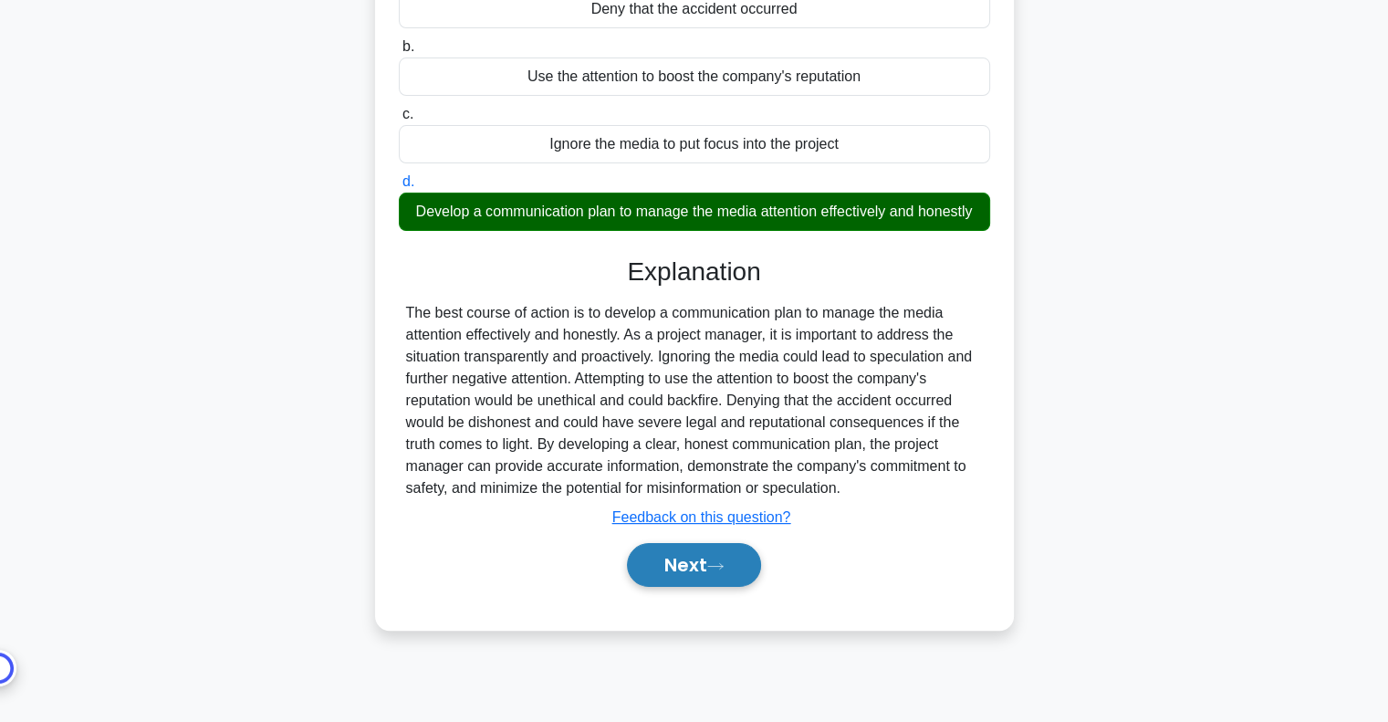
click at [727, 575] on button "Next" at bounding box center [694, 565] width 134 height 44
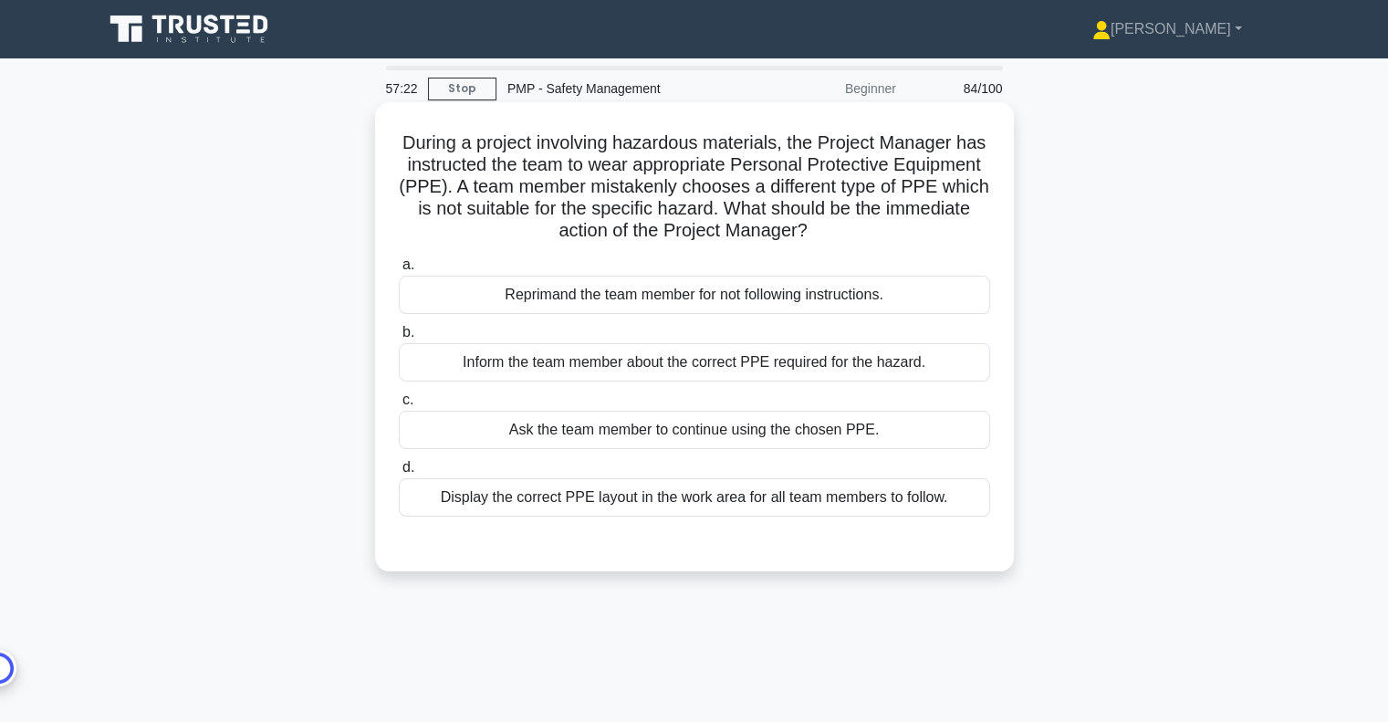
click at [703, 489] on div "Display the correct PPE layout in the work area for all team members to follow." at bounding box center [694, 497] width 591 height 38
click at [399, 473] on input "d. Display the correct PPE layout in the work area for all team members to foll…" at bounding box center [399, 468] width 0 height 12
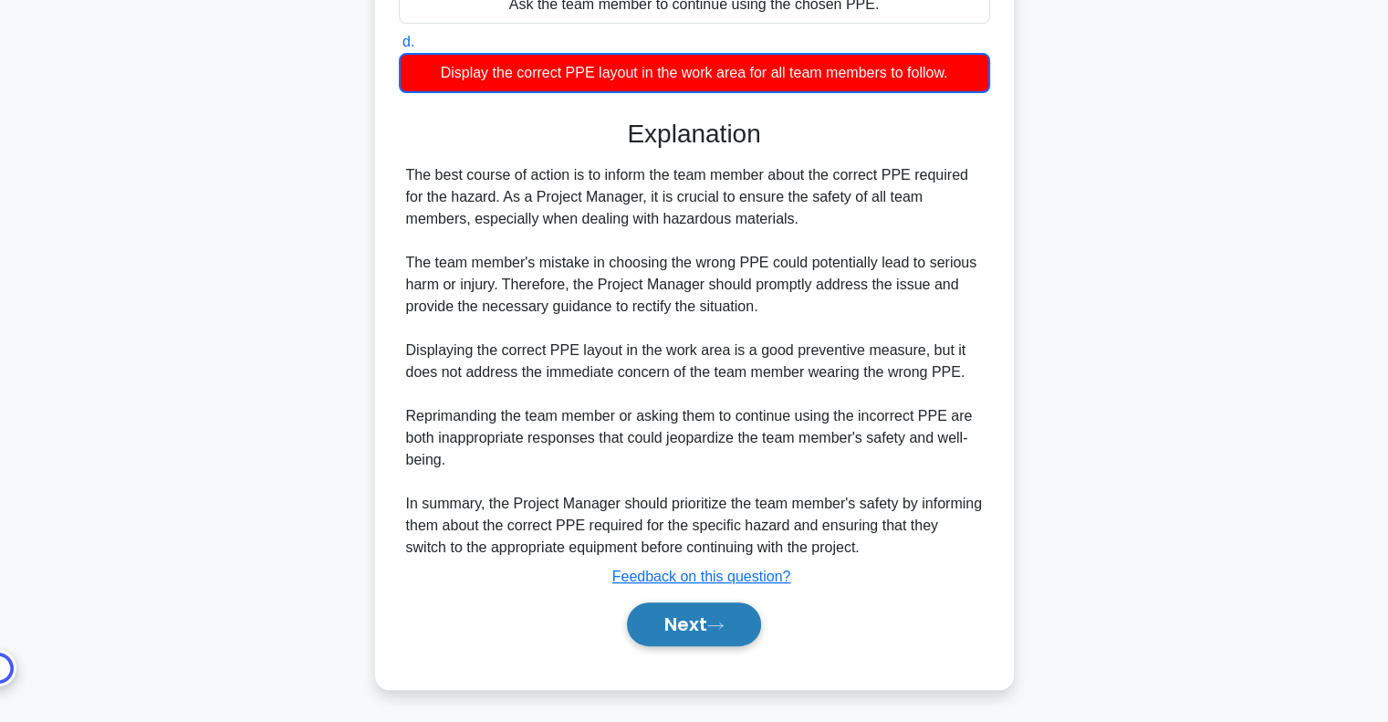
click at [685, 614] on button "Next" at bounding box center [694, 624] width 134 height 44
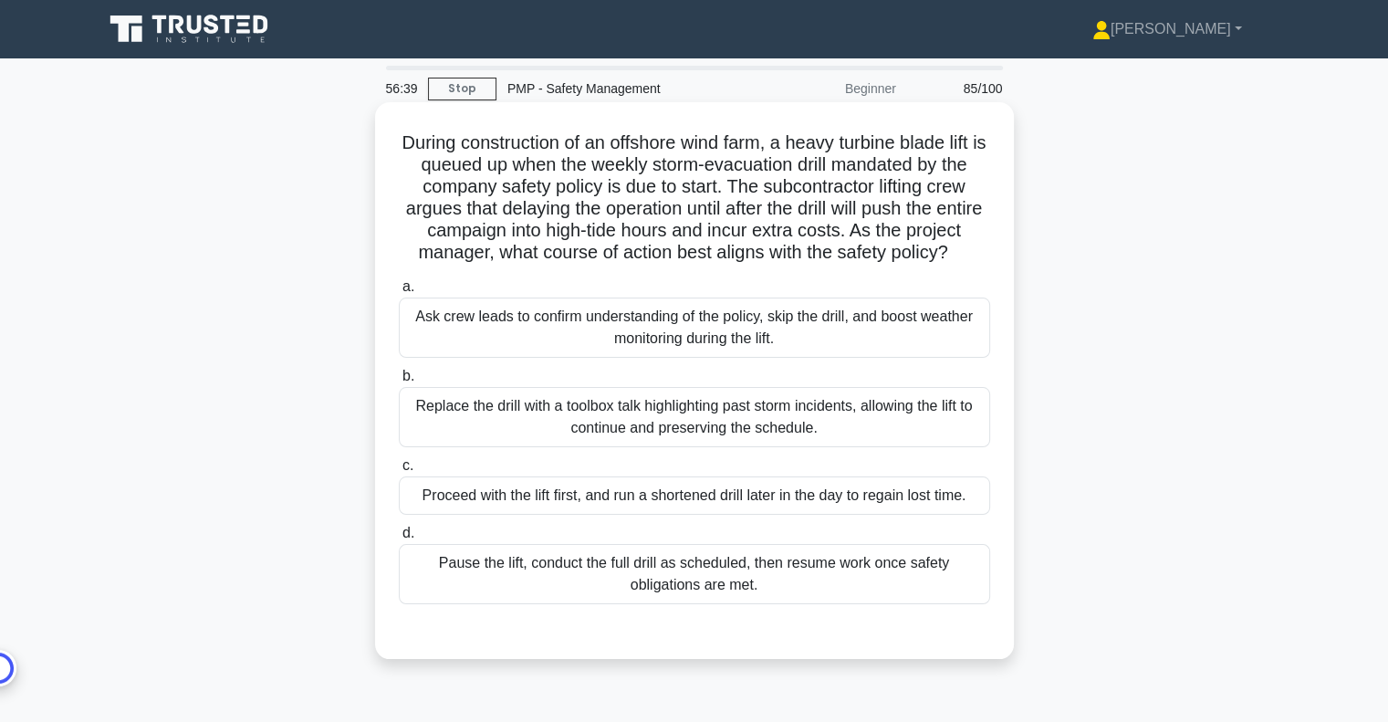
click at [722, 587] on div "Pause the lift, conduct the full drill as scheduled, then resume work once safe…" at bounding box center [694, 574] width 591 height 60
click at [399, 539] on input "d. Pause the lift, conduct the full drill as scheduled, then resume work once s…" at bounding box center [399, 533] width 0 height 12
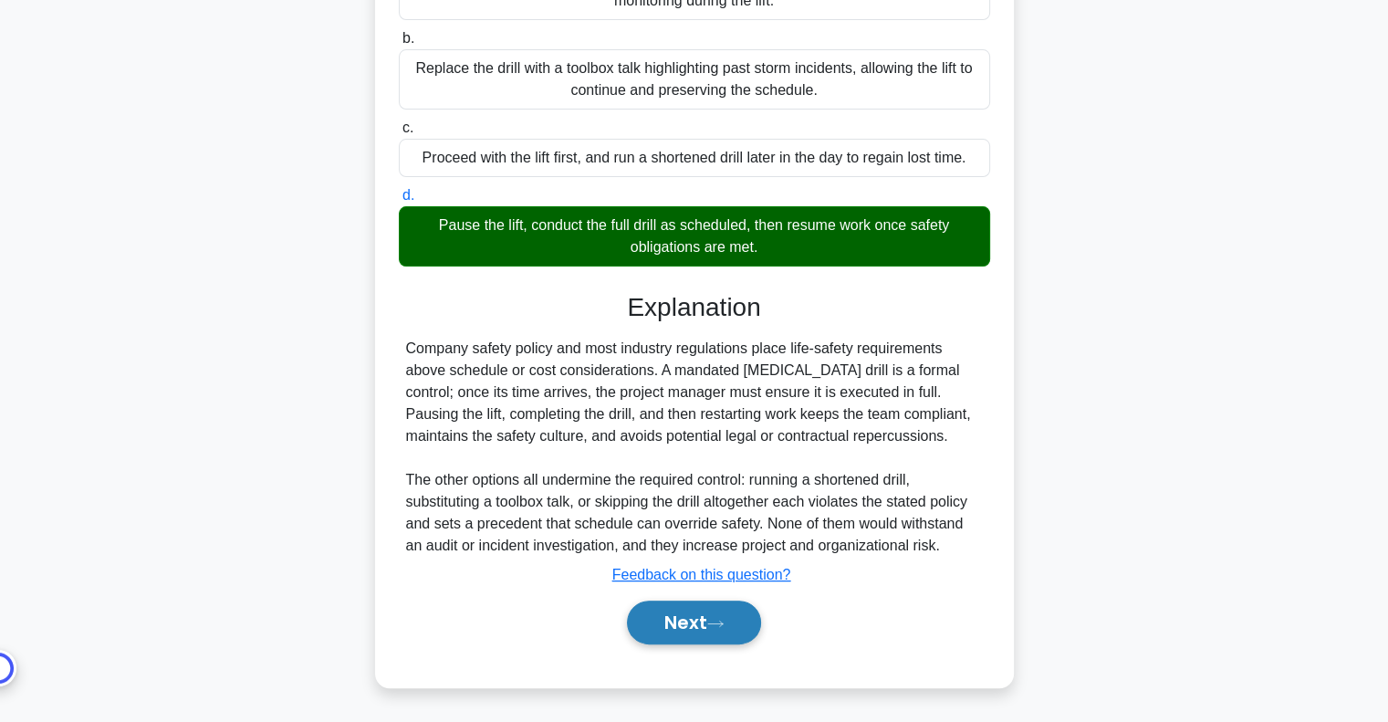
click at [695, 635] on button "Next" at bounding box center [694, 622] width 134 height 44
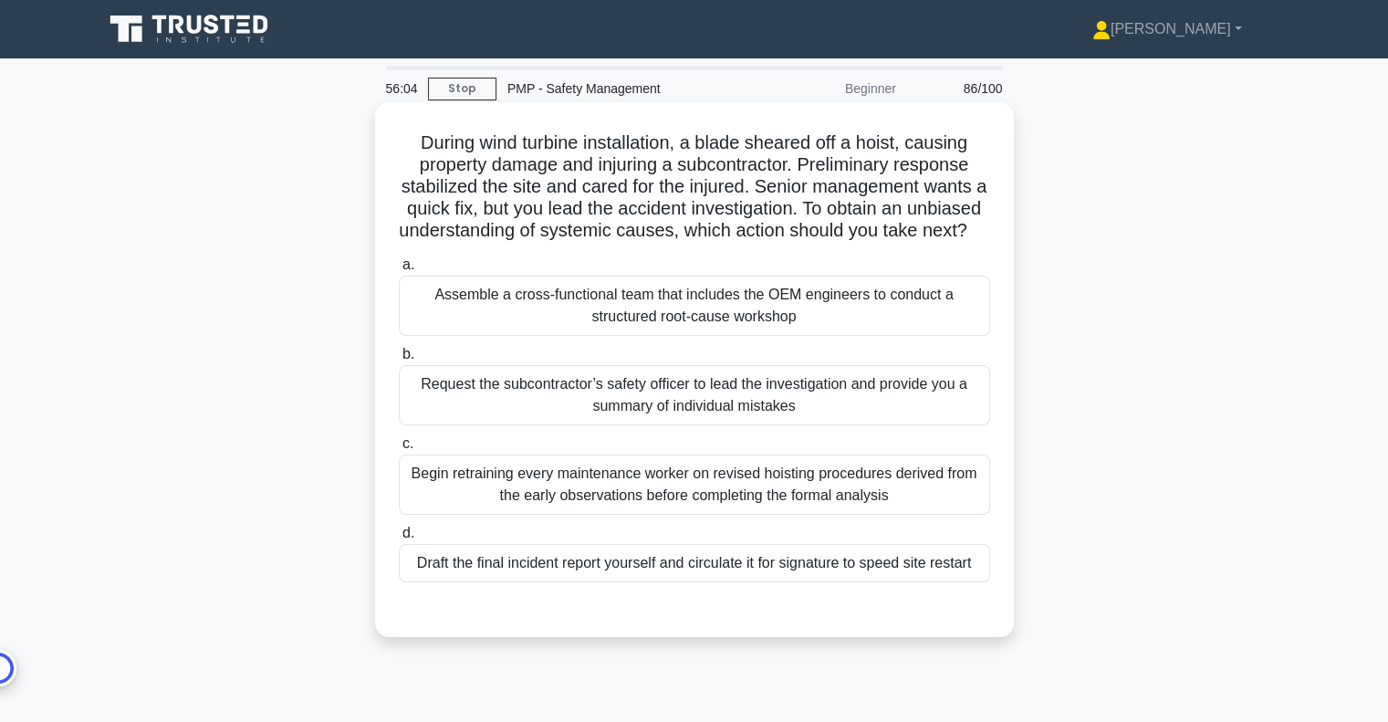
click at [704, 326] on div "Assemble a cross-functional team that includes the OEM engineers to conduct a s…" at bounding box center [694, 305] width 591 height 60
click at [399, 271] on input "a. Assemble a cross-functional team that includes the OEM engineers to conduct …" at bounding box center [399, 265] width 0 height 12
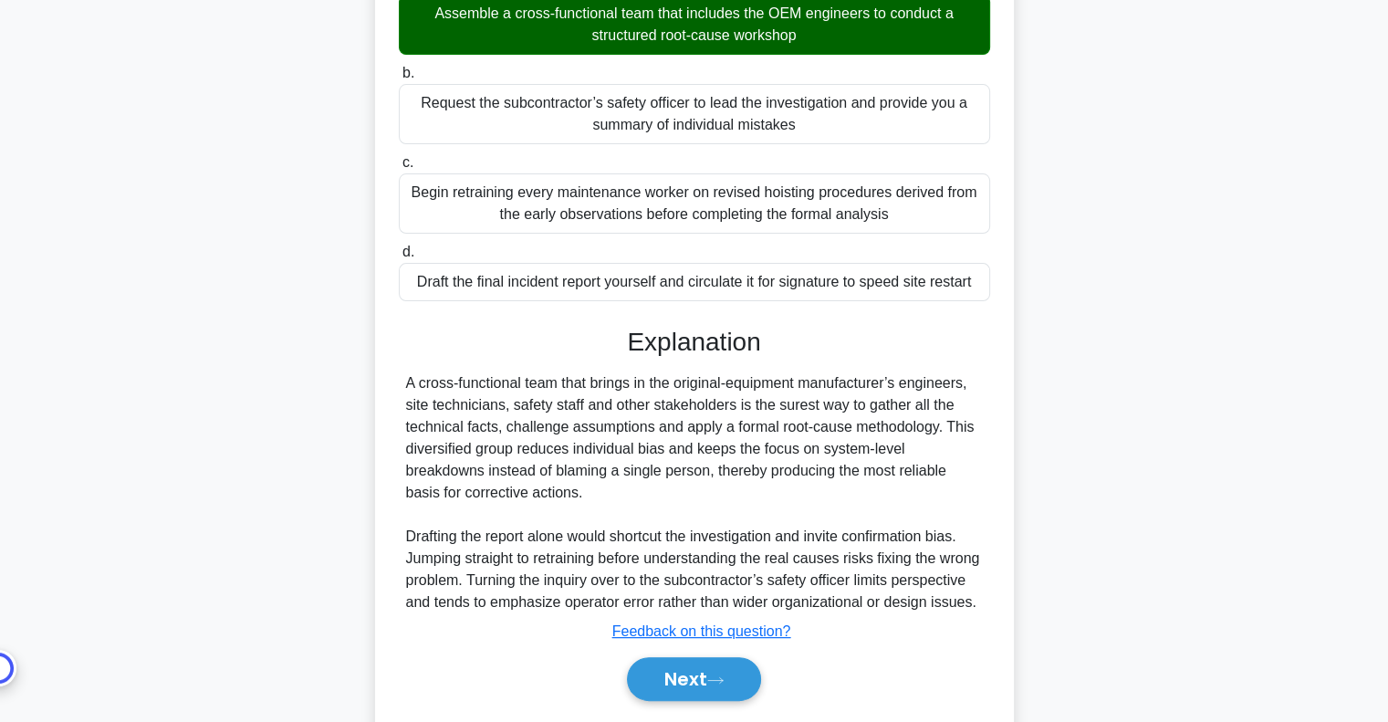
scroll to position [358, 0]
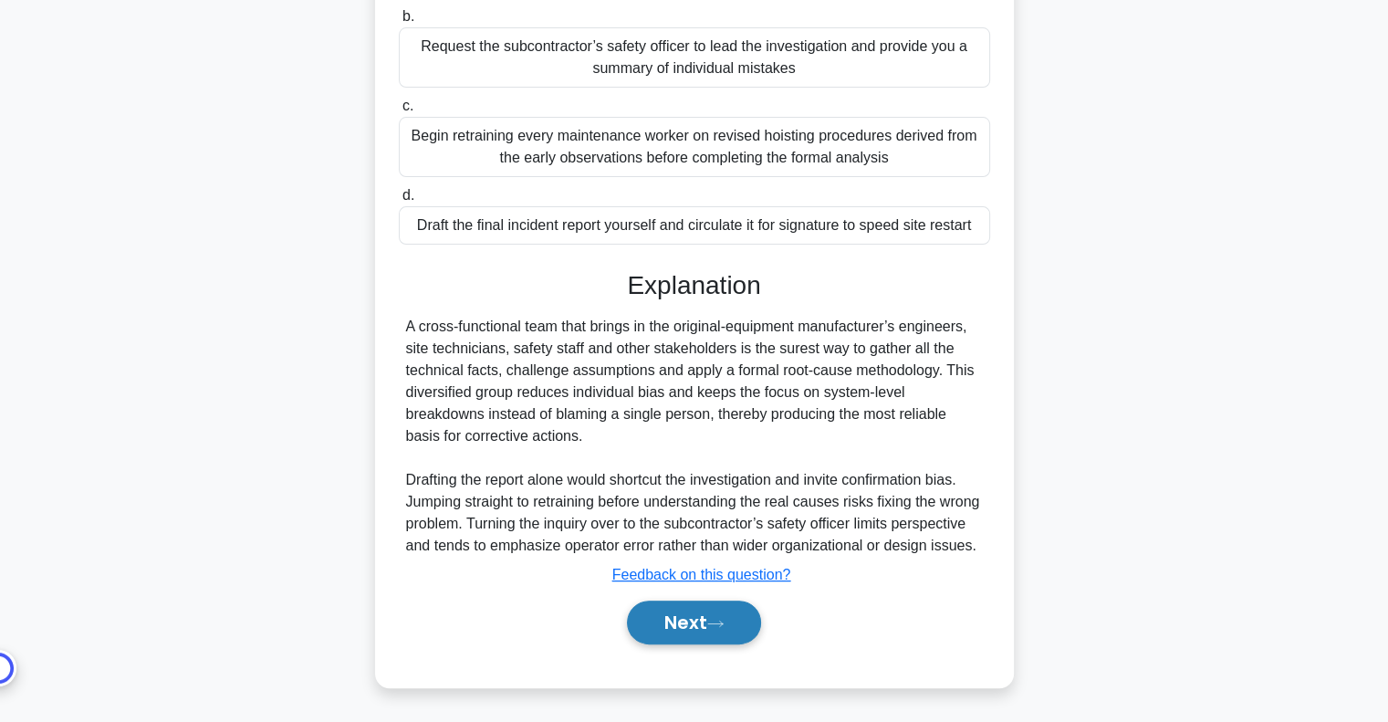
click at [684, 634] on button "Next" at bounding box center [694, 622] width 134 height 44
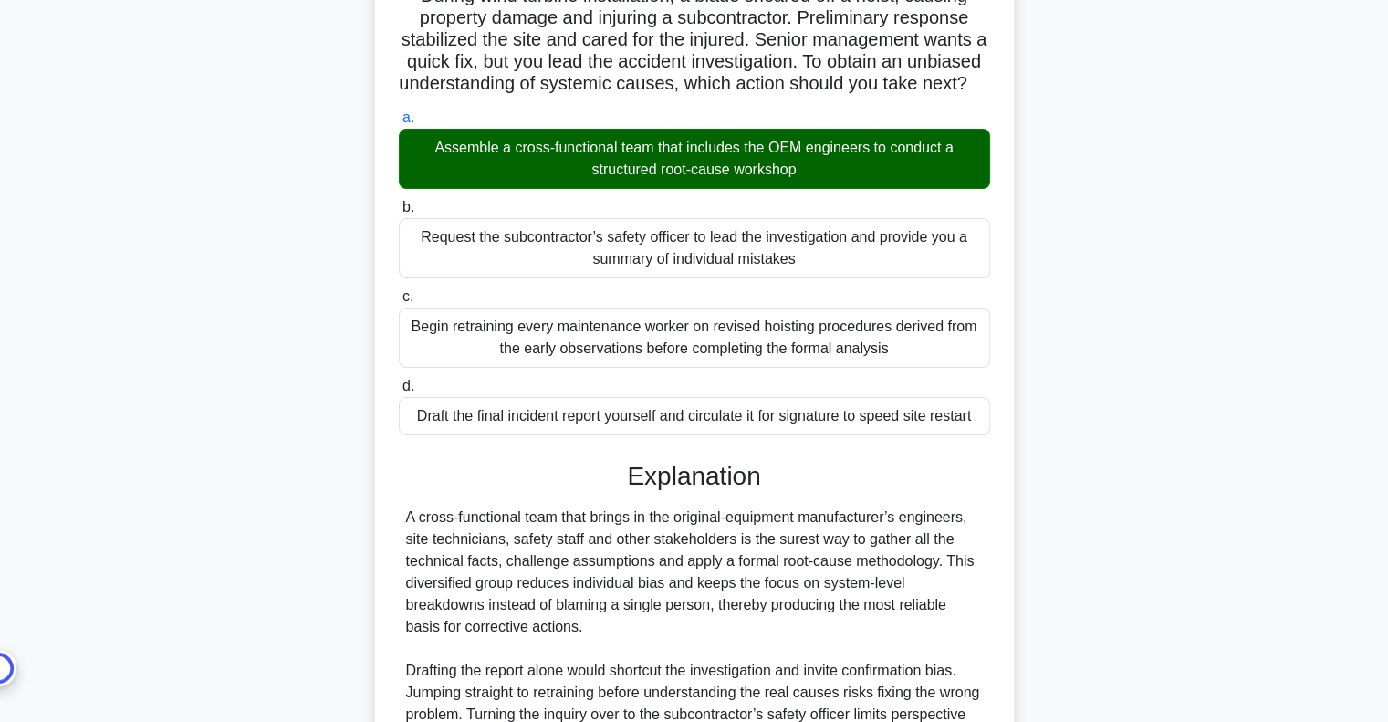
scroll to position [0, 0]
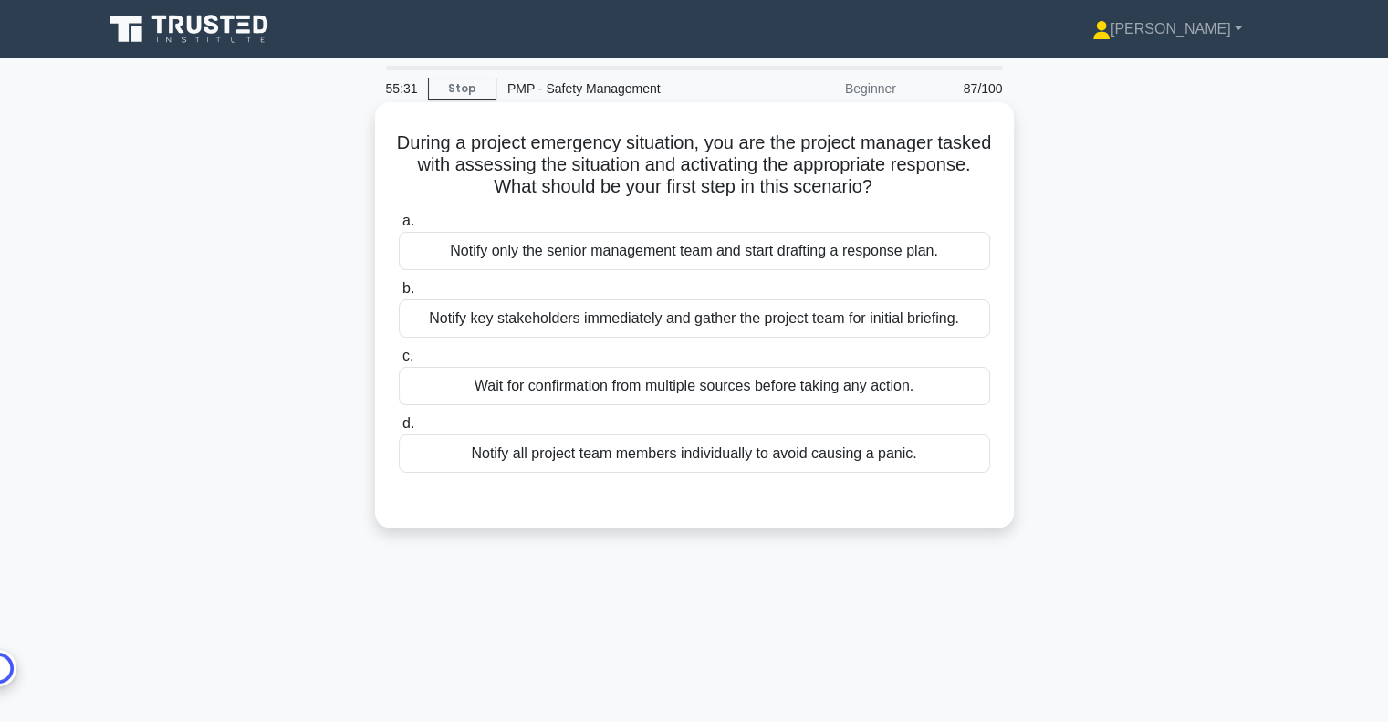
click at [748, 321] on div "Notify key stakeholders immediately and gather the project team for initial bri…" at bounding box center [694, 318] width 591 height 38
click at [399, 295] on input "b. Notify key stakeholders immediately and gather the project team for initial …" at bounding box center [399, 289] width 0 height 12
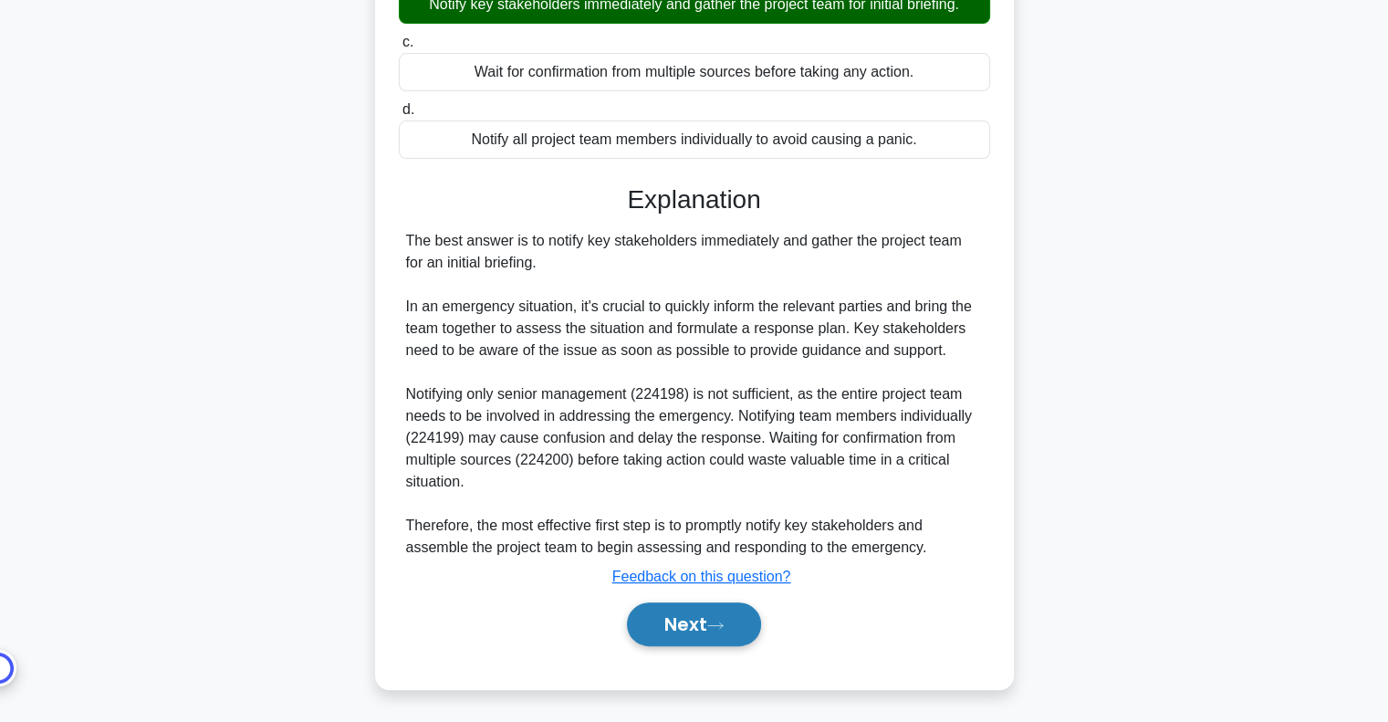
click at [739, 622] on button "Next" at bounding box center [694, 624] width 134 height 44
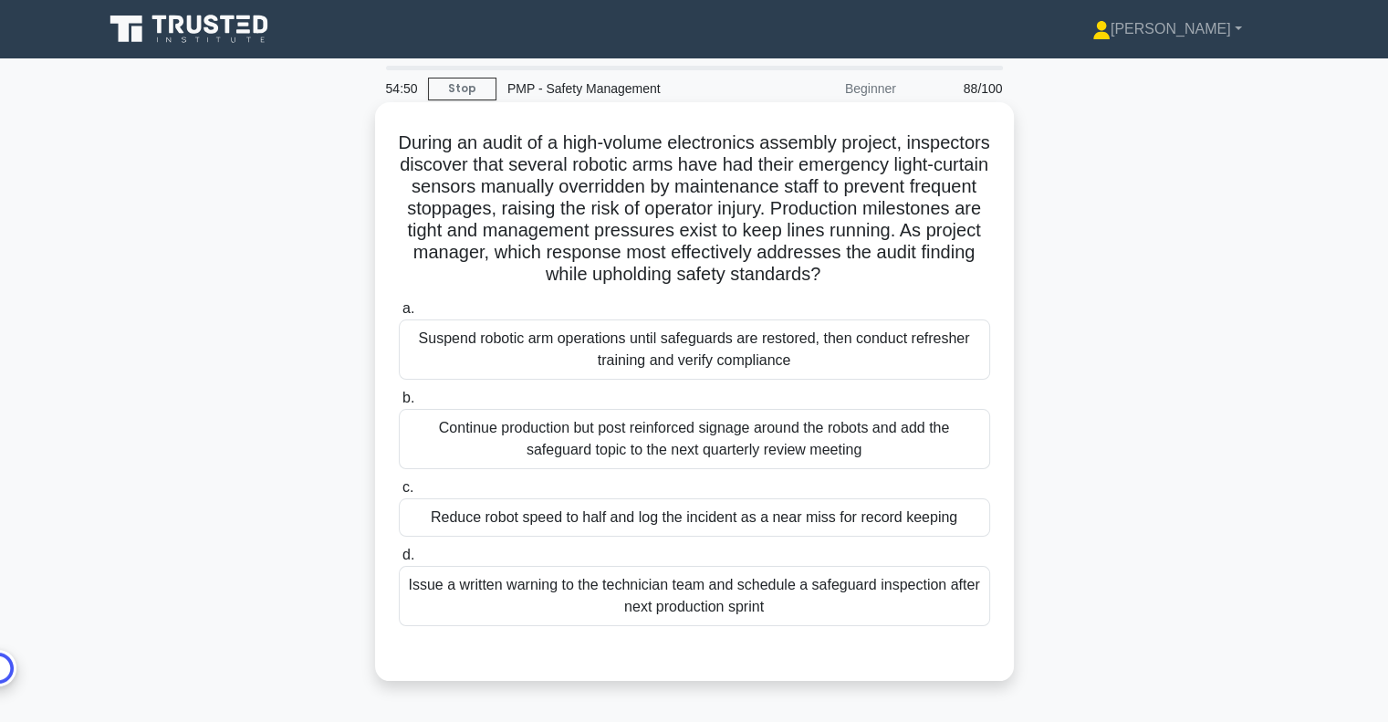
click at [708, 371] on div "Suspend robotic arm operations until safeguards are restored, then conduct refr…" at bounding box center [694, 349] width 591 height 60
click at [399, 315] on input "a. Suspend robotic arm operations until safeguards are restored, then conduct r…" at bounding box center [399, 309] width 0 height 12
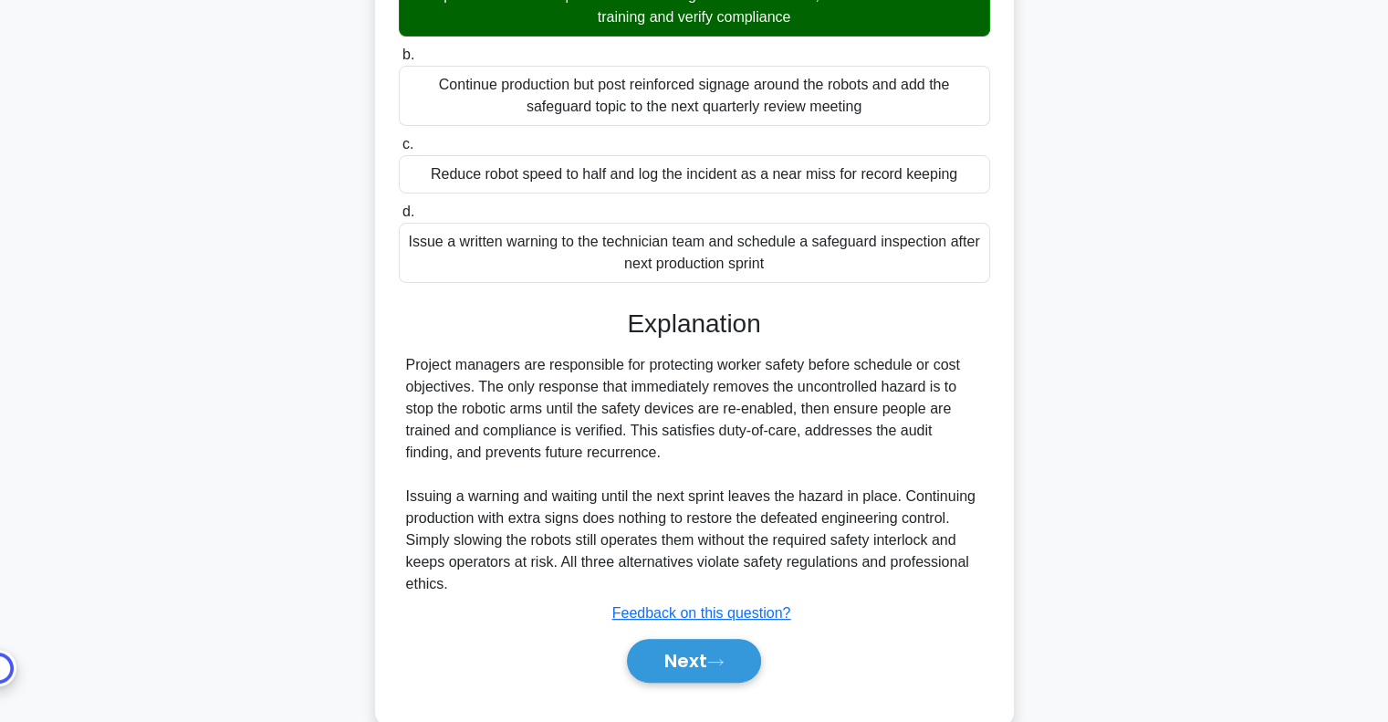
scroll to position [401, 0]
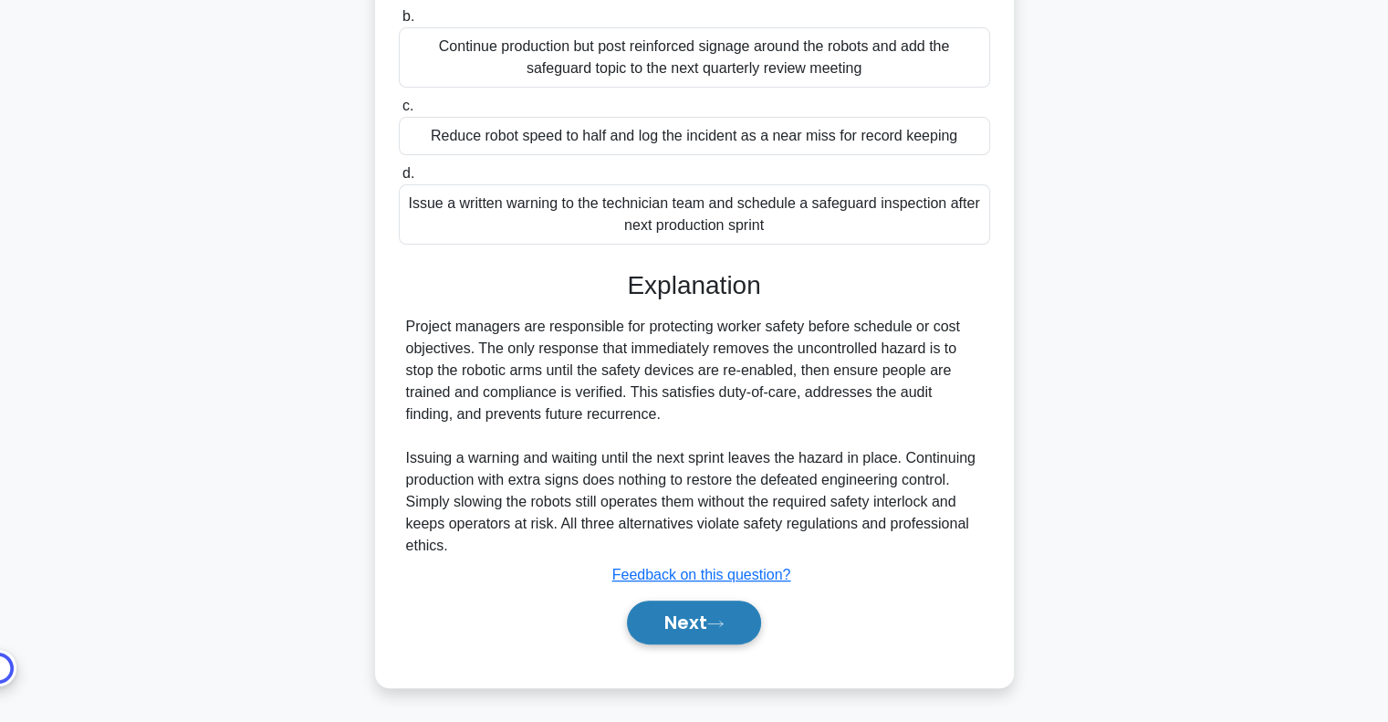
click at [711, 633] on button "Next" at bounding box center [694, 622] width 134 height 44
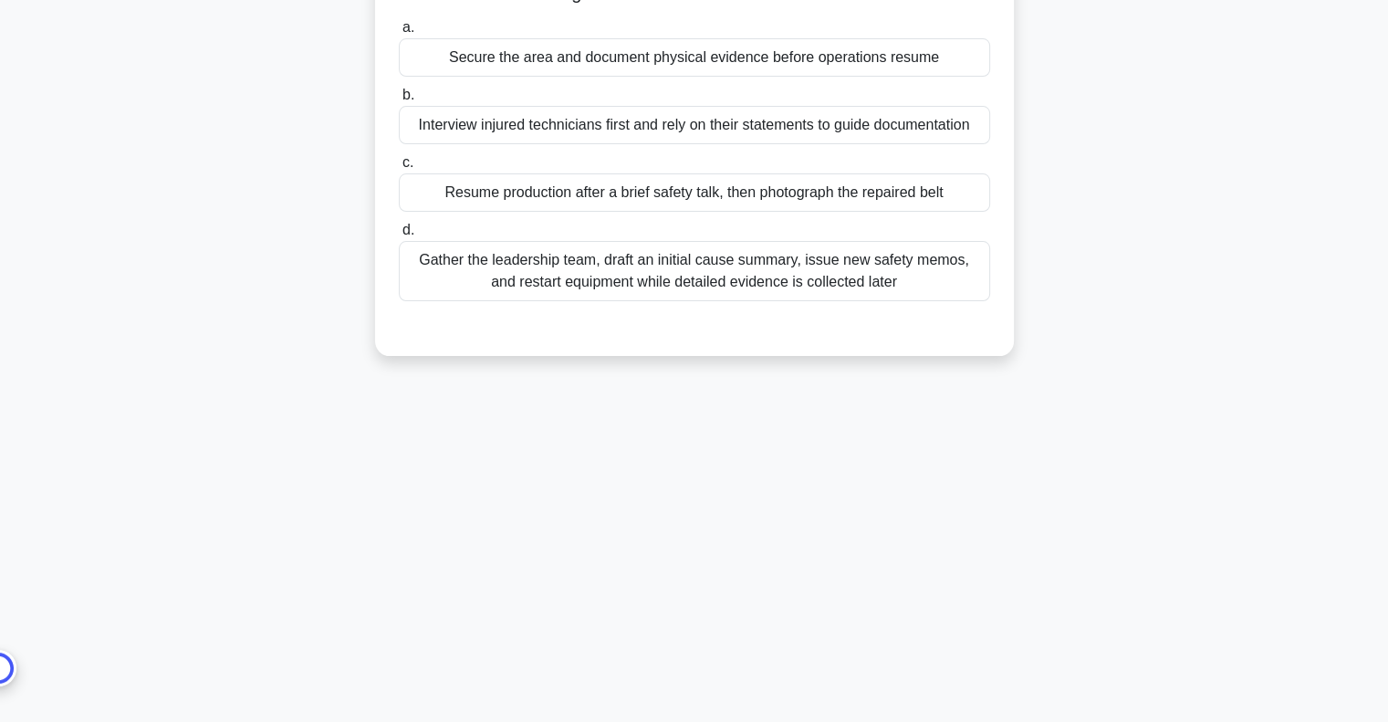
scroll to position [0, 0]
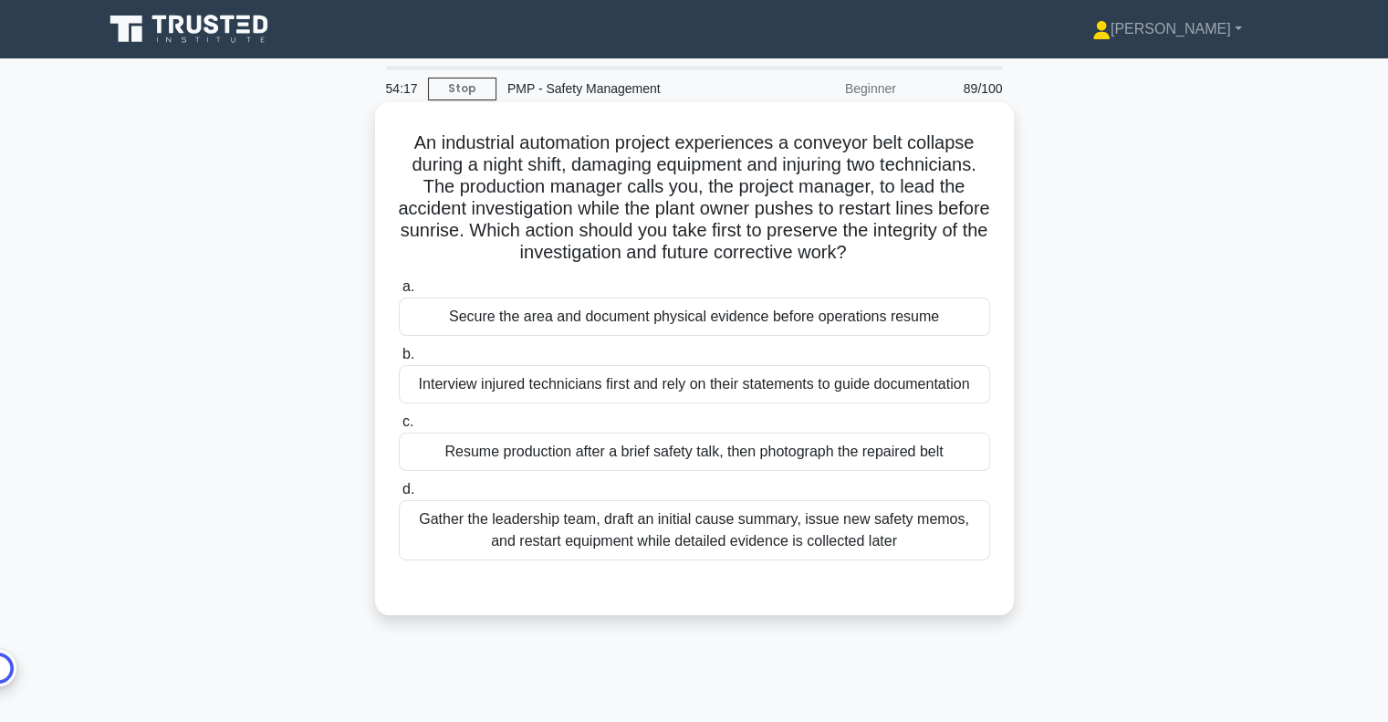
click at [829, 517] on div "Gather the leadership team, draft an initial cause summary, issue new safety me…" at bounding box center [694, 530] width 591 height 60
click at [399, 495] on input "d. Gather the leadership team, draft an initial cause summary, issue new safety…" at bounding box center [399, 489] width 0 height 12
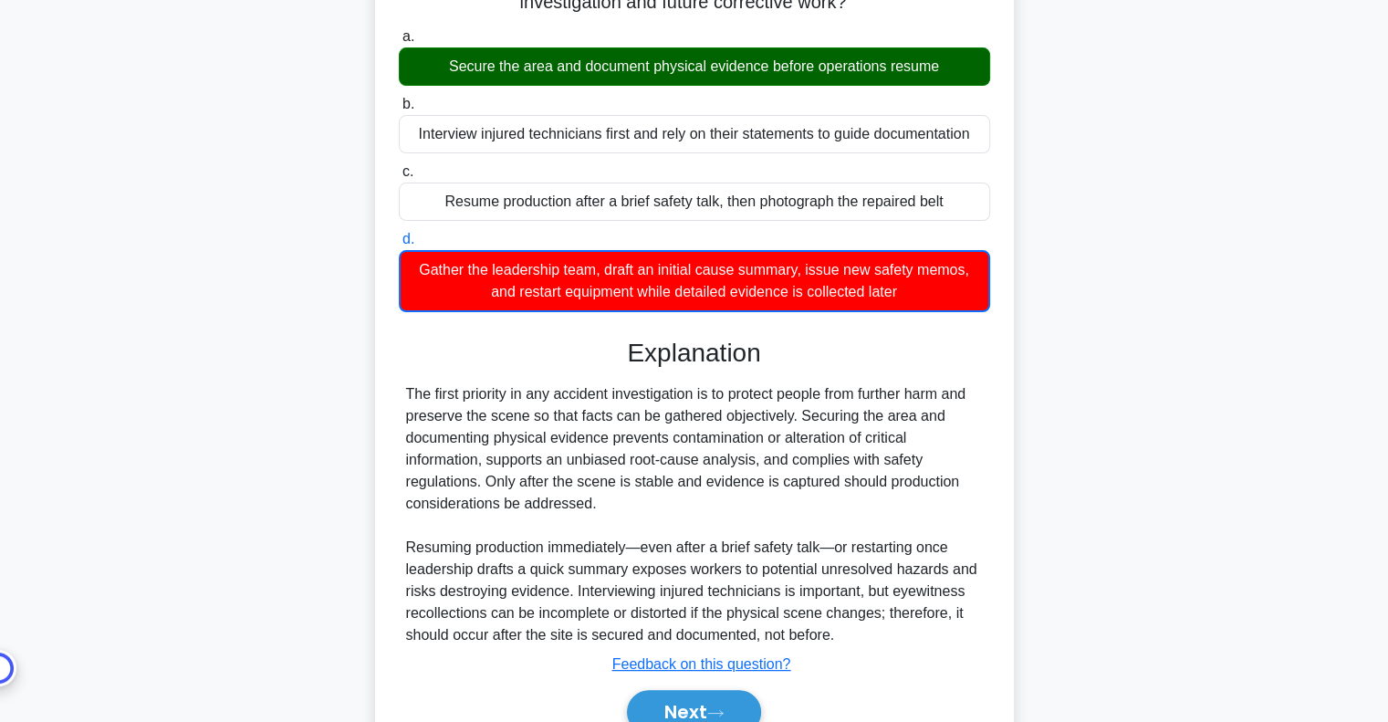
scroll to position [338, 0]
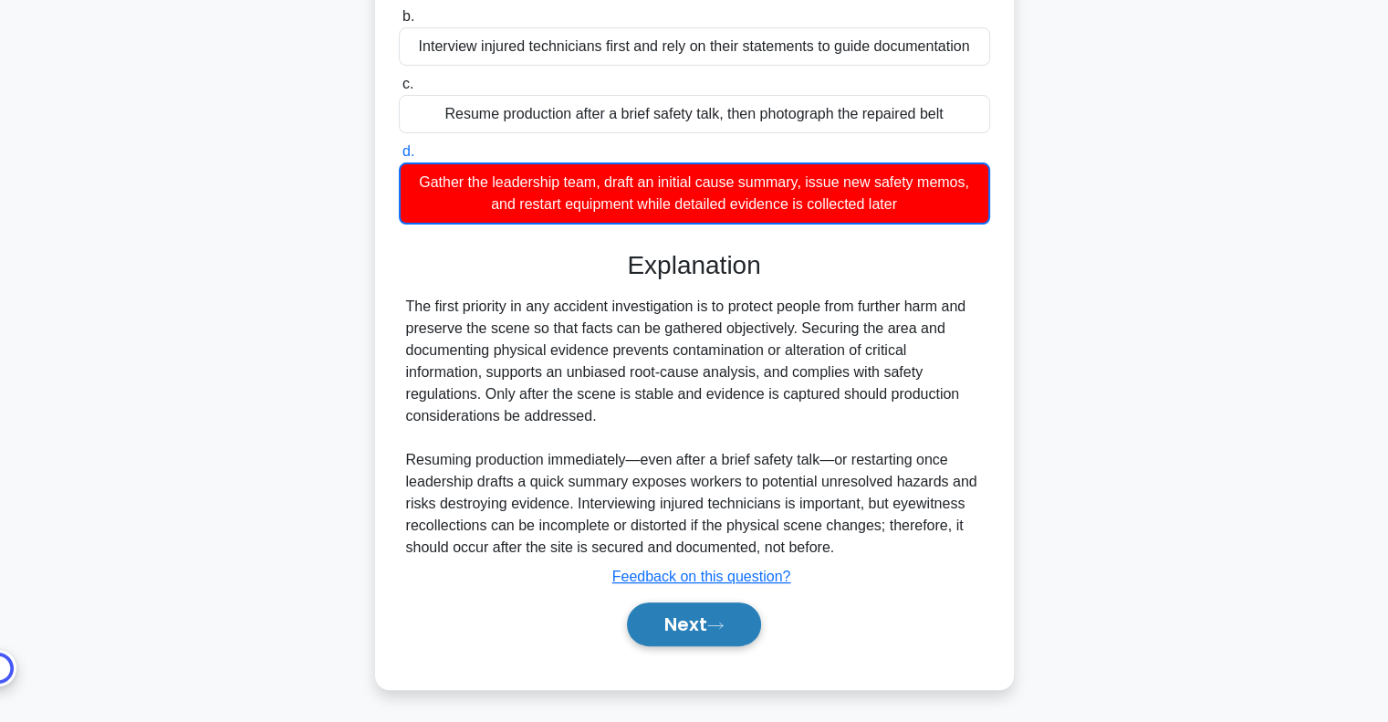
click at [699, 634] on button "Next" at bounding box center [694, 624] width 134 height 44
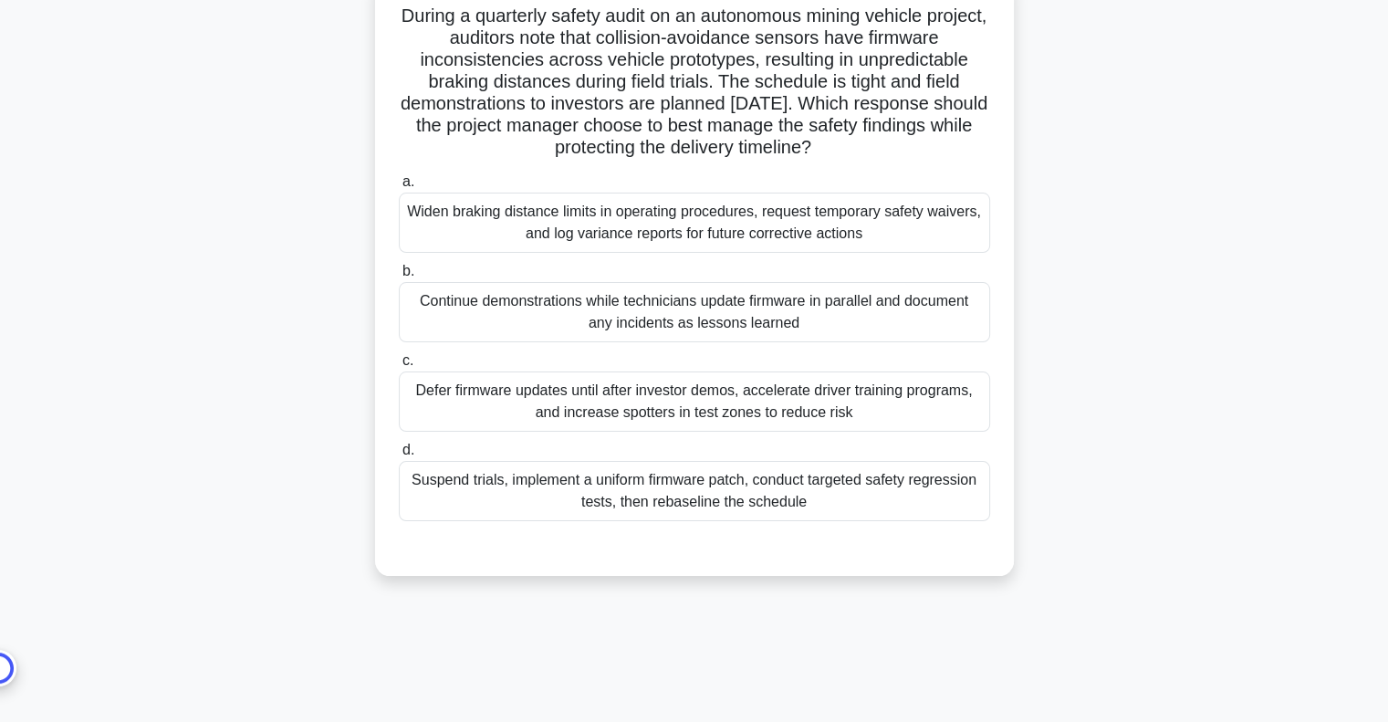
scroll to position [0, 0]
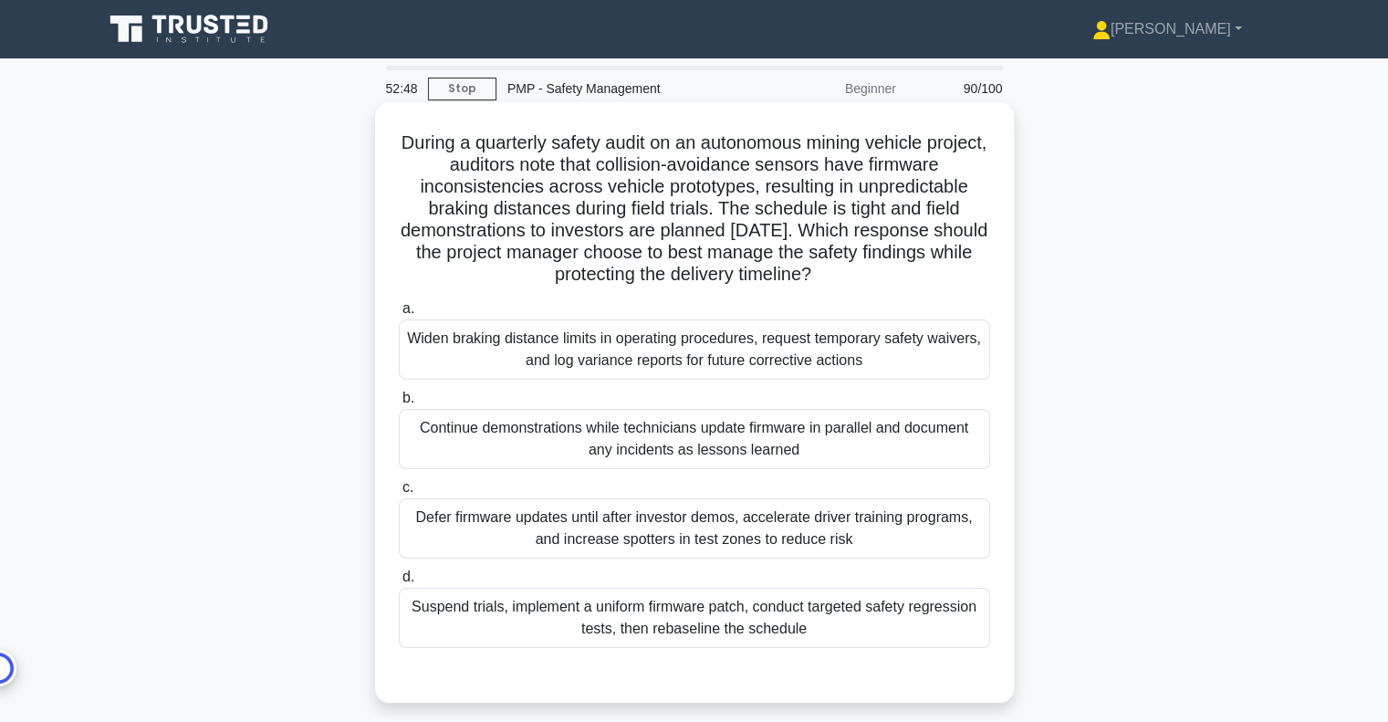
click at [691, 633] on div "Suspend trials, implement a uniform firmware patch, conduct targeted safety reg…" at bounding box center [694, 617] width 591 height 60
click at [399, 583] on input "d. Suspend trials, implement a uniform firmware patch, conduct targeted safety …" at bounding box center [399, 577] width 0 height 12
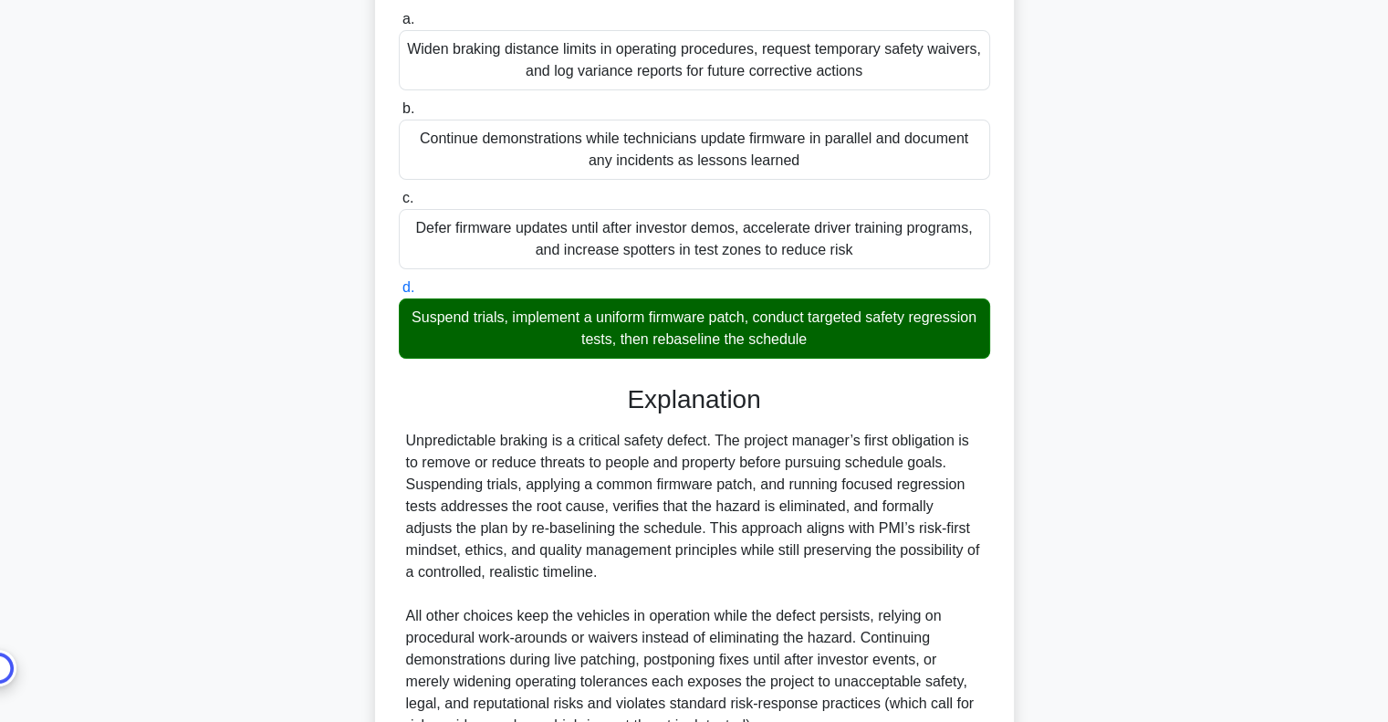
scroll to position [467, 0]
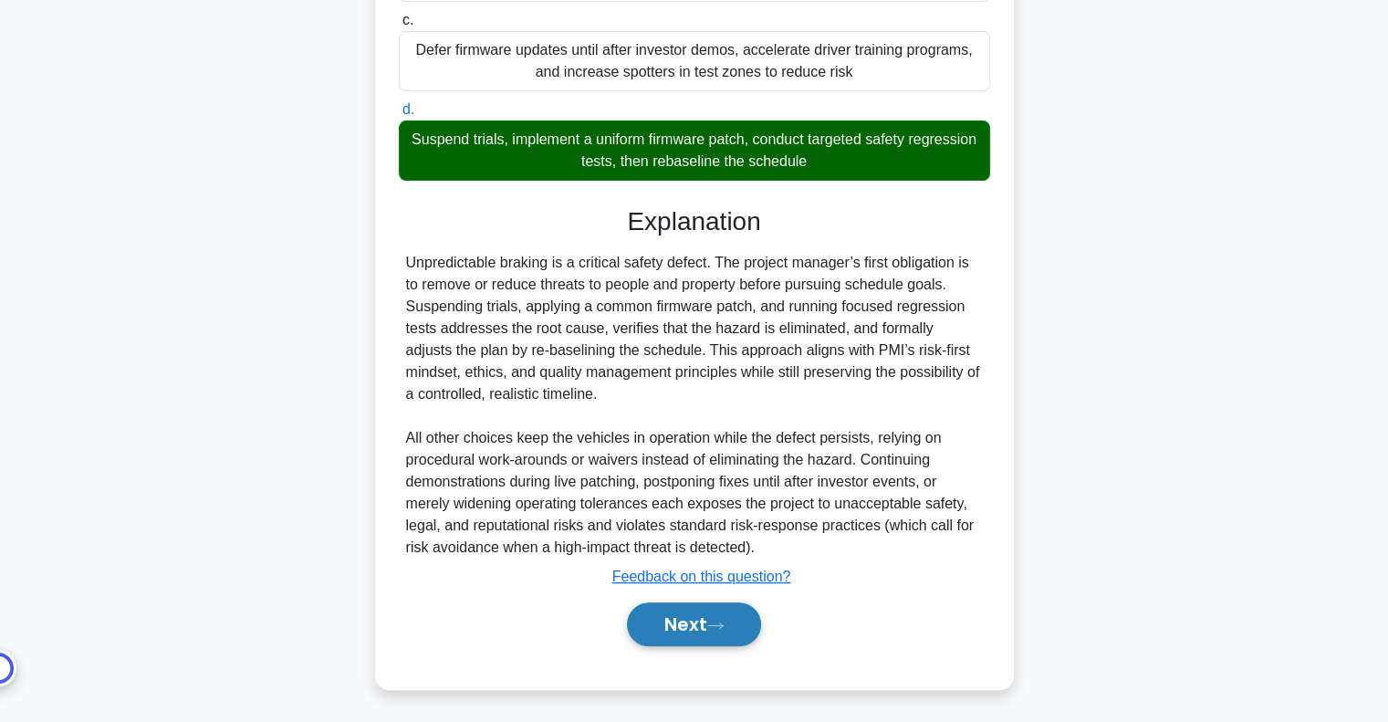
click at [707, 619] on button "Next" at bounding box center [694, 624] width 134 height 44
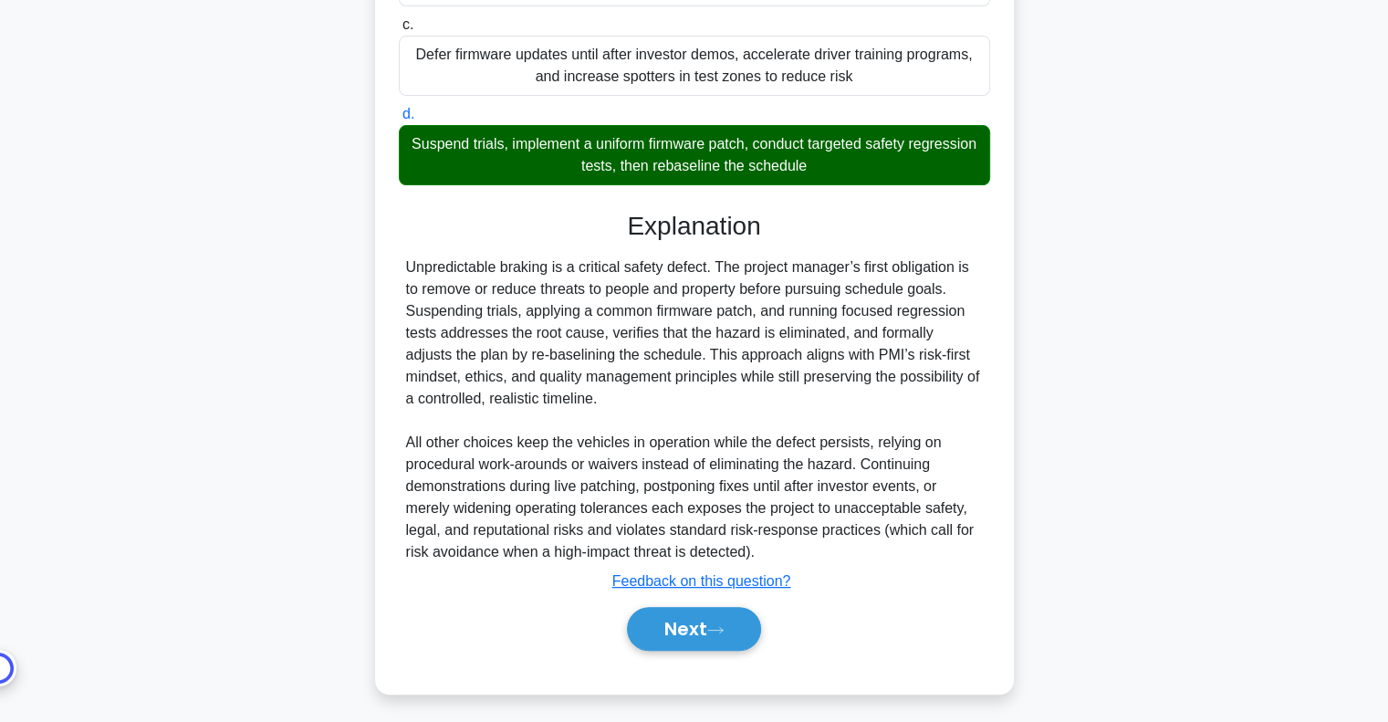
scroll to position [11, 0]
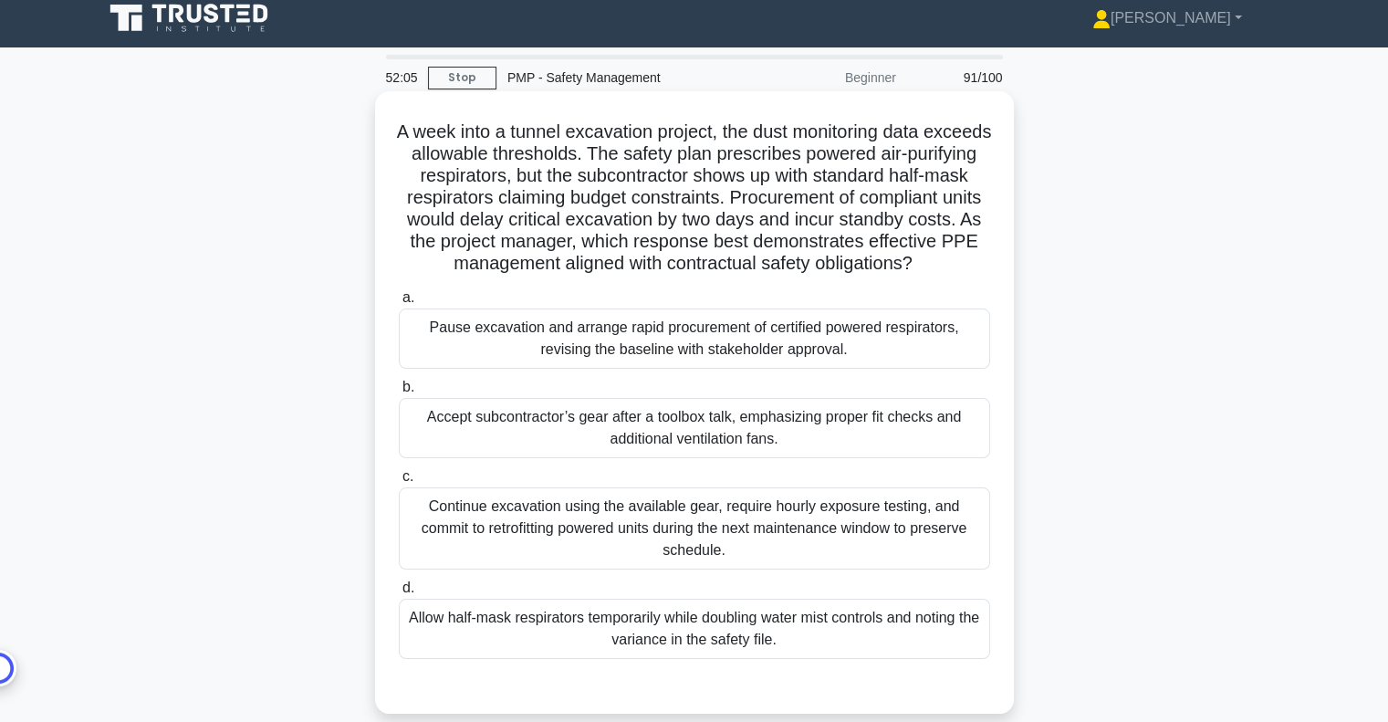
click at [642, 357] on div "Pause excavation and arrange rapid procurement of certified powered respirators…" at bounding box center [694, 338] width 591 height 60
click at [399, 304] on input "a. Pause excavation and arrange rapid procurement of certified powered respirat…" at bounding box center [399, 298] width 0 height 12
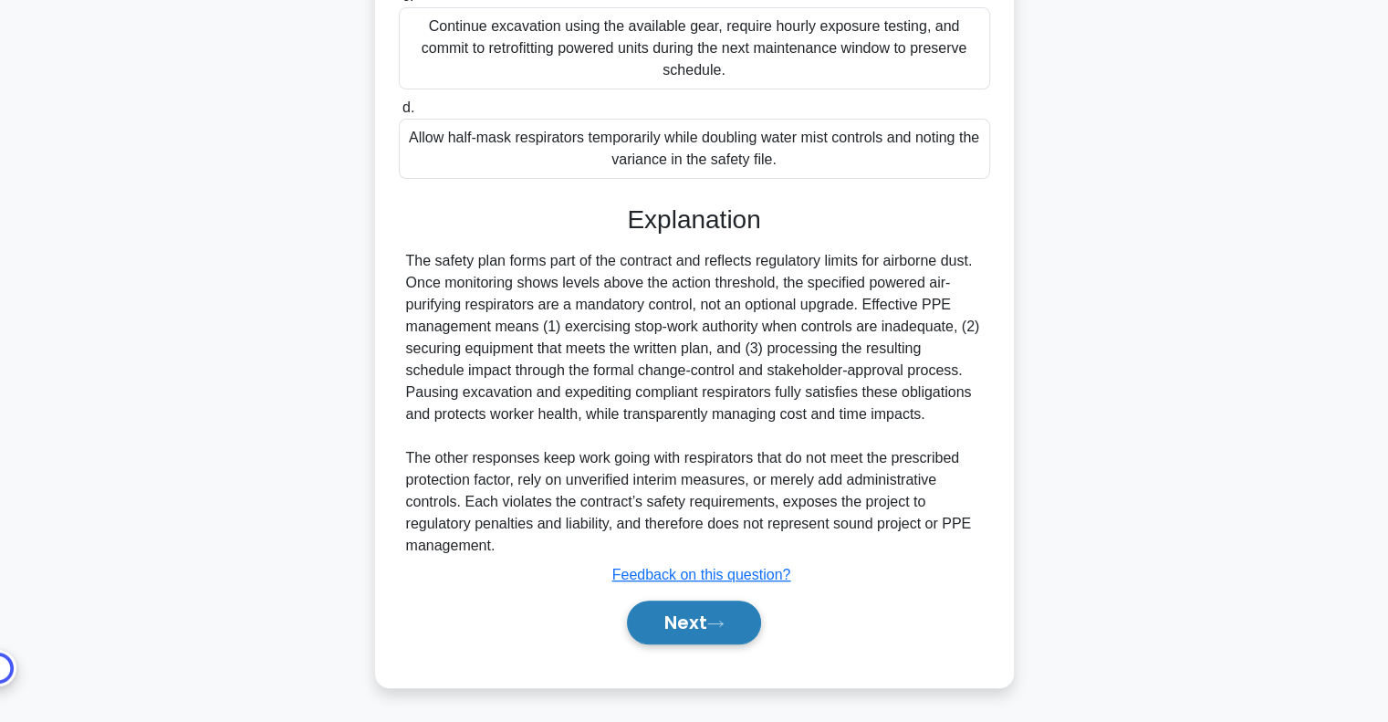
drag, startPoint x: 704, startPoint y: 634, endPoint x: 715, endPoint y: 628, distance: 12.7
click at [704, 634] on button "Next" at bounding box center [694, 622] width 134 height 44
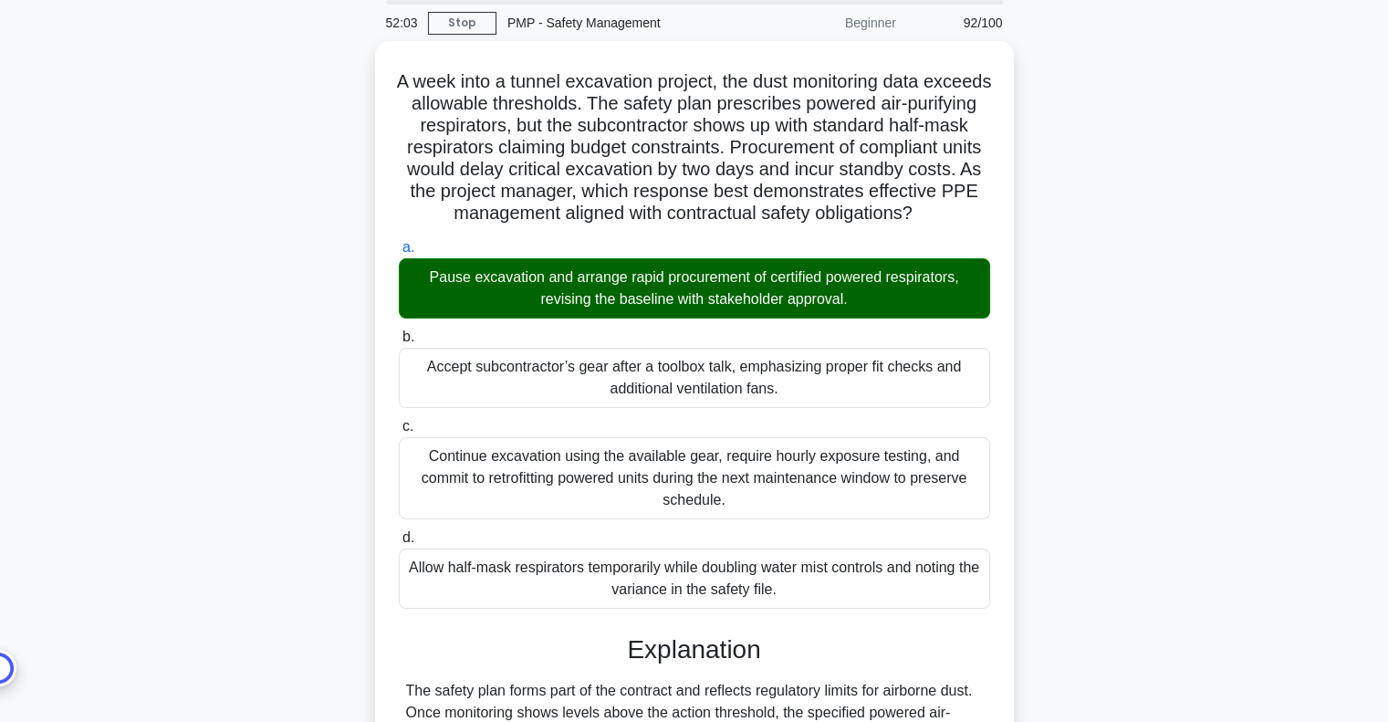
scroll to position [55, 0]
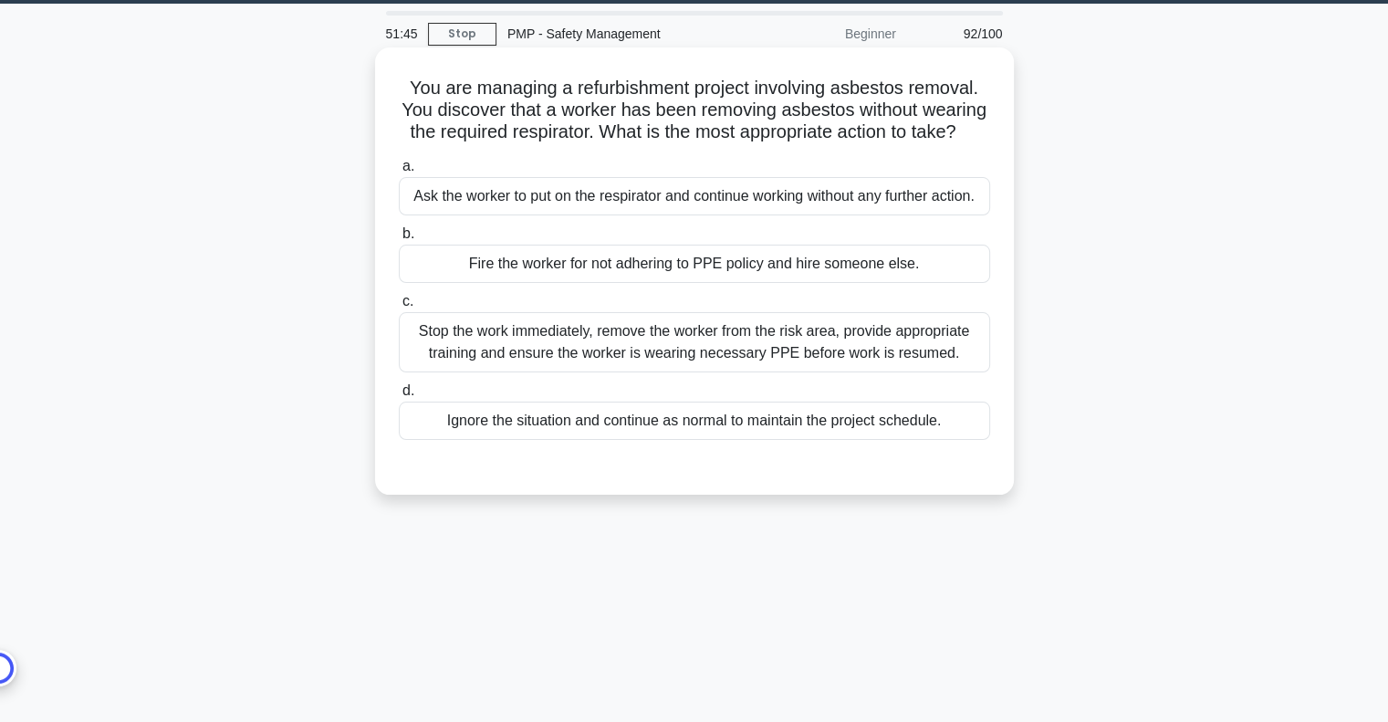
click at [650, 368] on div "Stop the work immediately, remove the worker from the risk area, provide approp…" at bounding box center [694, 342] width 591 height 60
click at [399, 307] on input "c. Stop the work immediately, remove the worker from the risk area, provide app…" at bounding box center [399, 302] width 0 height 12
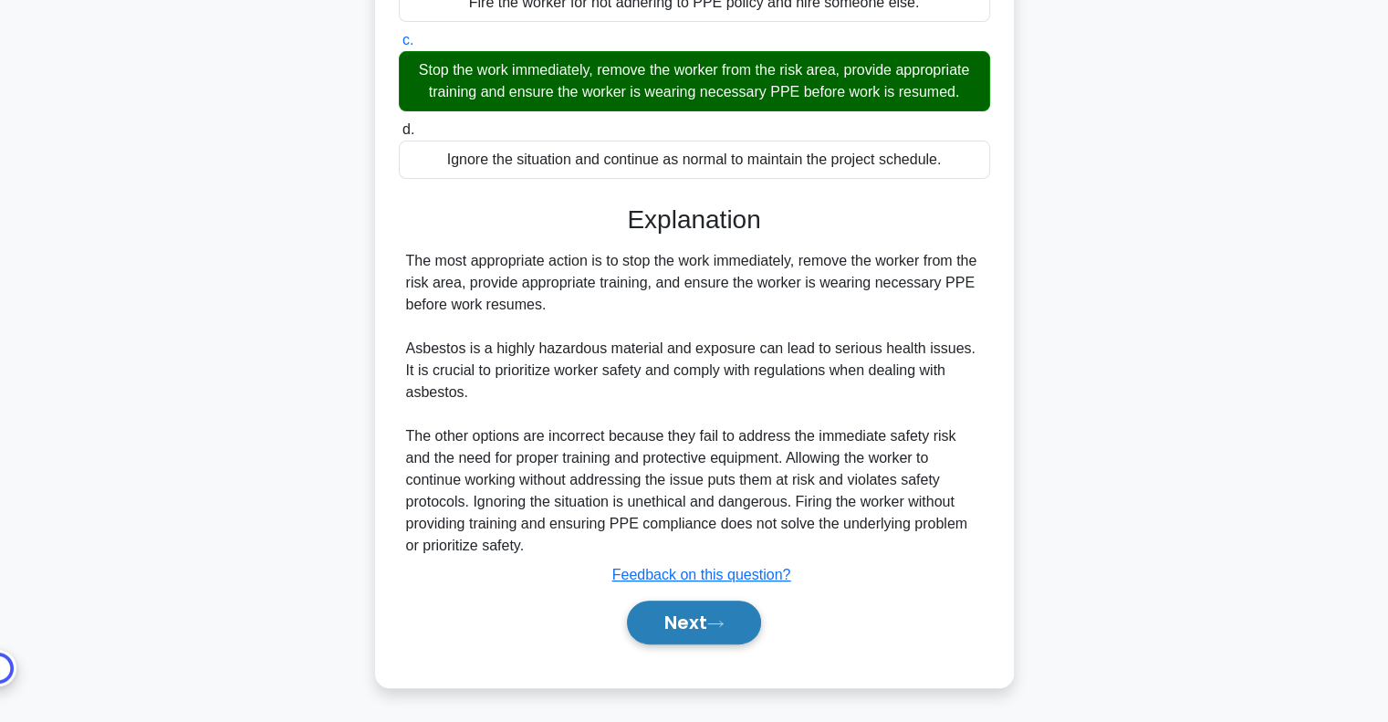
click at [722, 642] on button "Next" at bounding box center [694, 622] width 134 height 44
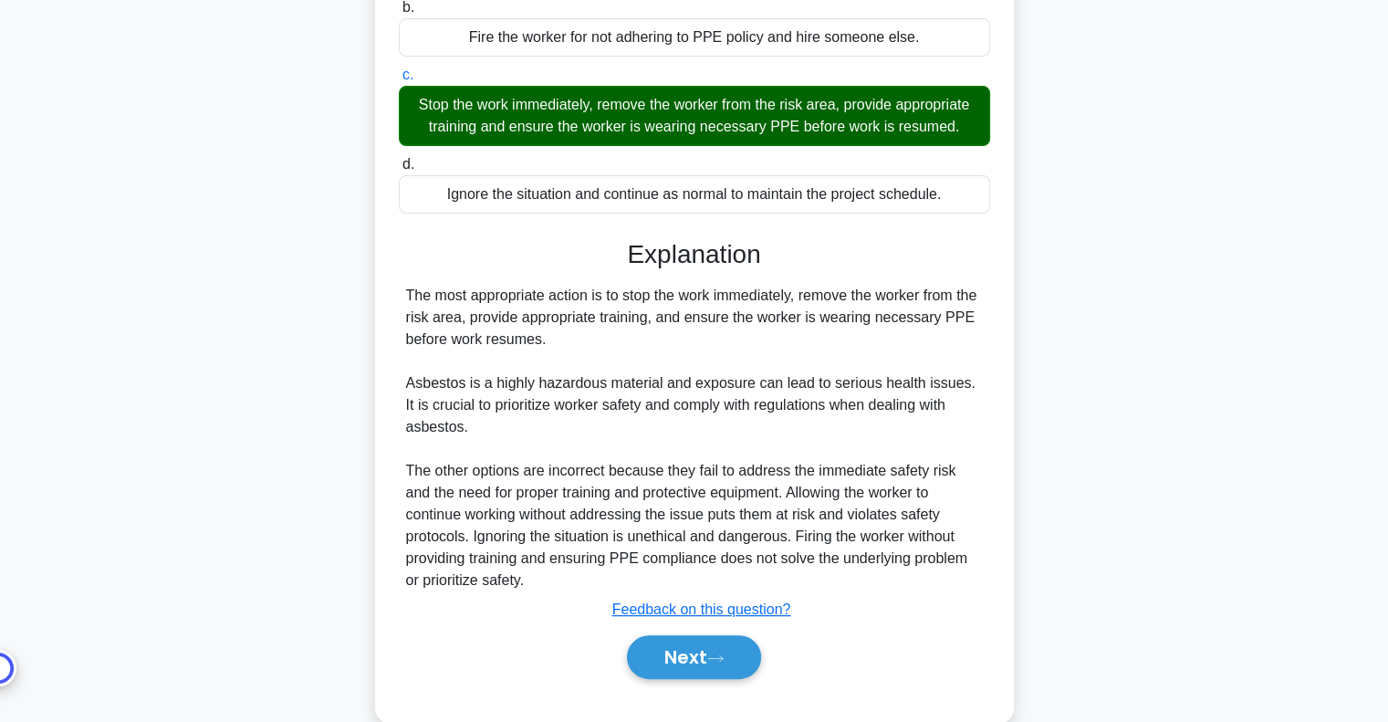
scroll to position [0, 0]
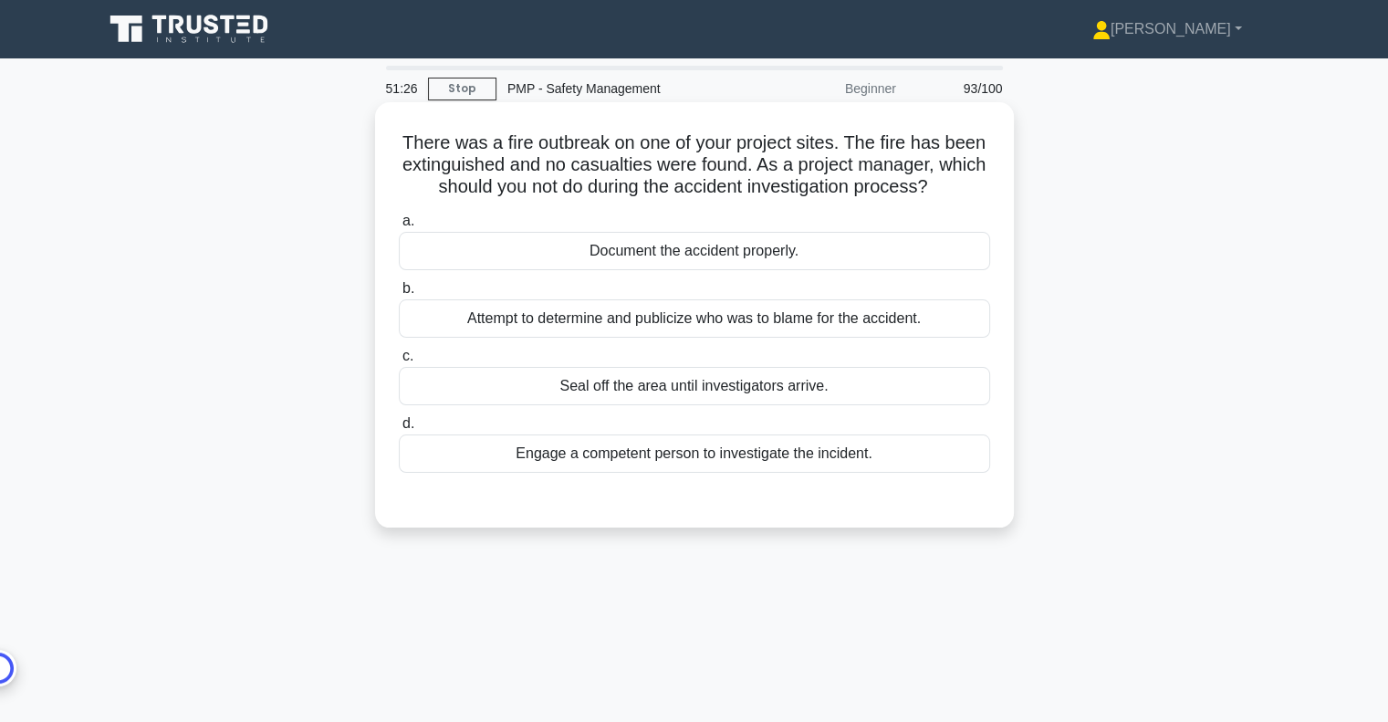
click at [790, 327] on div "Attempt to determine and publicize who was to blame for the accident." at bounding box center [694, 318] width 591 height 38
click at [399, 295] on input "b. Attempt to determine and publicize who was to blame for the accident." at bounding box center [399, 289] width 0 height 12
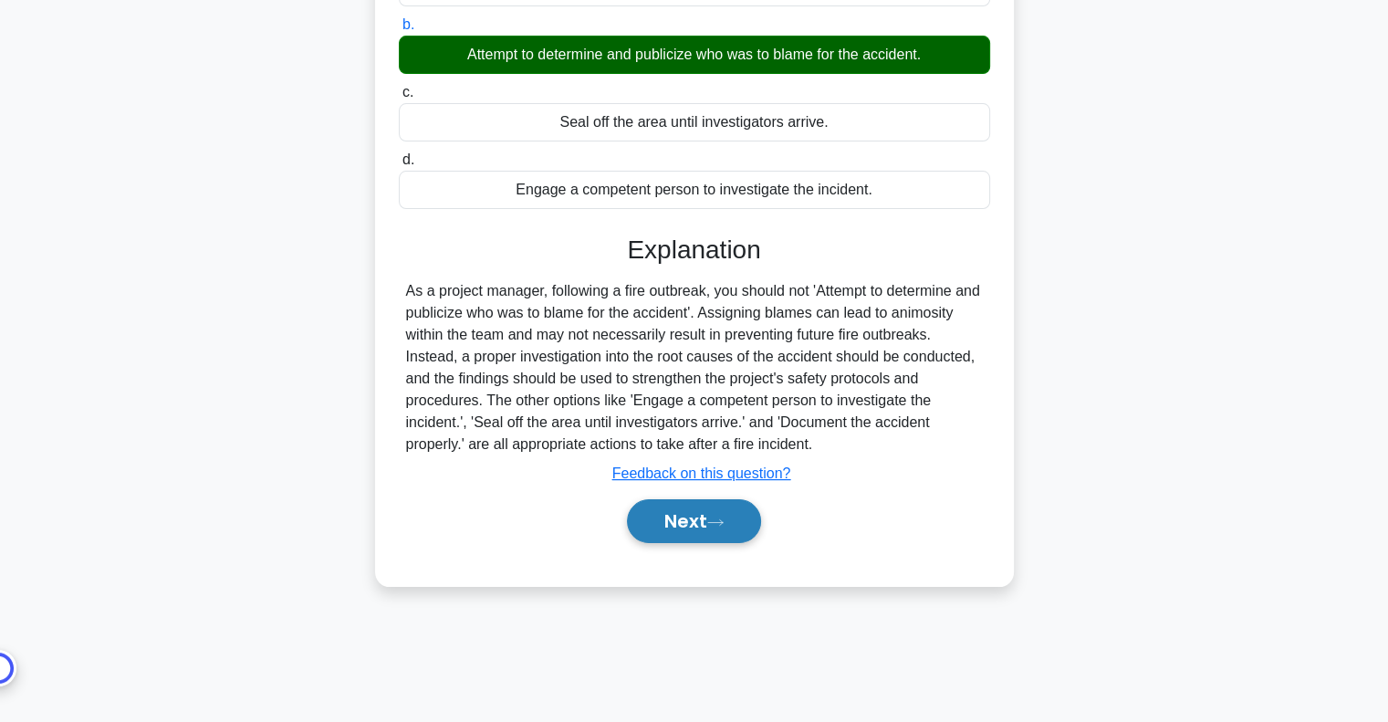
click at [703, 524] on button "Next" at bounding box center [694, 521] width 134 height 44
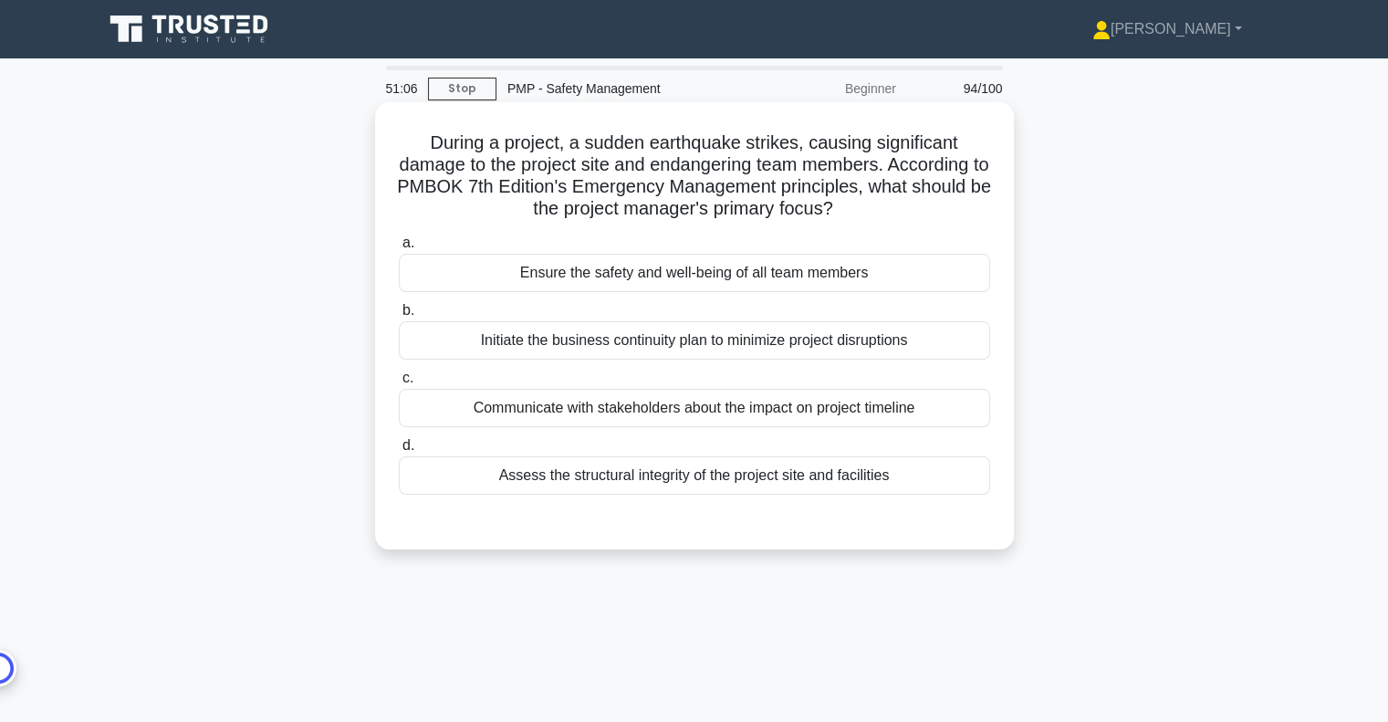
click at [770, 278] on div "Ensure the safety and well-being of all team members" at bounding box center [694, 273] width 591 height 38
click at [399, 249] on input "a. Ensure the safety and well-being of all team members" at bounding box center [399, 243] width 0 height 12
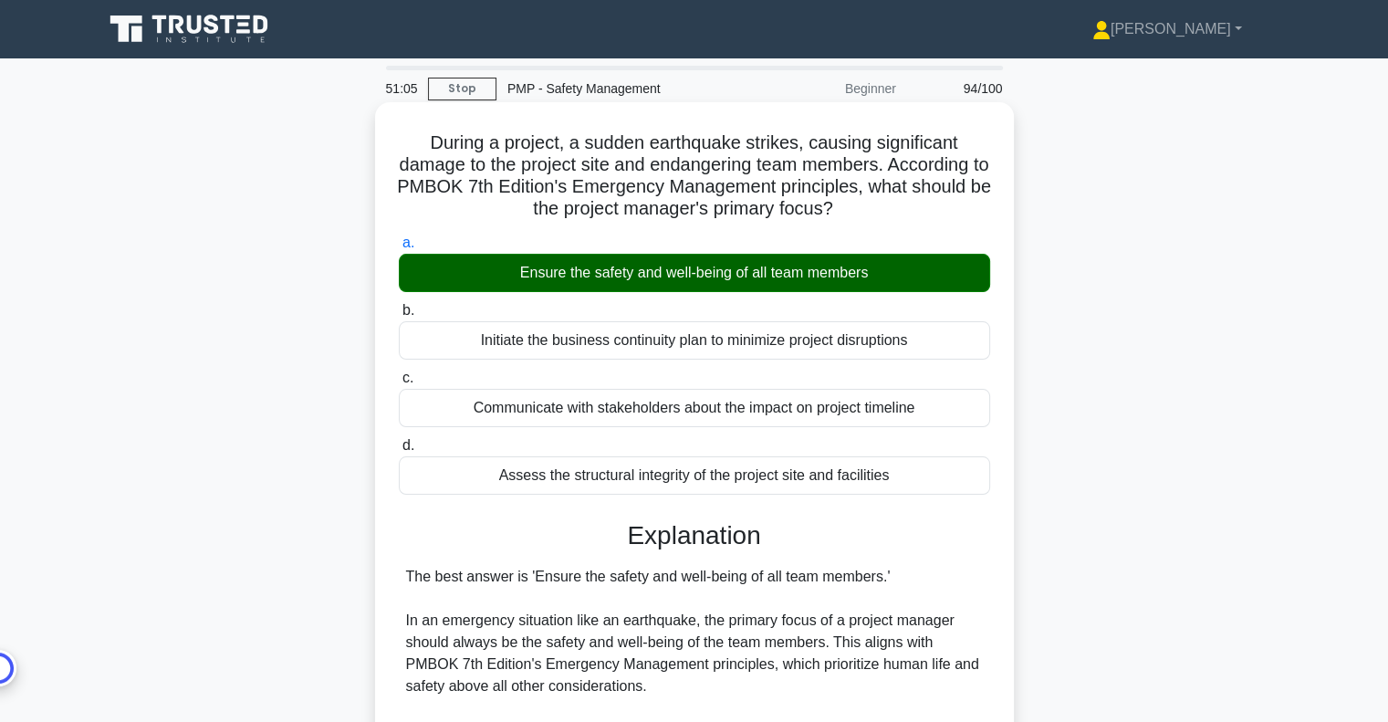
scroll to position [456, 0]
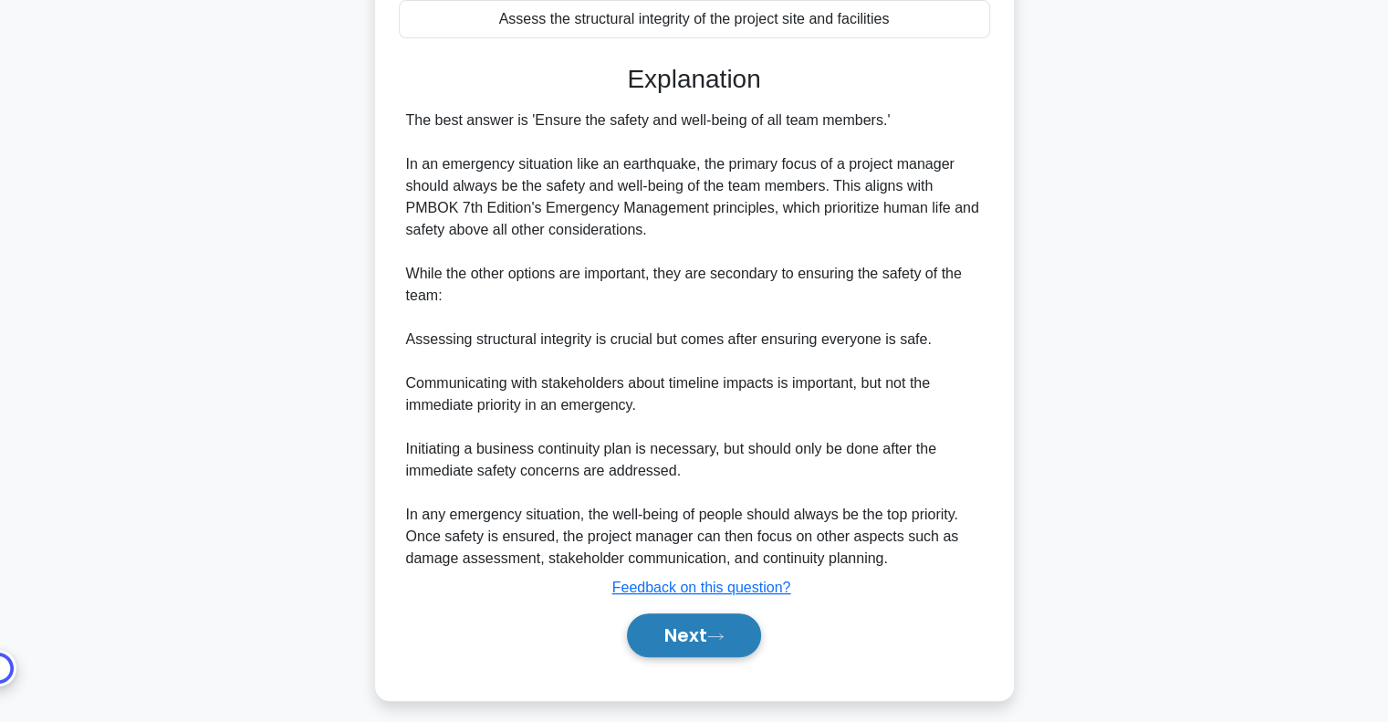
click at [707, 625] on button "Next" at bounding box center [694, 635] width 134 height 44
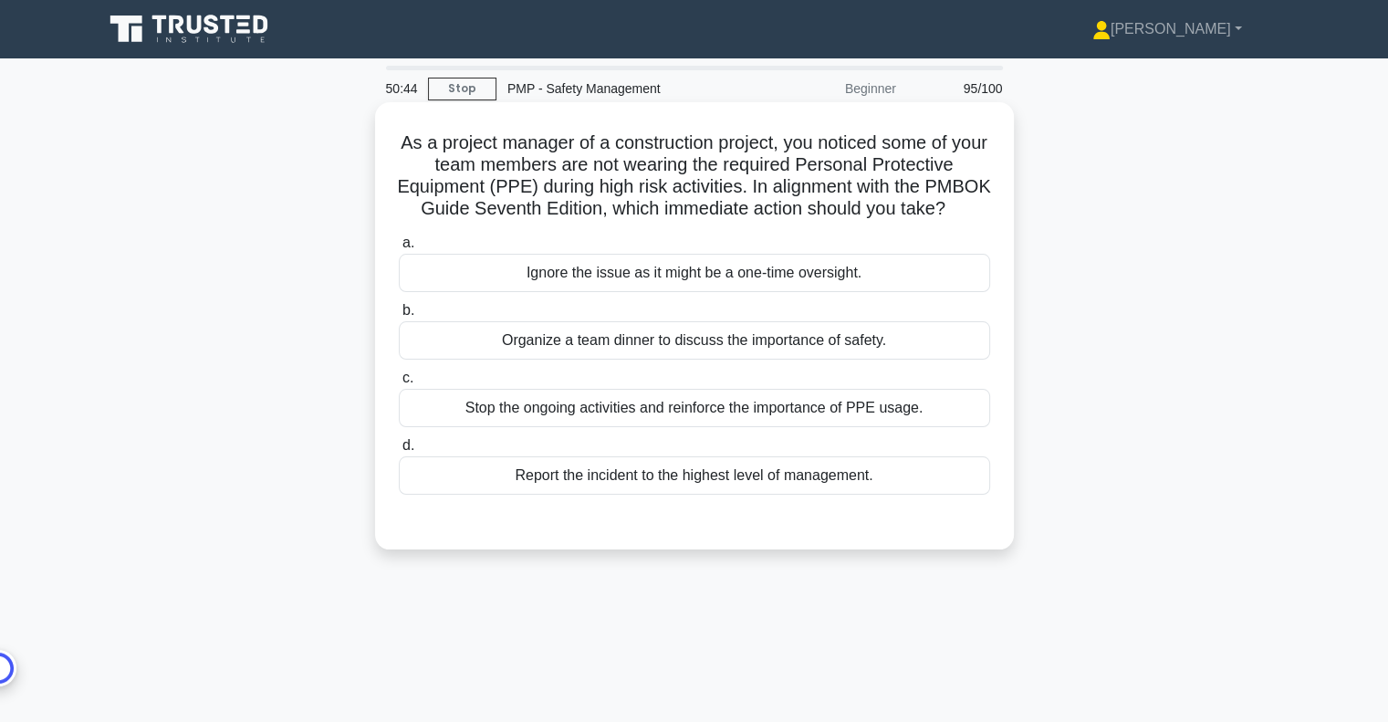
click at [905, 427] on div "Stop the ongoing activities and reinforce the importance of PPE usage." at bounding box center [694, 408] width 591 height 38
click at [399, 384] on input "c. Stop the ongoing activities and reinforce the importance of PPE usage." at bounding box center [399, 378] width 0 height 12
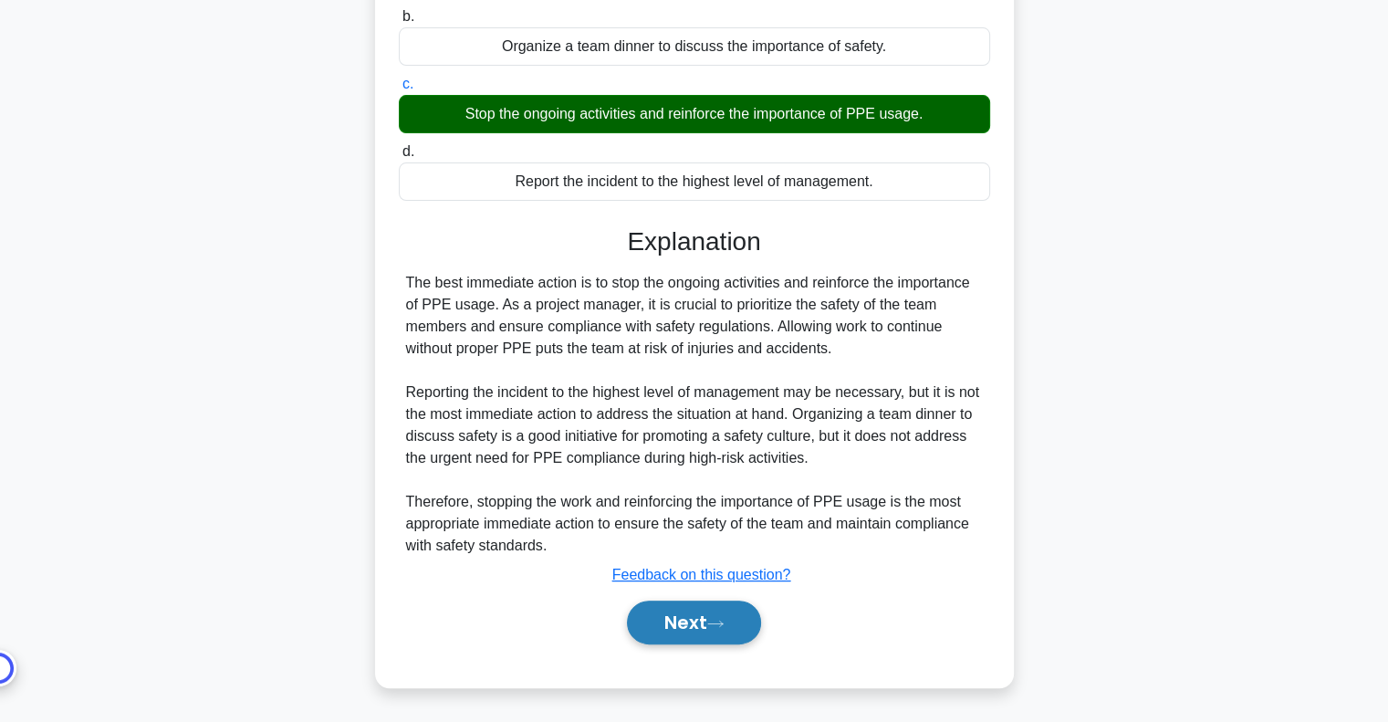
click at [736, 623] on button "Next" at bounding box center [694, 622] width 134 height 44
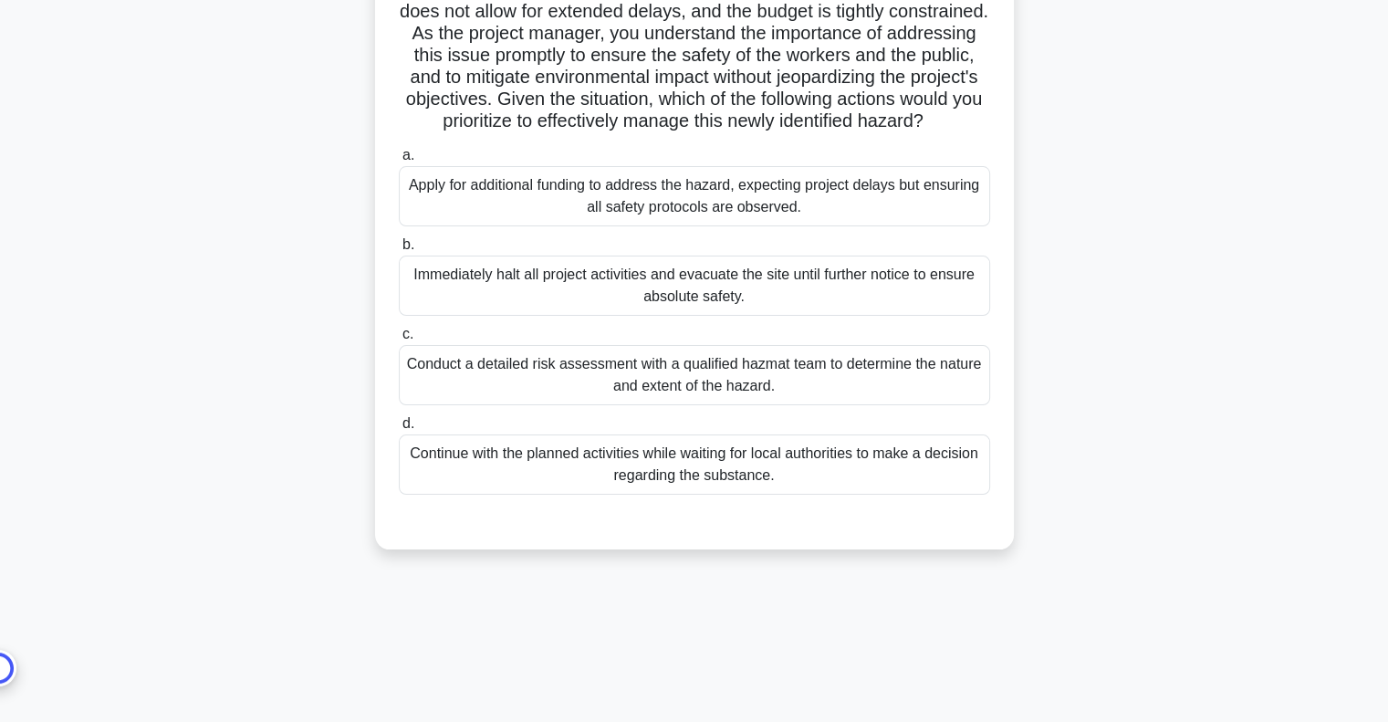
scroll to position [264, 0]
click at [752, 400] on div "Conduct a detailed risk assessment with a qualified hazmat team to determine th…" at bounding box center [694, 374] width 591 height 60
click at [399, 339] on input "c. Conduct a detailed risk assessment with a qualified hazmat team to determine…" at bounding box center [399, 333] width 0 height 12
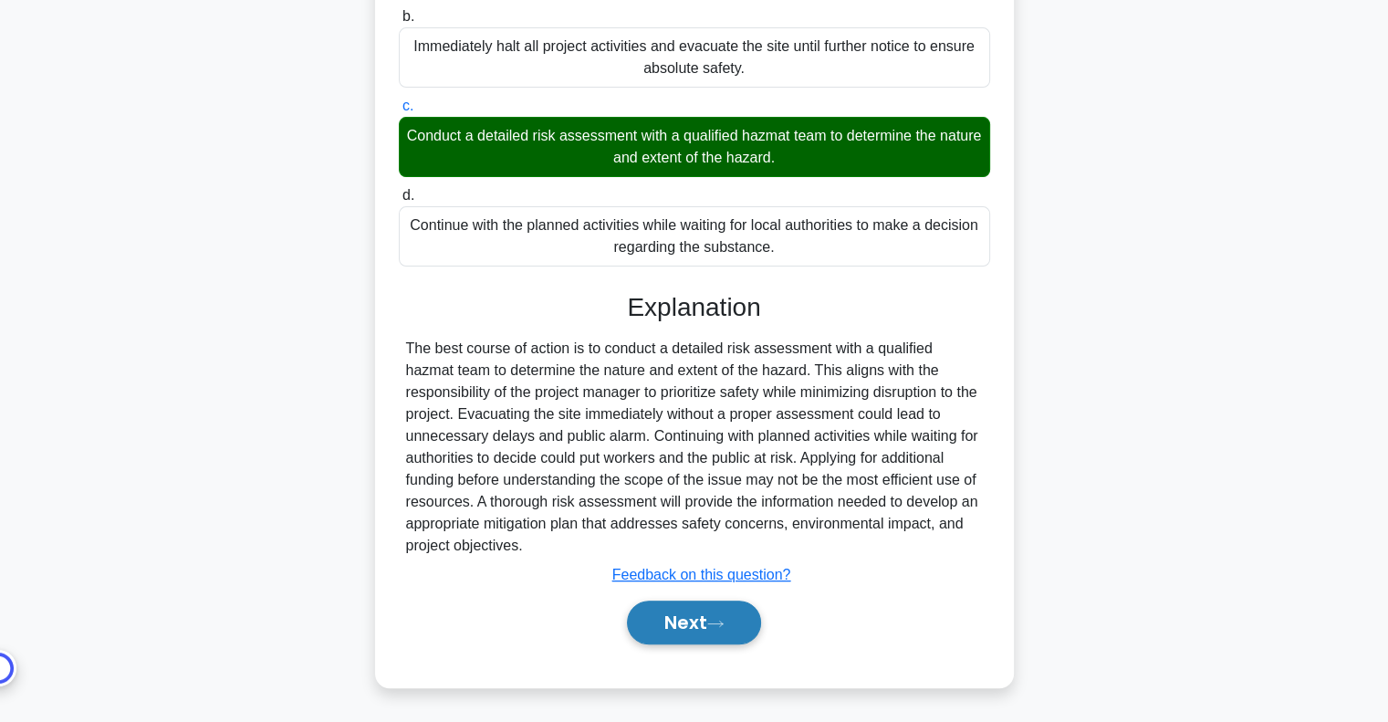
click at [682, 632] on button "Next" at bounding box center [694, 622] width 134 height 44
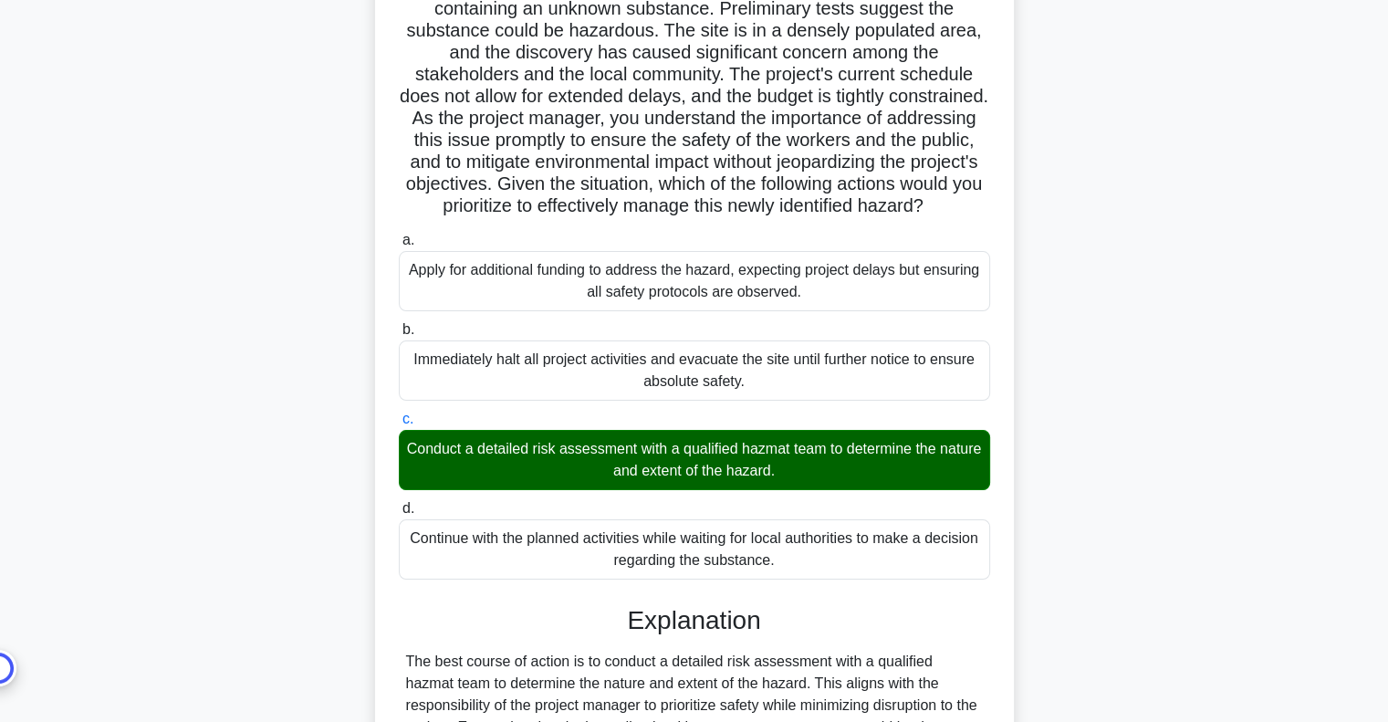
scroll to position [0, 0]
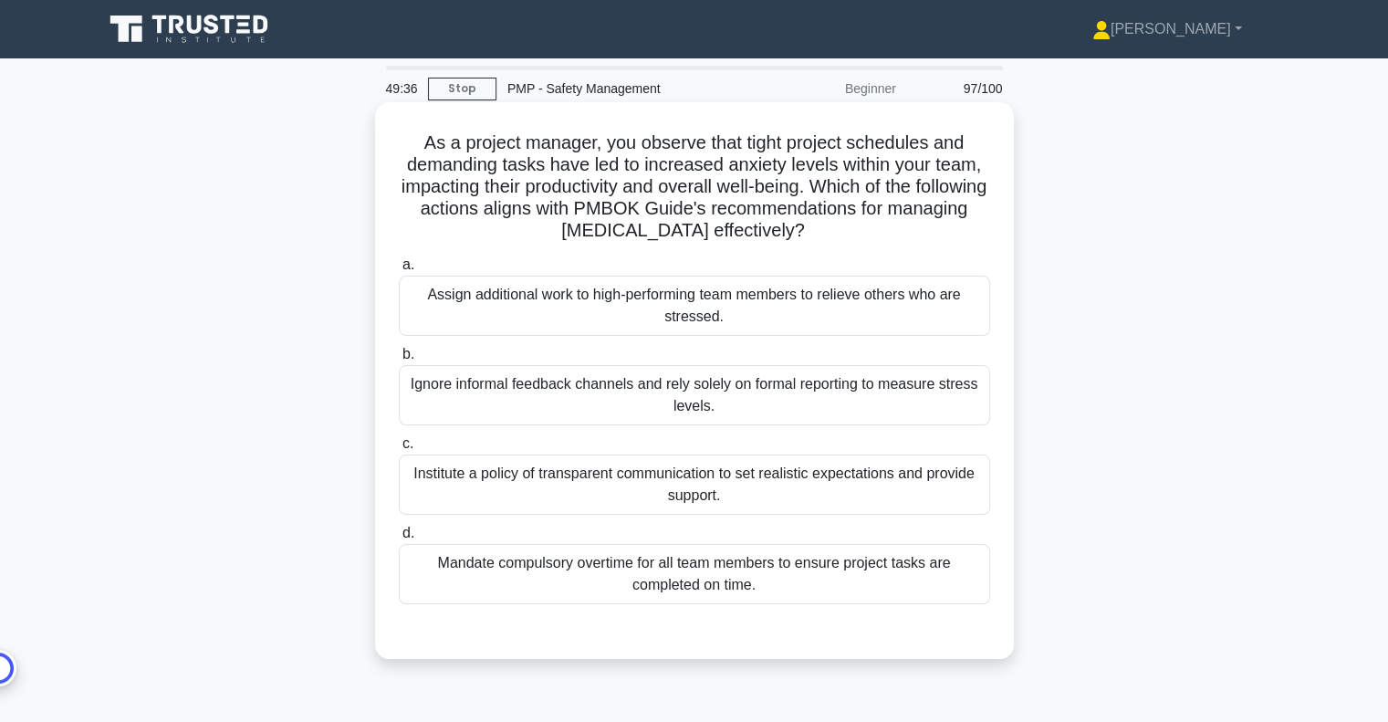
click at [774, 481] on div "Institute a policy of transparent communication to set realistic expectations a…" at bounding box center [694, 484] width 591 height 60
click at [399, 450] on input "c. Institute a policy of transparent communication to set realistic expectation…" at bounding box center [399, 444] width 0 height 12
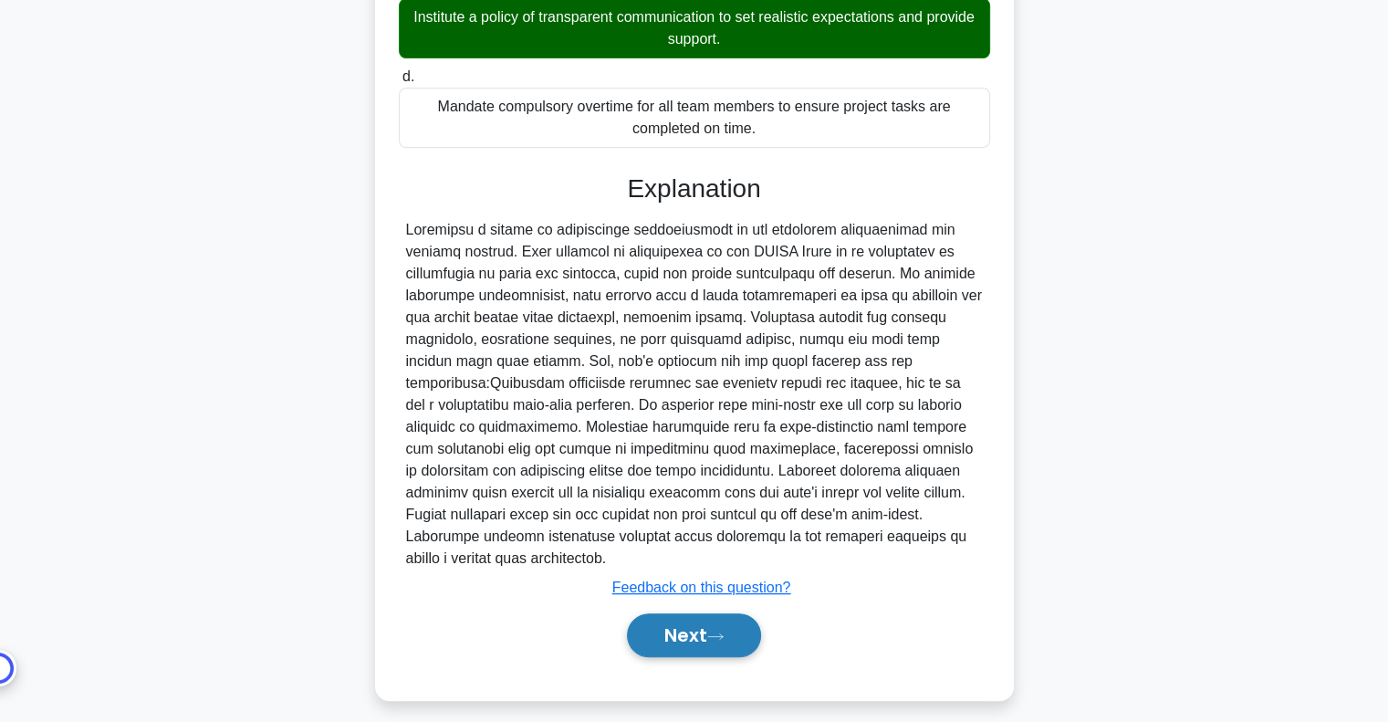
click at [721, 638] on icon at bounding box center [715, 636] width 16 height 10
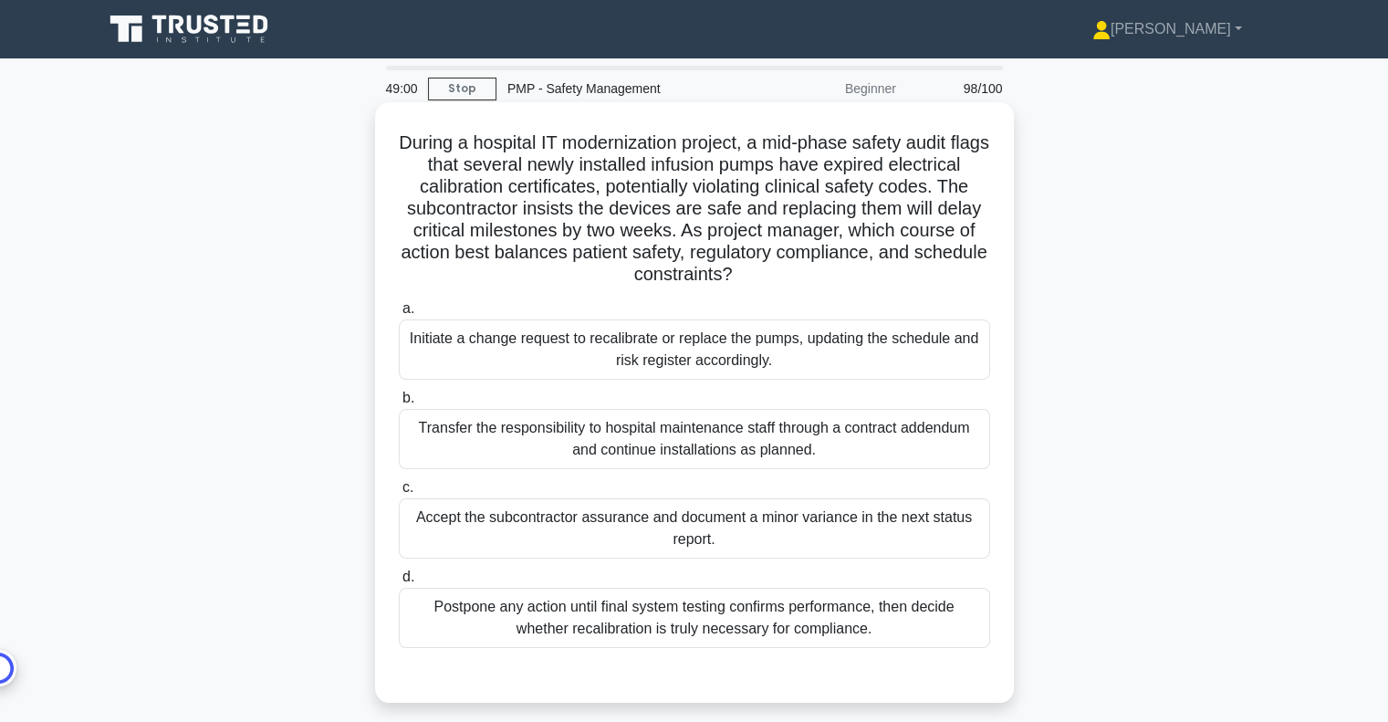
click at [818, 359] on div "Initiate a change request to recalibrate or replace the pumps, updating the sch…" at bounding box center [694, 349] width 591 height 60
click at [399, 315] on input "a. Initiate a change request to recalibrate or replace the pumps, updating the …" at bounding box center [399, 309] width 0 height 12
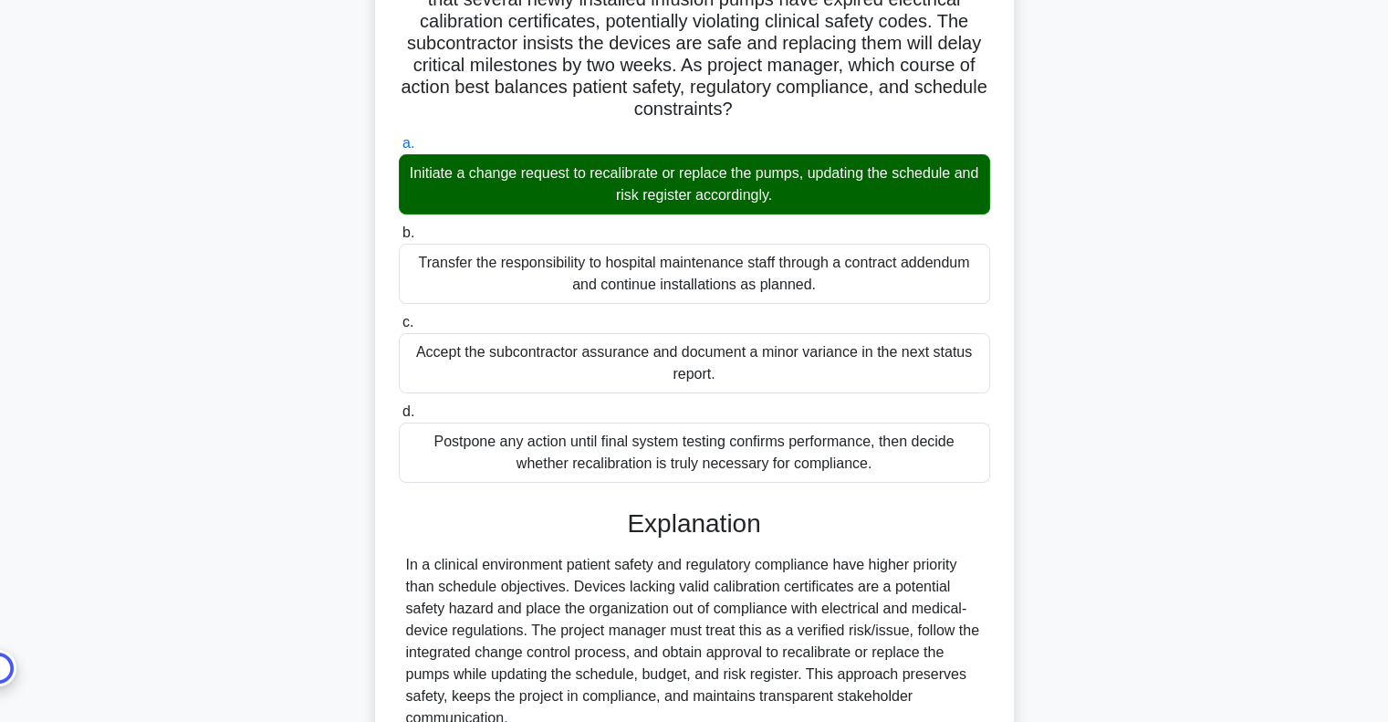
scroll to position [445, 0]
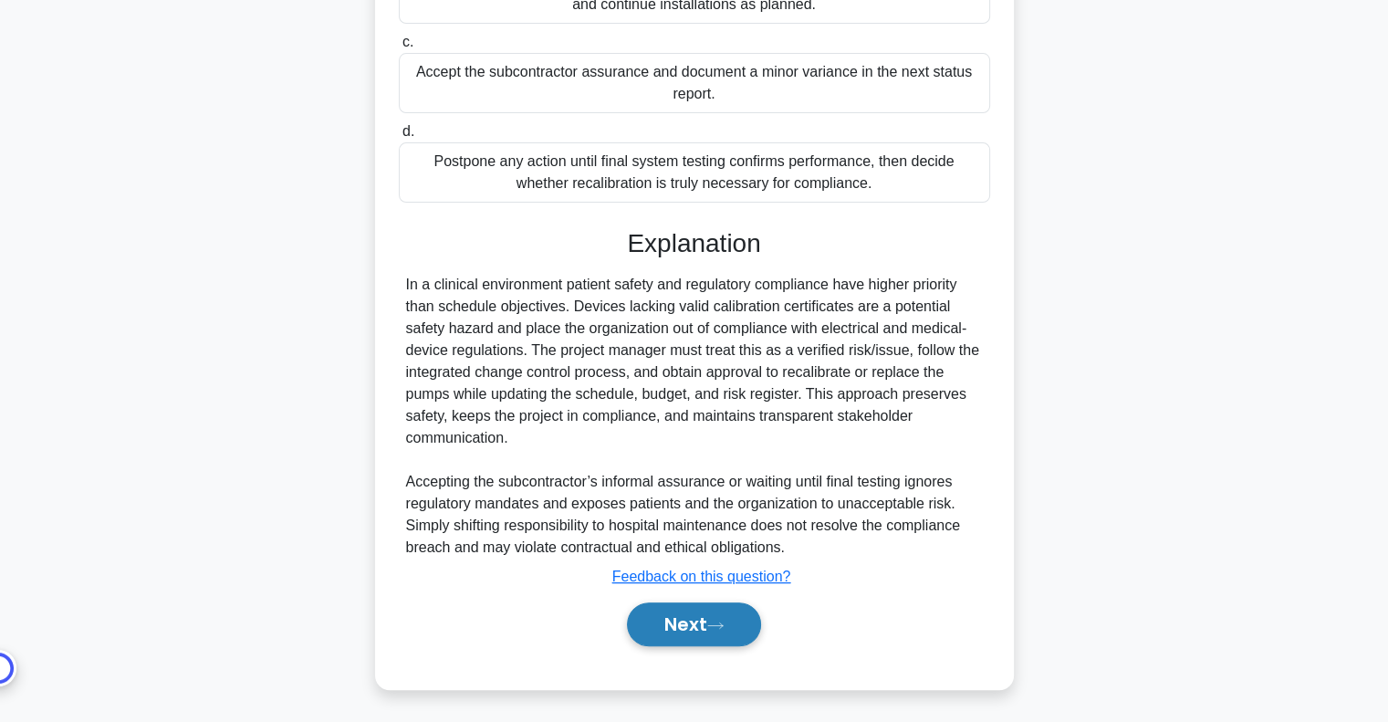
click at [733, 619] on button "Next" at bounding box center [694, 624] width 134 height 44
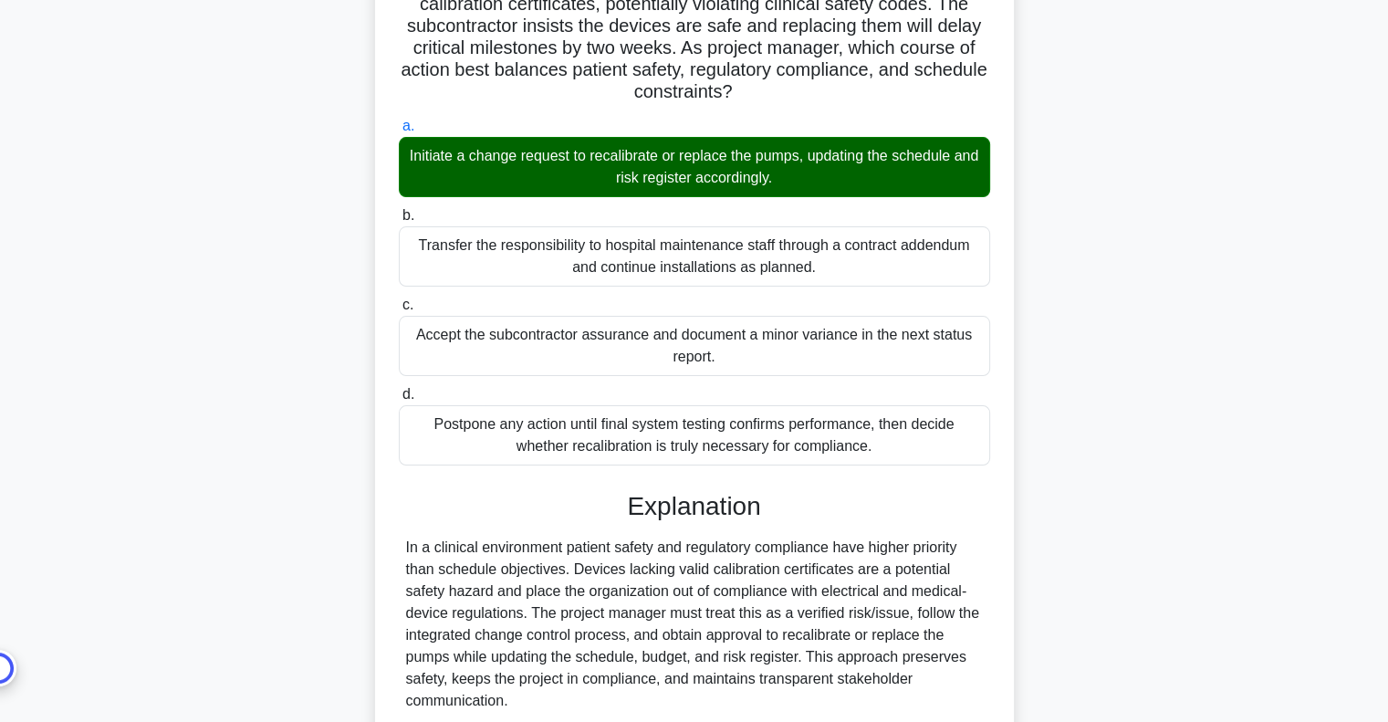
scroll to position [0, 0]
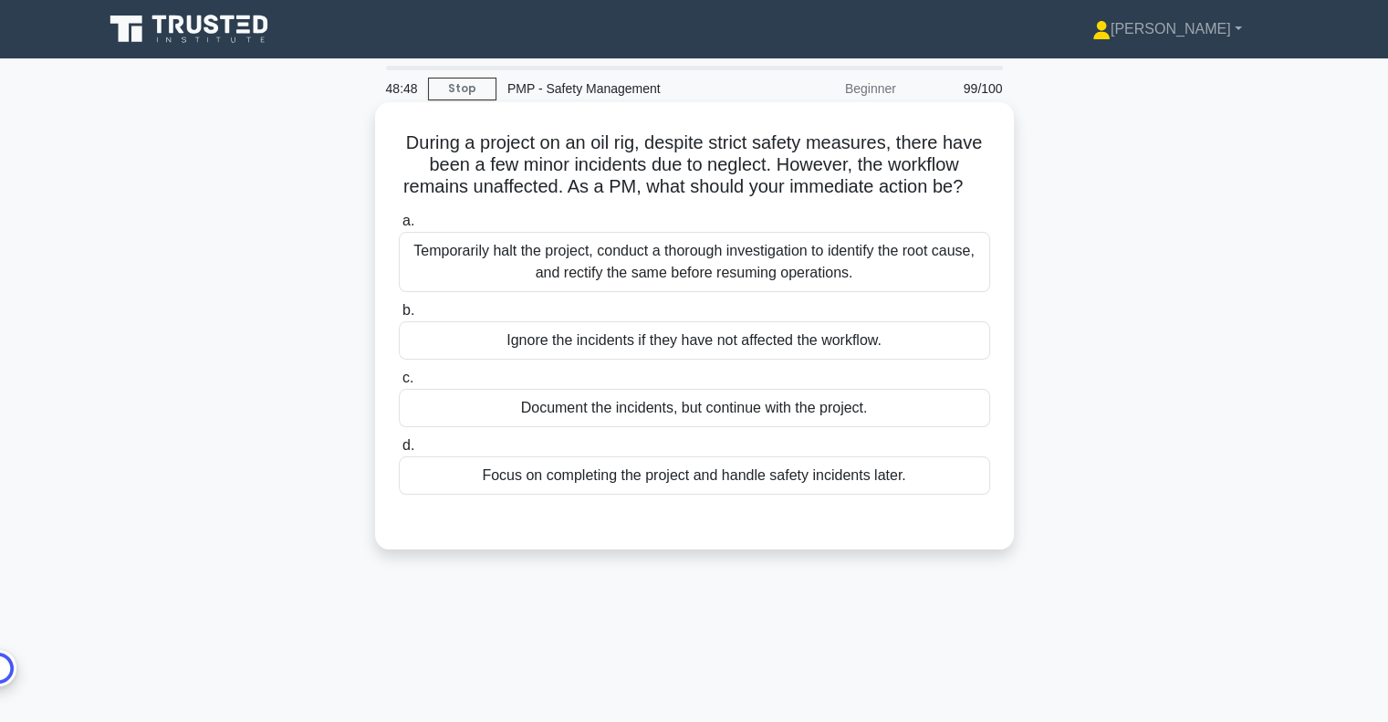
click at [828, 292] on div "Temporarily halt the project, conduct a thorough investigation to identify the …" at bounding box center [694, 262] width 591 height 60
click at [399, 227] on input "a. Temporarily halt the project, conduct a thorough investigation to identify t…" at bounding box center [399, 221] width 0 height 12
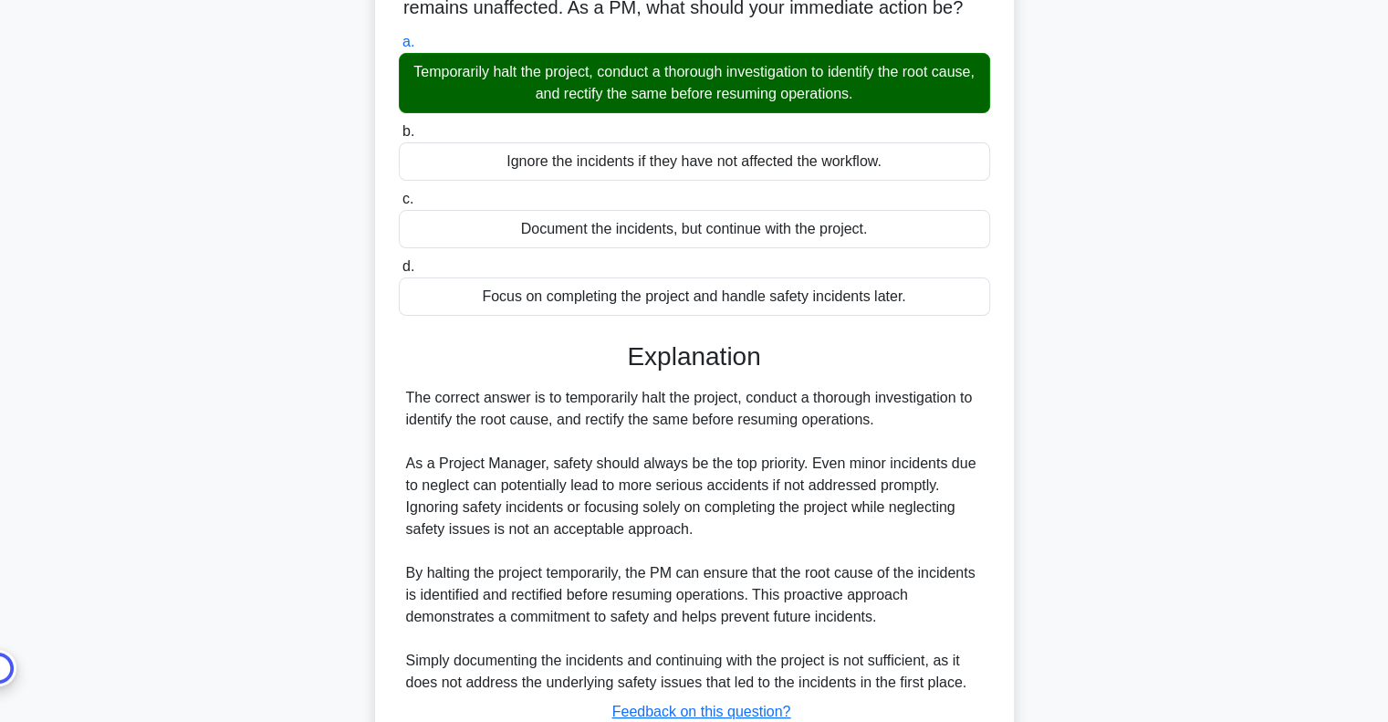
scroll to position [336, 0]
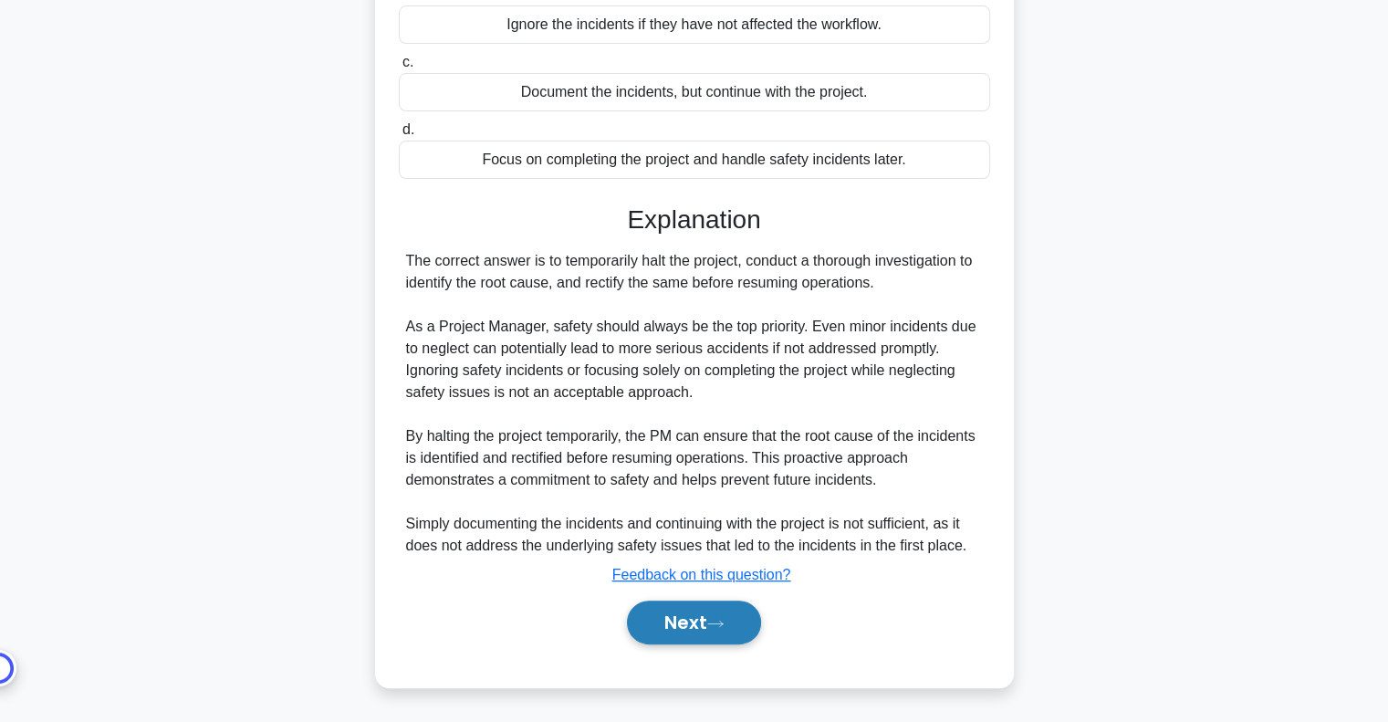
click at [742, 619] on button "Next" at bounding box center [694, 622] width 134 height 44
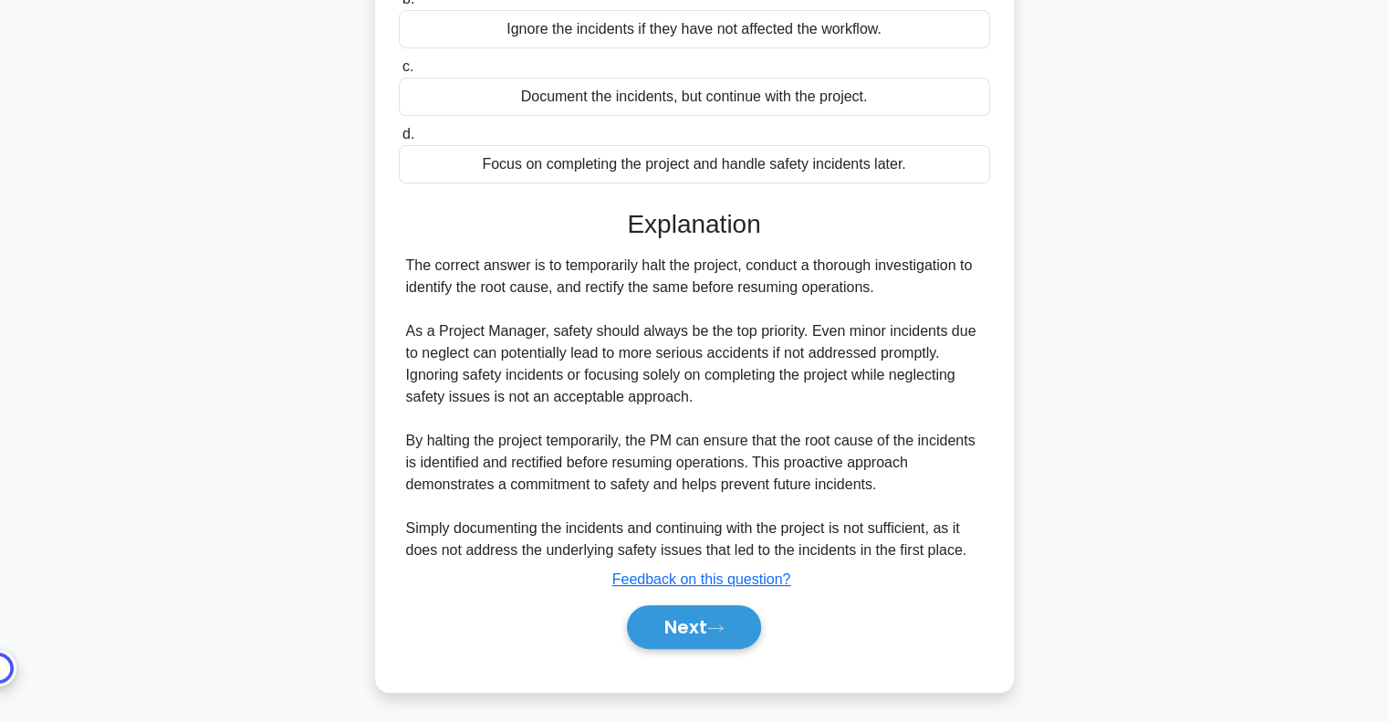
scroll to position [0, 0]
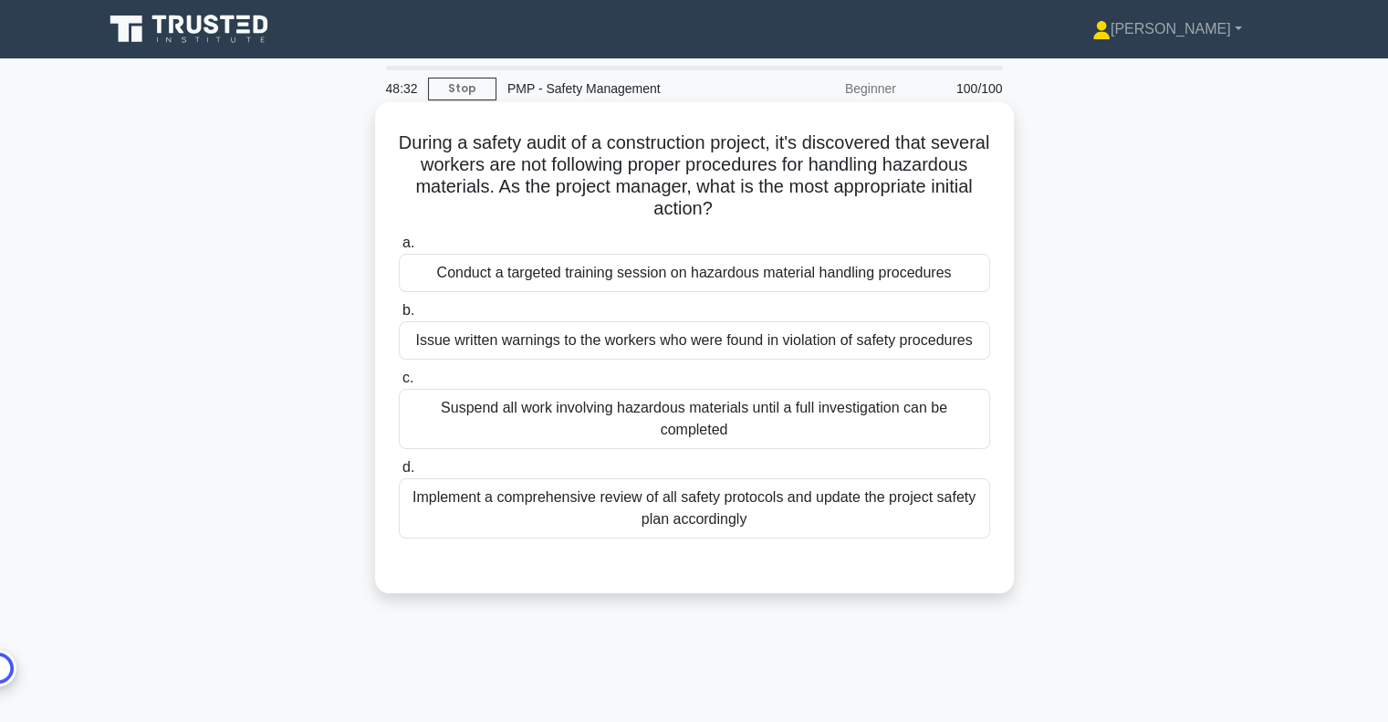
click at [701, 280] on div "Conduct a targeted training session on hazardous material handling procedures" at bounding box center [694, 273] width 591 height 38
click at [399, 249] on input "a. Conduct a targeted training session on hazardous material handling procedures" at bounding box center [399, 243] width 0 height 12
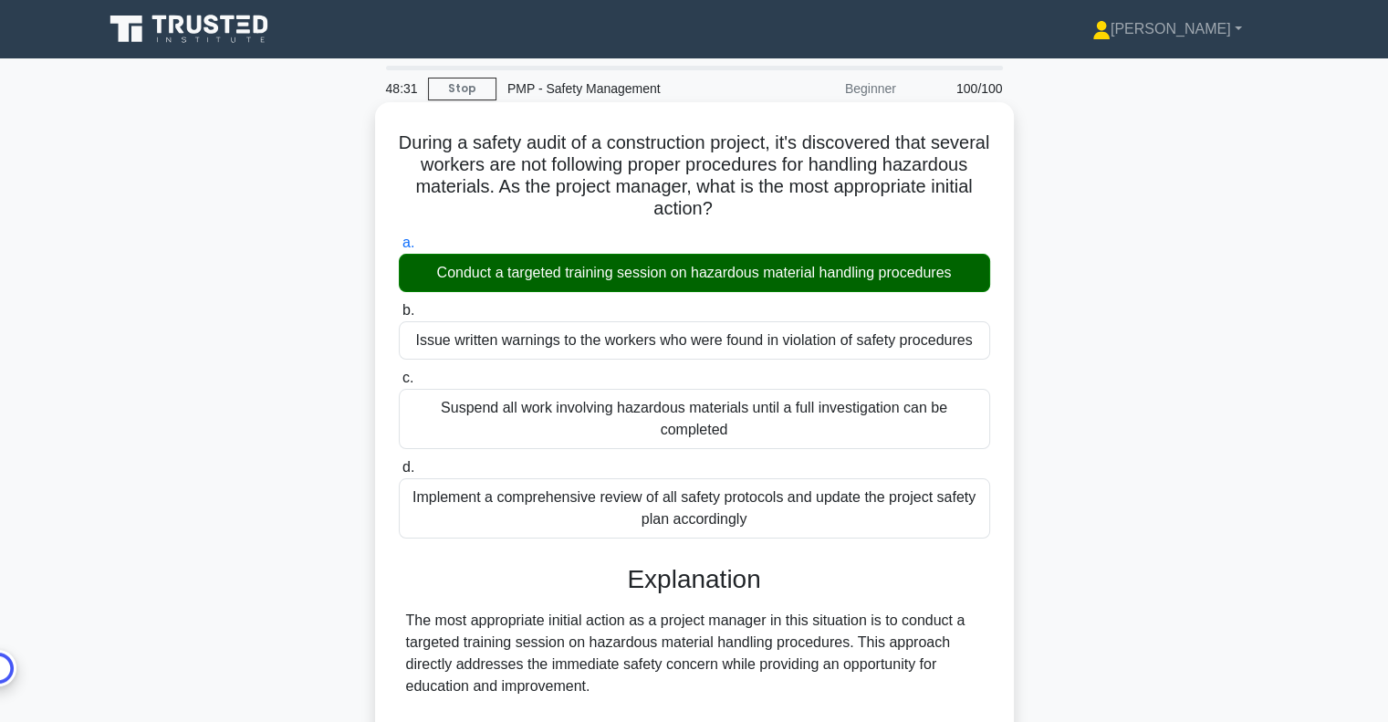
scroll to position [547, 0]
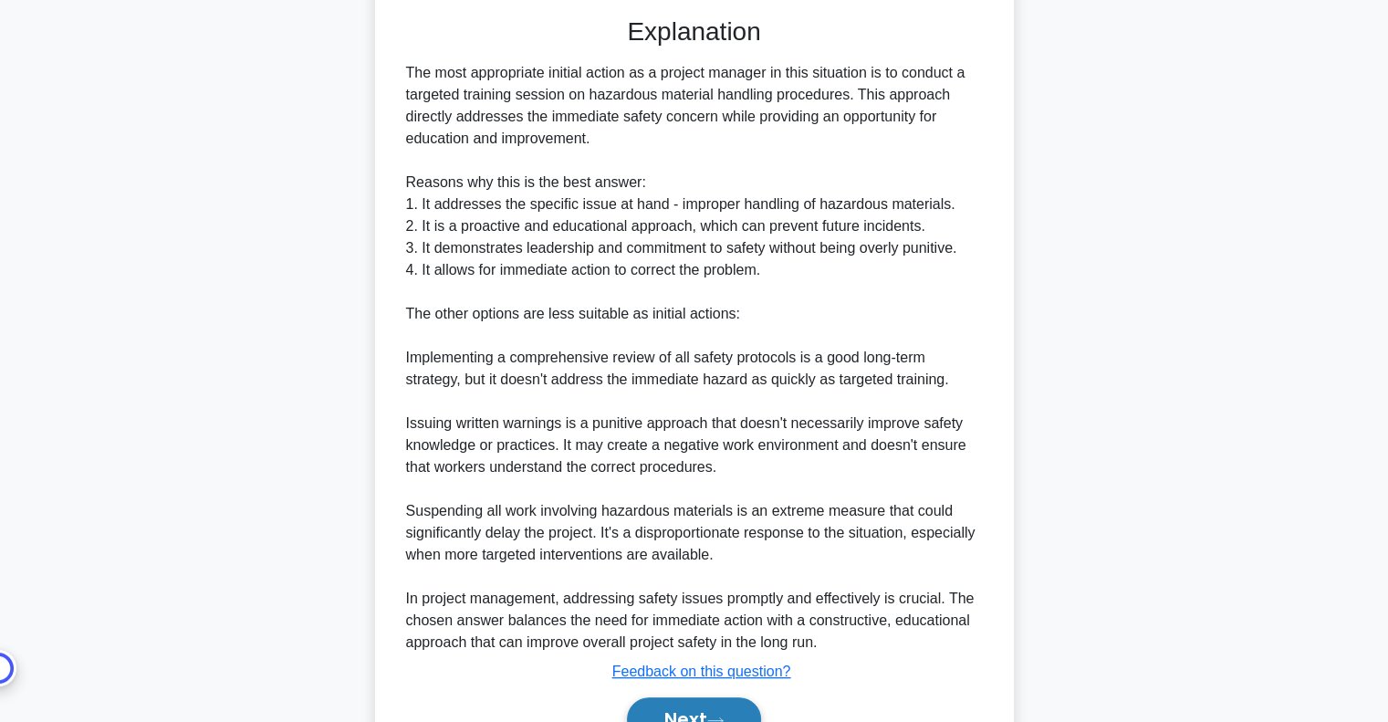
click at [689, 697] on button "Next" at bounding box center [694, 719] width 134 height 44
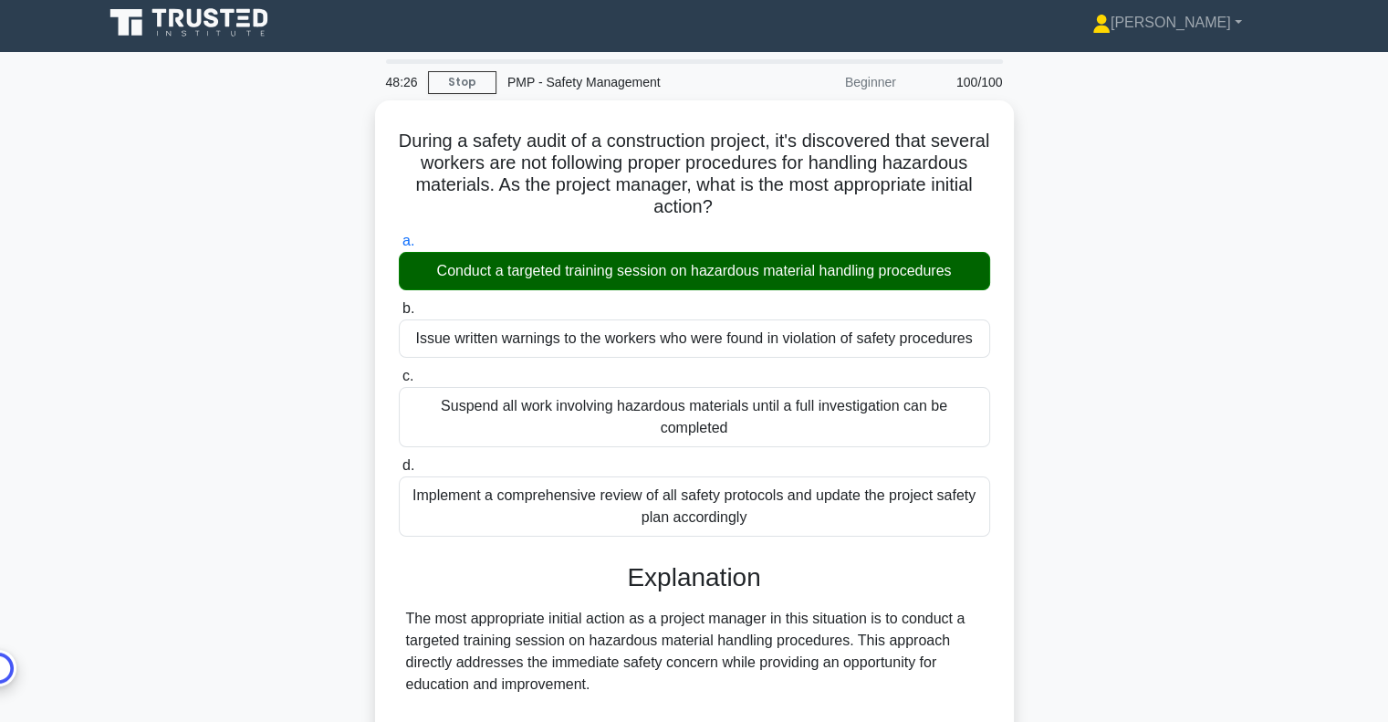
scroll to position [0, 0]
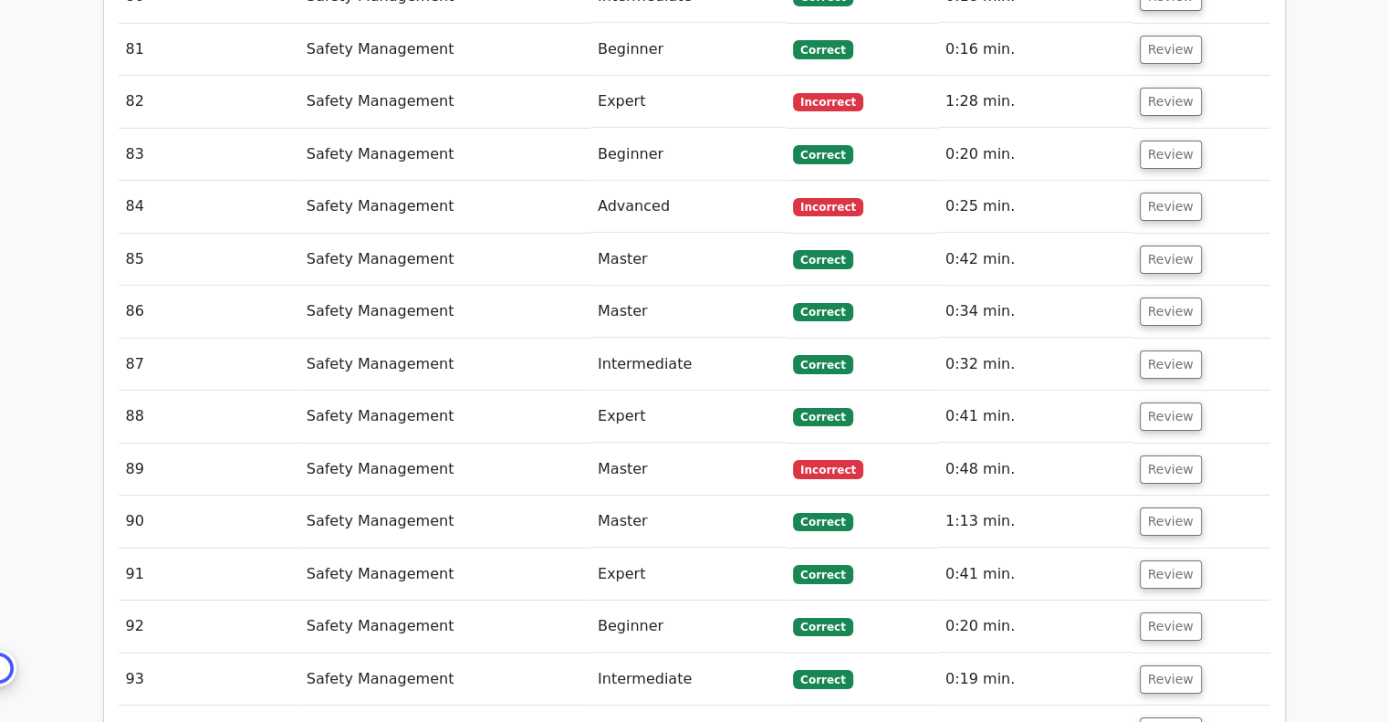
scroll to position [6752, 0]
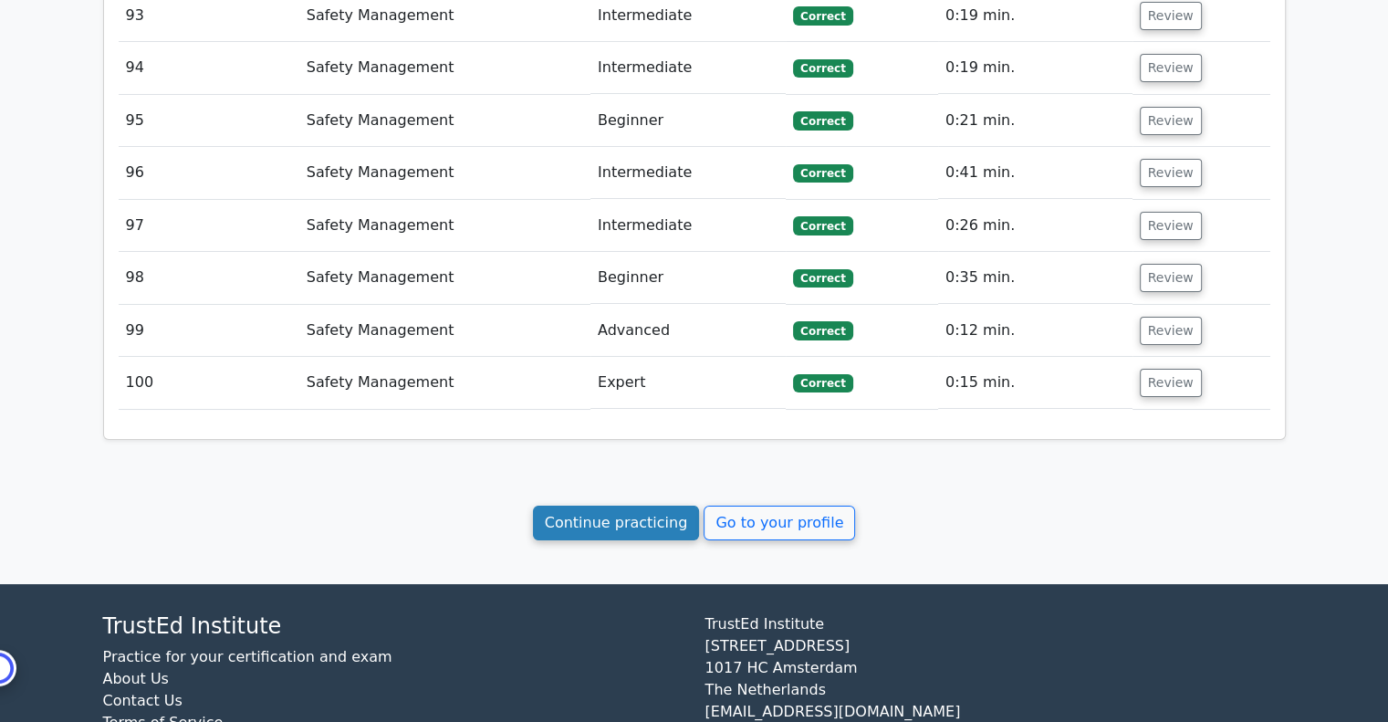
click at [589, 505] on link "Continue practicing" at bounding box center [616, 522] width 167 height 35
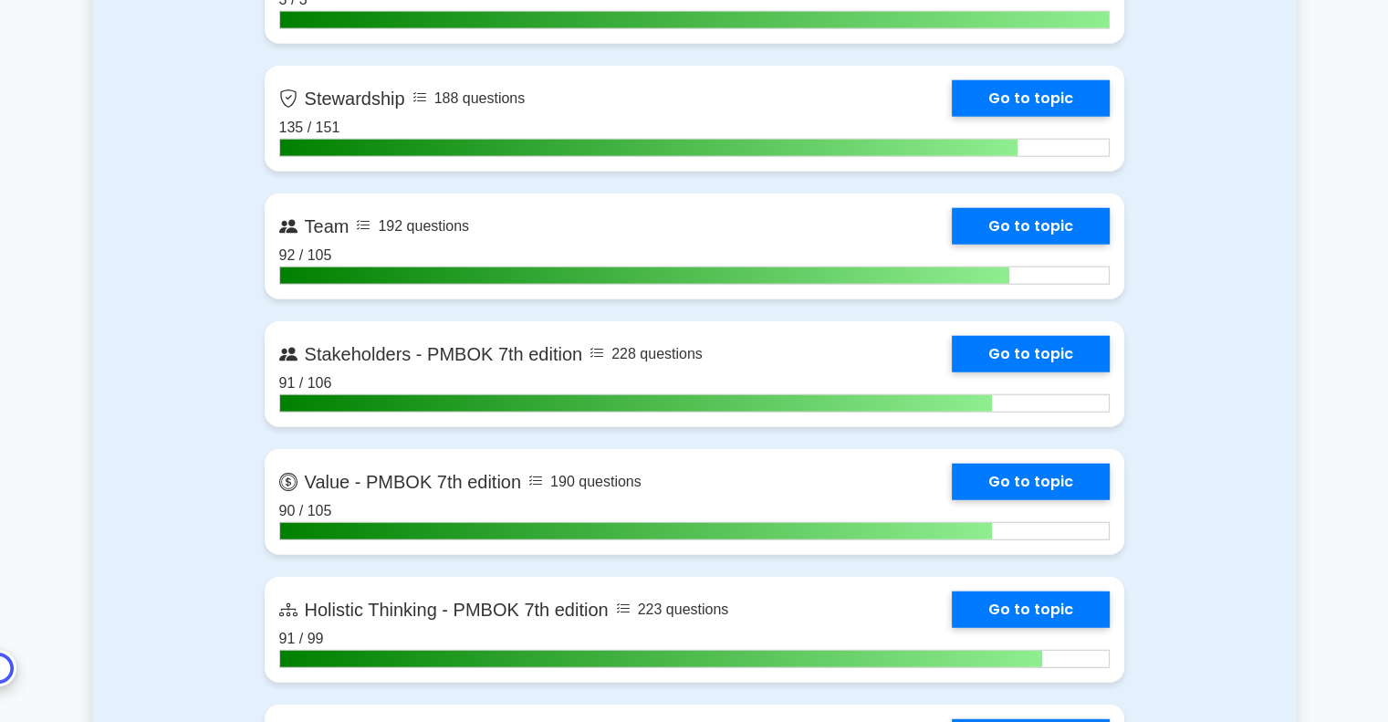
scroll to position [4835, 0]
